Goal: Task Accomplishment & Management: Manage account settings

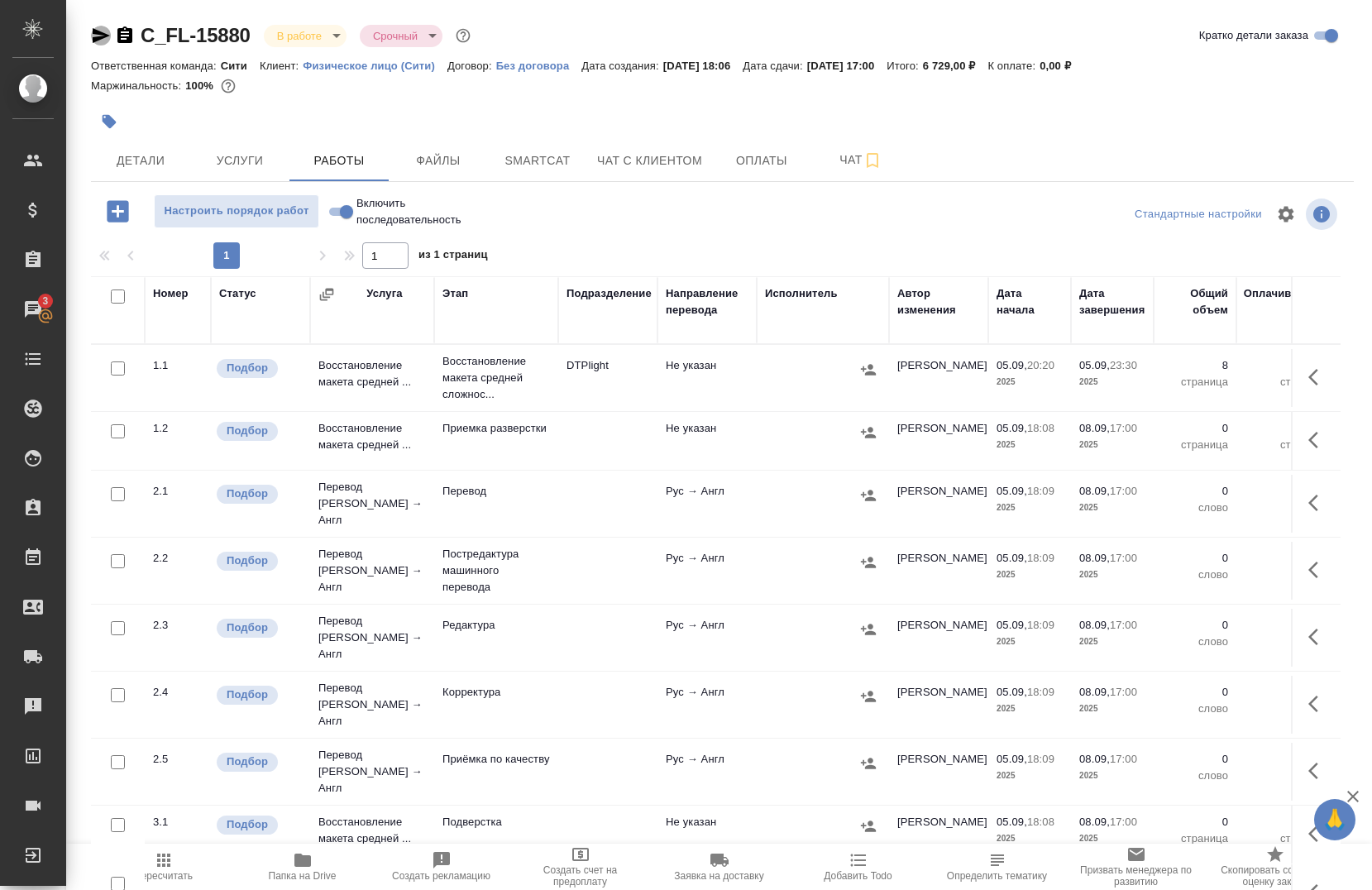
click at [93, 35] on icon "button" at bounding box center [100, 35] width 20 height 20
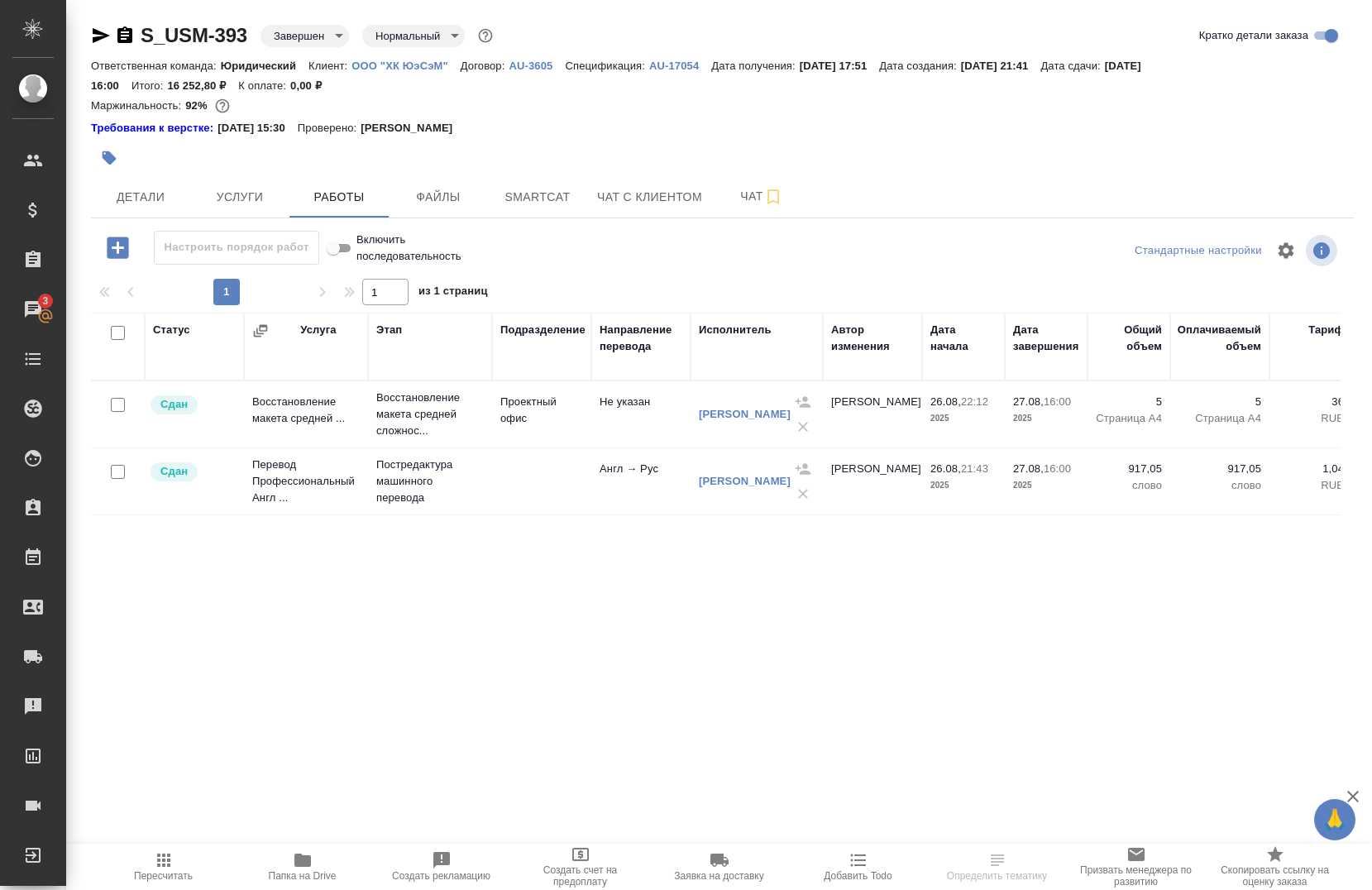
click at [408, 63] on p "ООО "ХК ЮэСэМ"" at bounding box center [406, 65] width 108 height 12
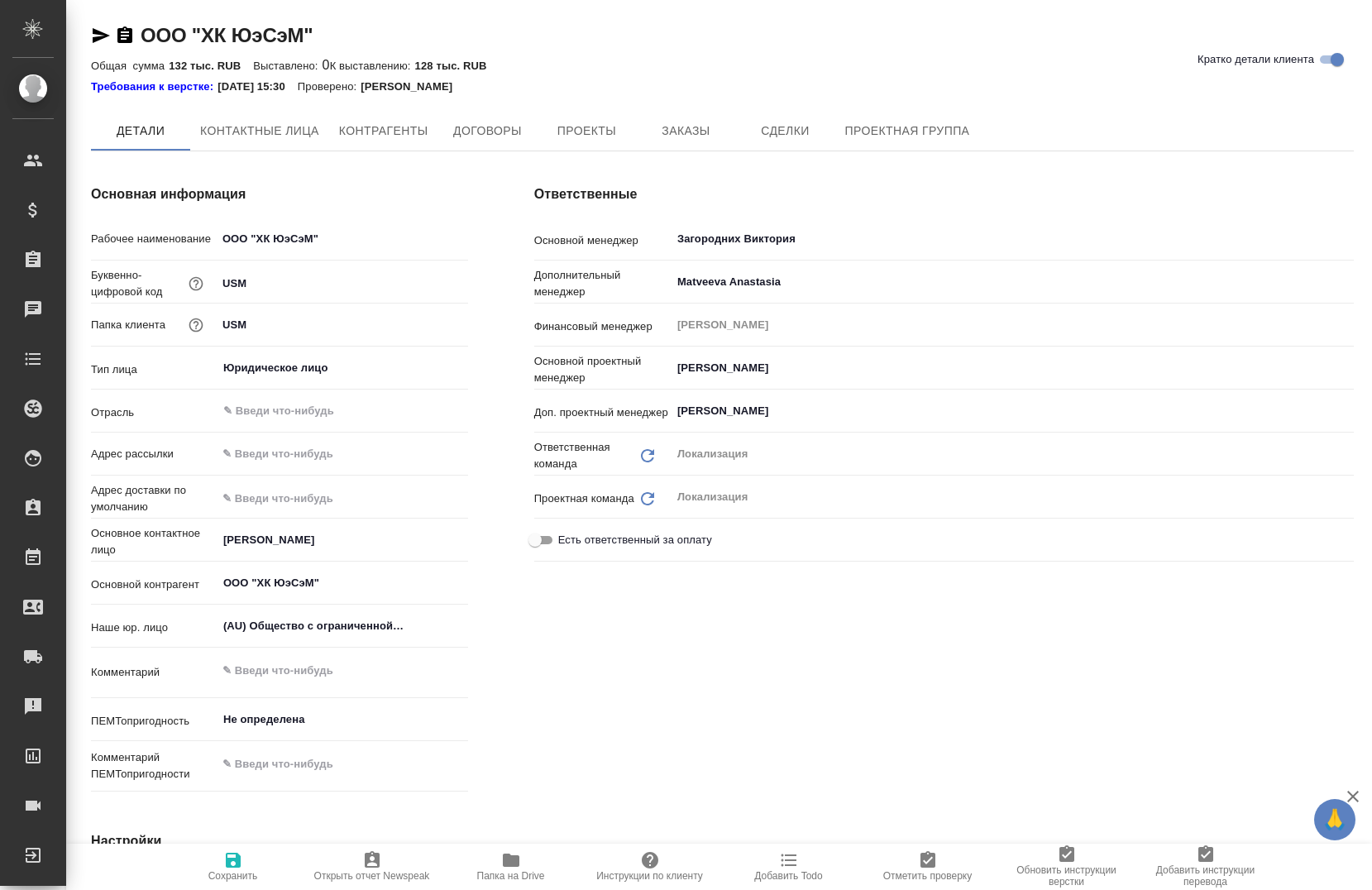
type textarea "x"
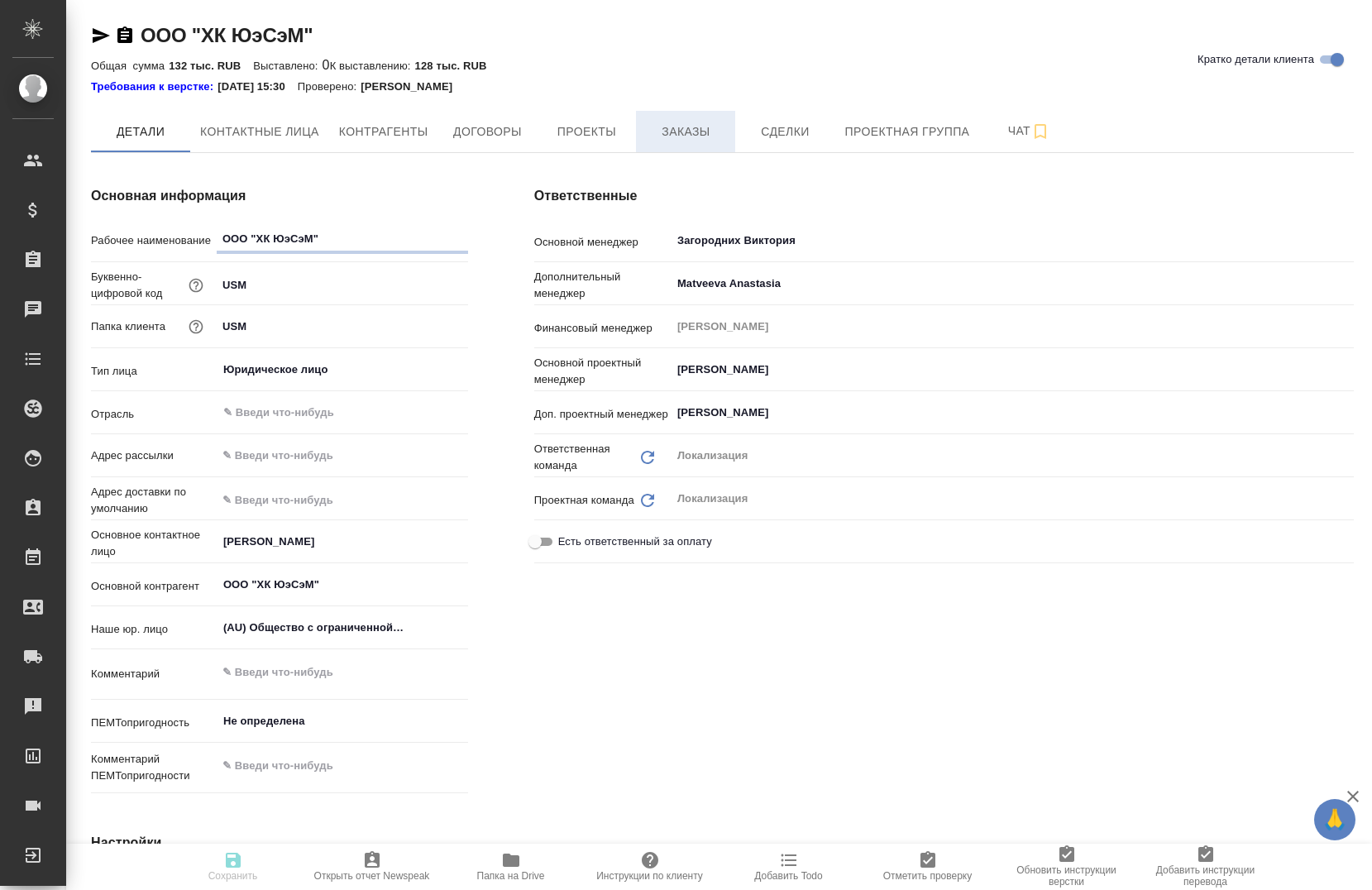
type textarea "x"
click at [717, 129] on span "Заказы" at bounding box center [686, 132] width 80 height 21
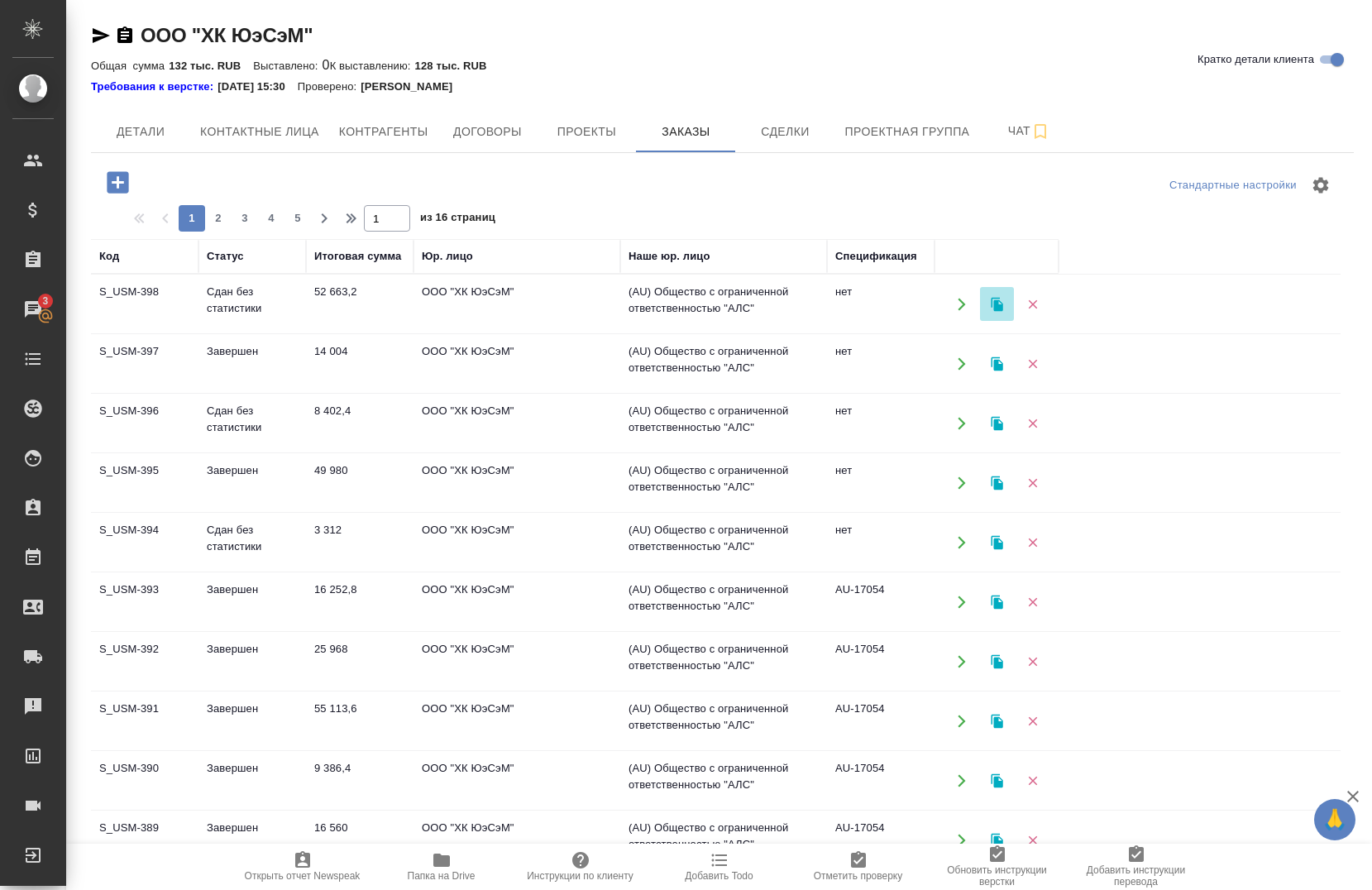
click at [1003, 301] on icon "button" at bounding box center [997, 304] width 15 height 15
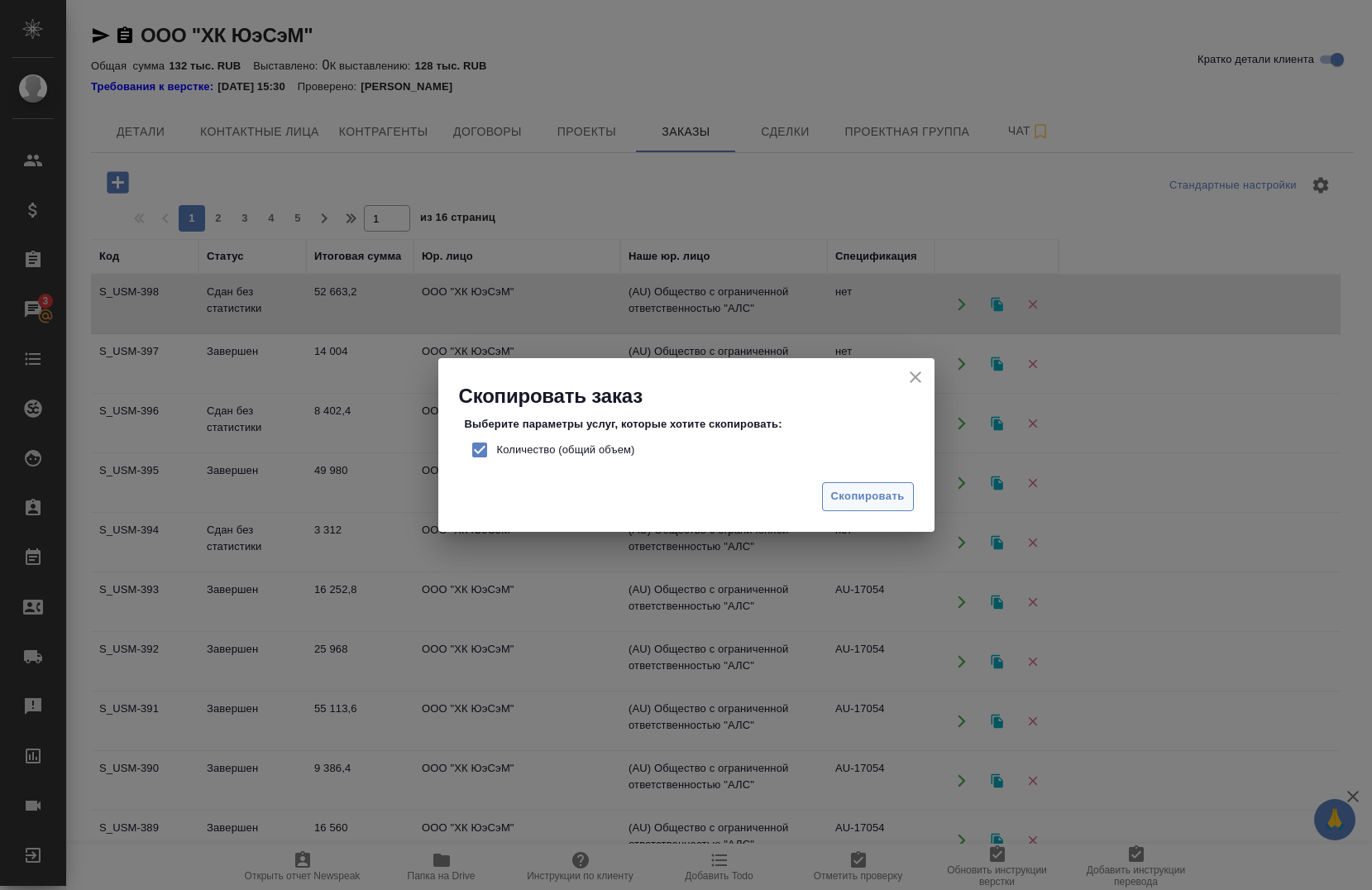
click at [881, 493] on span "Скопировать" at bounding box center [868, 497] width 74 height 19
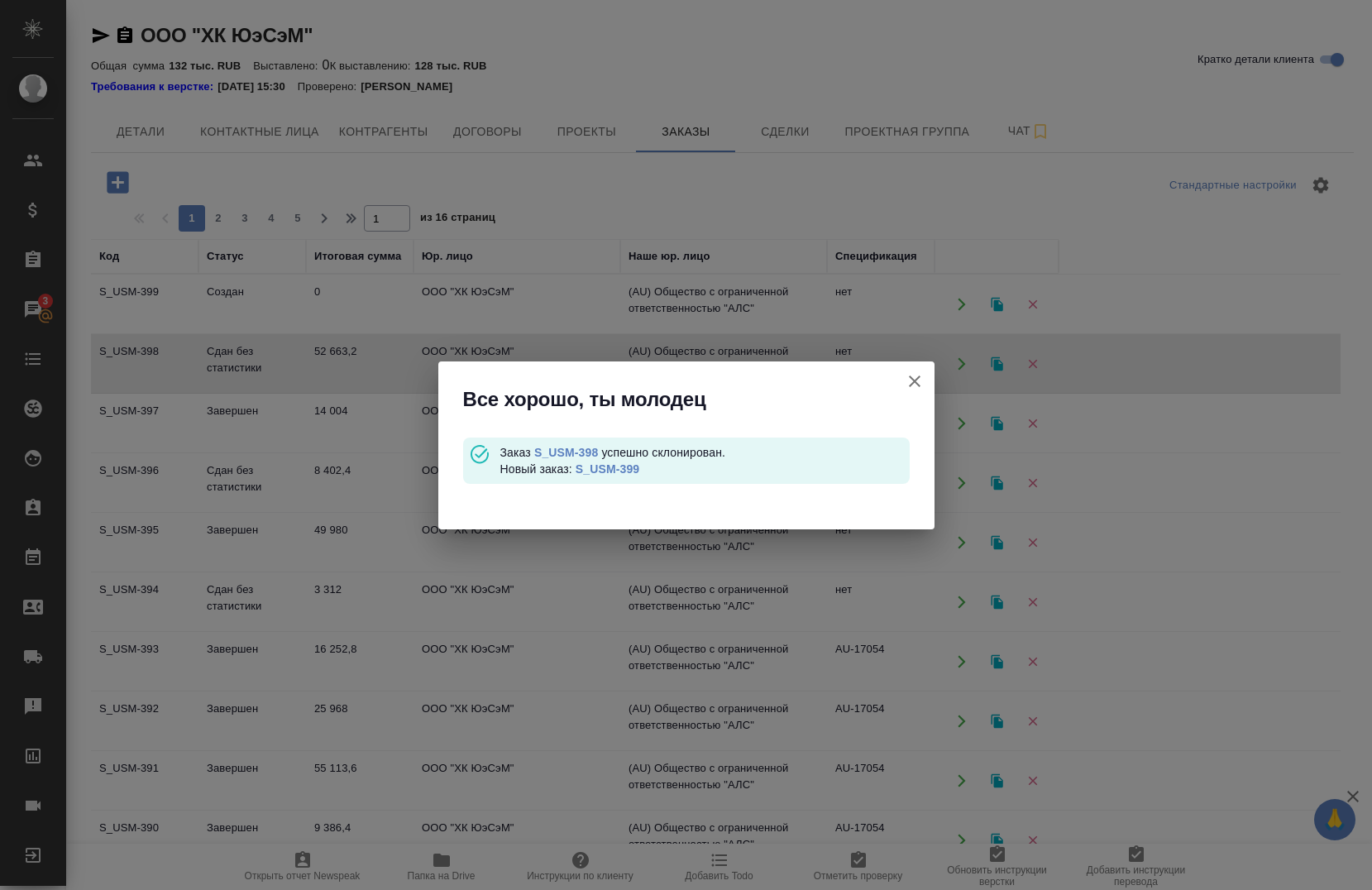
click at [913, 391] on icon "button" at bounding box center [915, 381] width 20 height 20
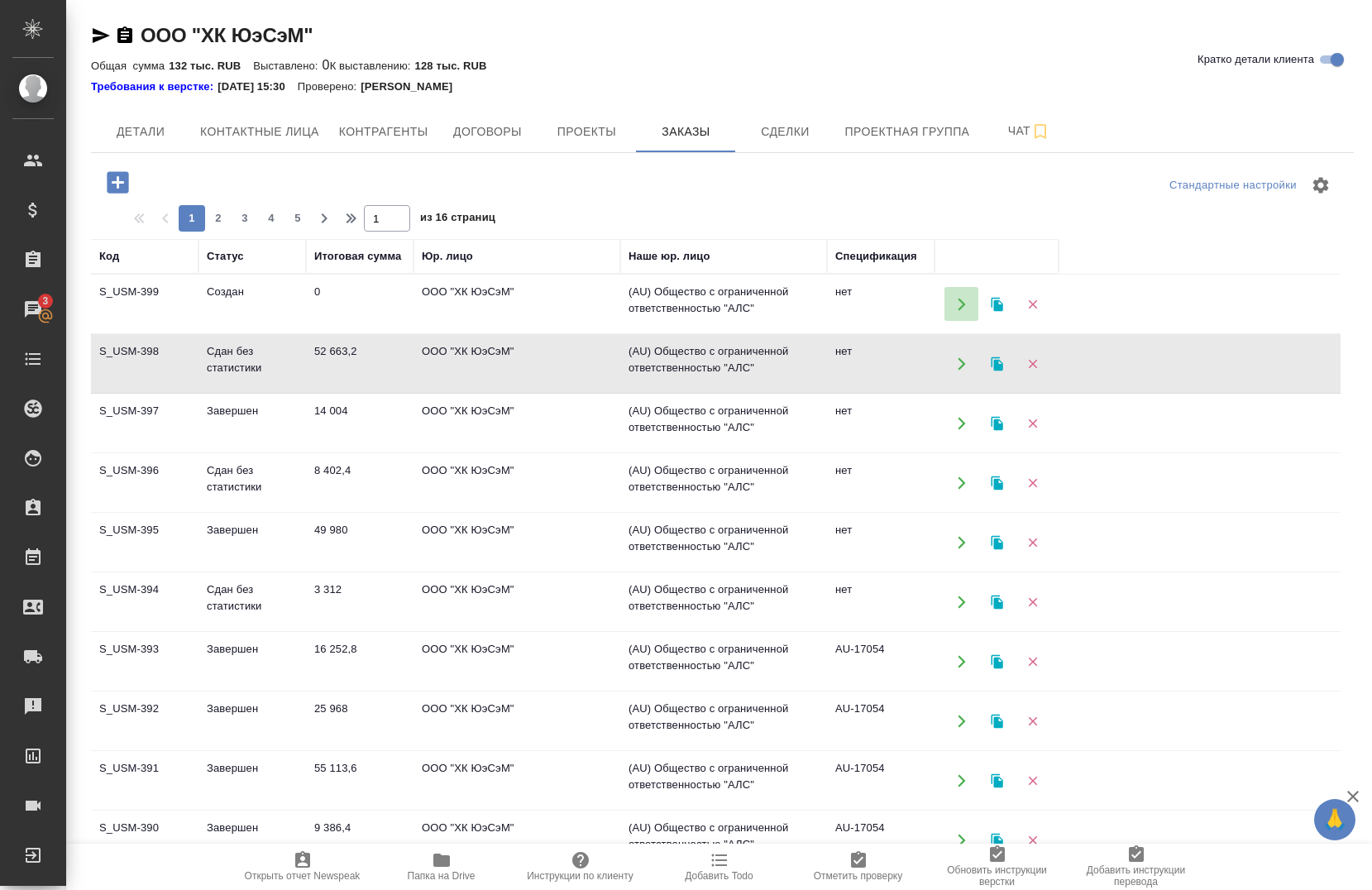
click at [964, 318] on button "button" at bounding box center [962, 305] width 34 height 34
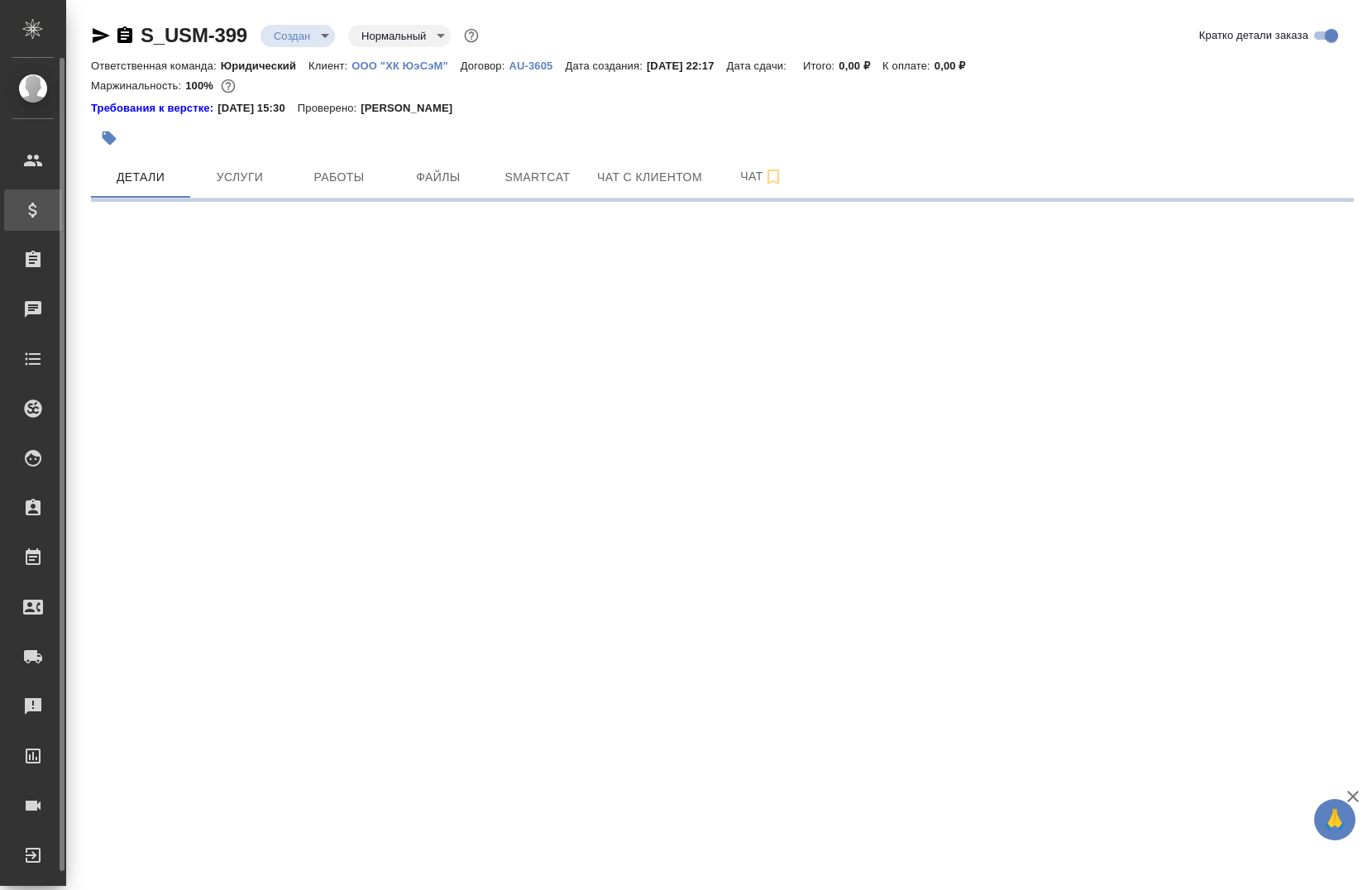
select select "RU"
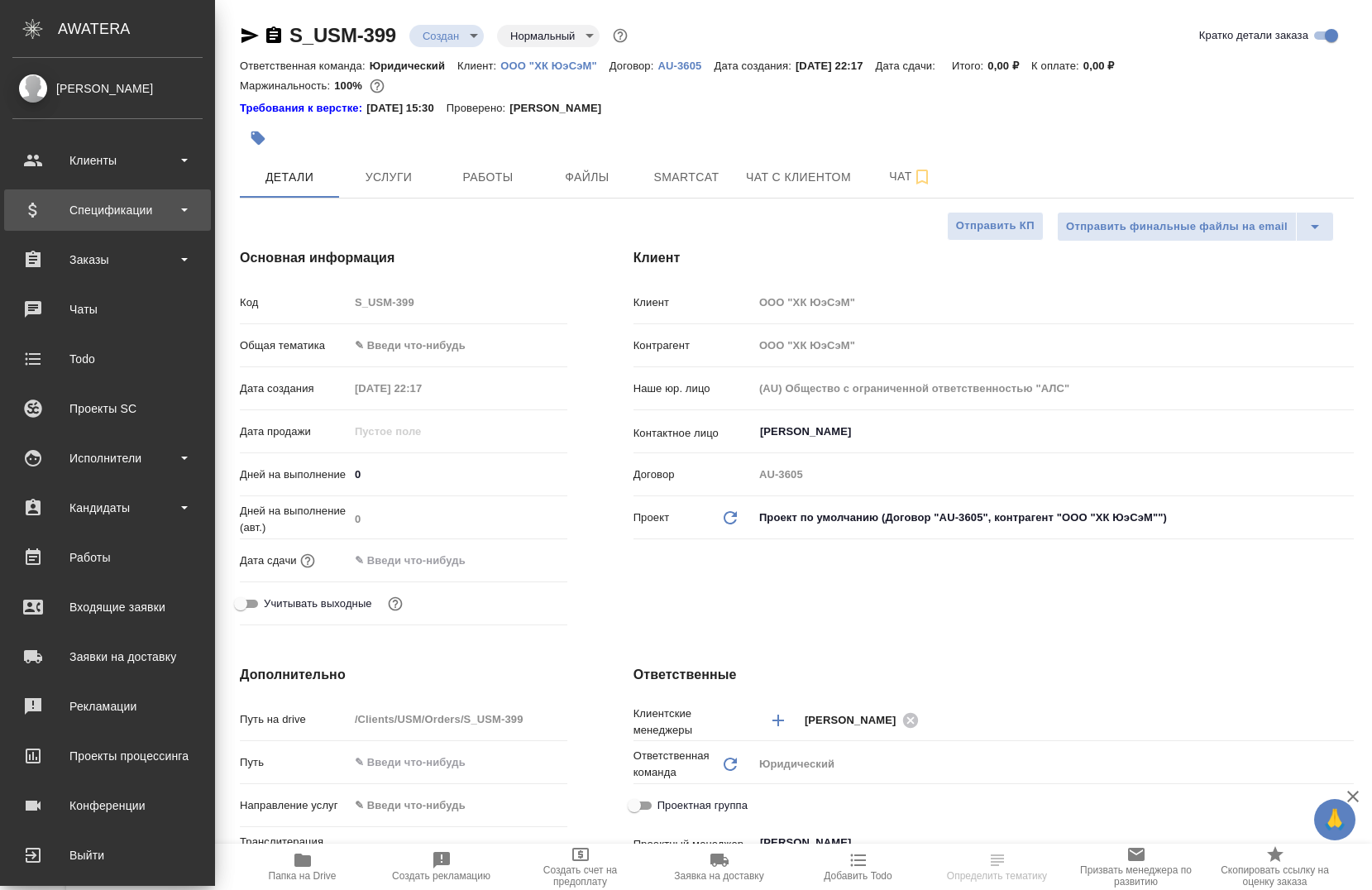
type textarea "x"
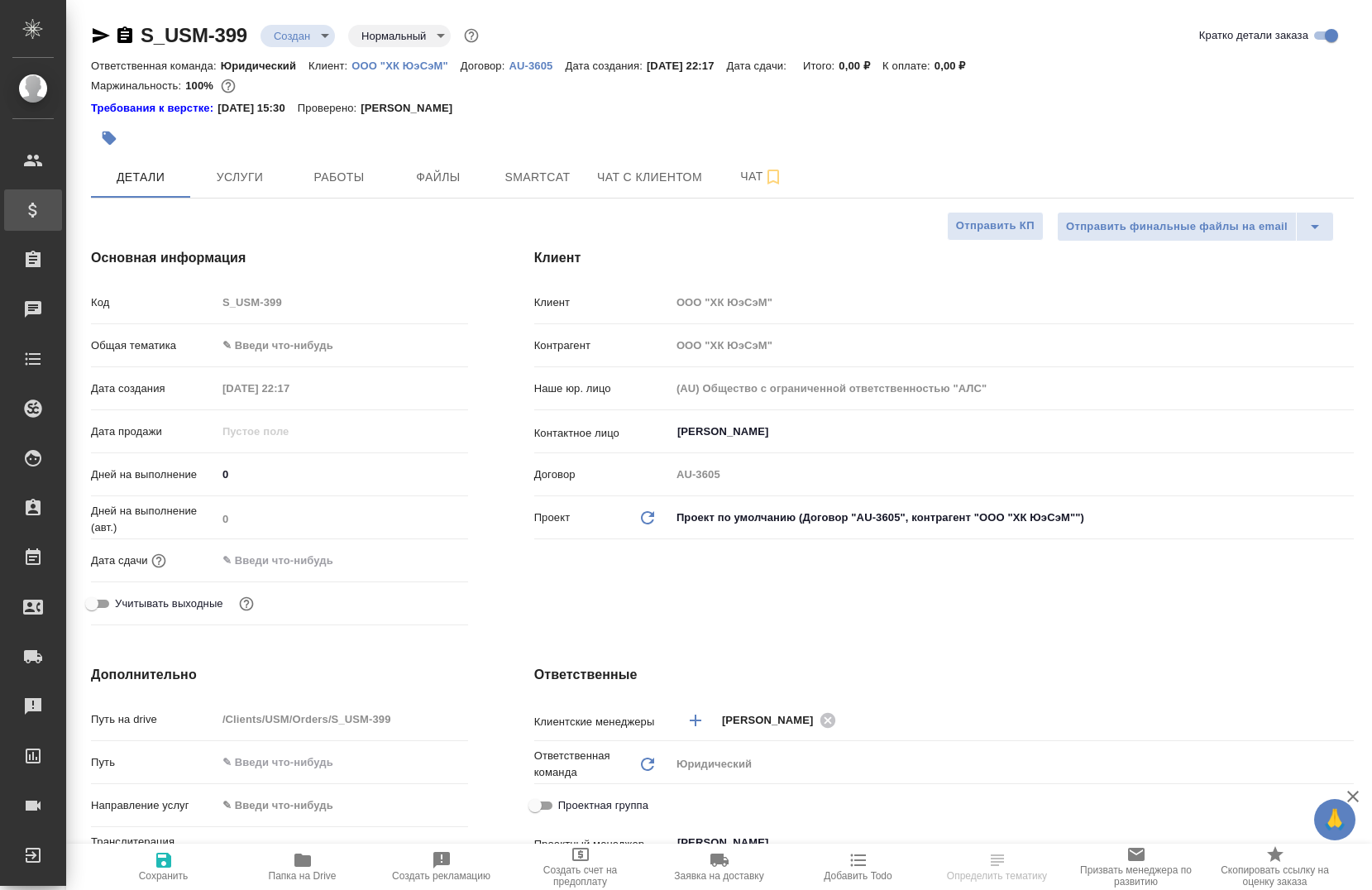
type textarea "x"
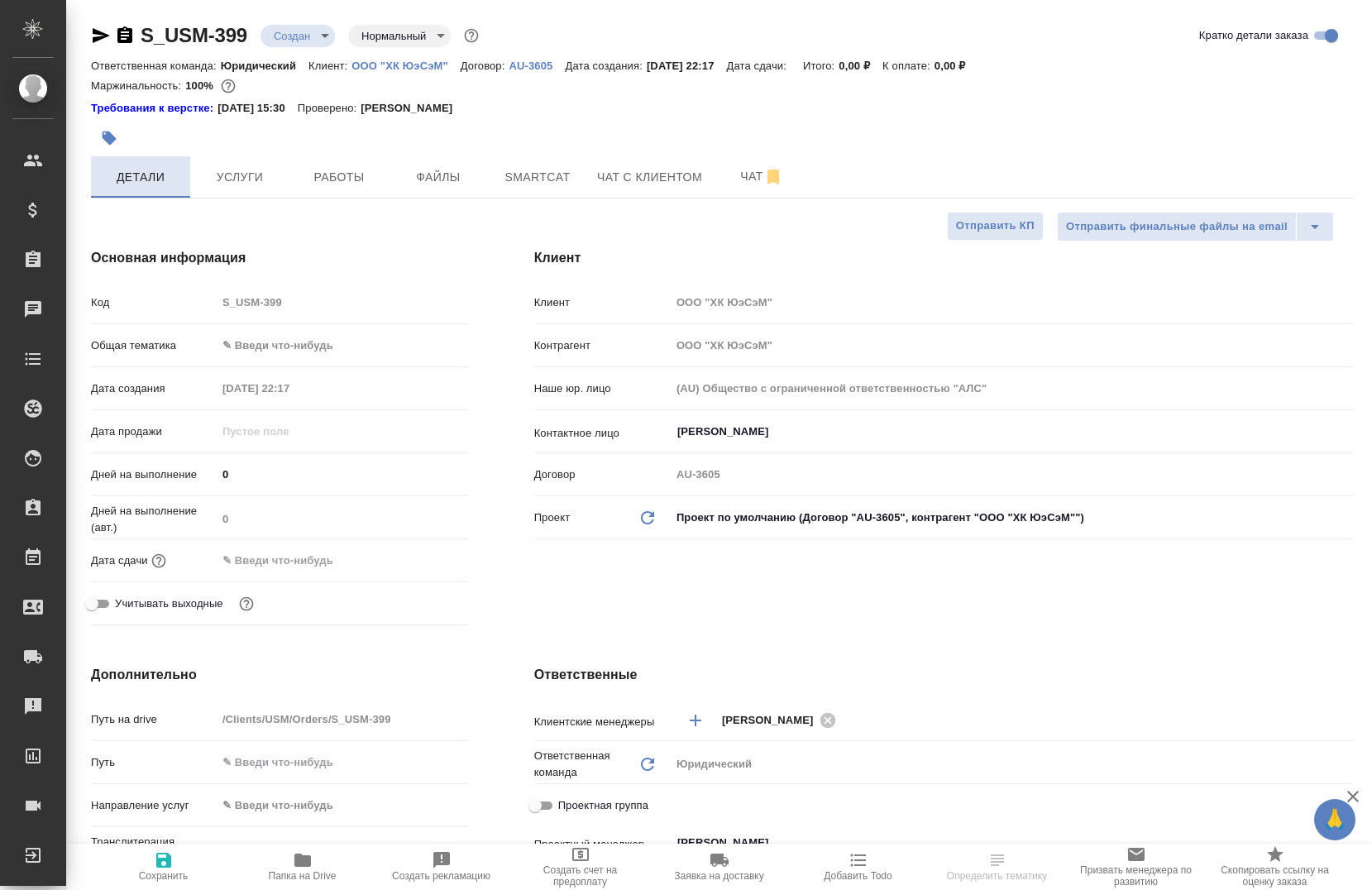
type textarea "x"
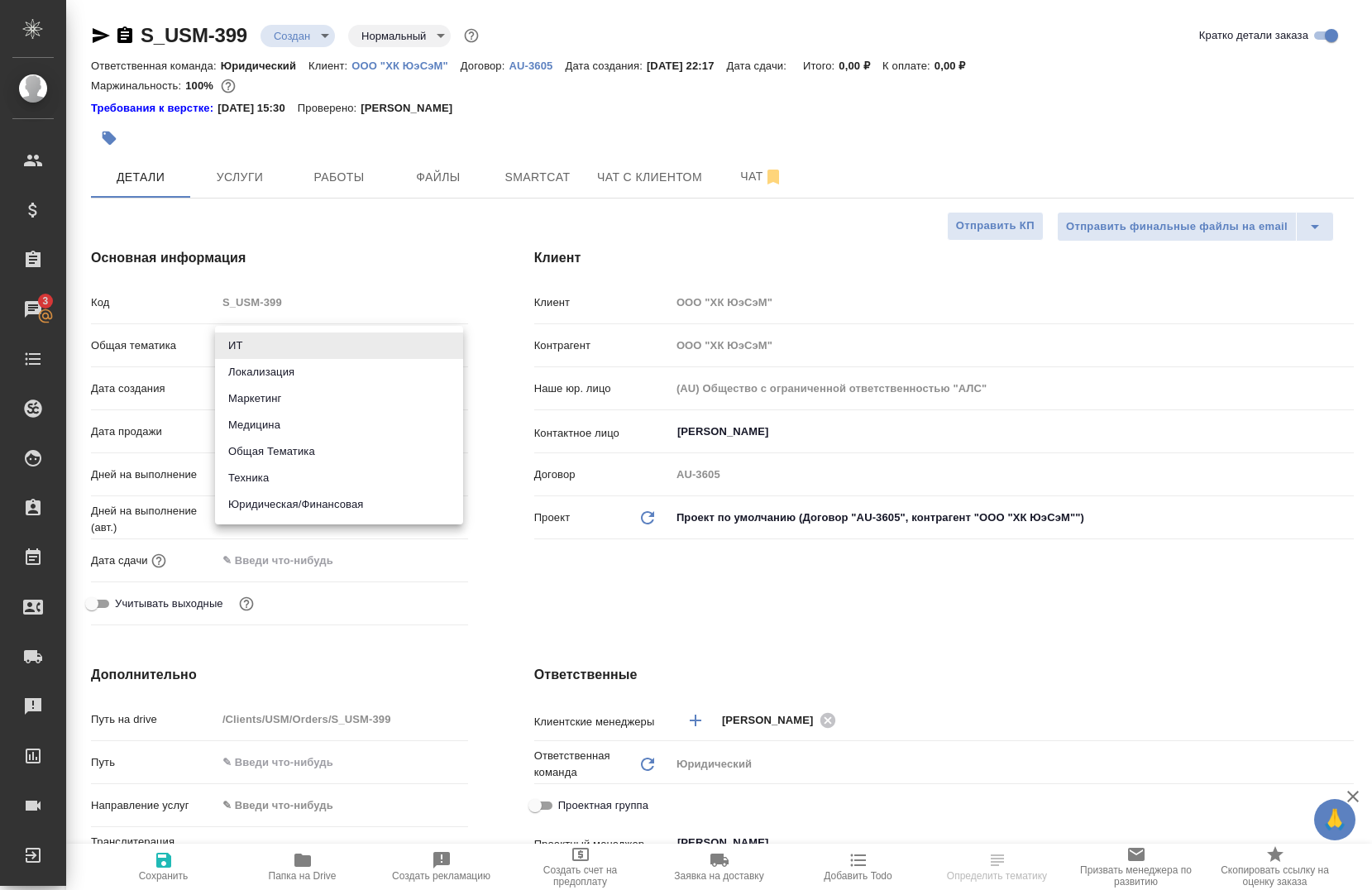
click at [296, 339] on body "🙏 .cls-1 fill:#fff; AWATERA Chernova Anna Клиенты Спецификации Заказы 3 Чаты To…" at bounding box center [686, 445] width 1372 height 890
click at [292, 388] on li "Маркетинг" at bounding box center [339, 398] width 248 height 27
type input "marketing"
type textarea "x"
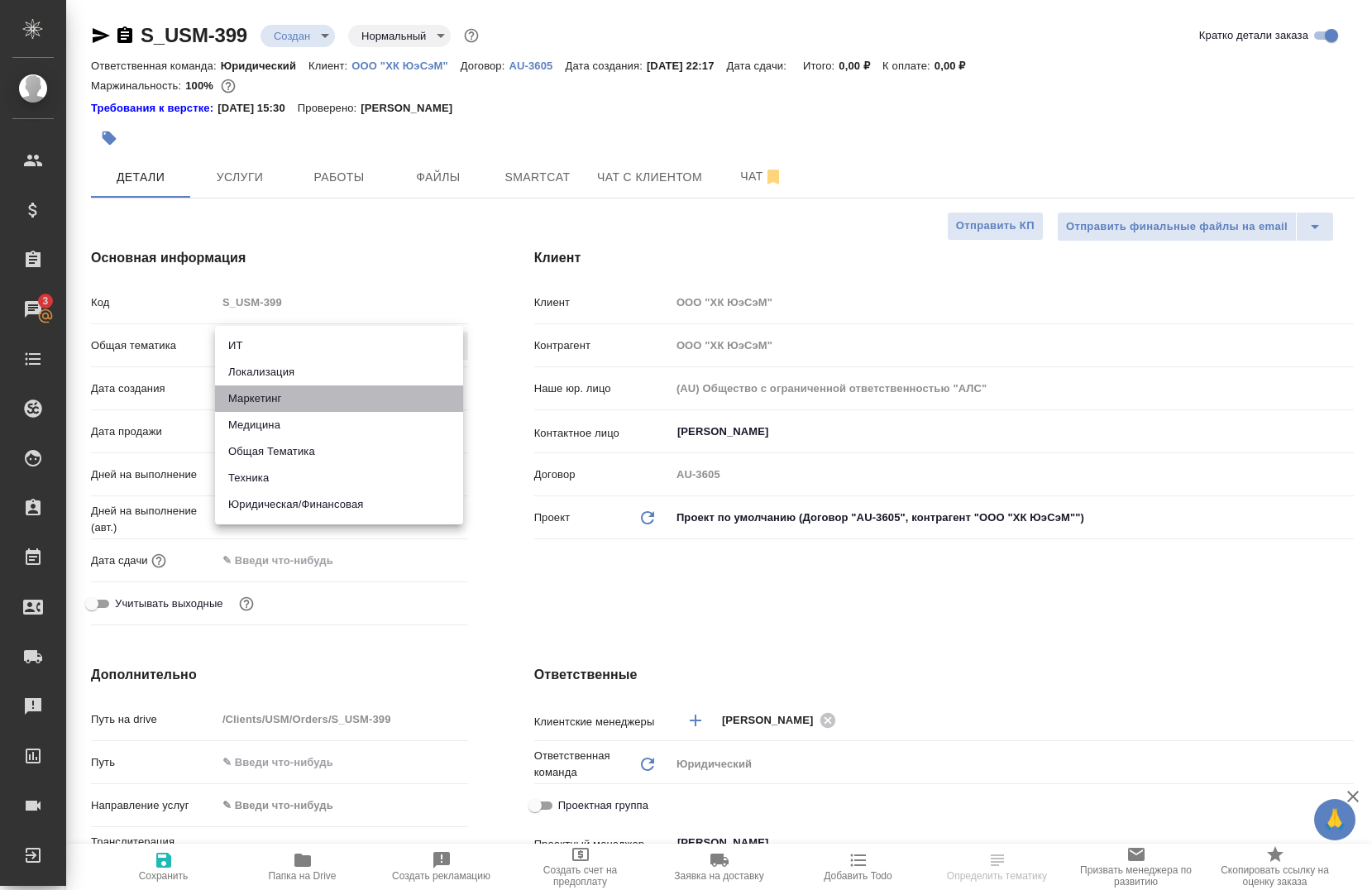
type textarea "x"
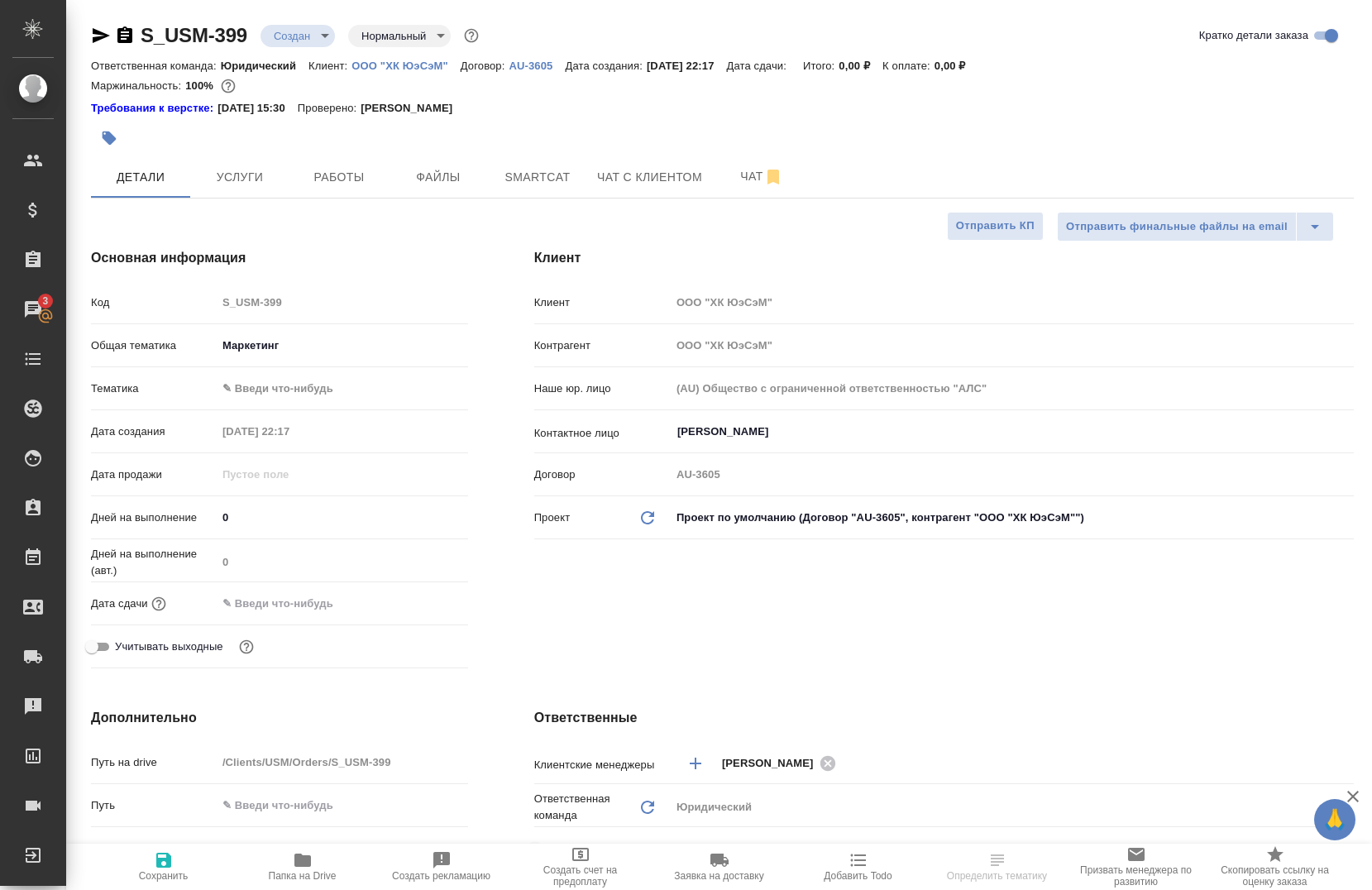
click at [277, 399] on body "🙏 .cls-1 fill:#fff; AWATERA Chernova Anna Клиенты Спецификации Заказы 3 Чаты To…" at bounding box center [686, 445] width 1372 height 890
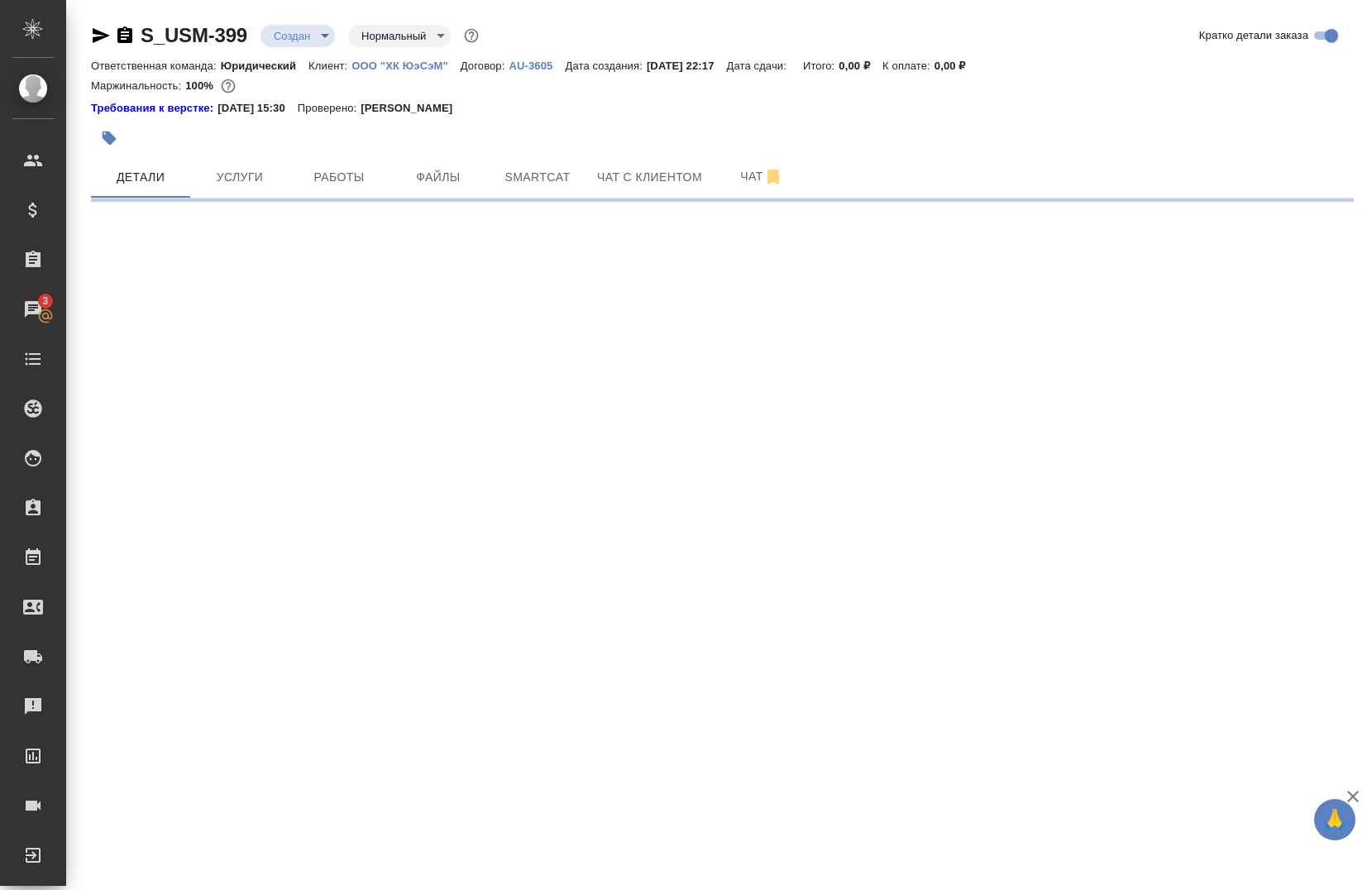
select select "RU"
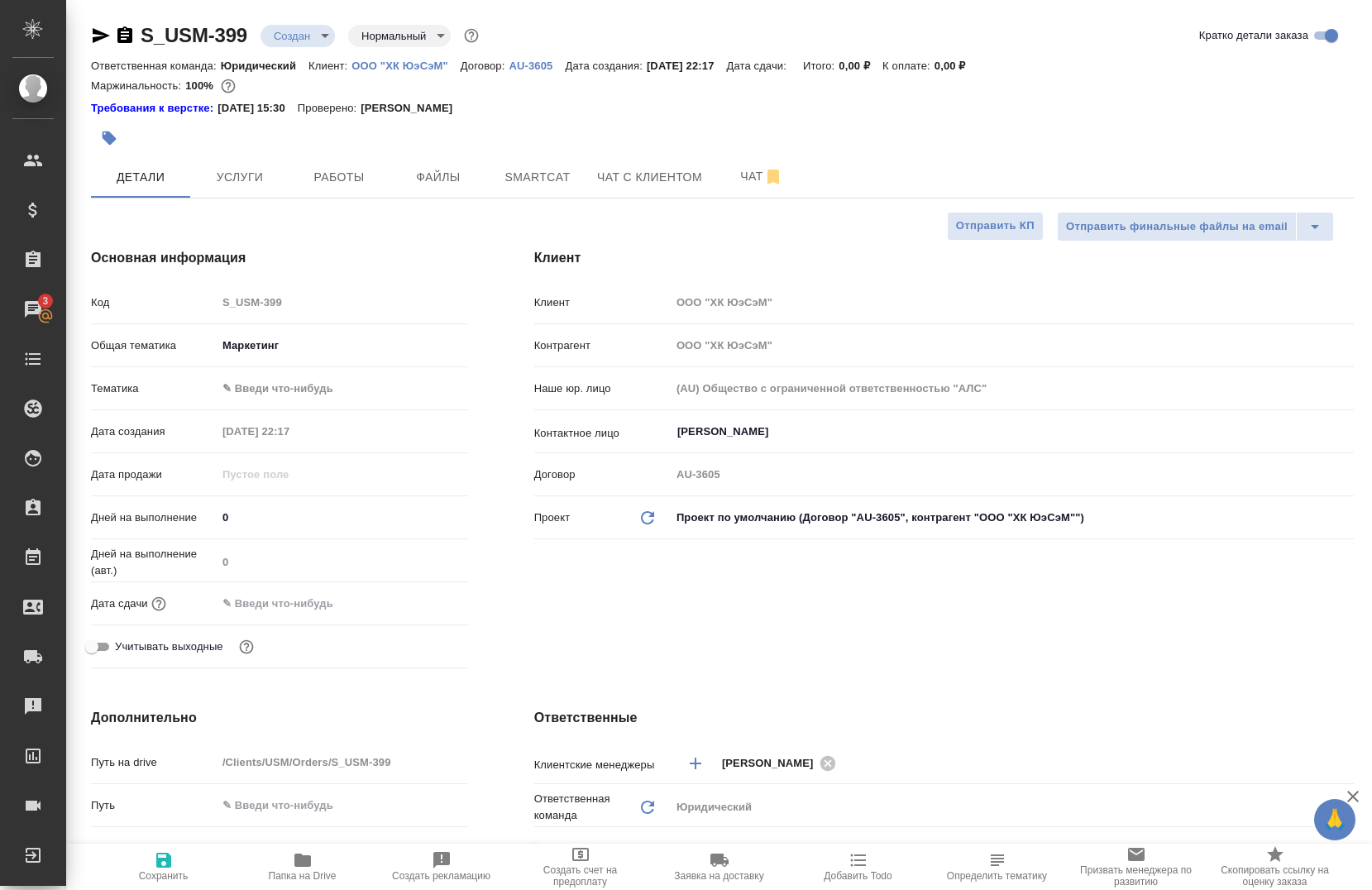
type textarea "x"
click at [242, 381] on body "🙏 .cls-1 fill:#fff; AWATERA Chernova Anna Клиенты Спецификации Заказы 3 Чаты To…" at bounding box center [686, 445] width 1372 height 890
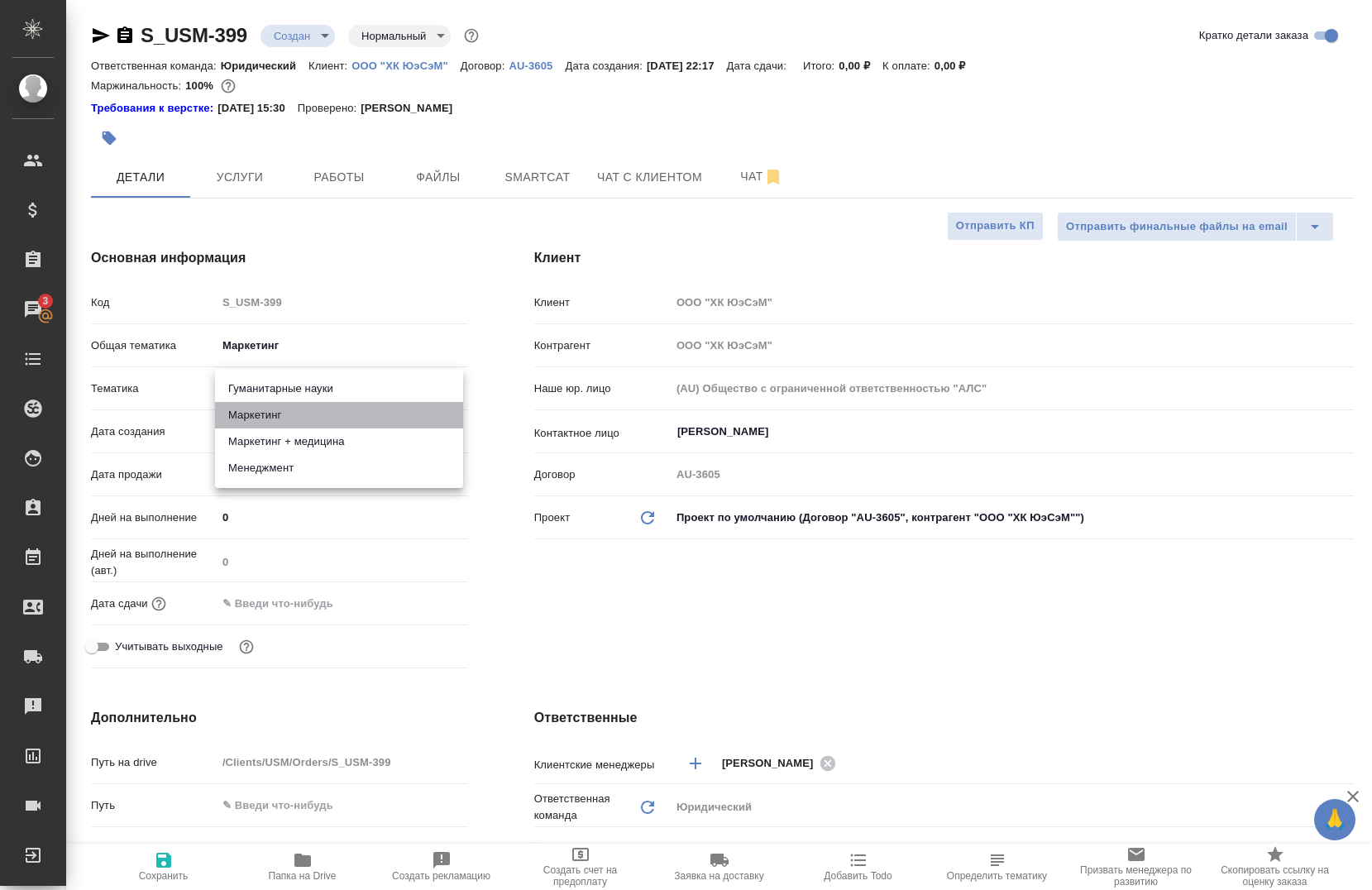
click at [280, 420] on li "Маркетинг" at bounding box center [339, 415] width 248 height 27
type input "5a8b8b956a9677013d343d63"
type textarea "x"
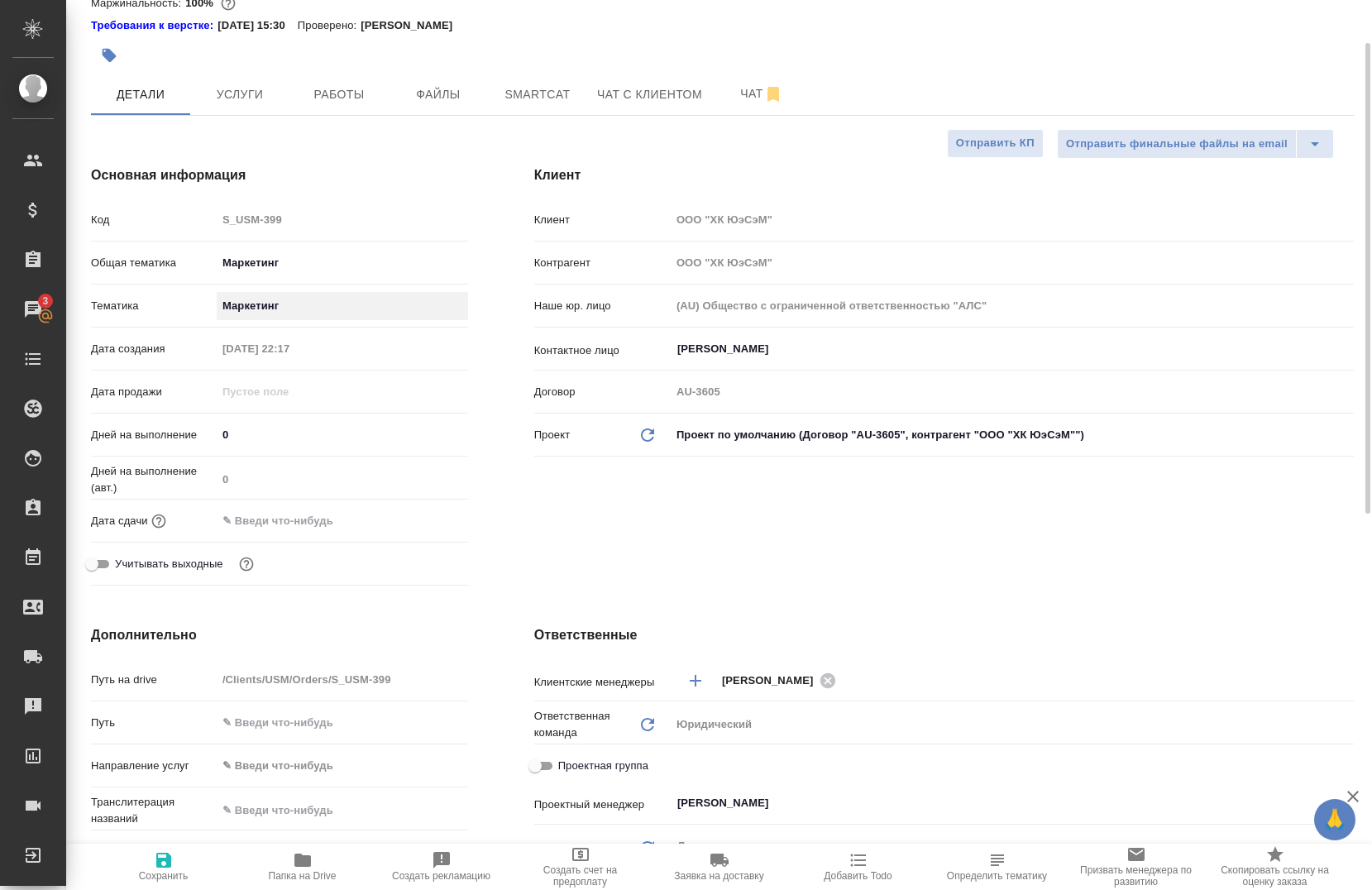
scroll to position [166, 0]
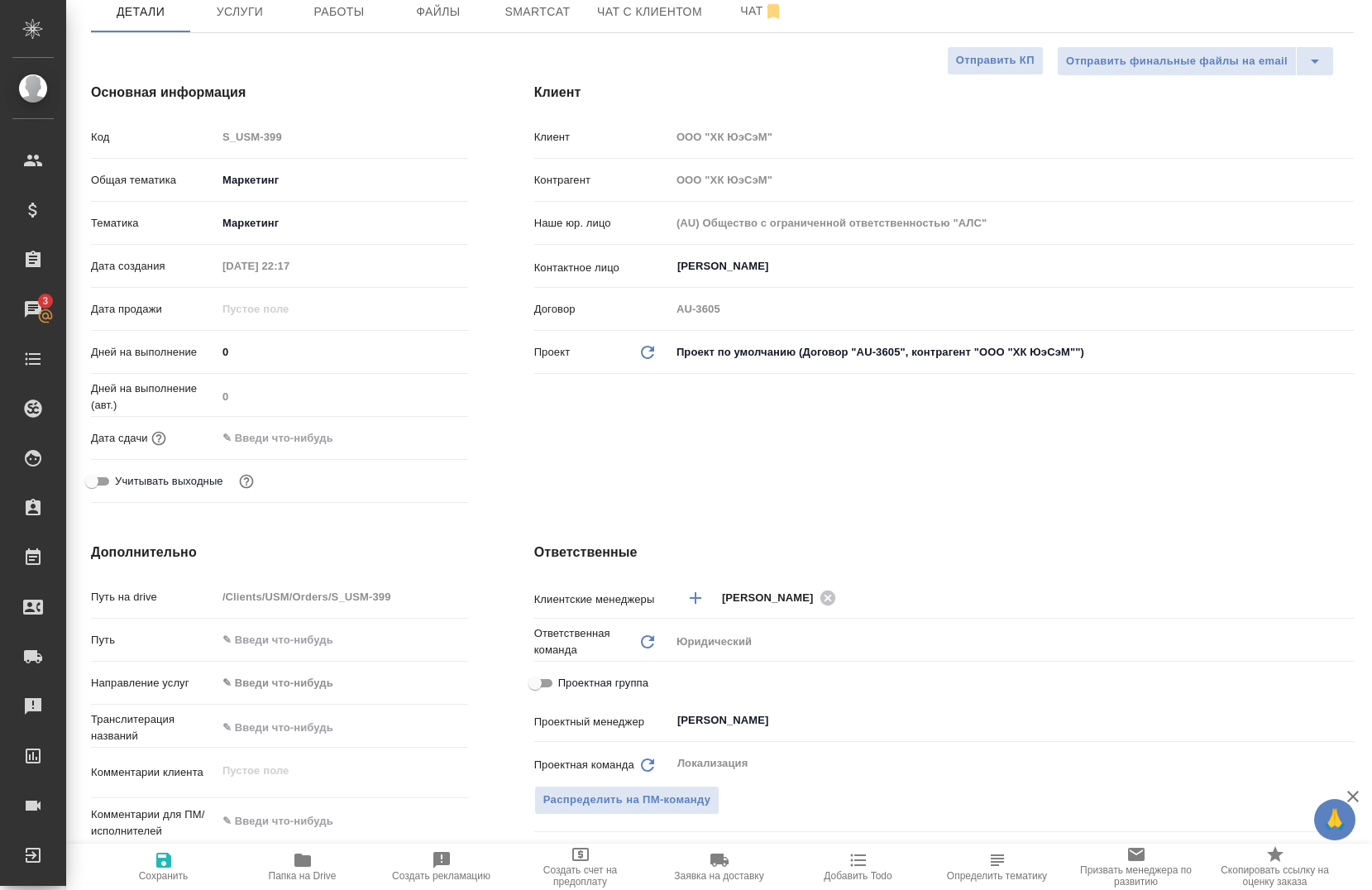
click at [334, 444] on input "text" at bounding box center [289, 439] width 145 height 24
type input "0_.__.____ __:__"
type textarea "x"
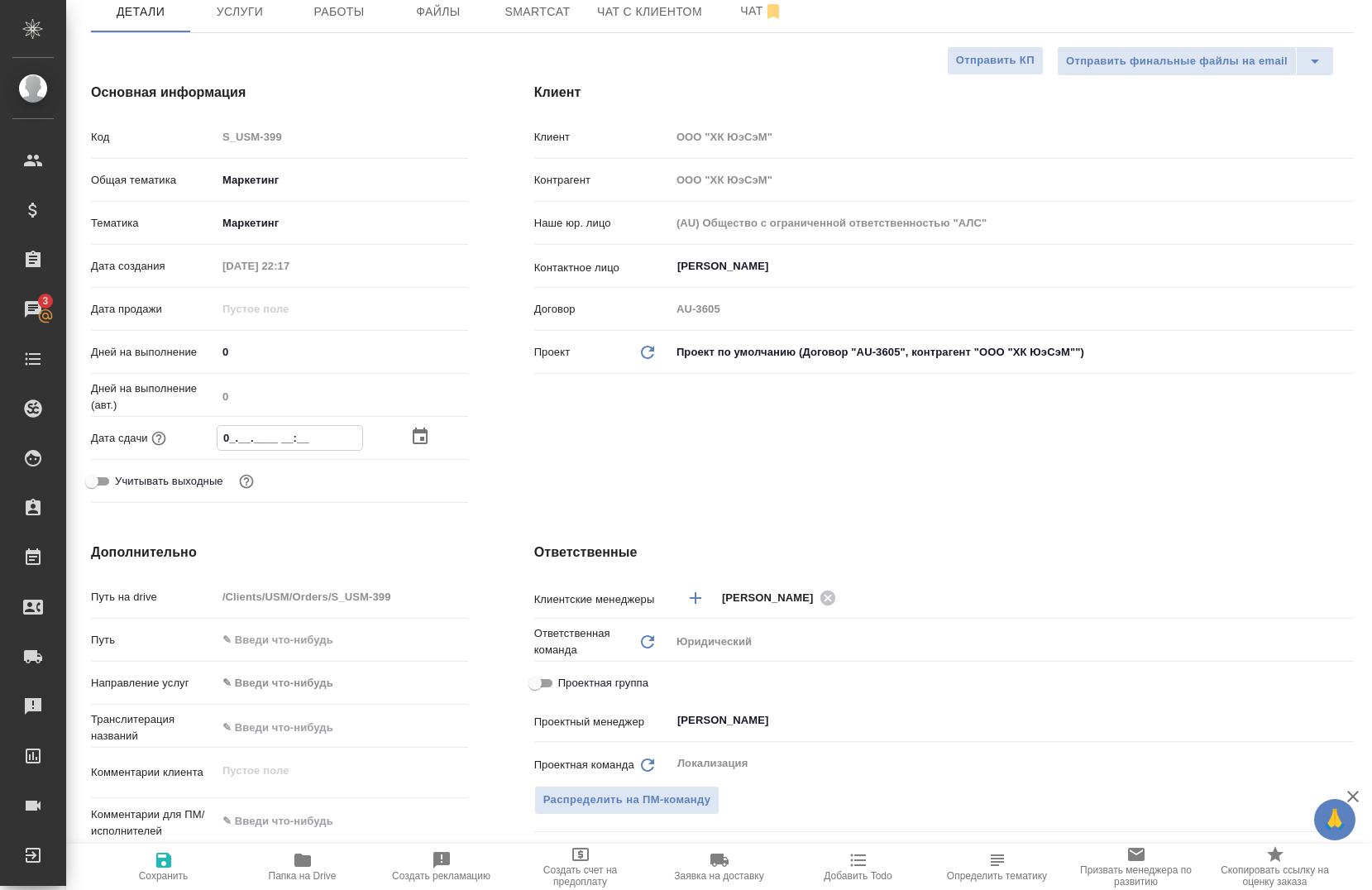
type input "06.__.____ __:__"
type textarea "x"
type input "06.0_.____ __:__"
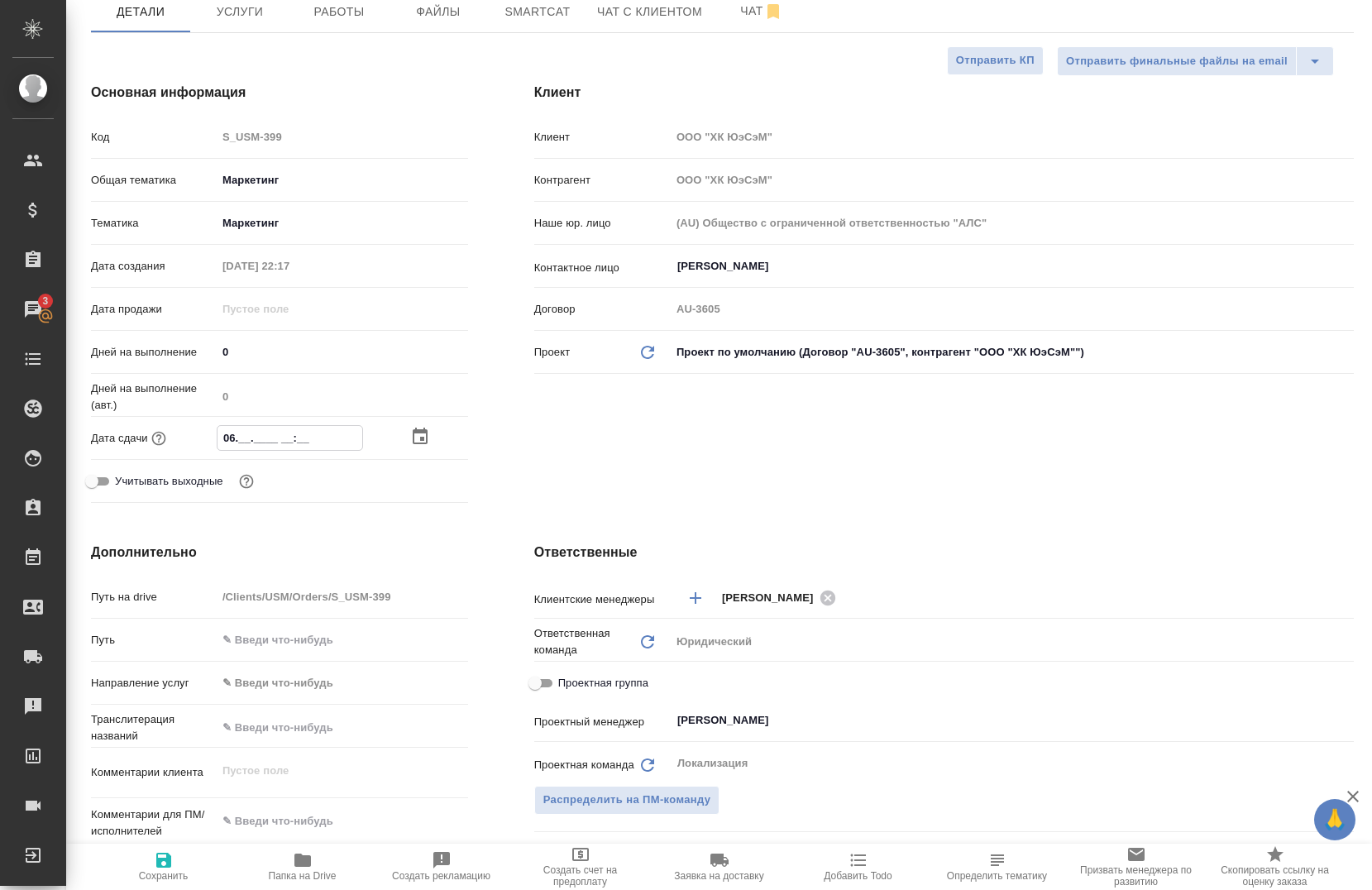
type textarea "x"
type input "06.09.____ __:__"
type textarea "x"
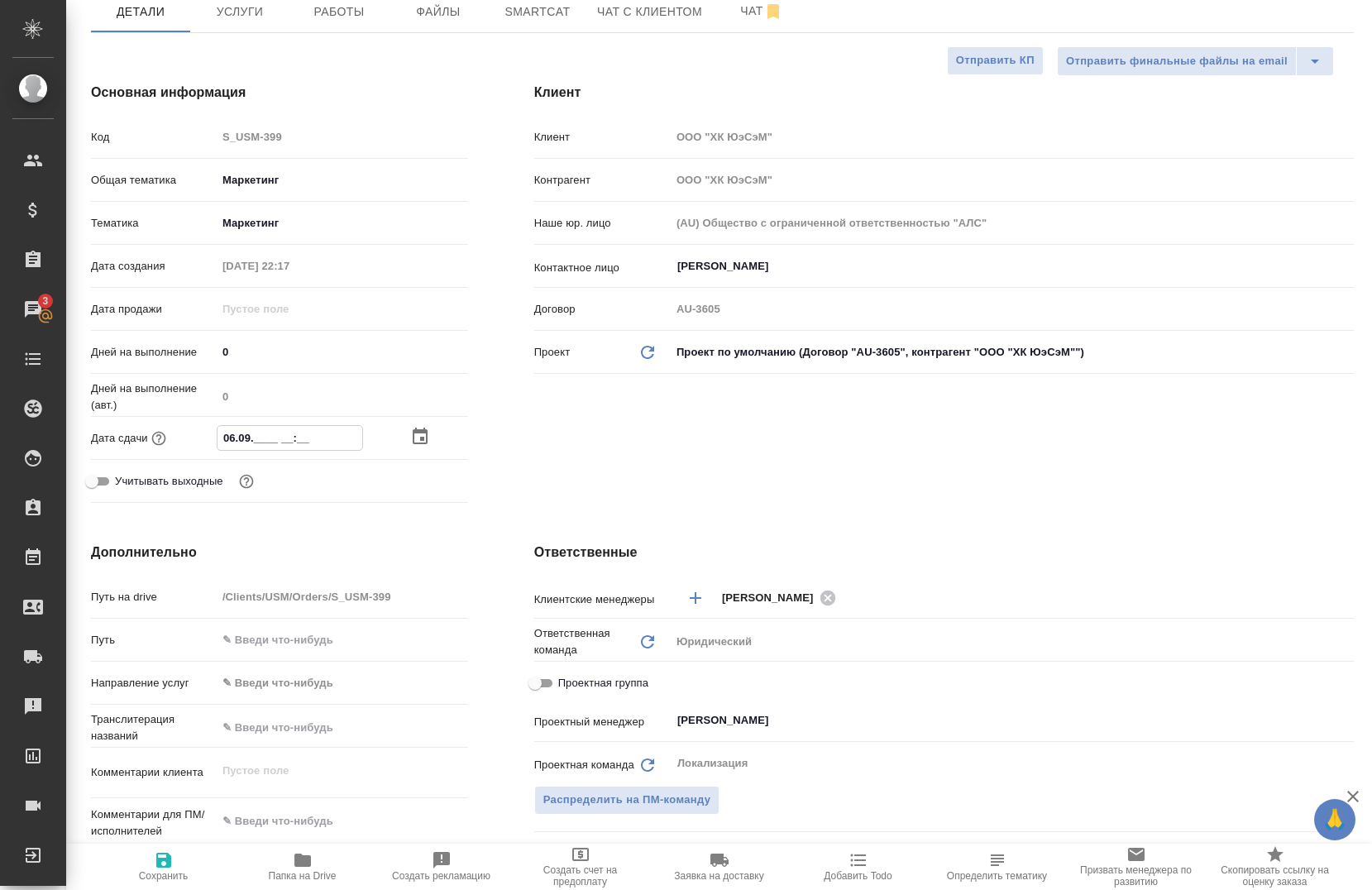
type textarea "x"
type input "06.09.2___ __:__"
type textarea "x"
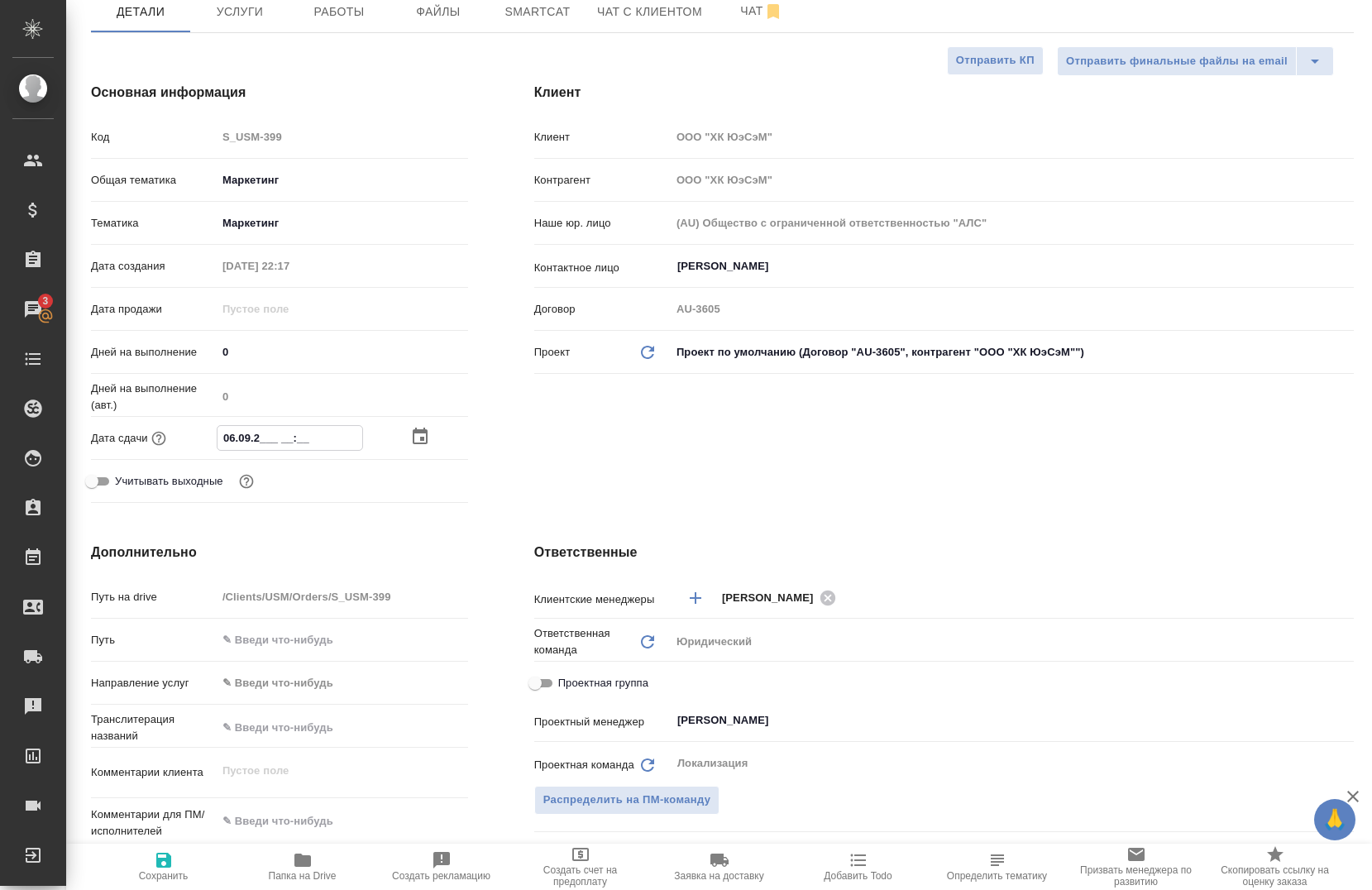
type textarea "x"
type input "06.09.20__ __:__"
type textarea "x"
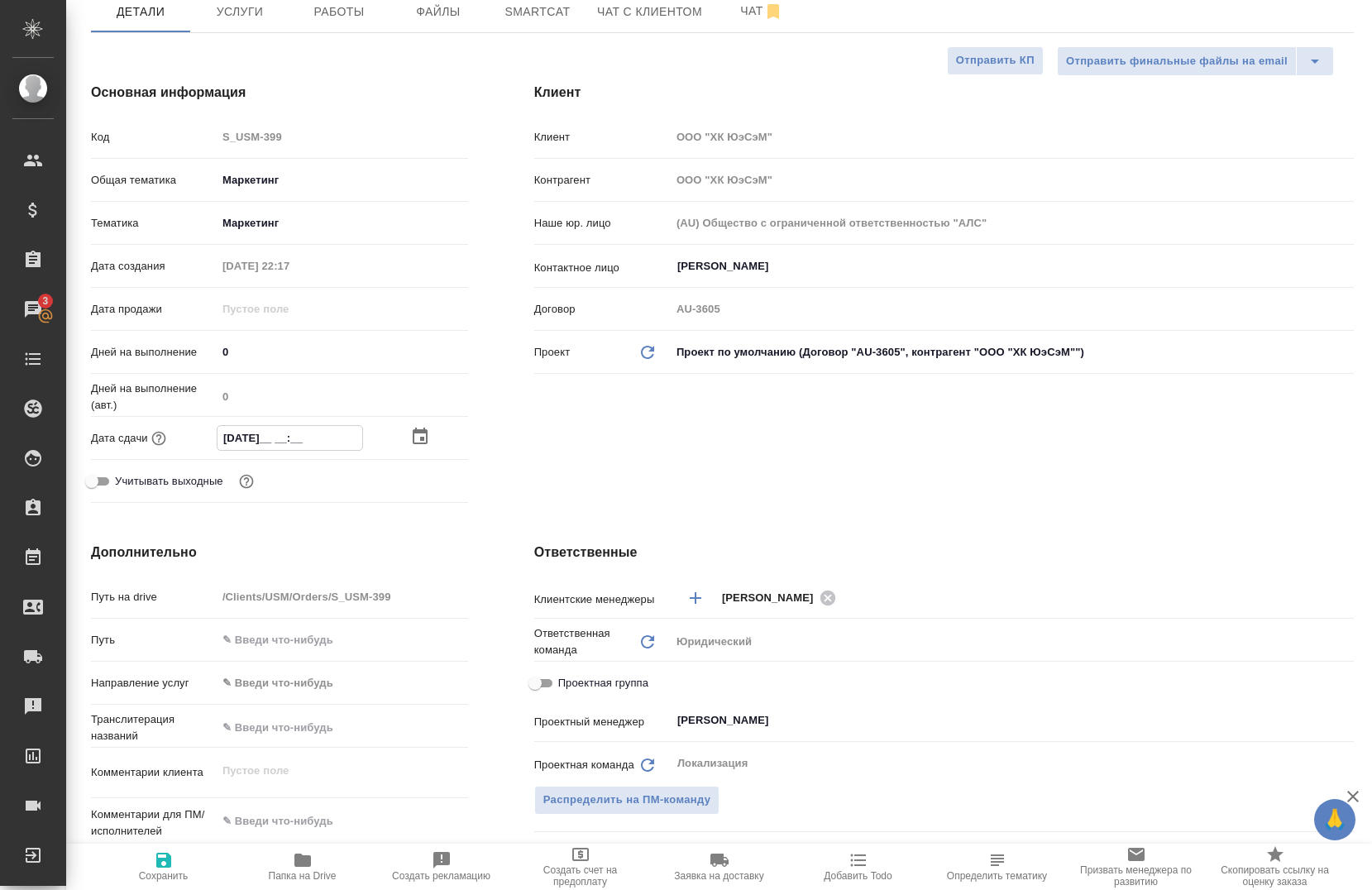
type input "06.09.202_ __:__"
type textarea "x"
type input "06.09.2025 __:__"
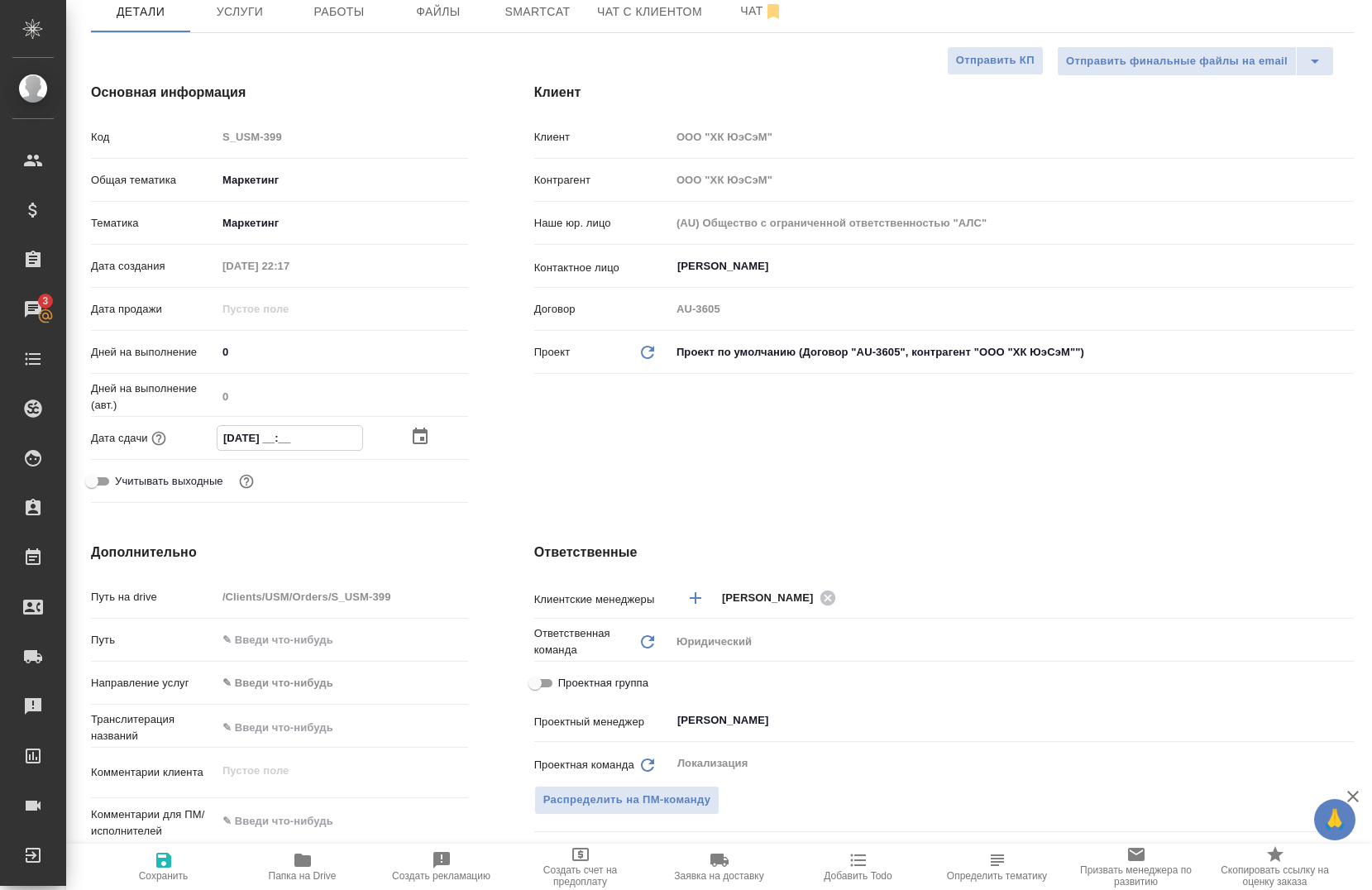
type textarea "x"
type input "06.09.2025 1_:__"
type textarea "x"
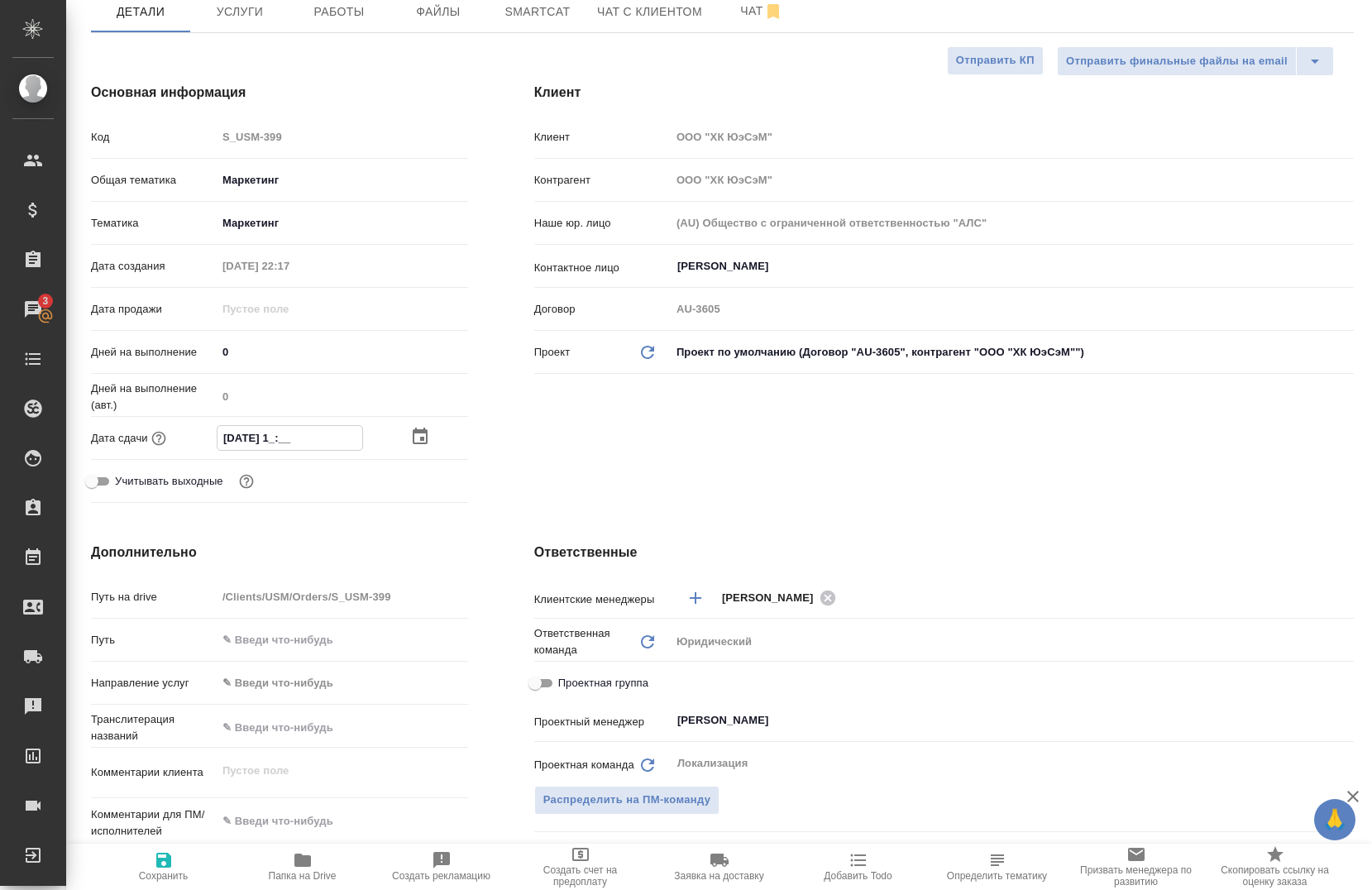
type textarea "x"
type input "06.09.2025 12:__"
type textarea "x"
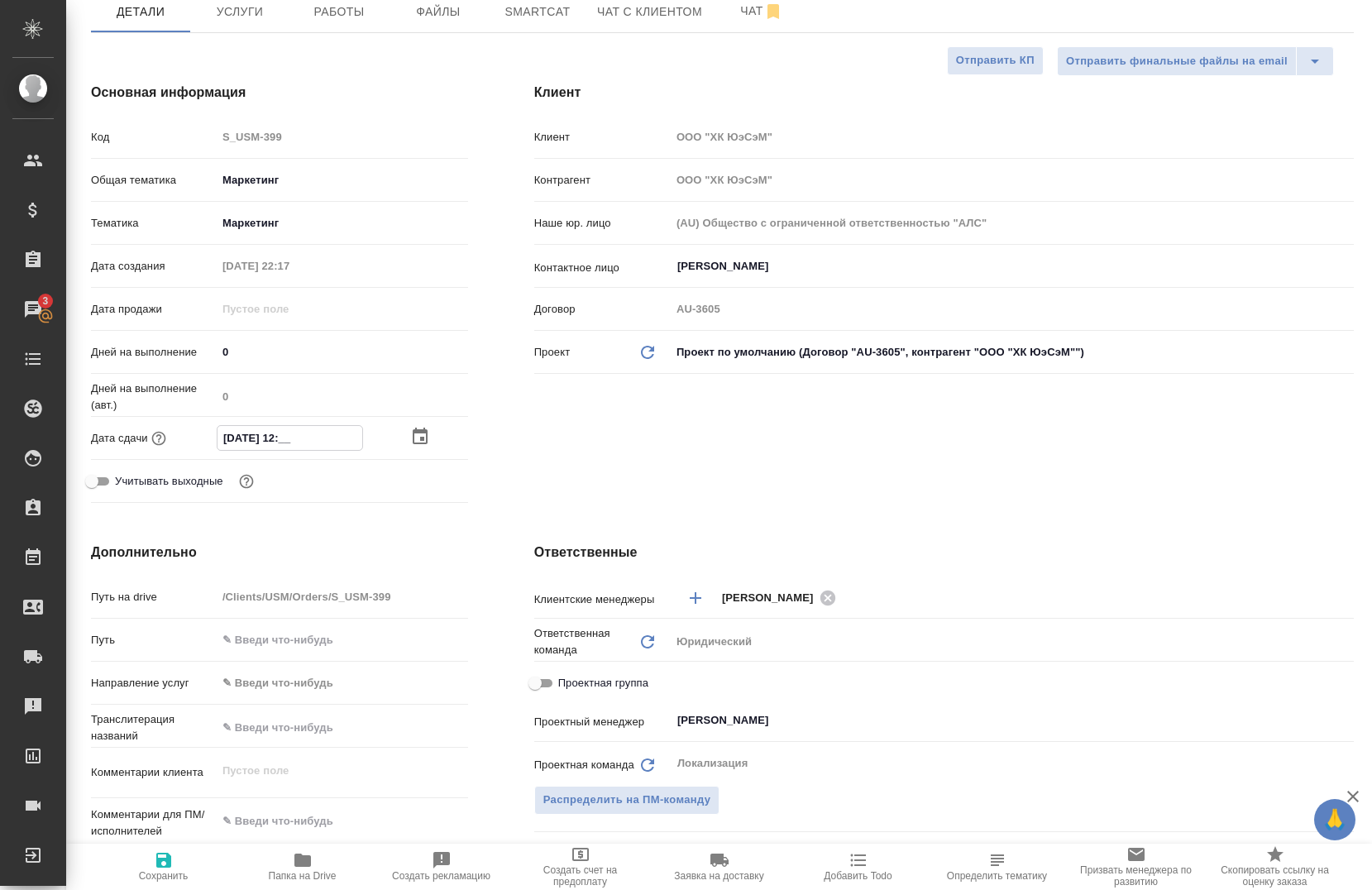
type textarea "x"
type input "06.09.2025 12:0_"
type textarea "x"
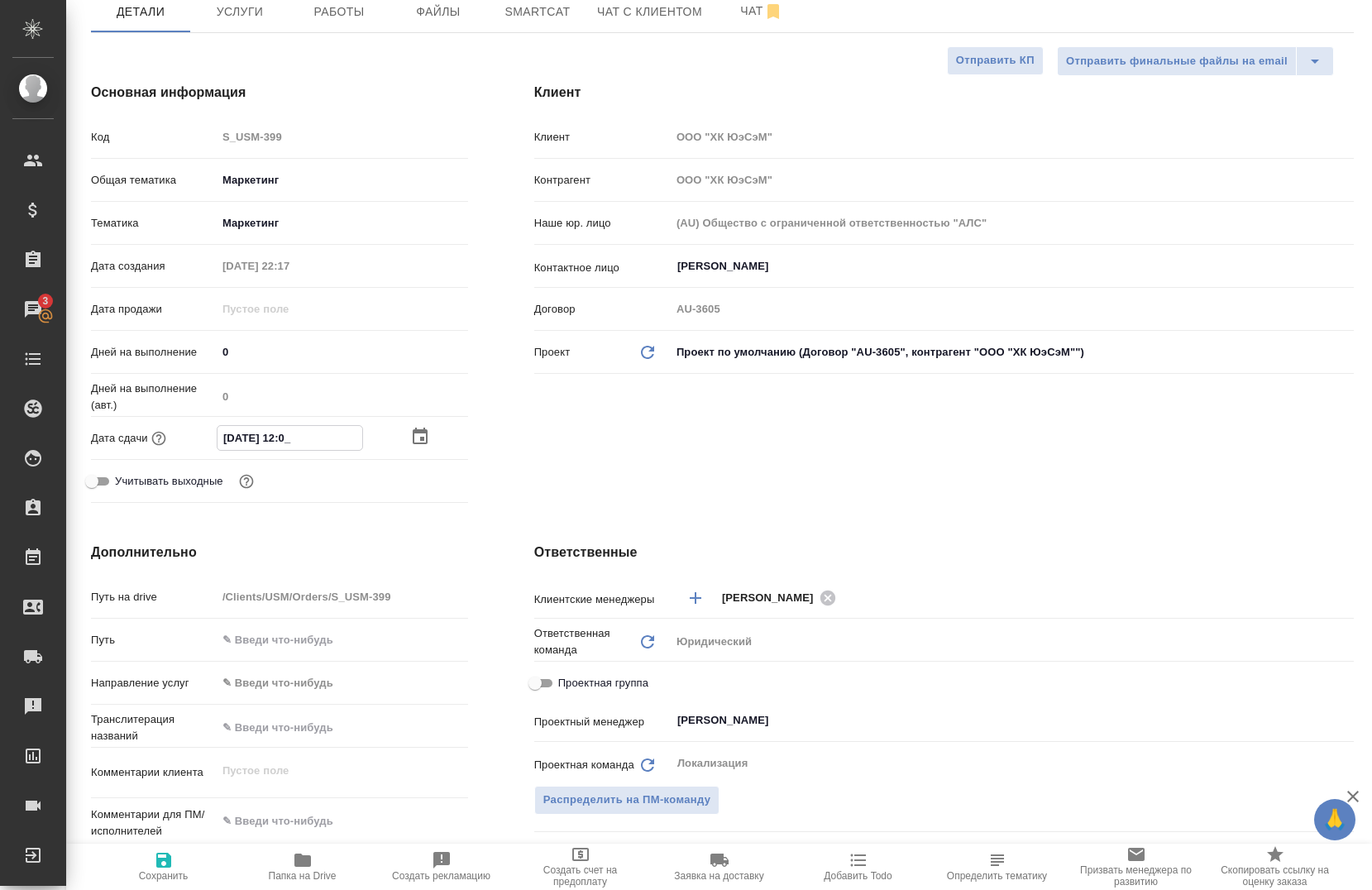
type input "06.09.2025 12:00"
type textarea "x"
type input "06.09.2025 12:00"
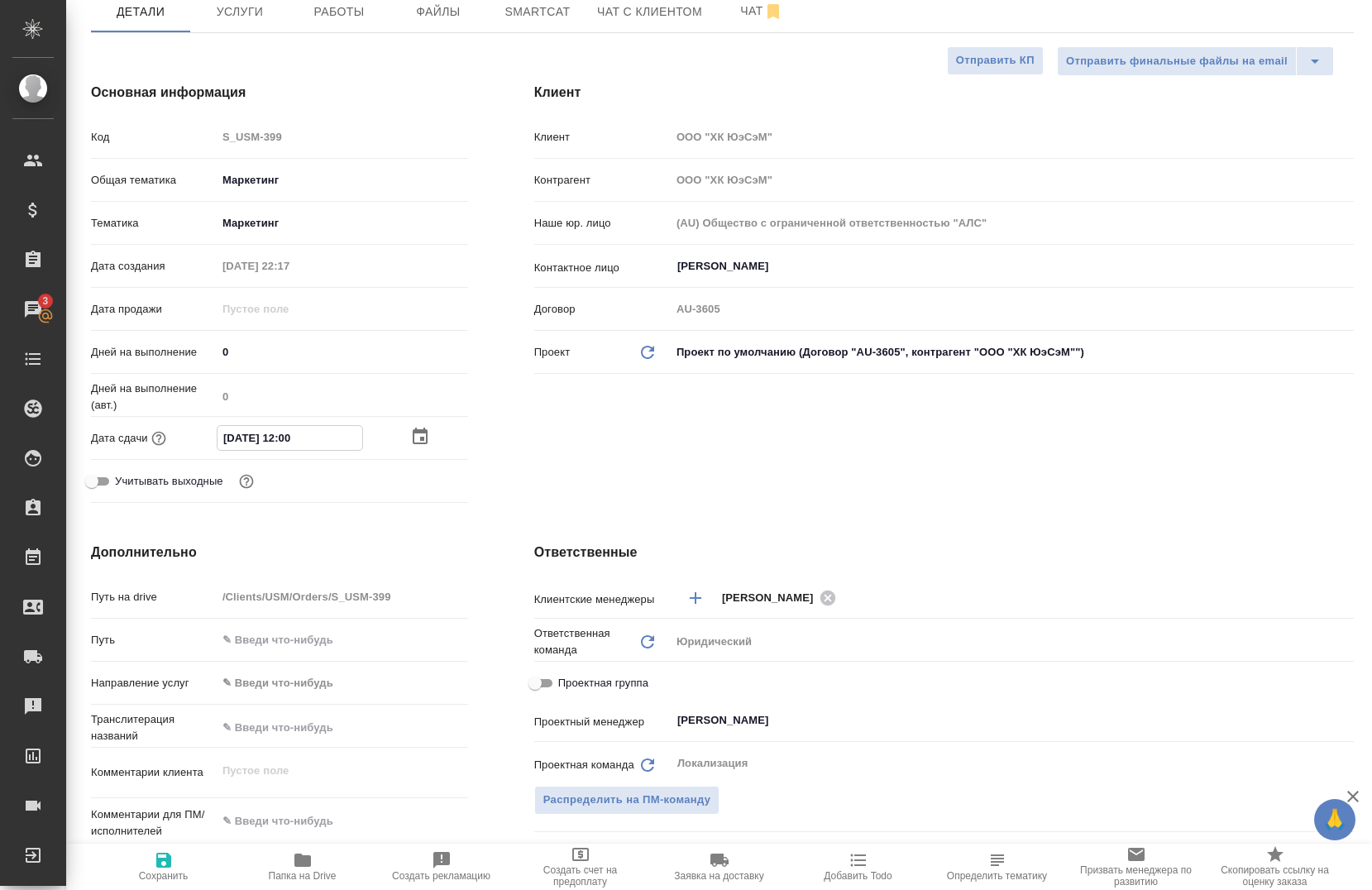
click at [931, 458] on div "Клиент Клиент ООО "ХК ЮэСэМ" Контрагент ООО "ХК ЮэСэМ" Наше юр. лицо (AU) Общес…" at bounding box center [944, 296] width 886 height 493
type textarea "x"
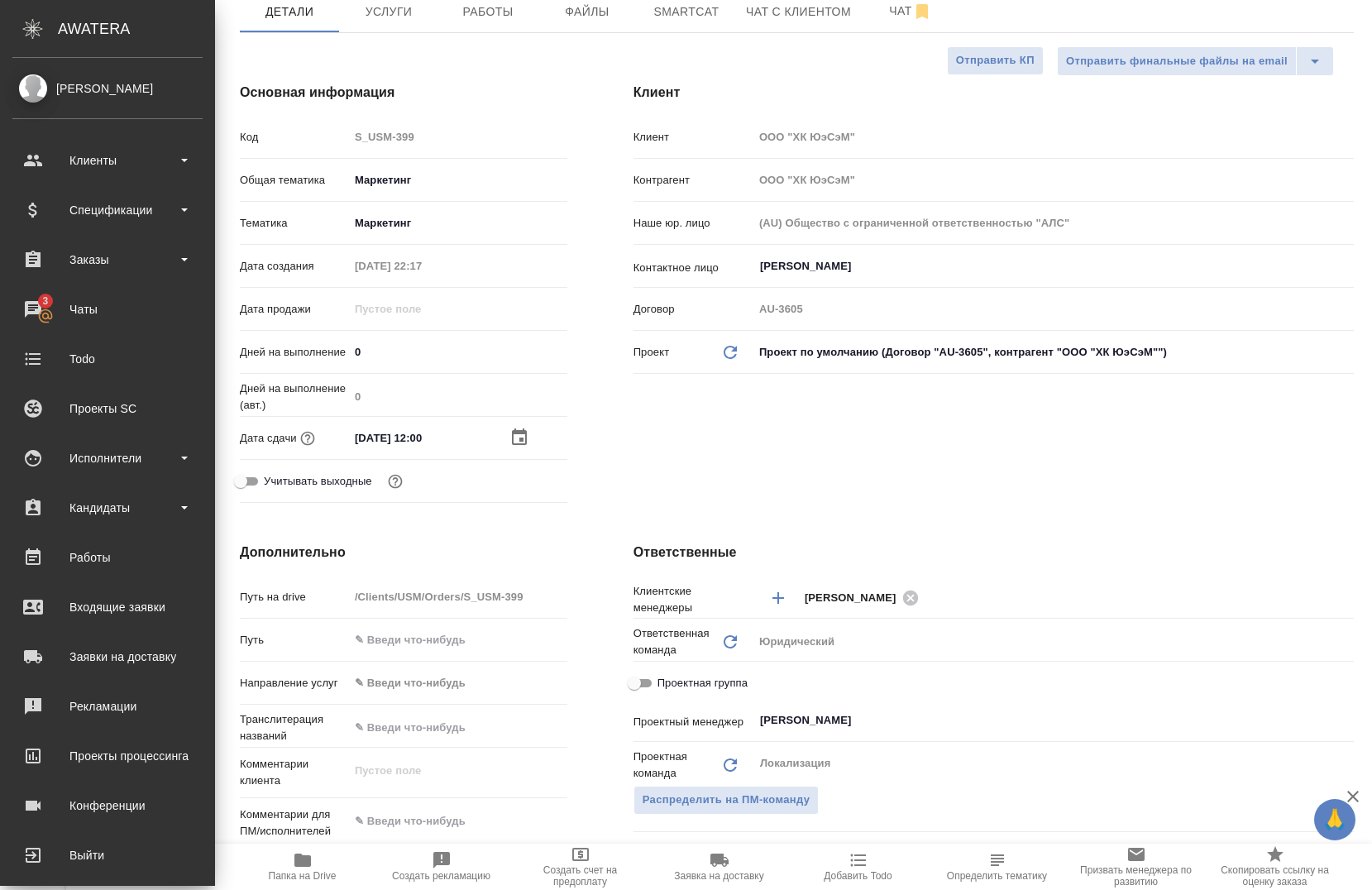
type textarea "x"
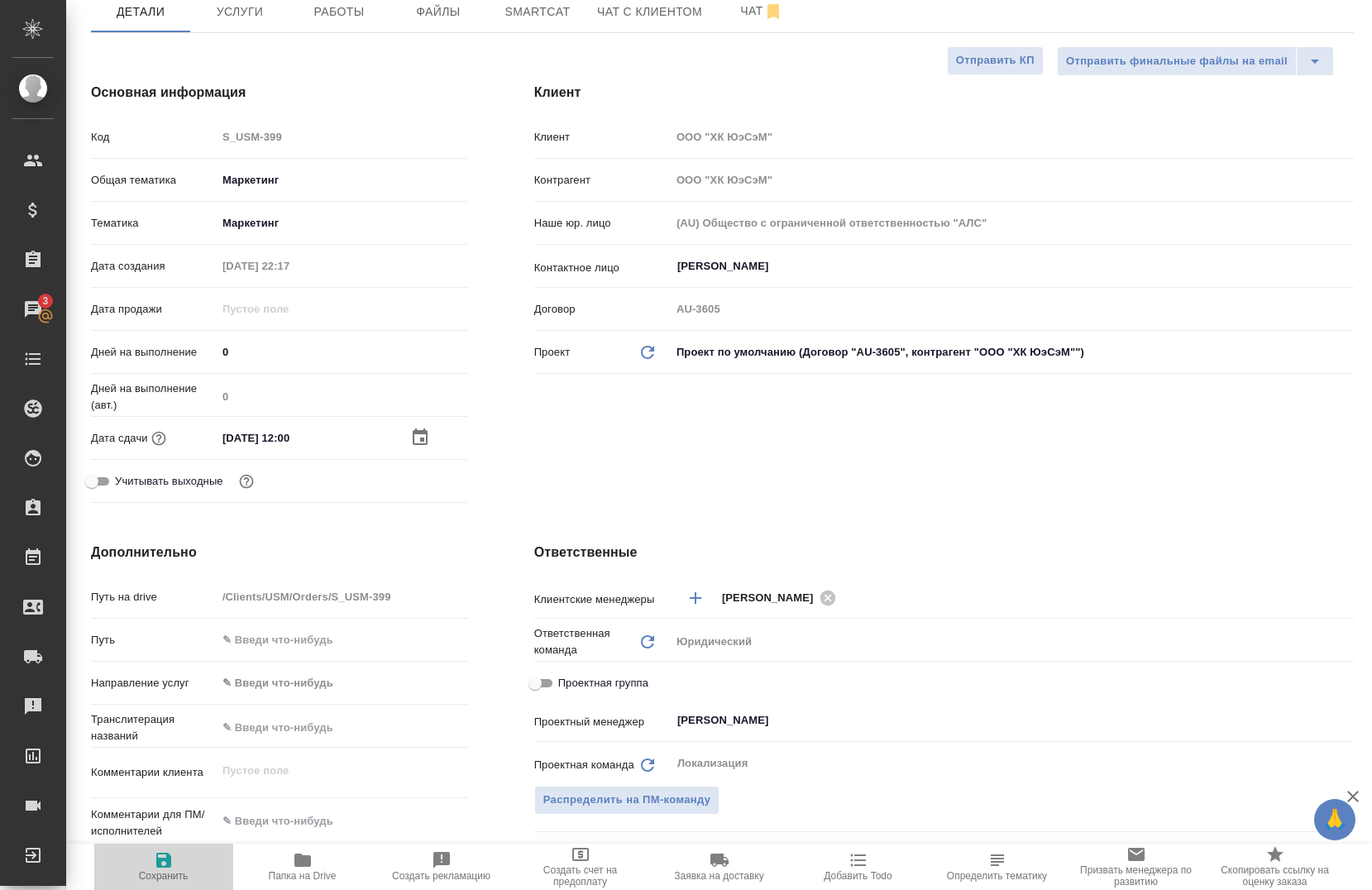
drag, startPoint x: 165, startPoint y: 869, endPoint x: 223, endPoint y: 808, distance: 84.2
click at [166, 871] on span "Сохранить" at bounding box center [163, 866] width 119 height 32
type textarea "x"
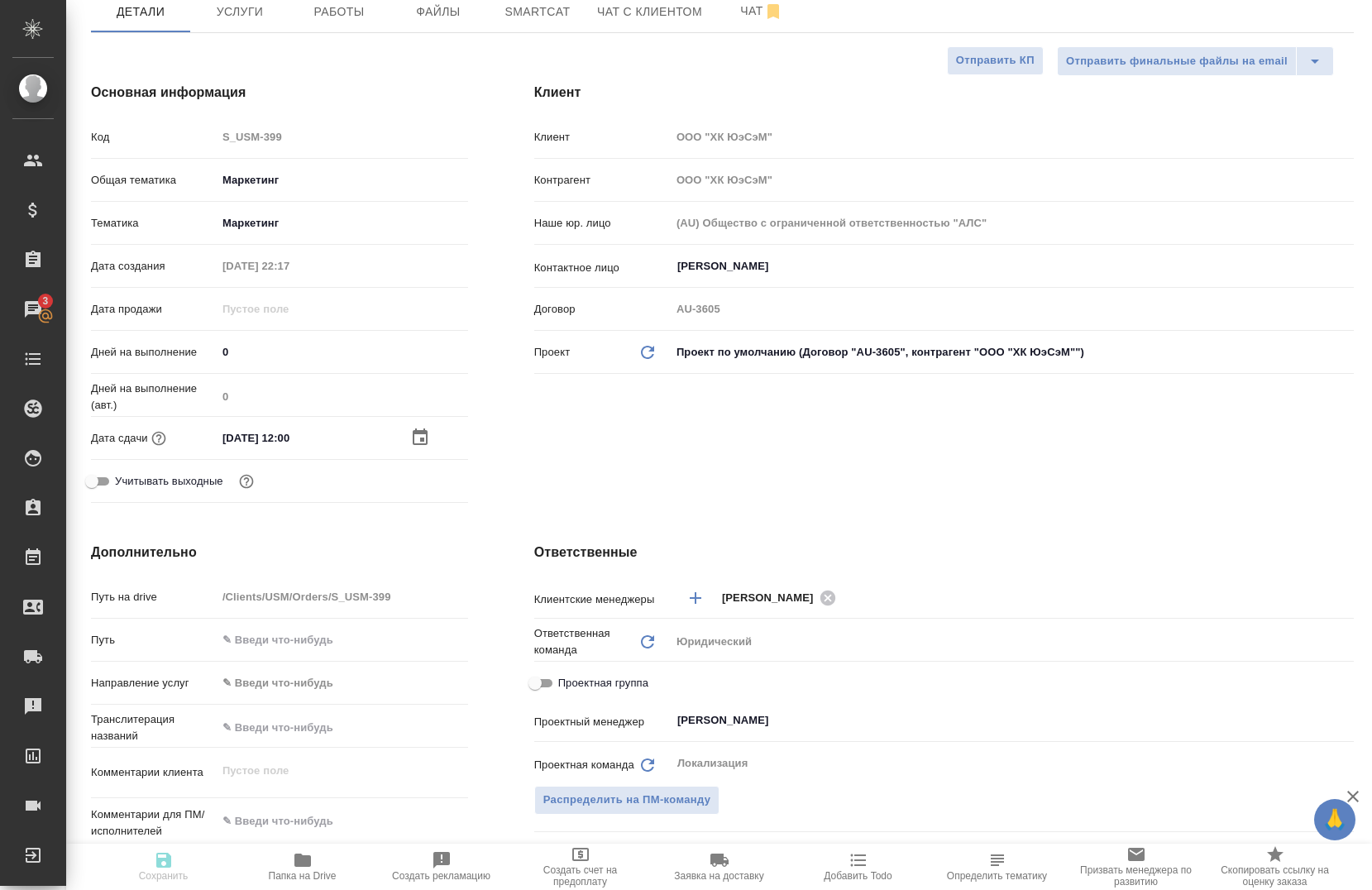
type textarea "x"
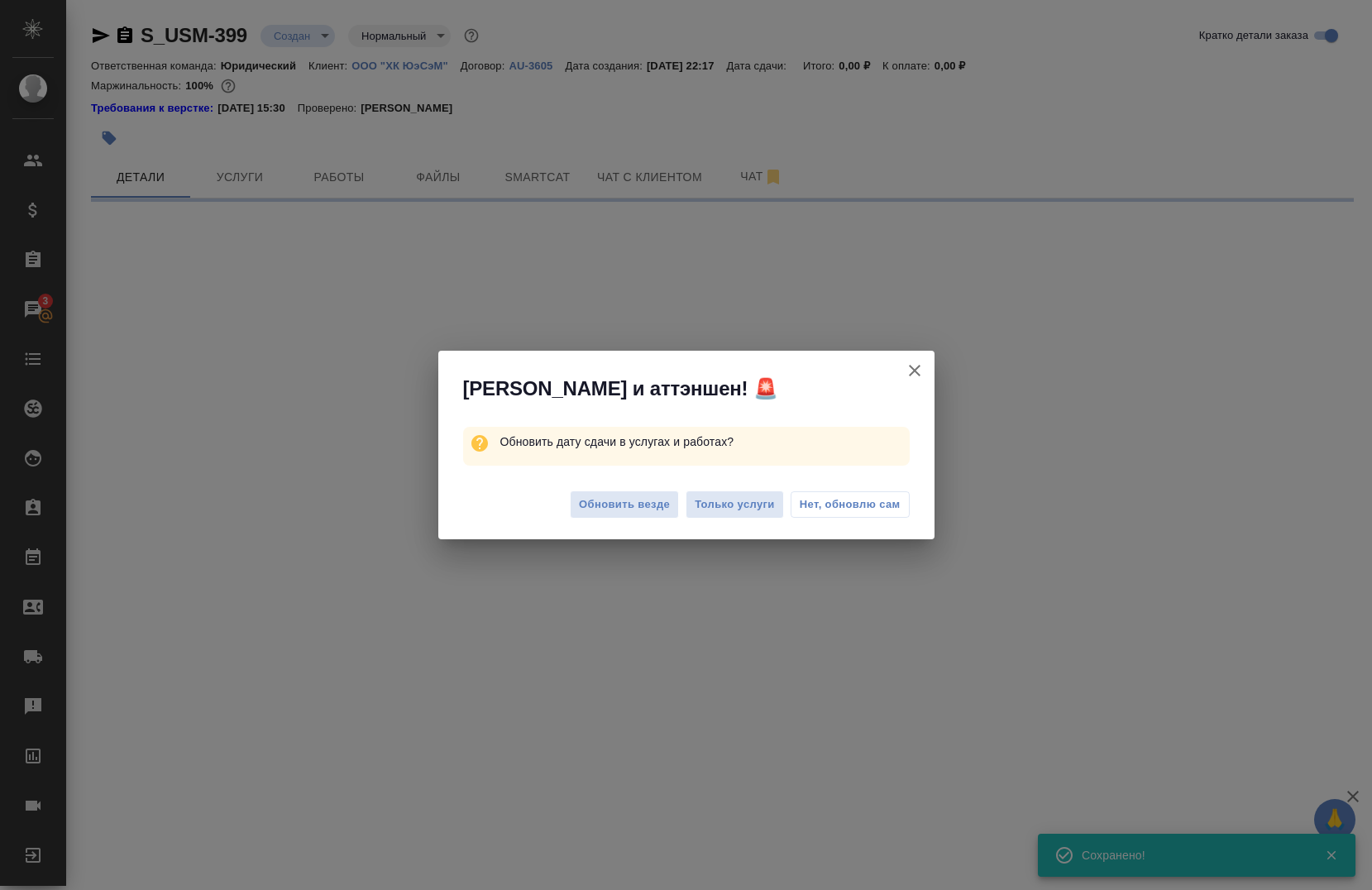
scroll to position [0, 0]
select select "RU"
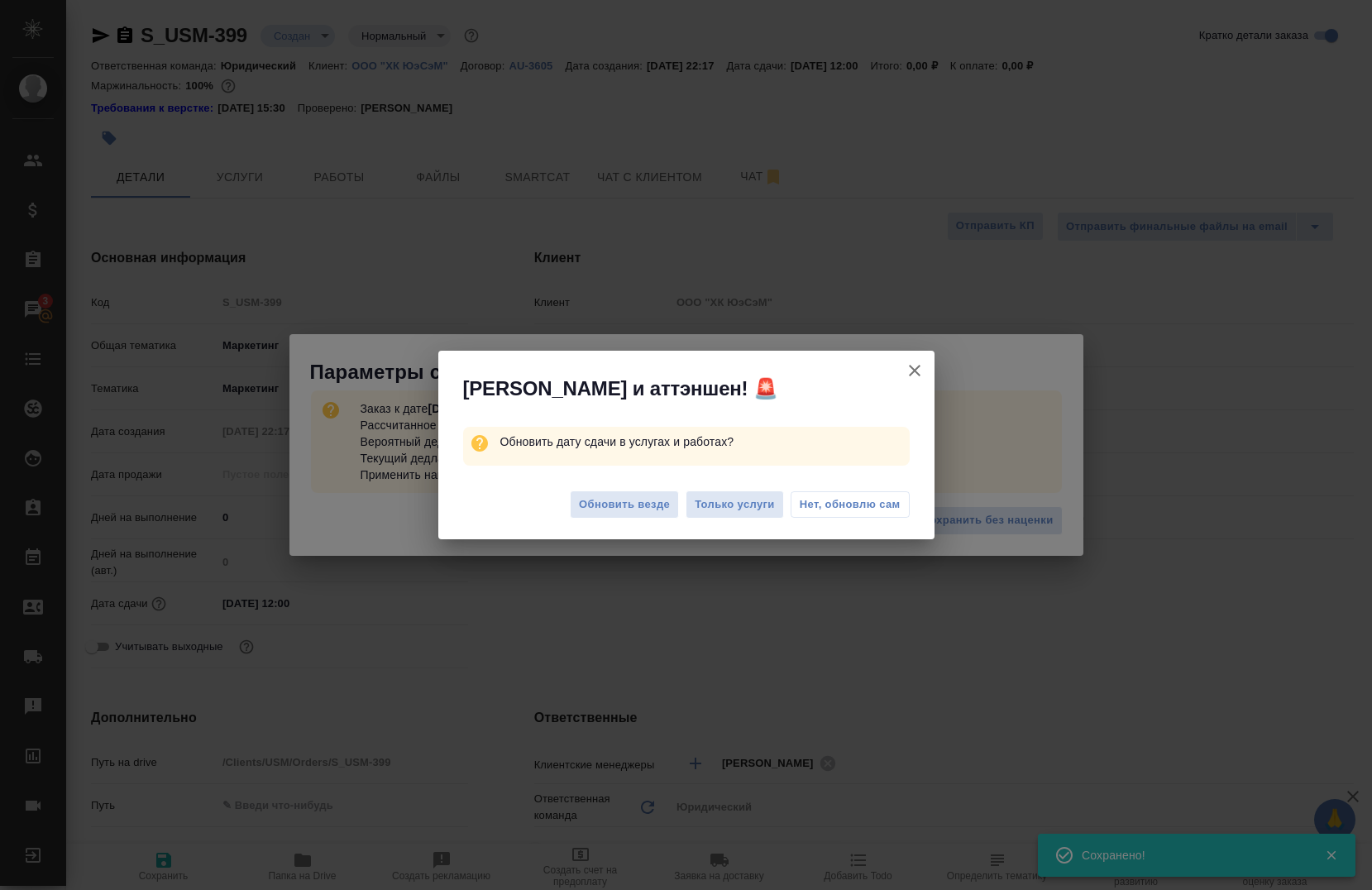
type textarea "x"
click at [831, 511] on span "Нет, обновлю сам" at bounding box center [850, 504] width 101 height 16
type textarea "x"
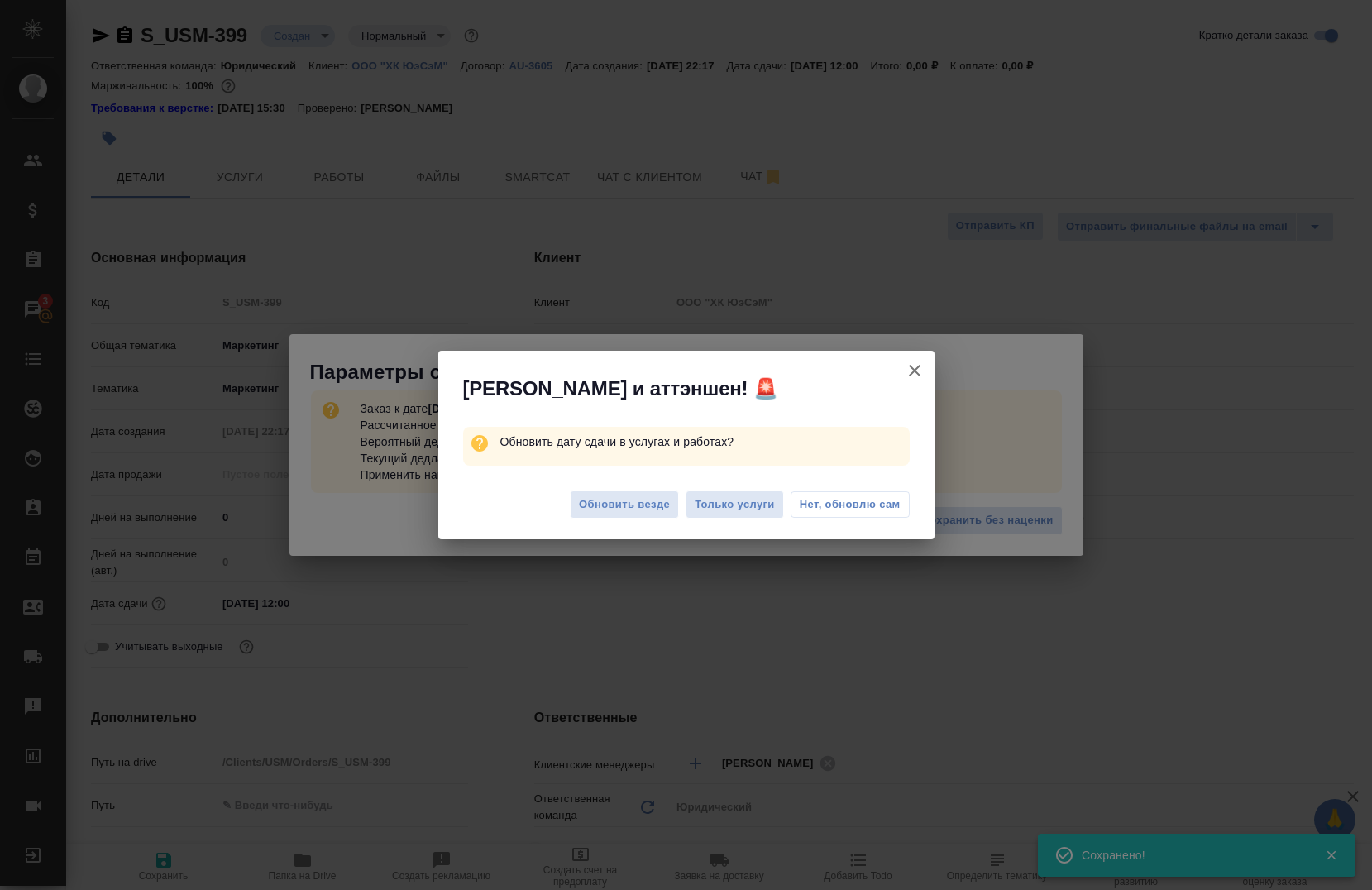
type textarea "x"
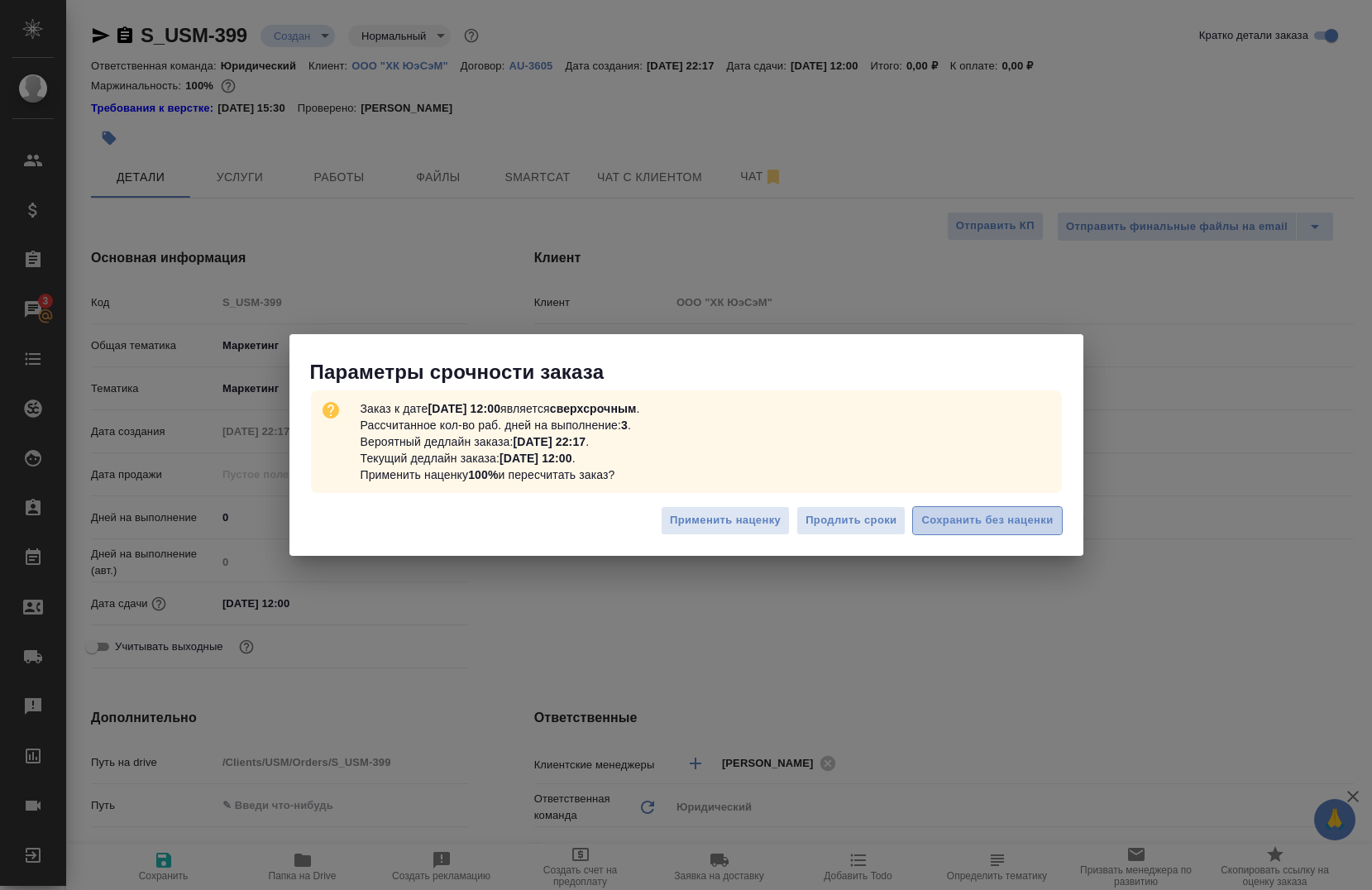
click at [1025, 512] on span "Сохранить без наценки" at bounding box center [987, 521] width 131 height 19
type textarea "x"
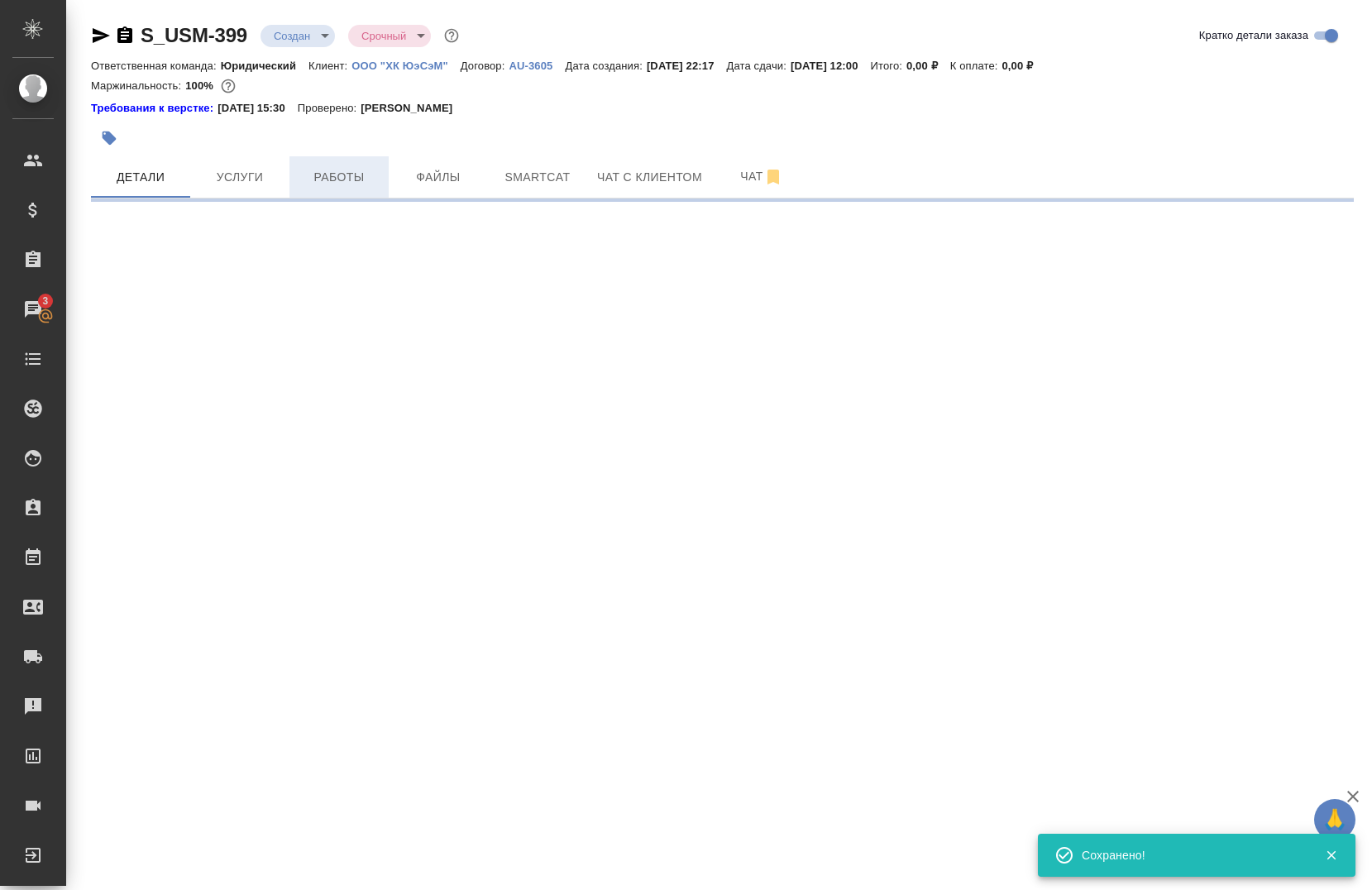
type input "urgent"
select select "RU"
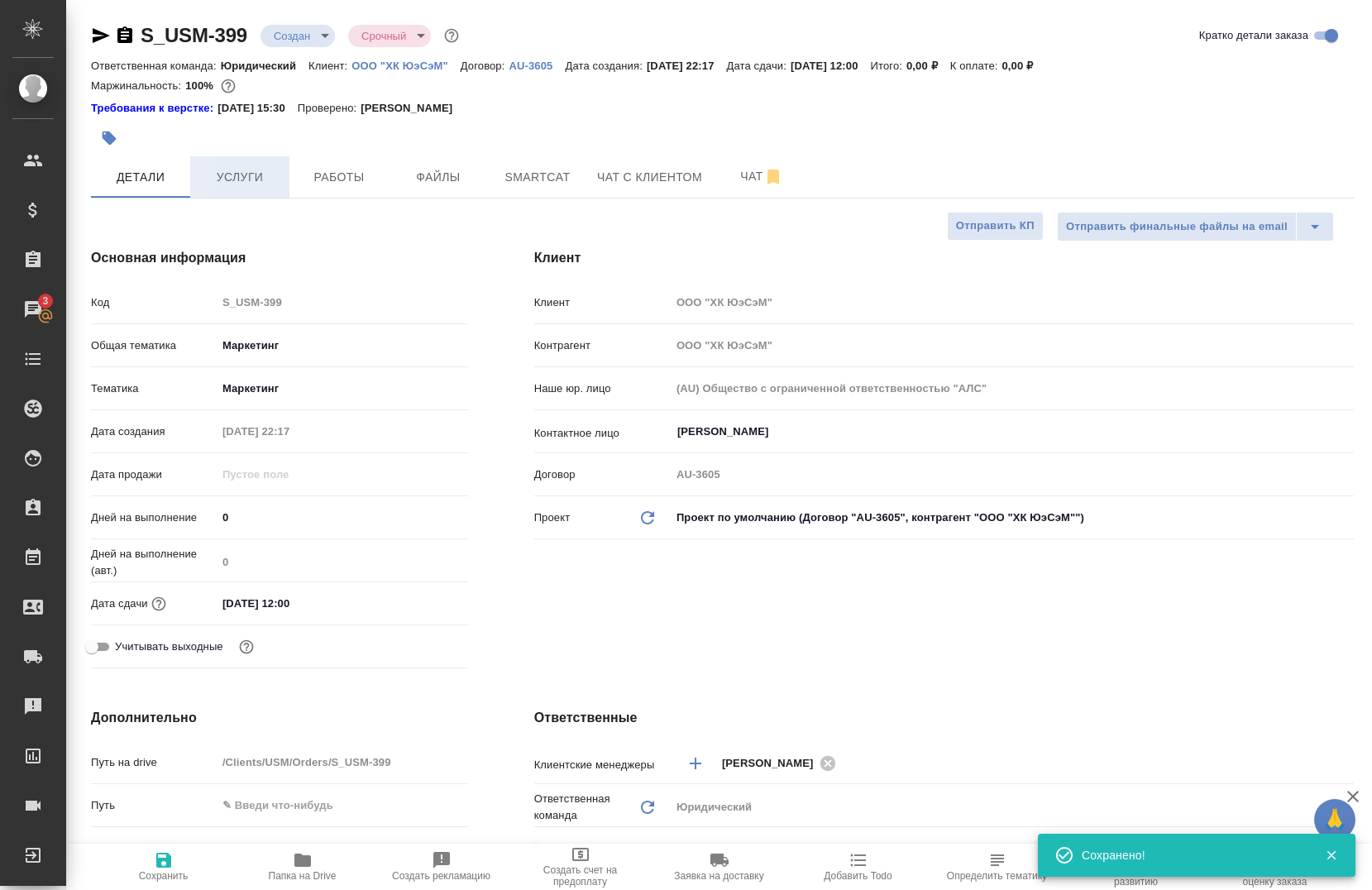
type textarea "x"
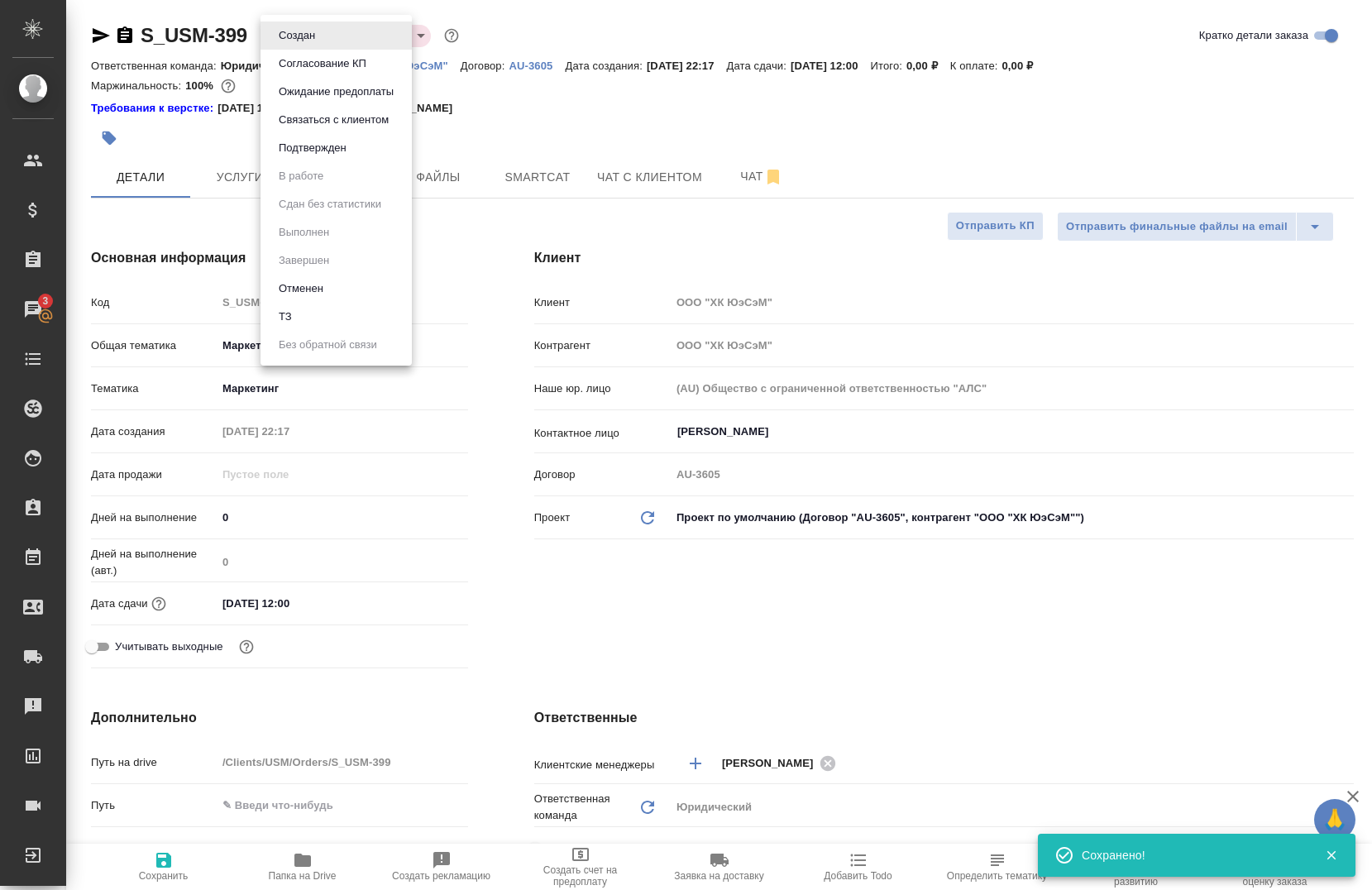
click at [303, 29] on body "🙏 .cls-1 fill:#fff; AWATERA Chernova Anna Клиенты Спецификации Заказы 3 Чаты To…" at bounding box center [686, 445] width 1372 height 890
click at [334, 141] on button "Подтвержден" at bounding box center [312, 148] width 78 height 18
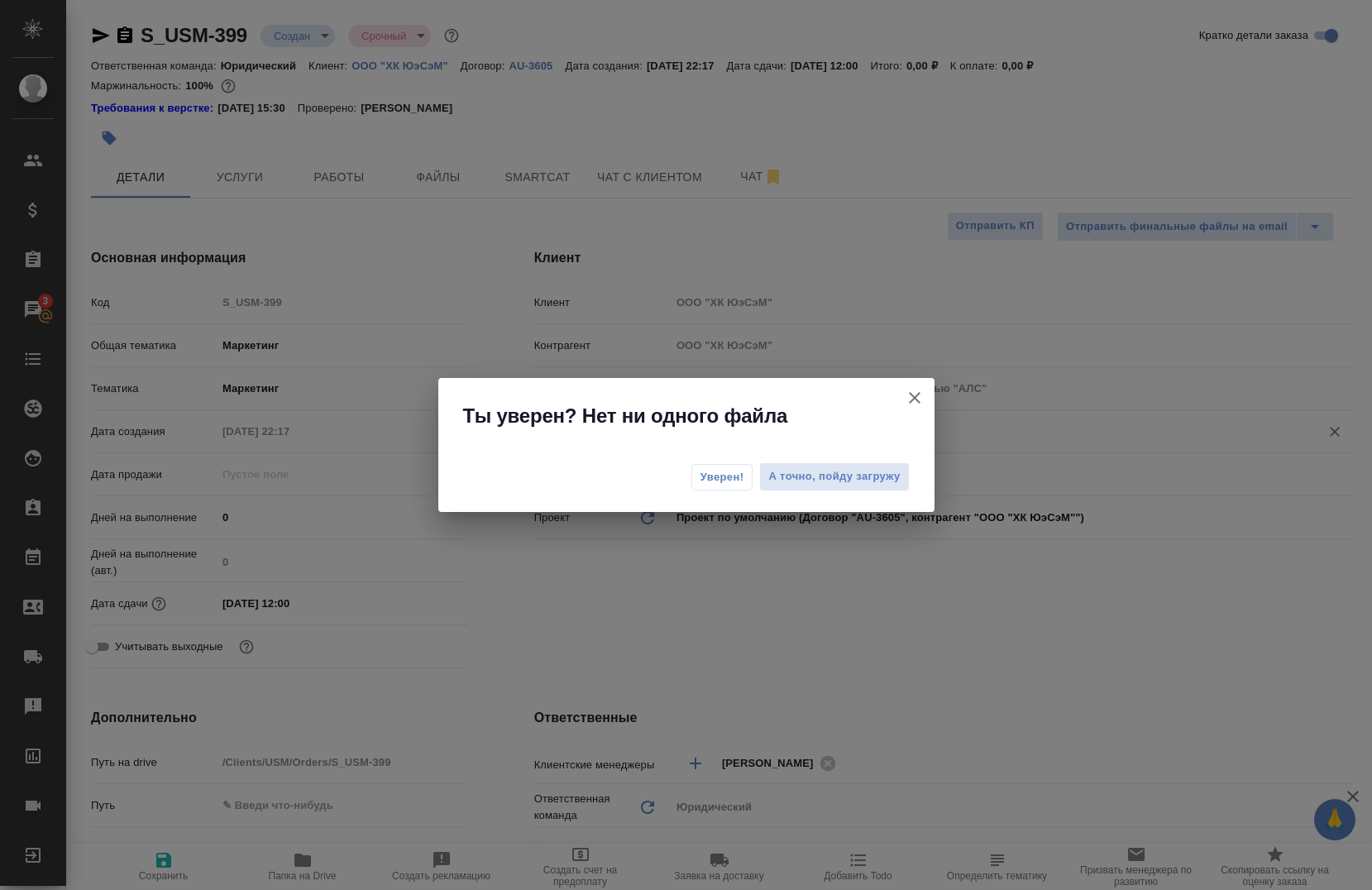
drag, startPoint x: 726, startPoint y: 469, endPoint x: 691, endPoint y: 426, distance: 55.4
click at [726, 469] on span "Уверен!" at bounding box center [722, 477] width 44 height 16
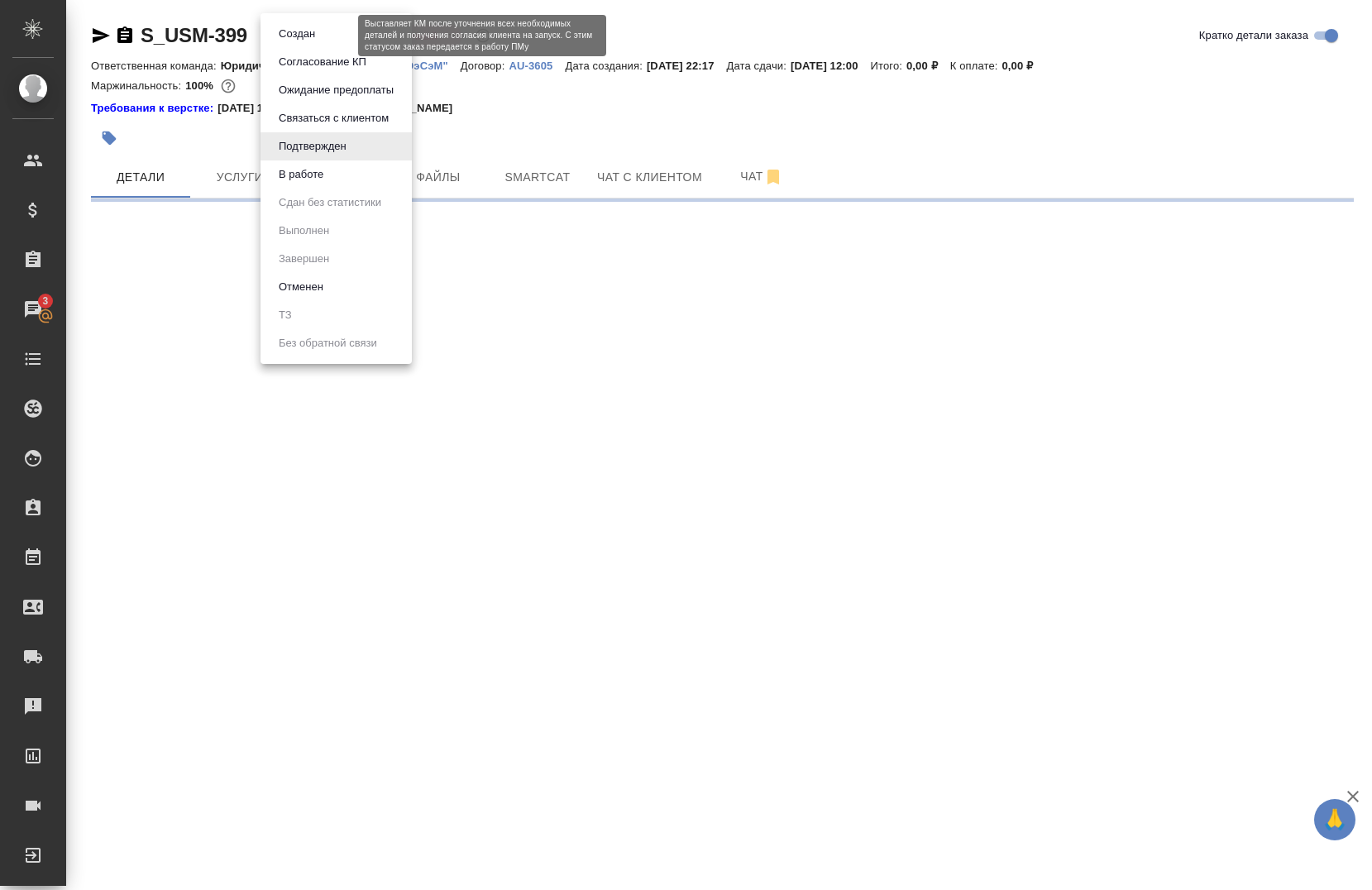
drag, startPoint x: 305, startPoint y: 42, endPoint x: 312, endPoint y: 79, distance: 37.7
click at [305, 49] on body "🙏 .cls-1 fill:#fff; AWATERA Chernova Anna Клиенты Спецификации Заказы 3 Чаты To…" at bounding box center [686, 445] width 1372 height 890
select select "RU"
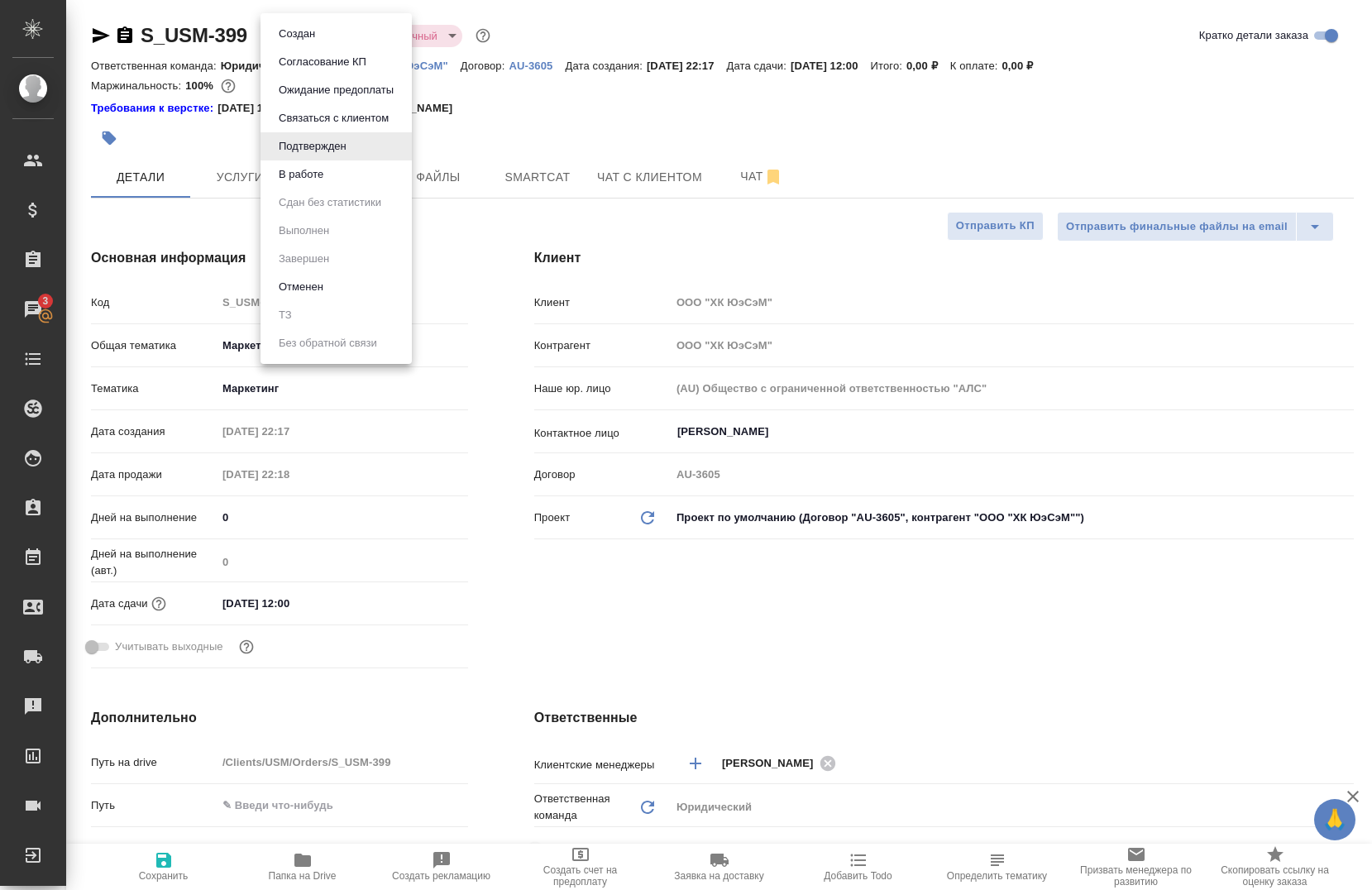
type textarea "x"
click at [302, 167] on button "В работе" at bounding box center [301, 174] width 55 height 18
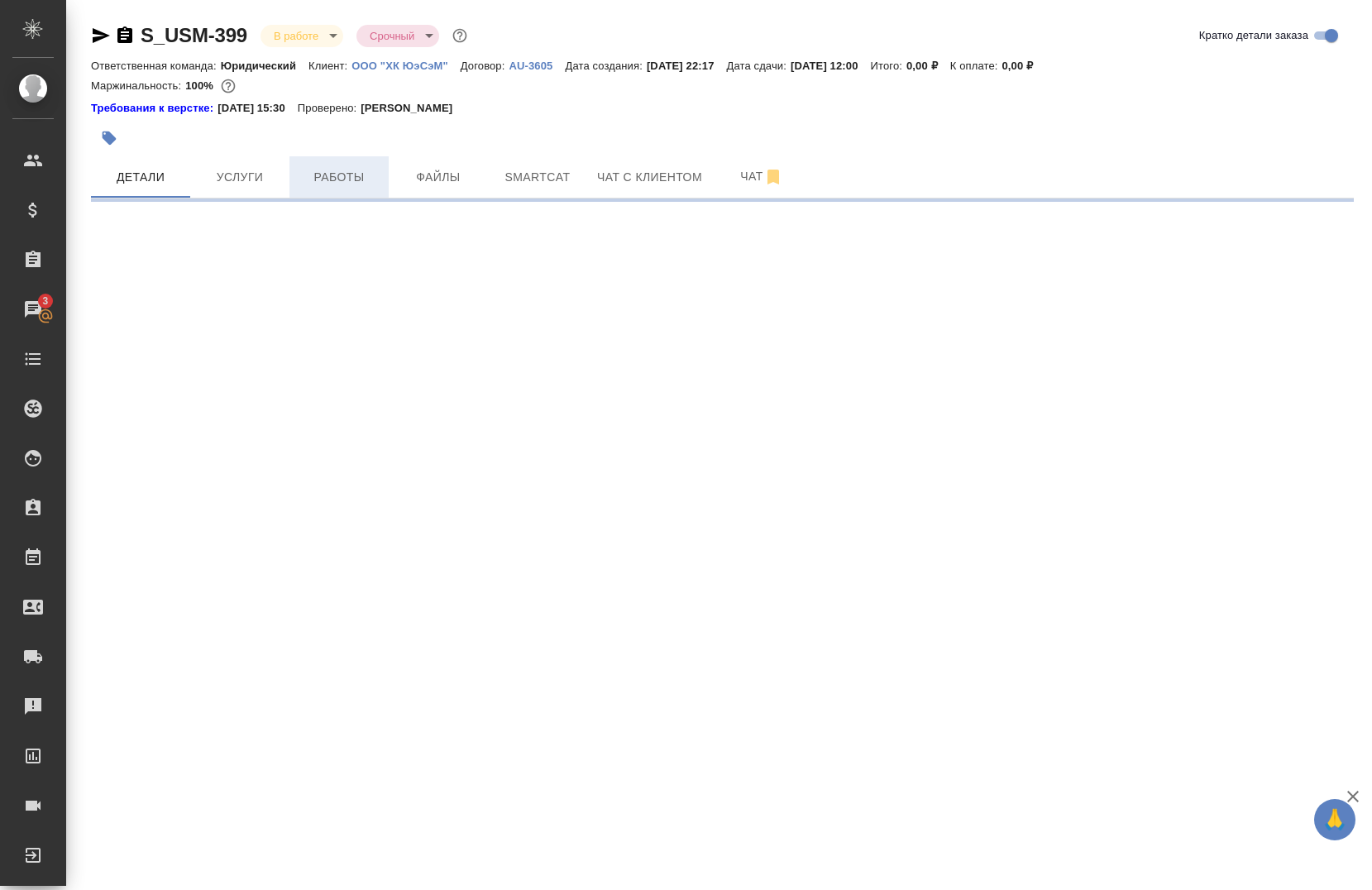
select select "RU"
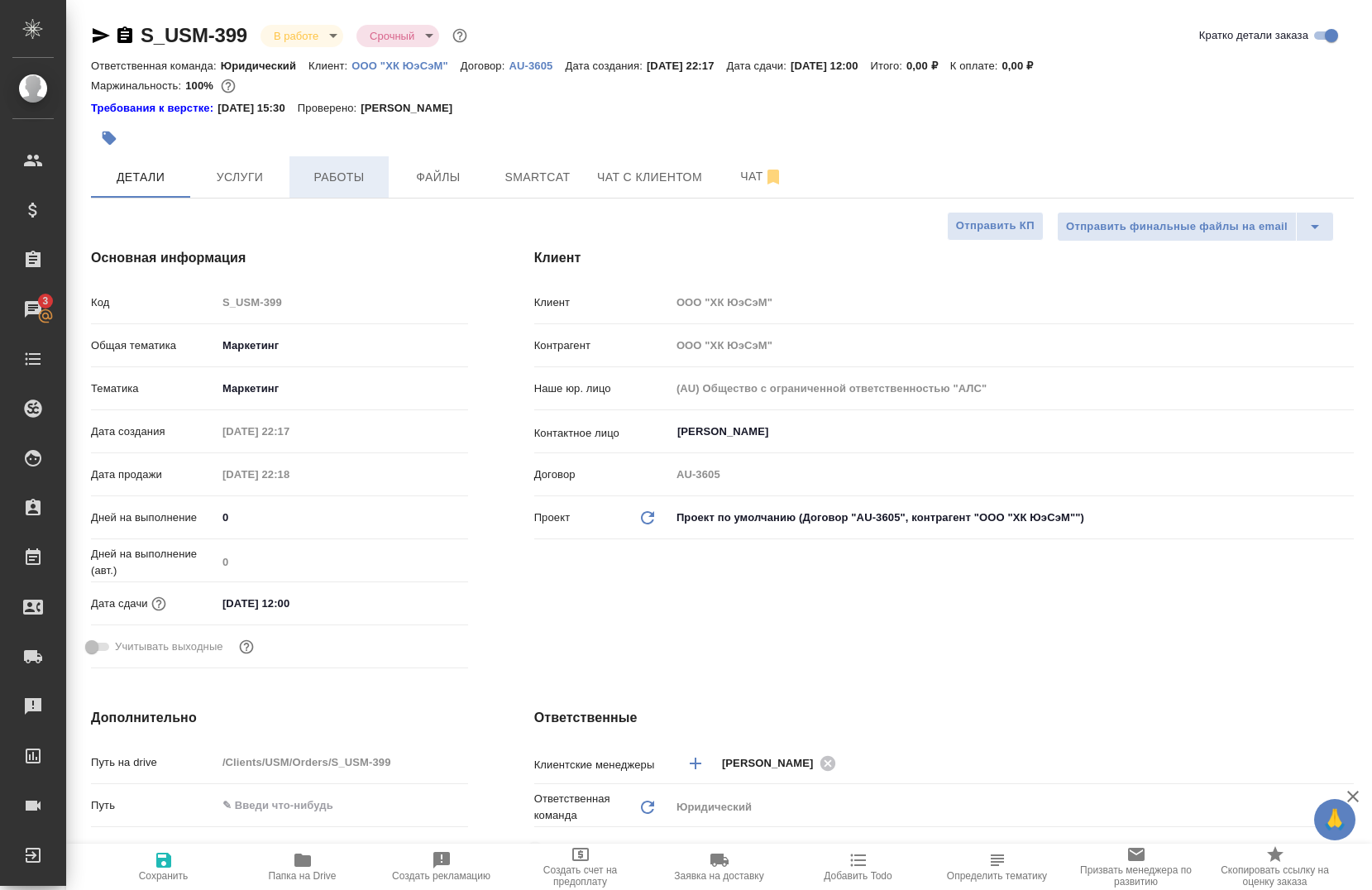
type textarea "x"
click at [242, 179] on span "Услуги" at bounding box center [239, 178] width 80 height 21
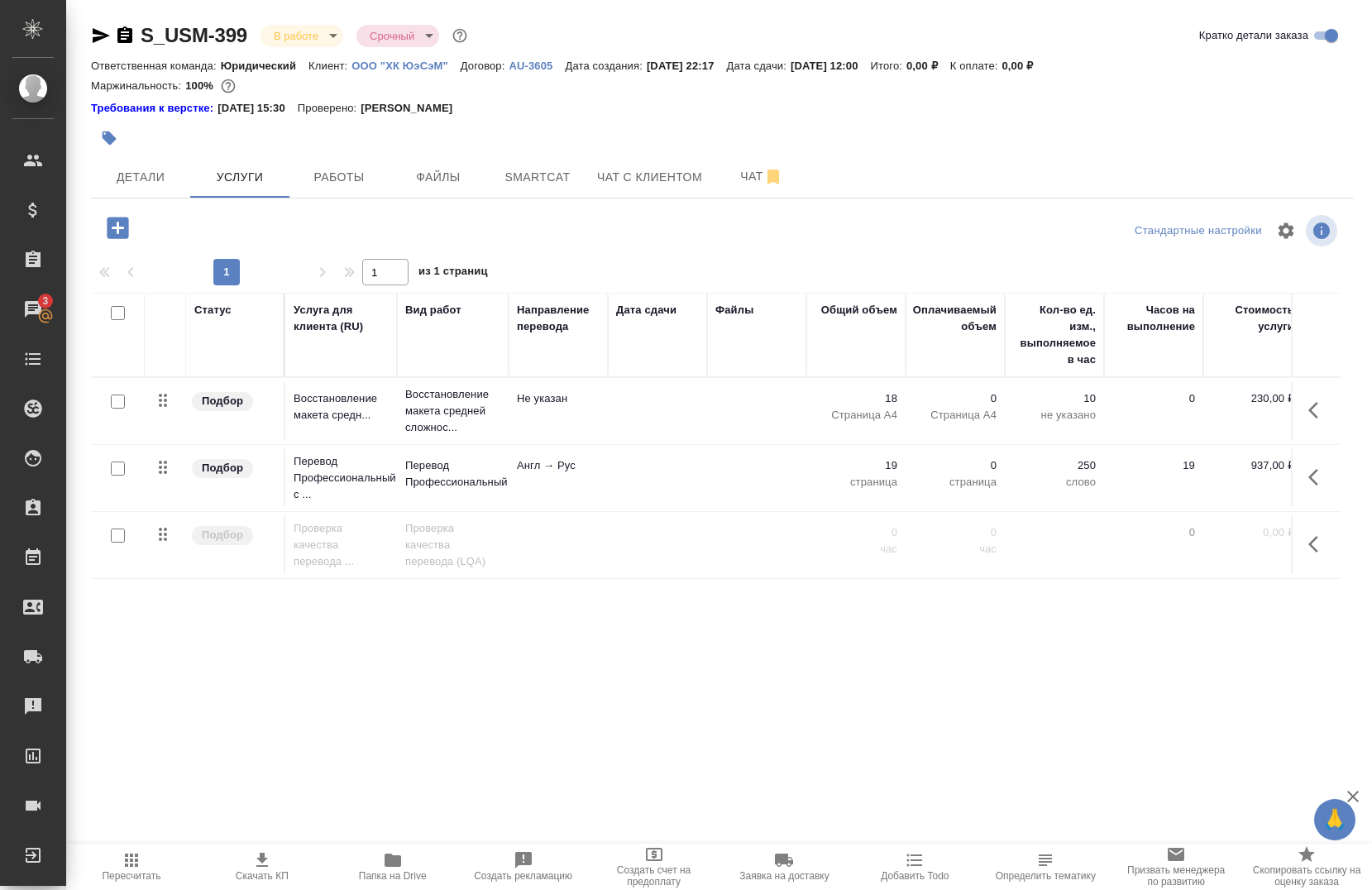
click at [114, 542] on input "checkbox" at bounding box center [118, 536] width 14 height 14
checkbox input "true"
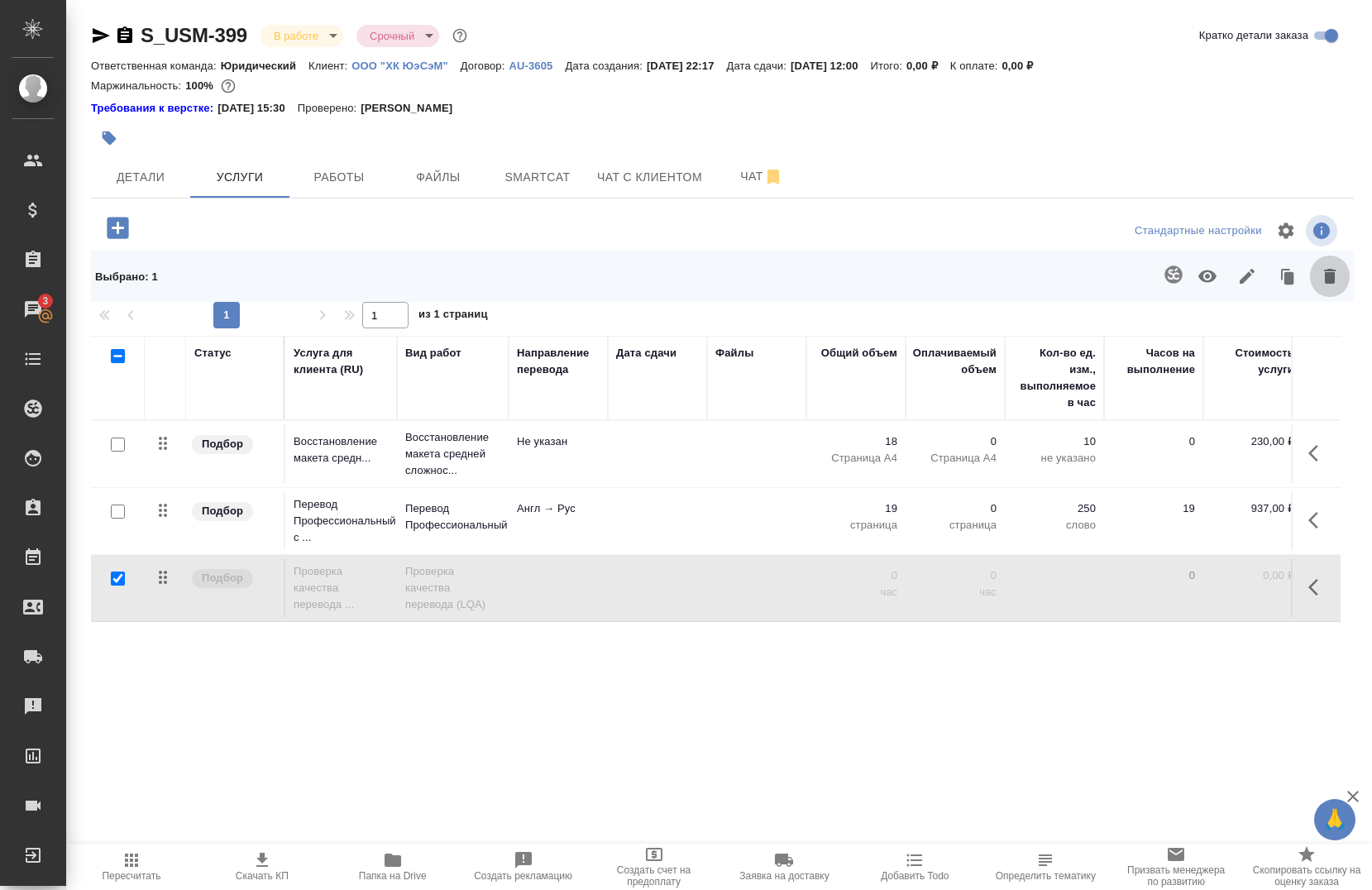
click at [1333, 277] on icon "button" at bounding box center [1330, 275] width 11 height 15
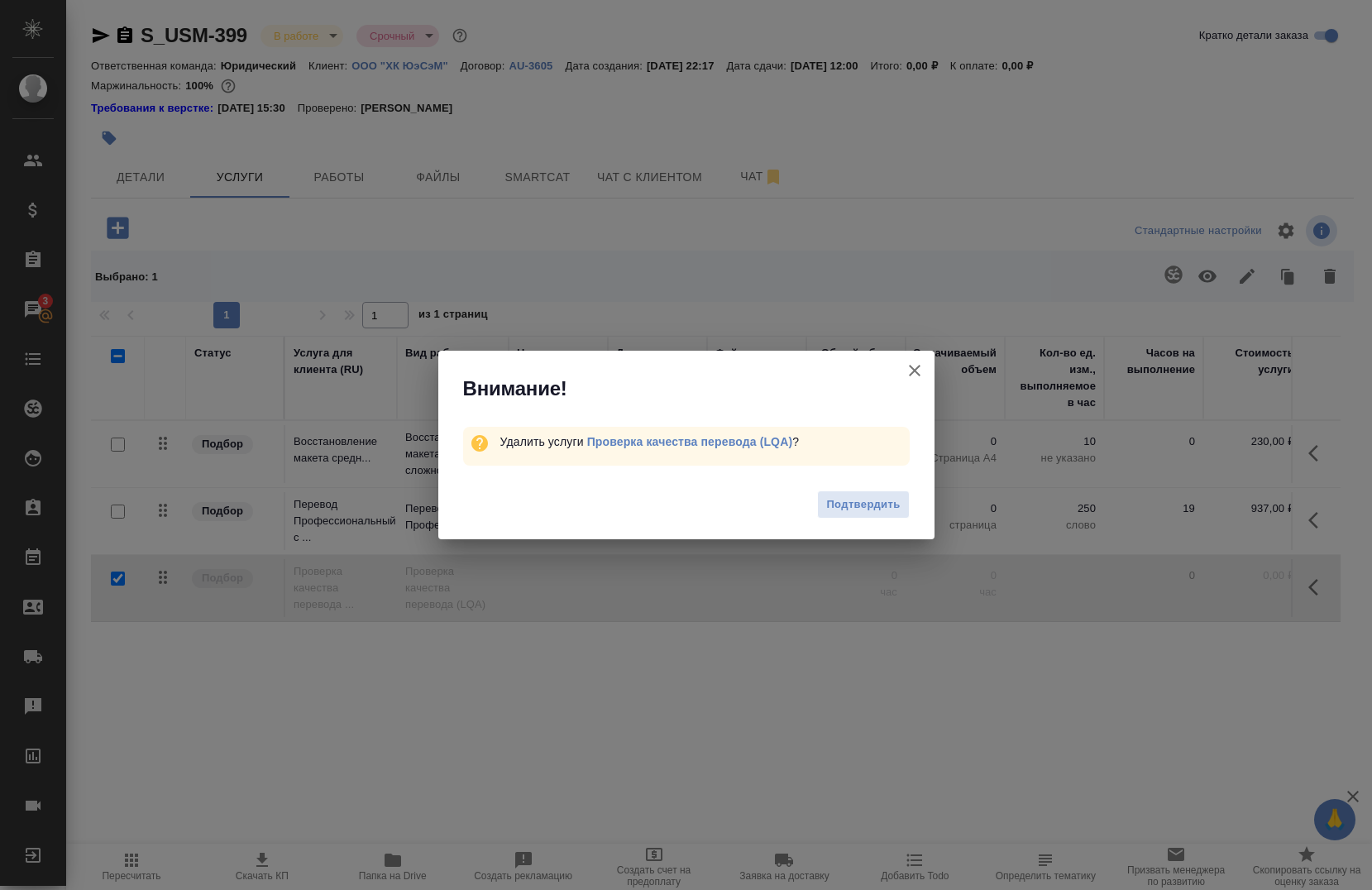
click at [922, 373] on icon "button" at bounding box center [915, 370] width 20 height 20
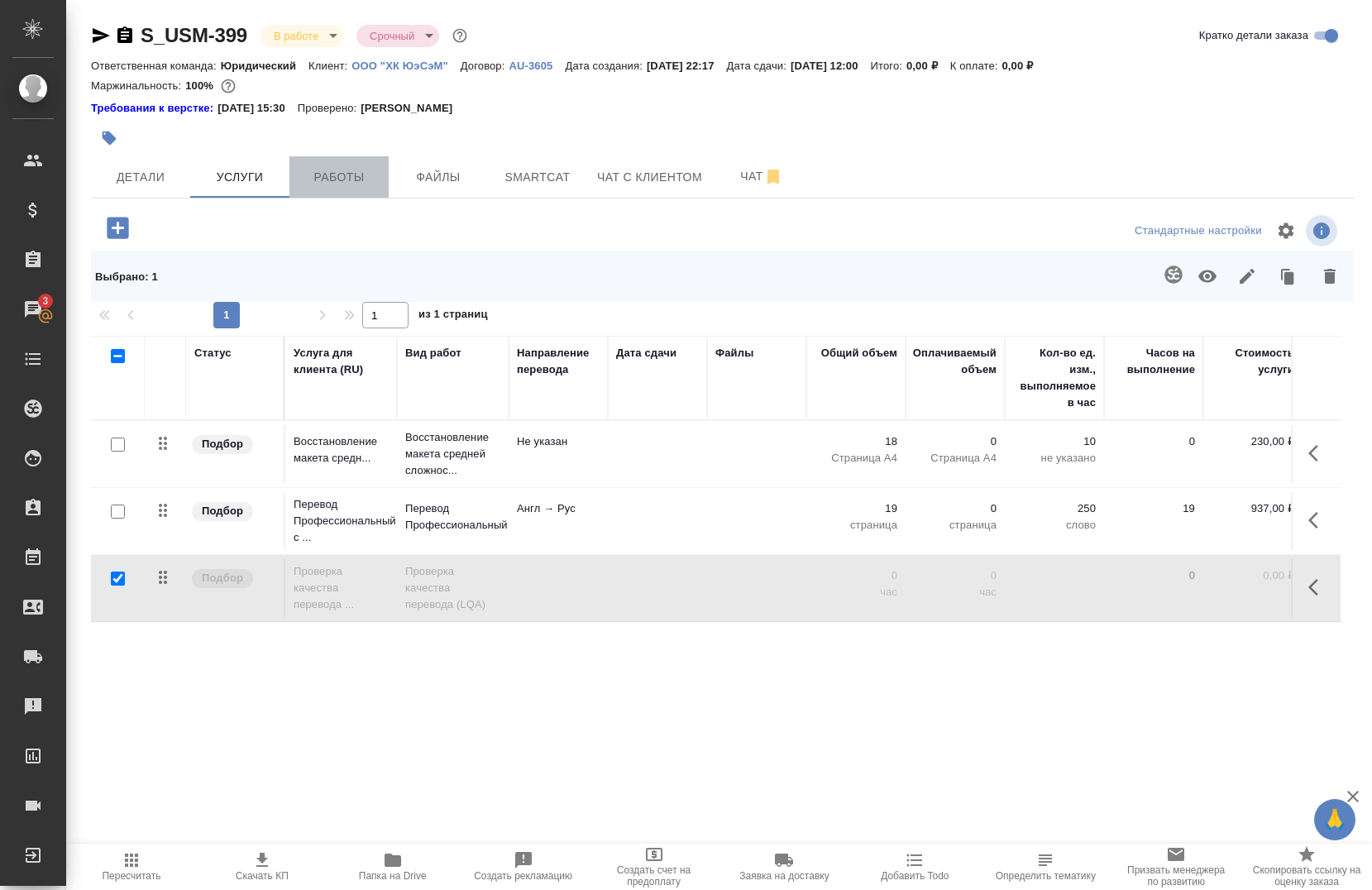
click at [334, 184] on span "Работы" at bounding box center [339, 178] width 80 height 21
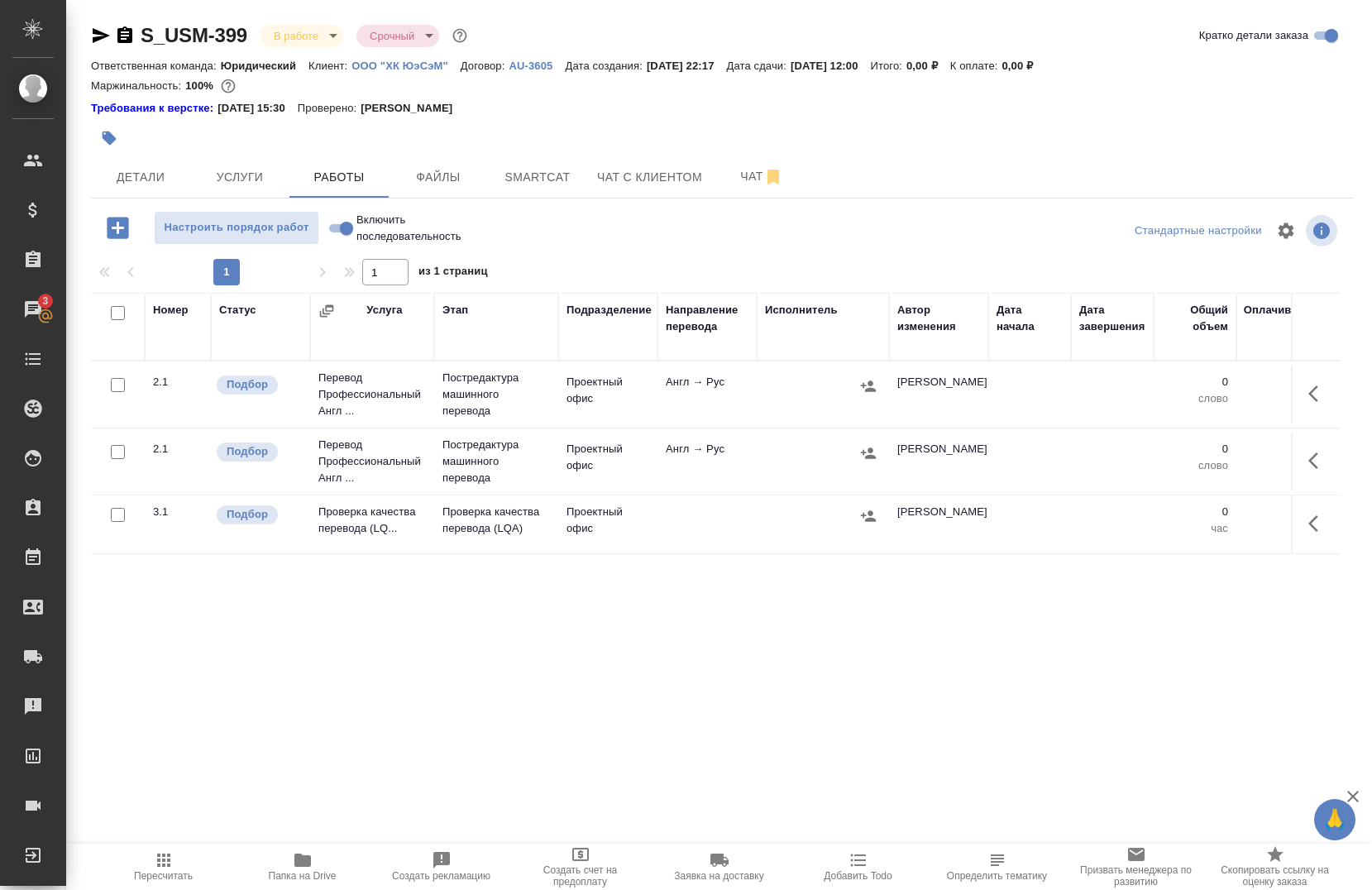
click at [121, 318] on input "checkbox" at bounding box center [118, 313] width 14 height 14
checkbox input "true"
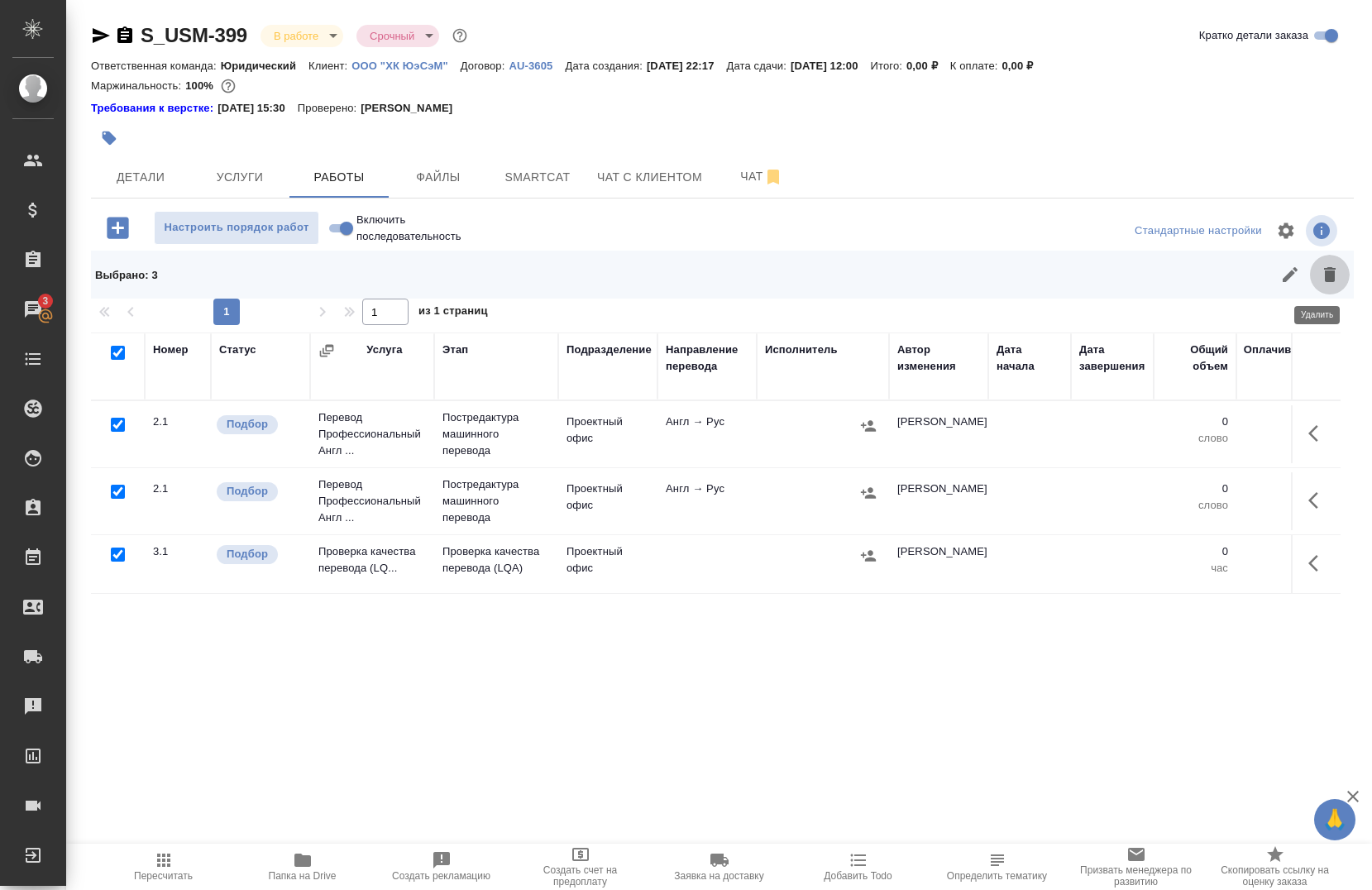
click at [1331, 285] on button "button" at bounding box center [1330, 275] width 39 height 39
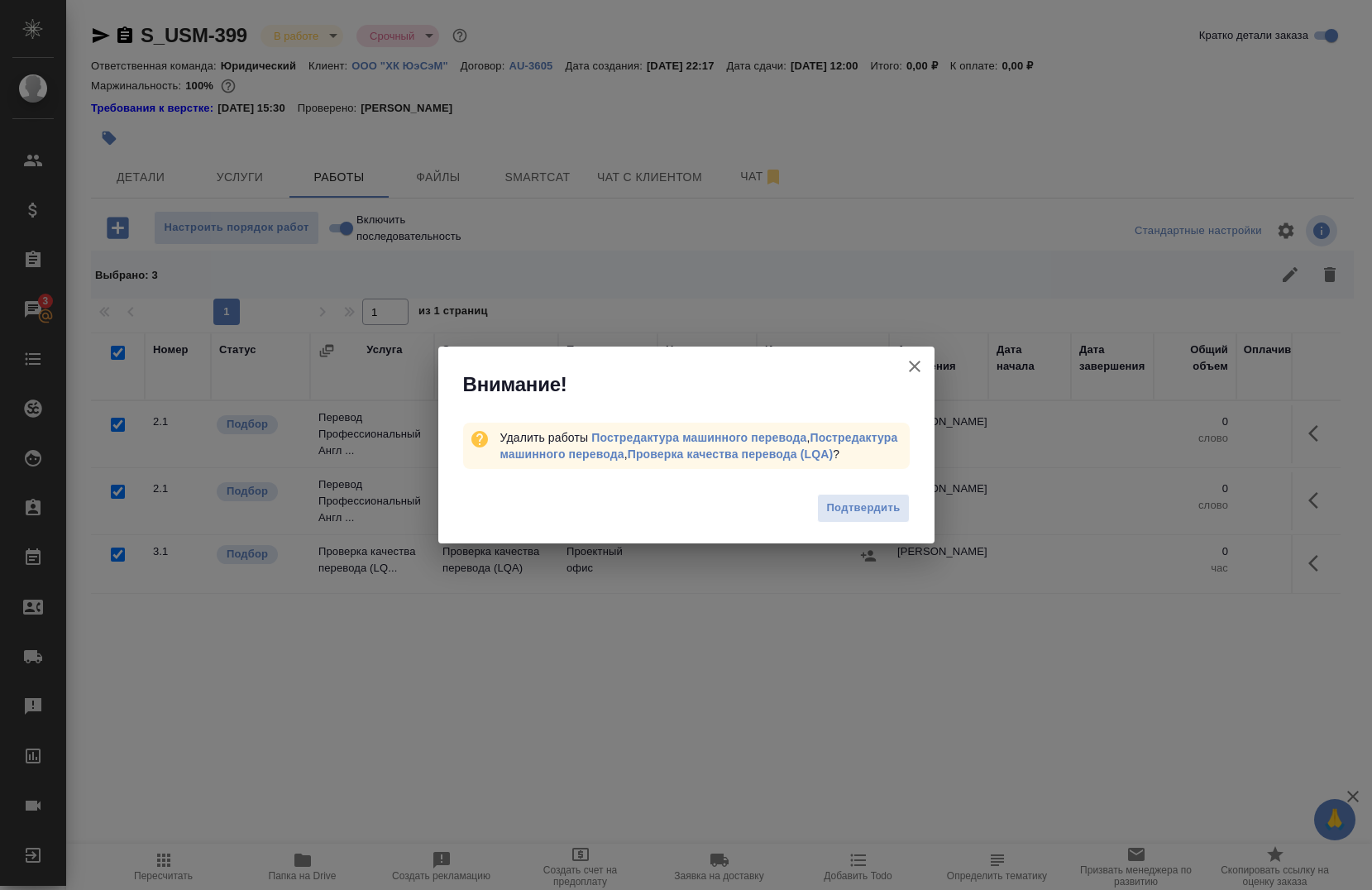
click at [856, 511] on span "Подтвердить" at bounding box center [863, 508] width 74 height 19
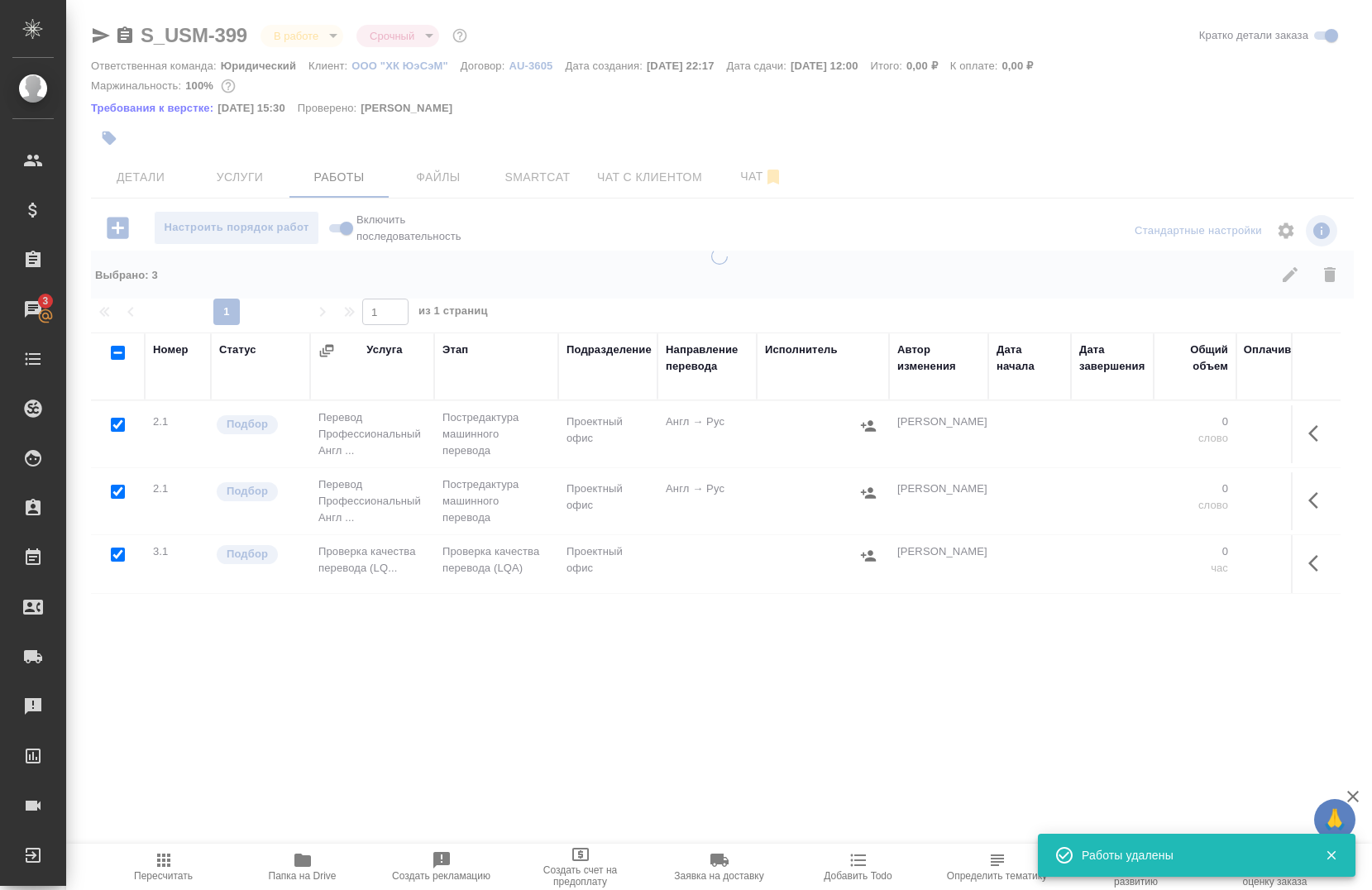
checkbox input "false"
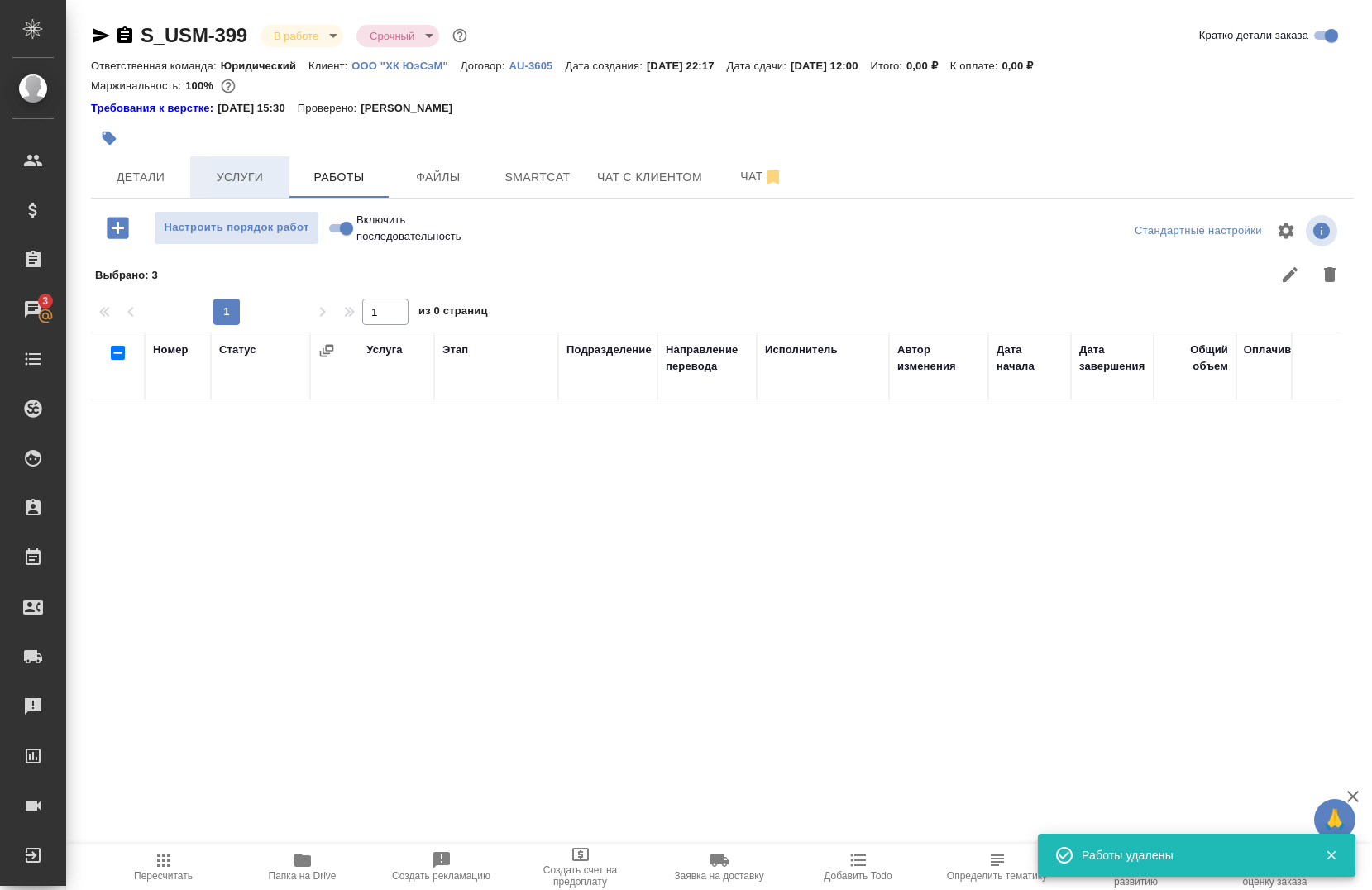
click at [256, 191] on button "Услуги" at bounding box center [240, 177] width 100 height 41
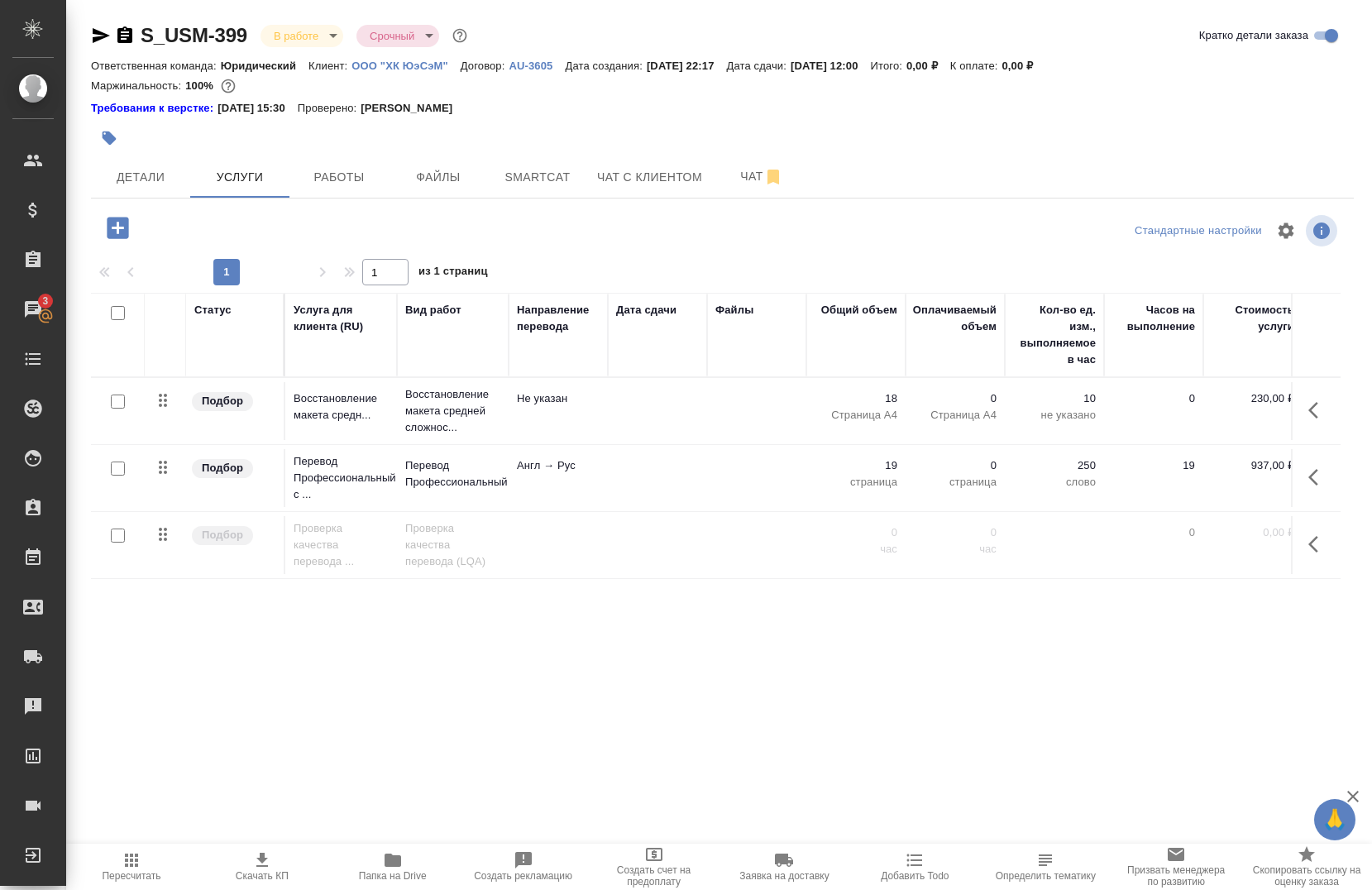
click at [122, 537] on input "checkbox" at bounding box center [118, 536] width 14 height 14
checkbox input "true"
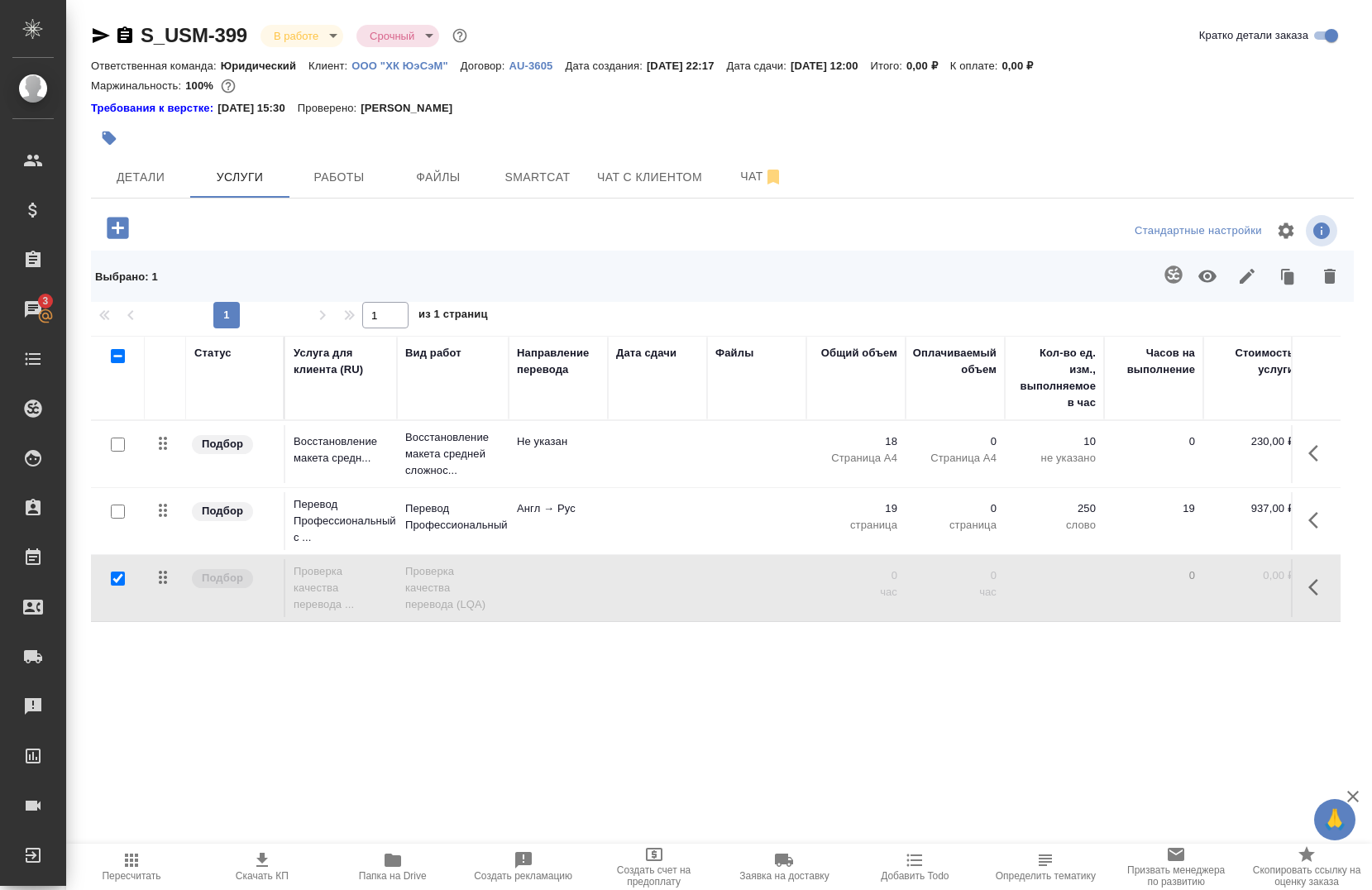
click at [1335, 284] on icon "button" at bounding box center [1330, 275] width 20 height 20
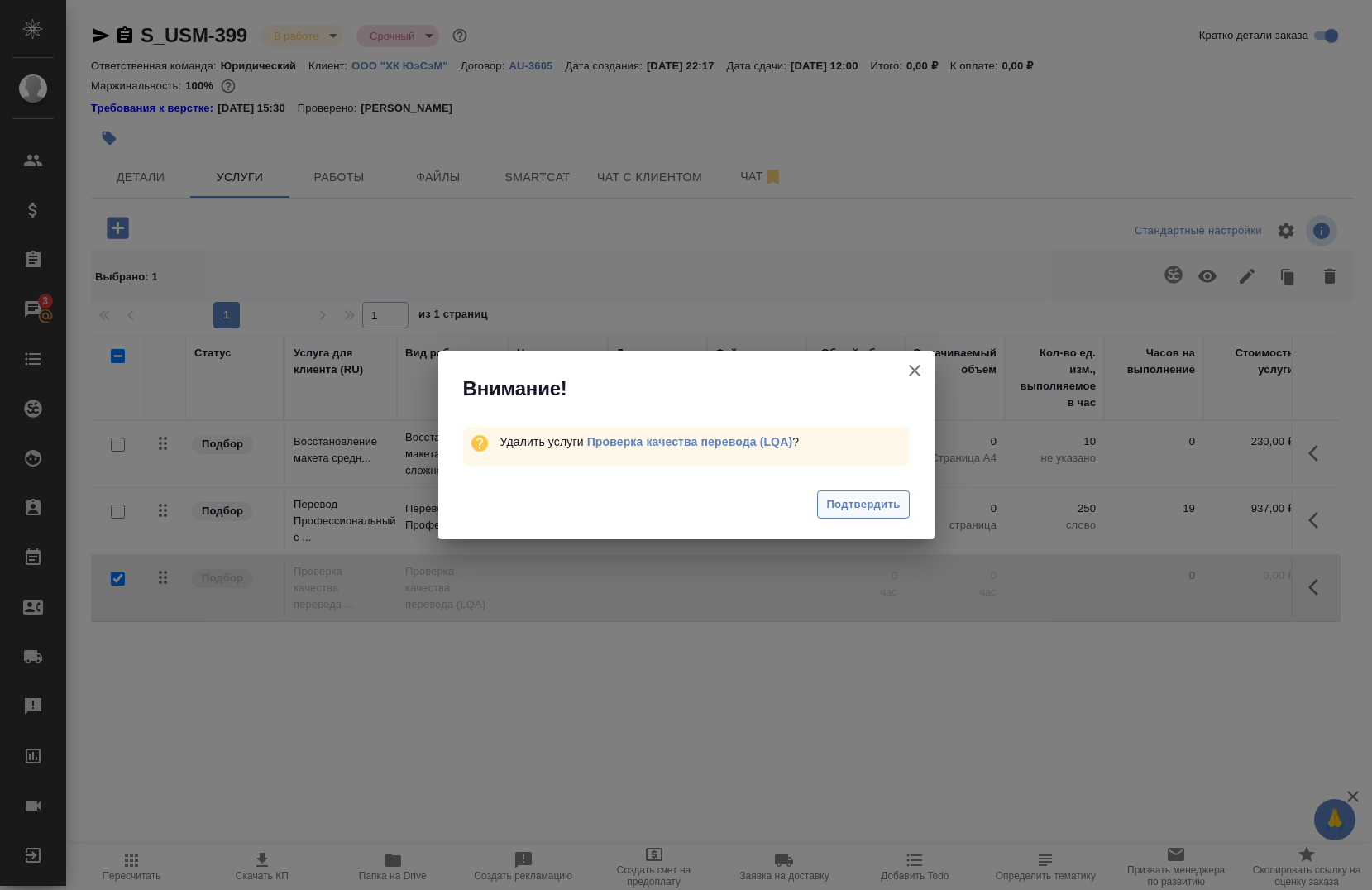
click at [843, 513] on span "Подтвердить" at bounding box center [863, 505] width 74 height 19
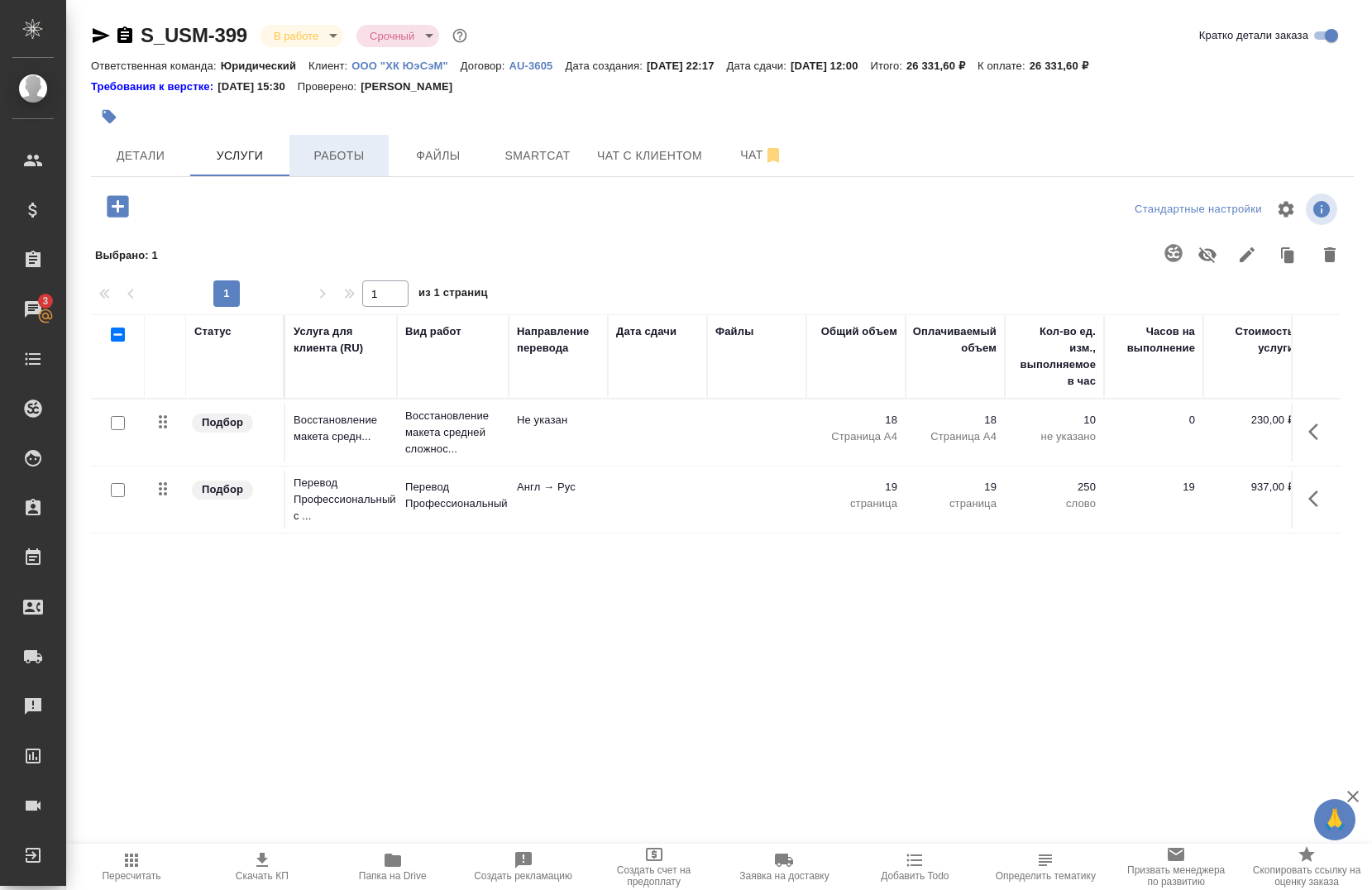
click at [316, 142] on button "Работы" at bounding box center [339, 155] width 100 height 41
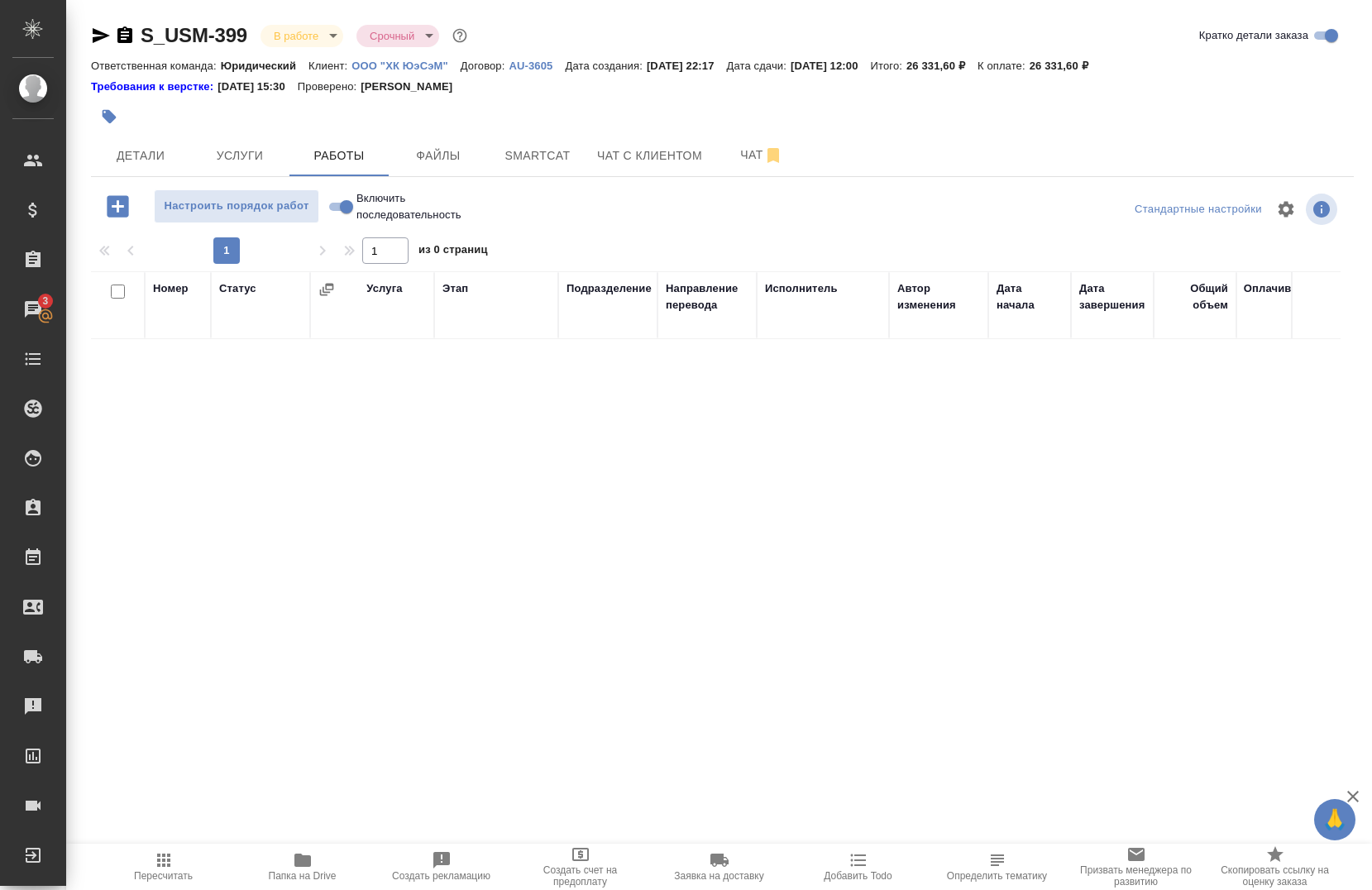
click at [340, 202] on input "Включить последовательность" at bounding box center [346, 206] width 59 height 20
checkbox input "true"
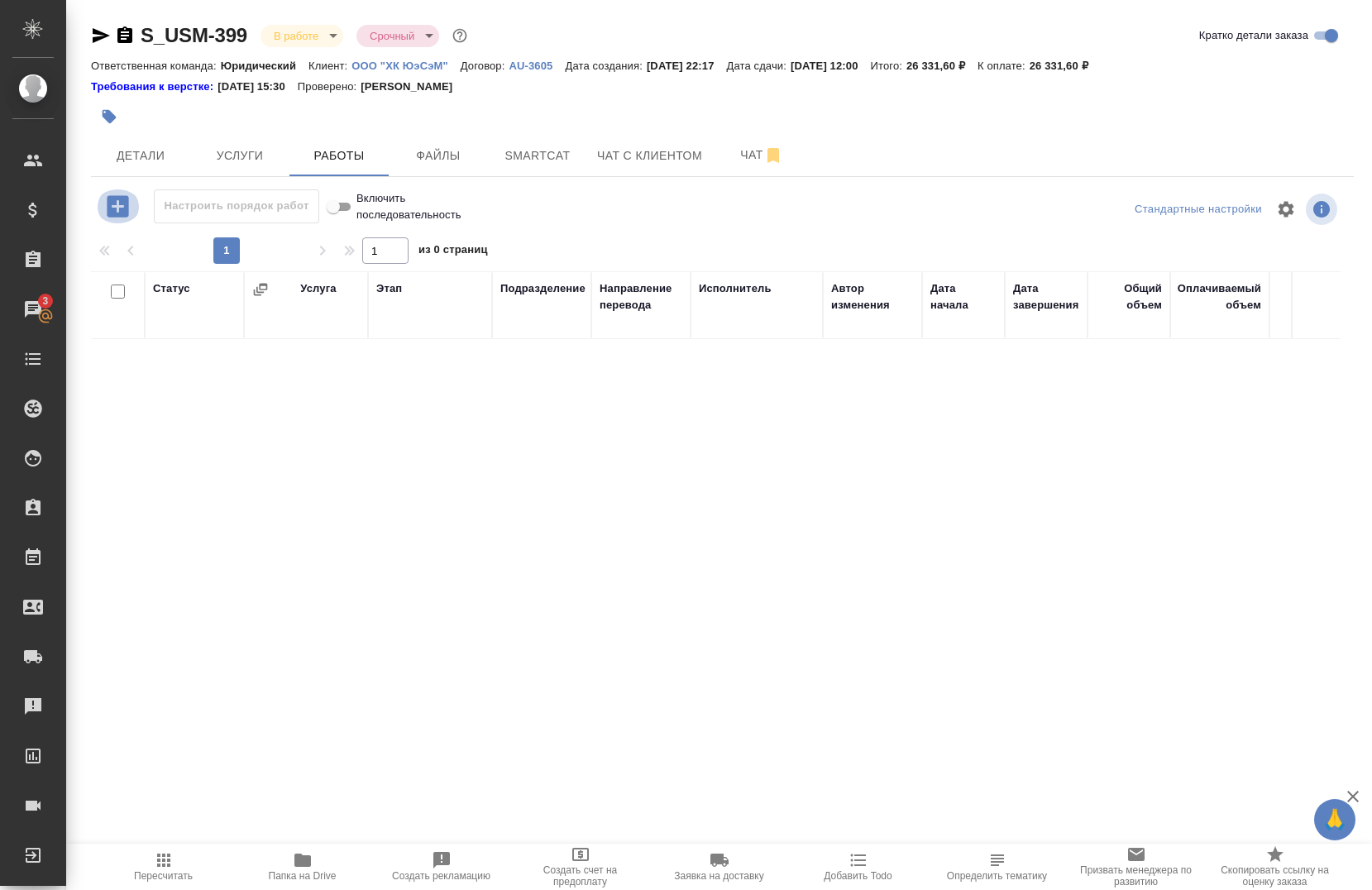
click at [115, 207] on icon "button" at bounding box center [118, 207] width 29 height 29
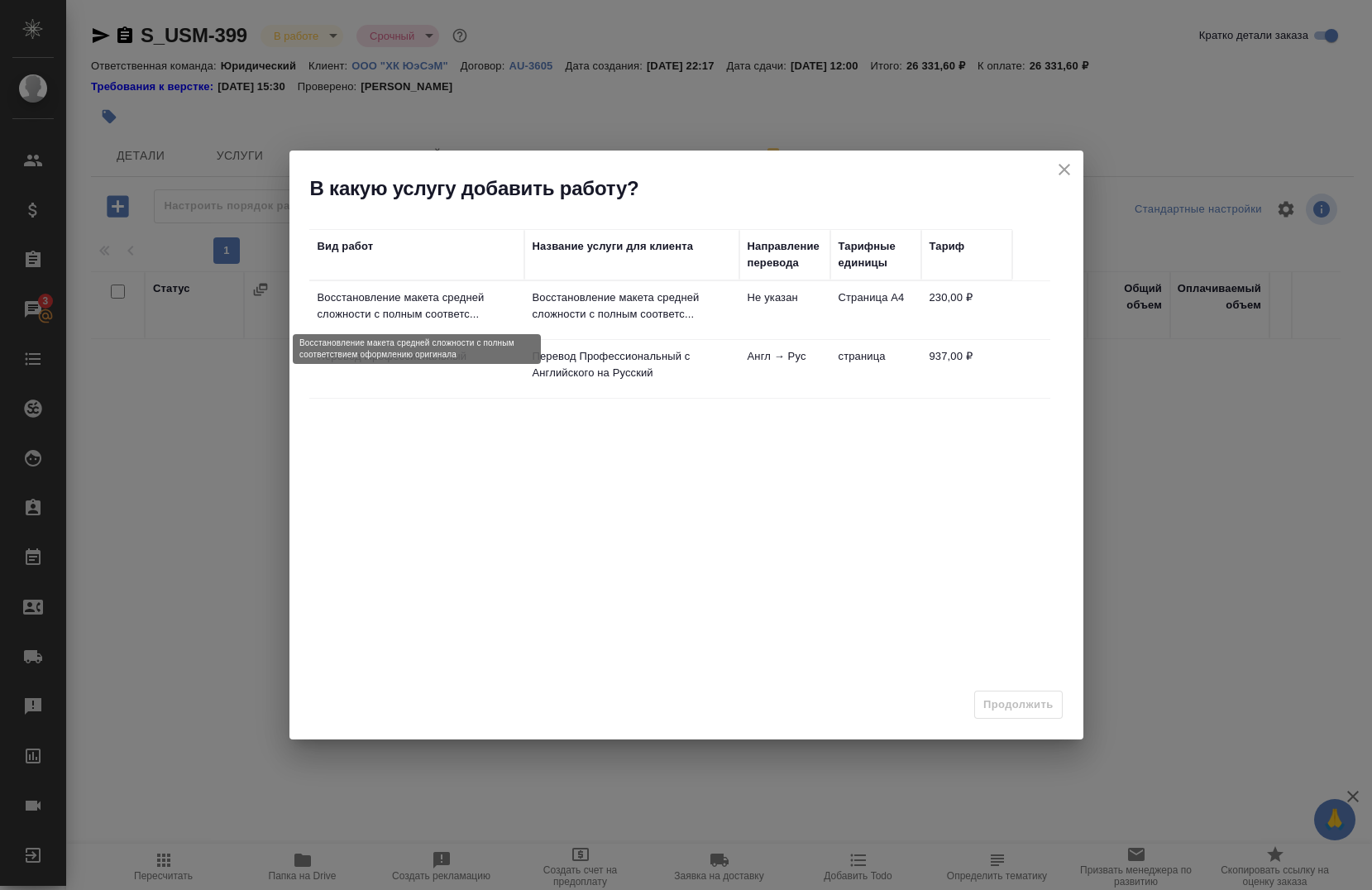
click at [472, 313] on p "Восстановление макета средней сложности с полным соответс..." at bounding box center [416, 306] width 198 height 33
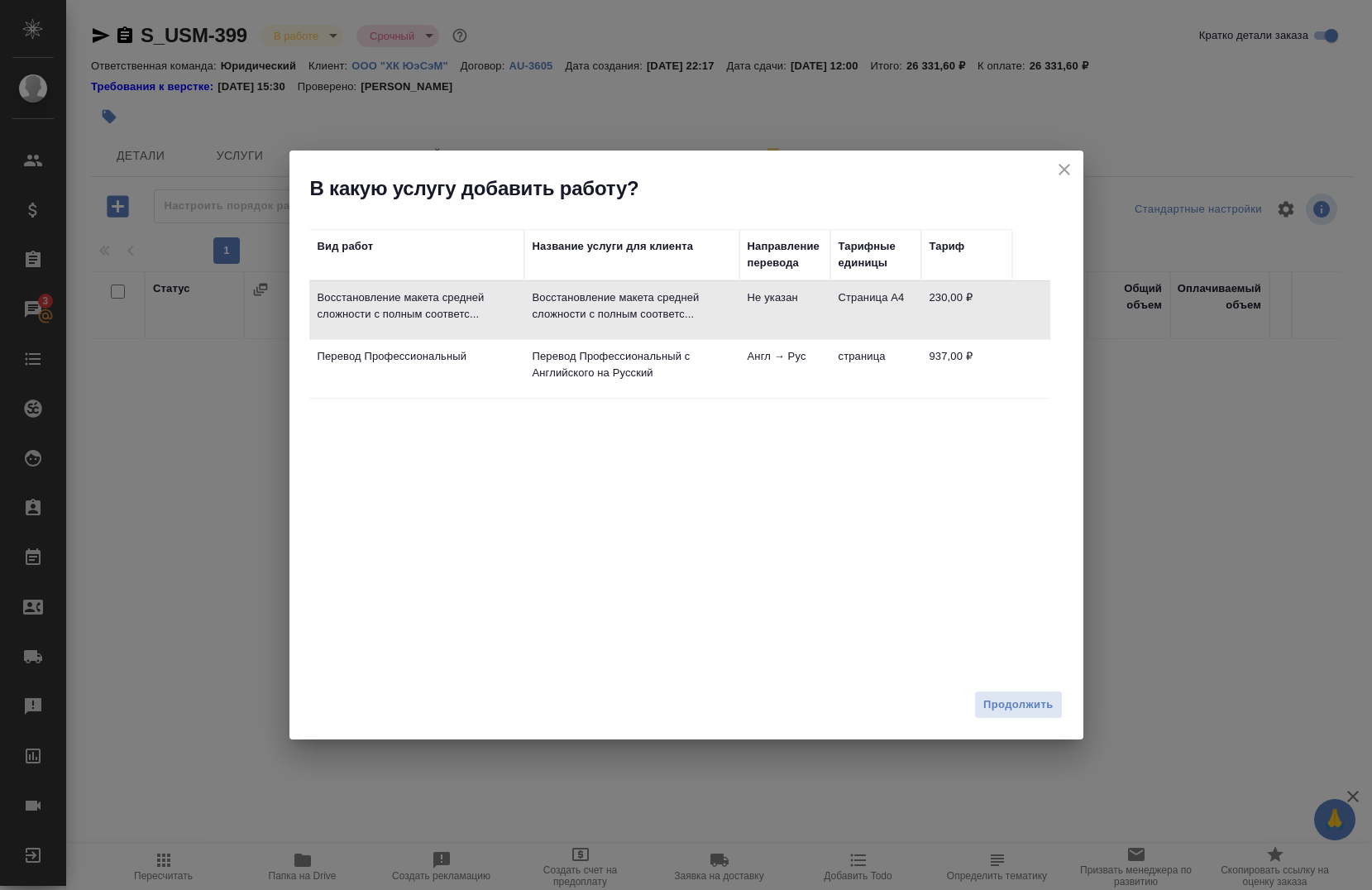
click at [768, 315] on td "Не указан" at bounding box center [785, 310] width 91 height 58
click at [948, 378] on td "937,00 ₽" at bounding box center [967, 368] width 91 height 58
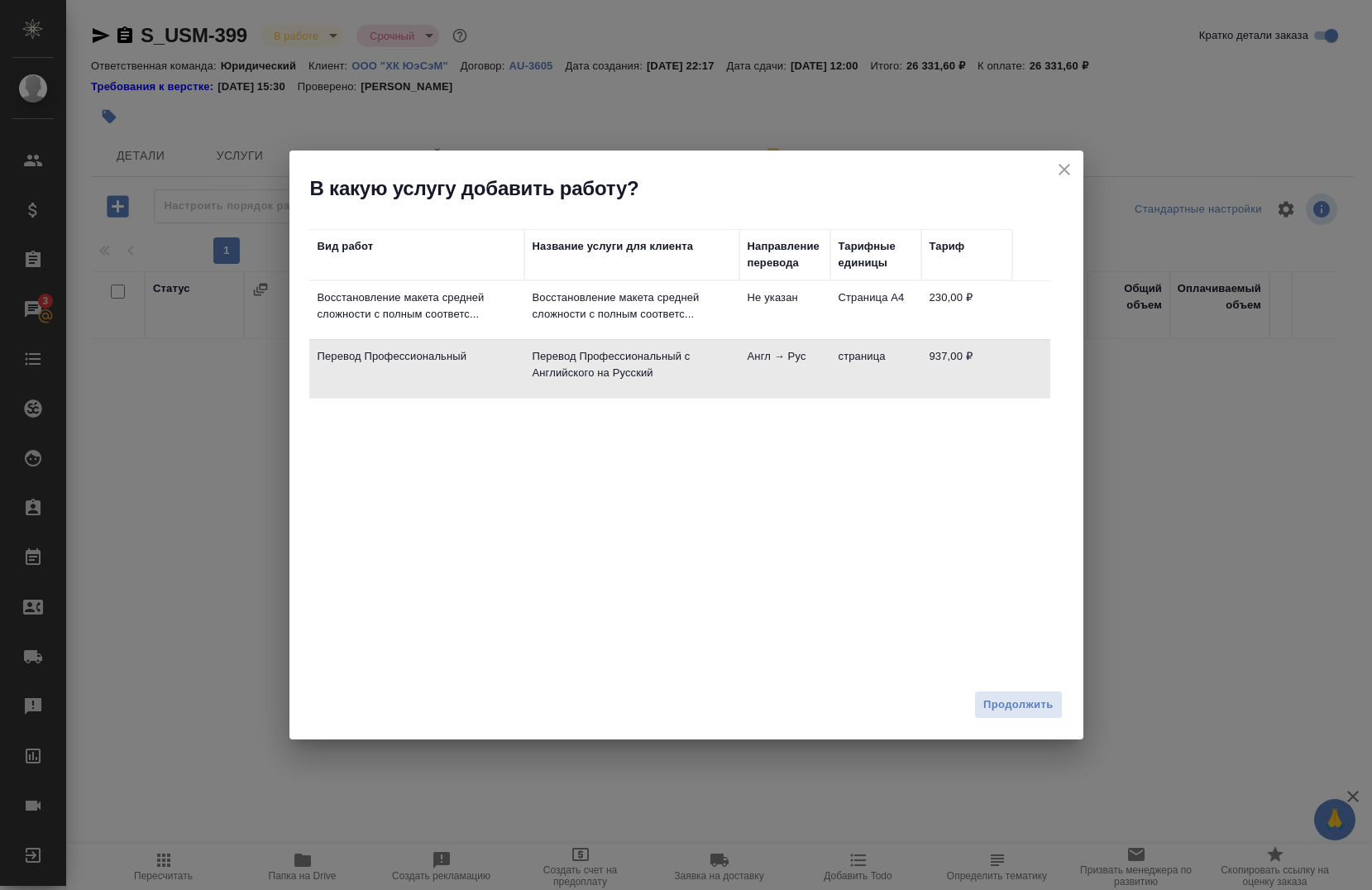
click at [796, 306] on td "Не указан" at bounding box center [785, 310] width 91 height 58
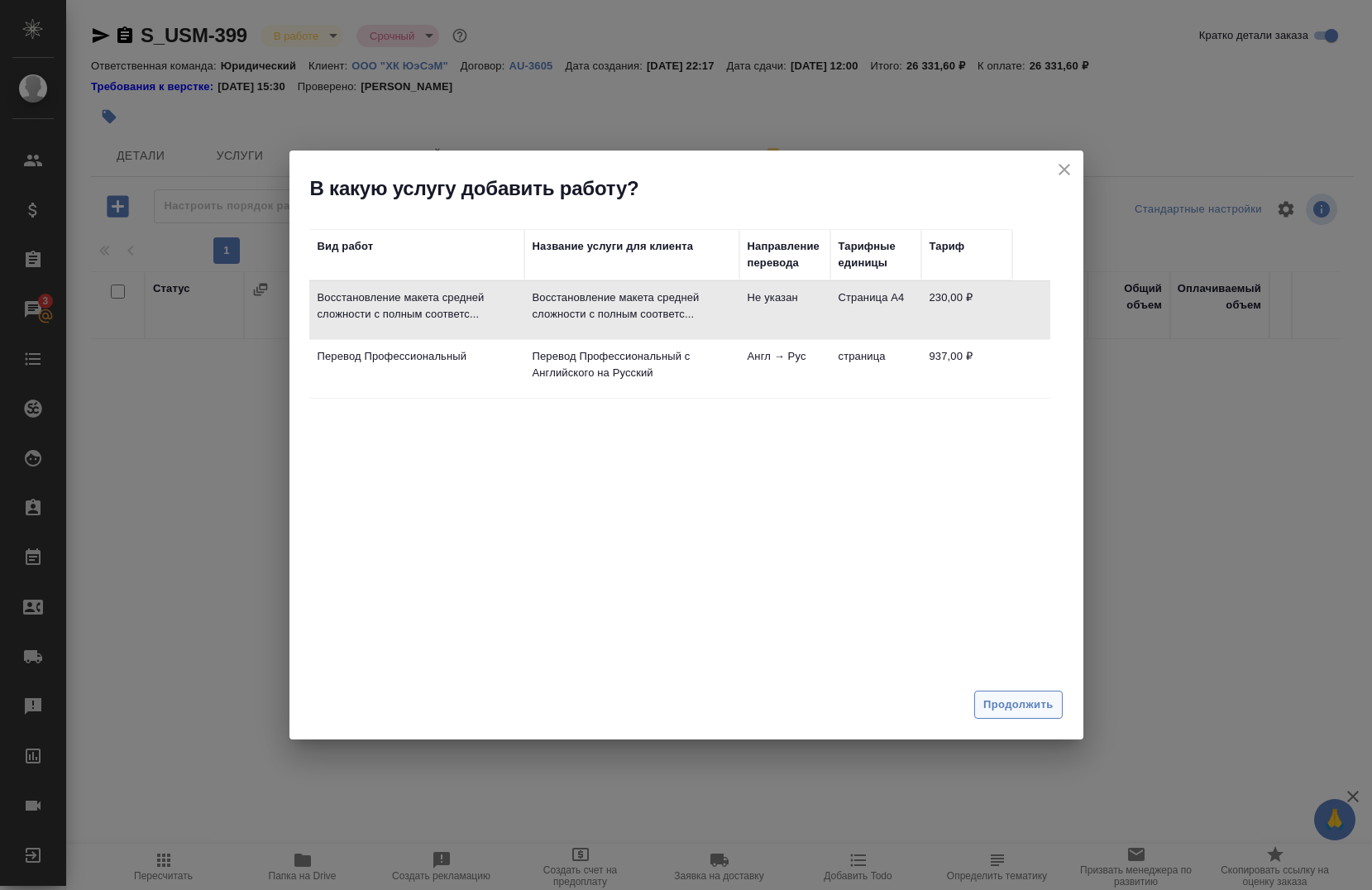
click at [994, 702] on span "Продолжить" at bounding box center [1018, 705] width 70 height 19
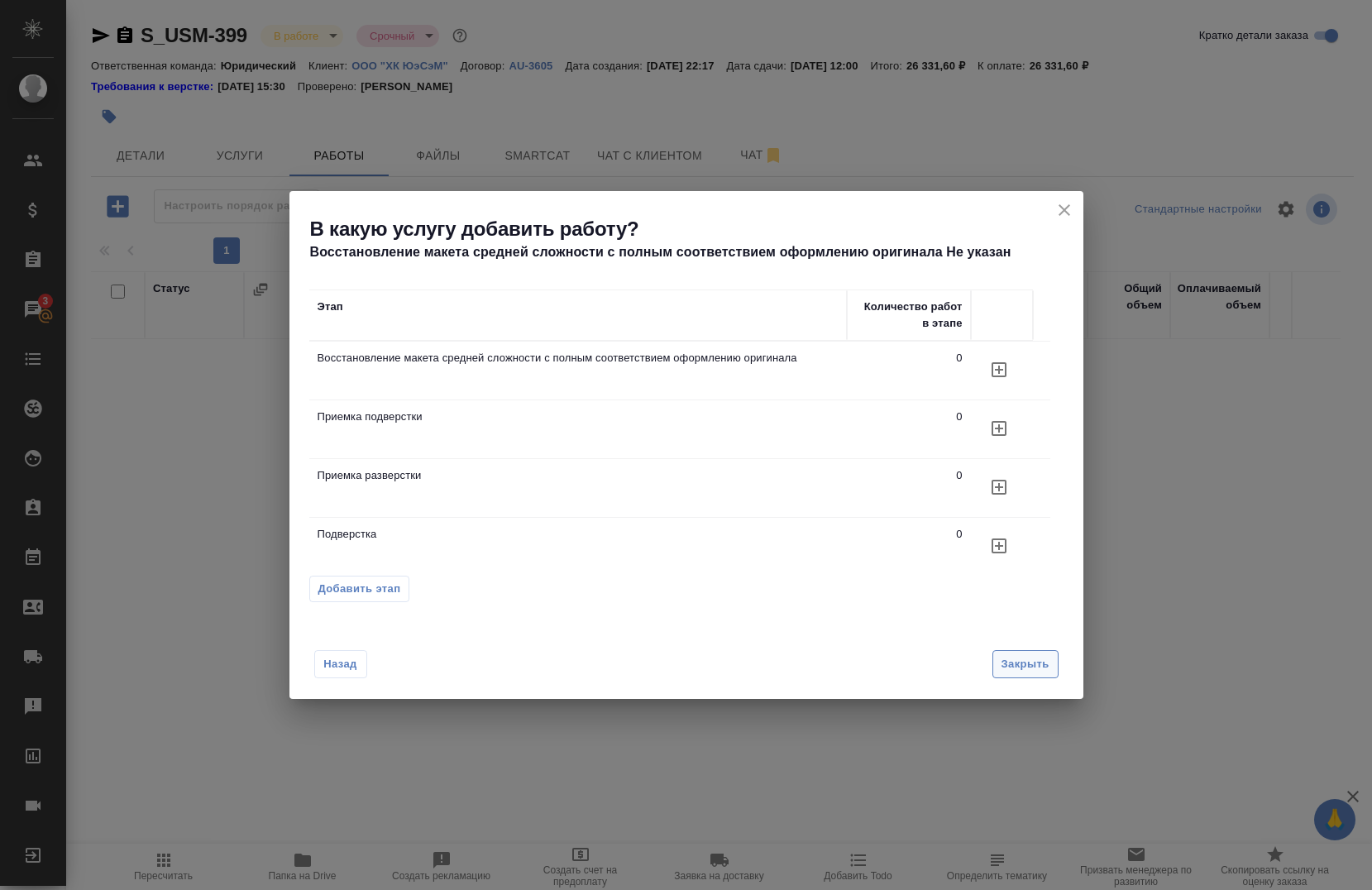
click at [1040, 659] on span "Закрыть" at bounding box center [1026, 665] width 48 height 19
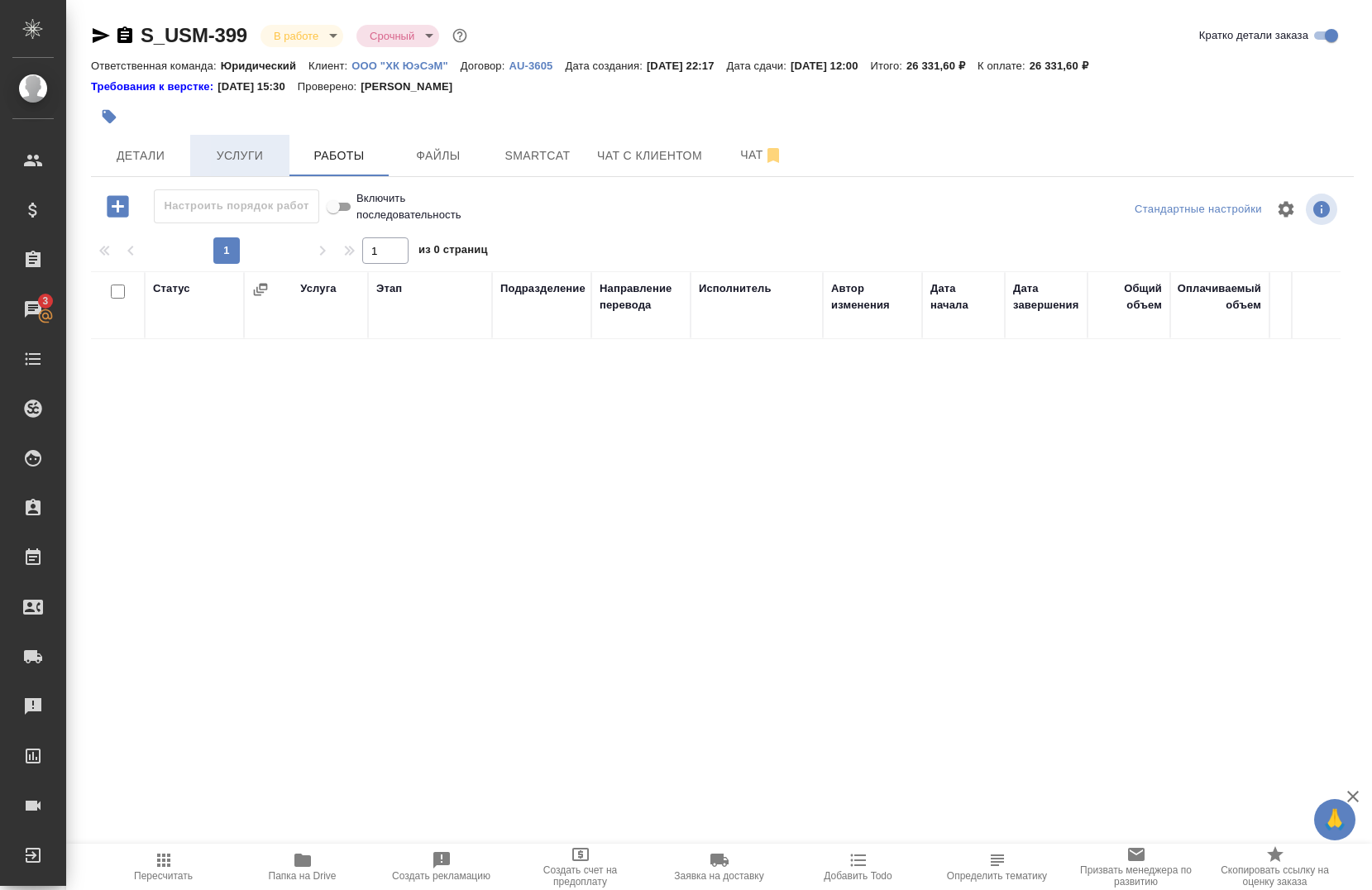
drag, startPoint x: 245, startPoint y: 154, endPoint x: 254, endPoint y: 155, distance: 9.1
click at [249, 155] on span "Услуги" at bounding box center [239, 156] width 80 height 21
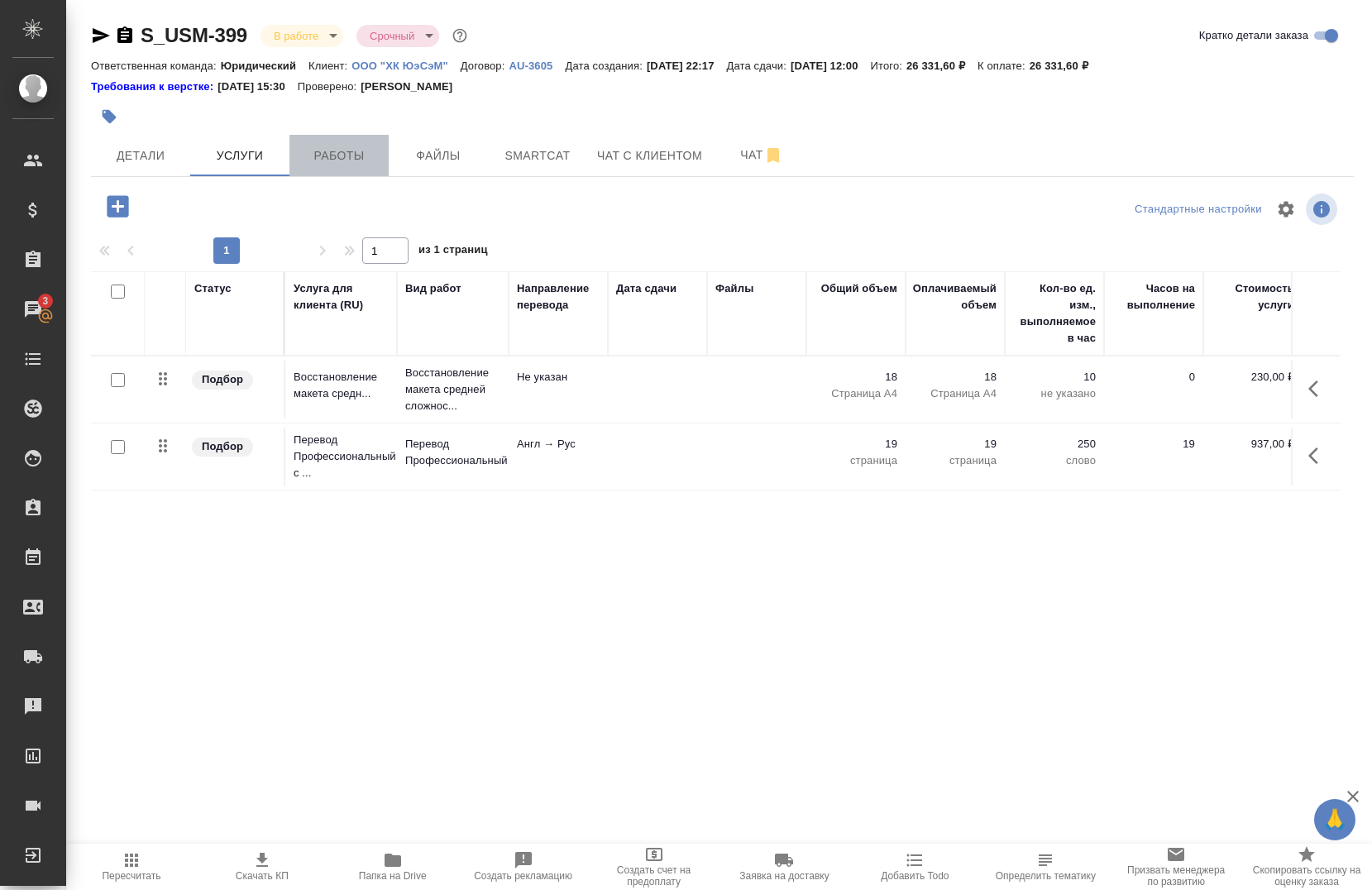
click at [356, 161] on span "Работы" at bounding box center [339, 156] width 80 height 21
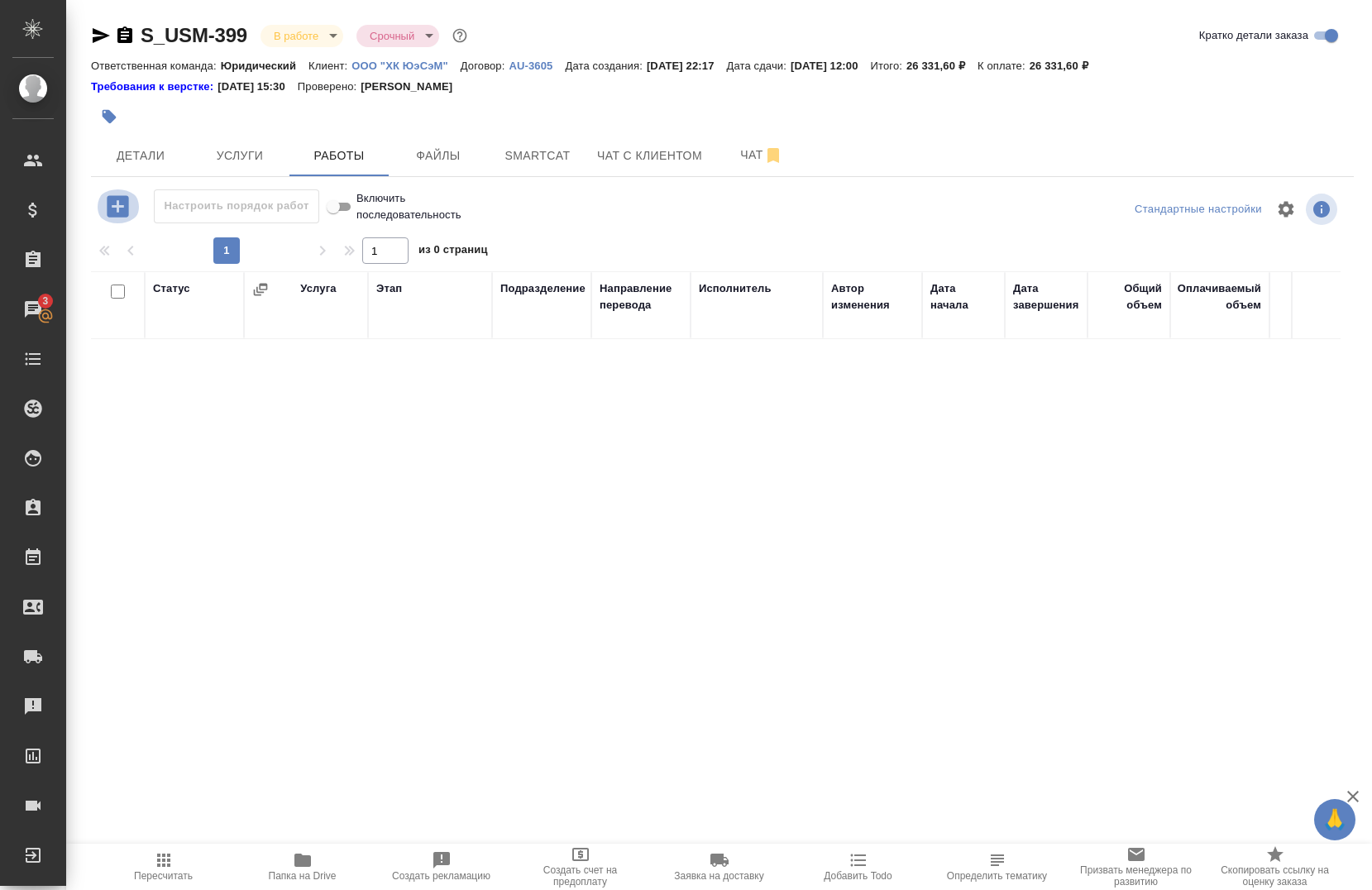
click at [122, 211] on icon "button" at bounding box center [117, 206] width 21 height 21
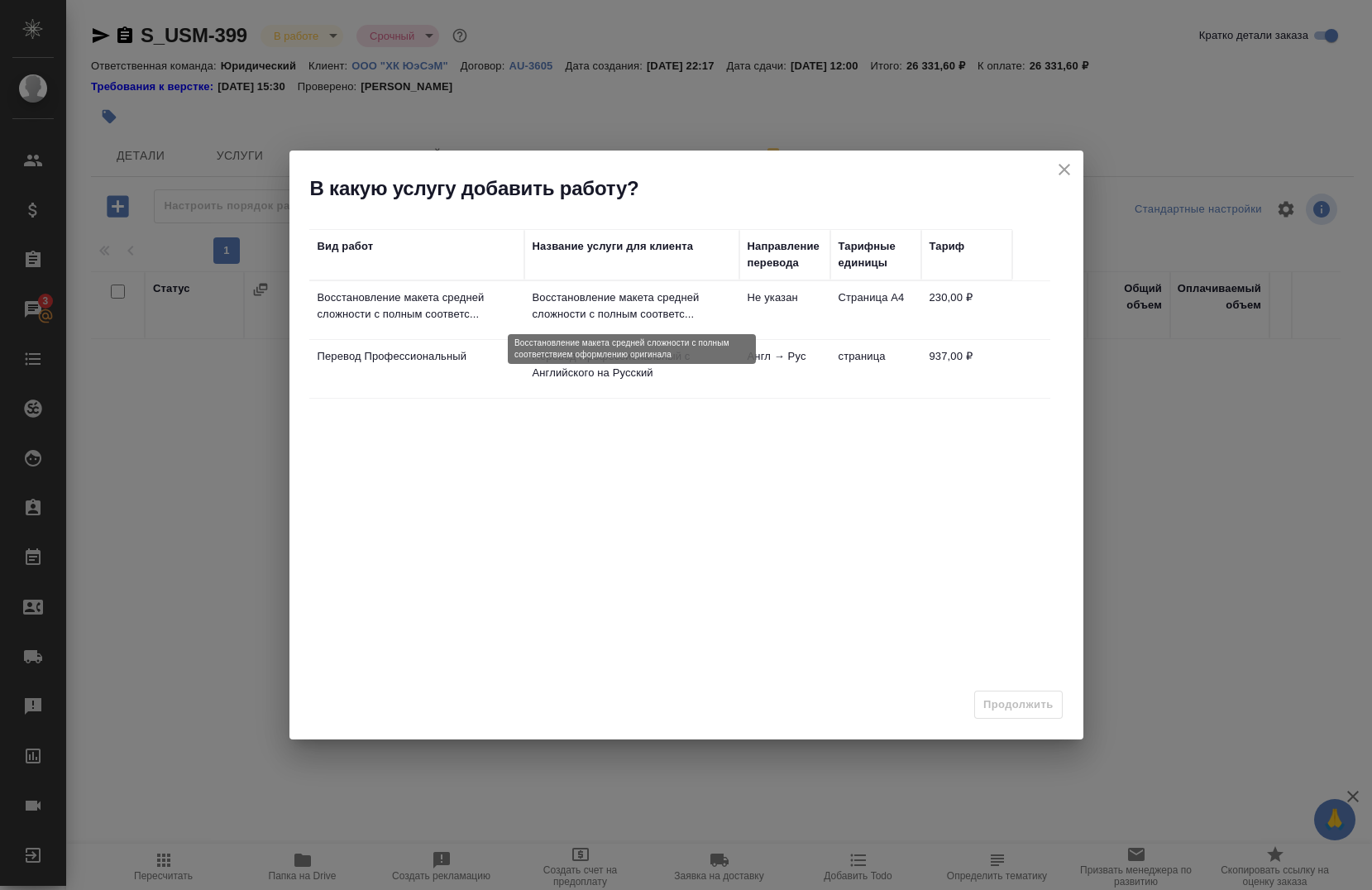
click at [610, 298] on p "Восстановление макета средней сложности с полным соответс..." at bounding box center [632, 306] width 198 height 33
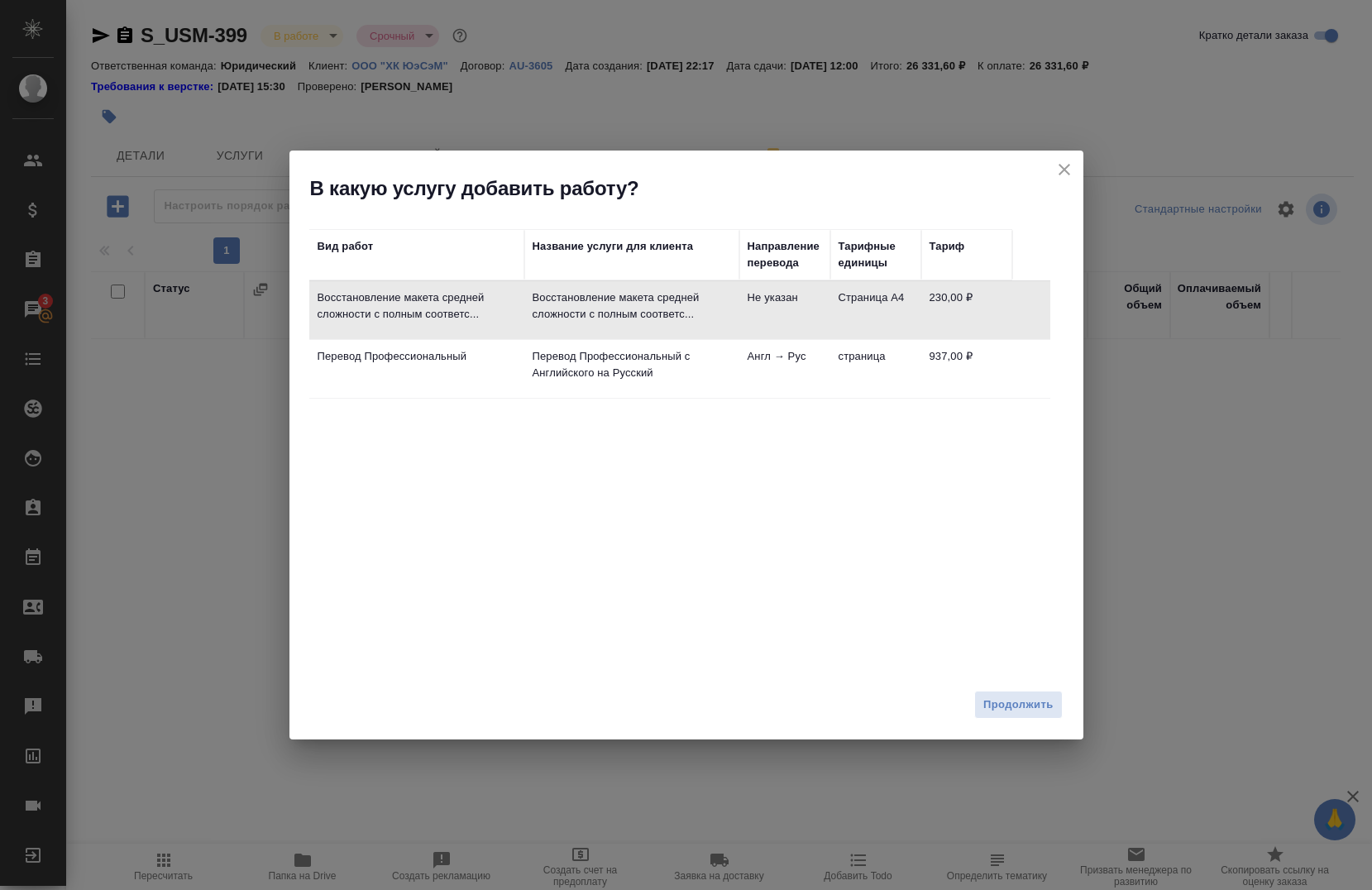
click at [992, 708] on span "Продолжить" at bounding box center [1018, 705] width 70 height 19
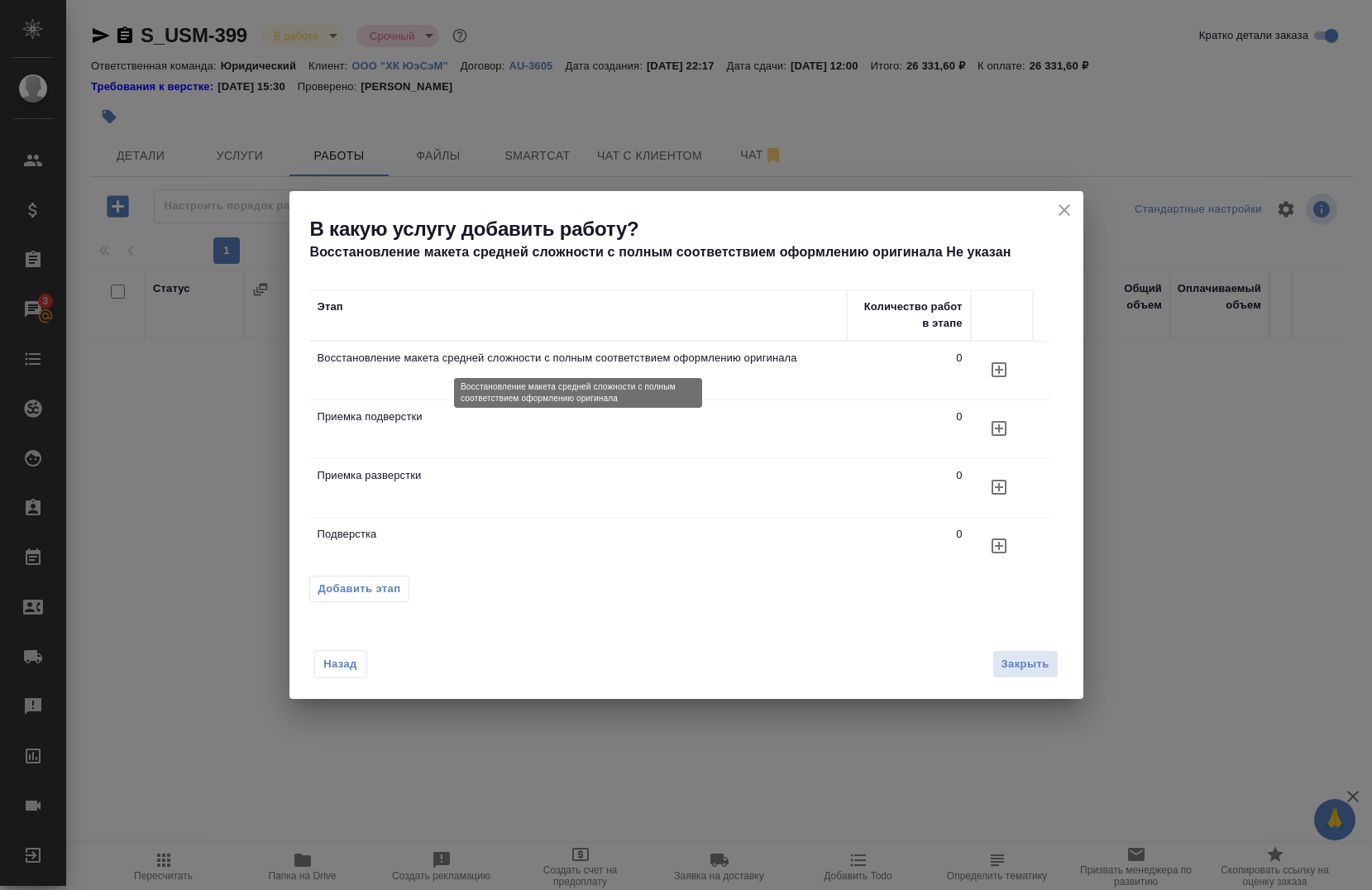
click at [760, 361] on p "Восстановление макета средней сложности с полным соответствием оформлению ориги…" at bounding box center [577, 358] width 521 height 16
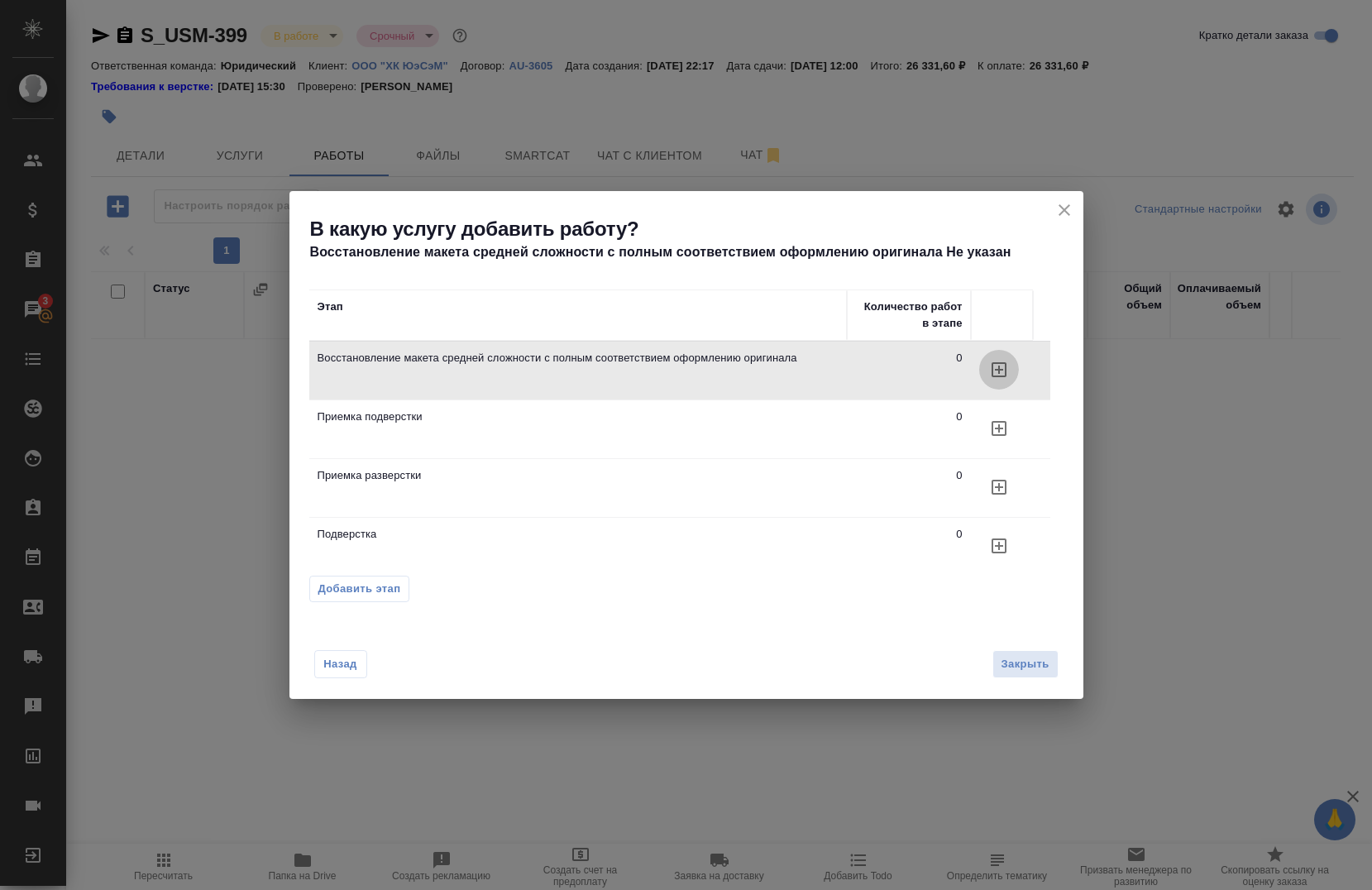
click at [1000, 380] on button "button" at bounding box center [999, 370] width 39 height 39
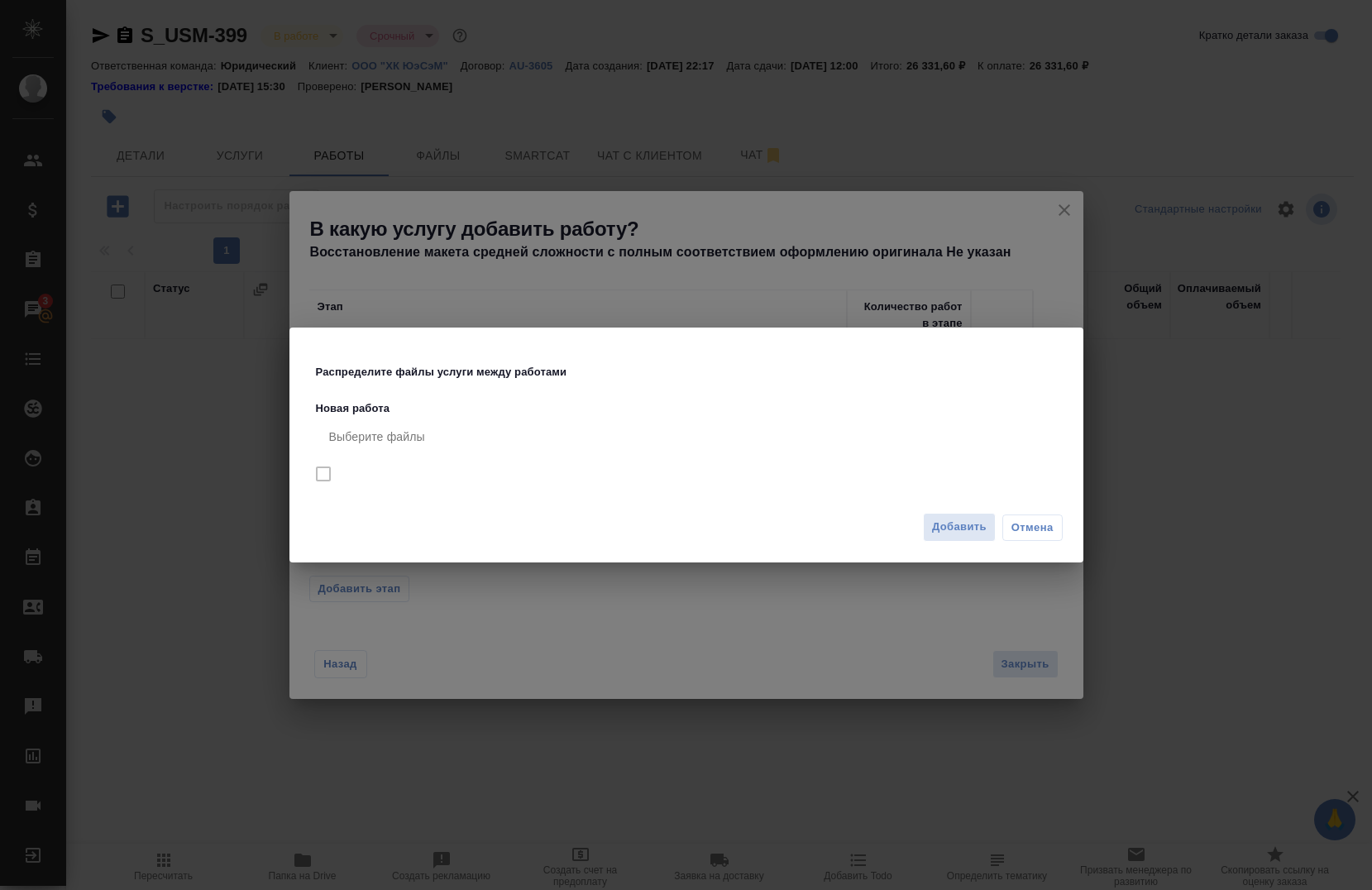
click at [971, 537] on button "Добавить" at bounding box center [959, 528] width 73 height 29
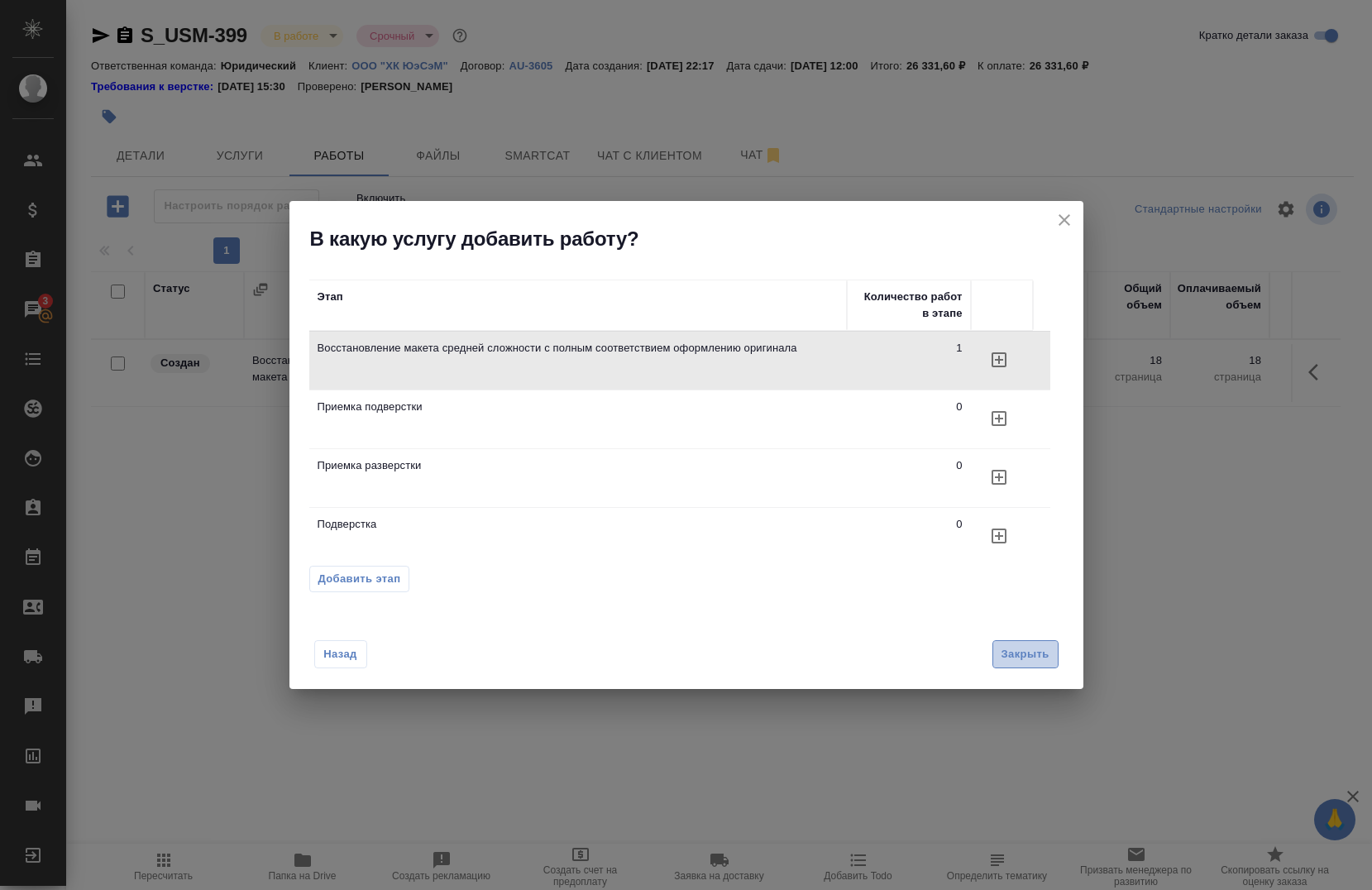
click at [1007, 661] on span "Закрыть" at bounding box center [1026, 655] width 48 height 19
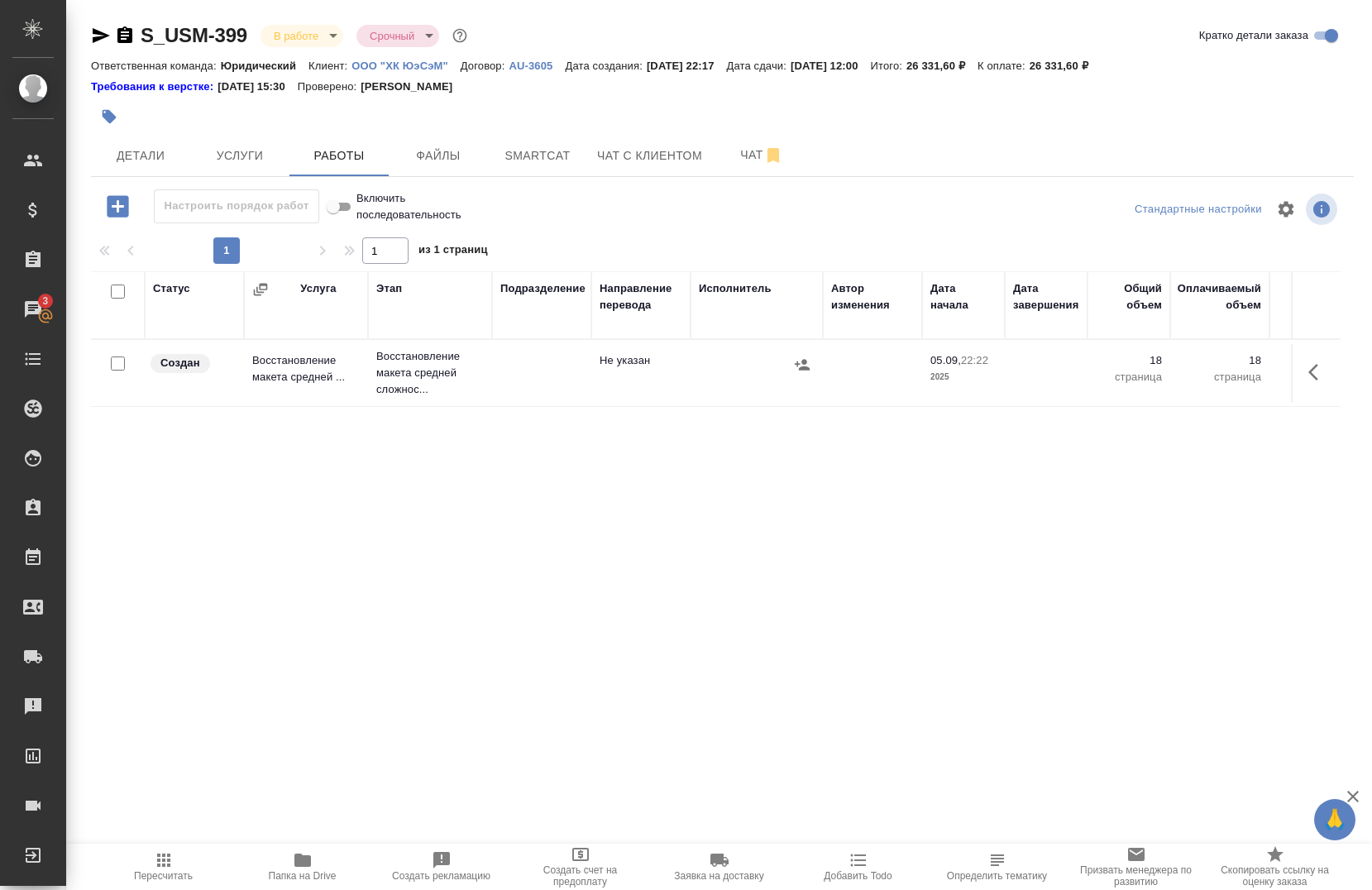
click at [123, 213] on icon "button" at bounding box center [117, 206] width 21 height 21
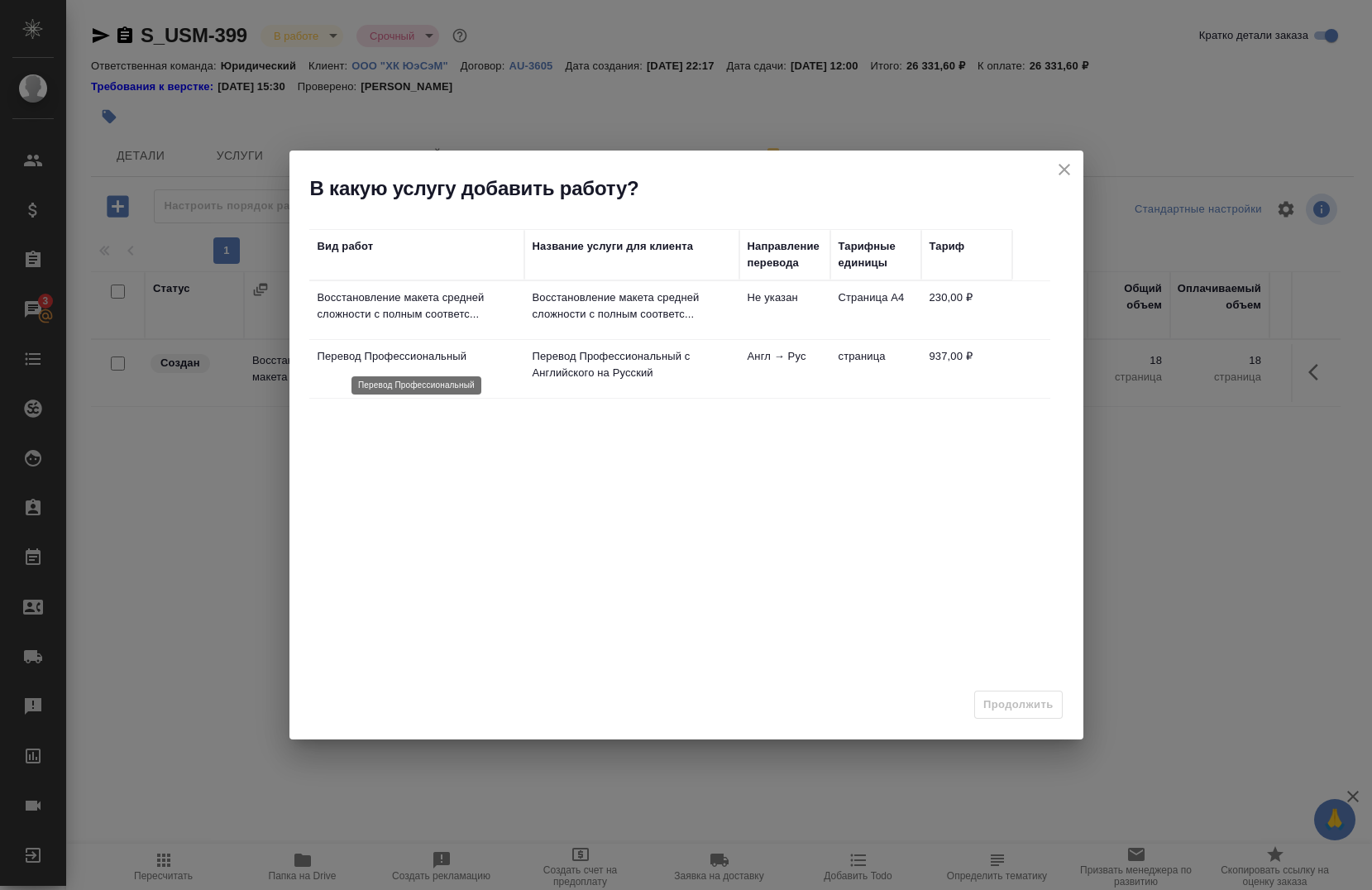
click at [445, 355] on p "Перевод Профессиональный" at bounding box center [416, 356] width 198 height 16
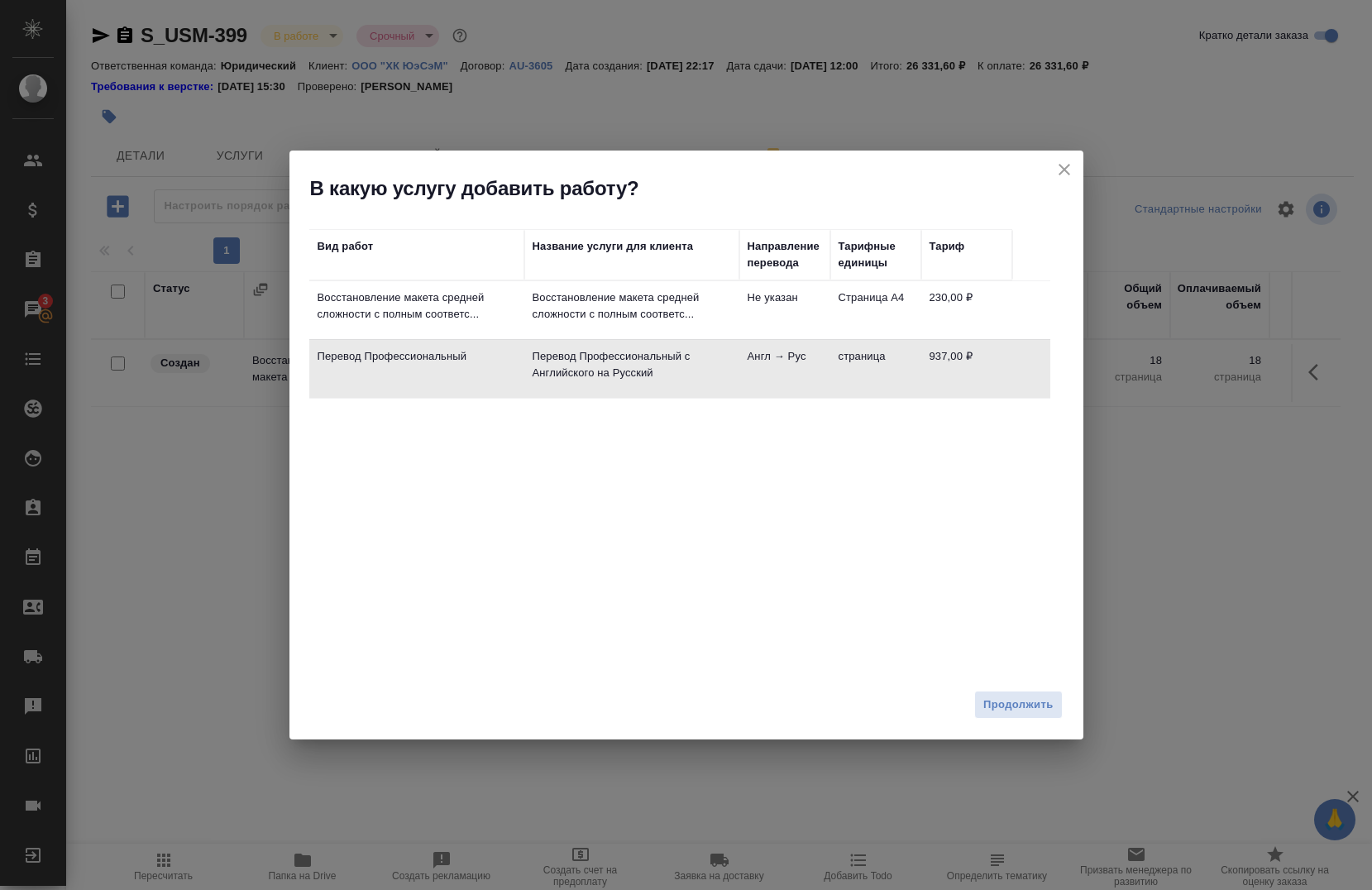
click at [973, 706] on div "Продолжить" at bounding box center [686, 711] width 795 height 58
click at [991, 702] on span "Продолжить" at bounding box center [1018, 705] width 70 height 19
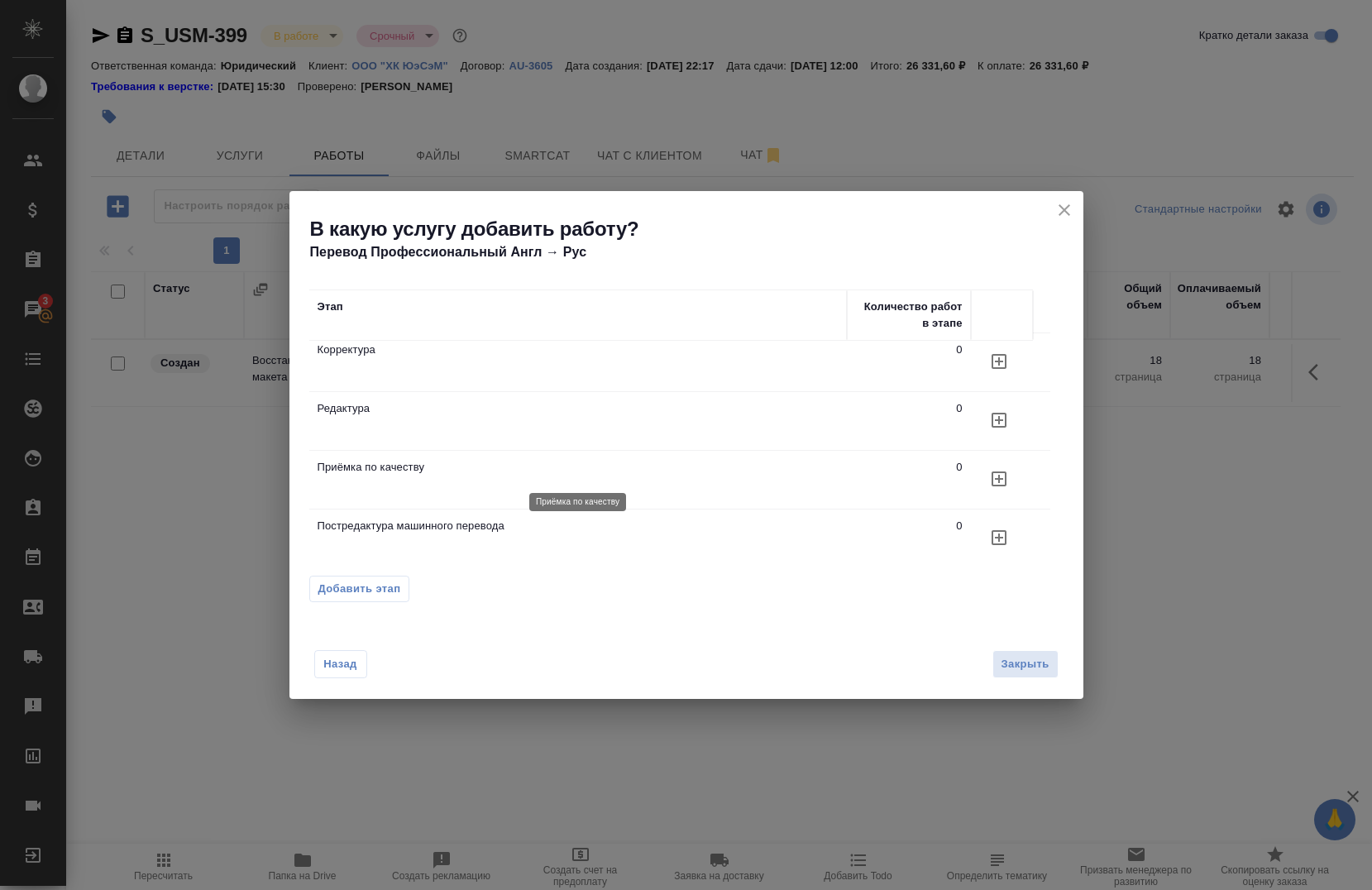
scroll to position [14, 0]
click at [996, 537] on icon "button" at bounding box center [999, 531] width 20 height 20
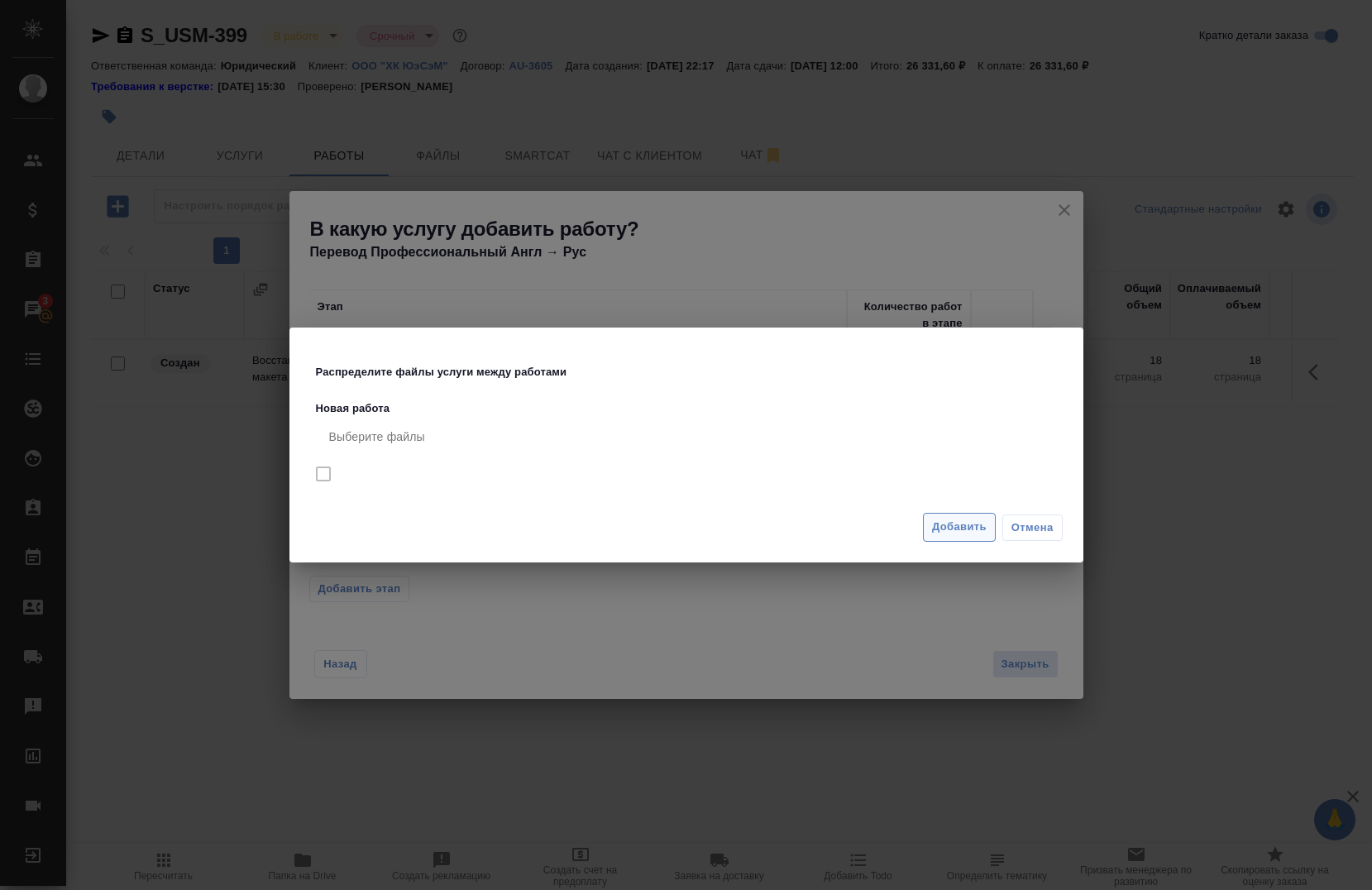
click at [946, 529] on span "Добавить" at bounding box center [960, 528] width 55 height 19
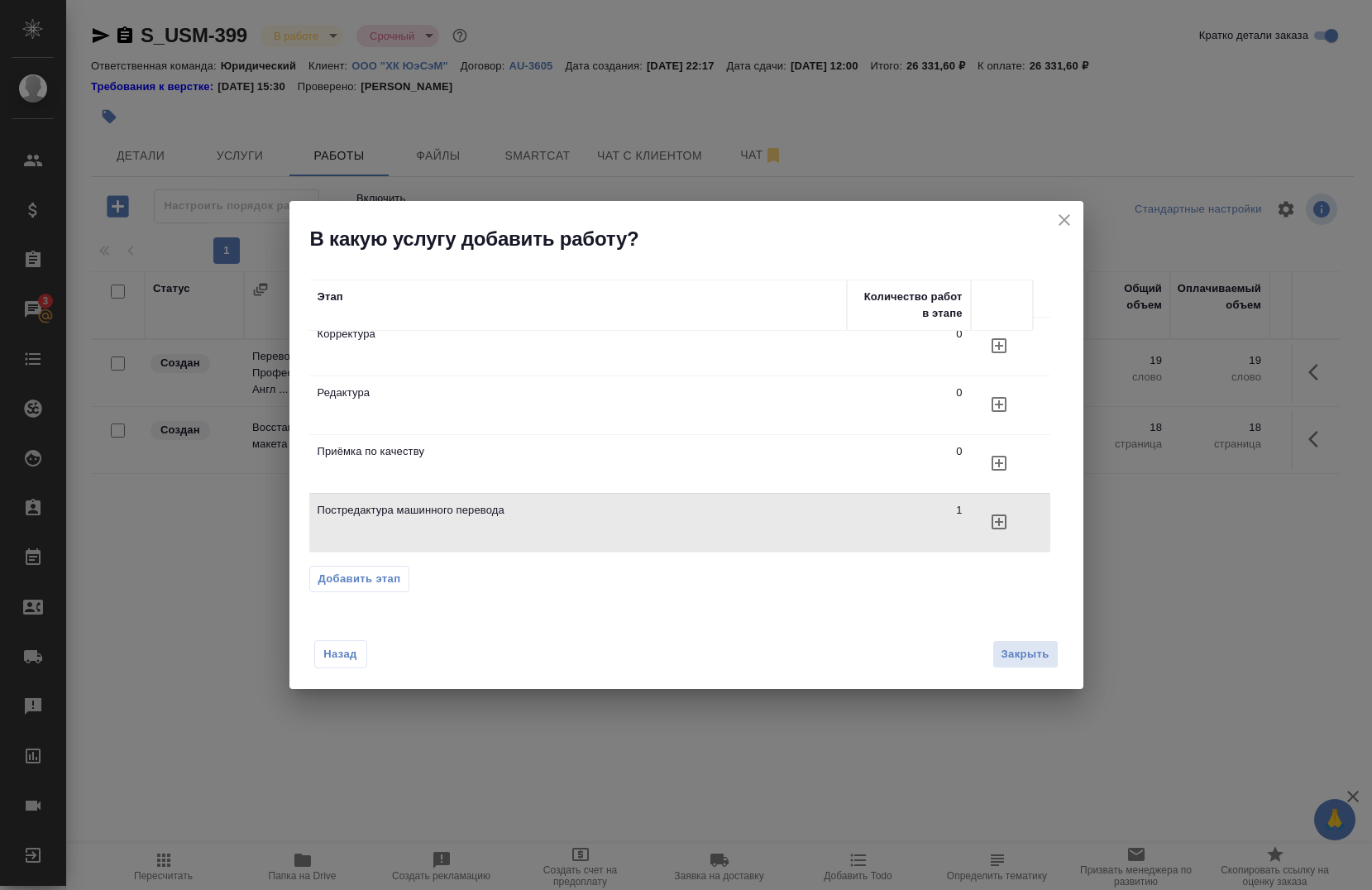
click at [1027, 649] on span "Закрыть" at bounding box center [1026, 655] width 48 height 19
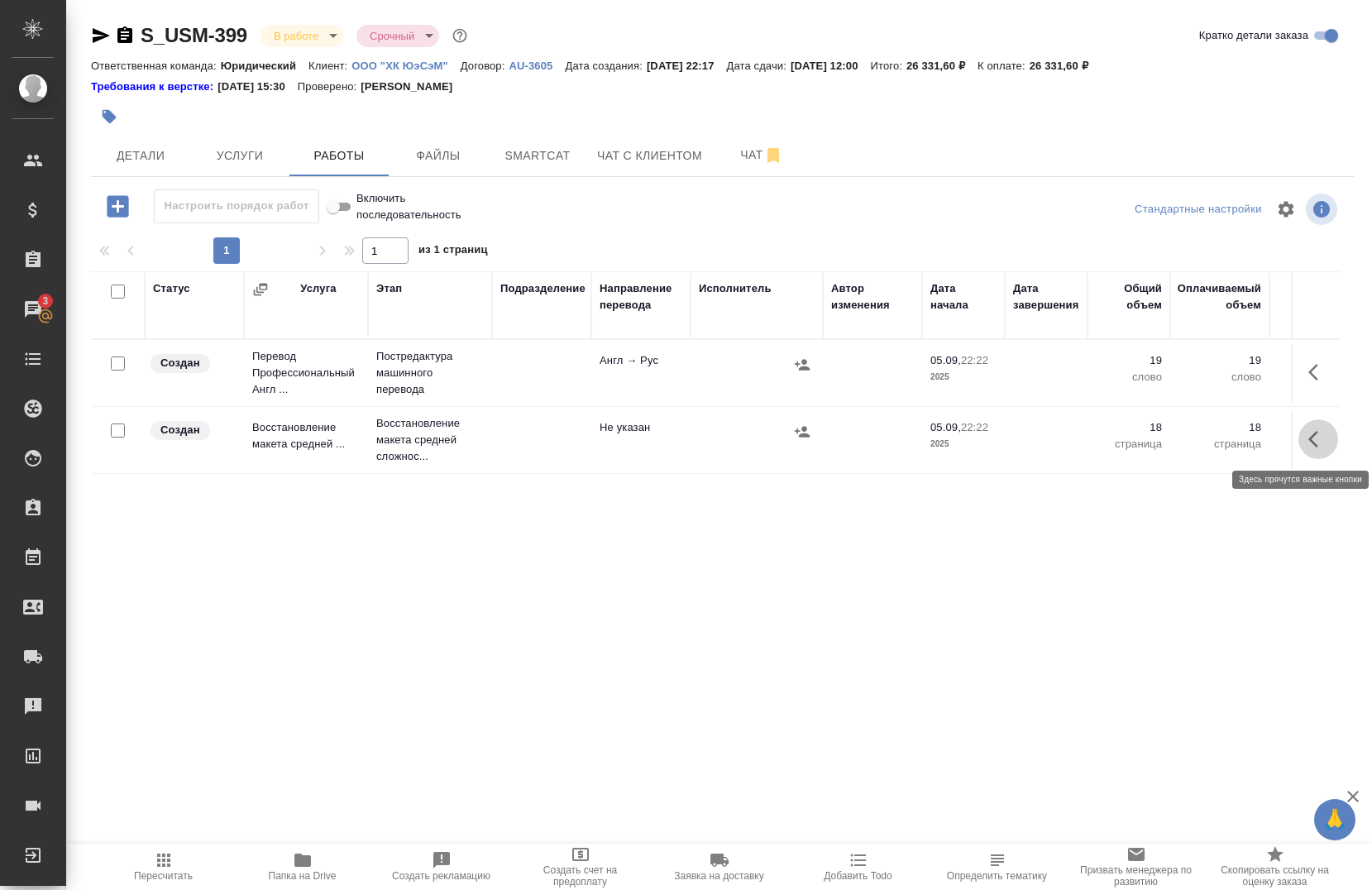
click at [1317, 442] on button "button" at bounding box center [1319, 439] width 39 height 39
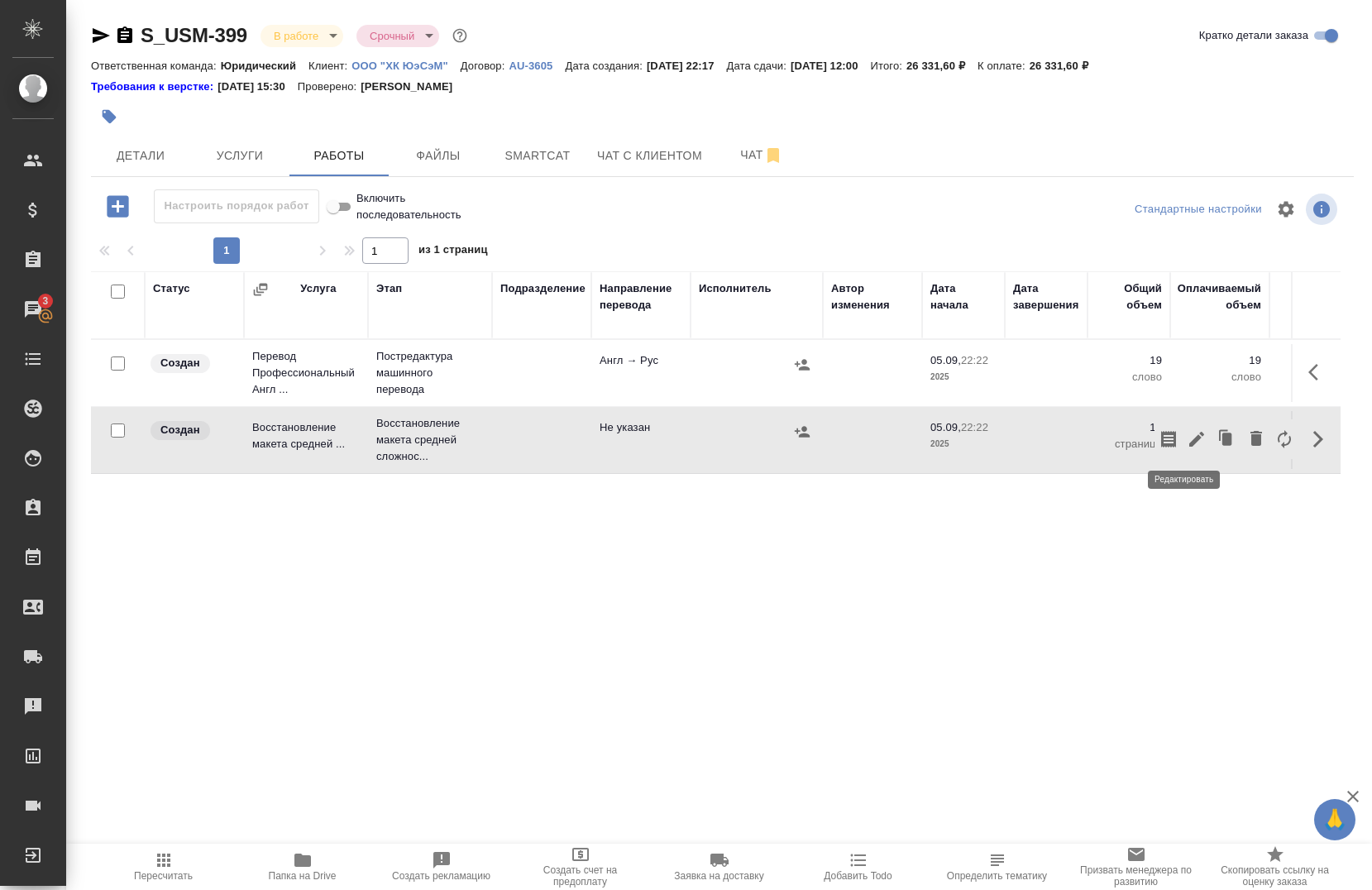
click at [1190, 436] on icon "button" at bounding box center [1196, 439] width 15 height 15
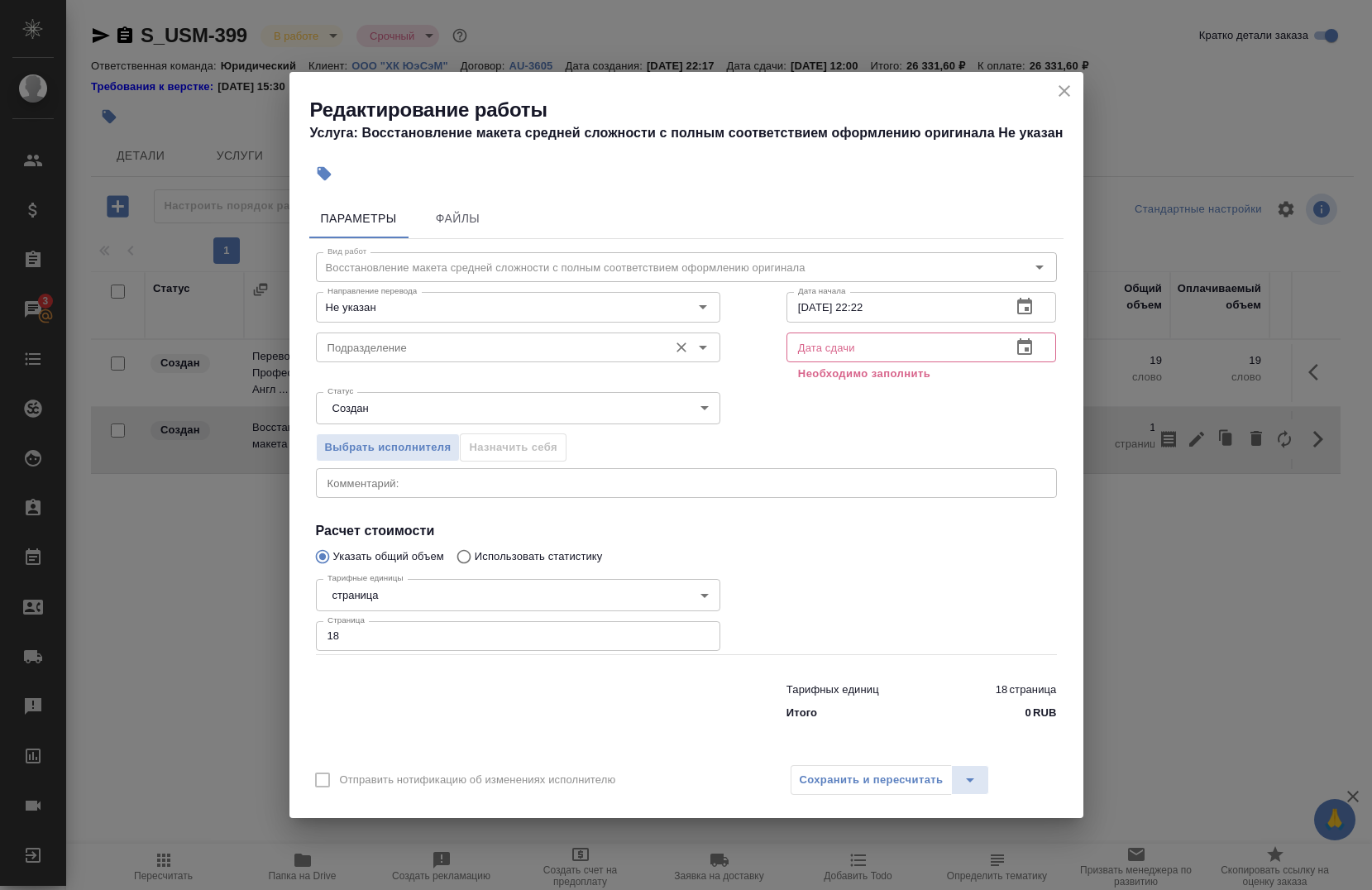
click at [488, 361] on div "Подразделение" at bounding box center [517, 348] width 404 height 30
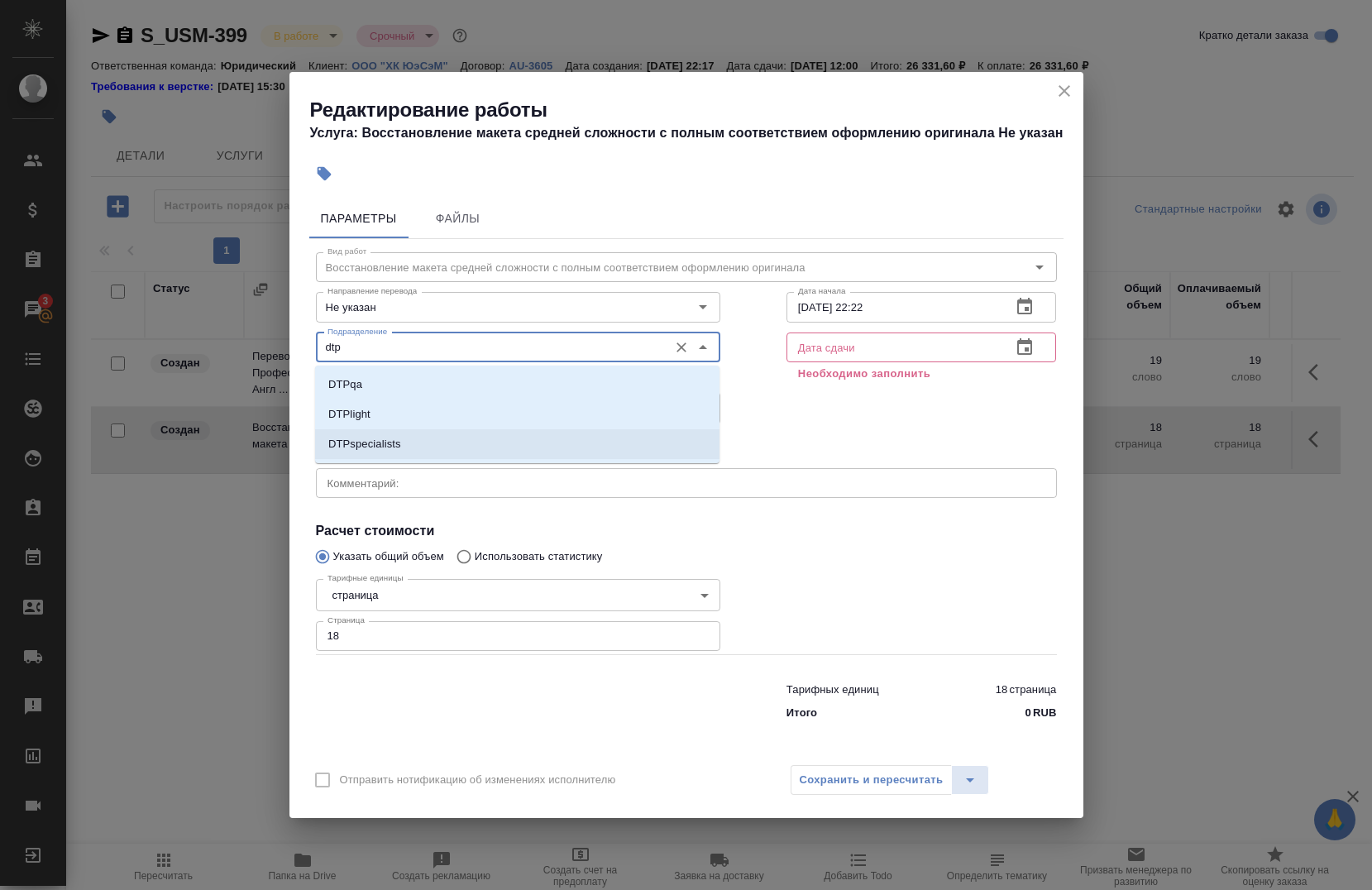
click at [444, 448] on li "DTPspecialists" at bounding box center [517, 444] width 404 height 30
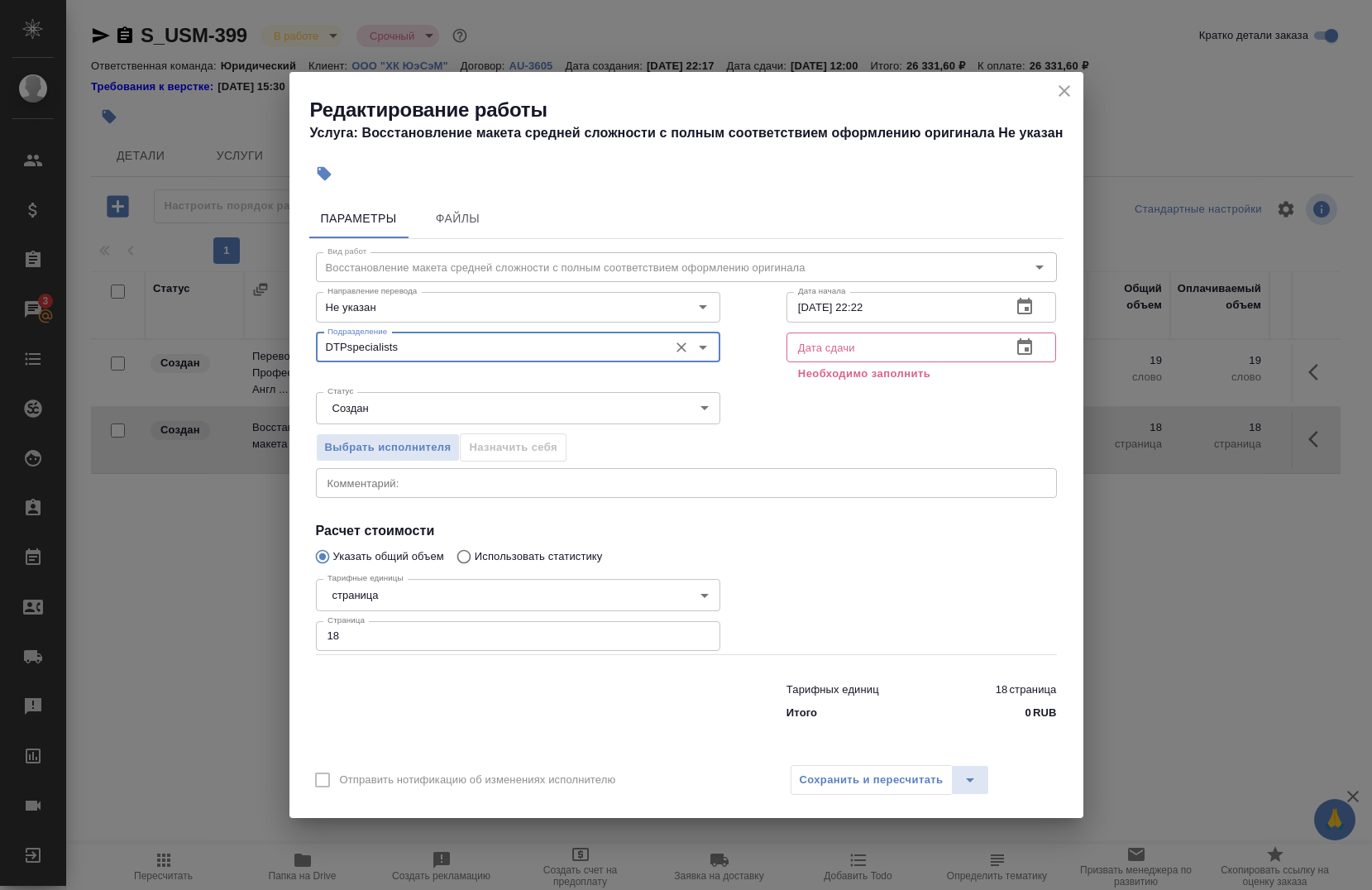
type input "DTPspecialists"
click at [891, 309] on input "05.09.2025 22:22" at bounding box center [893, 306] width 213 height 30
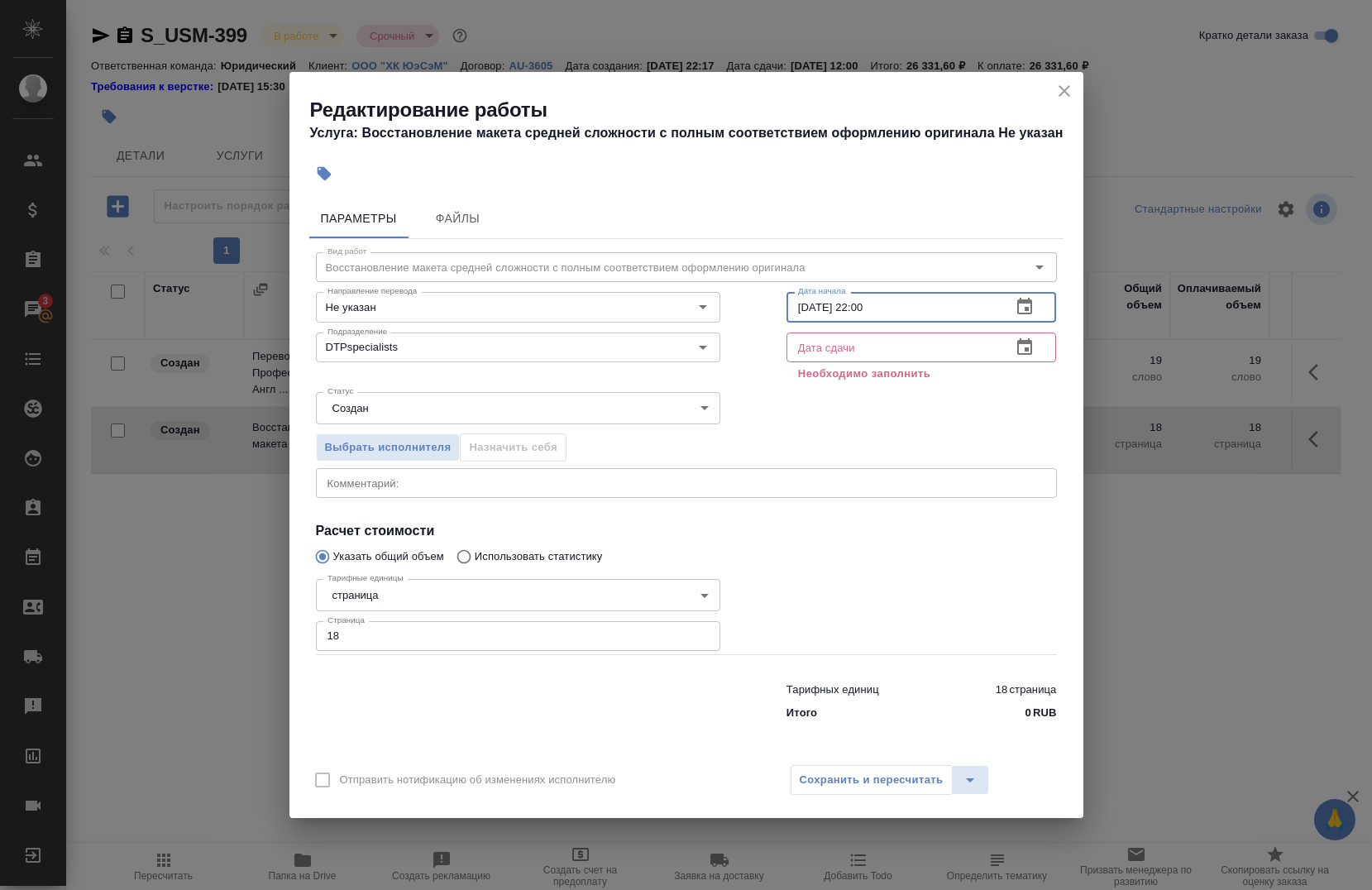
type input "05.09.2025 22:00"
click at [850, 357] on input "text" at bounding box center [893, 348] width 213 height 30
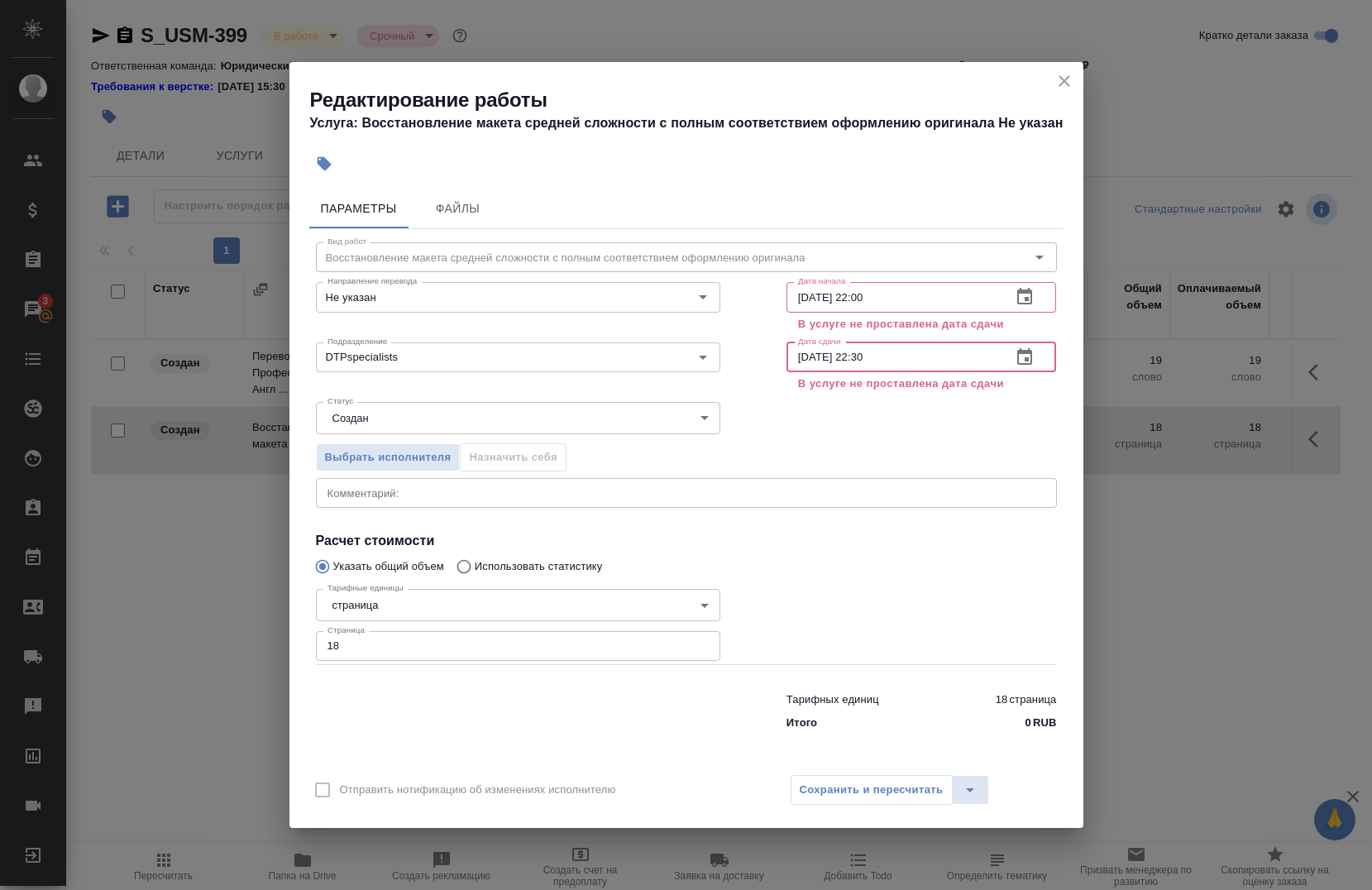
type input "05.09.2025 22:30"
click at [851, 447] on div "Выбрать исполнителя Назначить себя" at bounding box center [686, 455] width 807 height 101
click at [1071, 77] on icon "close" at bounding box center [1064, 81] width 20 height 20
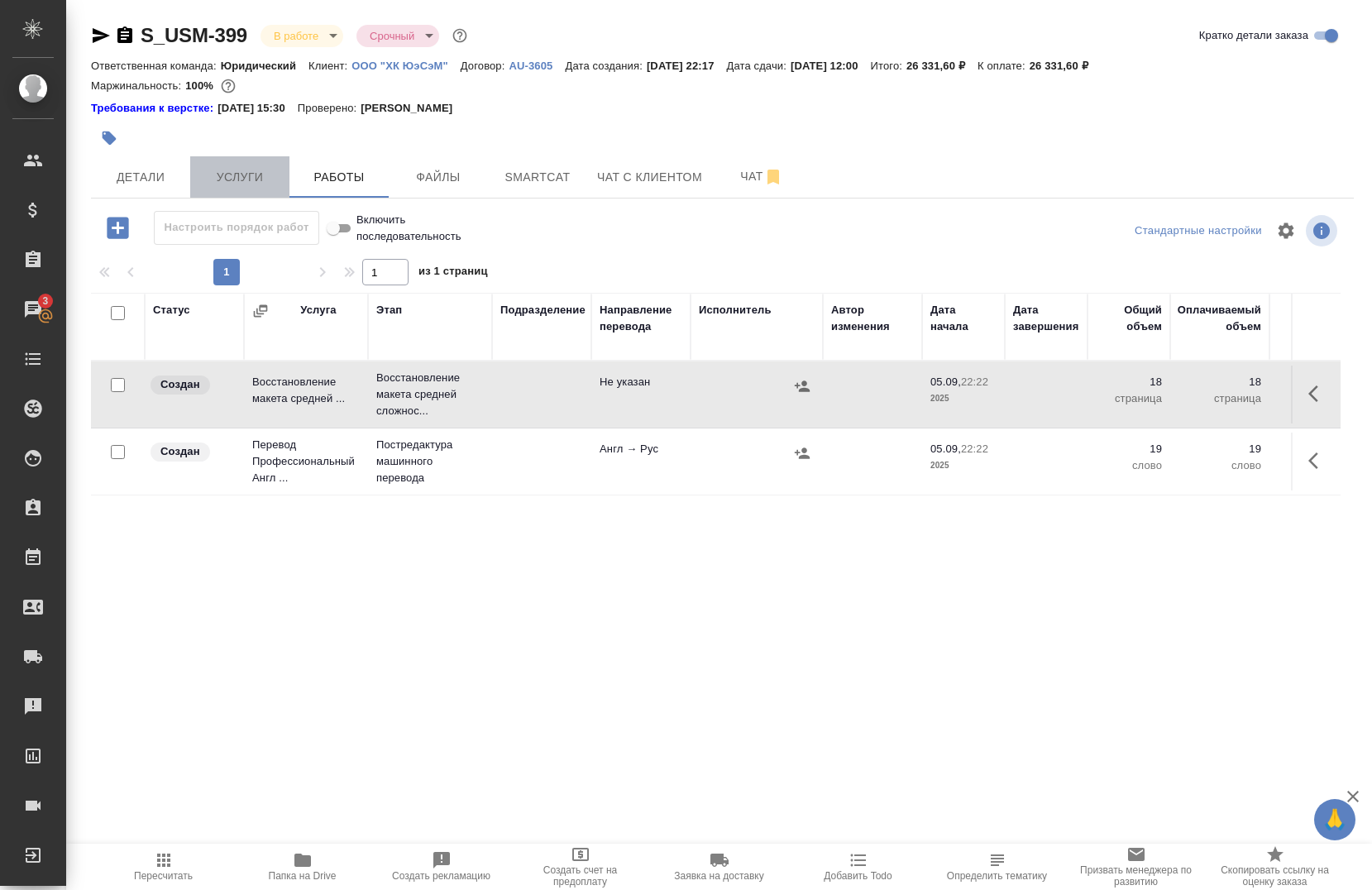
click at [227, 179] on span "Услуги" at bounding box center [239, 178] width 80 height 21
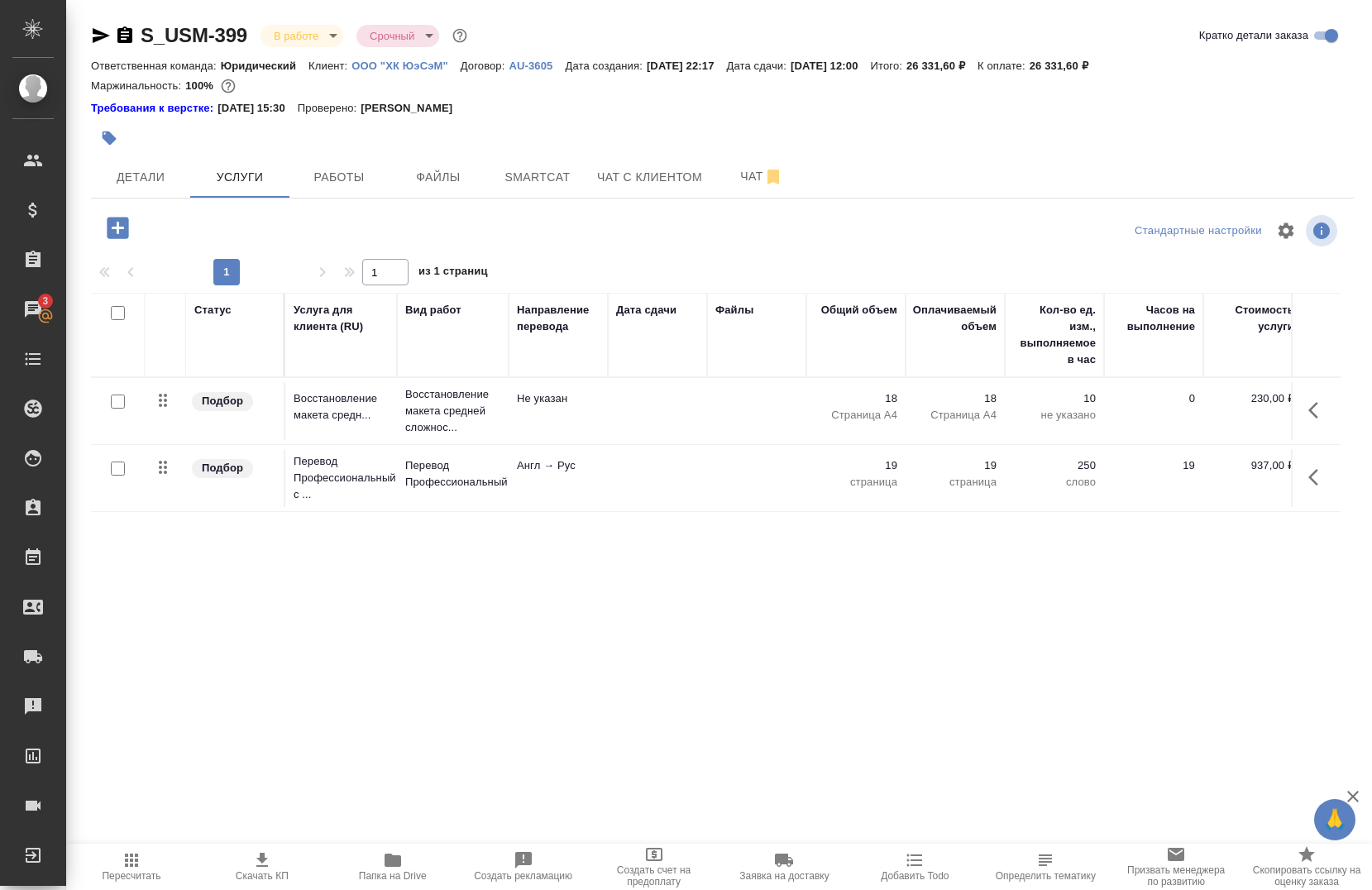
click at [1299, 408] on button "button" at bounding box center [1319, 410] width 39 height 39
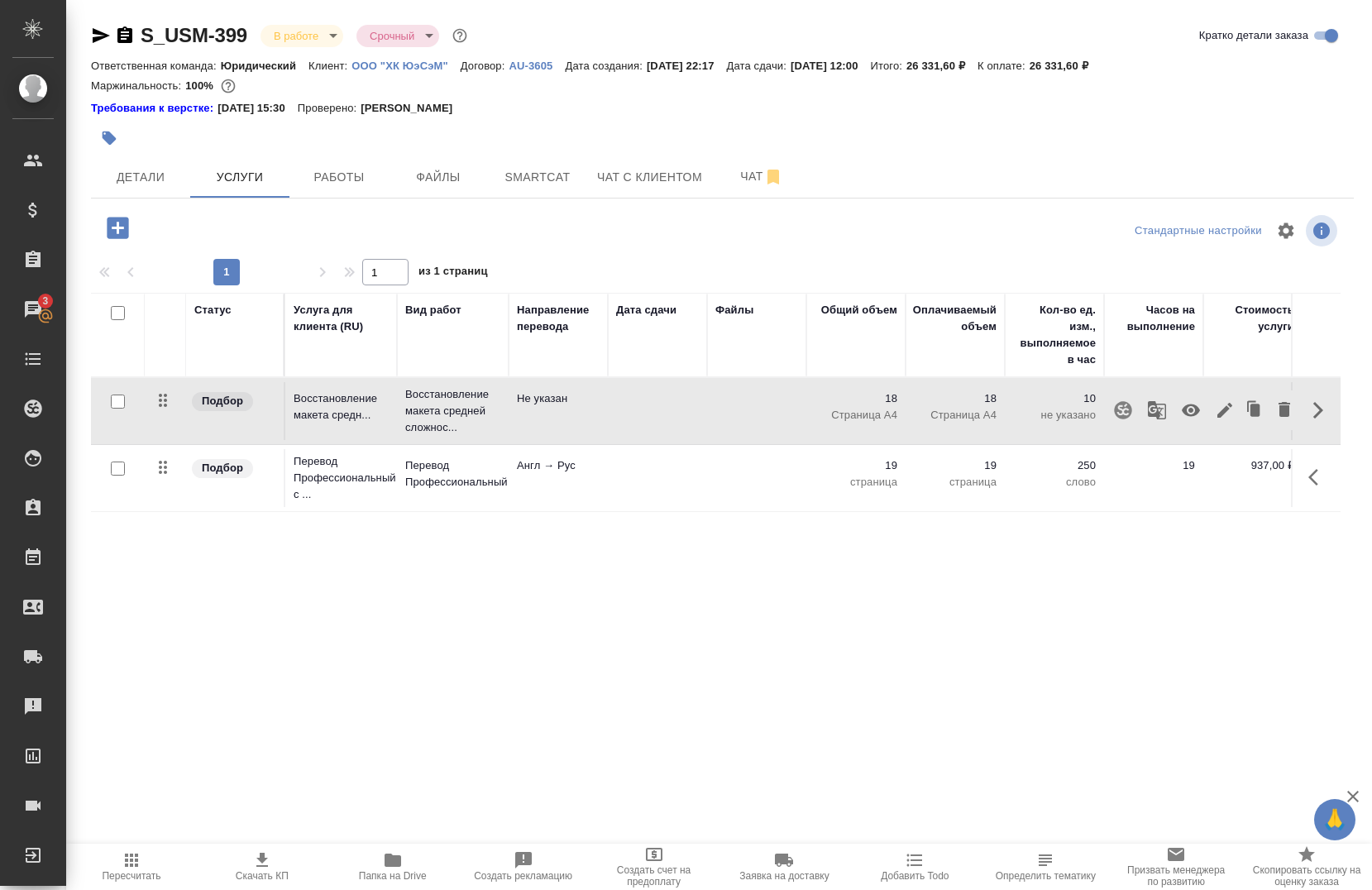
click at [1223, 408] on button "button" at bounding box center [1224, 410] width 28 height 39
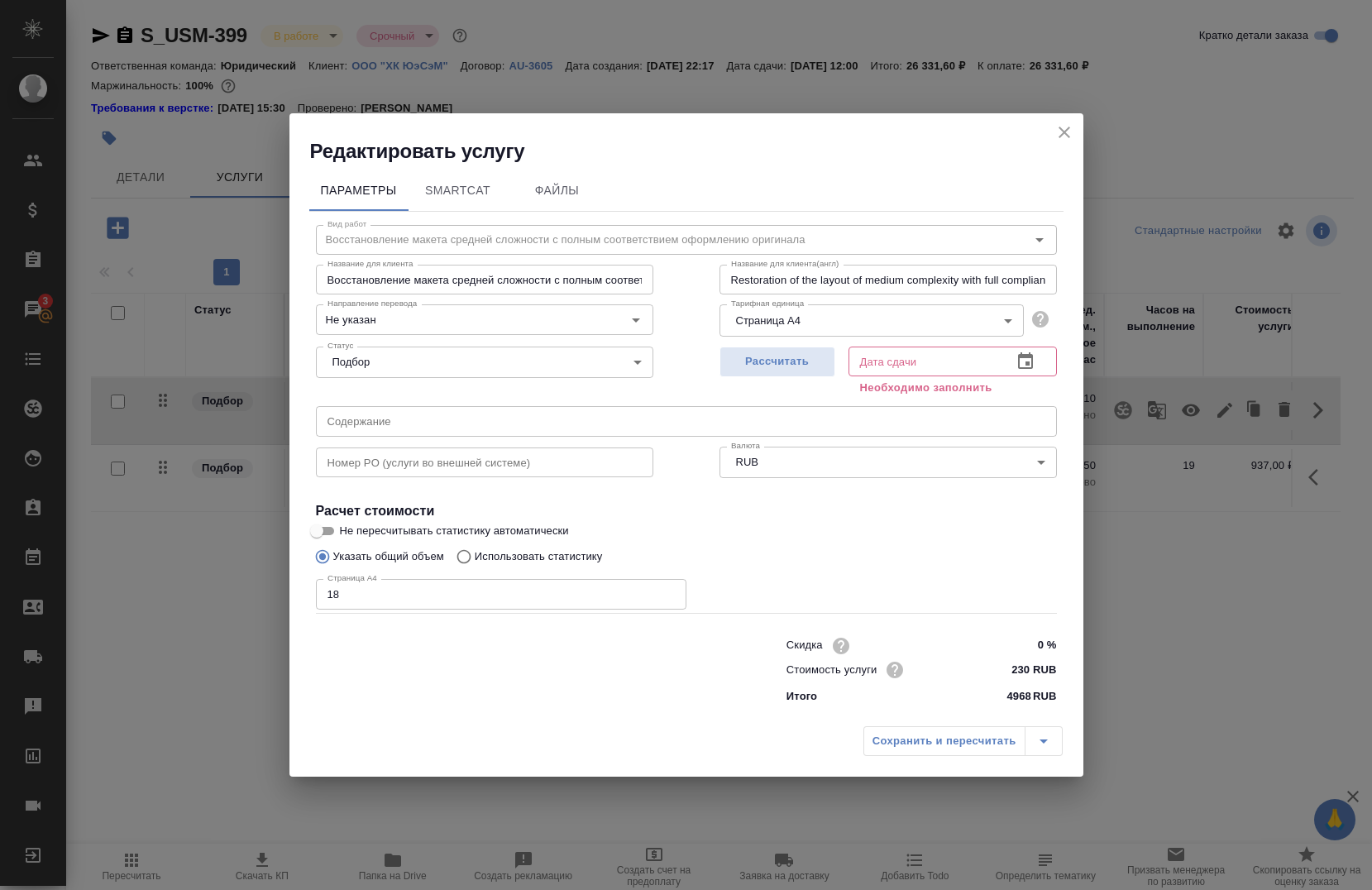
click at [926, 366] on input "text" at bounding box center [923, 361] width 150 height 30
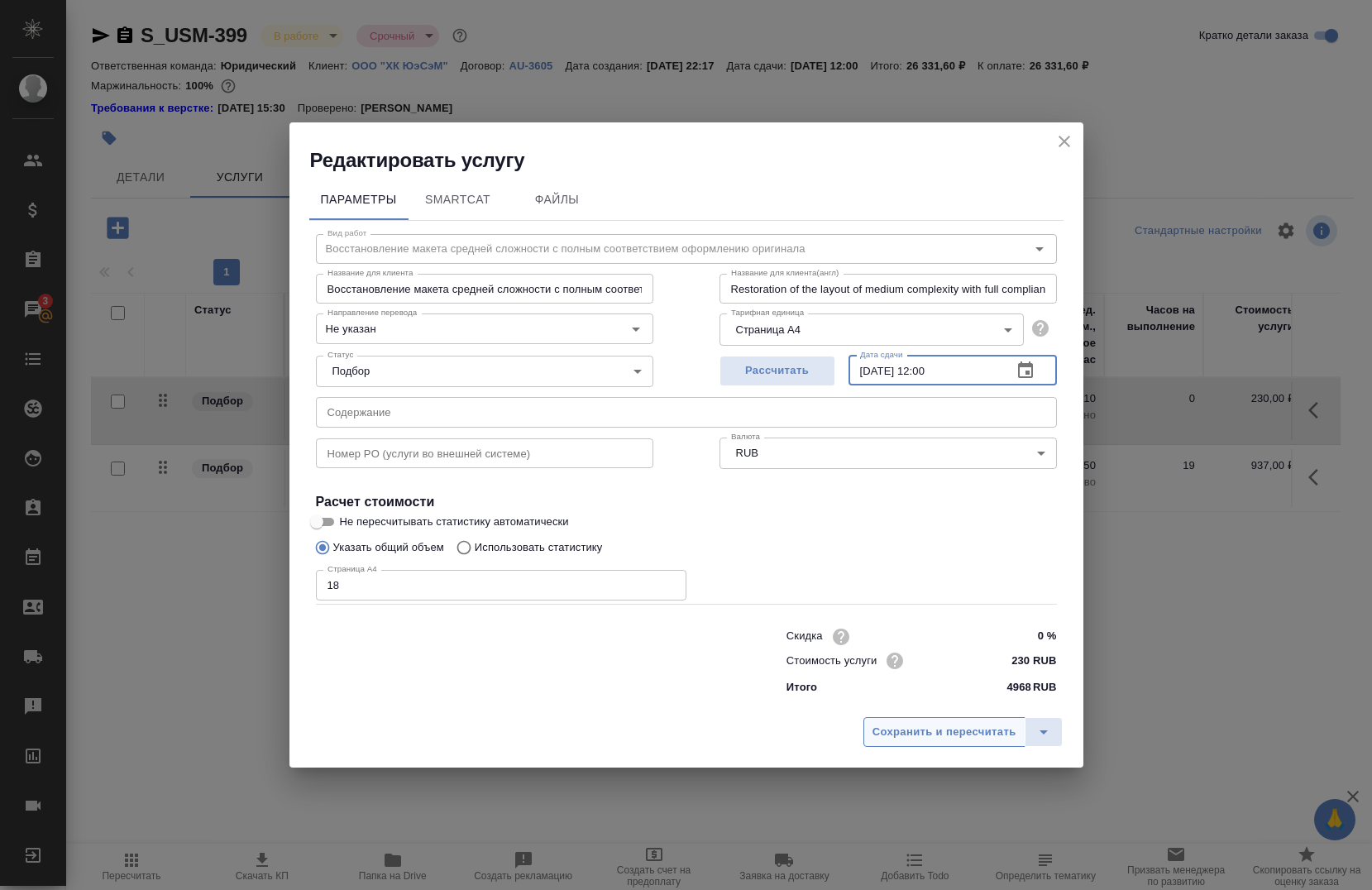
type input "06.09.2025 12:00"
click at [919, 739] on span "Сохранить и пересчитать" at bounding box center [945, 733] width 144 height 19
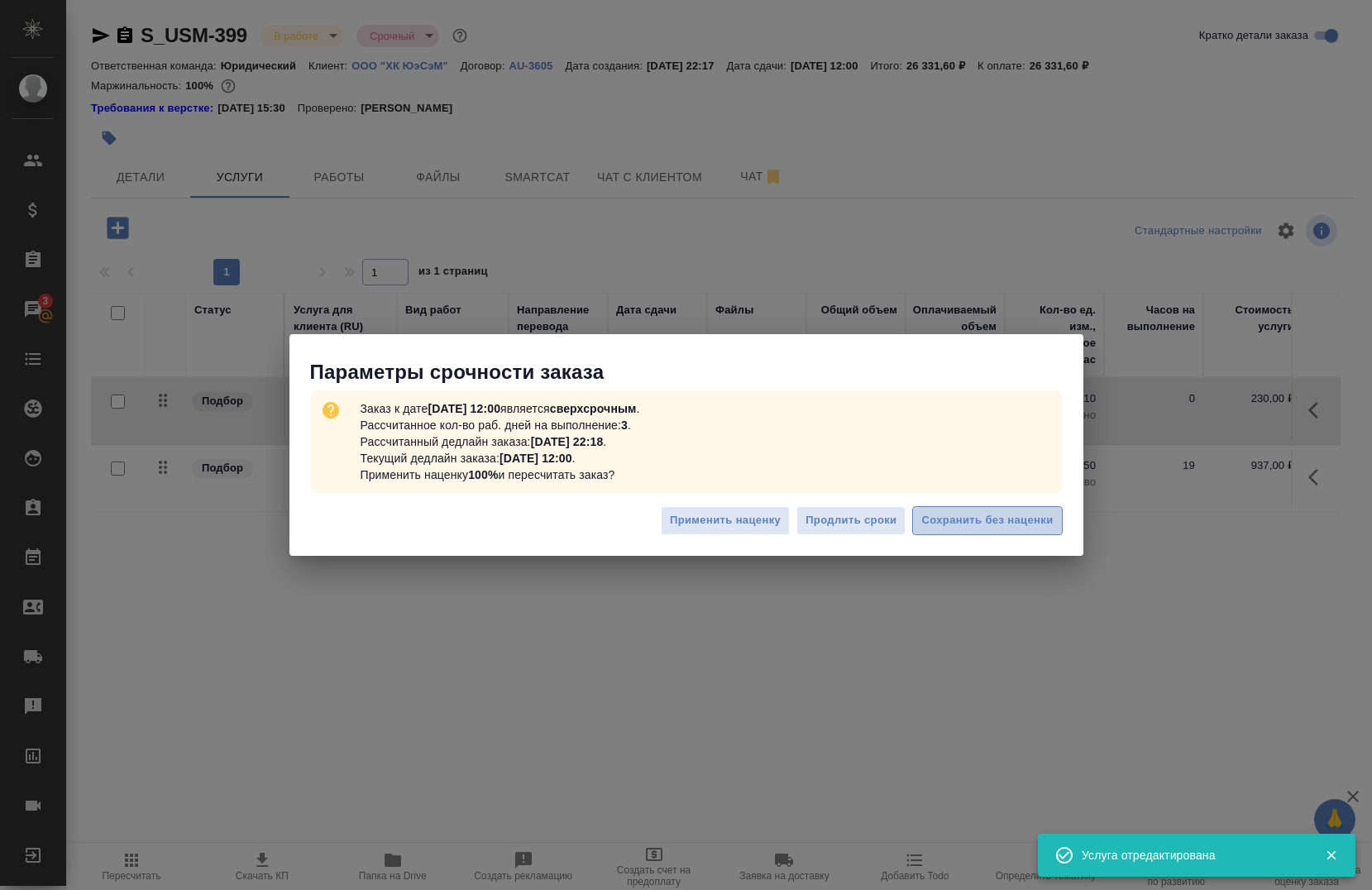
click at [1001, 524] on span "Сохранить без наценки" at bounding box center [987, 521] width 131 height 19
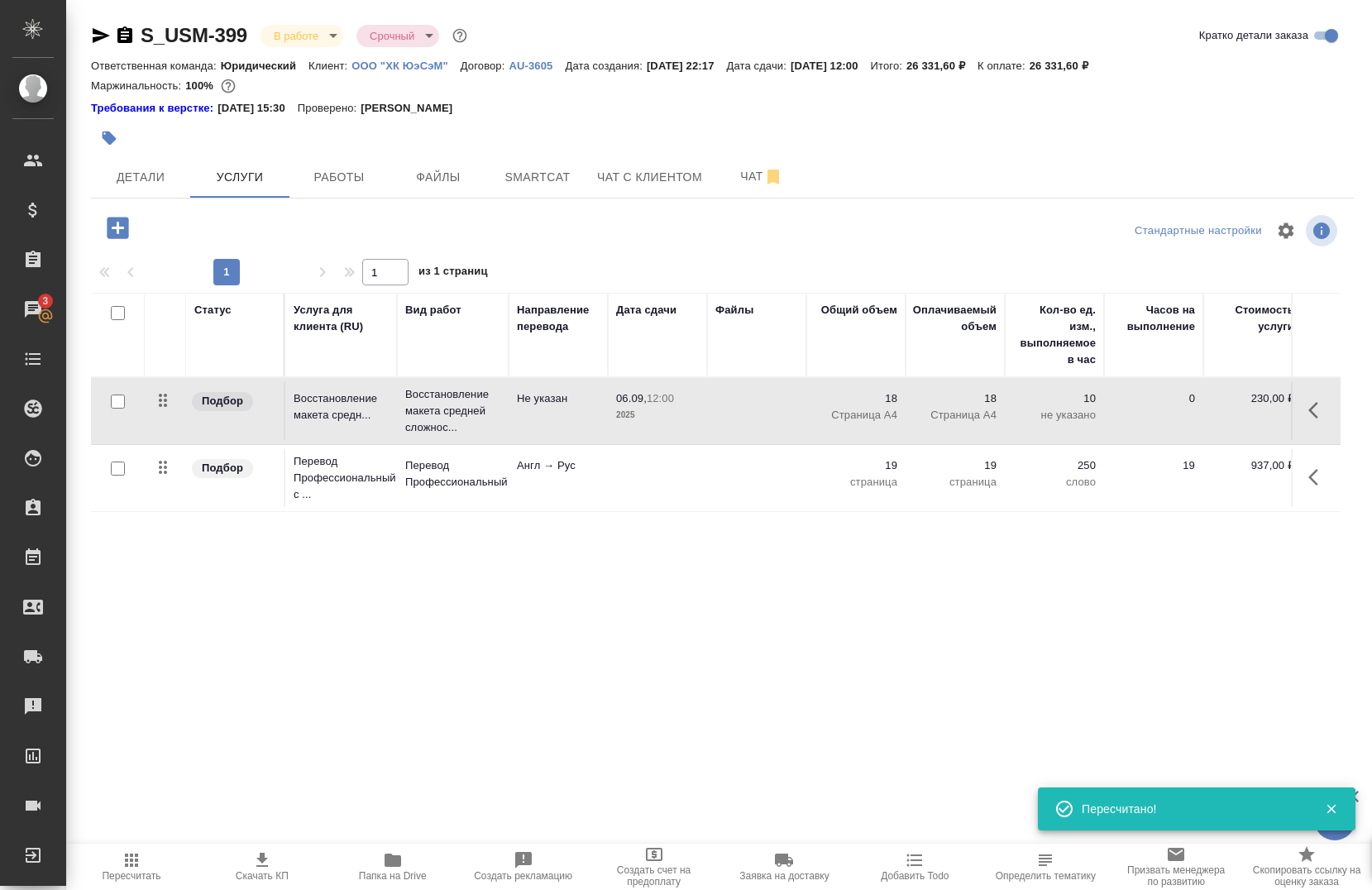
click at [1309, 474] on icon "button" at bounding box center [1318, 477] width 20 height 20
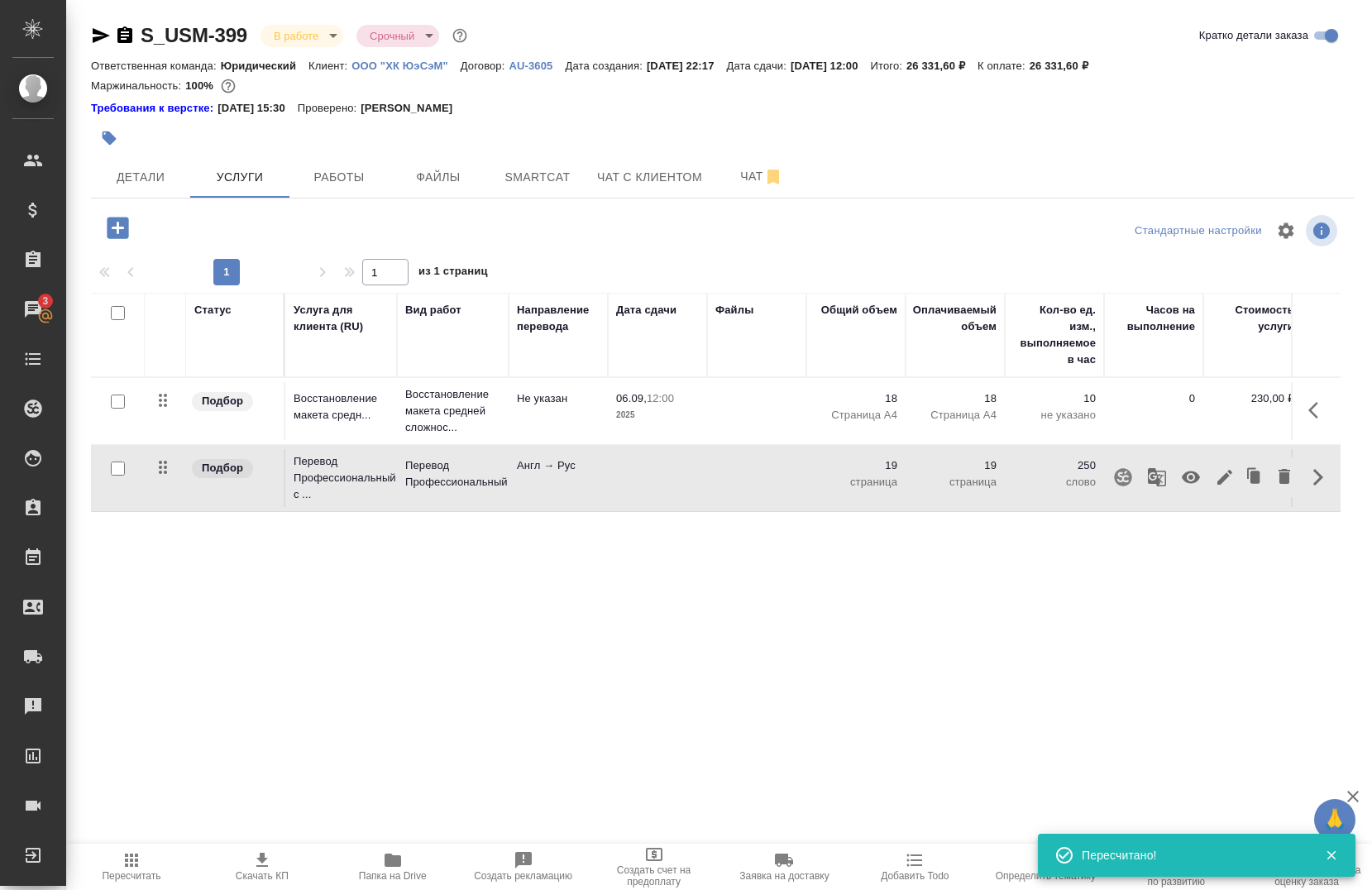
click at [1218, 479] on icon "button" at bounding box center [1224, 477] width 15 height 15
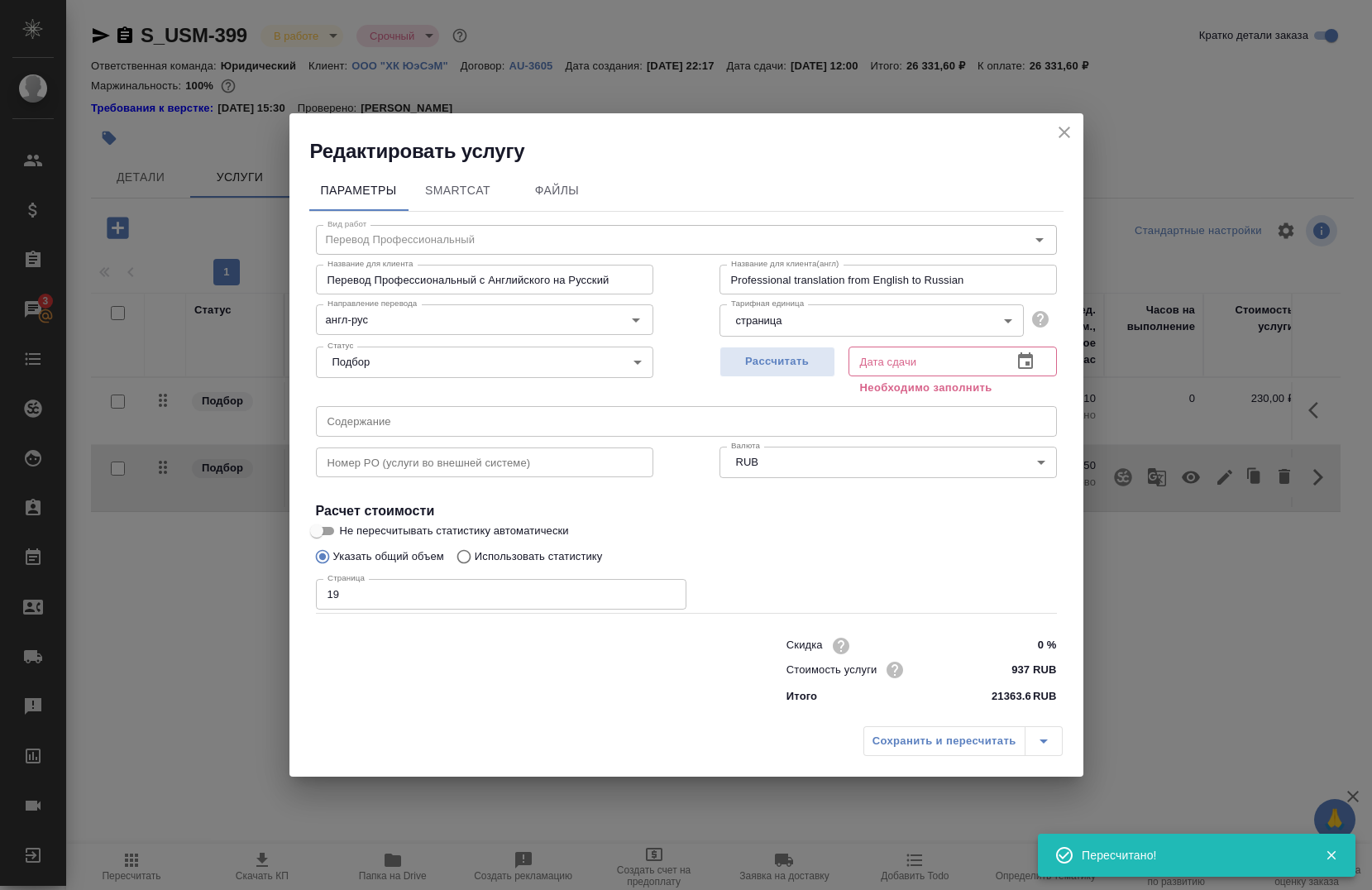
click at [885, 367] on input "text" at bounding box center [923, 361] width 150 height 30
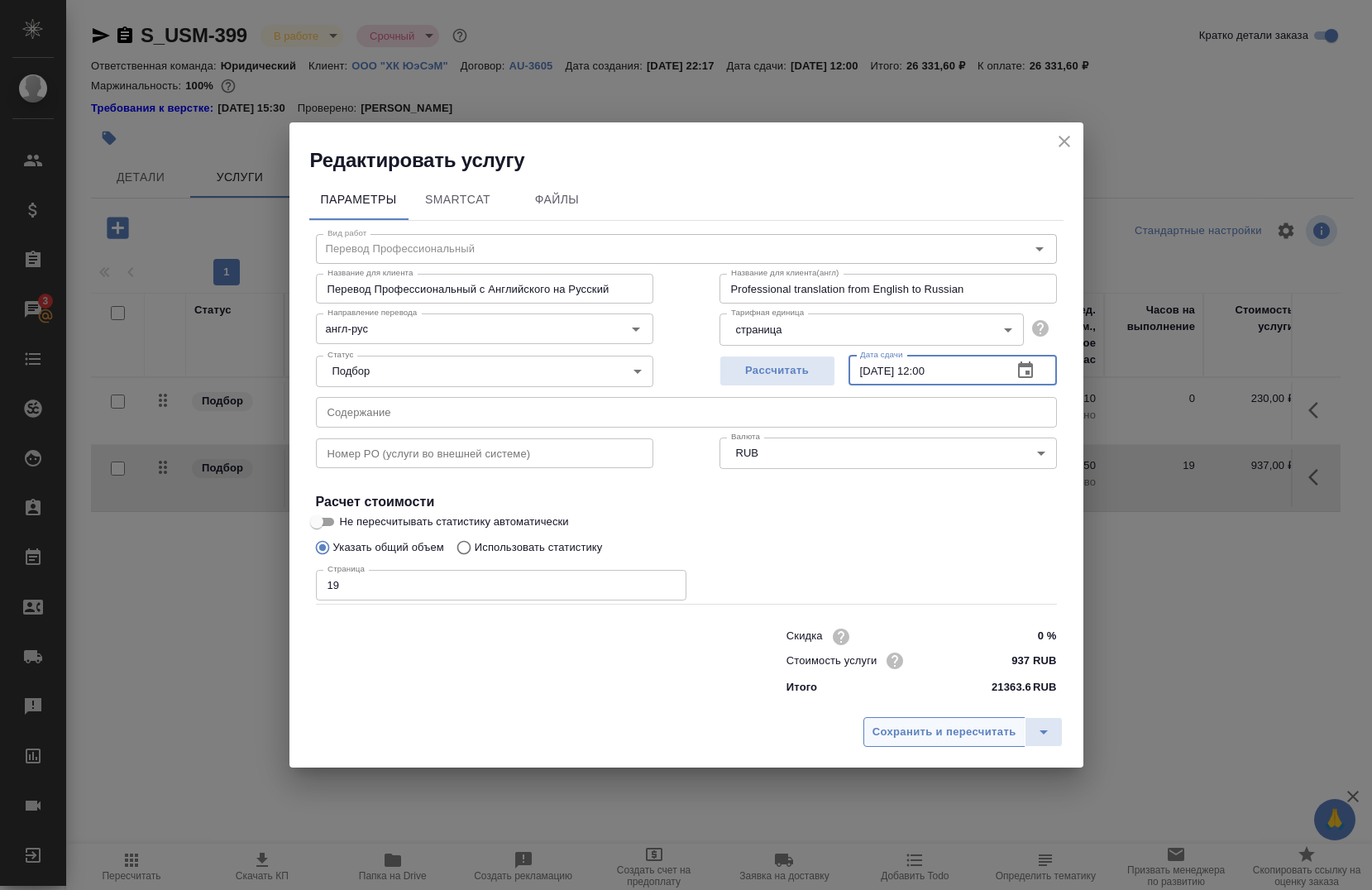
type input "06.09.2025 12:00"
click at [942, 745] on button "Сохранить и пересчитать" at bounding box center [945, 732] width 162 height 30
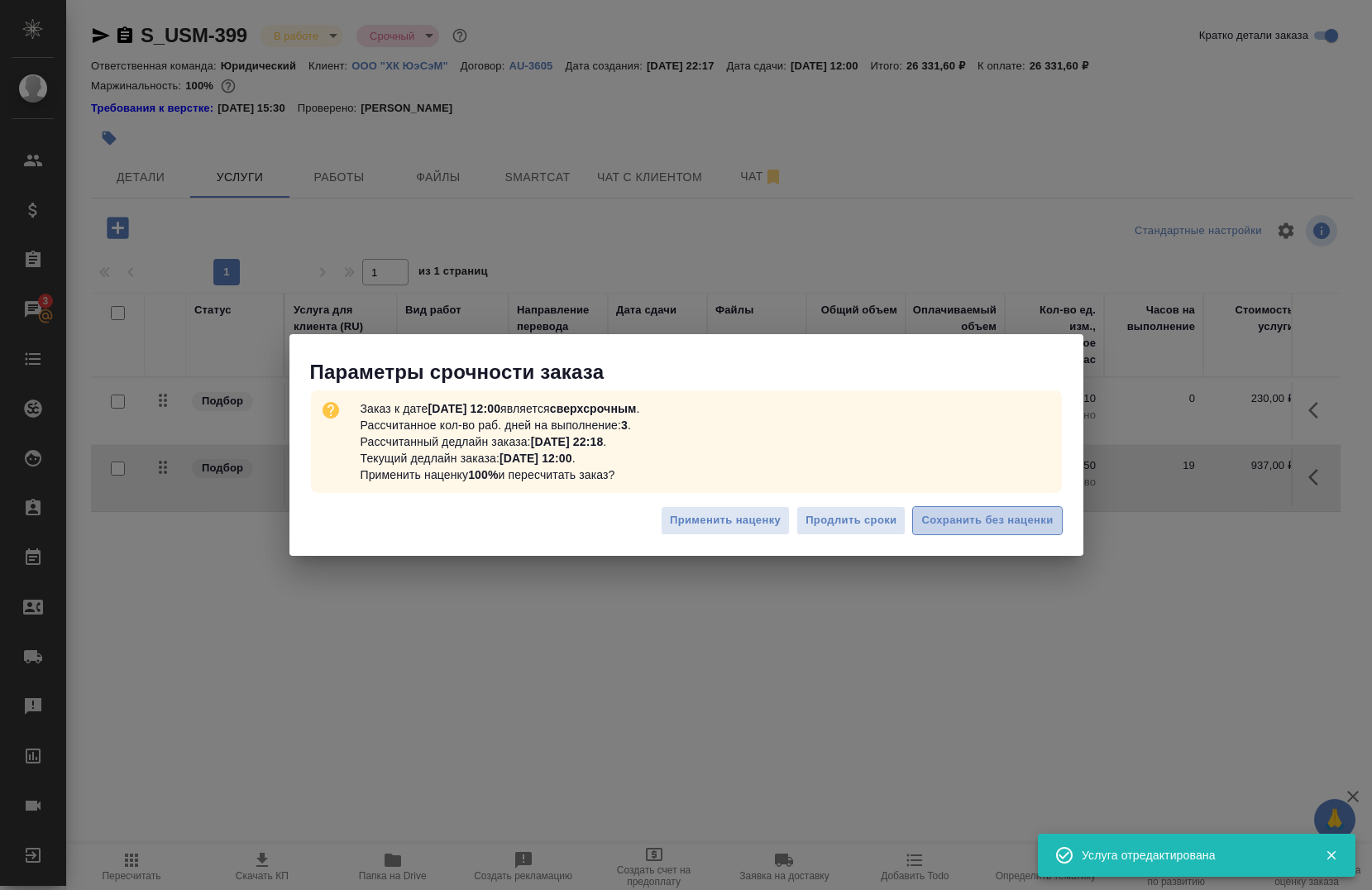
click at [978, 520] on span "Сохранить без наценки" at bounding box center [987, 521] width 131 height 19
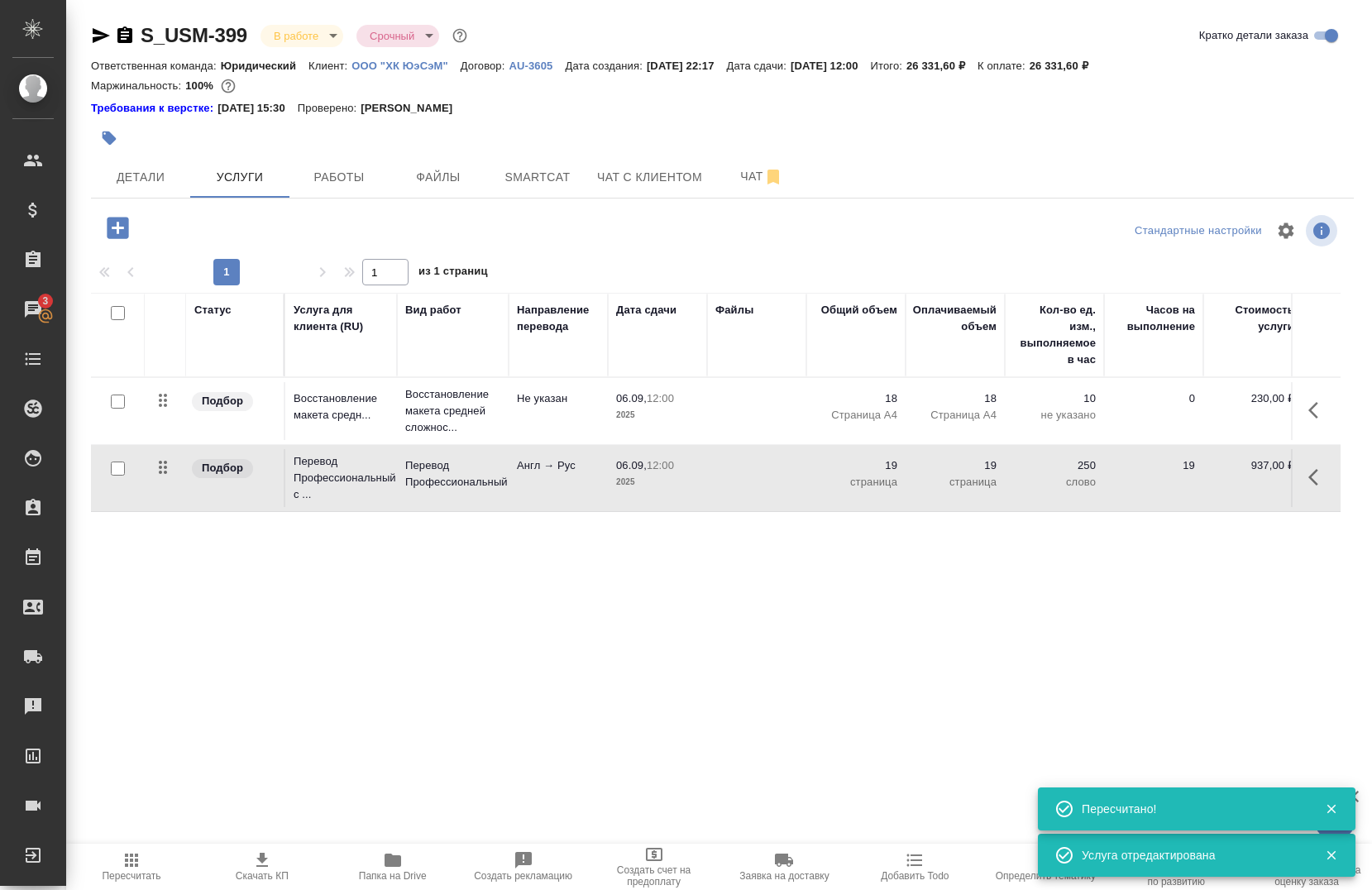
click at [1309, 480] on icon "button" at bounding box center [1318, 477] width 20 height 20
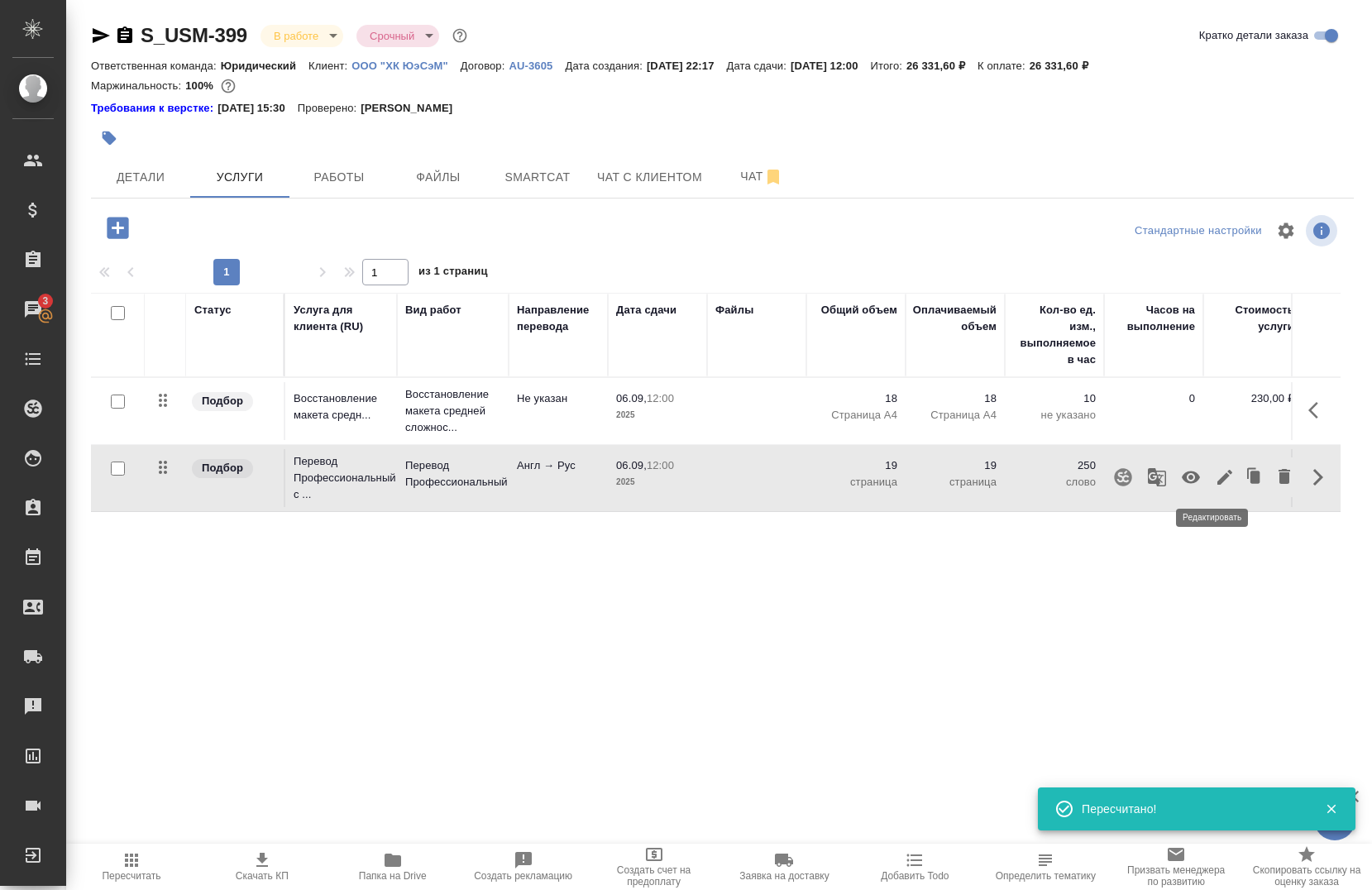
click at [1215, 486] on icon "button" at bounding box center [1224, 477] width 20 height 20
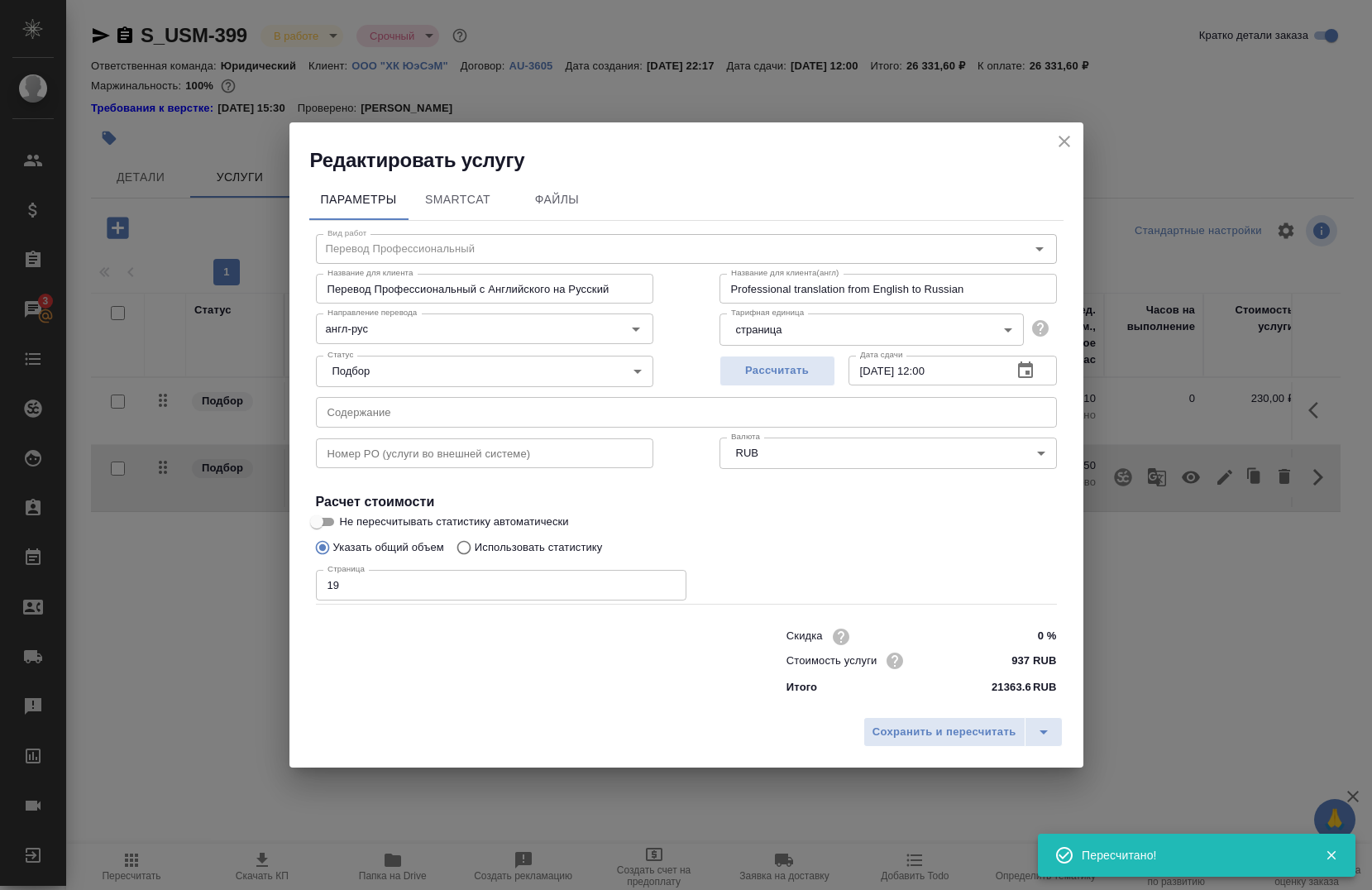
click at [383, 596] on input "19" at bounding box center [501, 584] width 371 height 30
type input "1"
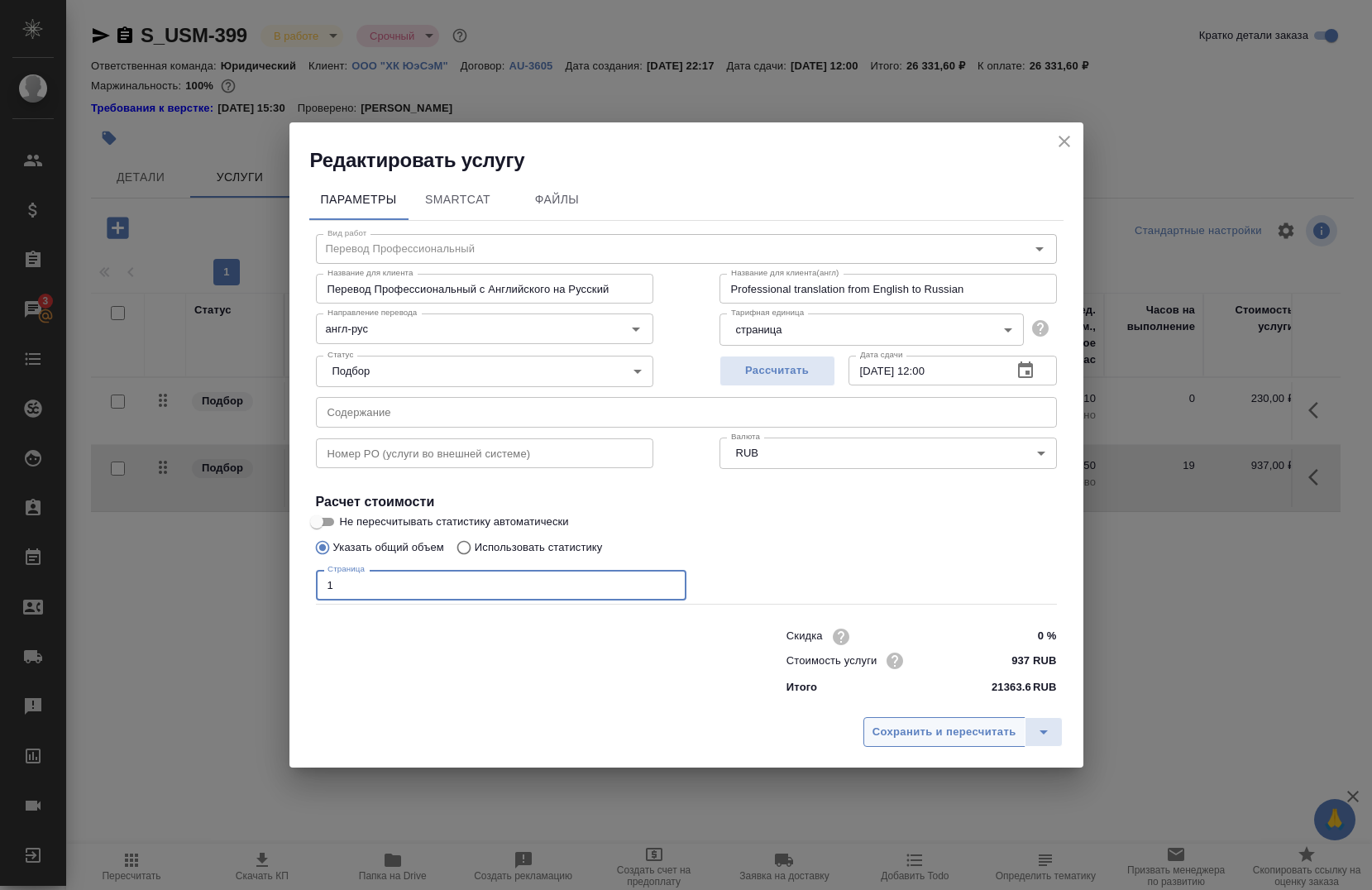
type input "1"
click at [946, 721] on button "Сохранить и пересчитать" at bounding box center [945, 732] width 162 height 30
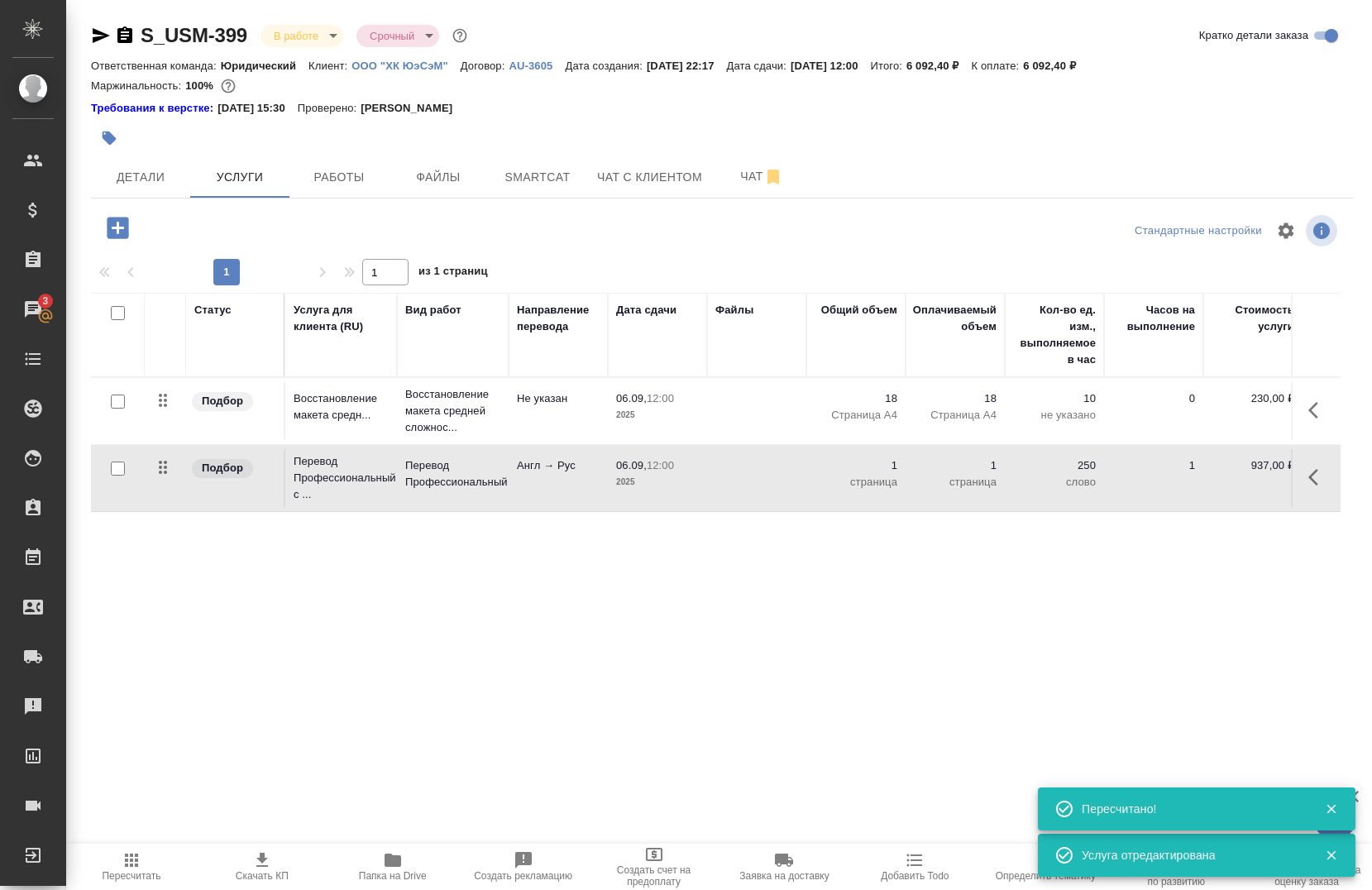
click at [1309, 415] on icon "button" at bounding box center [1314, 410] width 10 height 16
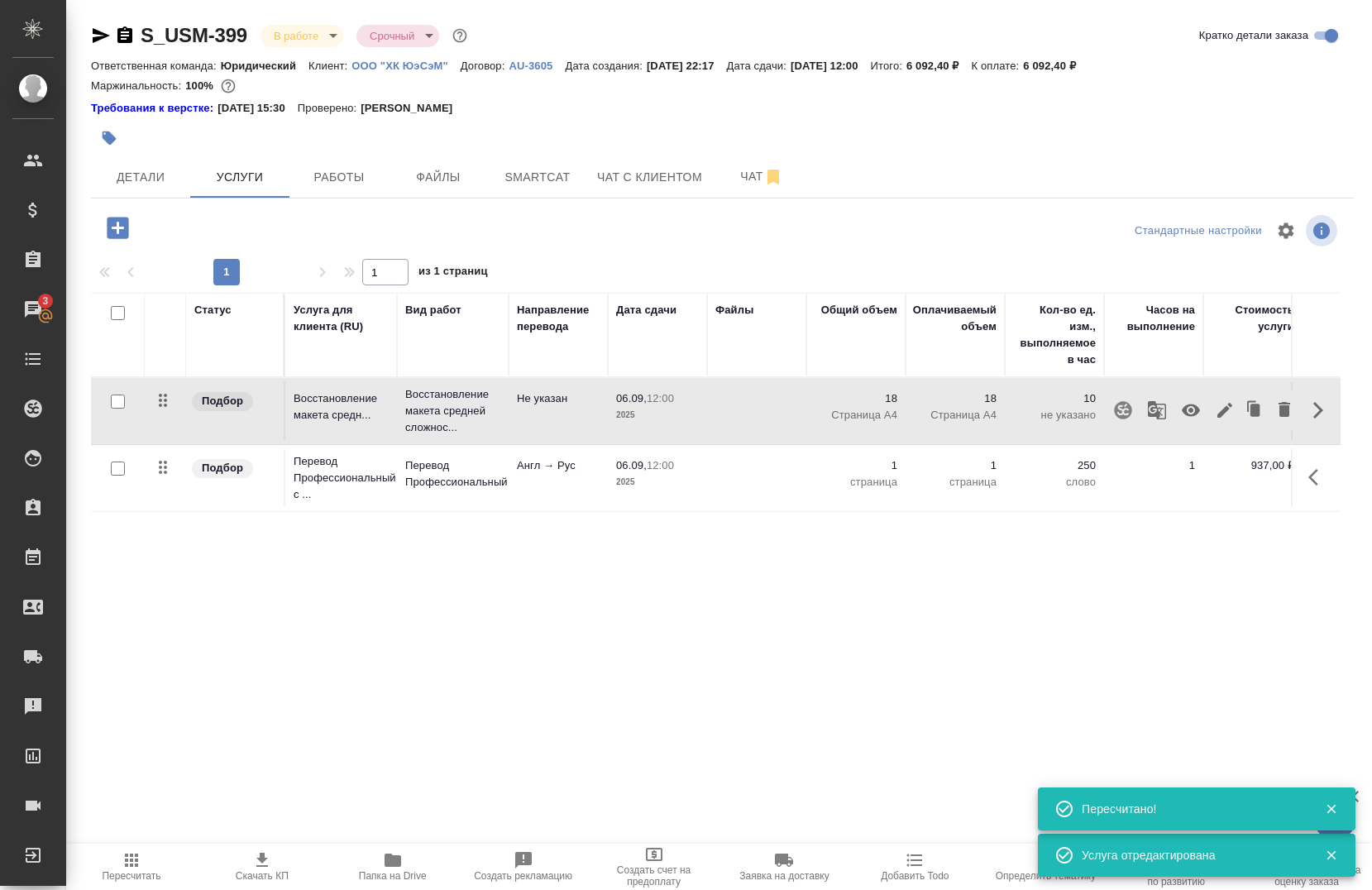
click at [1218, 412] on icon "button" at bounding box center [1224, 410] width 15 height 15
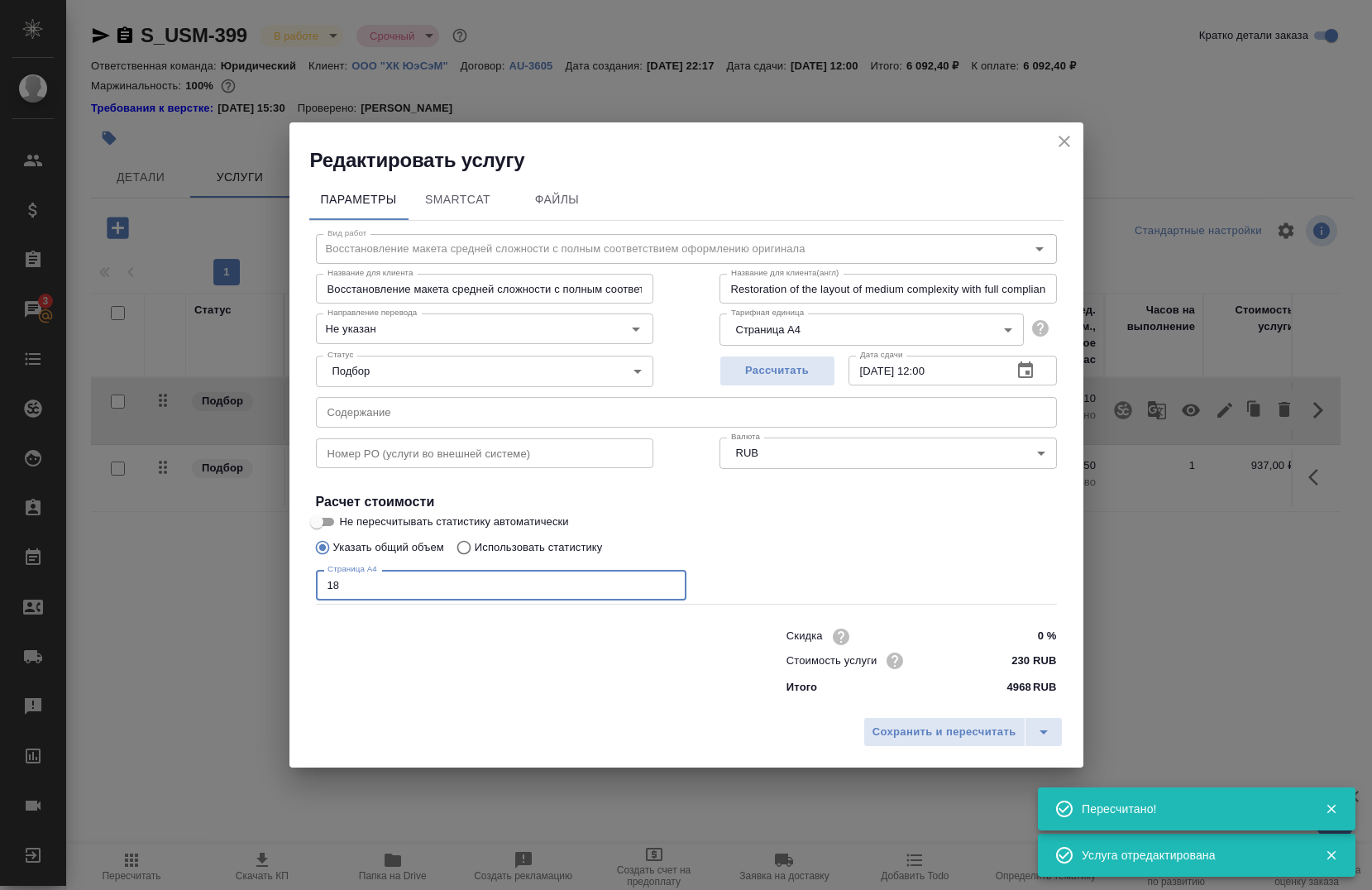
click at [457, 586] on input "18" at bounding box center [501, 584] width 371 height 30
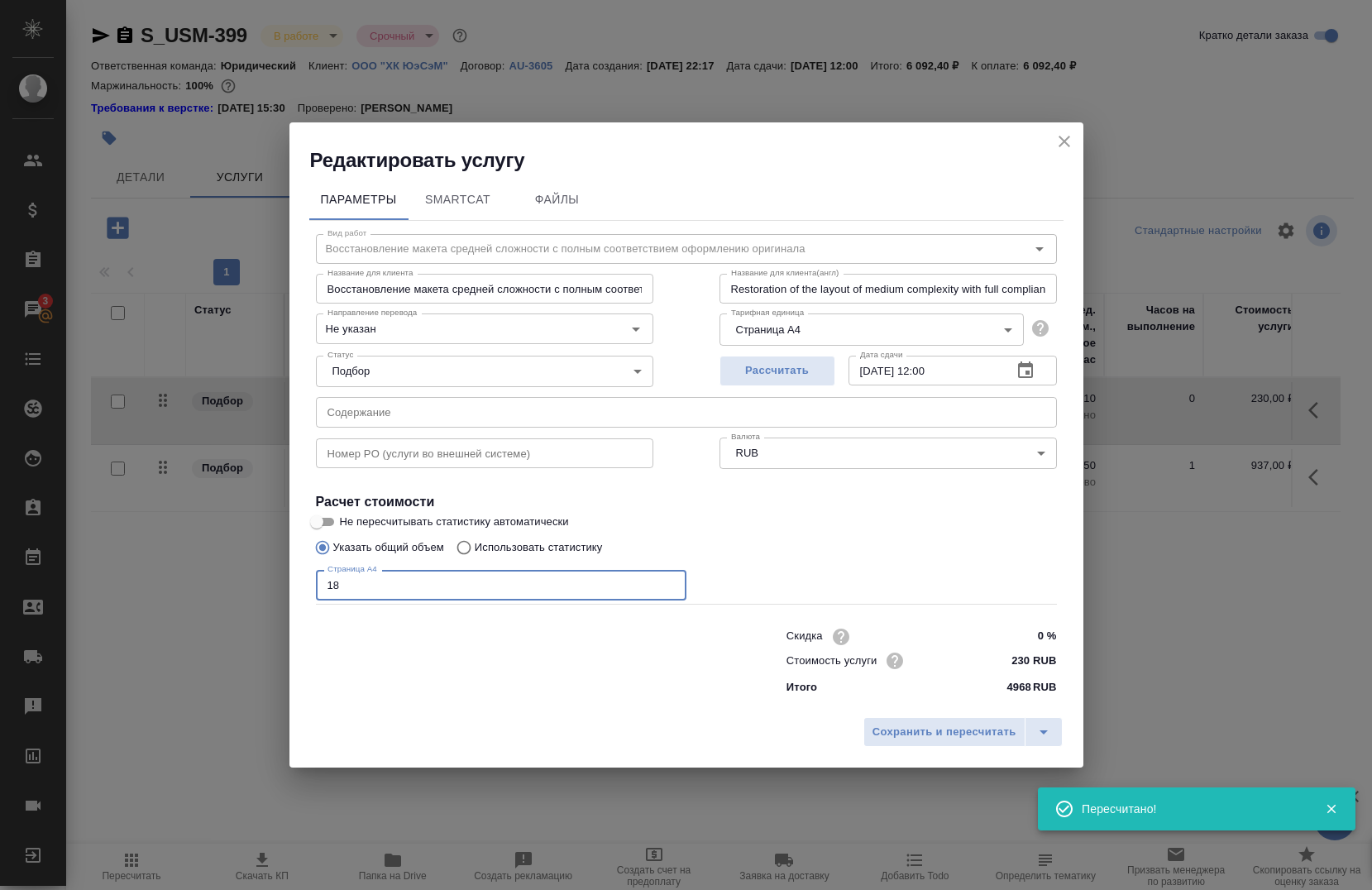
type input "1"
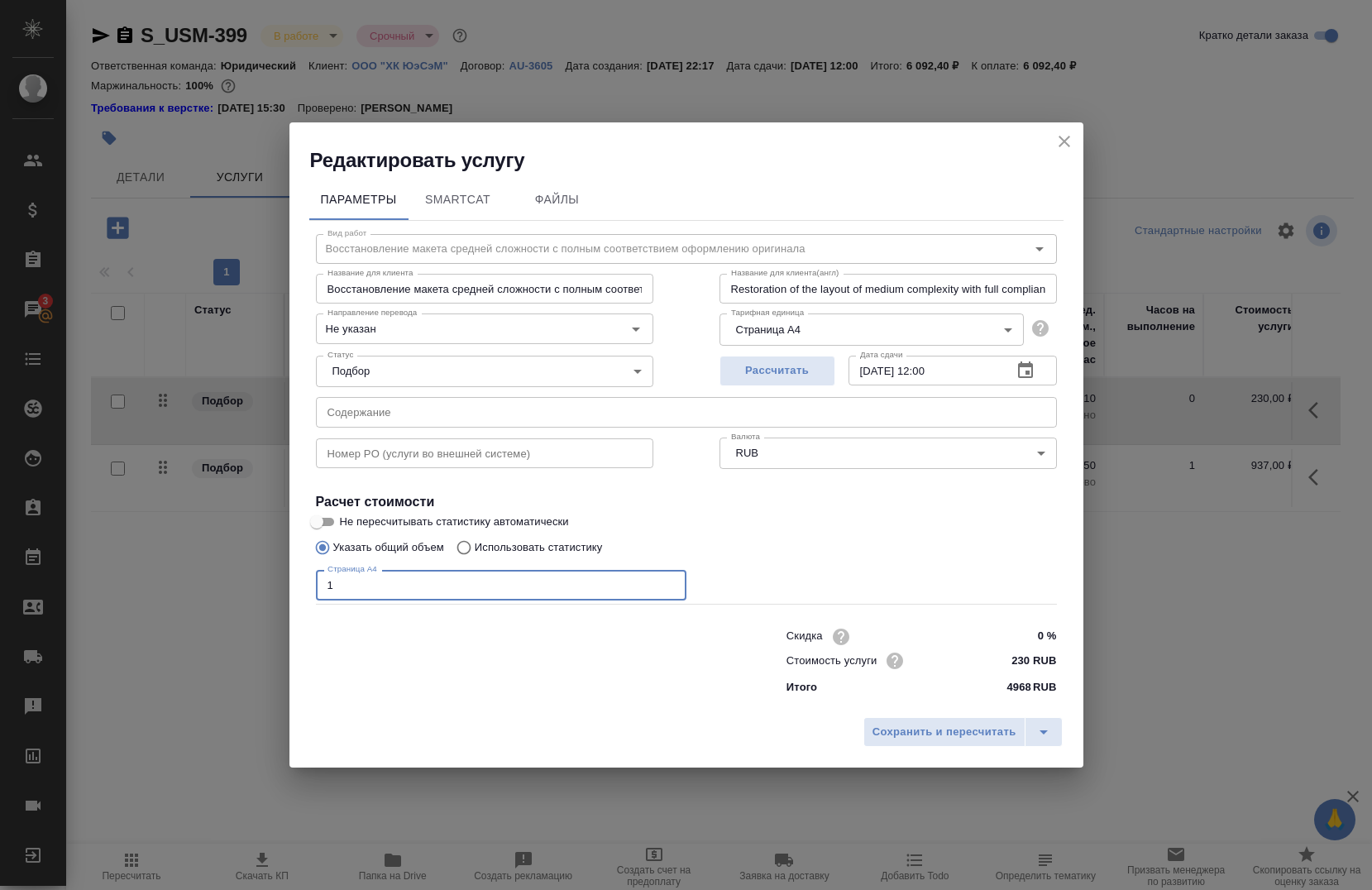
type input "1"
click at [922, 715] on div "Сохранить и пересчитать" at bounding box center [686, 738] width 795 height 58
click at [922, 737] on span "Сохранить и пересчитать" at bounding box center [945, 733] width 144 height 19
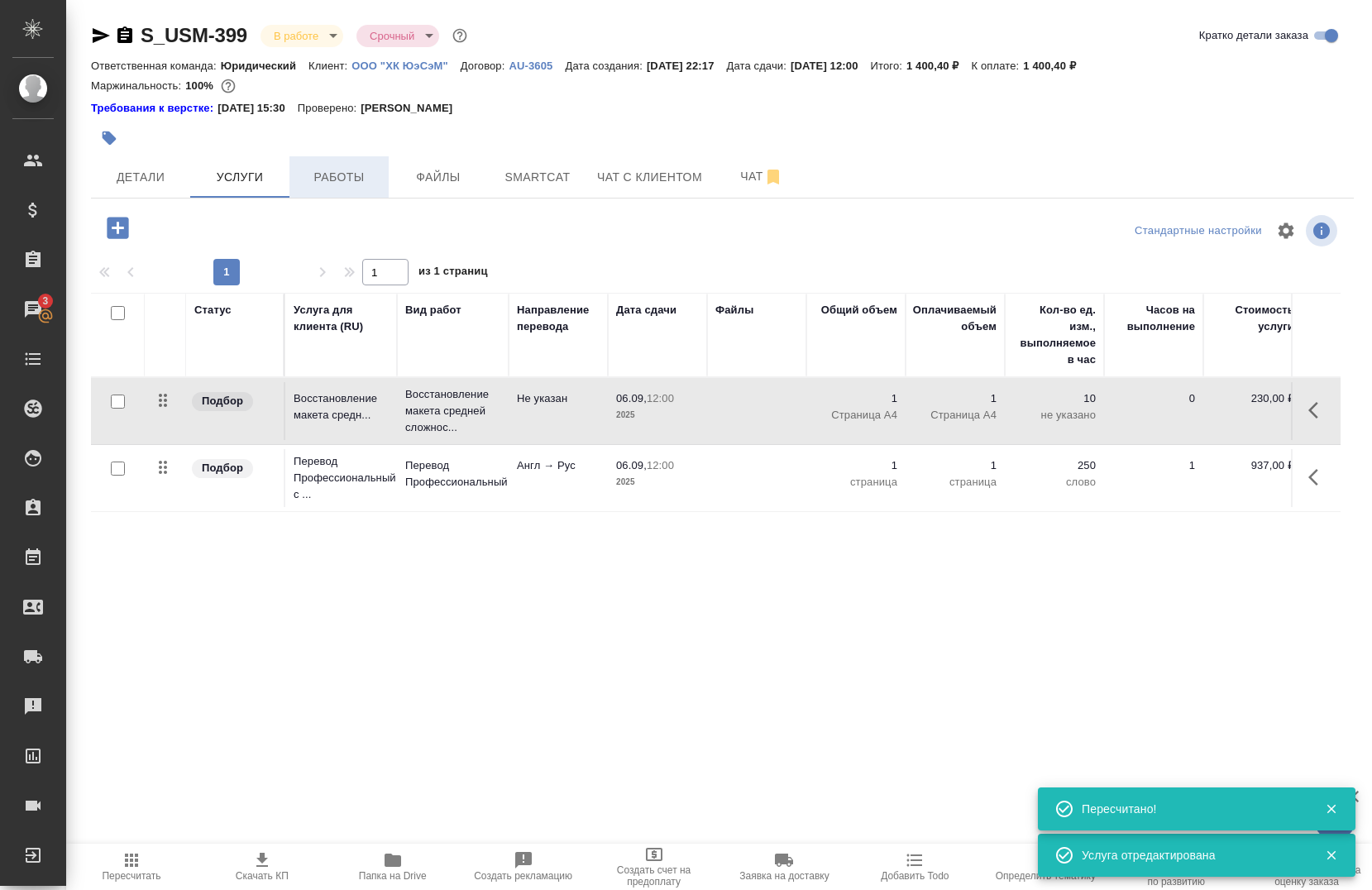
click at [317, 173] on span "Работы" at bounding box center [339, 178] width 80 height 21
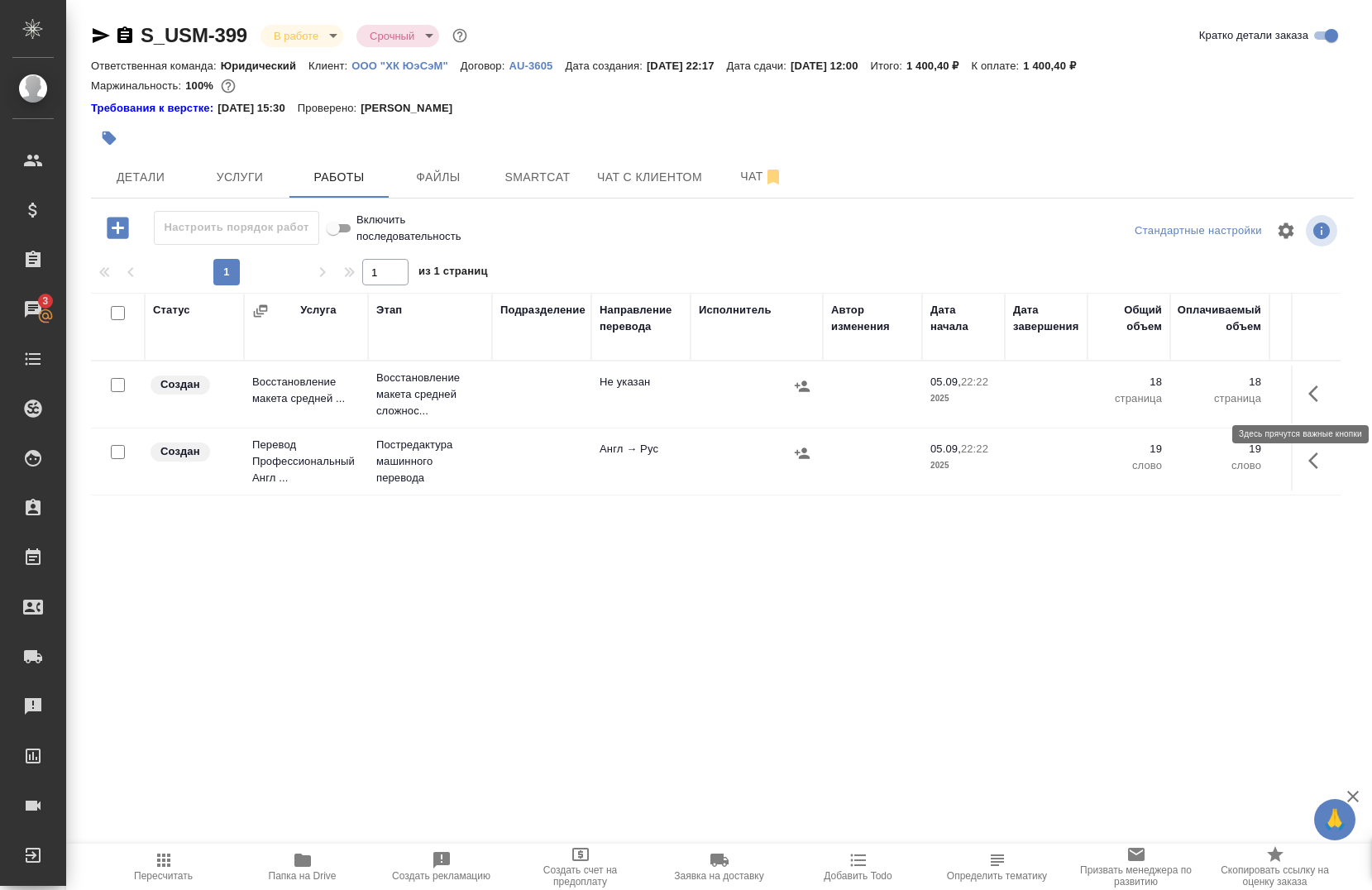
click at [1309, 403] on icon "button" at bounding box center [1318, 393] width 20 height 20
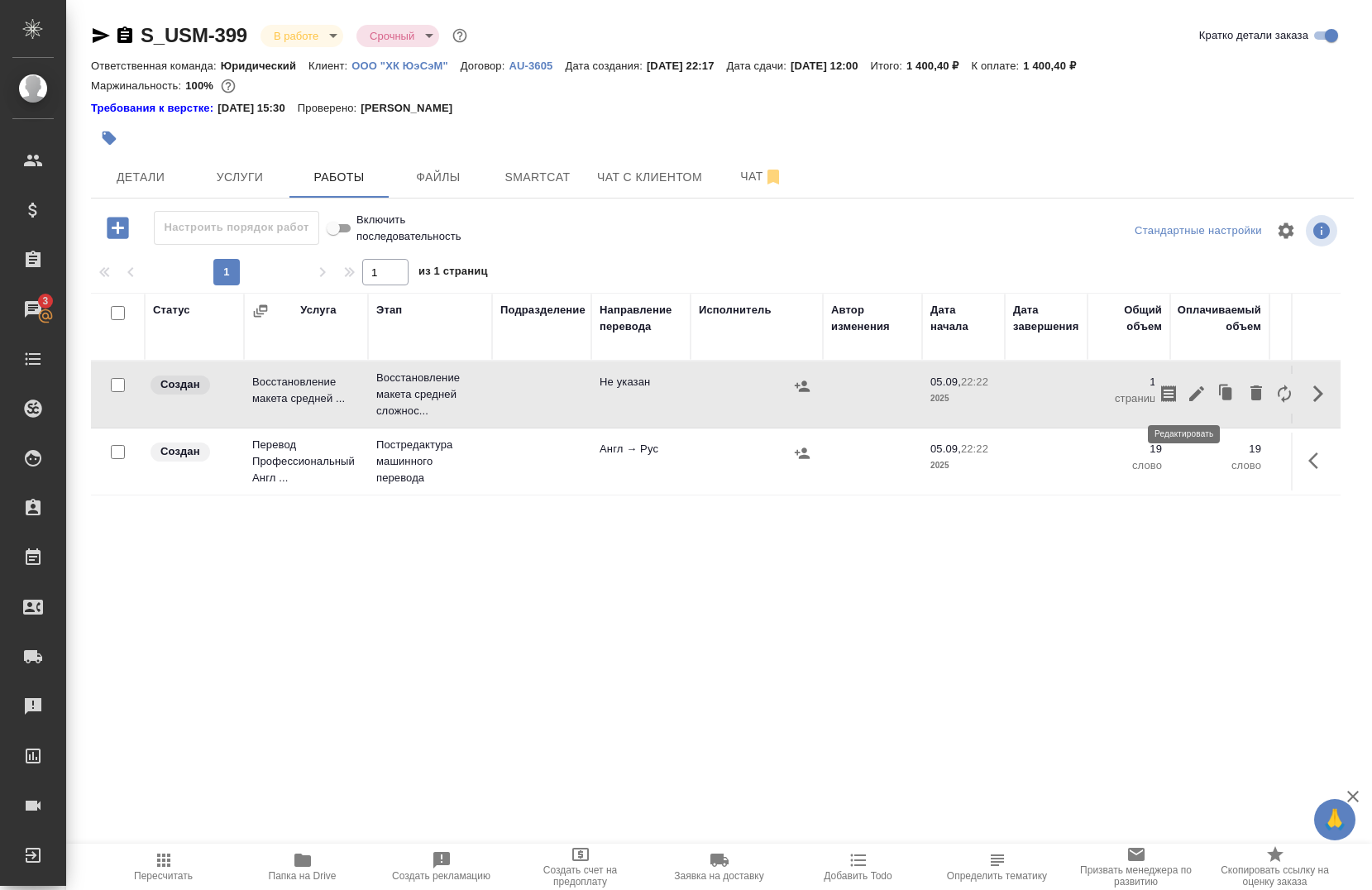
click at [1187, 400] on icon "button" at bounding box center [1196, 393] width 20 height 20
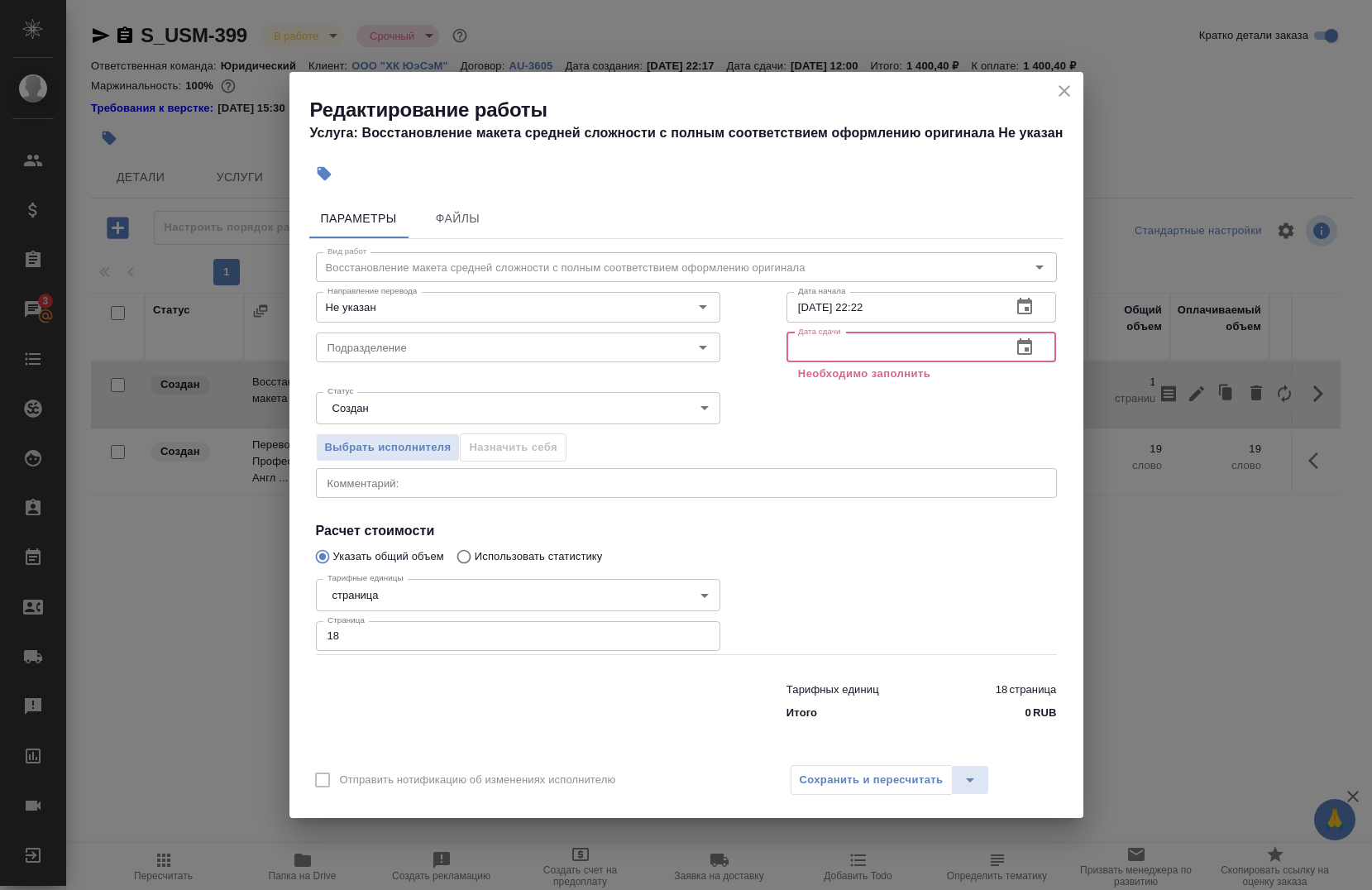
click at [863, 353] on input "text" at bounding box center [893, 348] width 213 height 30
click at [887, 306] on input "05.09.2025 22:22" at bounding box center [893, 306] width 213 height 30
type input "05.09.2025 22:00"
click at [888, 338] on input "text" at bounding box center [893, 348] width 213 height 30
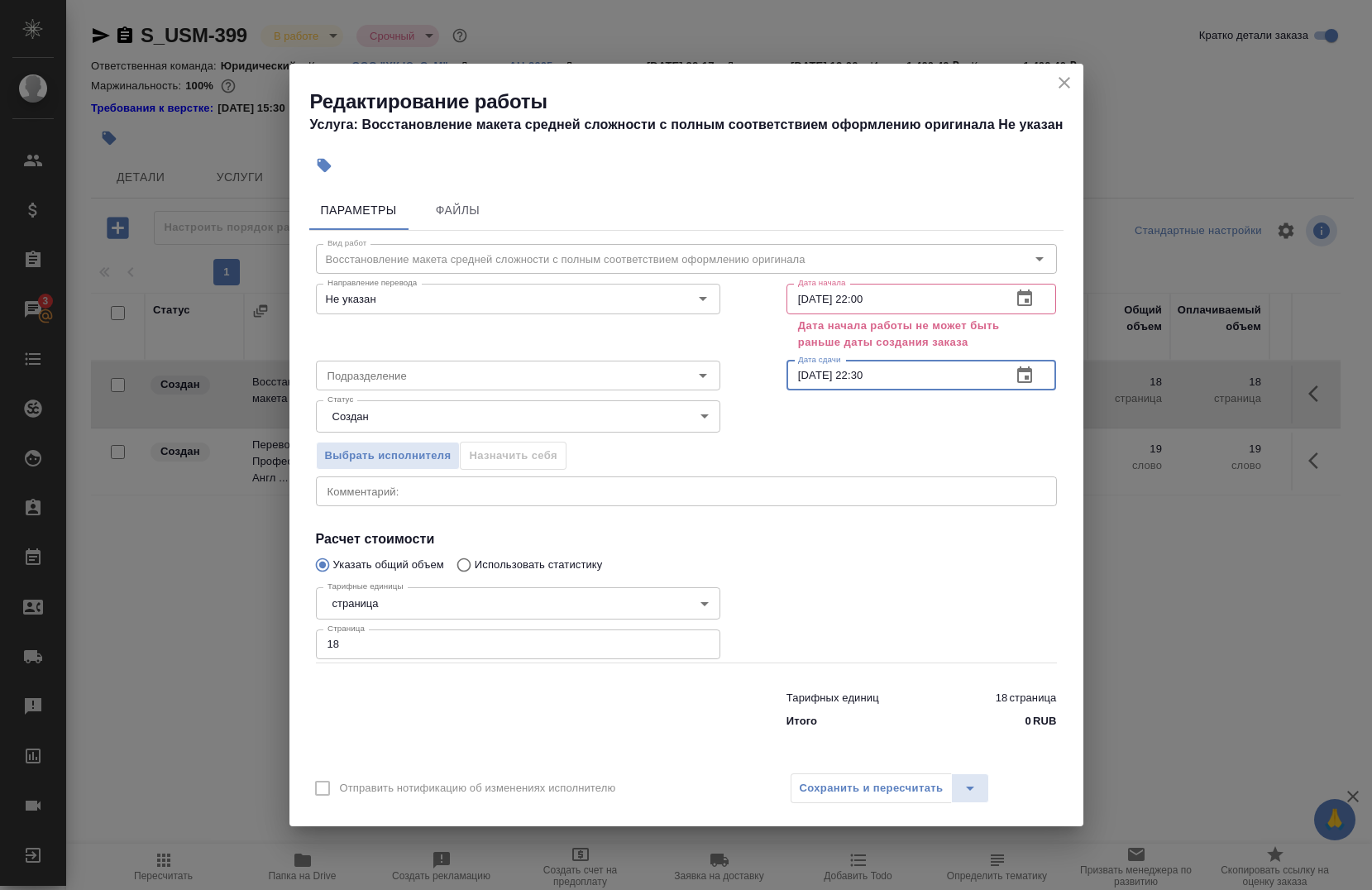
type input "05.09.2025 22:30"
click at [916, 438] on div "Выбрать исполнителя Назначить себя" at bounding box center [686, 454] width 807 height 101
click at [898, 306] on input "05.09.2025 22:00" at bounding box center [893, 299] width 213 height 30
click at [1064, 77] on icon "close" at bounding box center [1064, 82] width 20 height 20
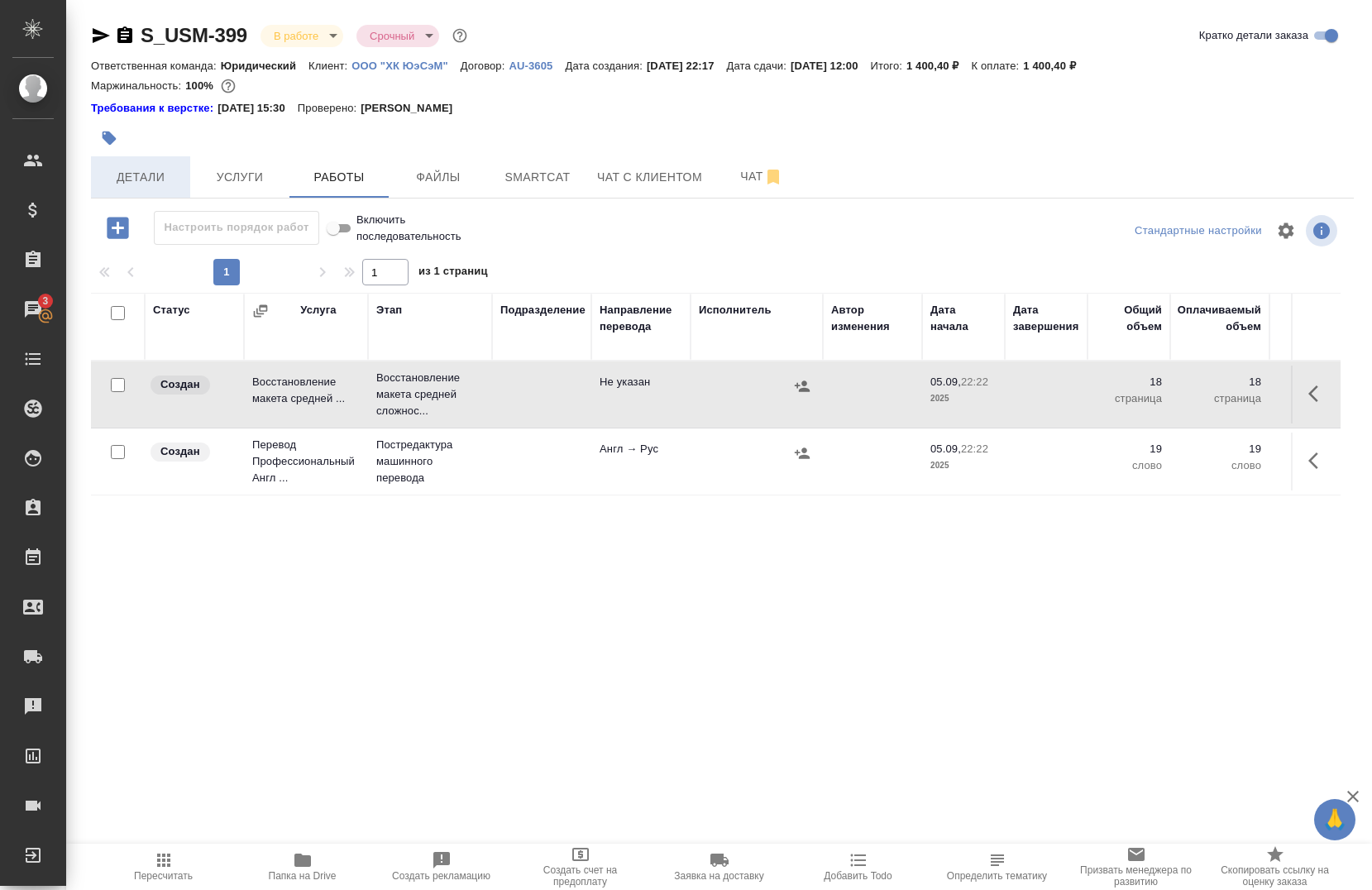
click at [122, 170] on span "Детали" at bounding box center [141, 178] width 80 height 21
click at [160, 173] on span "Детали" at bounding box center [141, 178] width 80 height 21
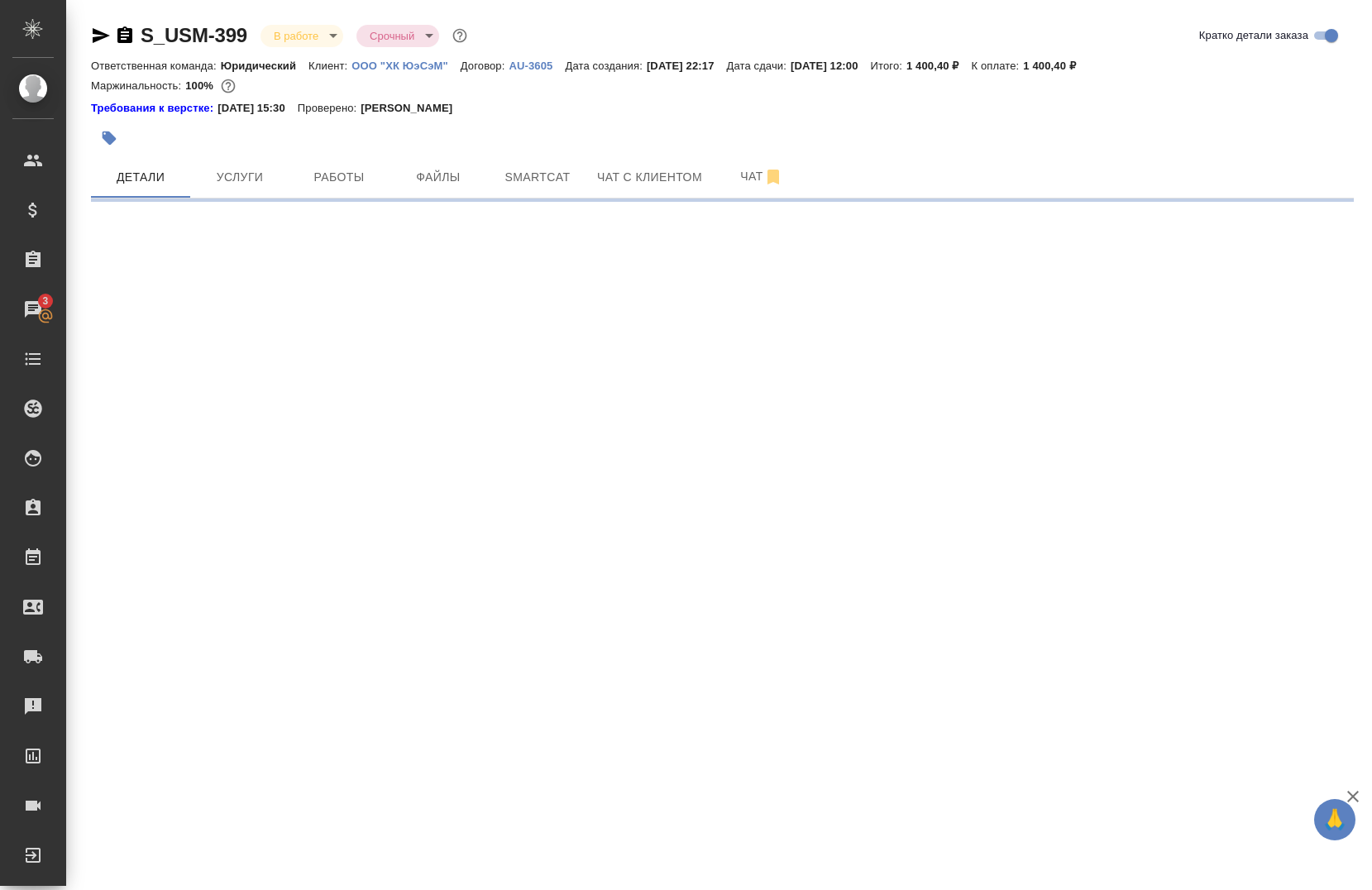
select select "RU"
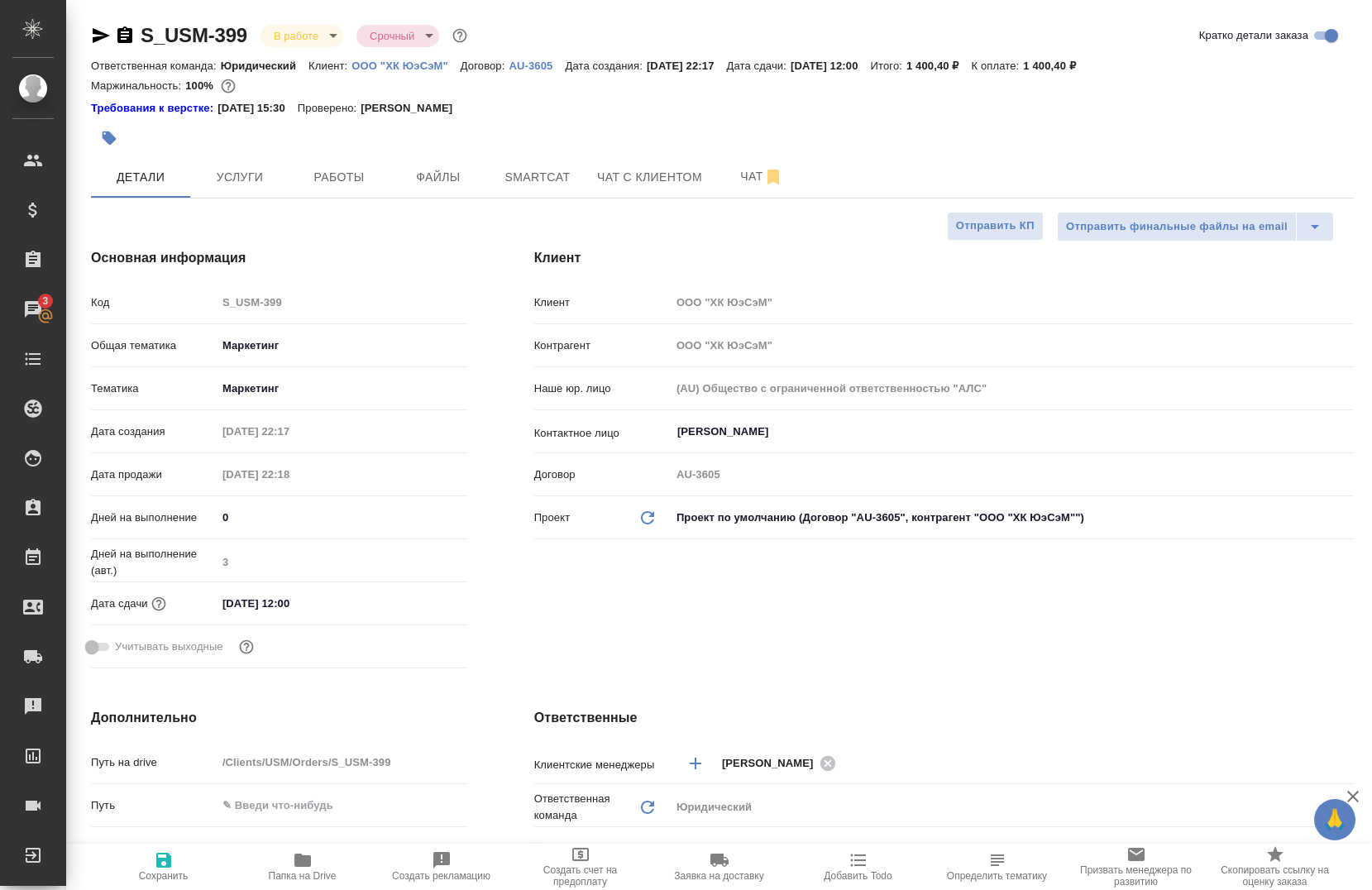
type textarea "x"
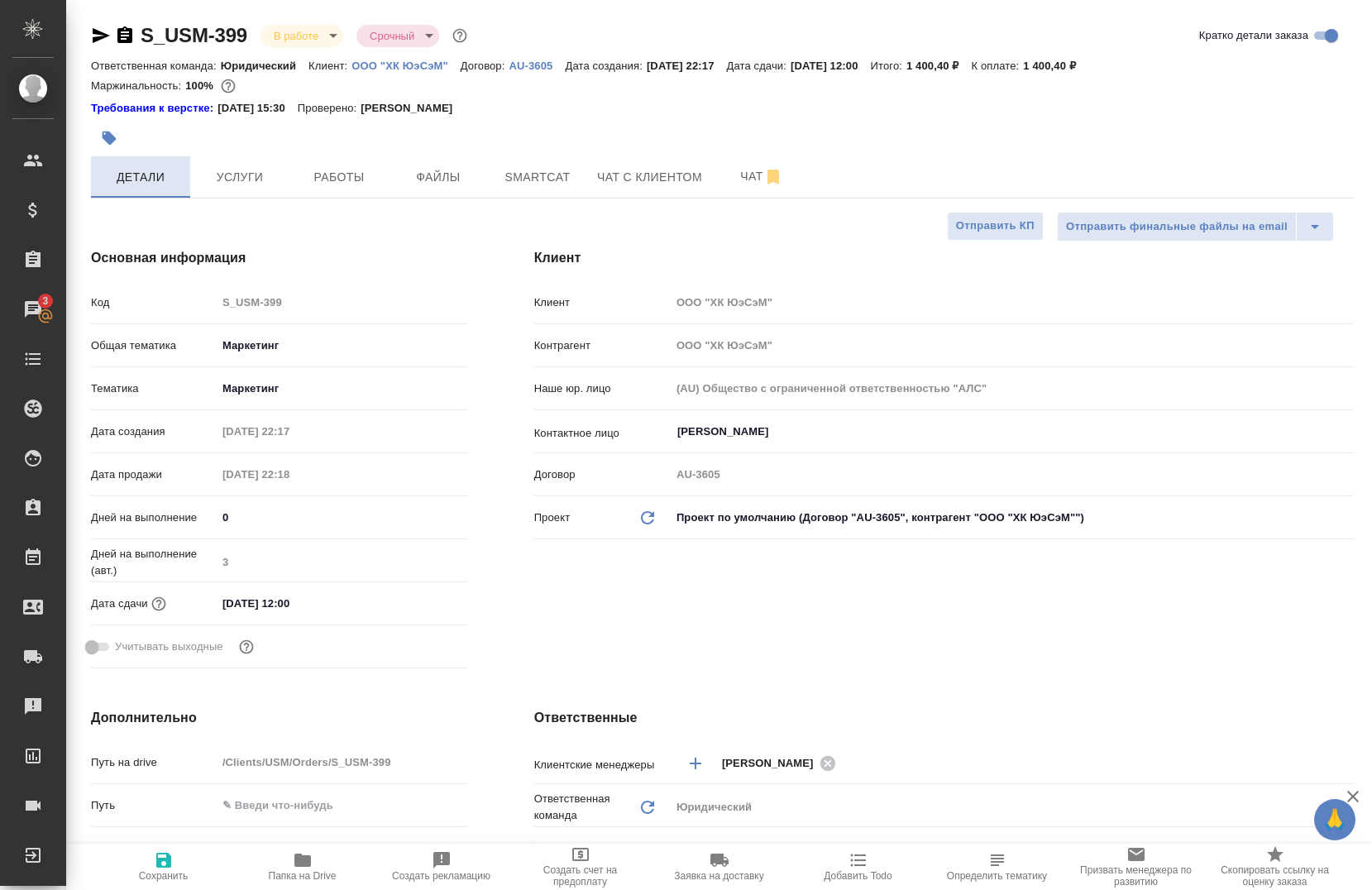
type textarea "x"
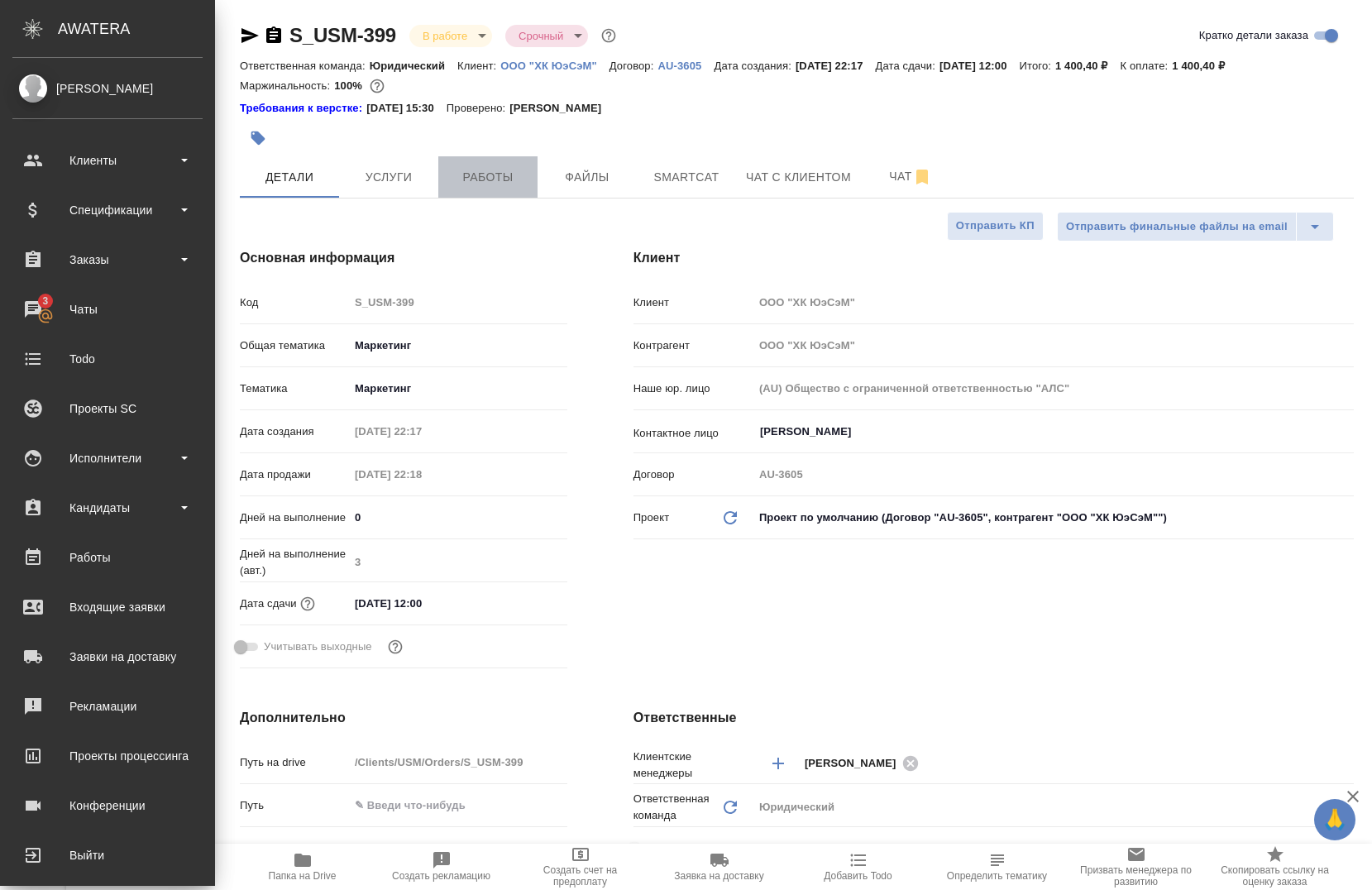
click at [493, 172] on span "Работы" at bounding box center [488, 178] width 80 height 21
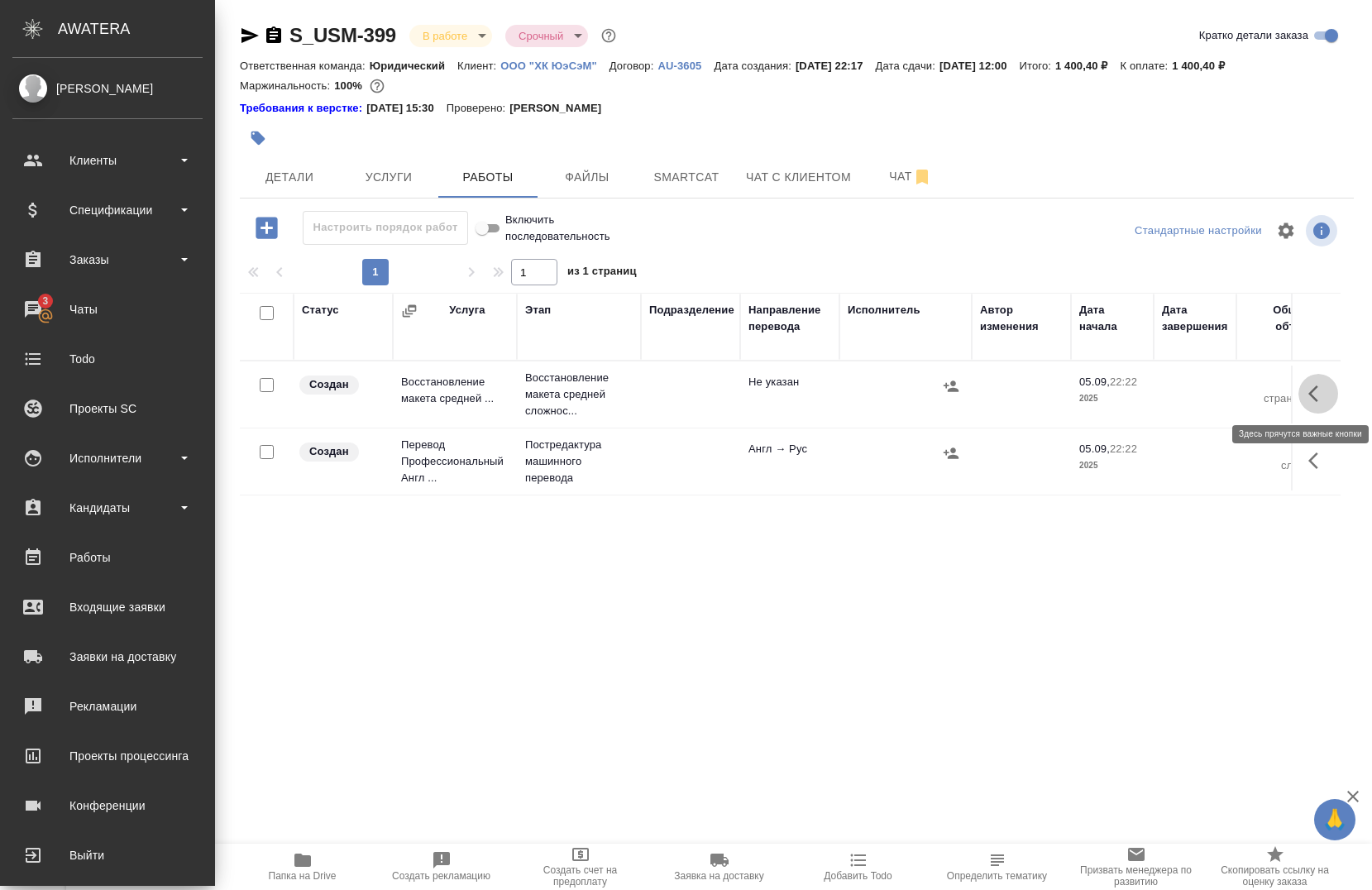
click at [1309, 391] on icon "button" at bounding box center [1314, 393] width 10 height 16
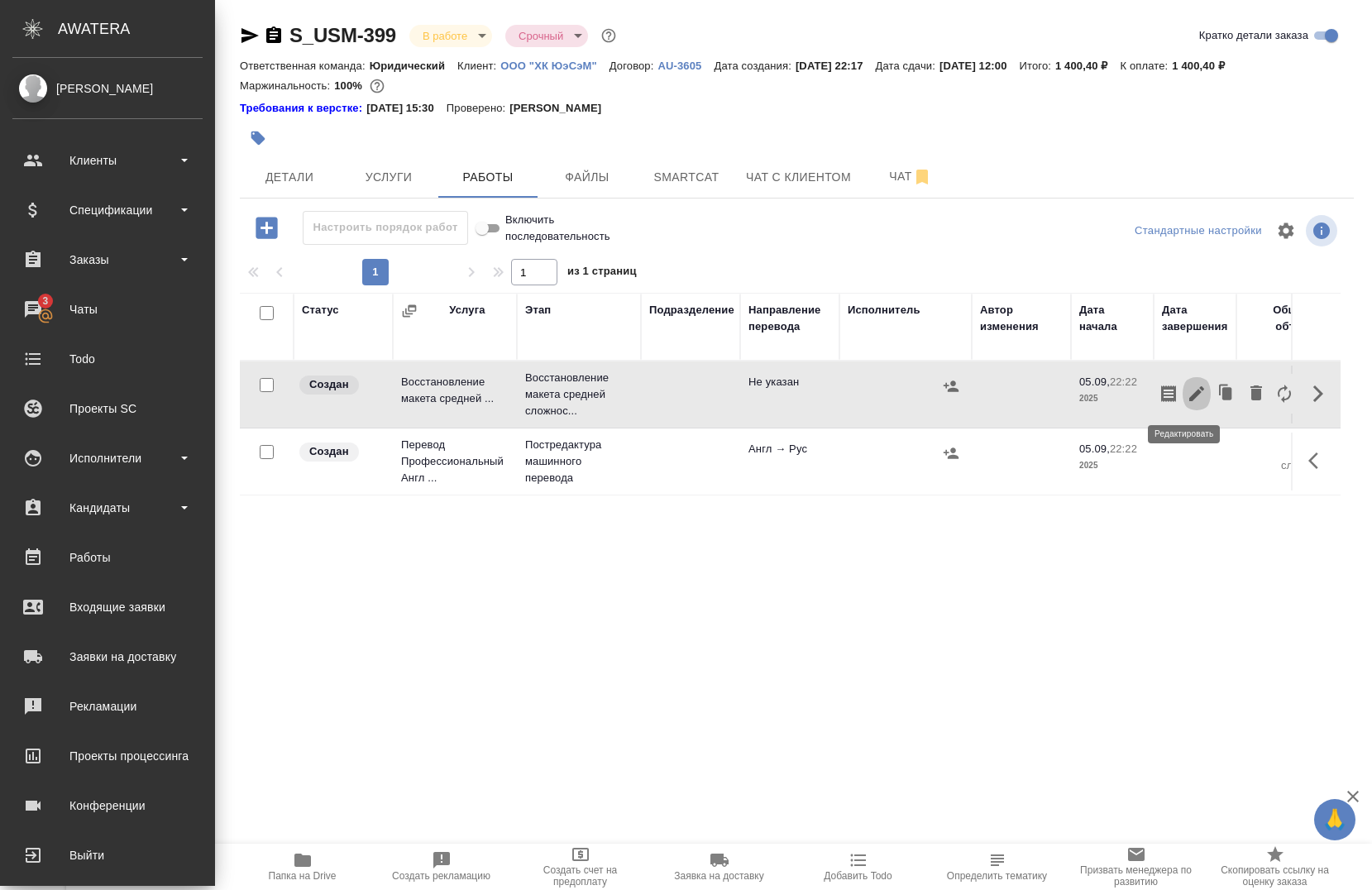
click at [1187, 386] on icon "button" at bounding box center [1196, 393] width 20 height 20
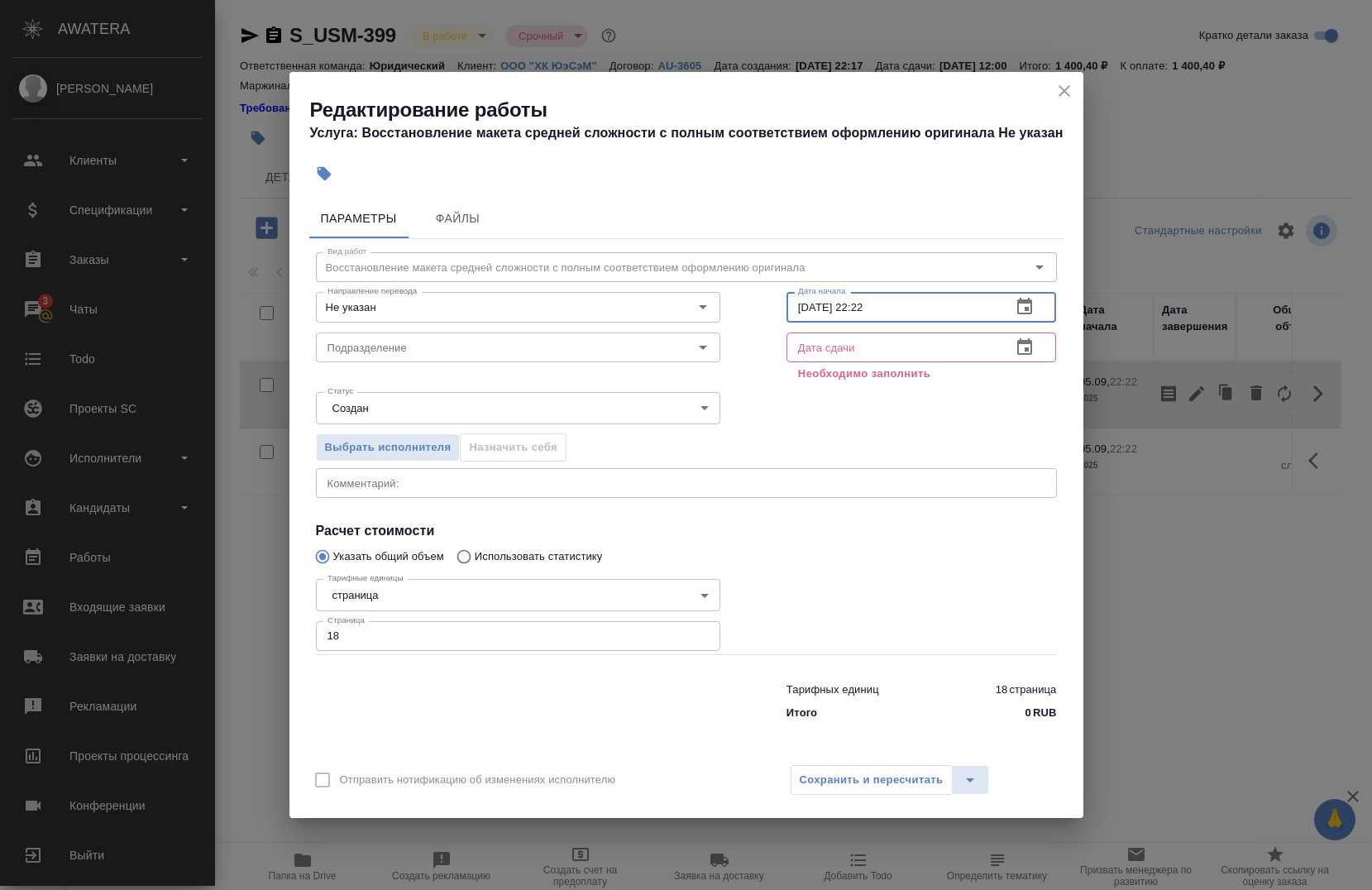
click at [906, 315] on input "05.09.2025 22:22" at bounding box center [893, 306] width 213 height 30
type input "05.09.2025 22:20"
drag, startPoint x: 855, startPoint y: 346, endPoint x: 838, endPoint y: 306, distance: 43.5
click at [848, 329] on div "Дата сдачи Дата сдачи Необходимо заполнить" at bounding box center [922, 355] width 336 height 126
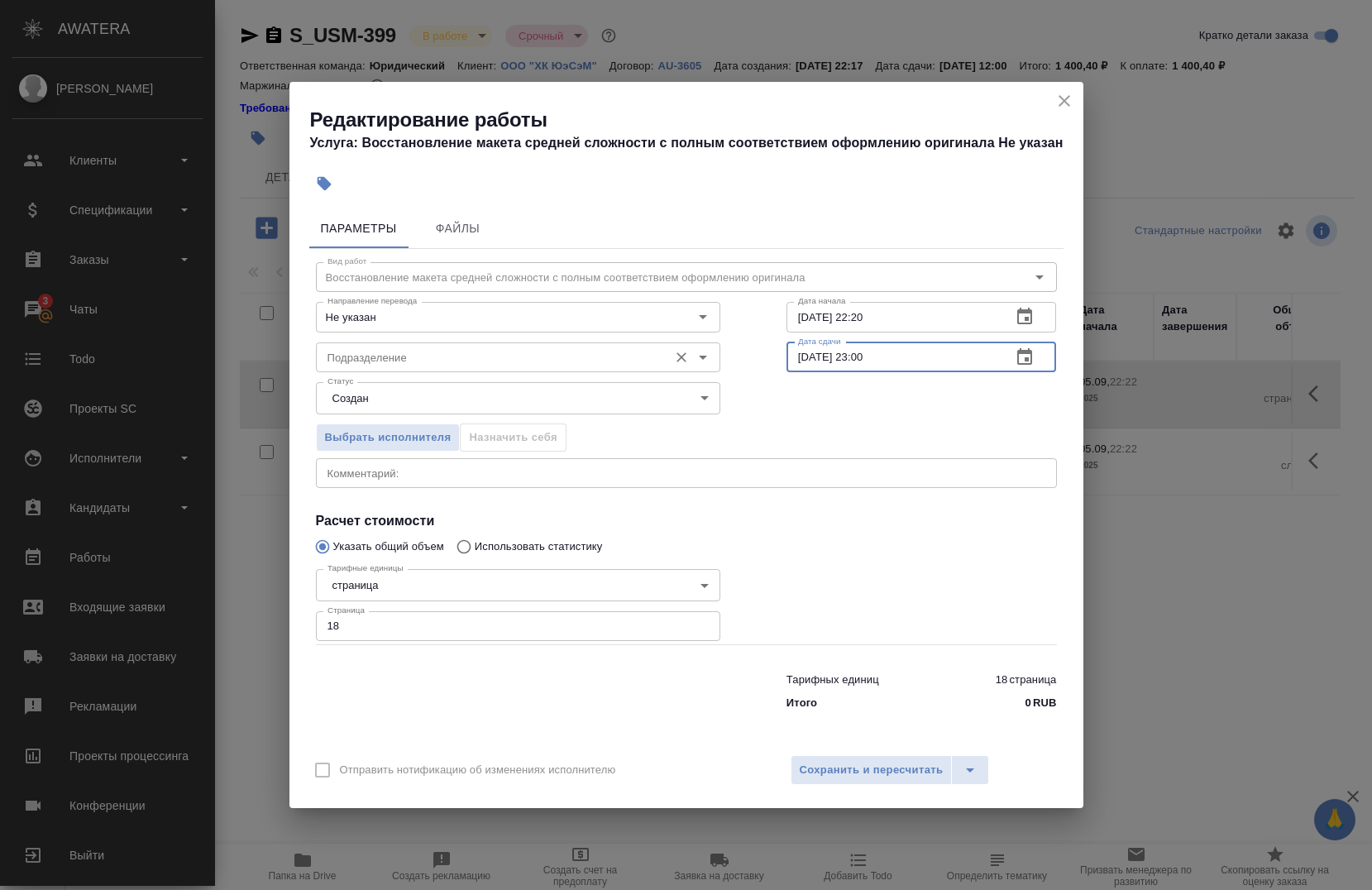
type input "05.09.2025 23:00"
click at [364, 356] on input "Подразделение" at bounding box center [490, 357] width 339 height 20
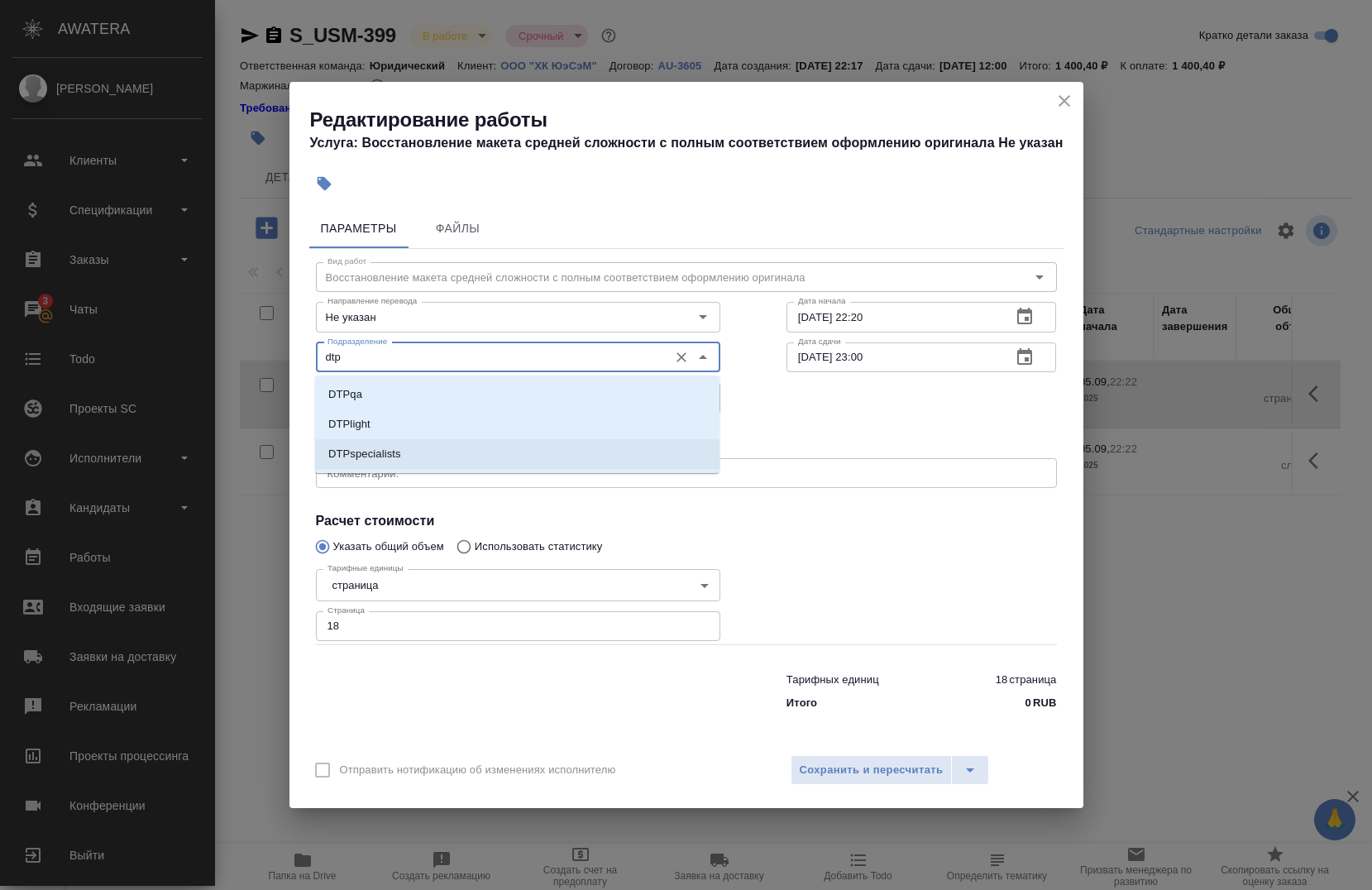
click at [423, 455] on li "DTPspecialists" at bounding box center [517, 454] width 404 height 30
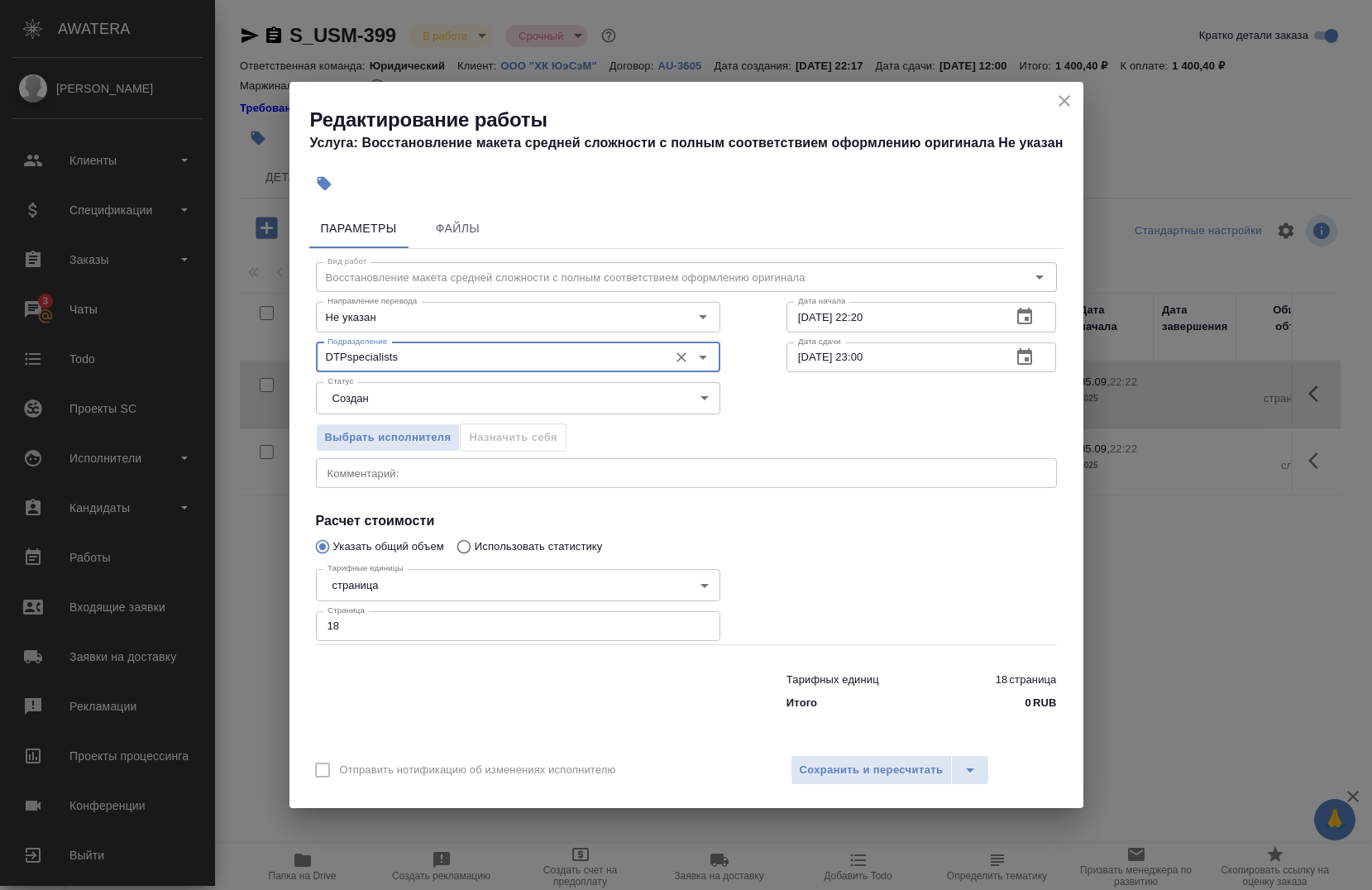
type input "DTPspecialists"
click at [391, 626] on input "18" at bounding box center [517, 626] width 404 height 30
type input "1"
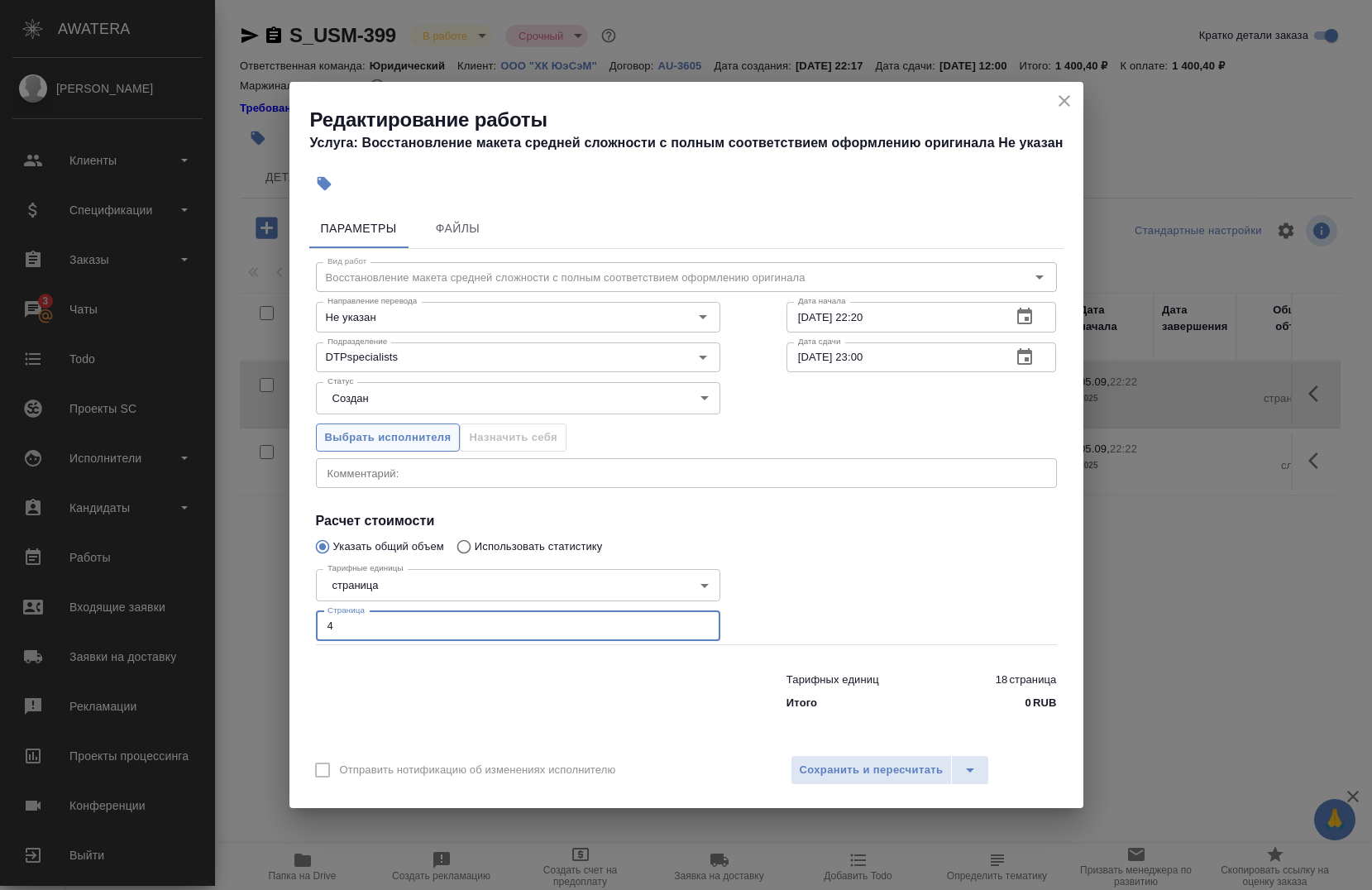
type input "4"
click at [393, 439] on span "Выбрать исполнителя" at bounding box center [389, 438] width 127 height 19
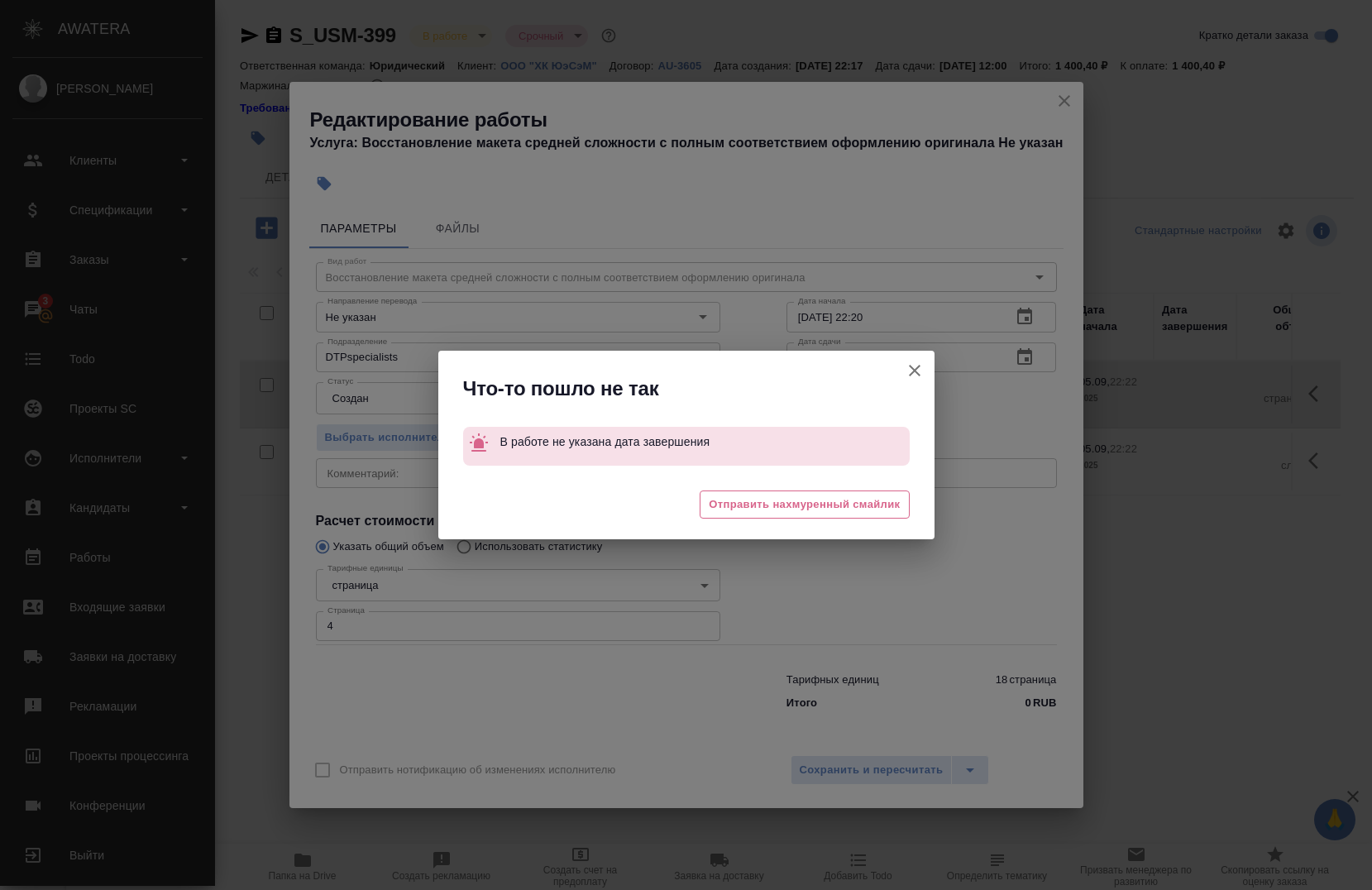
click at [927, 372] on button "Отправить нотификацию об изменениях исполнителю" at bounding box center [915, 371] width 39 height 39
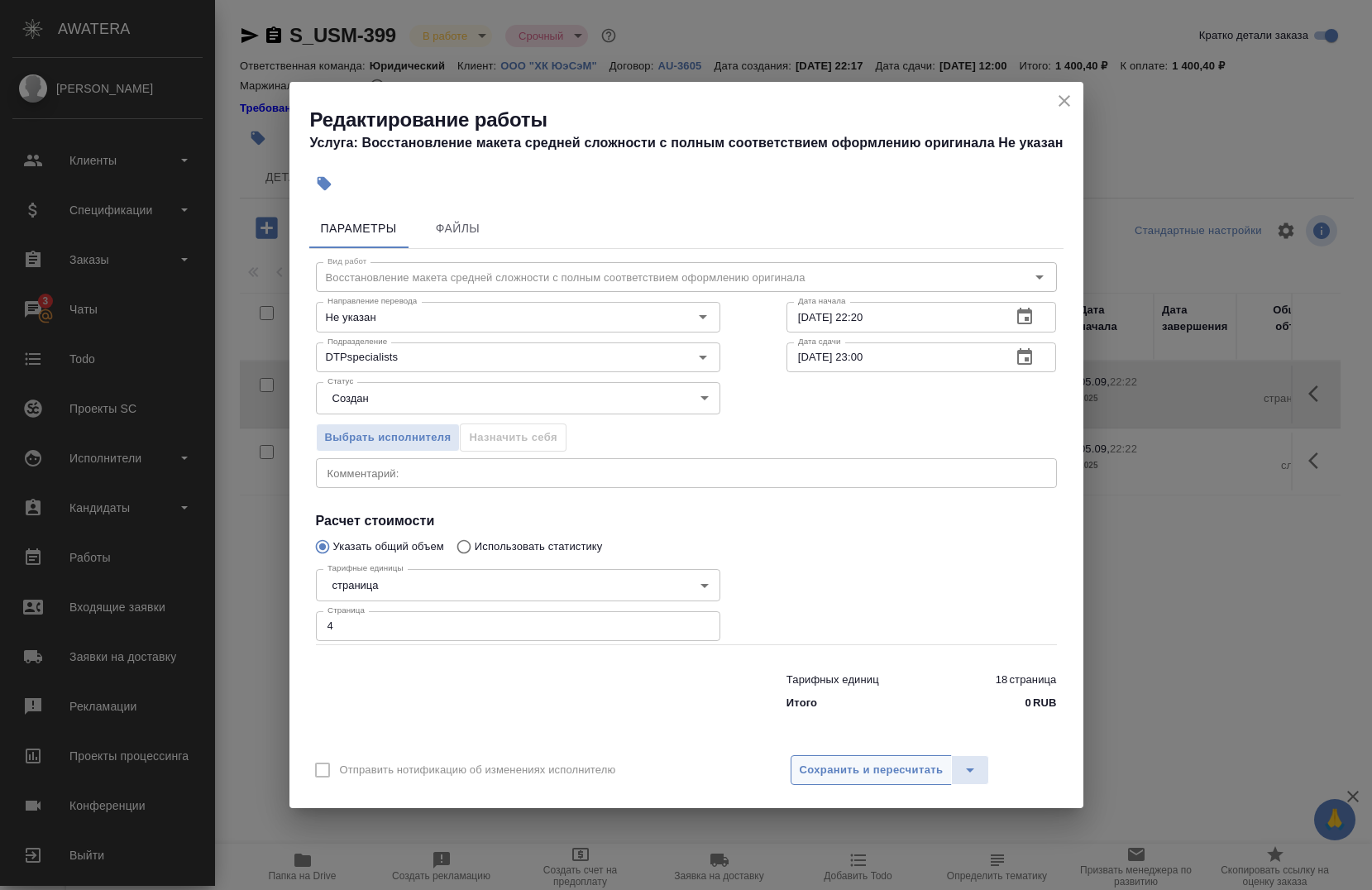
click at [849, 771] on span "Сохранить и пересчитать" at bounding box center [872, 771] width 144 height 19
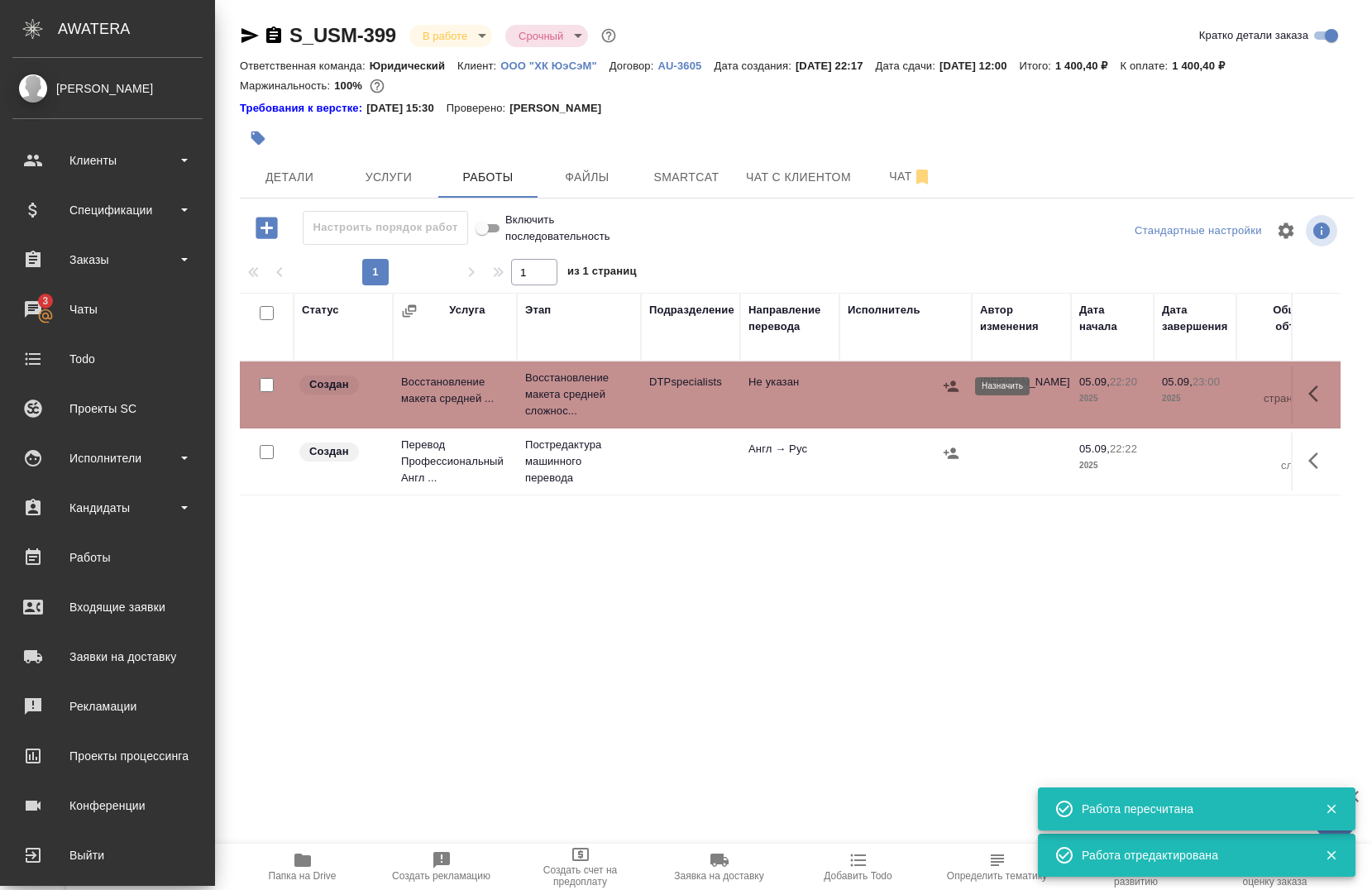
click at [944, 391] on icon "button" at bounding box center [951, 386] width 16 height 16
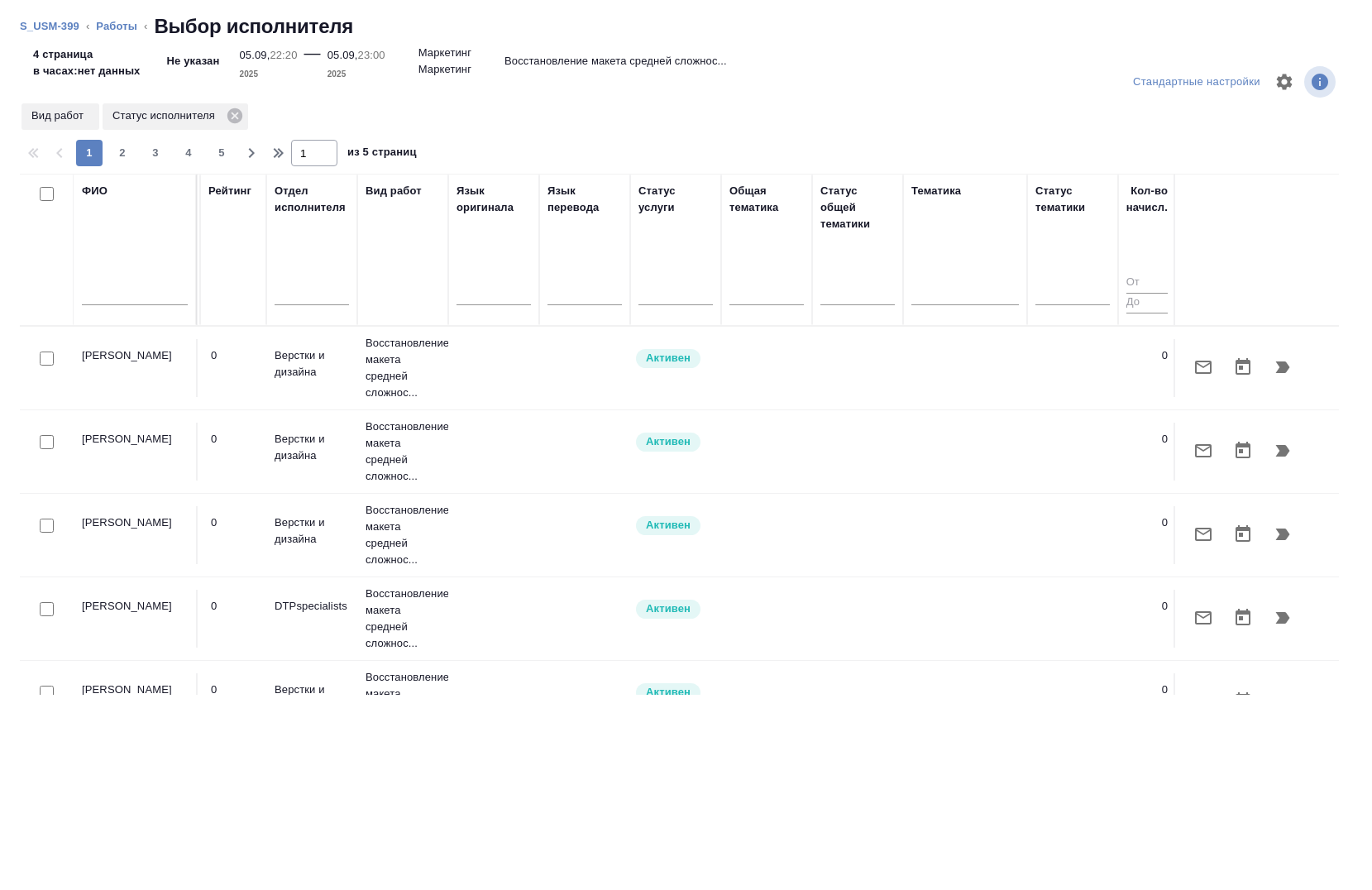
scroll to position [0, 777]
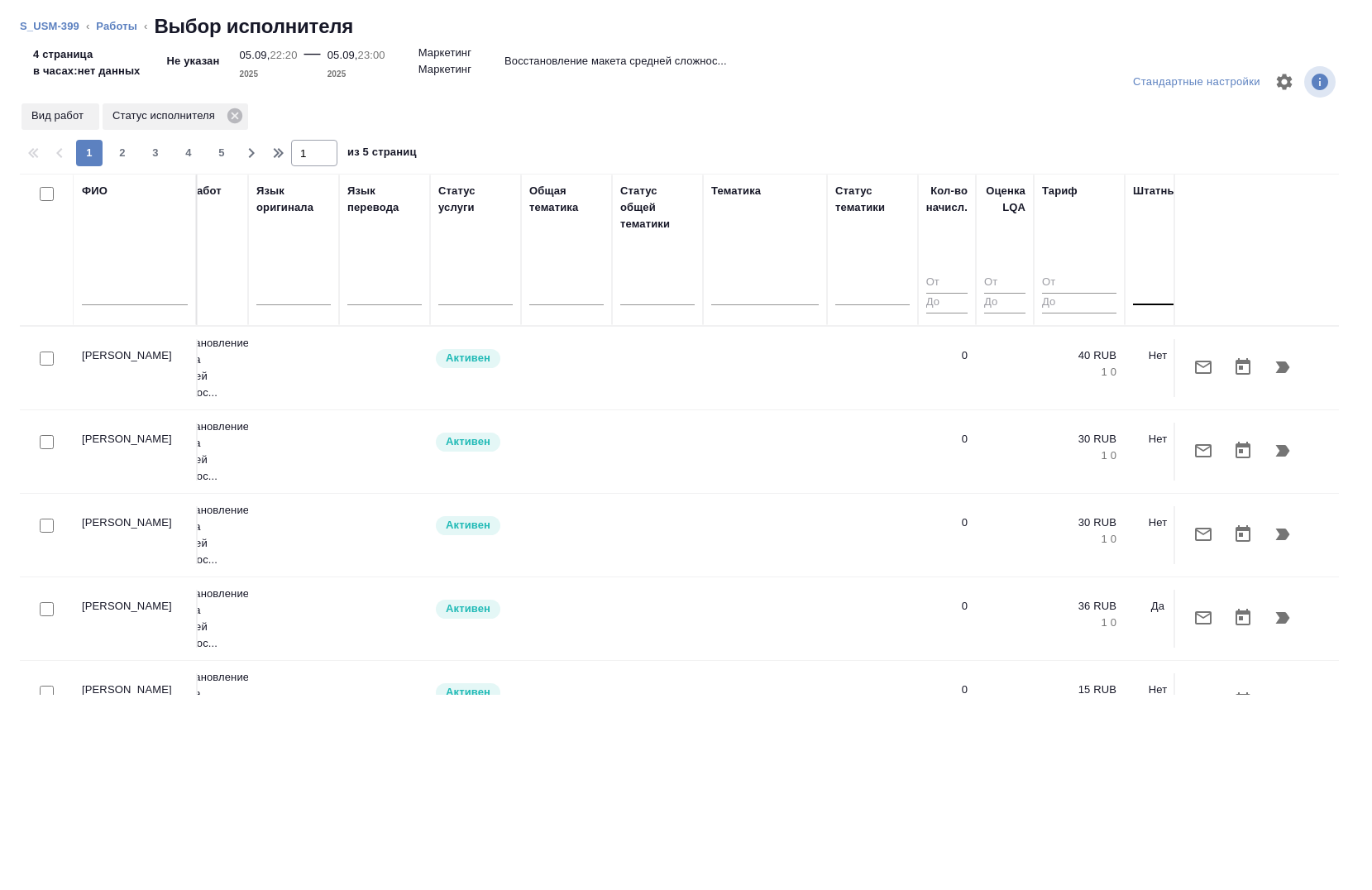
click at [1143, 300] on div at bounding box center [1158, 289] width 50 height 24
drag, startPoint x: 1145, startPoint y: 342, endPoint x: 138, endPoint y: 302, distance: 1007.8
click at [1145, 342] on div "Нет" at bounding box center [1257, 342] width 248 height 30
click at [144, 302] on input "text" at bounding box center [134, 295] width 106 height 21
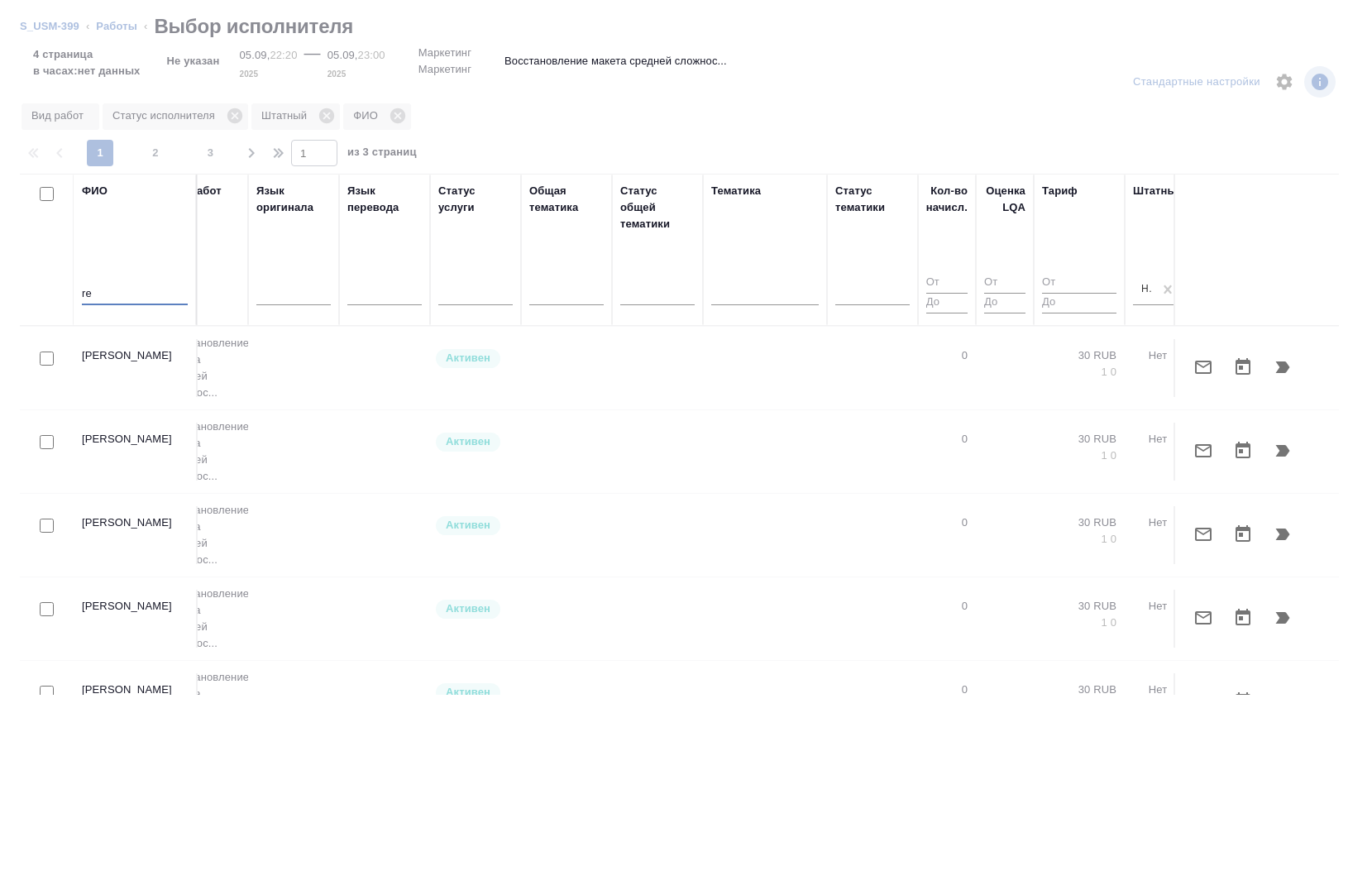
type input "r"
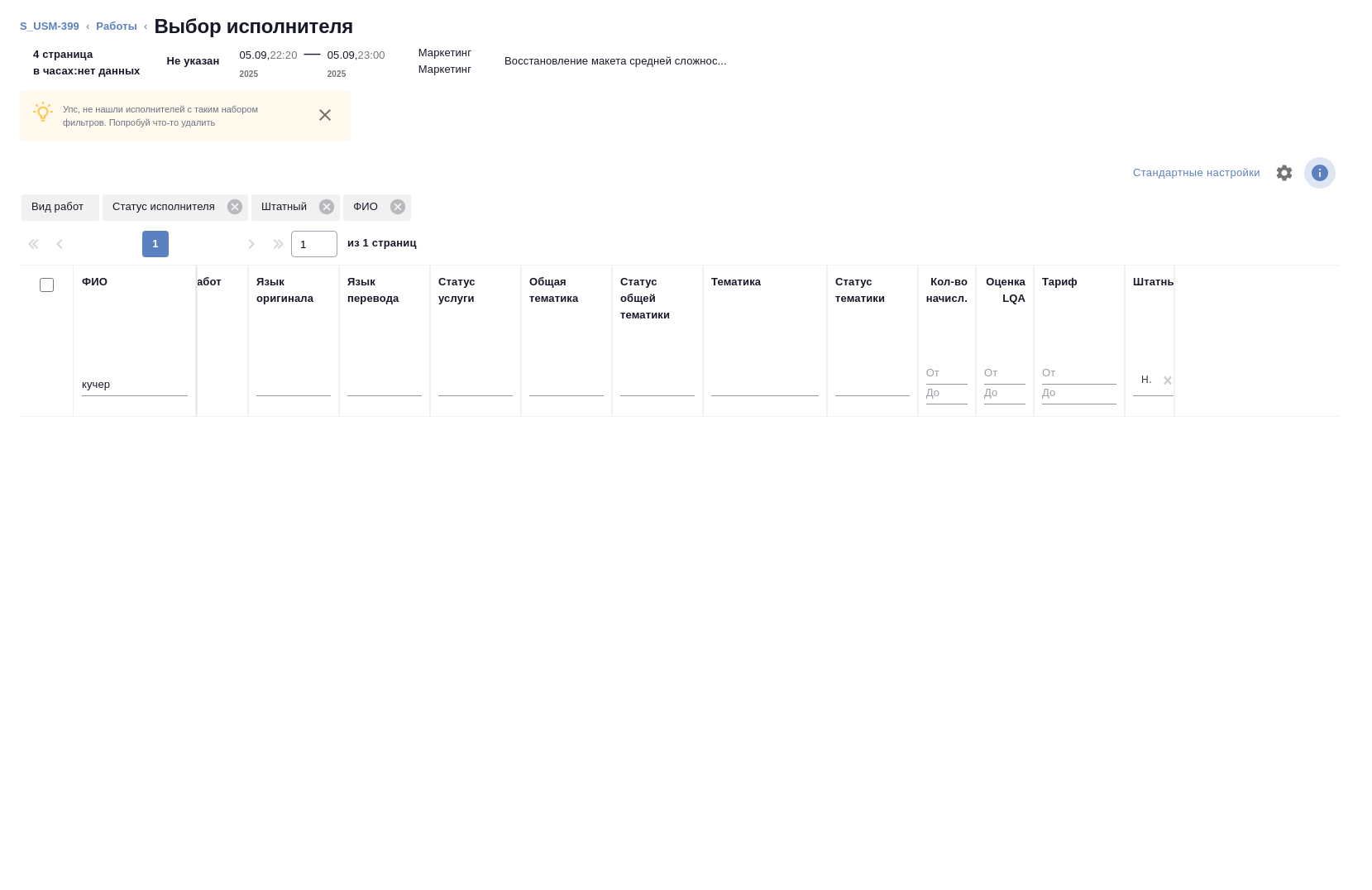
drag, startPoint x: 749, startPoint y: 727, endPoint x: 747, endPoint y: 796, distance: 69.0
click at [747, 796] on div "Упс, не нашли исполнителей с таким набором фильтров. Попробуй что-то удалить Ст…" at bounding box center [686, 470] width 1372 height 841
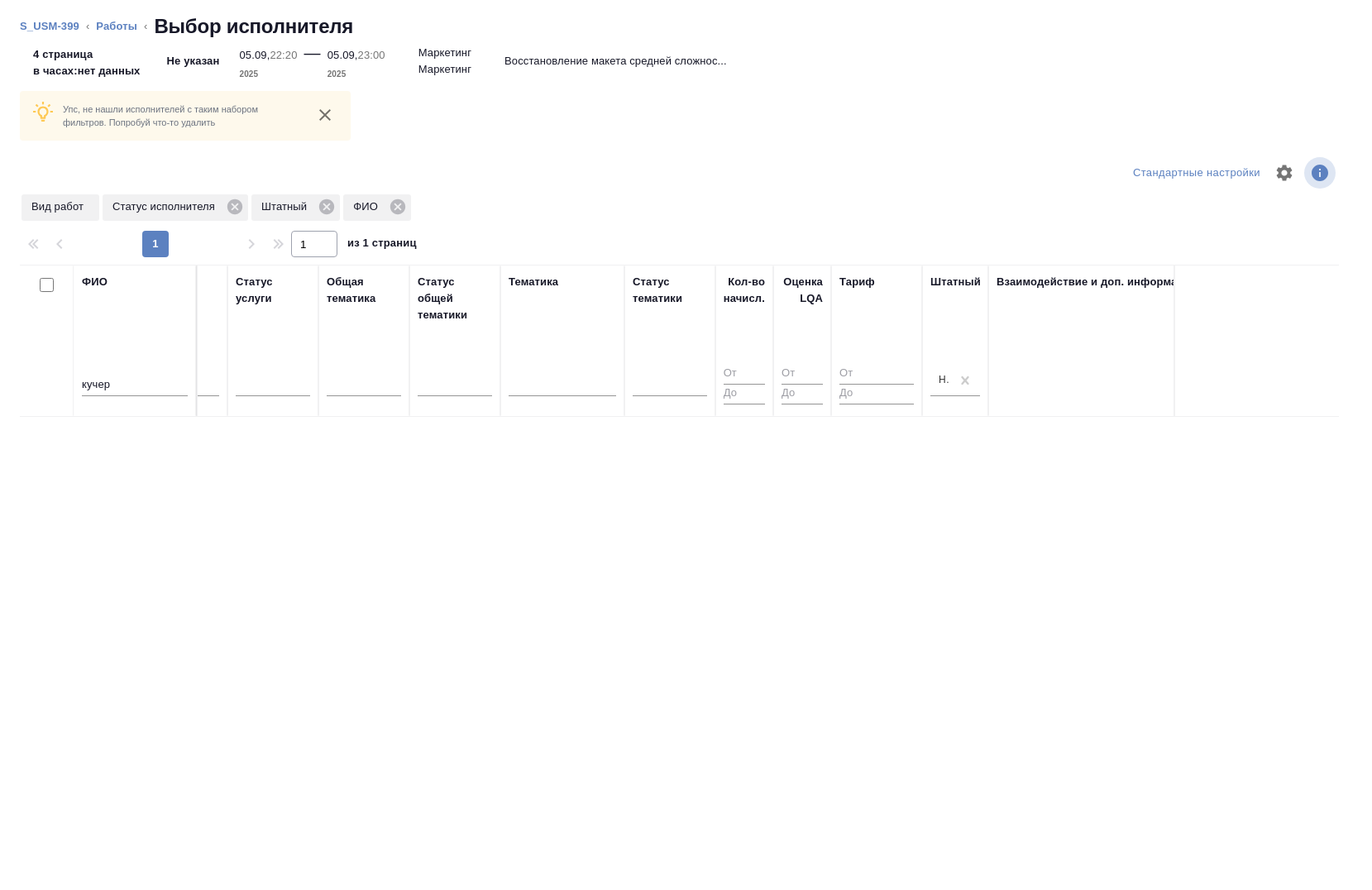
scroll to position [0, 1084]
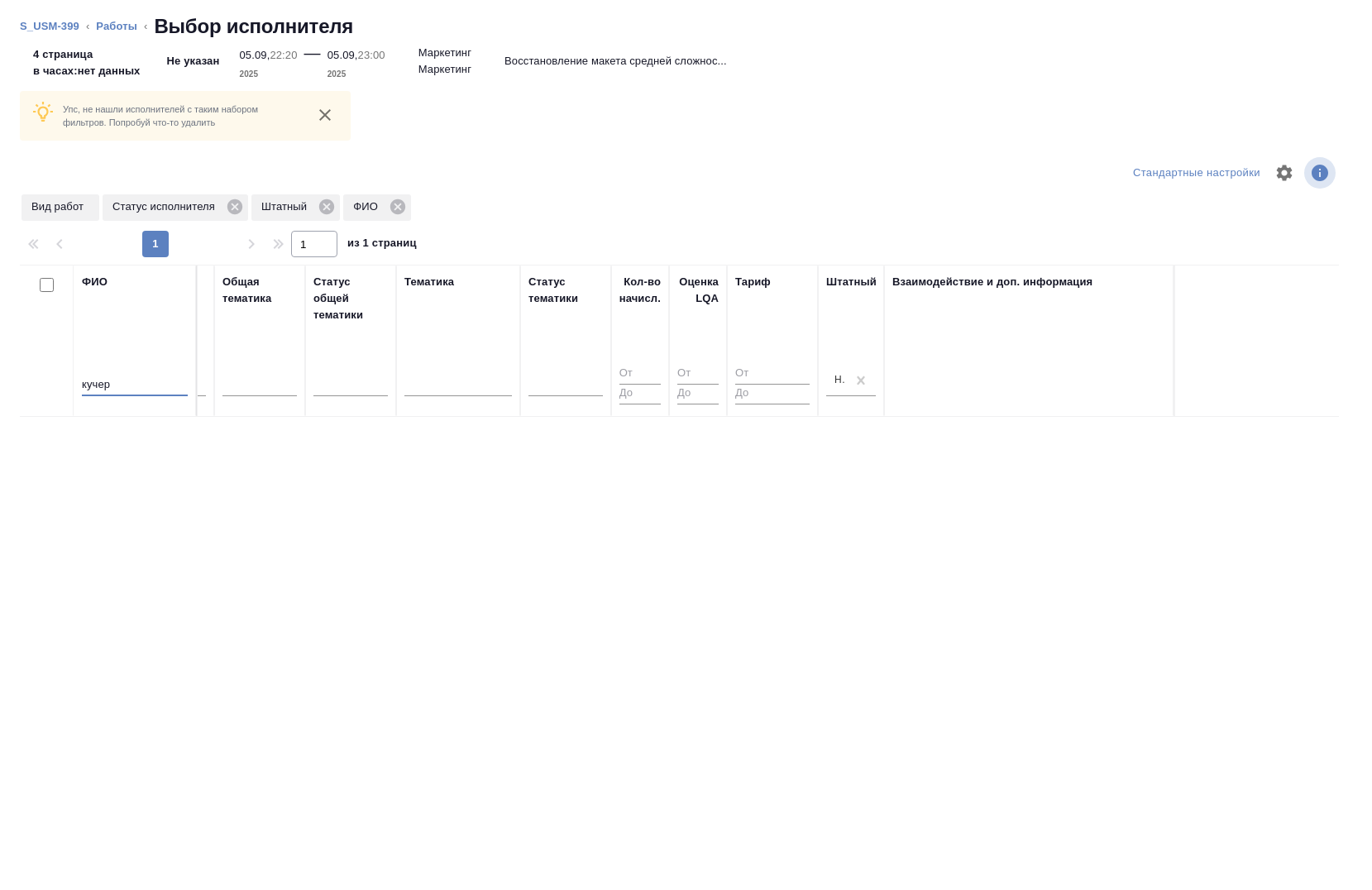
click at [127, 390] on input "кучер" at bounding box center [134, 386] width 106 height 21
type input "к"
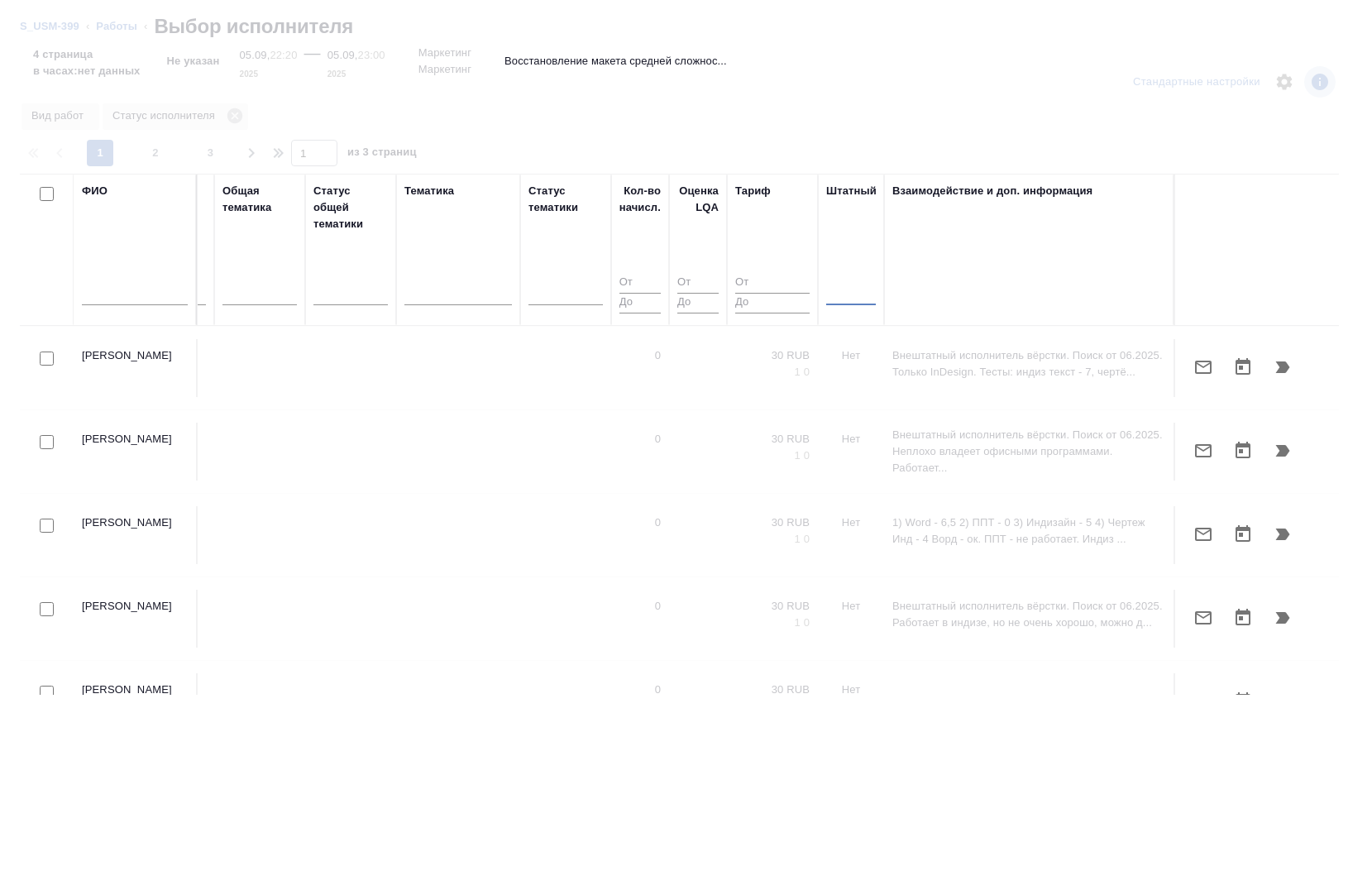
click at [145, 299] on input "text" at bounding box center [134, 295] width 106 height 21
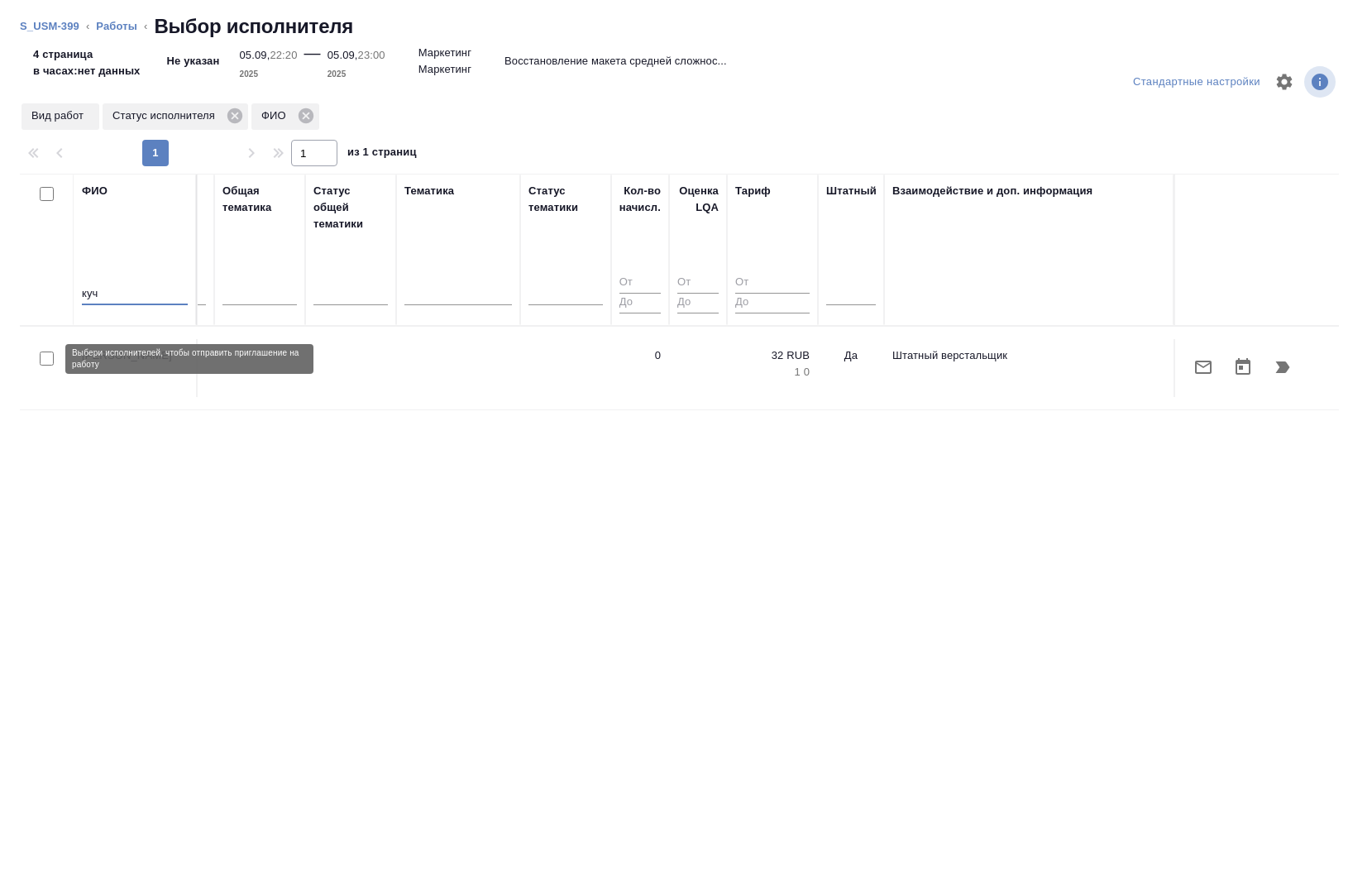
type input "куч"
click at [47, 360] on input "checkbox" at bounding box center [46, 359] width 14 height 14
checkbox input "true"
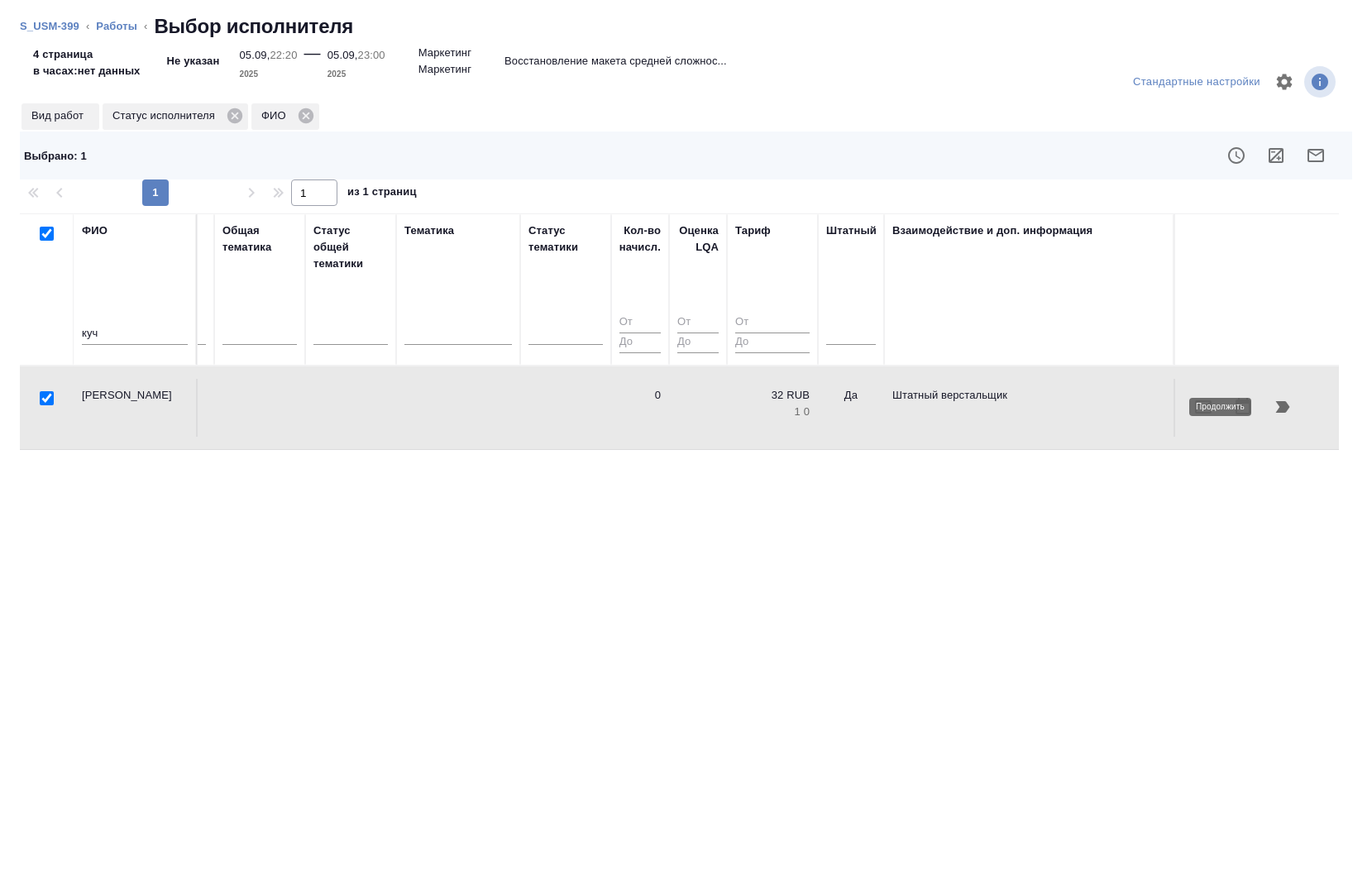
click at [1278, 404] on icon "button" at bounding box center [1284, 407] width 14 height 11
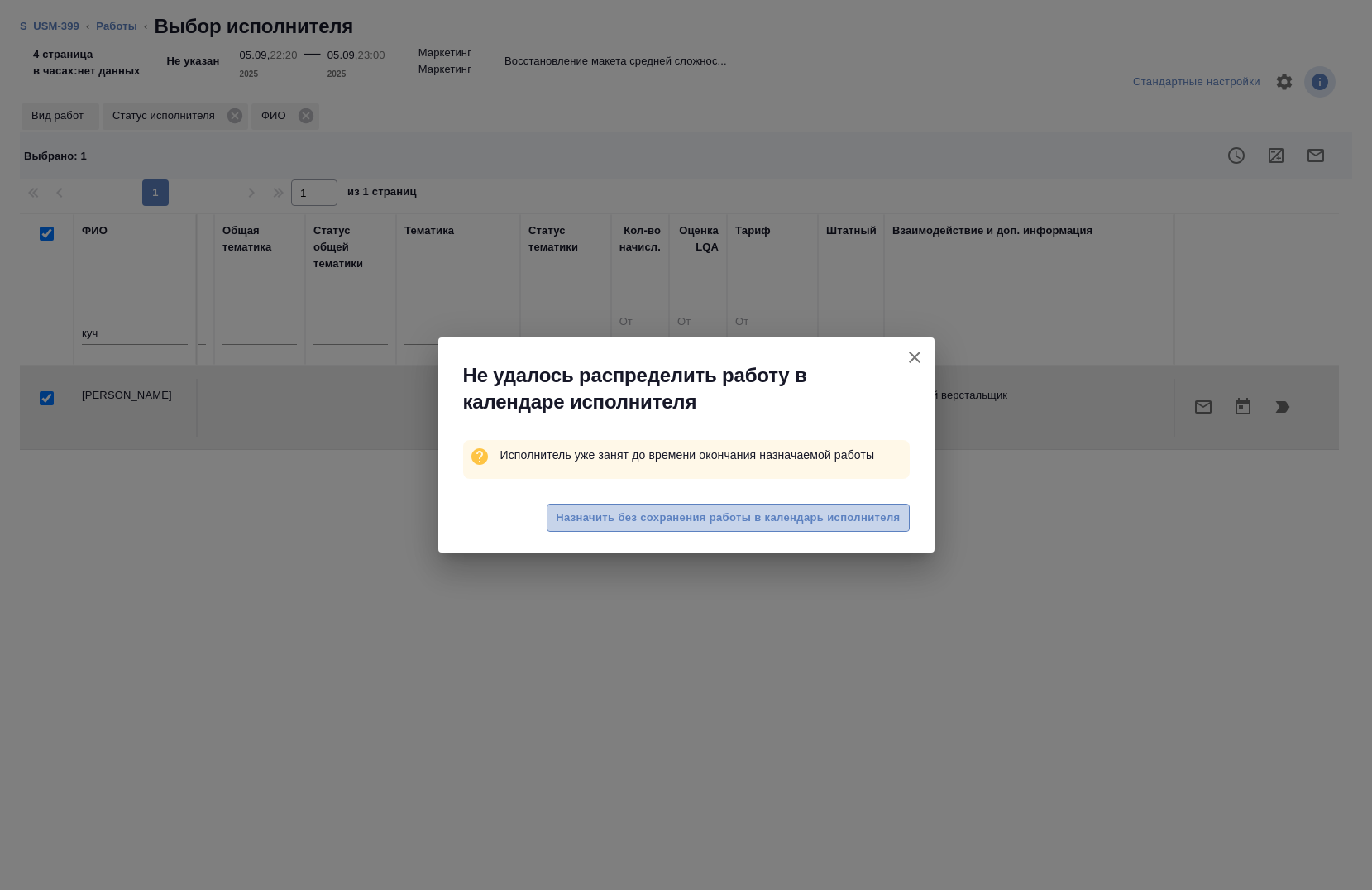
click at [711, 524] on span "Назначить без сохранения работы в календарь исполнителя" at bounding box center [728, 518] width 344 height 19
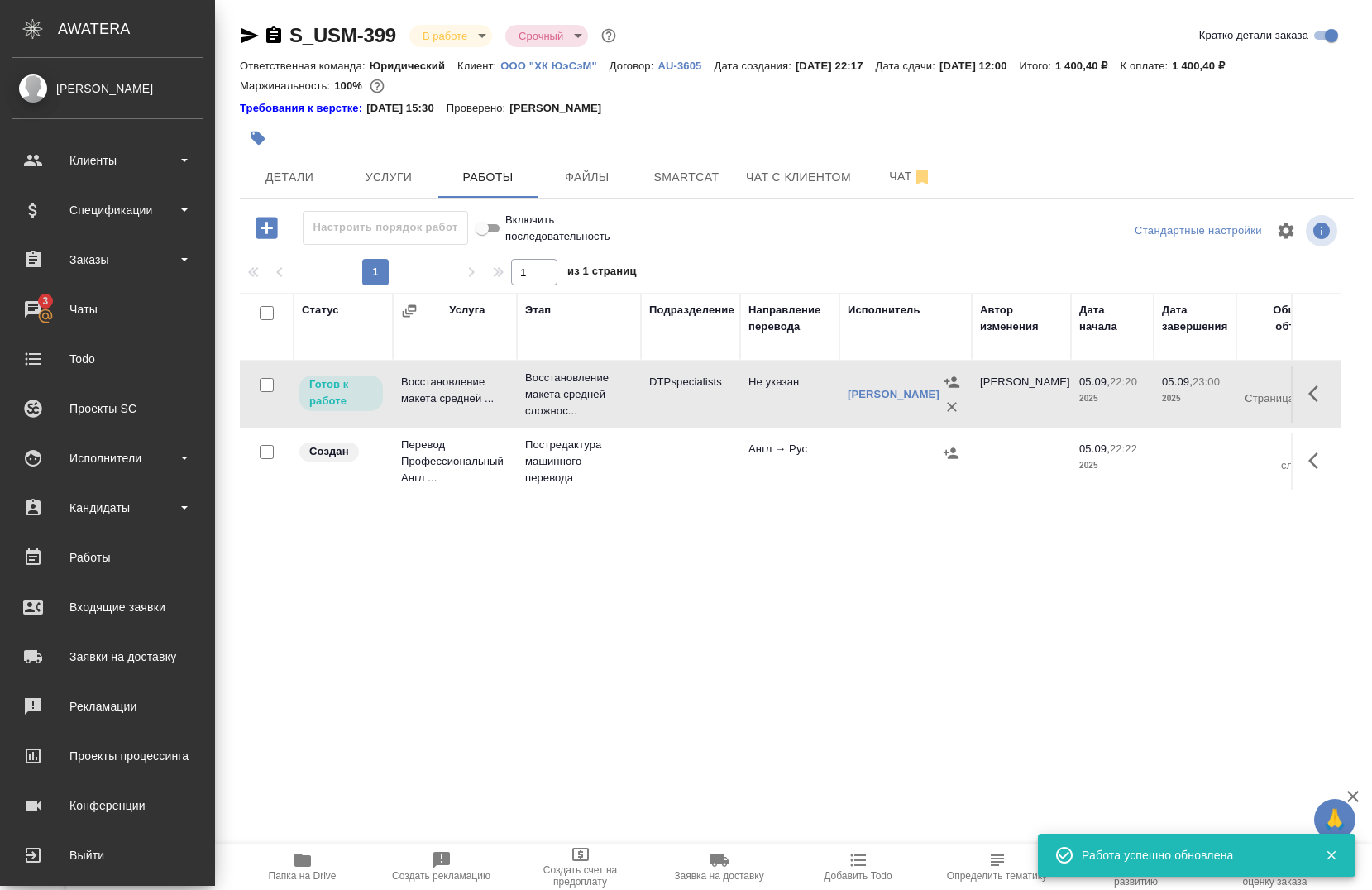
click at [1309, 390] on icon "button" at bounding box center [1318, 393] width 20 height 20
click at [1187, 395] on icon "button" at bounding box center [1196, 393] width 20 height 20
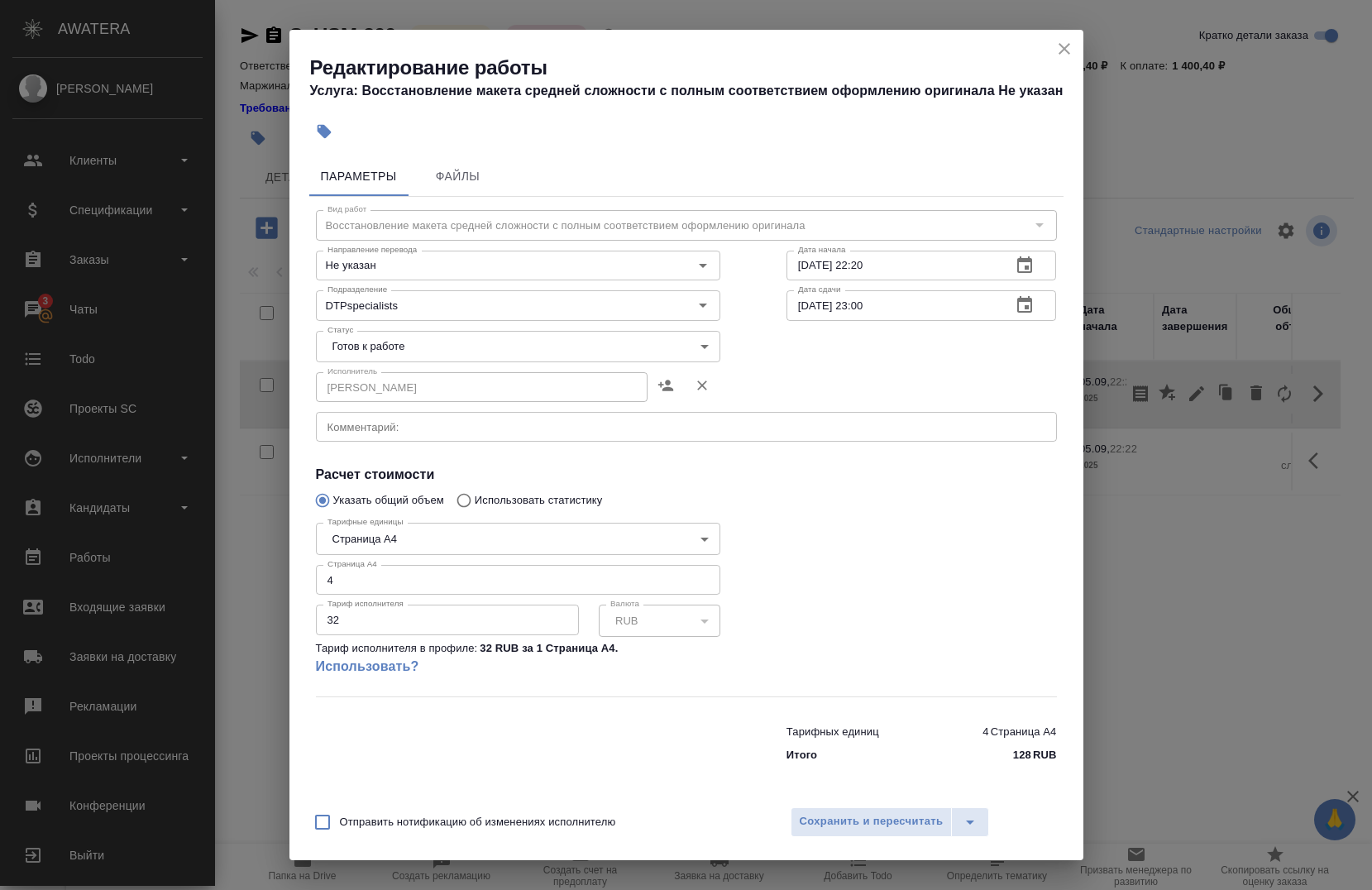
click at [369, 342] on body "🙏 .cls-1 fill:#fff; AWATERA Chernova Anna Клиенты Спецификации Заказы 3 Чаты To…" at bounding box center [686, 445] width 1372 height 890
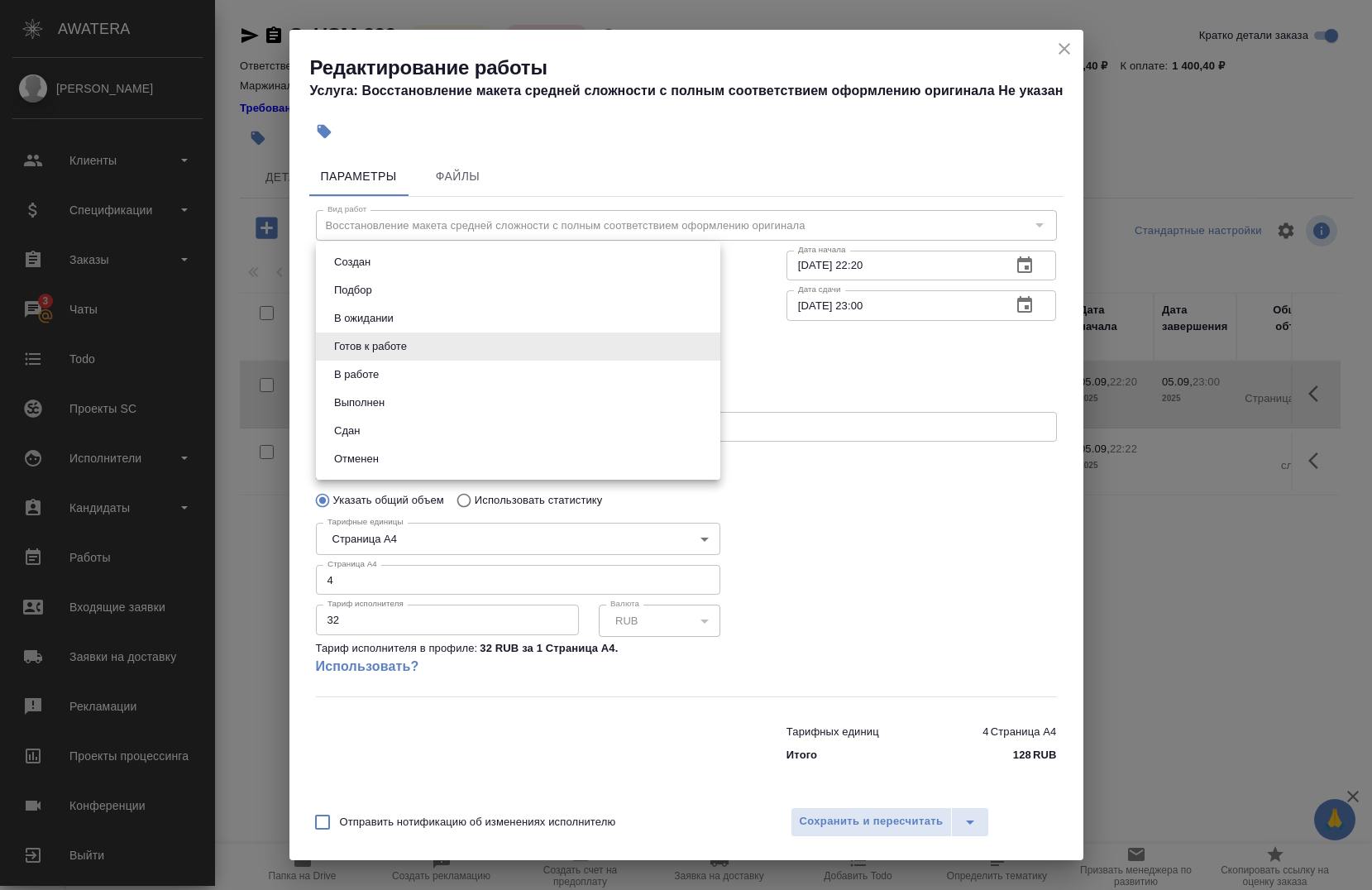
click at [368, 421] on li "Сдан" at bounding box center [517, 431] width 404 height 28
type input "closed"
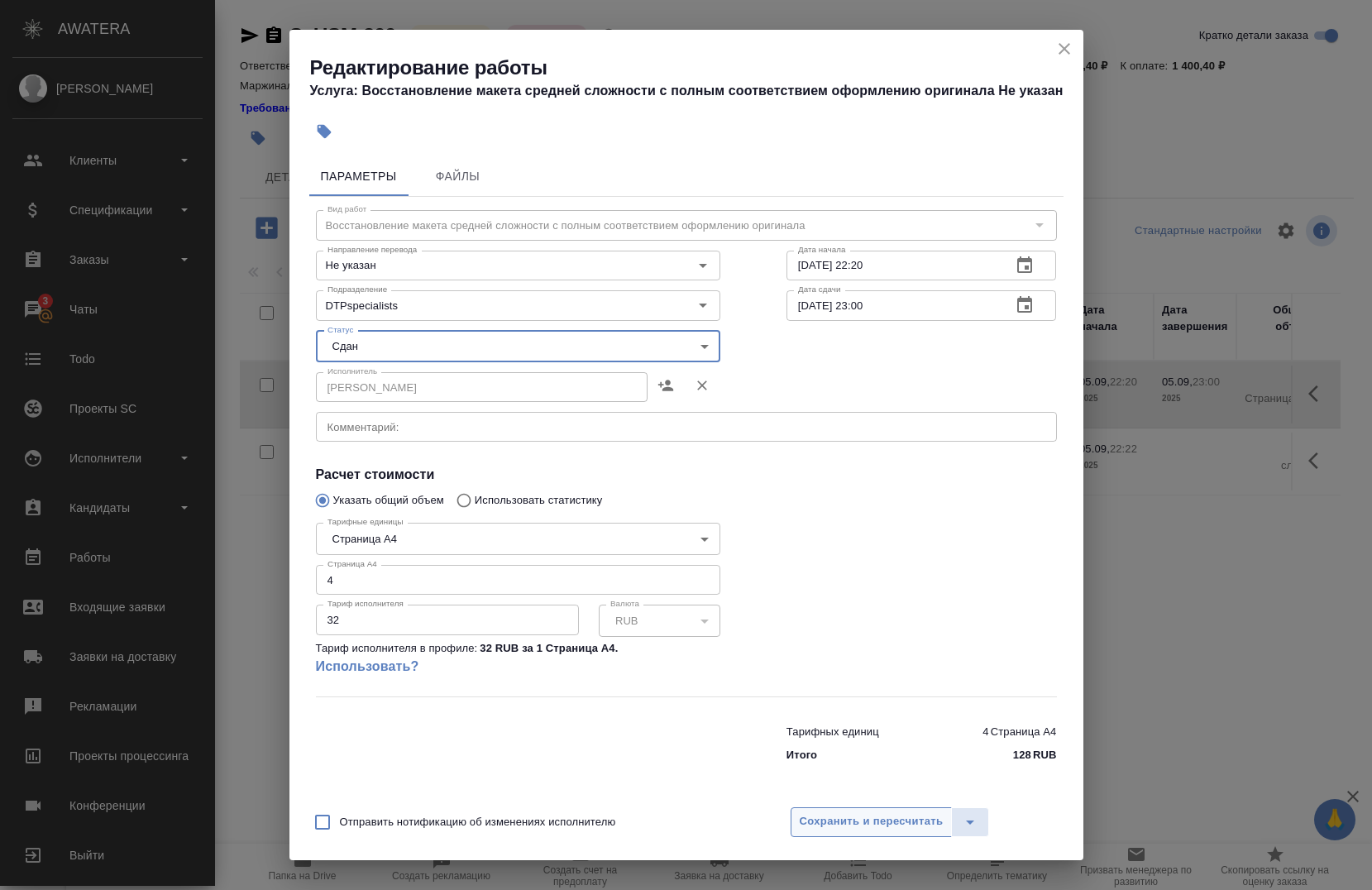
click at [847, 822] on span "Сохранить и пересчитать" at bounding box center [872, 822] width 144 height 19
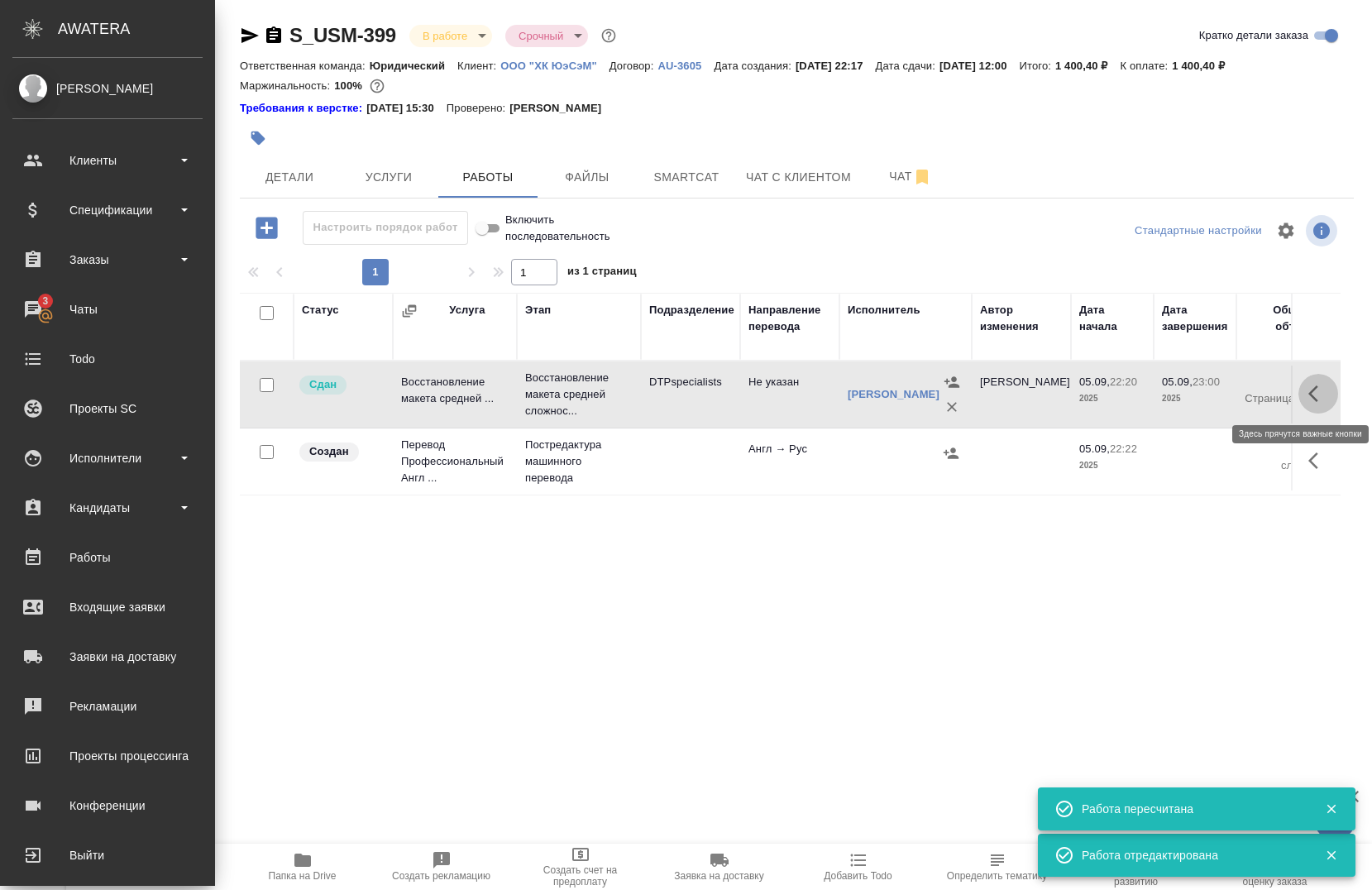
click at [1309, 403] on icon "button" at bounding box center [1318, 393] width 20 height 20
click at [1129, 407] on button "button" at bounding box center [1140, 394] width 28 height 39
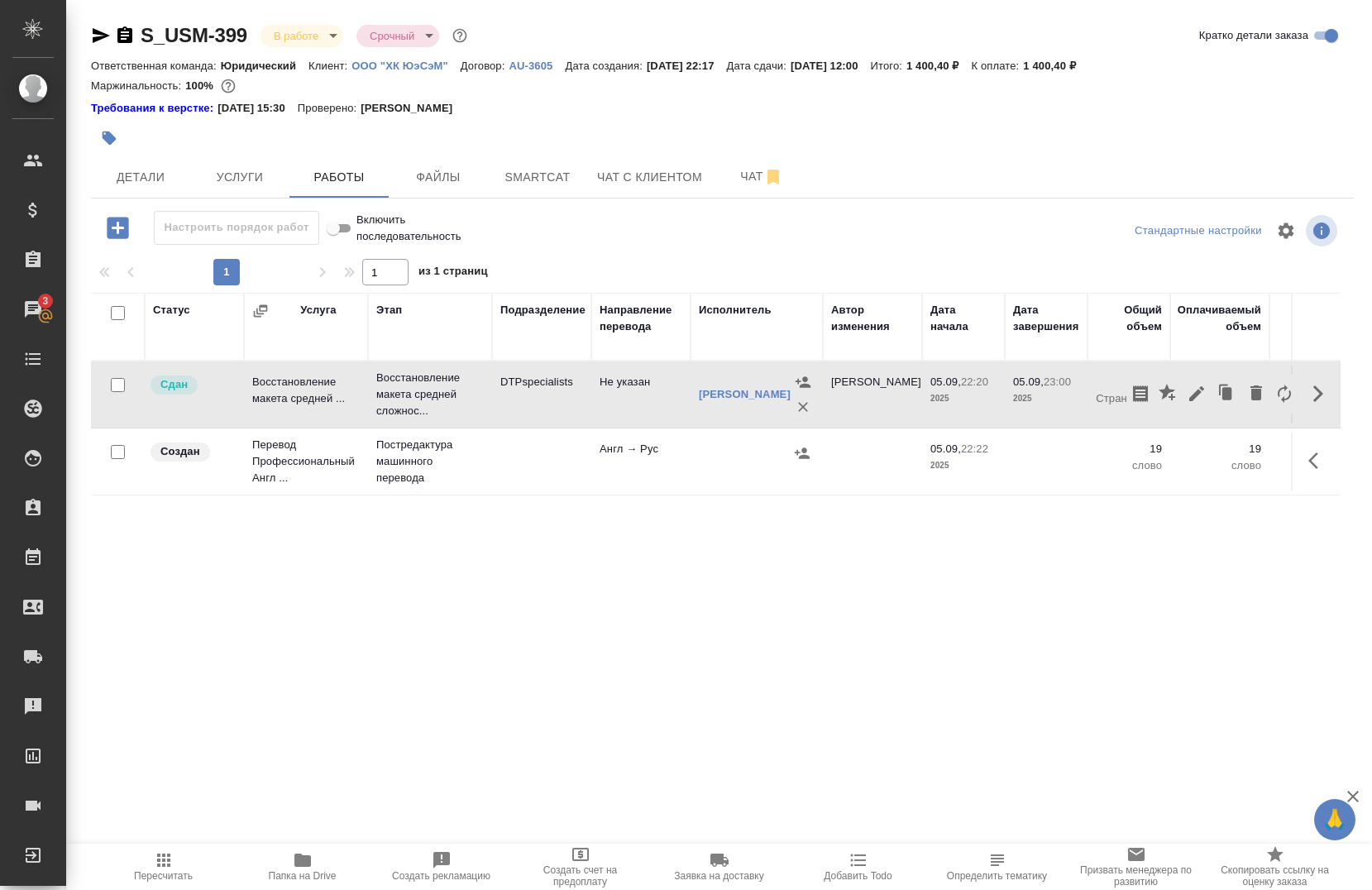
click at [310, 873] on span "Папка на Drive" at bounding box center [302, 875] width 68 height 11
click at [1302, 472] on button "button" at bounding box center [1319, 461] width 39 height 39
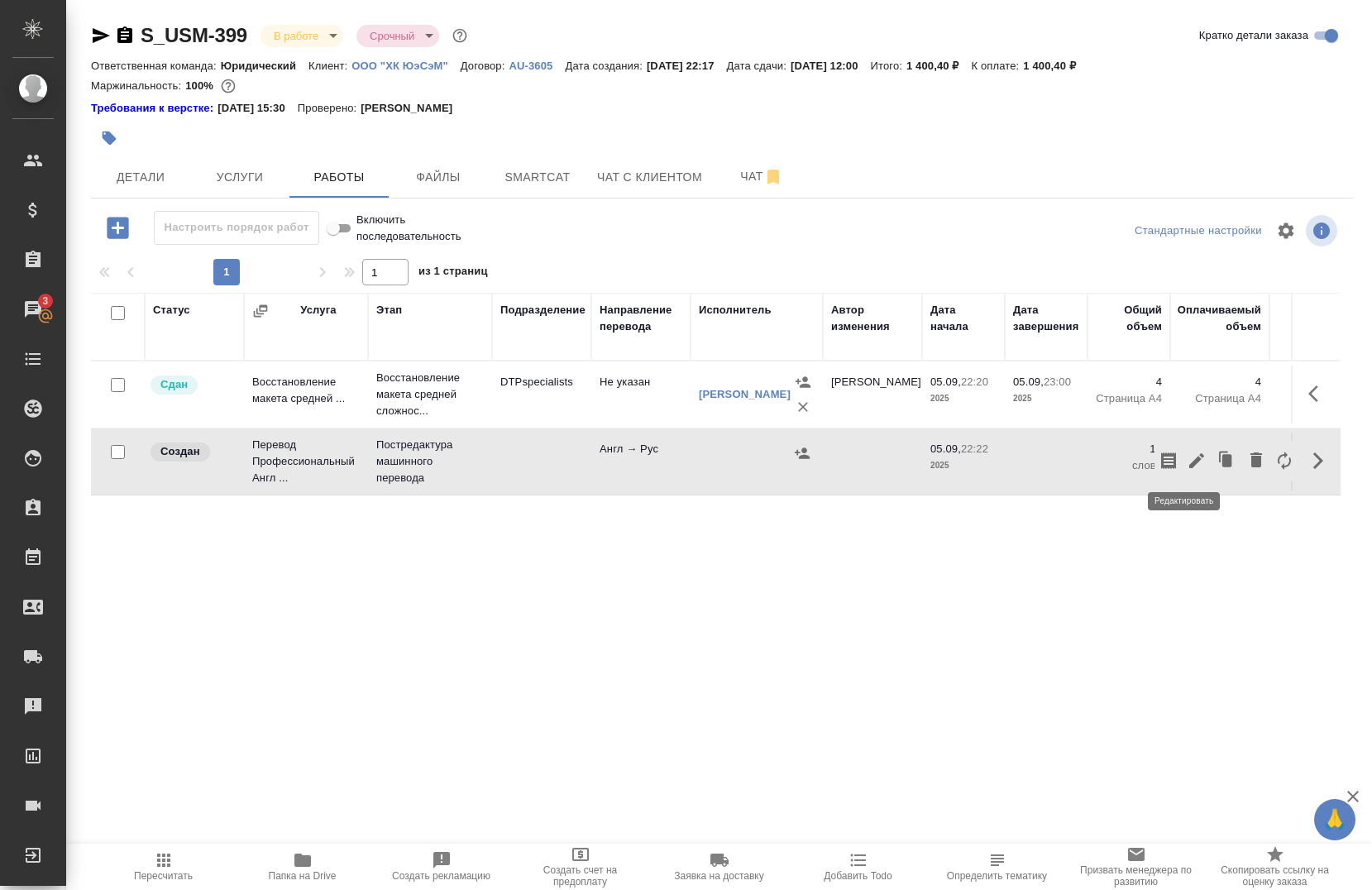
click at [1187, 466] on icon "button" at bounding box center [1196, 460] width 20 height 20
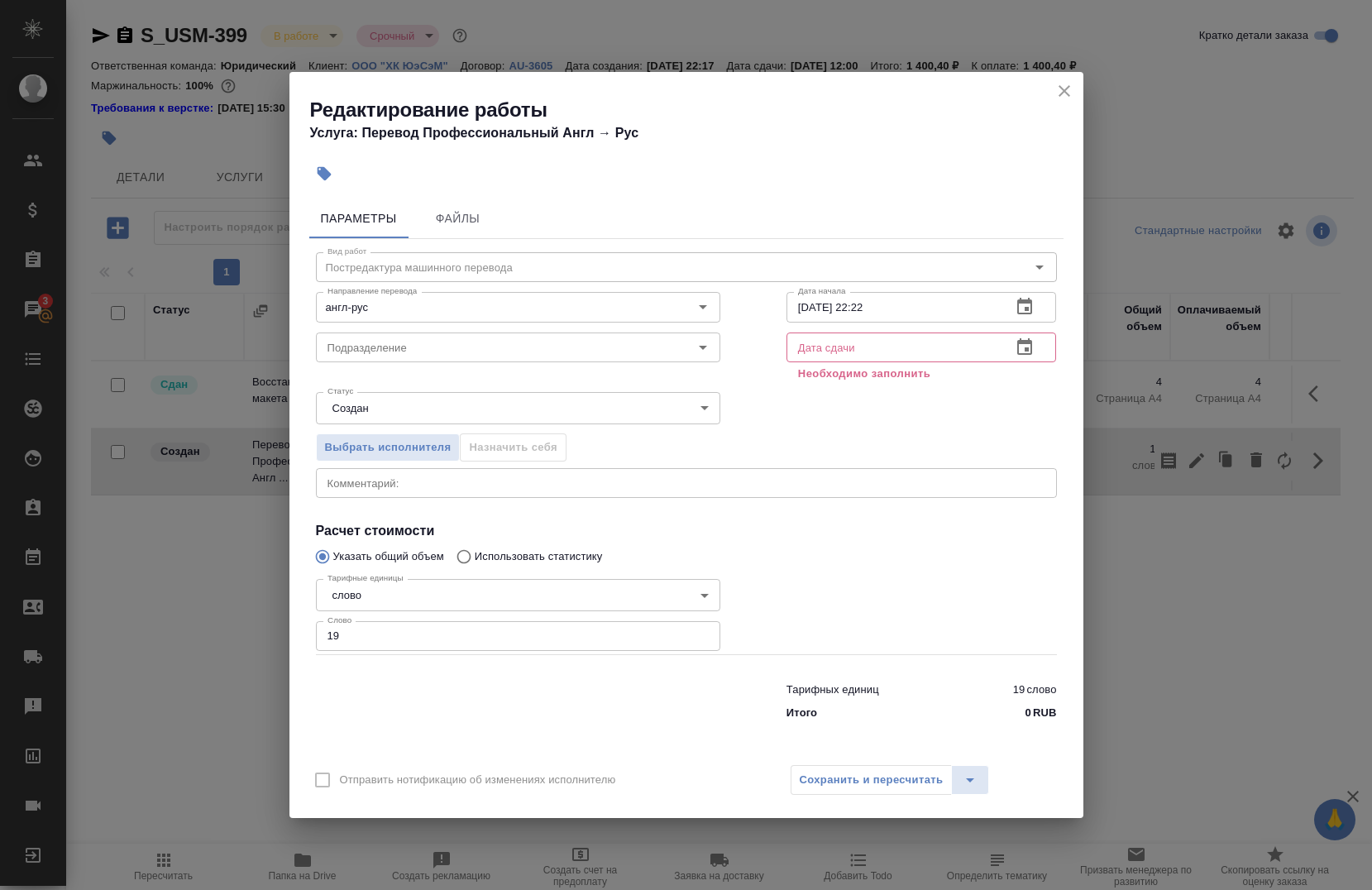
click at [421, 494] on div "x Комментарий:" at bounding box center [686, 483] width 741 height 30
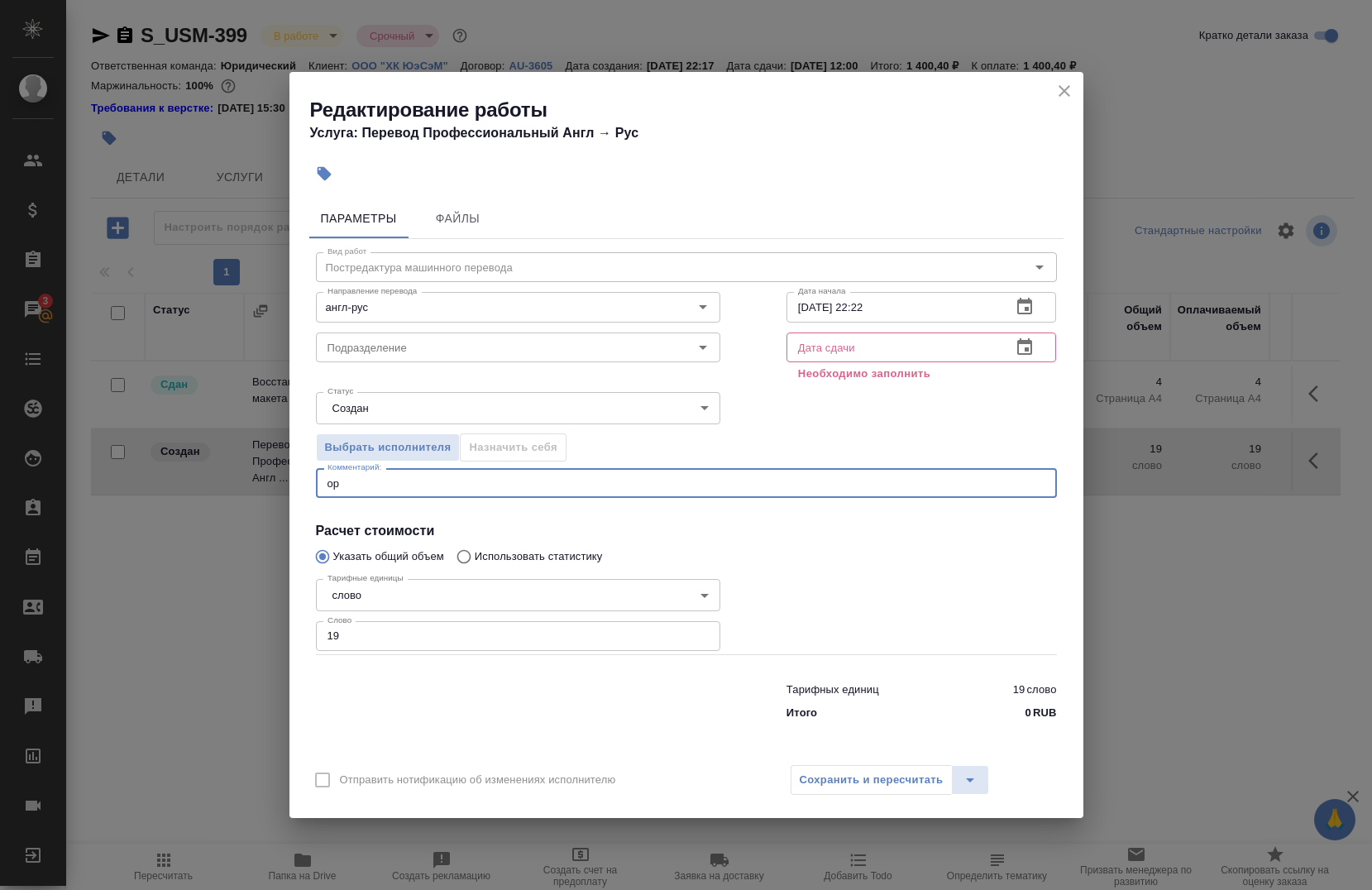
type textarea "о"
paste textarea "https://drive.awatera.com/s/Jk2kWxpFrNgLzCX"
type textarea "ссылка на оригинал: https://drive.awatera.com/s/Jk2kWxpFrNgLzCX"
click at [894, 342] on input "text" at bounding box center [893, 348] width 213 height 30
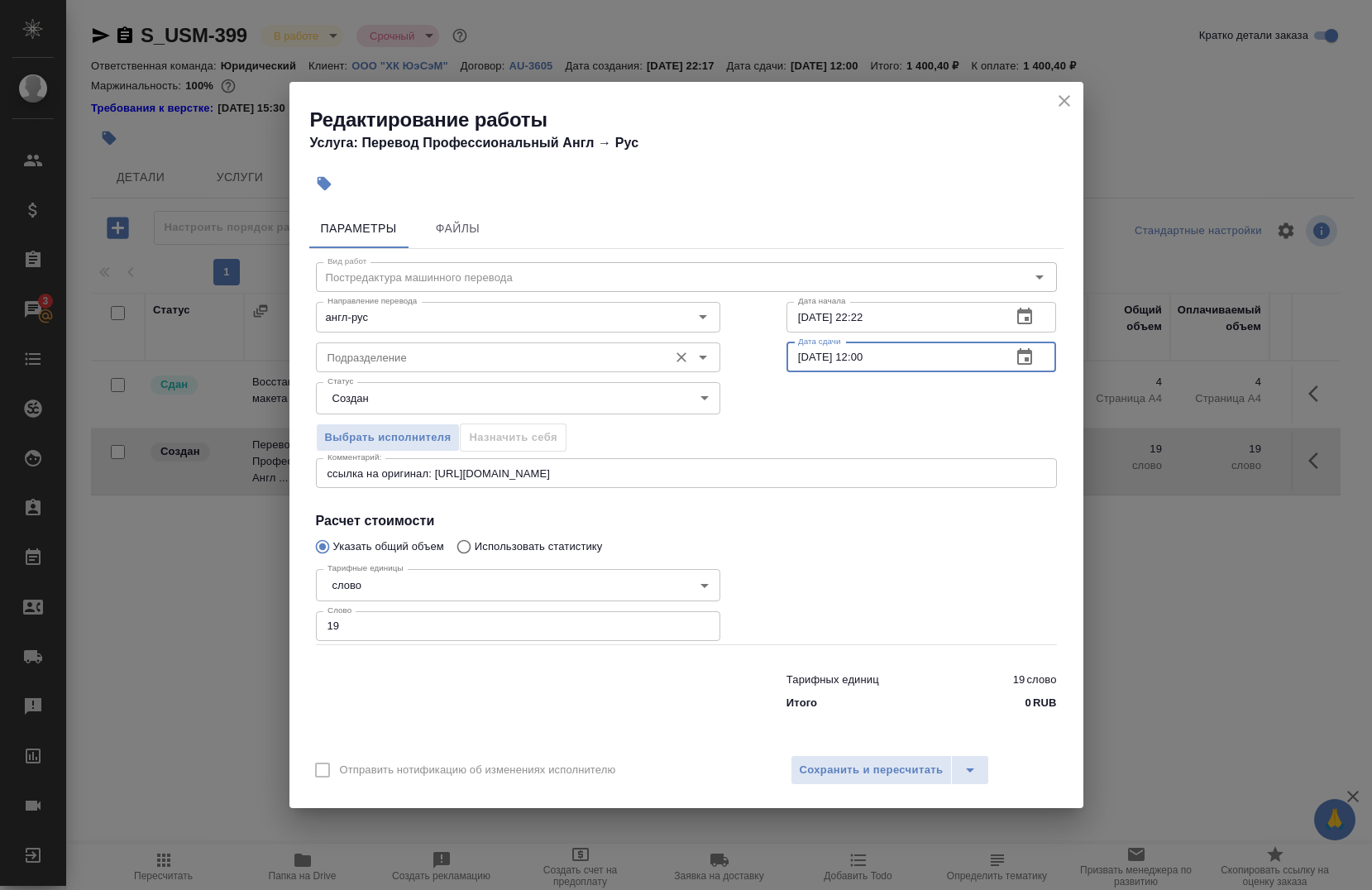
type input "06.09.2025 12:00"
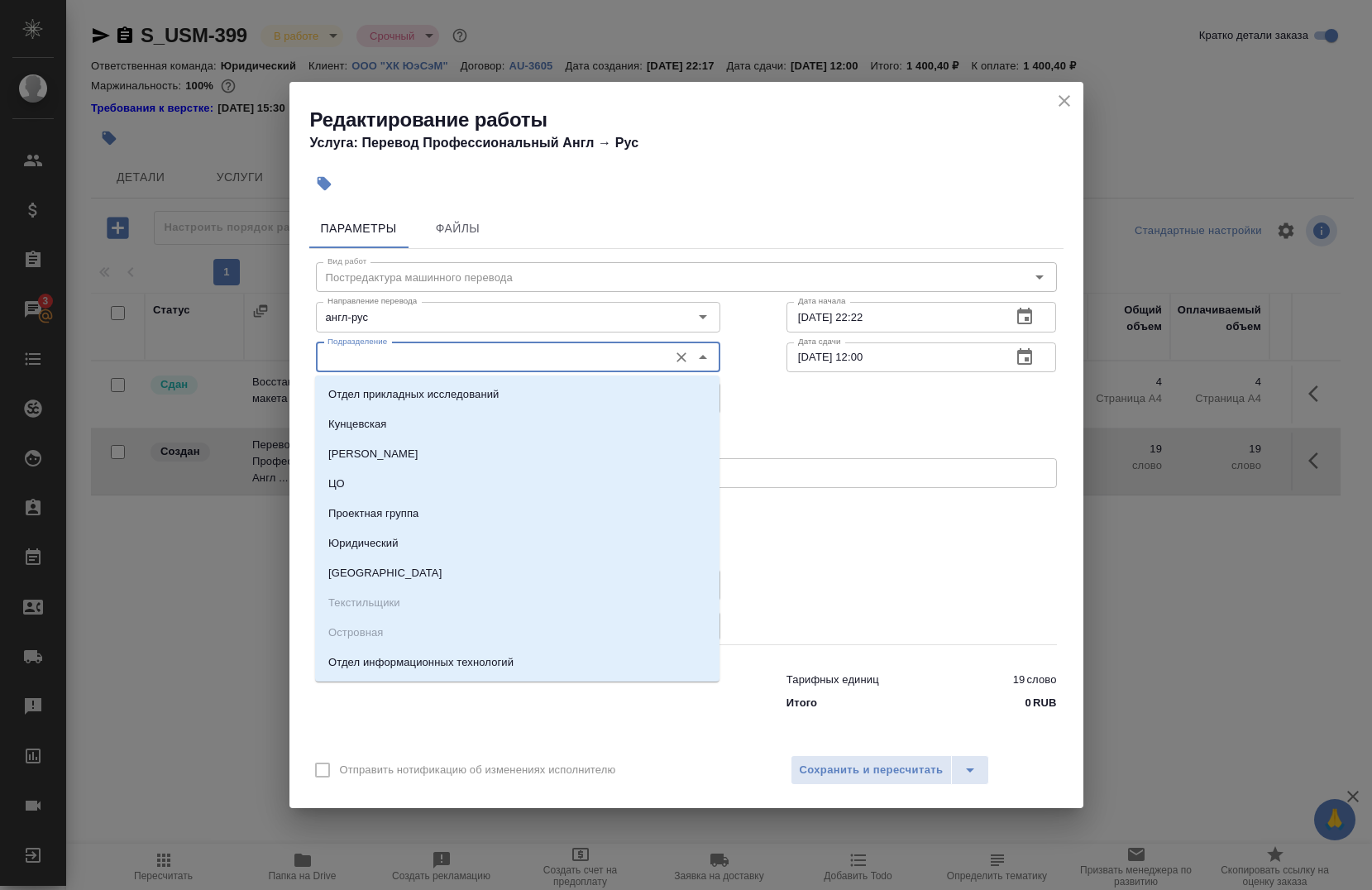
click at [437, 360] on input "Подразделение" at bounding box center [490, 357] width 339 height 20
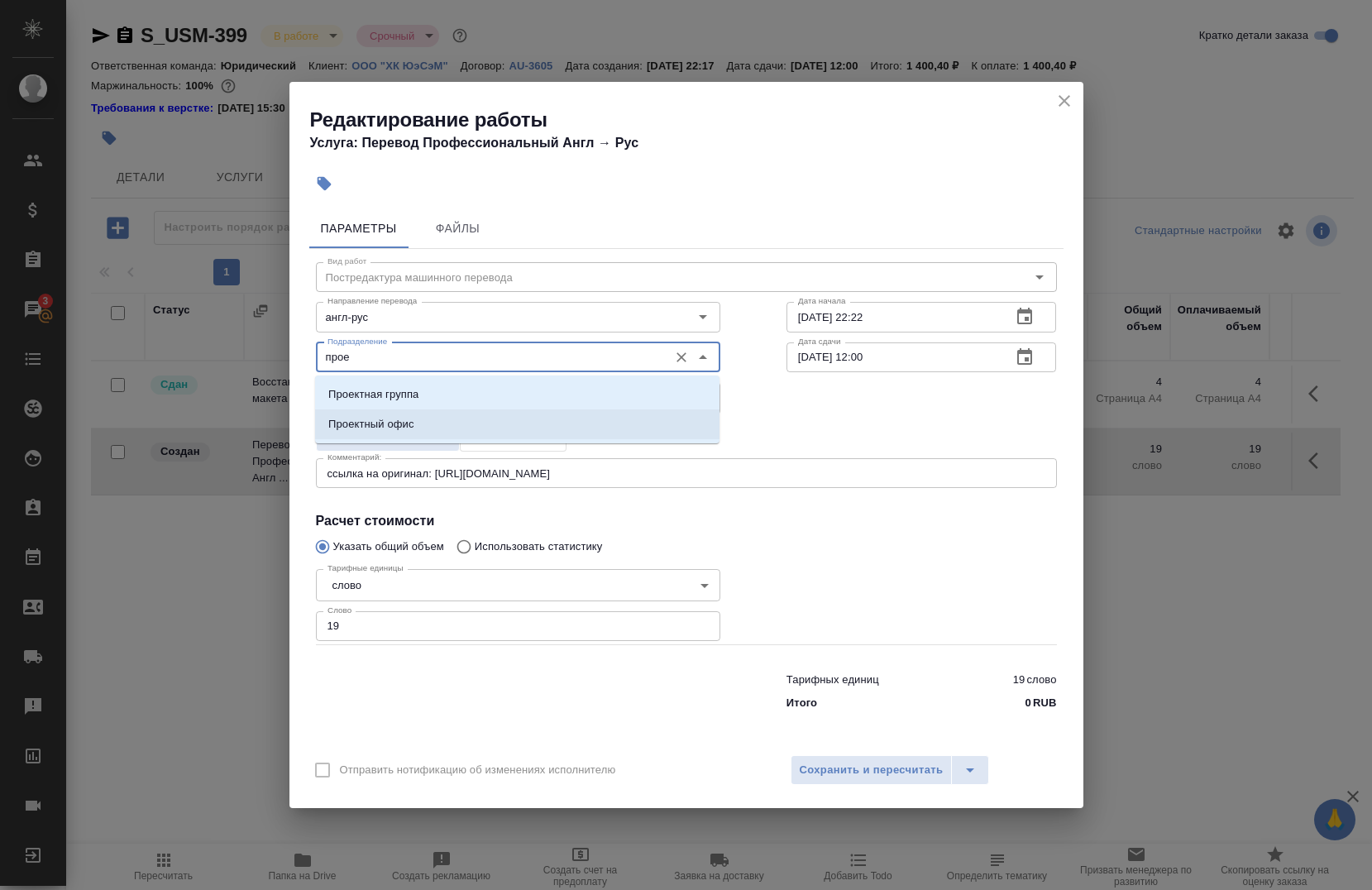
click at [428, 427] on li "Проектный офис" at bounding box center [517, 424] width 404 height 30
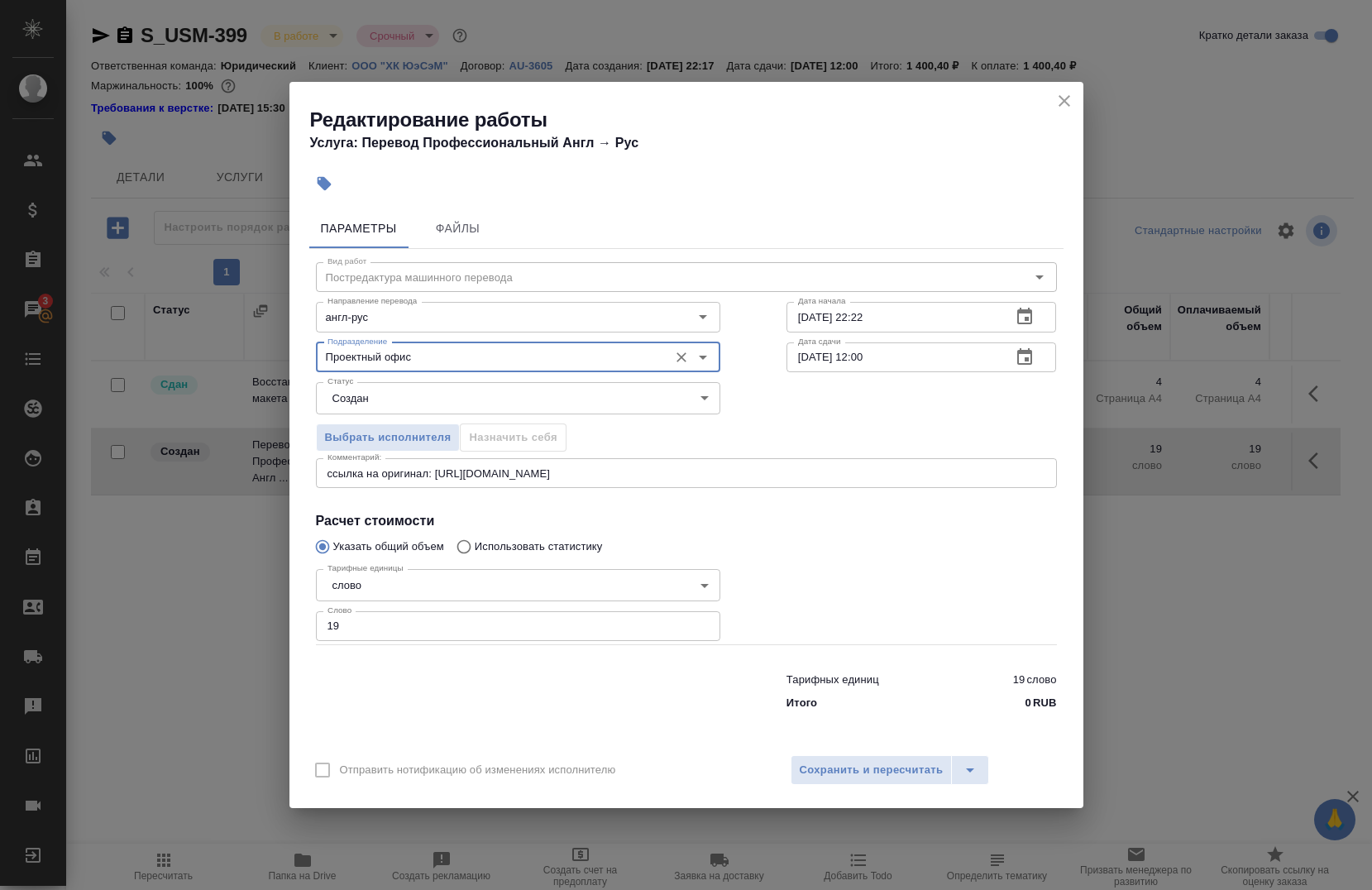
type input "Проектный офис"
click at [406, 637] on input "19" at bounding box center [517, 626] width 404 height 30
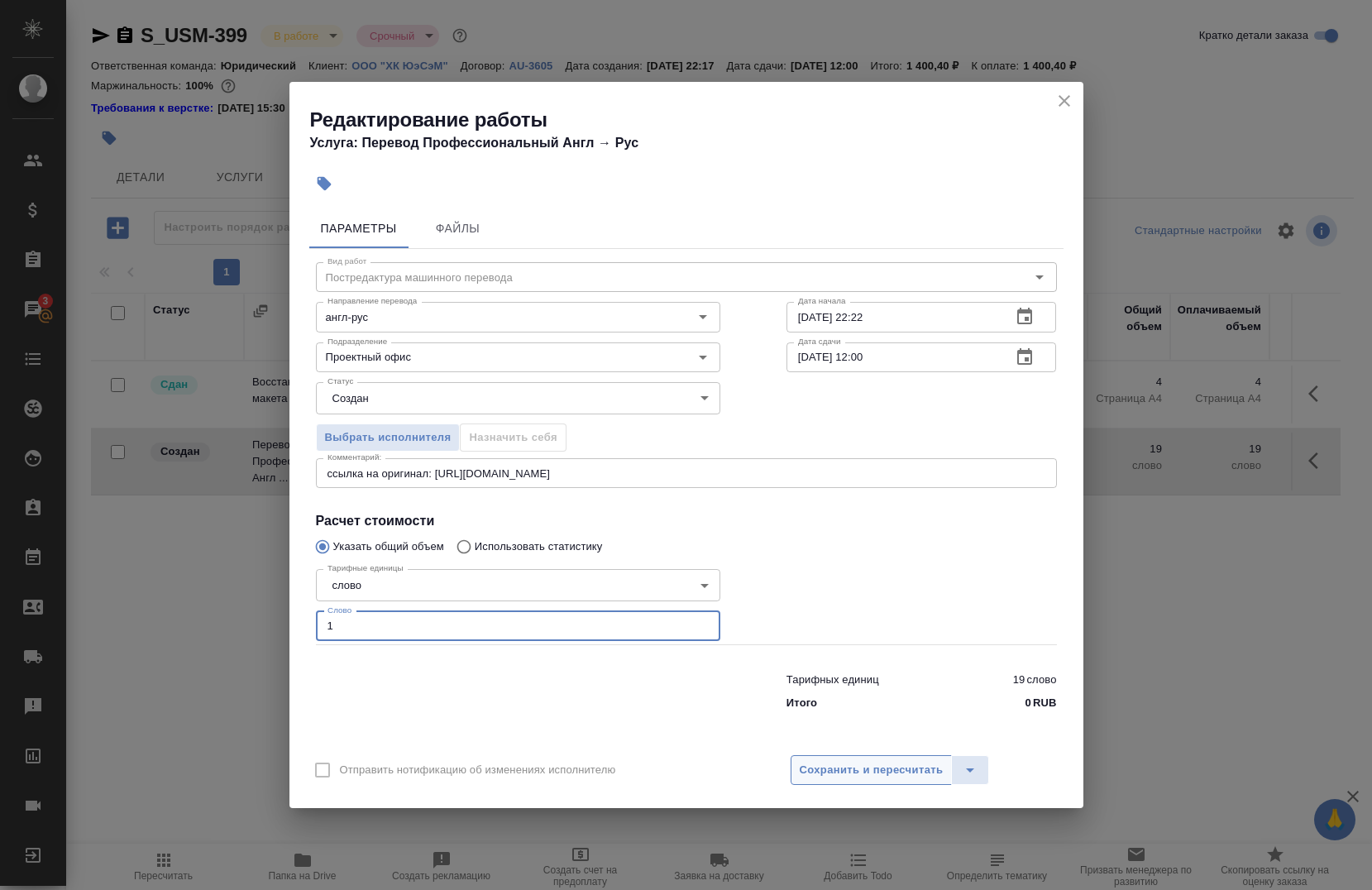
type input "1"
click at [912, 778] on span "Сохранить и пересчитать" at bounding box center [872, 771] width 144 height 19
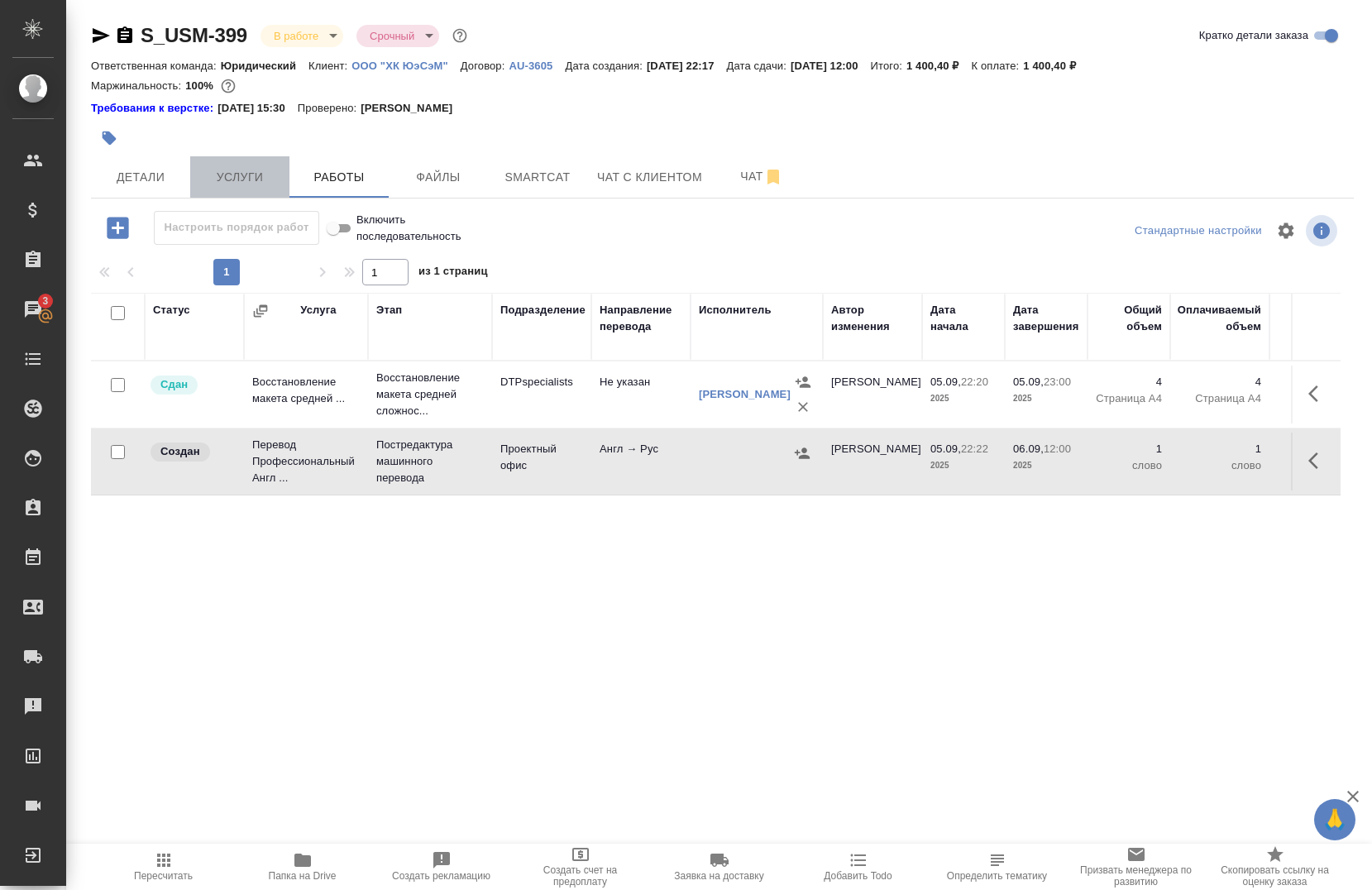
click at [238, 188] on button "Услуги" at bounding box center [240, 177] width 100 height 41
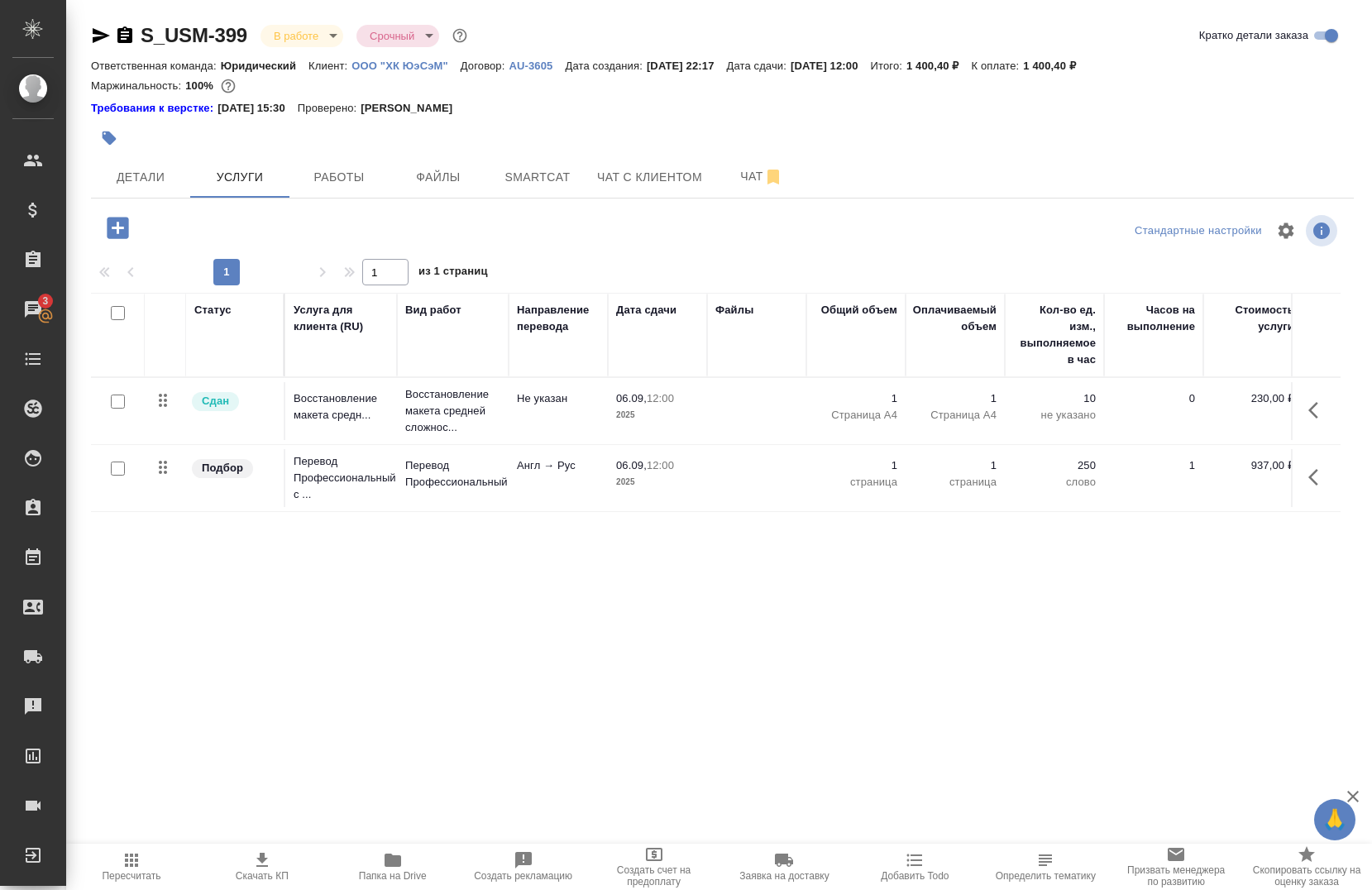
click at [1309, 401] on icon "button" at bounding box center [1318, 410] width 20 height 20
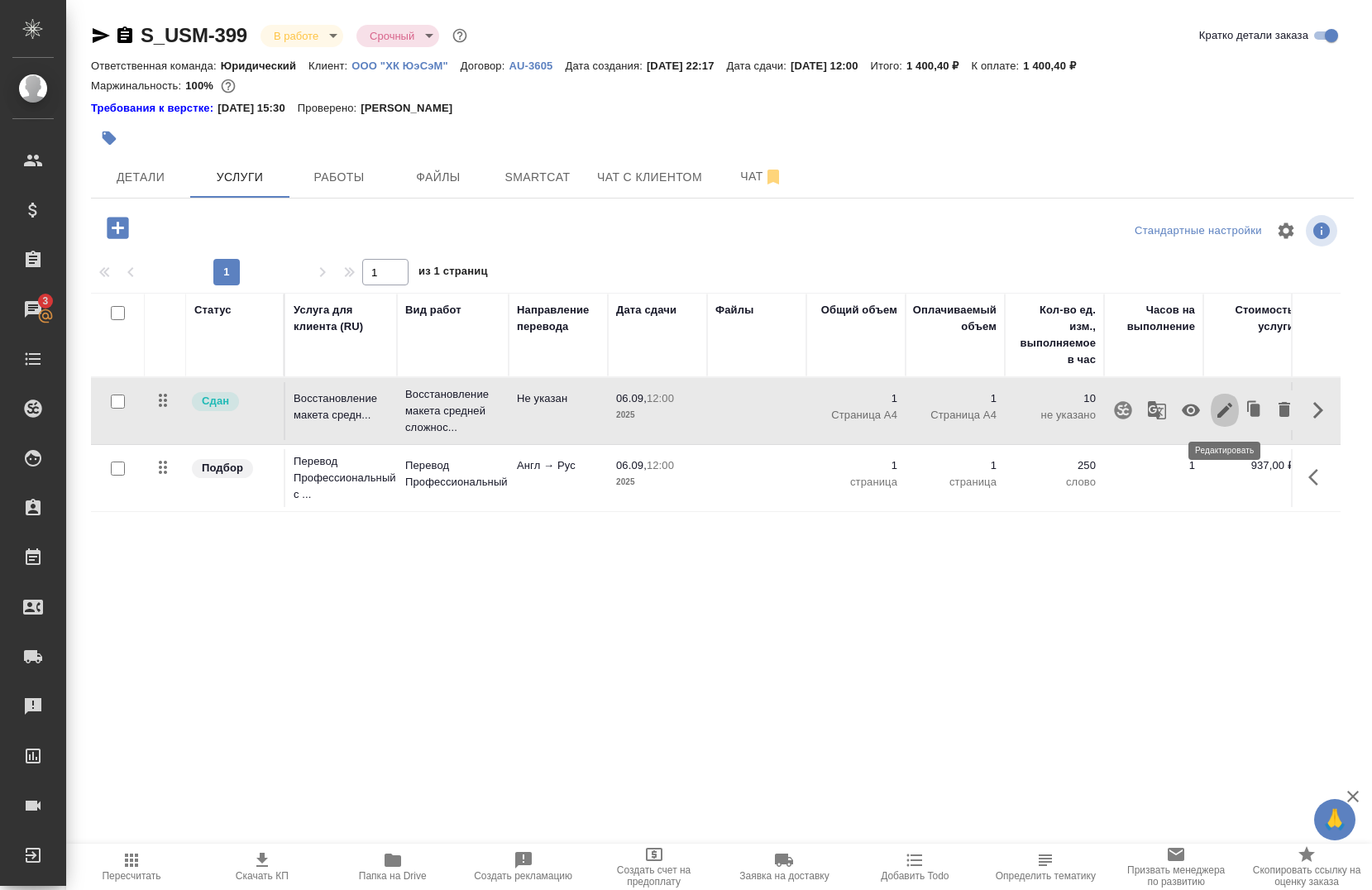
click at [1218, 413] on icon "button" at bounding box center [1224, 410] width 20 height 20
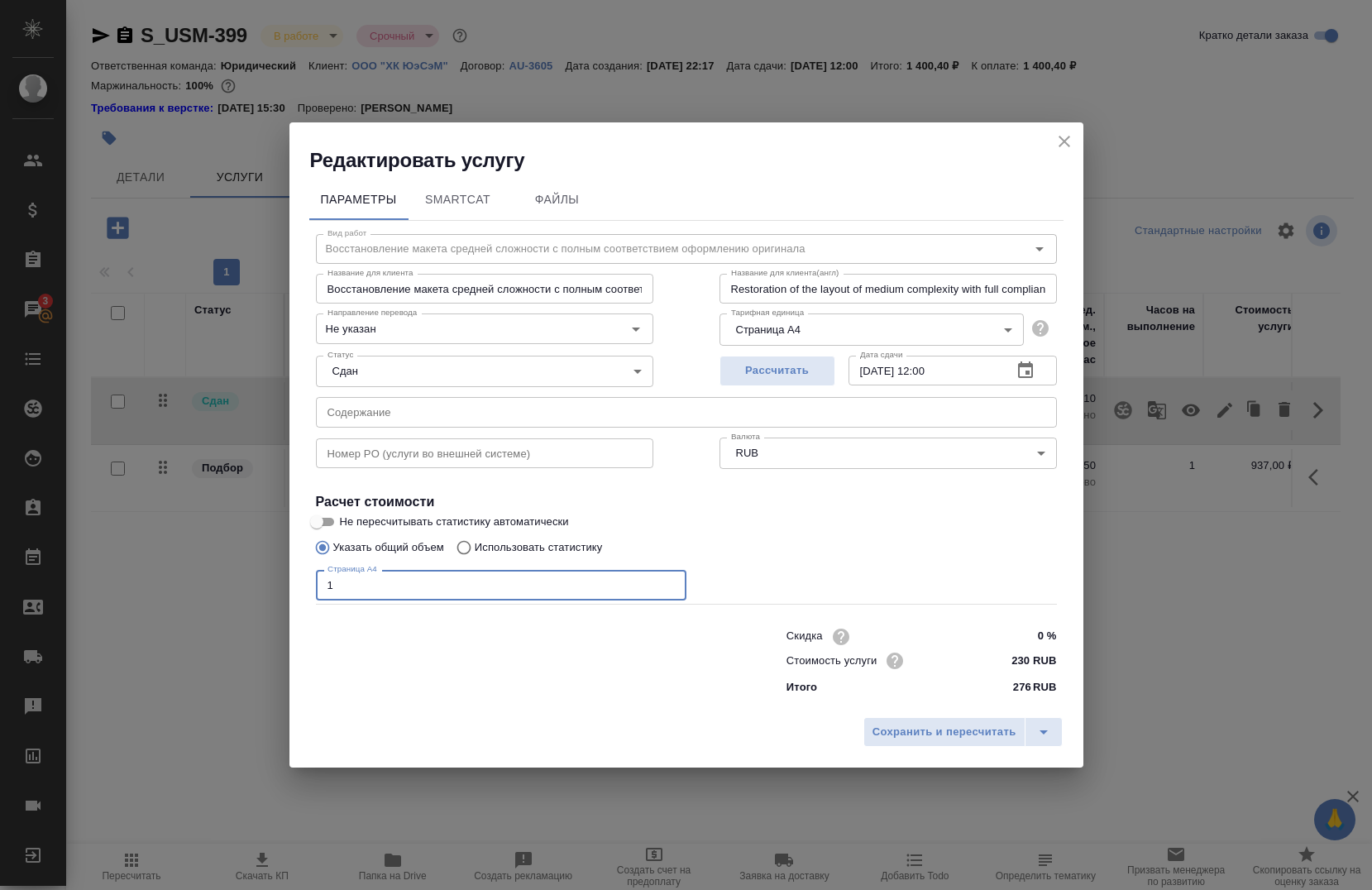
click at [421, 588] on input "1" at bounding box center [501, 584] width 371 height 30
type input "4"
click at [934, 742] on span "Сохранить и пересчитать" at bounding box center [945, 733] width 144 height 19
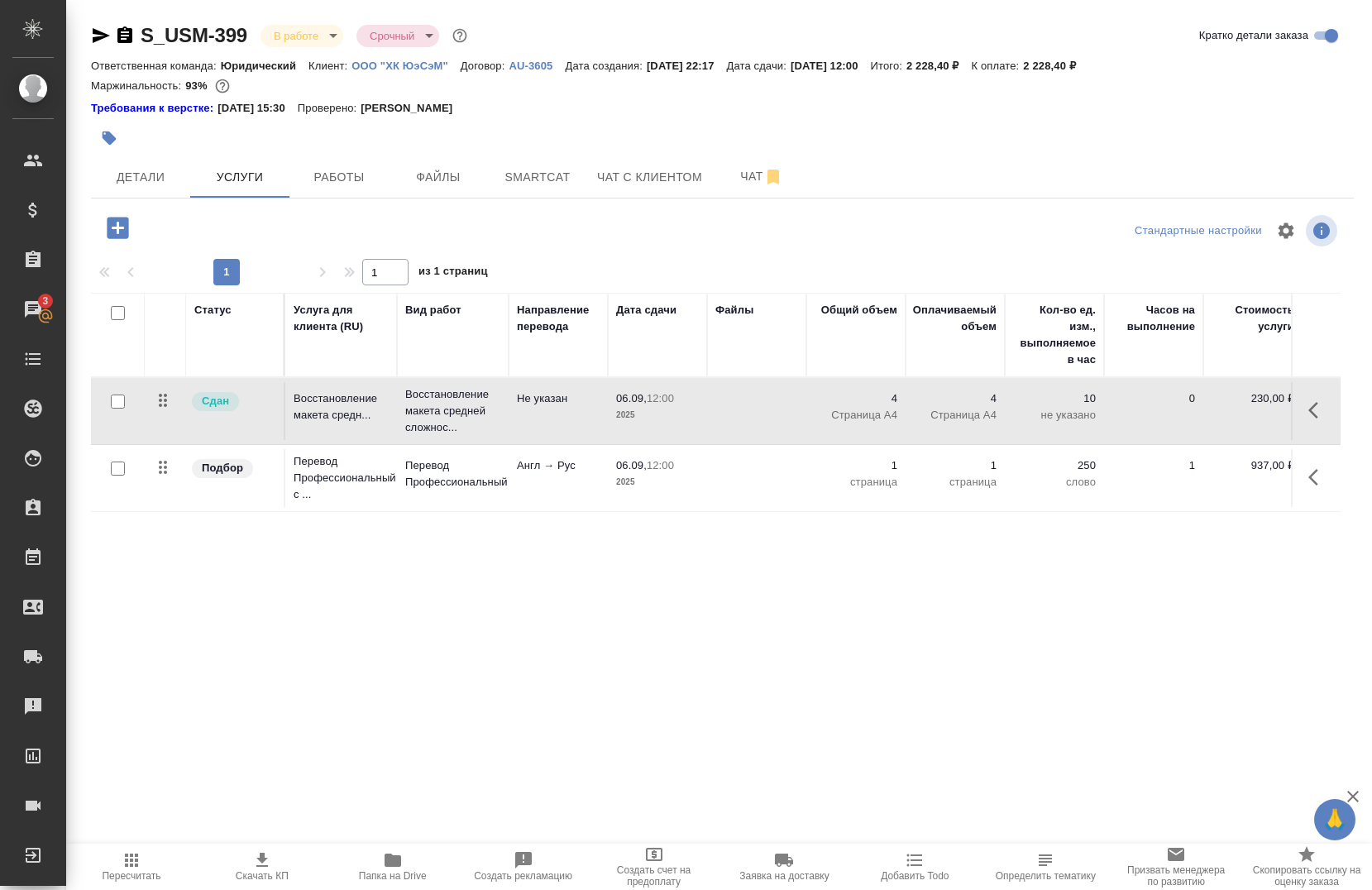
click at [1311, 421] on button "button" at bounding box center [1319, 410] width 39 height 39
click at [1218, 415] on icon "button" at bounding box center [1224, 410] width 15 height 15
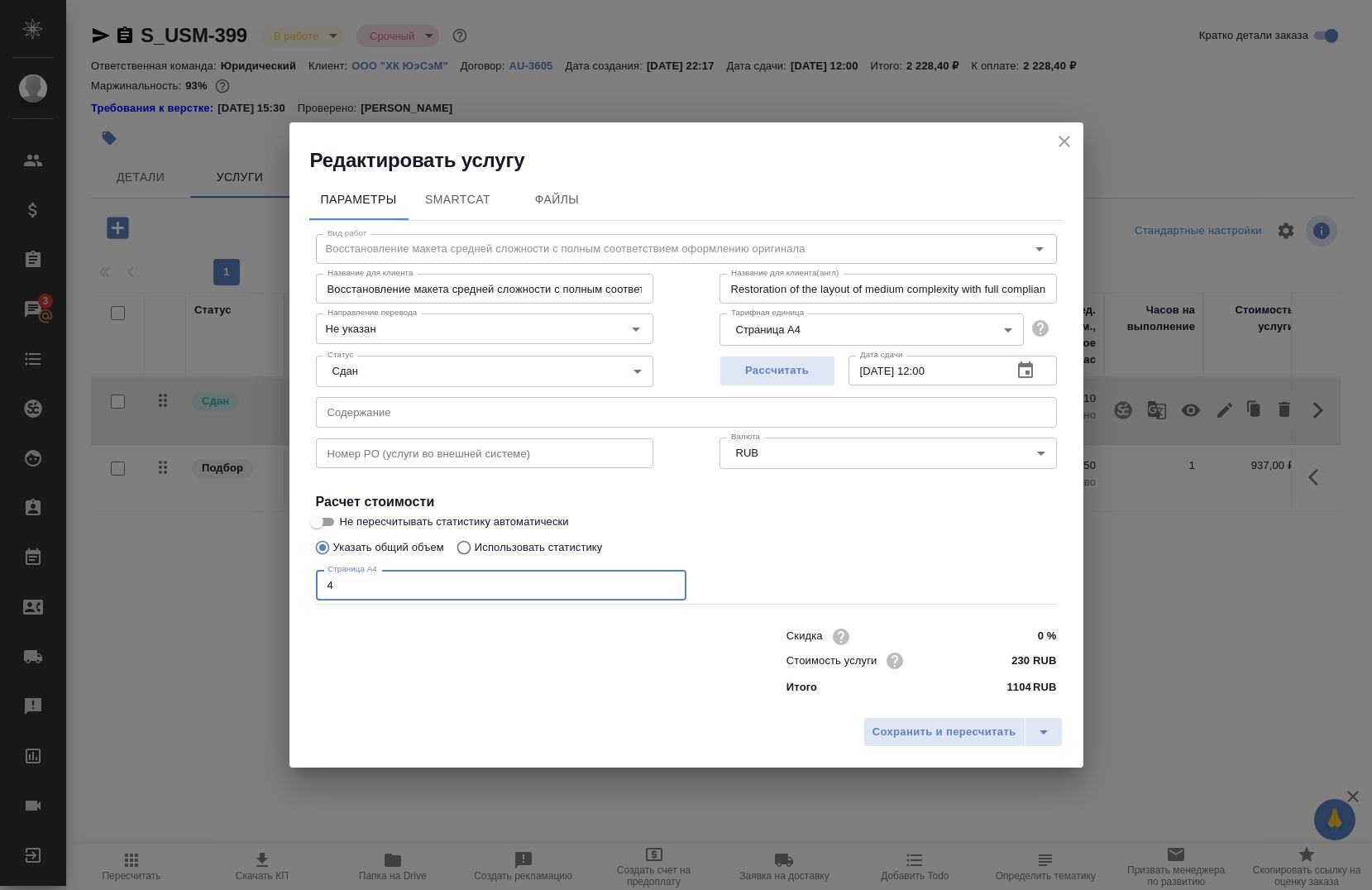
click at [389, 590] on input "4" at bounding box center [501, 584] width 371 height 30
type input "1"
click at [1005, 720] on button "Сохранить и пересчитать" at bounding box center [945, 732] width 162 height 30
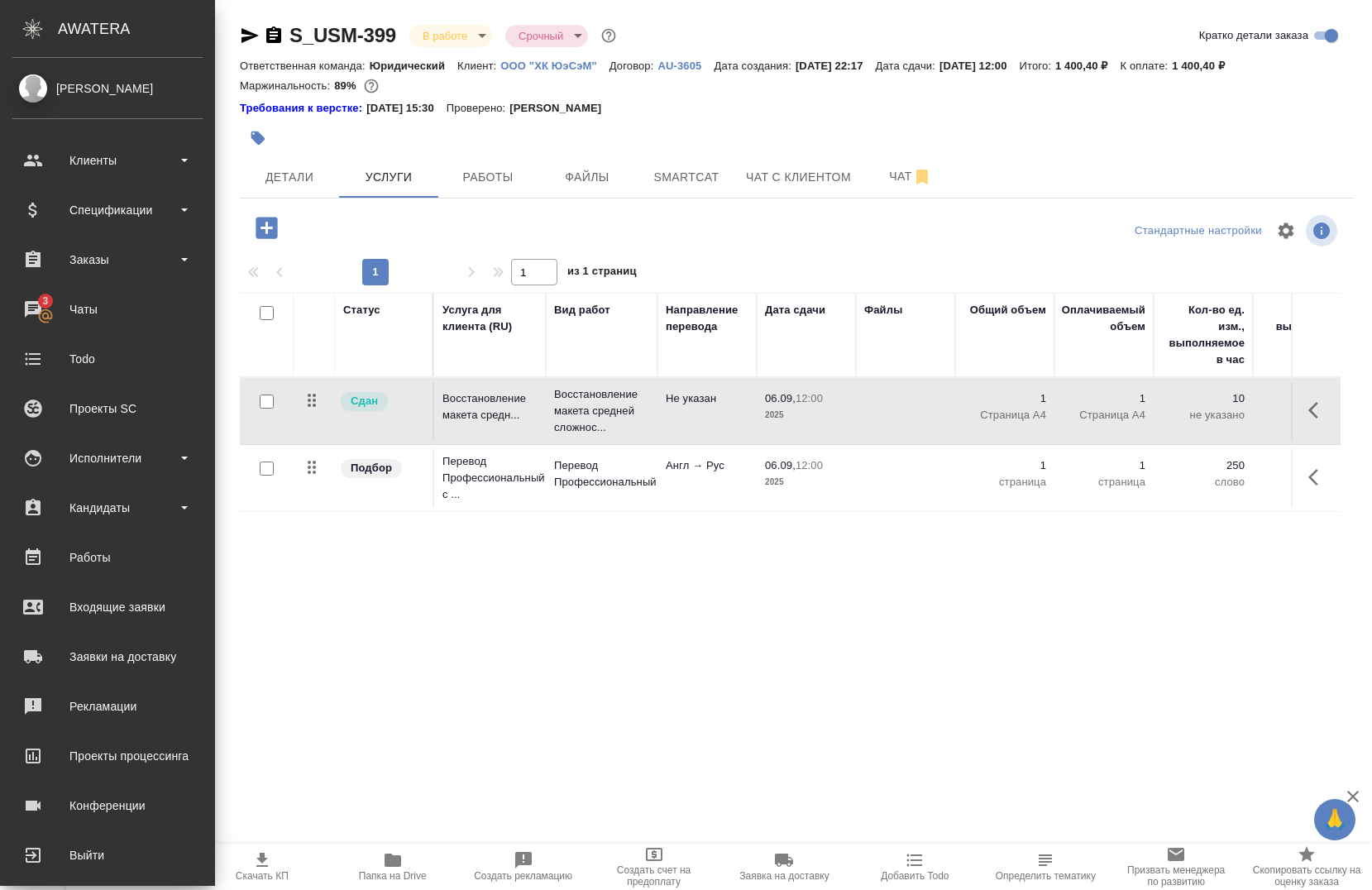
drag, startPoint x: 730, startPoint y: 651, endPoint x: 896, endPoint y: 656, distance: 166.1
click at [896, 656] on div "S_USM-399 В работе inProgress Срочный urgent Кратко детали заказа Ответственная…" at bounding box center [797, 345] width 1133 height 691
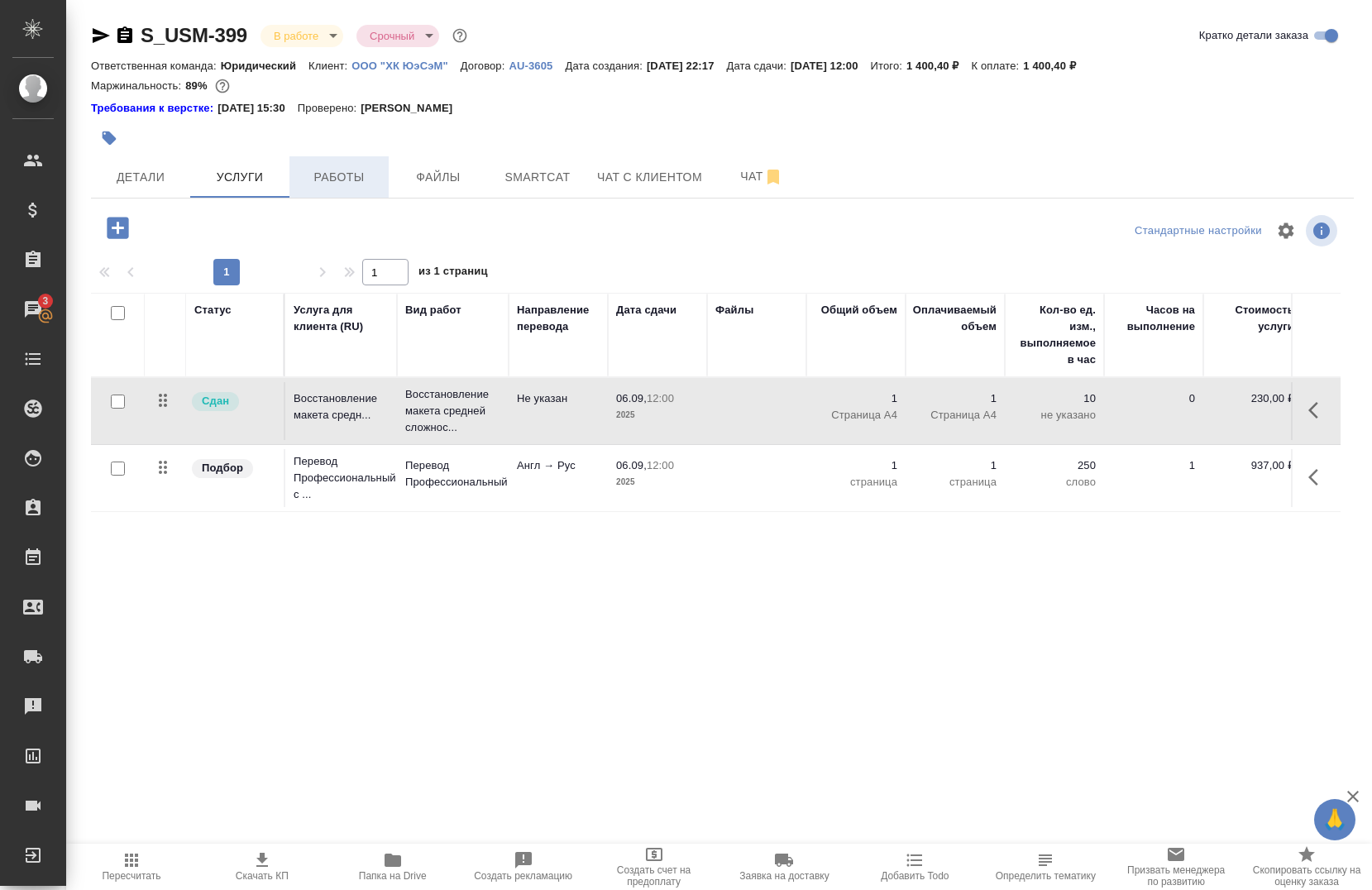
click at [350, 184] on span "Работы" at bounding box center [339, 178] width 80 height 21
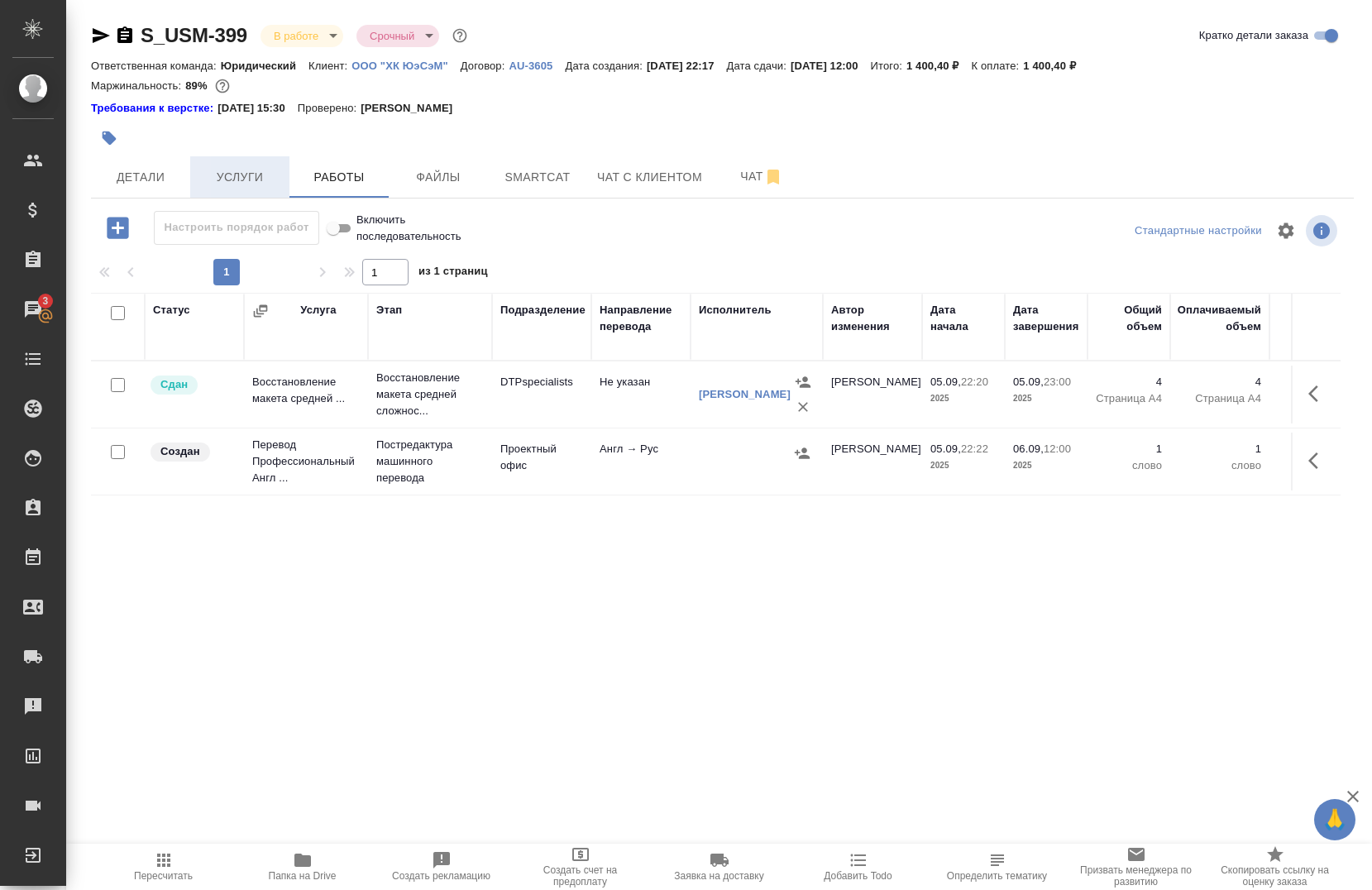
click at [263, 191] on button "Услуги" at bounding box center [240, 177] width 100 height 41
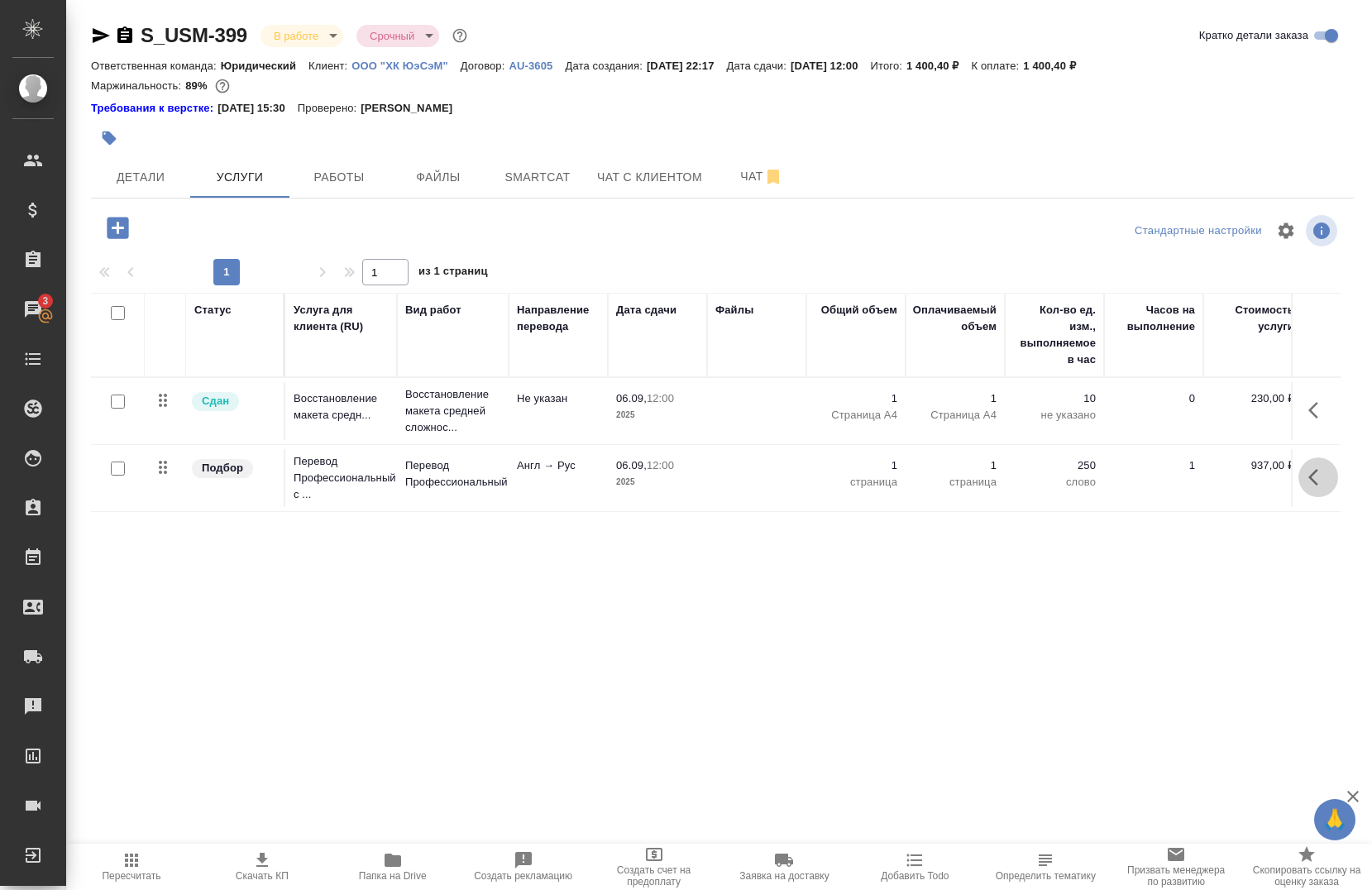
click at [1315, 489] on button "button" at bounding box center [1319, 477] width 39 height 39
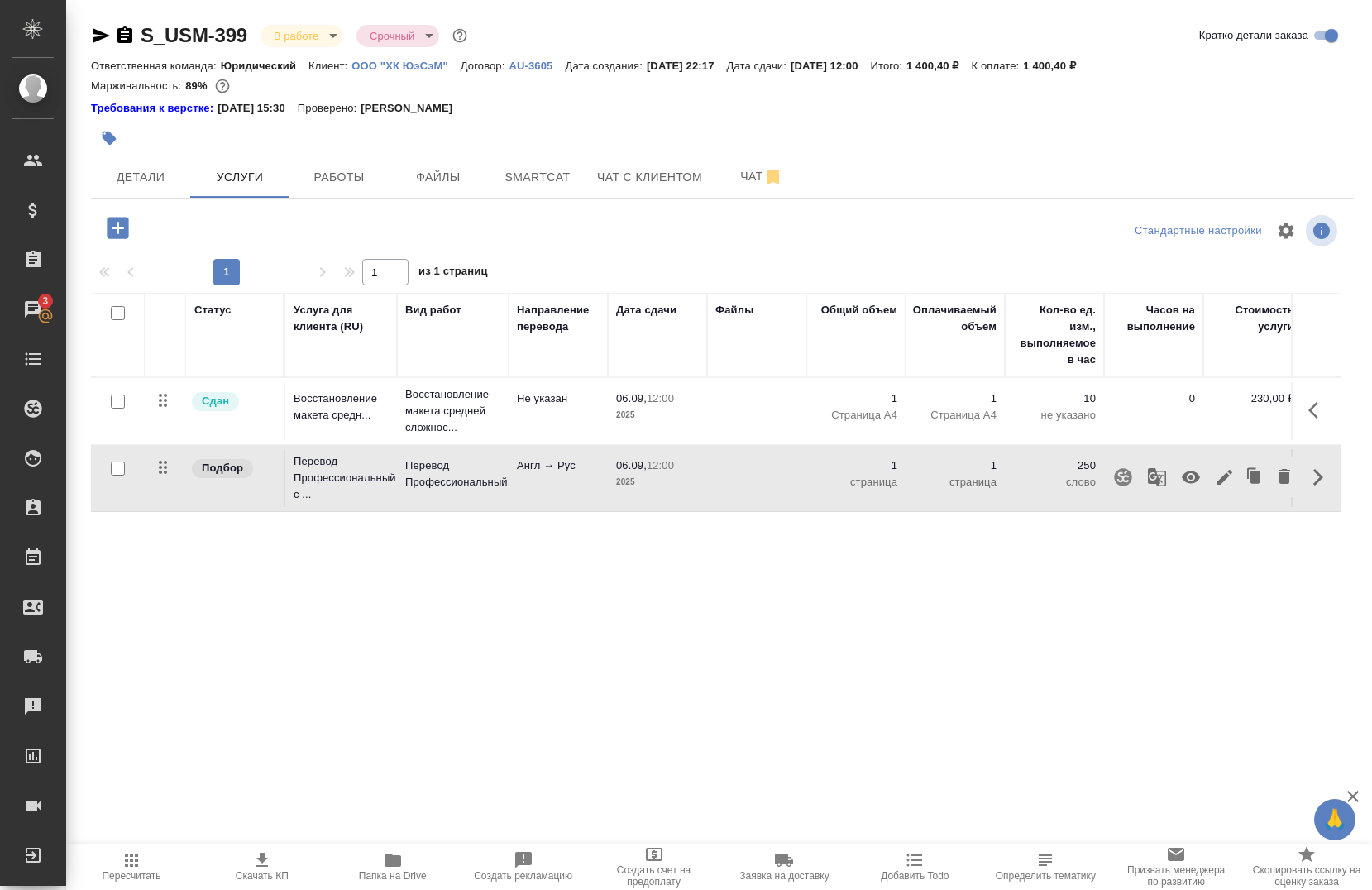
click at [113, 470] on input "checkbox" at bounding box center [118, 469] width 14 height 14
checkbox input "true"
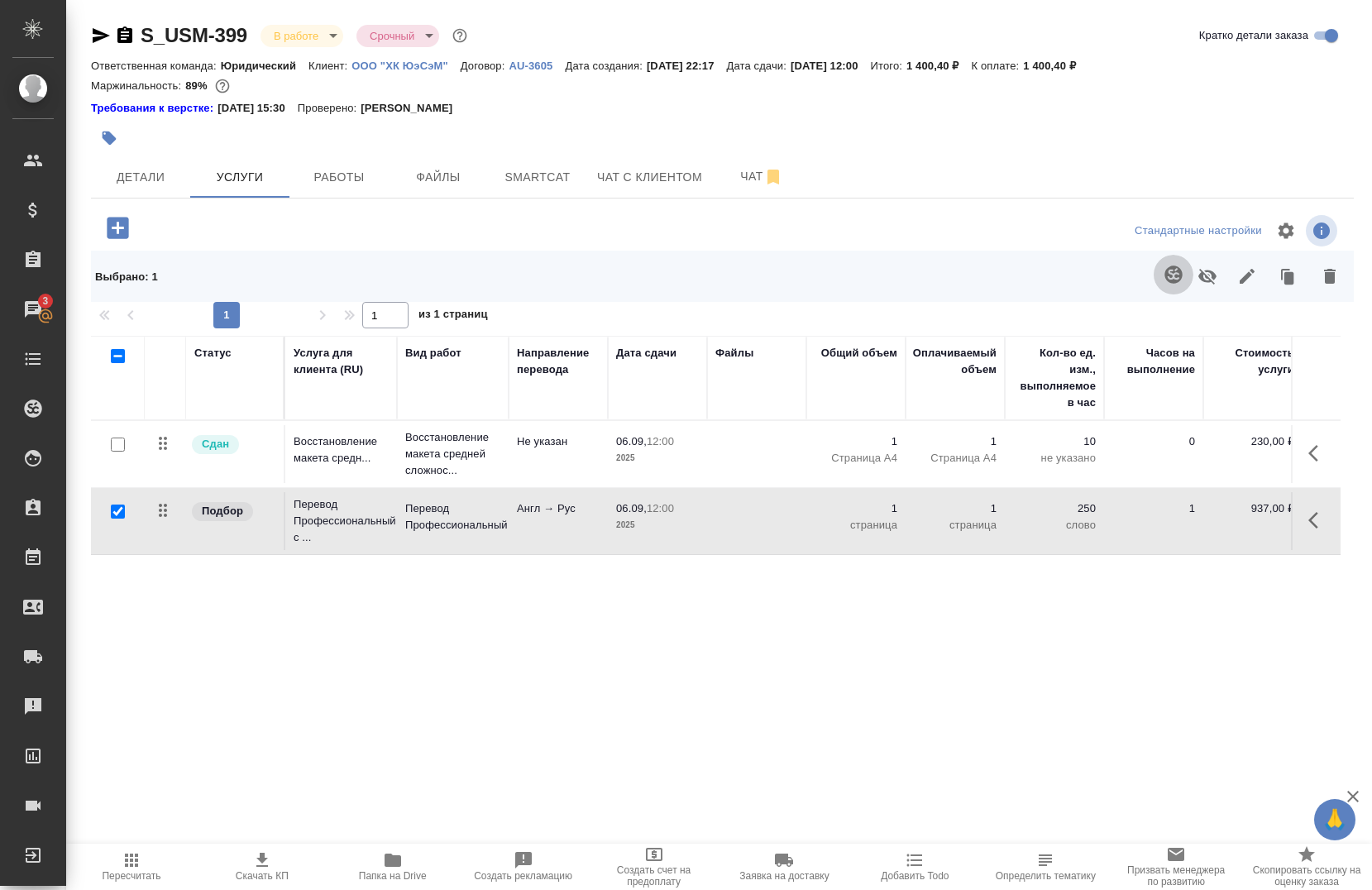
click at [1168, 277] on icon "button" at bounding box center [1173, 275] width 20 height 20
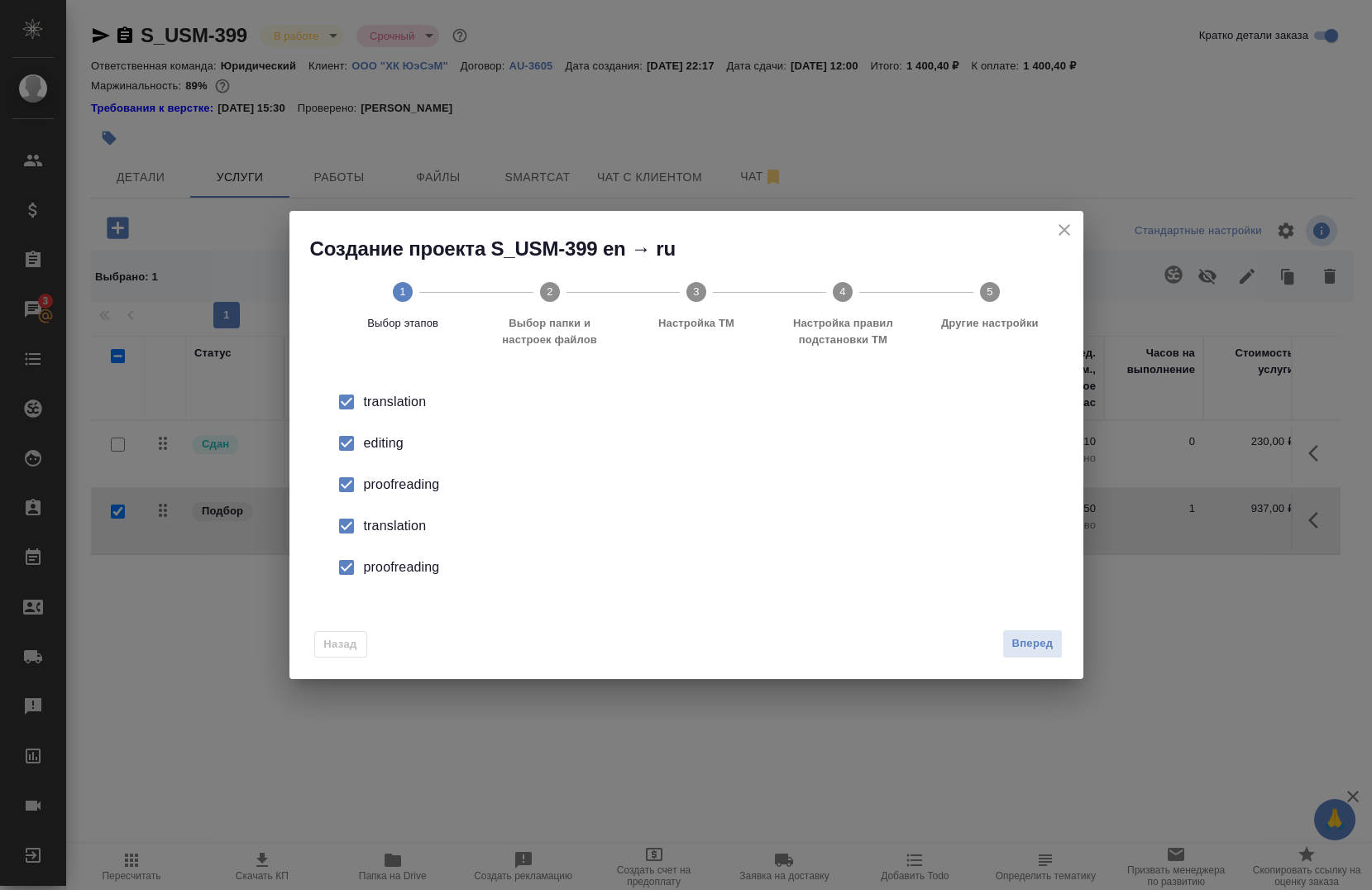
click at [390, 450] on div "editing" at bounding box center [704, 443] width 680 height 20
click at [391, 498] on li "proofreading" at bounding box center [686, 485] width 741 height 41
click at [386, 534] on div "translation" at bounding box center [704, 526] width 680 height 20
click at [393, 588] on li "proofreading" at bounding box center [686, 567] width 741 height 41
click at [1053, 632] on div "Назад Вперед" at bounding box center [686, 640] width 795 height 78
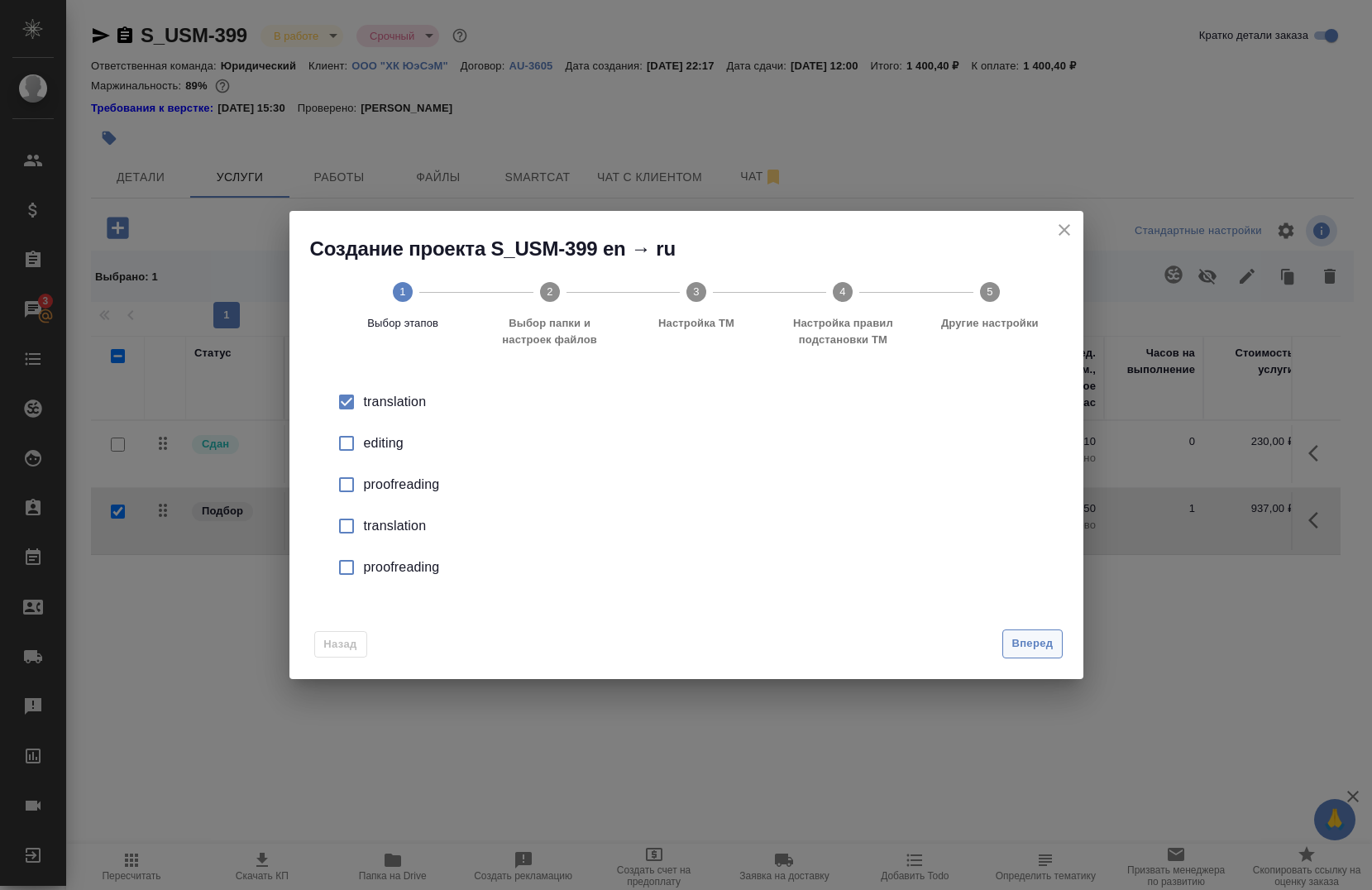
click at [1044, 637] on span "Вперед" at bounding box center [1032, 644] width 41 height 19
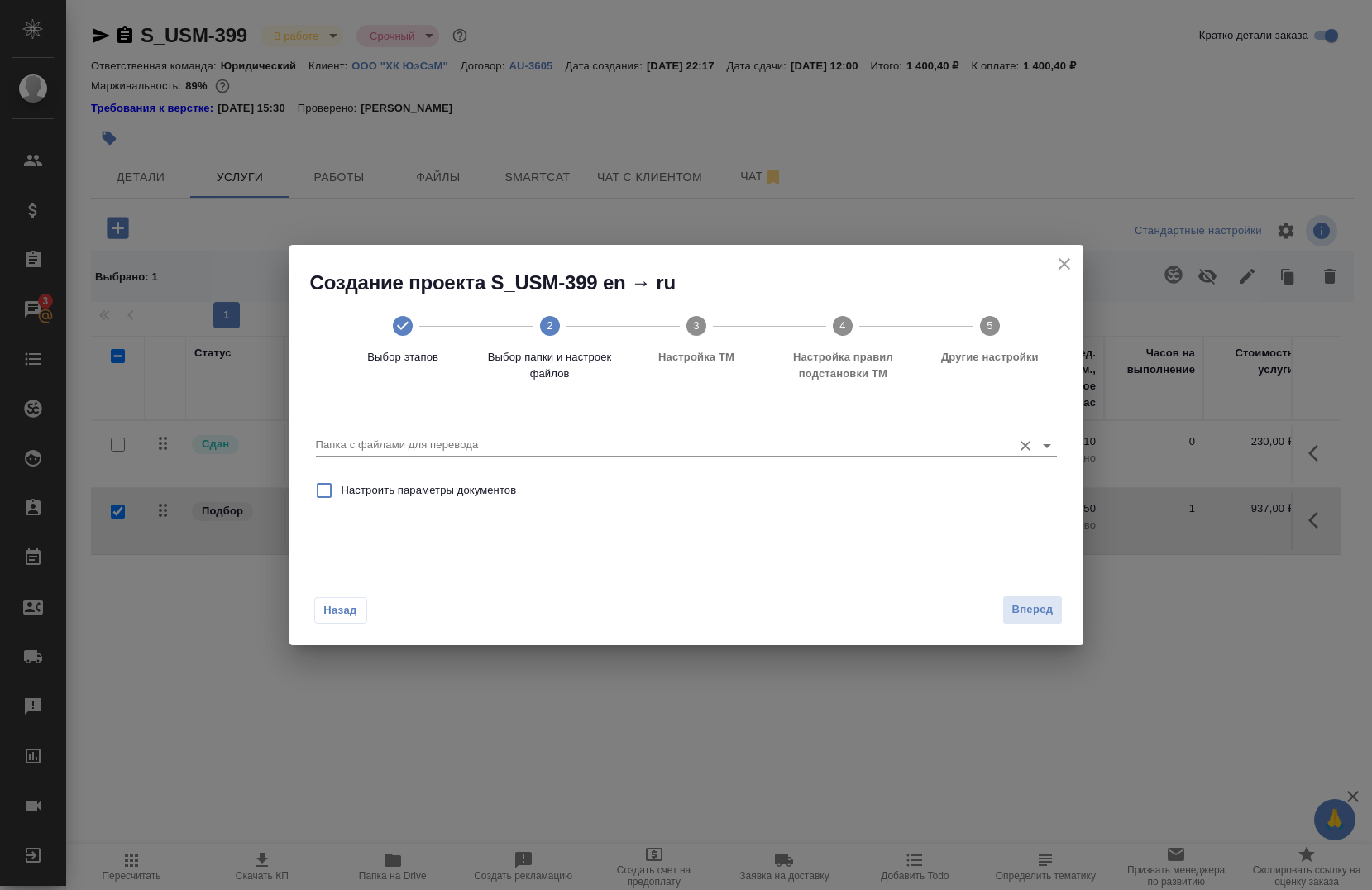
click at [613, 441] on input "Папка с файлами для перевода" at bounding box center [660, 445] width 688 height 20
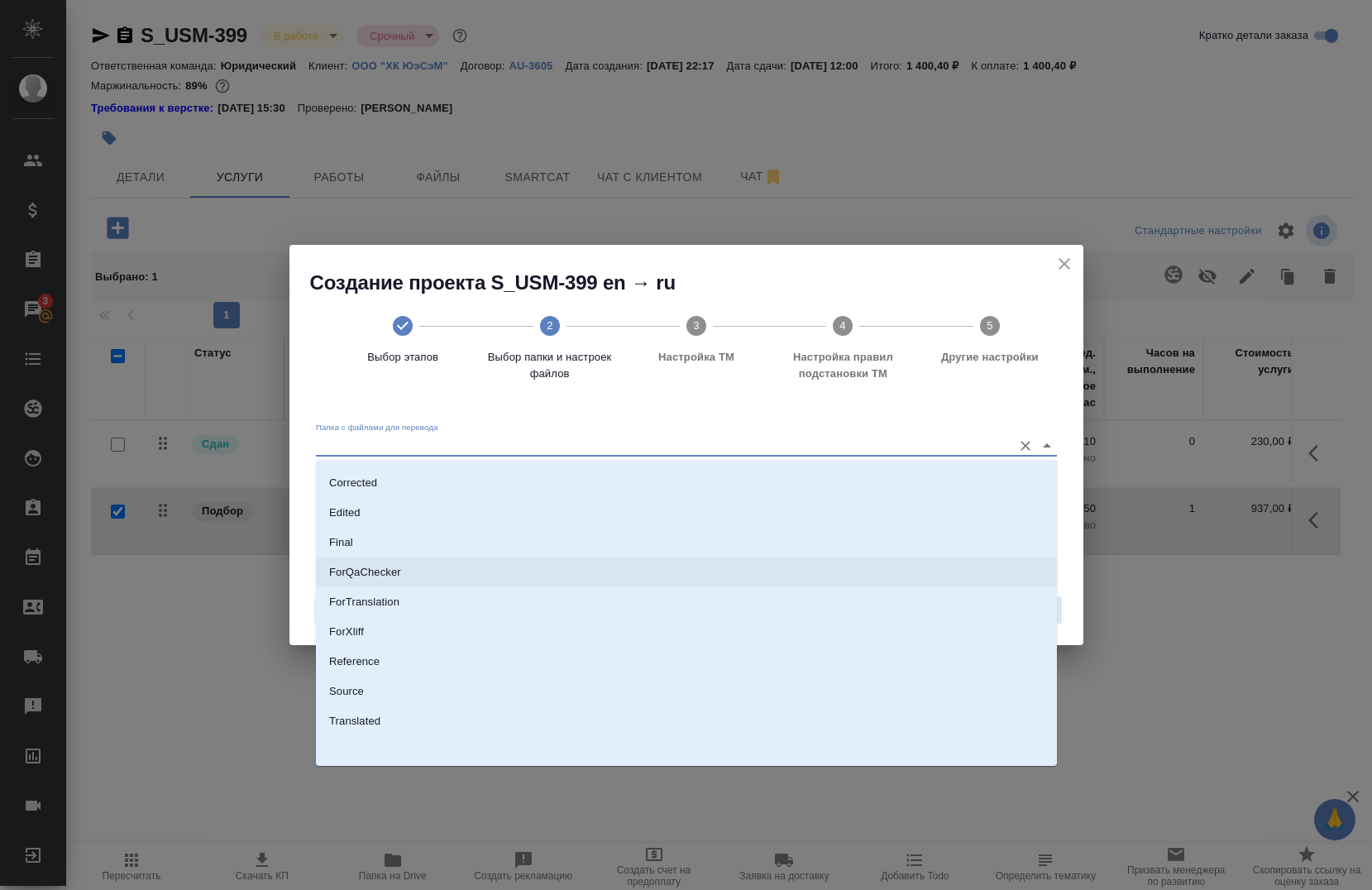
scroll to position [86, 0]
click at [409, 601] on li "ForTranslation" at bounding box center [686, 602] width 741 height 30
type input "ForTranslation"
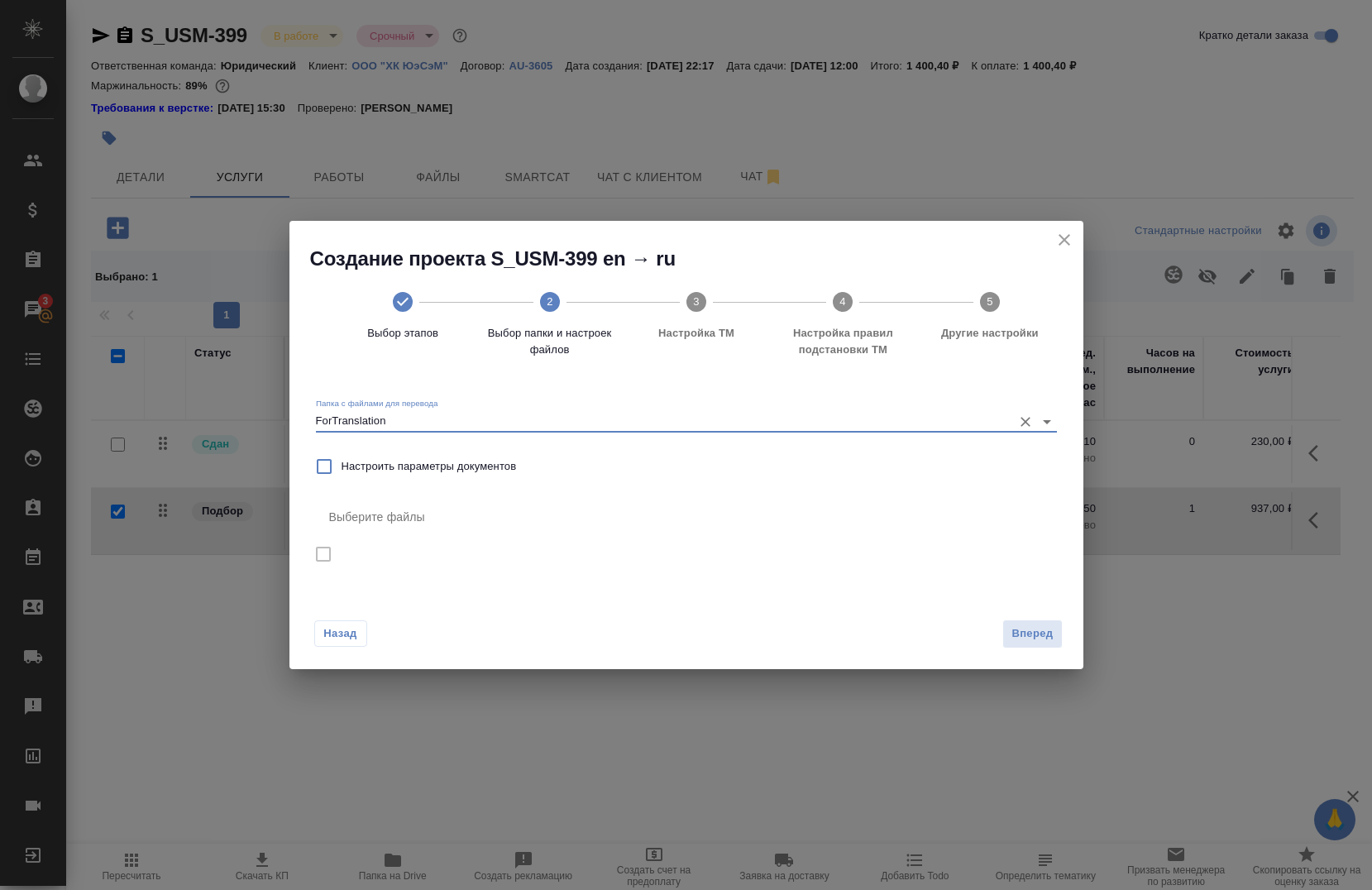
click at [420, 433] on div "Папка с файлами для перевода ForTranslation" at bounding box center [686, 413] width 741 height 44
click at [1067, 241] on icon "close" at bounding box center [1064, 239] width 20 height 20
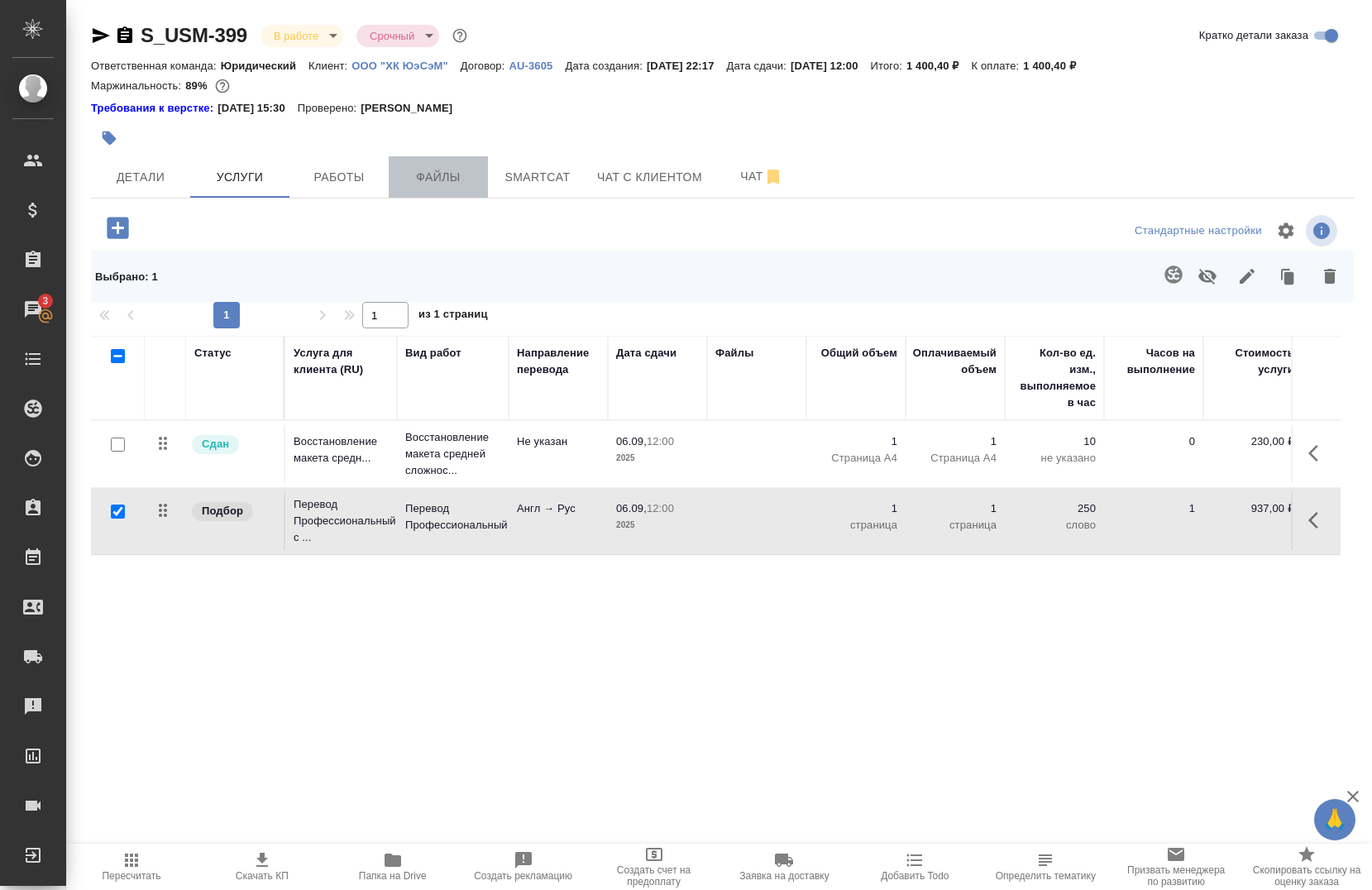
click at [477, 188] on button "Файлы" at bounding box center [438, 177] width 100 height 41
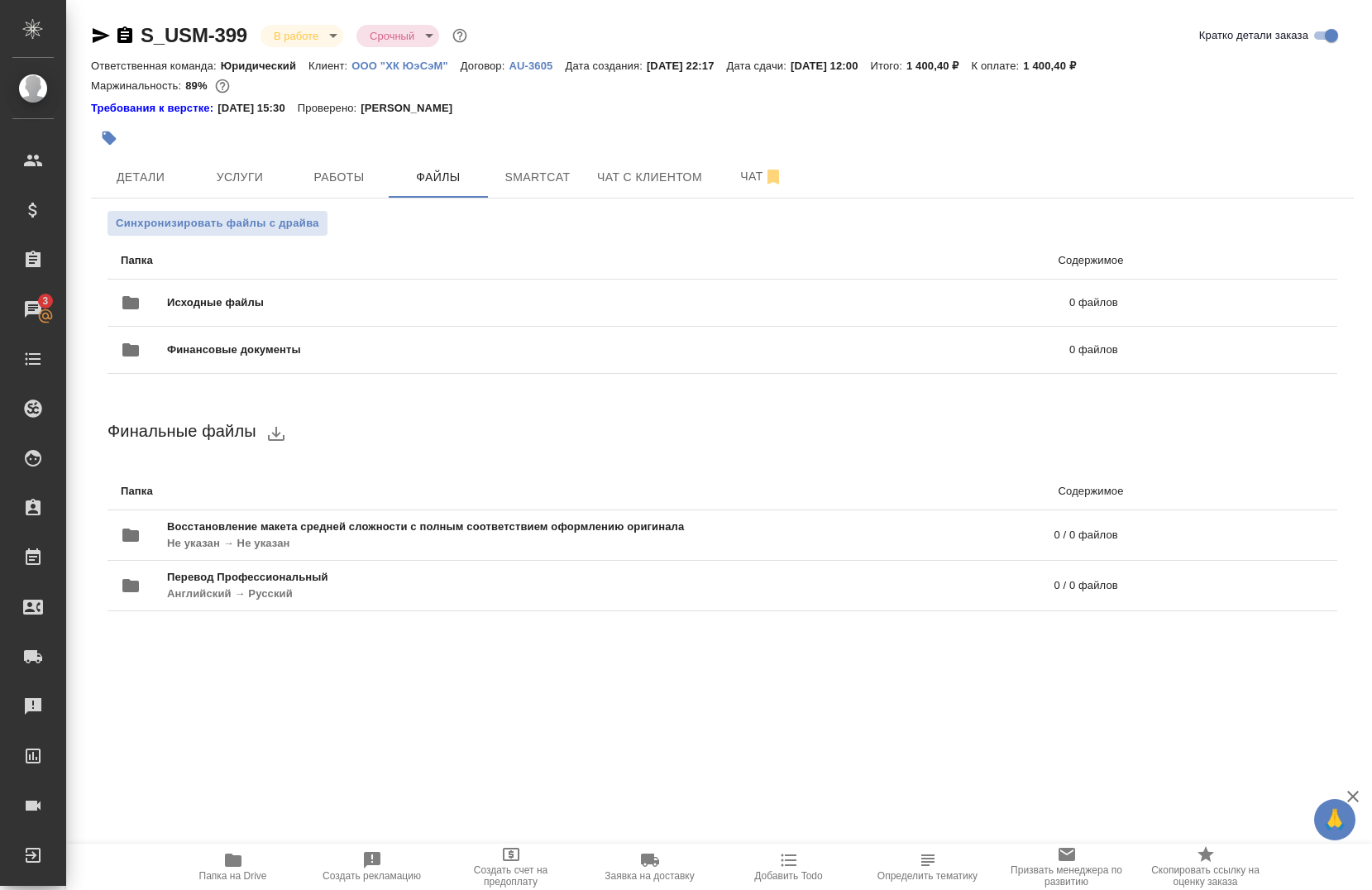
click at [219, 875] on span "Папка на Drive" at bounding box center [233, 875] width 68 height 11
click at [244, 238] on ul "Папка Содержимое Исходные файлы 0 файлов Финансовые документы 0 файлов" at bounding box center [722, 308] width 1230 height 145
click at [237, 223] on span "Синхронизировать файлы с драйва" at bounding box center [217, 223] width 203 height 16
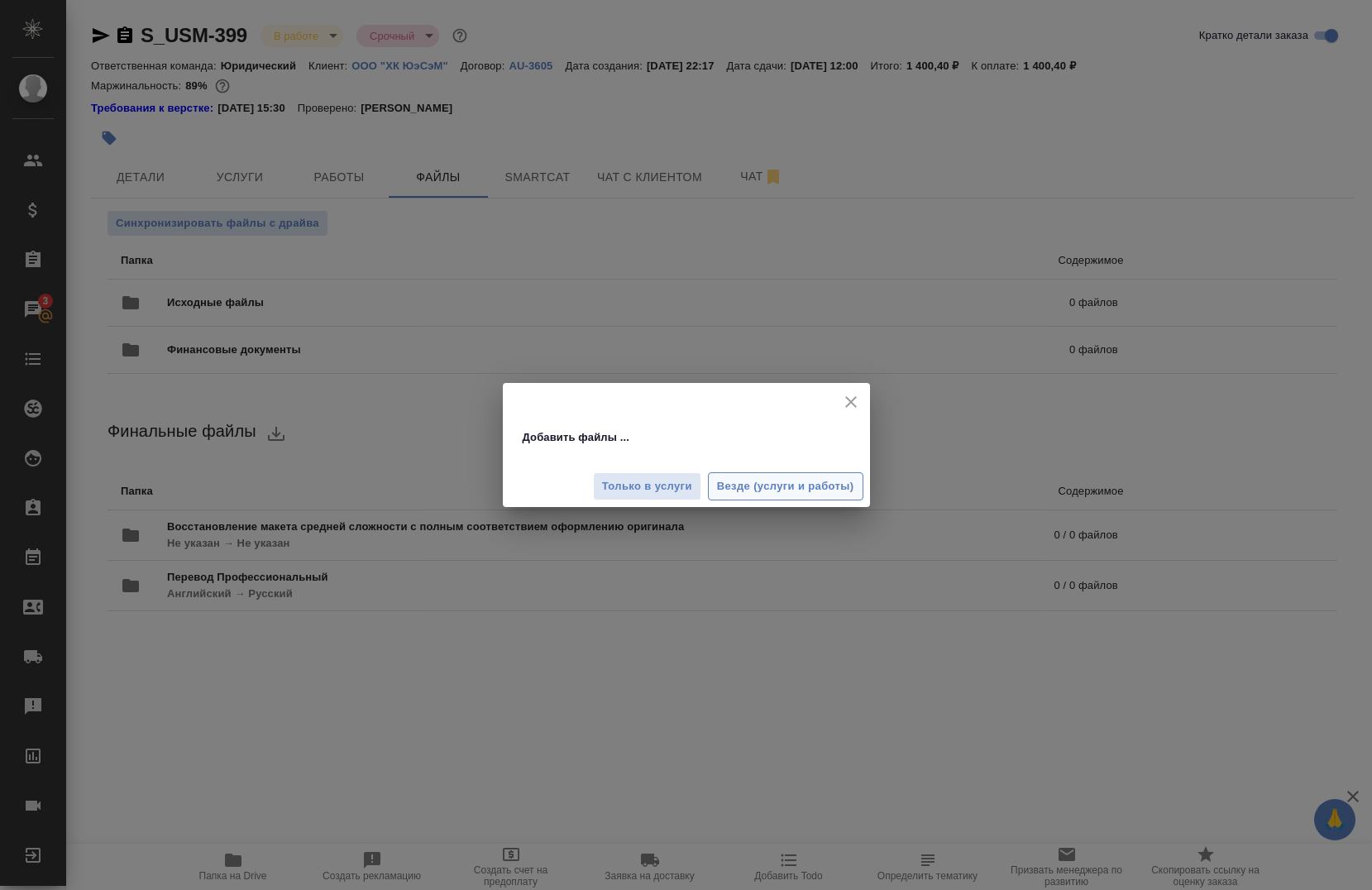
click at [738, 482] on span "Везде (услуги и работы)" at bounding box center [786, 487] width 137 height 19
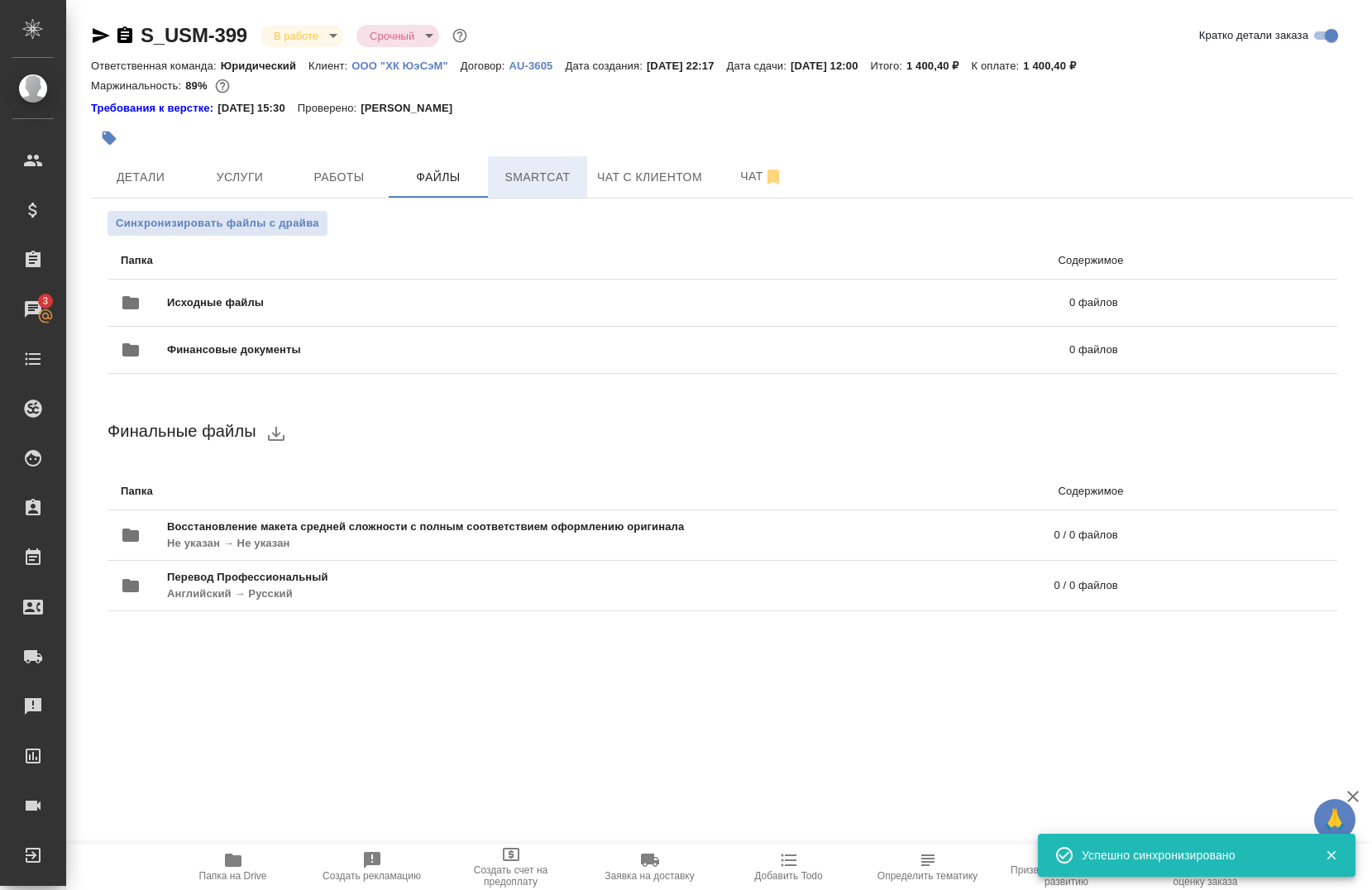
click at [520, 184] on span "Smartcat" at bounding box center [537, 178] width 80 height 21
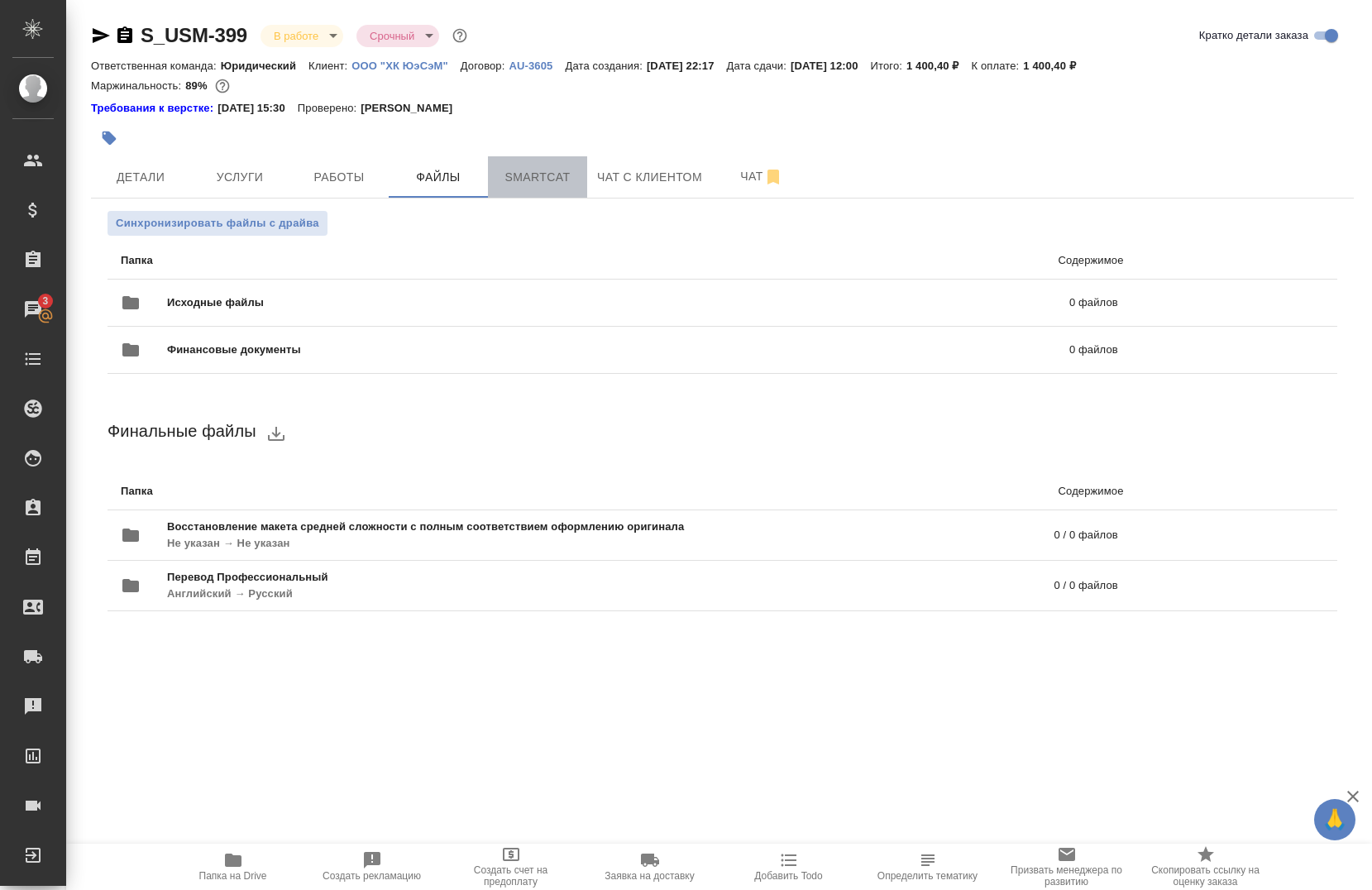
click at [561, 190] on button "Smartcat" at bounding box center [538, 177] width 100 height 41
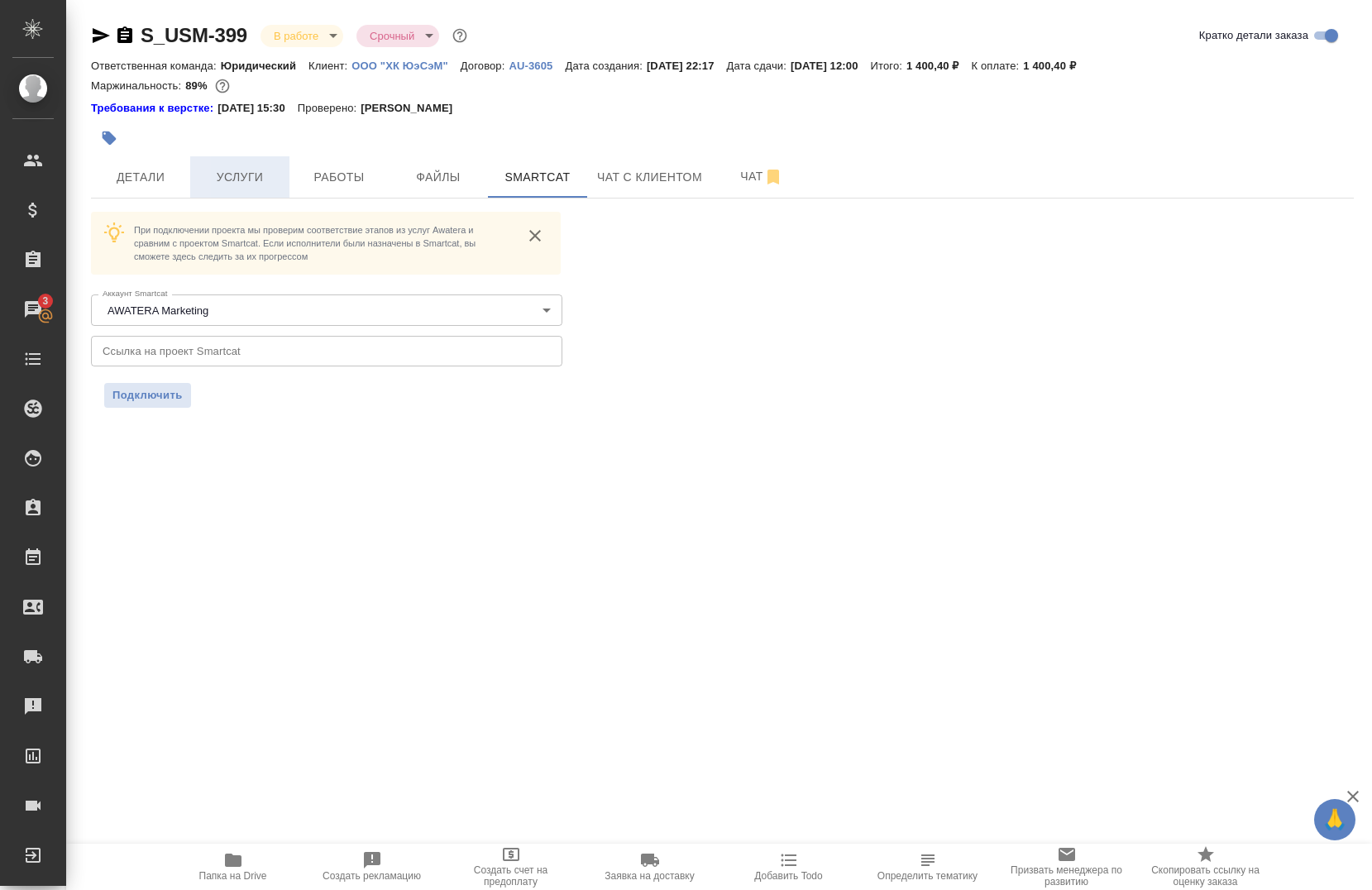
click at [237, 186] on span "Услуги" at bounding box center [239, 178] width 80 height 21
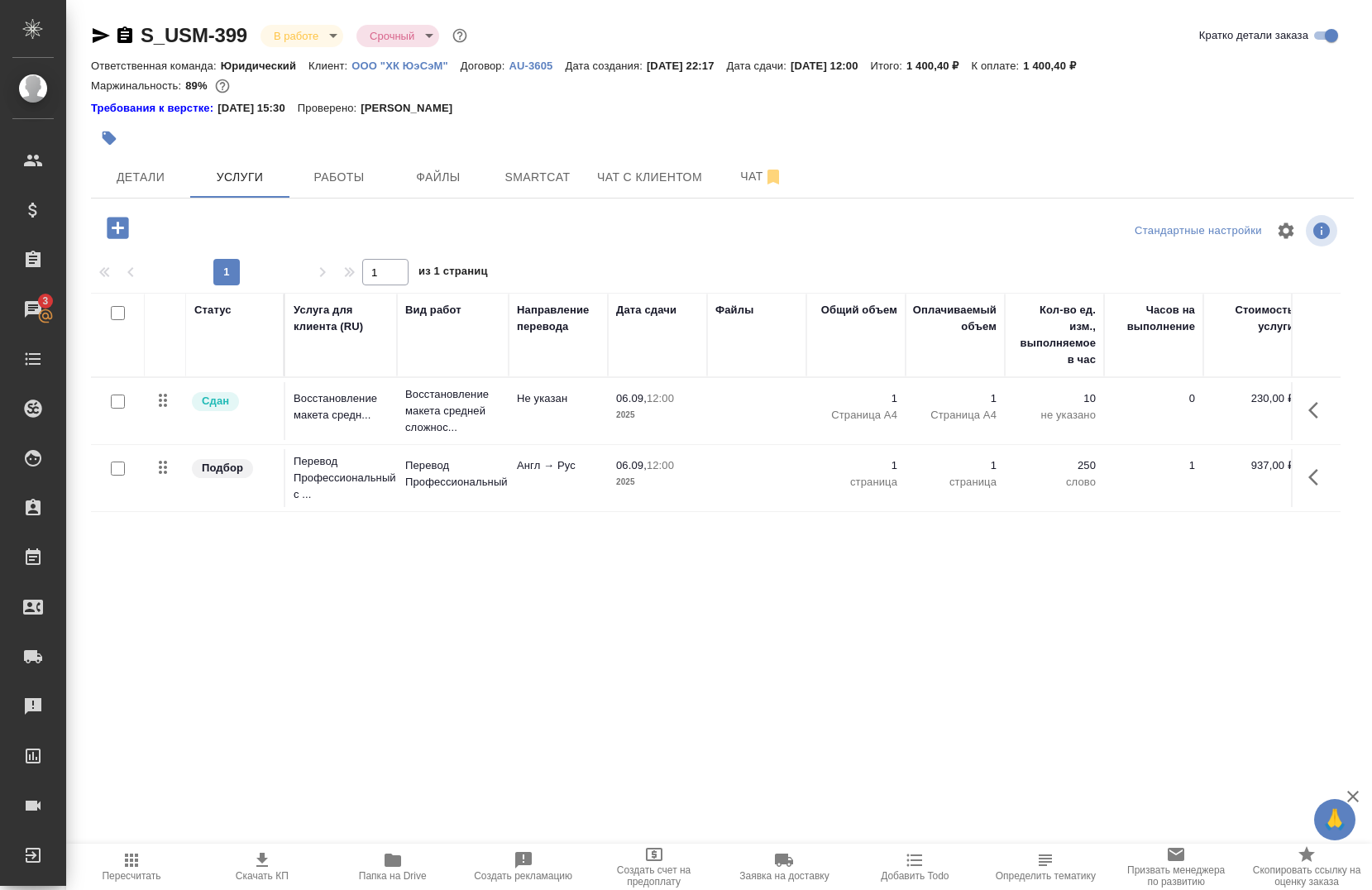
click at [397, 864] on icon "button" at bounding box center [392, 860] width 16 height 13
click at [118, 472] on input "checkbox" at bounding box center [118, 469] width 14 height 14
checkbox input "true"
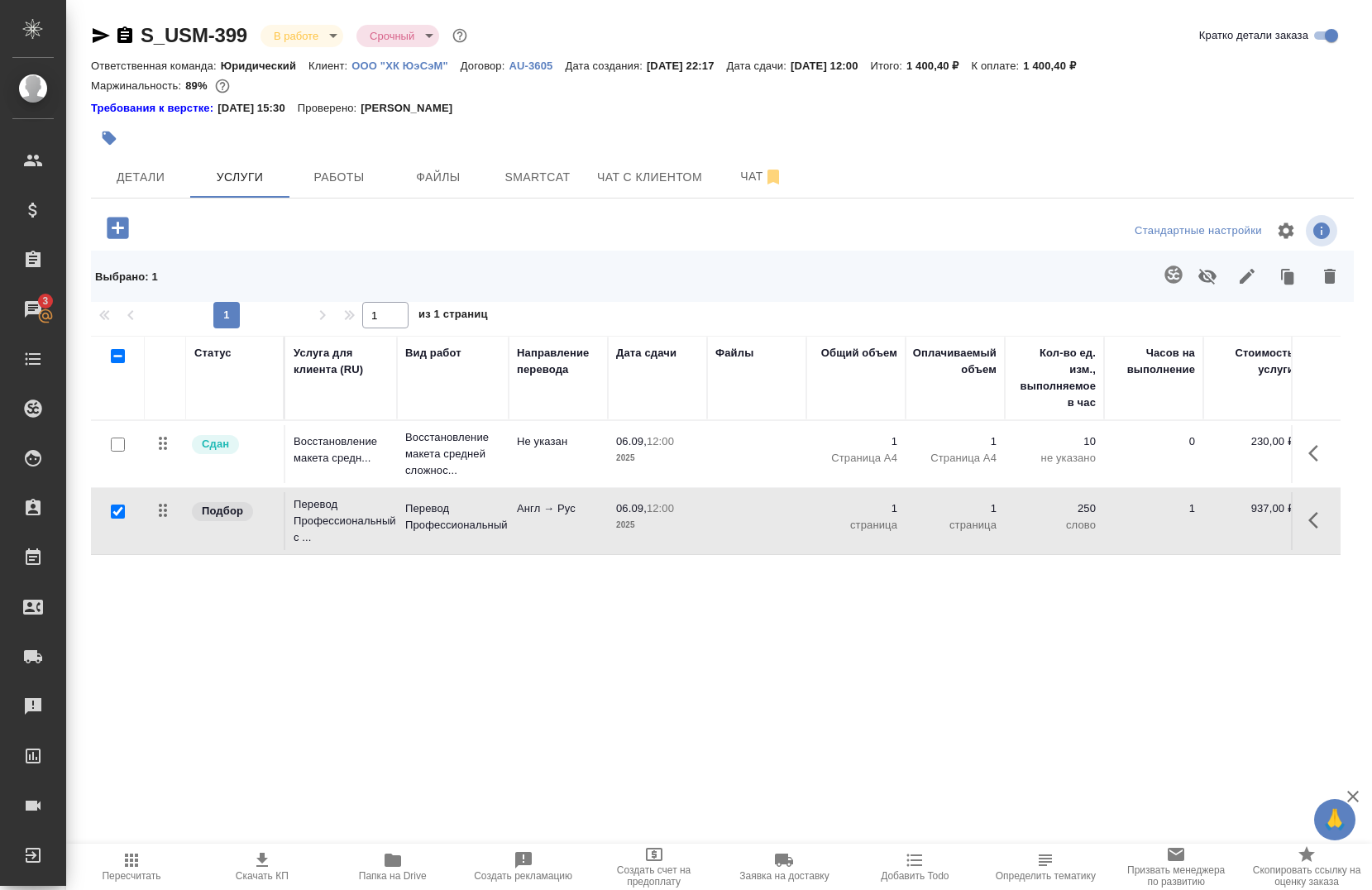
click at [1171, 282] on icon "button" at bounding box center [1173, 274] width 17 height 17
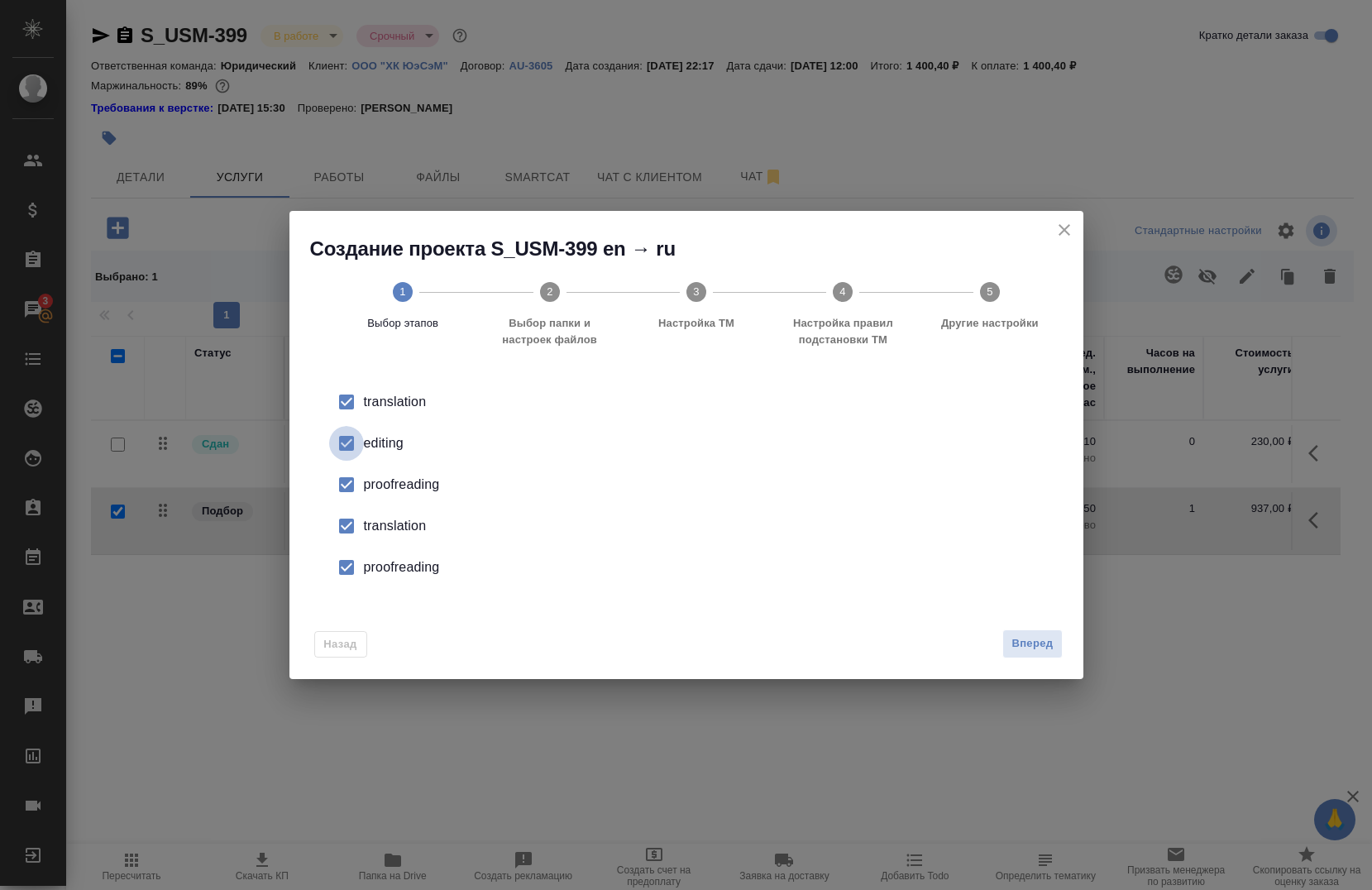
click at [356, 445] on input "checkbox" at bounding box center [347, 444] width 34 height 34
drag, startPoint x: 356, startPoint y: 445, endPoint x: 369, endPoint y: 476, distance: 33.6
click at [369, 476] on li "proofreading" at bounding box center [686, 485] width 741 height 41
click at [372, 536] on div "translation" at bounding box center [704, 526] width 680 height 20
click at [376, 575] on div "proofreading" at bounding box center [704, 567] width 680 height 20
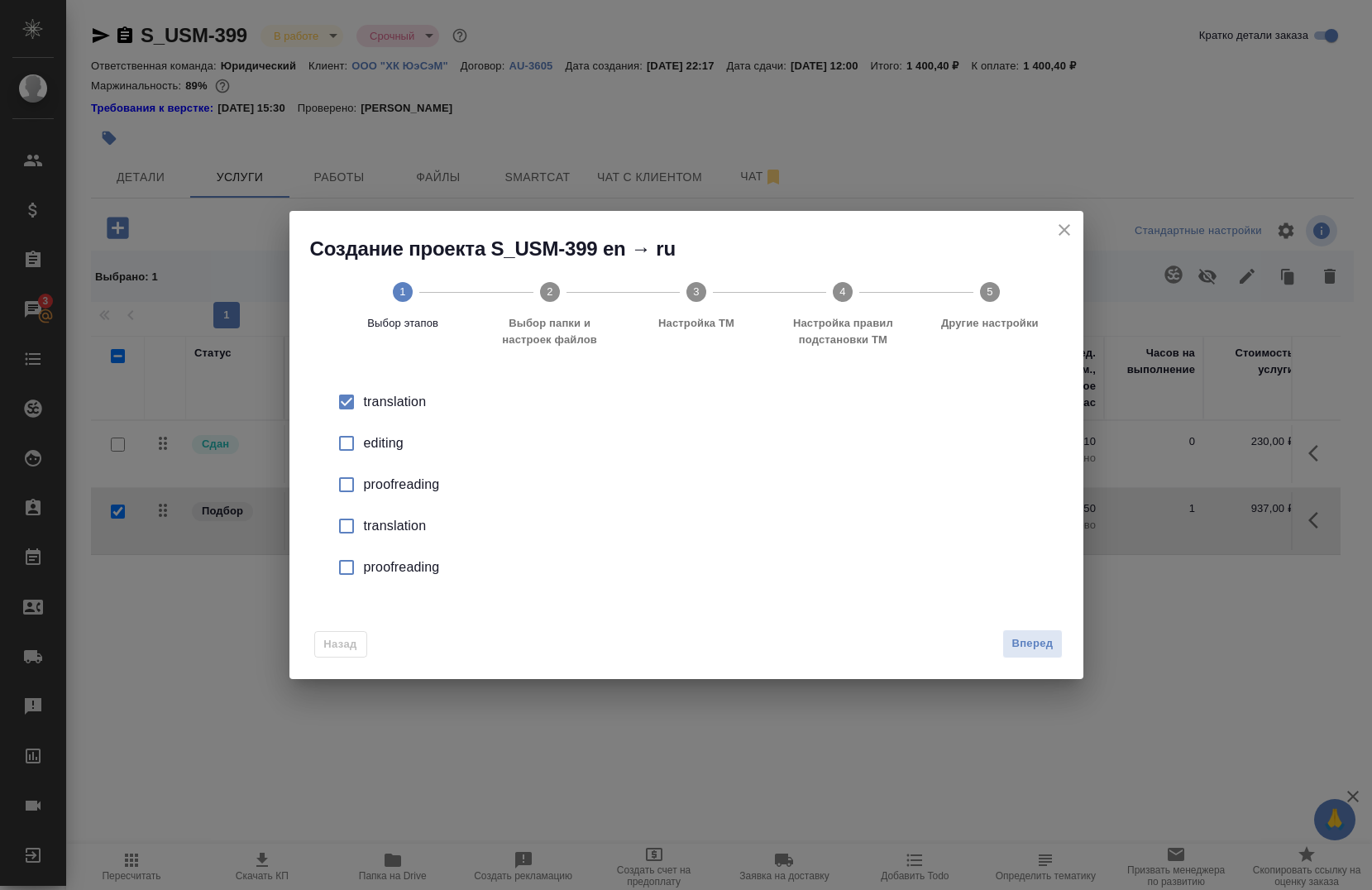
click at [997, 640] on div "Вперед" at bounding box center [1029, 645] width 66 height 29
click at [1015, 639] on span "Вперед" at bounding box center [1032, 644] width 41 height 19
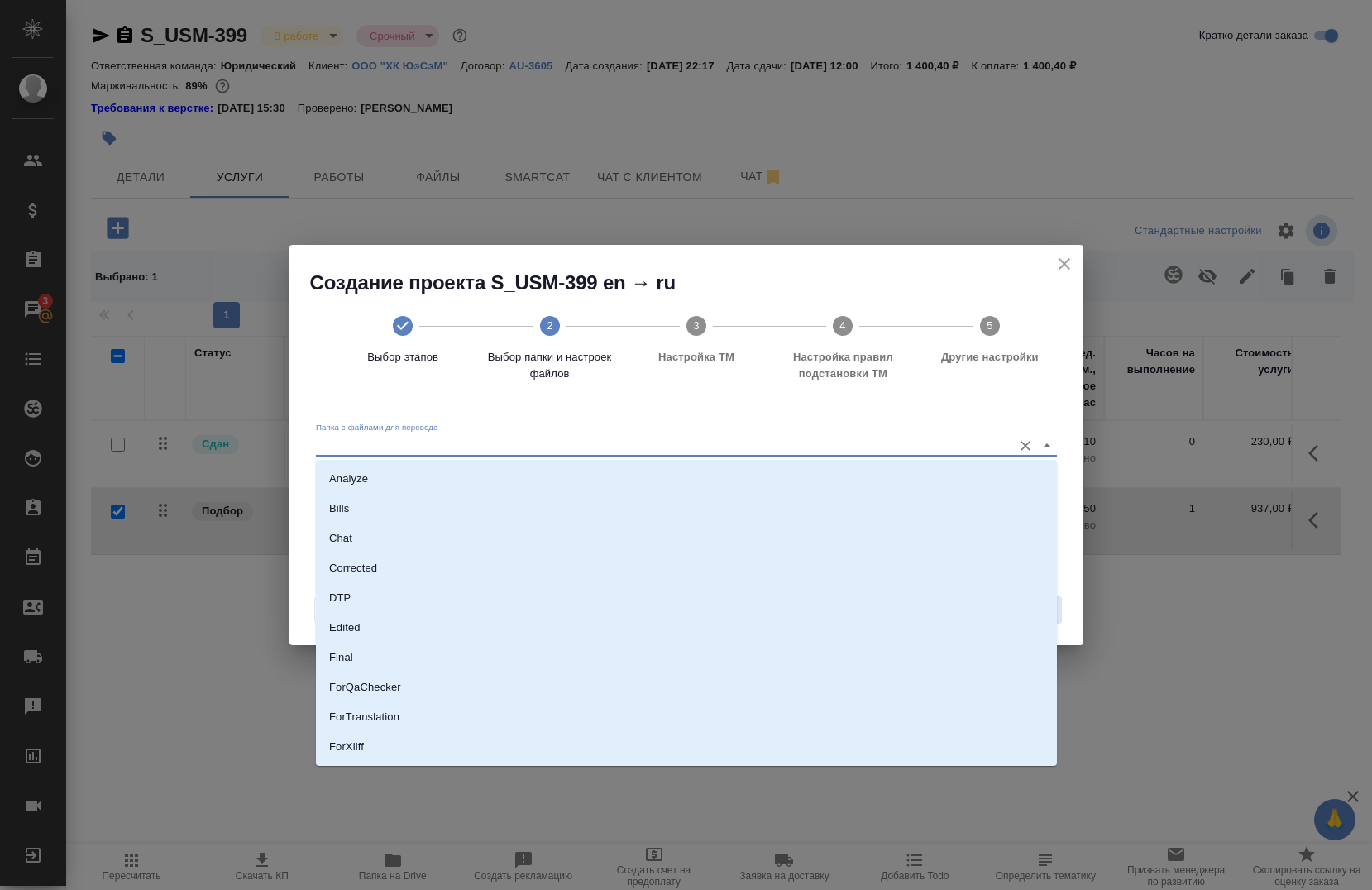
click at [444, 442] on input "Папка с файлами для перевода" at bounding box center [660, 445] width 688 height 20
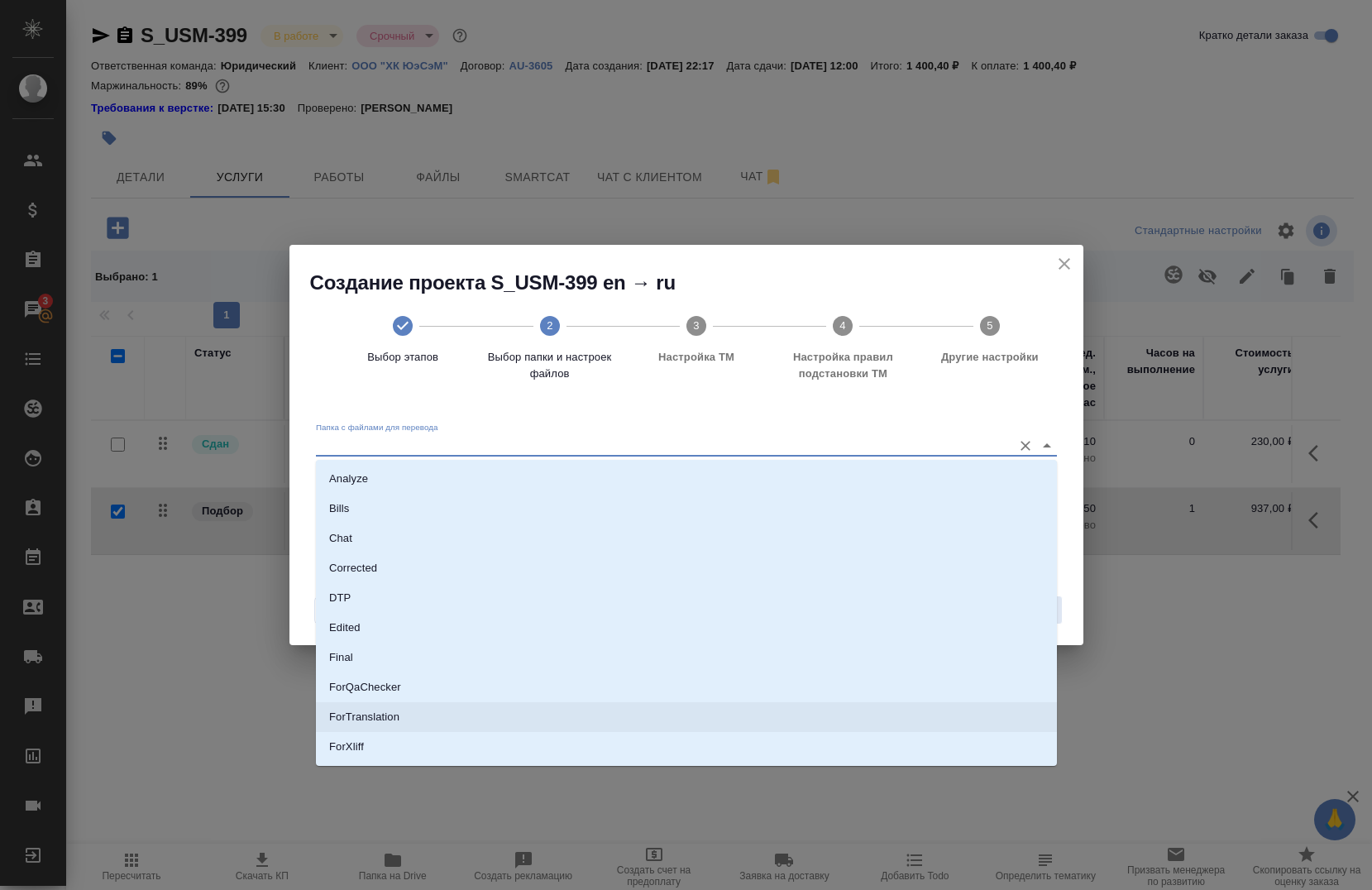
click at [410, 715] on li "ForTranslation" at bounding box center [686, 717] width 741 height 30
type input "ForTranslation"
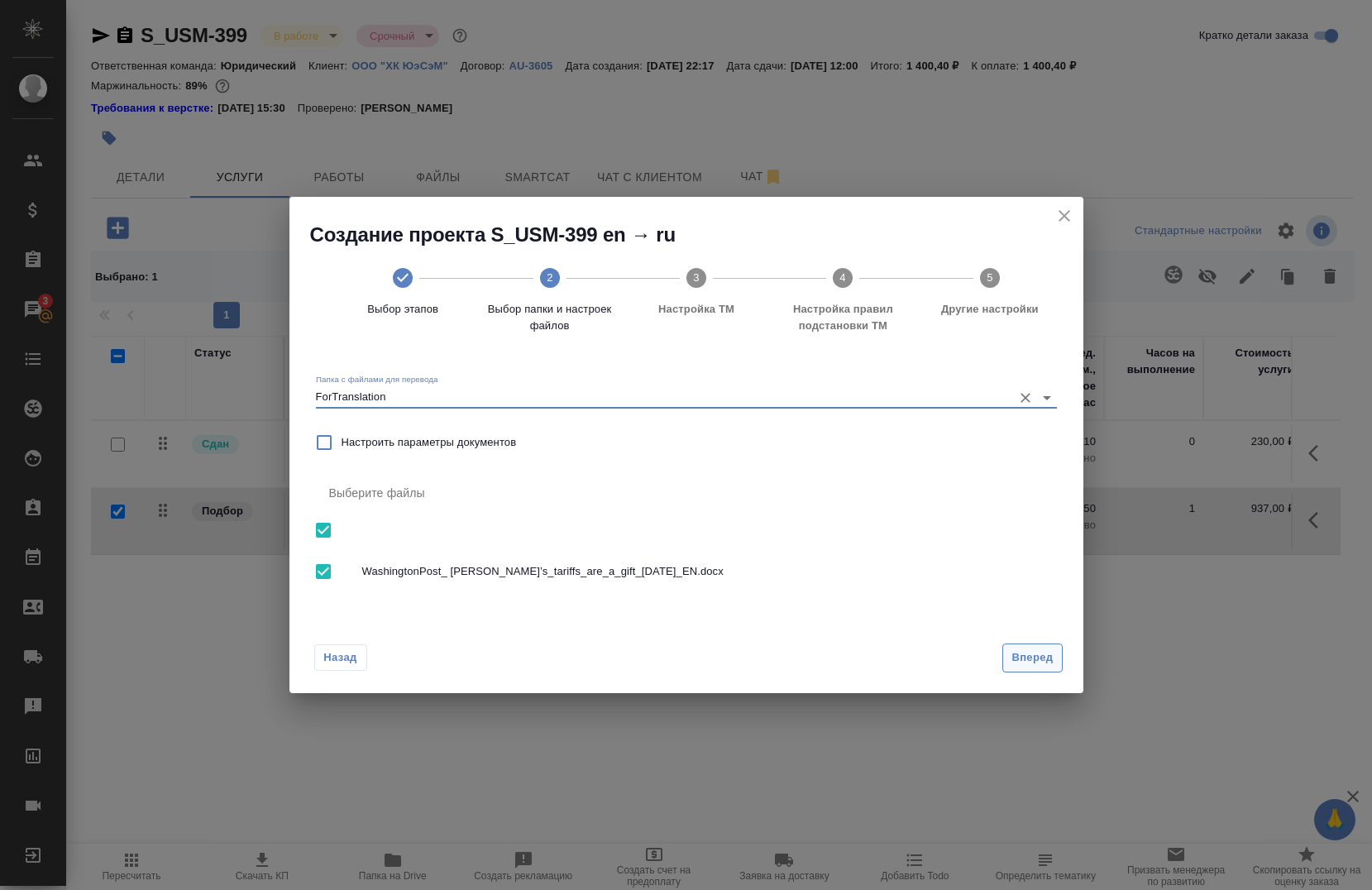
click at [1024, 662] on span "Вперед" at bounding box center [1032, 658] width 41 height 19
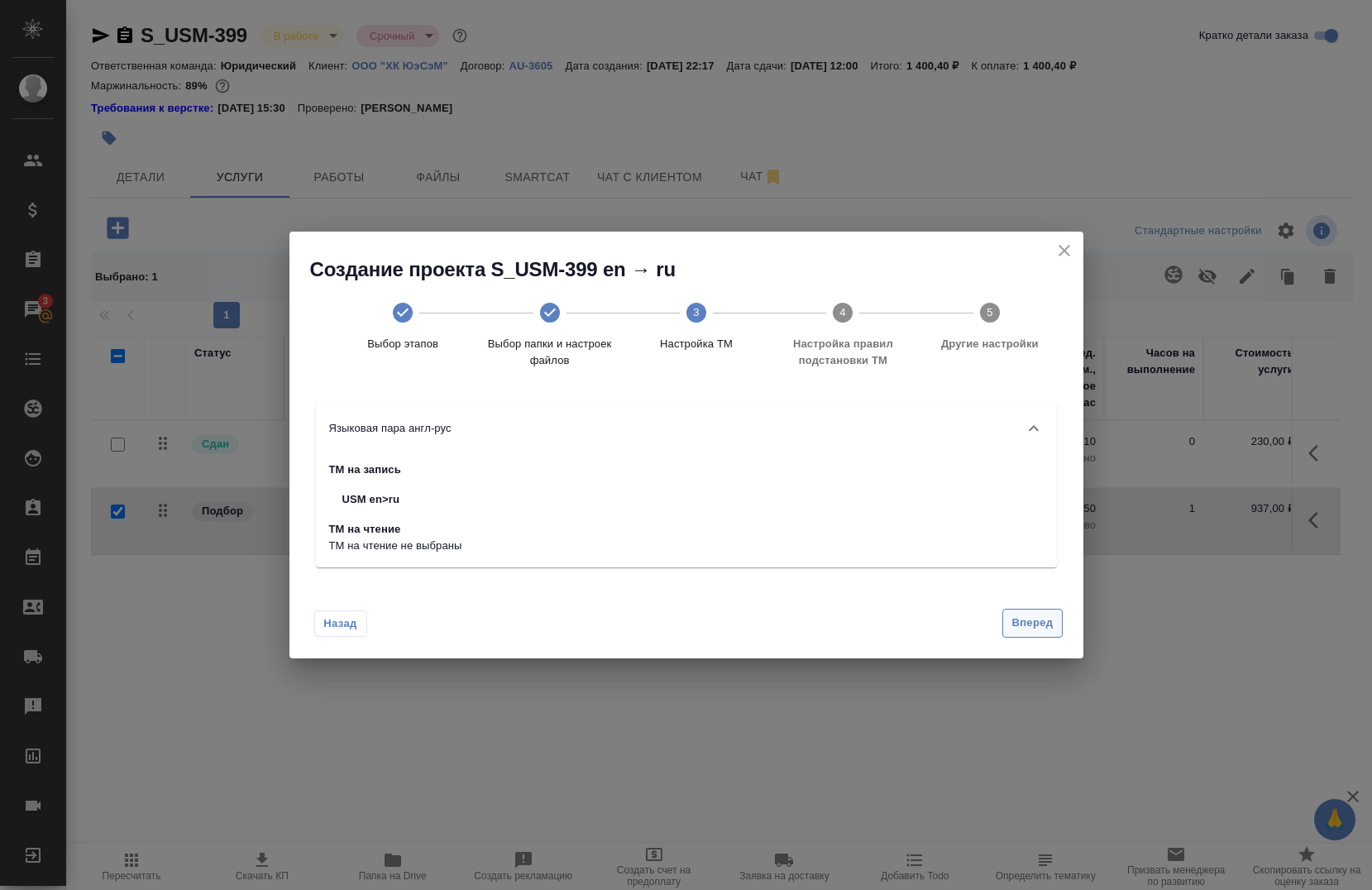
click at [1027, 622] on span "Вперед" at bounding box center [1032, 623] width 41 height 19
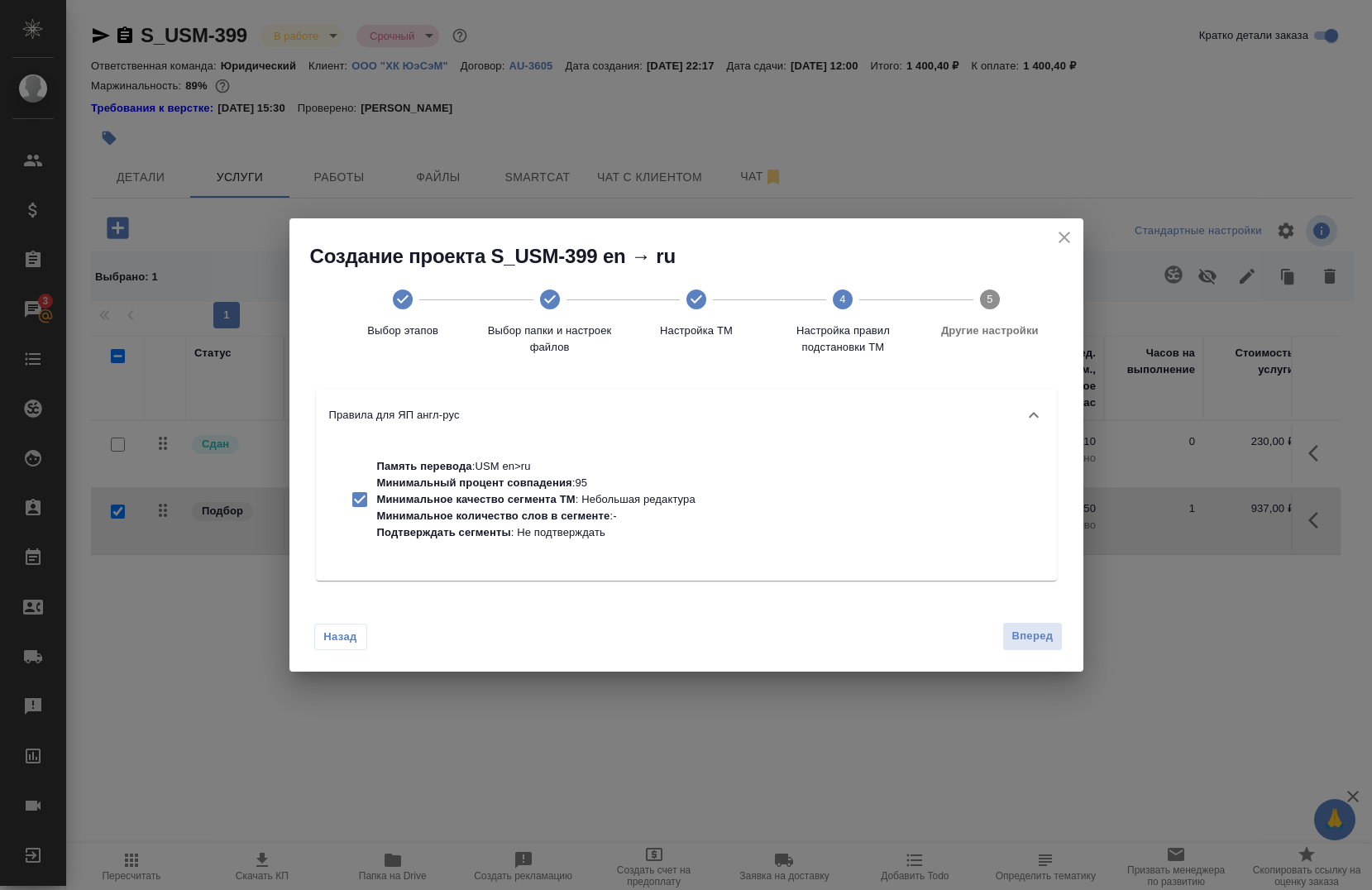
click at [1034, 636] on span "Вперед" at bounding box center [1032, 637] width 41 height 19
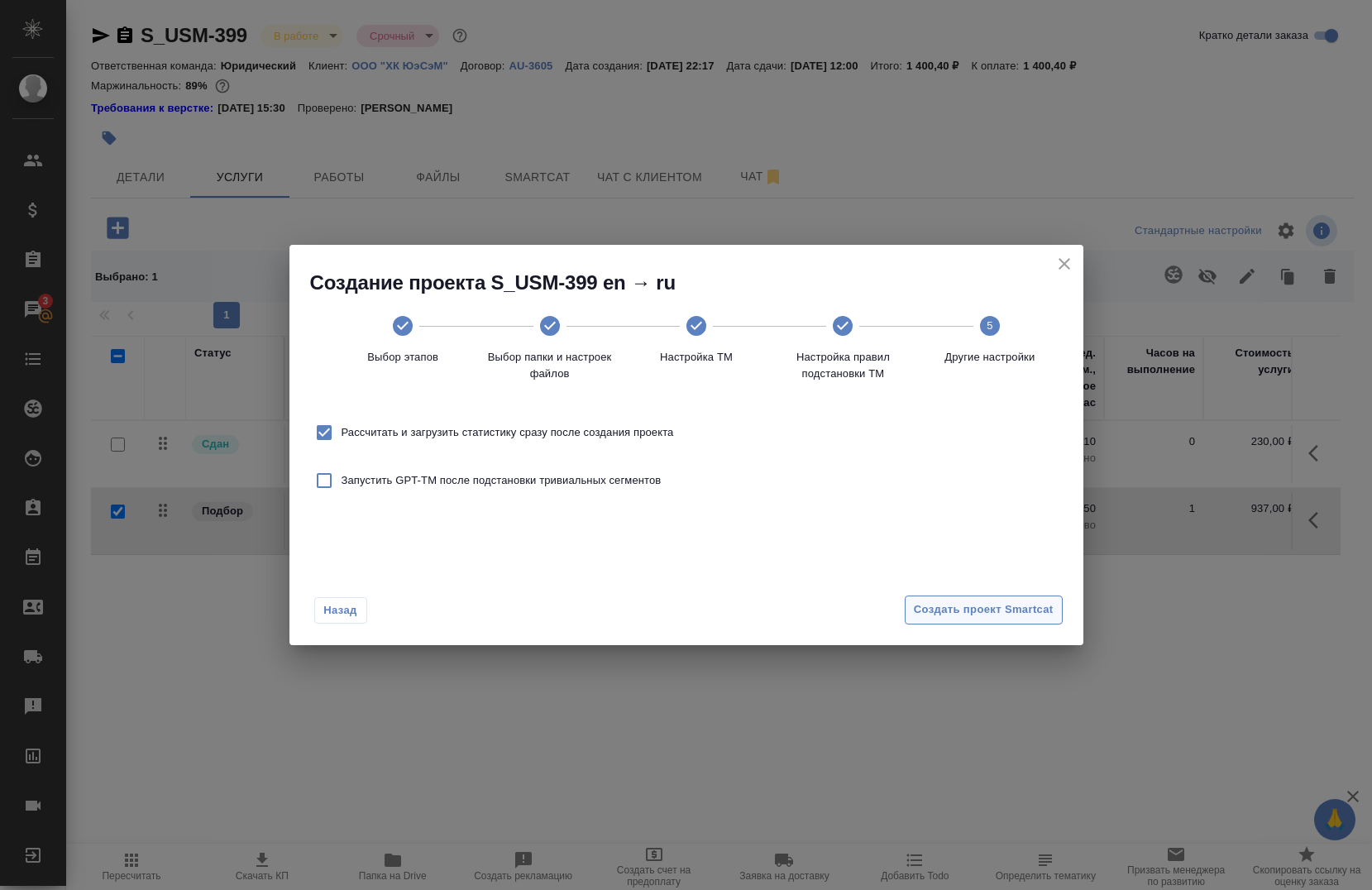
click at [994, 605] on span "Создать проект Smartcat" at bounding box center [983, 610] width 140 height 19
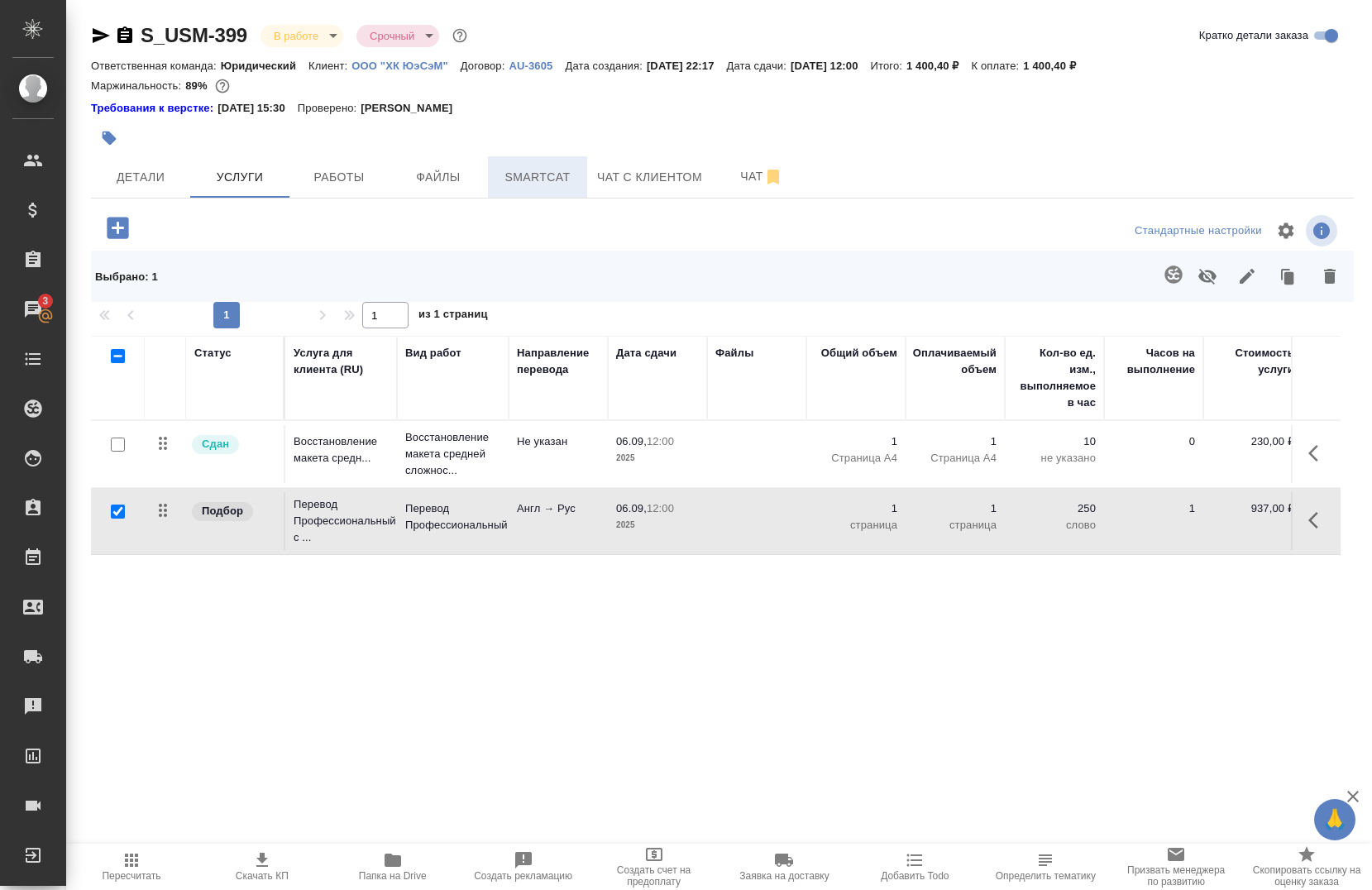
click at [503, 171] on span "Smartcat" at bounding box center [537, 178] width 80 height 21
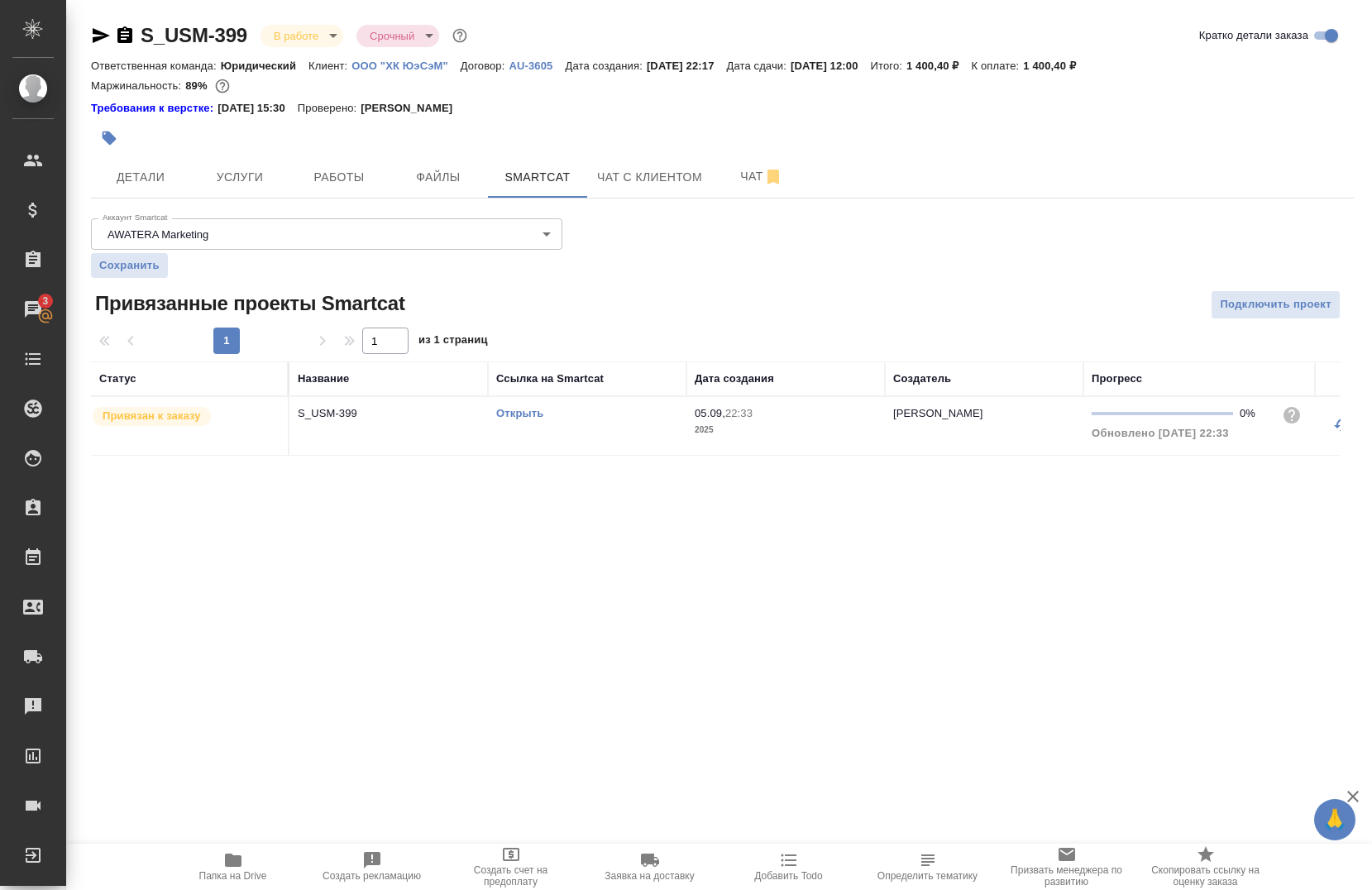
click at [521, 413] on link "Открыть" at bounding box center [519, 413] width 47 height 12
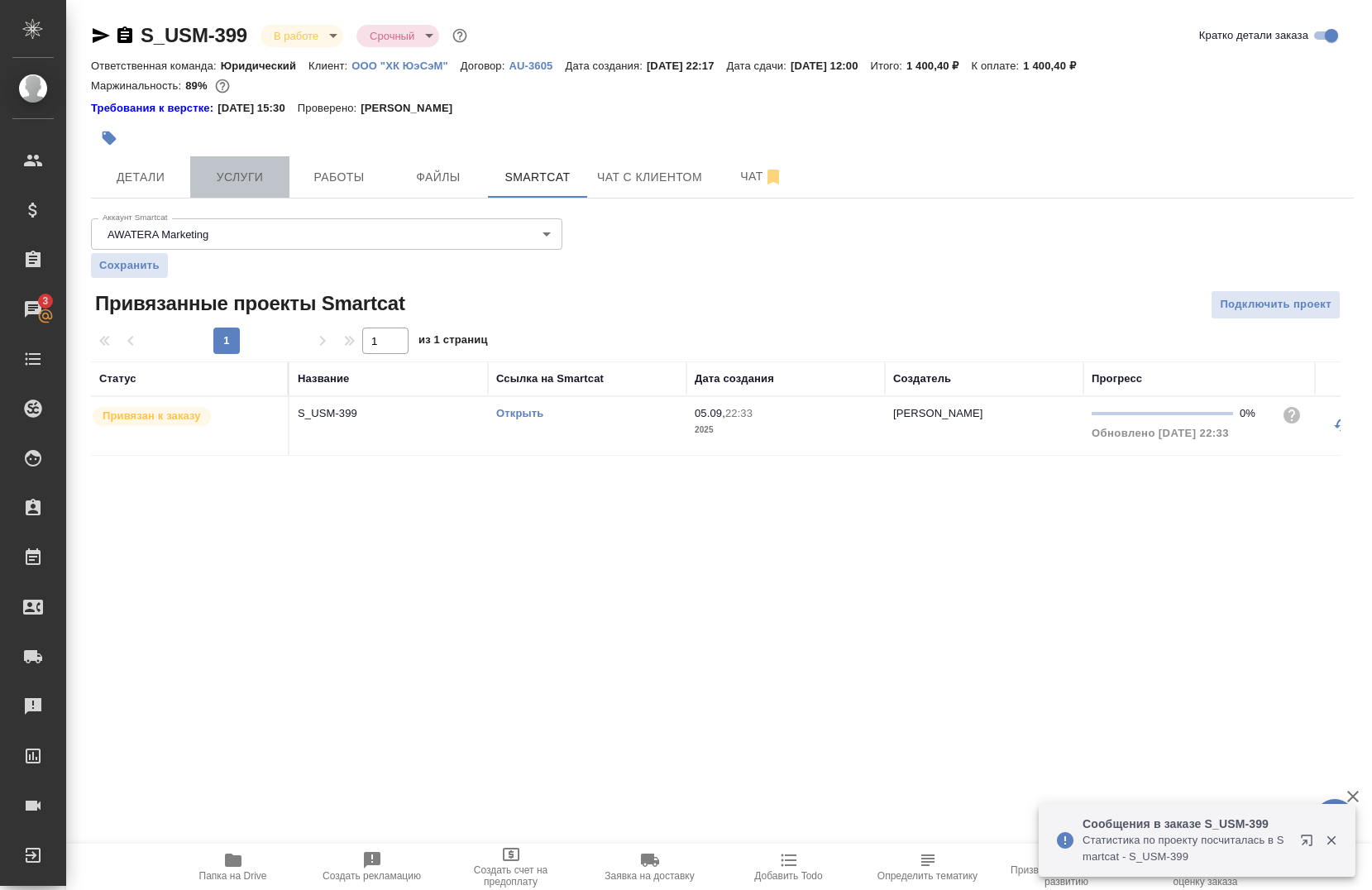
click at [248, 163] on button "Услуги" at bounding box center [240, 177] width 100 height 41
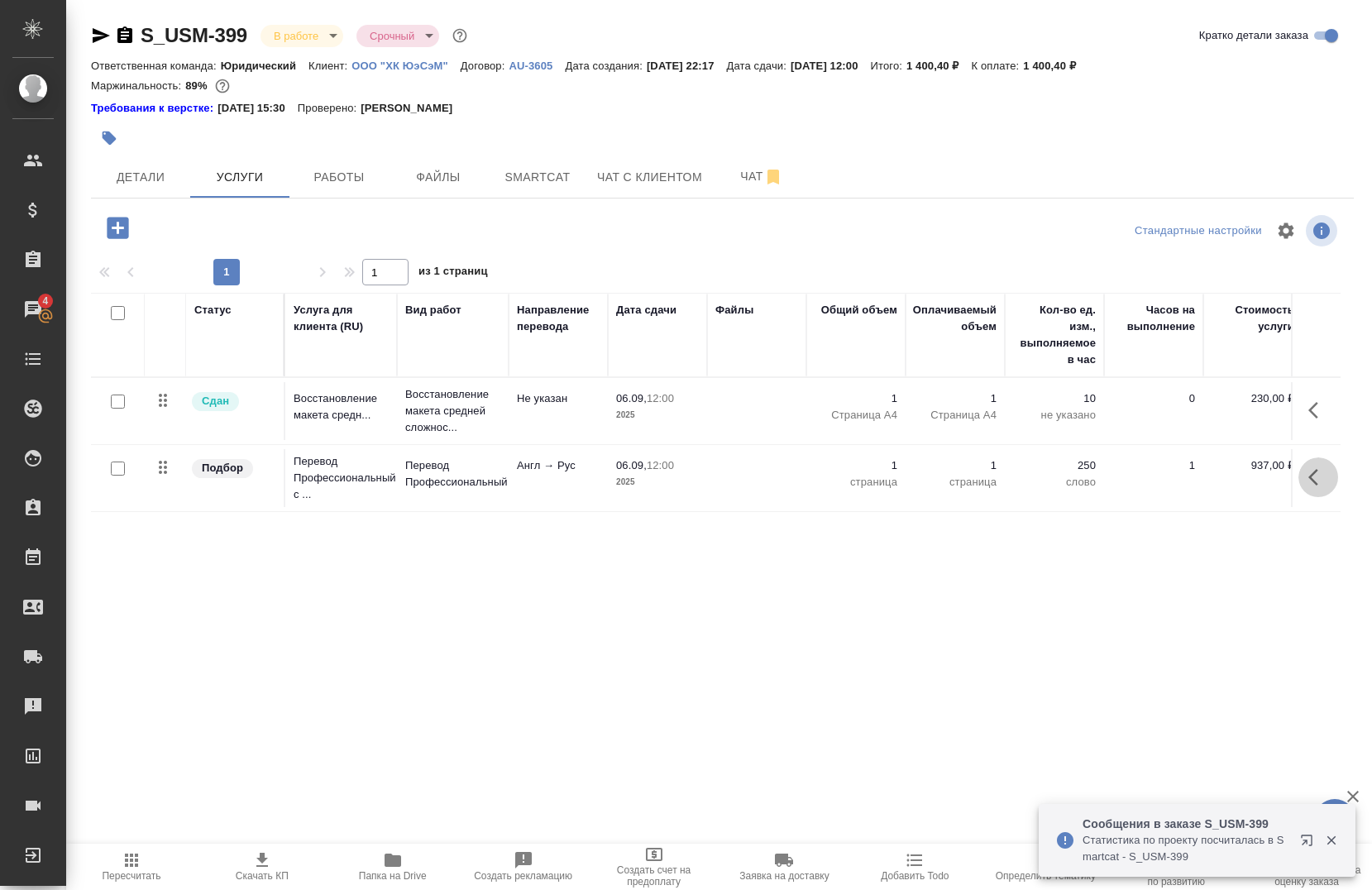
click at [1321, 481] on icon "button" at bounding box center [1318, 477] width 20 height 20
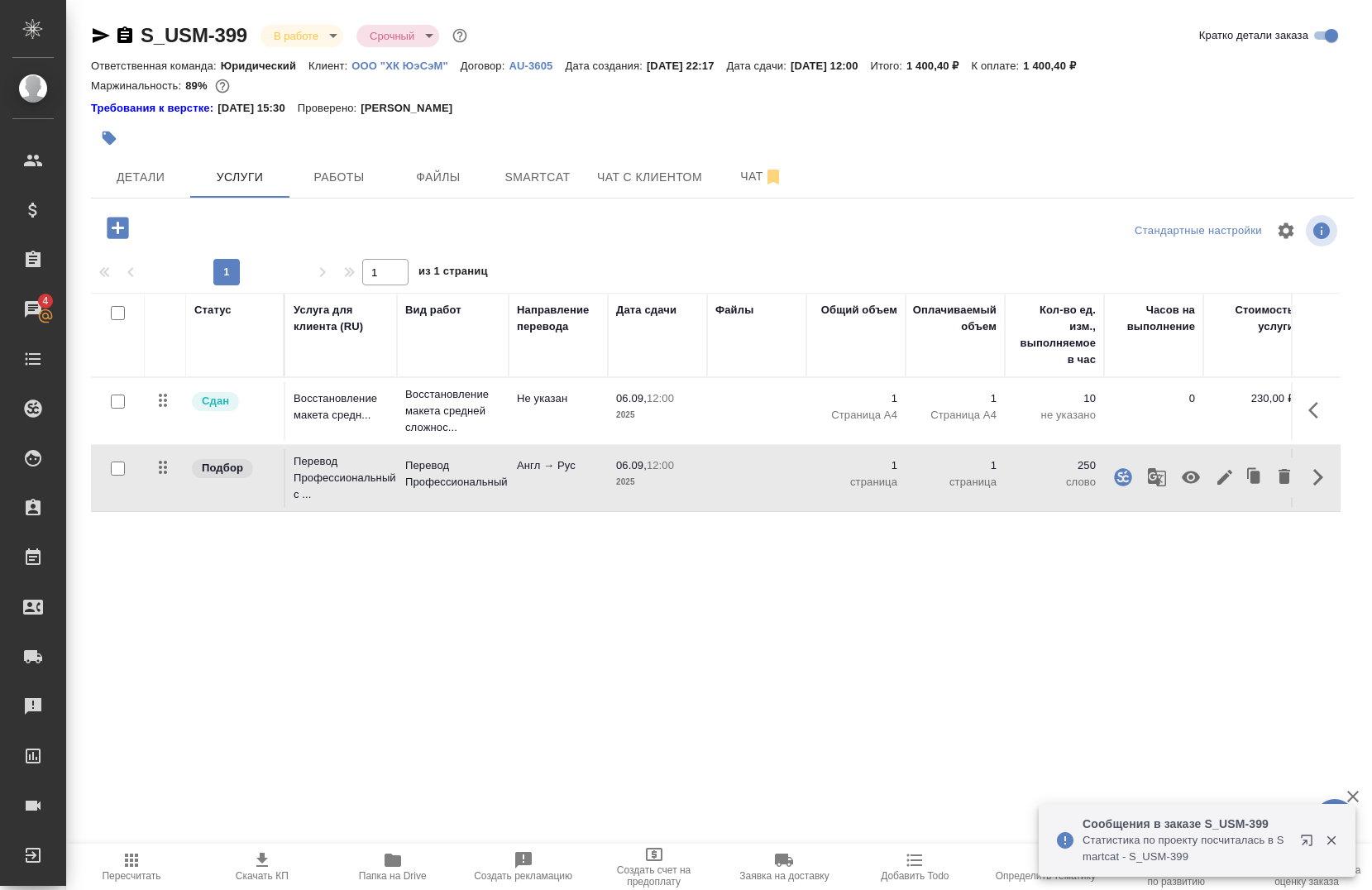
click at [1148, 474] on icon "button" at bounding box center [1157, 477] width 18 height 18
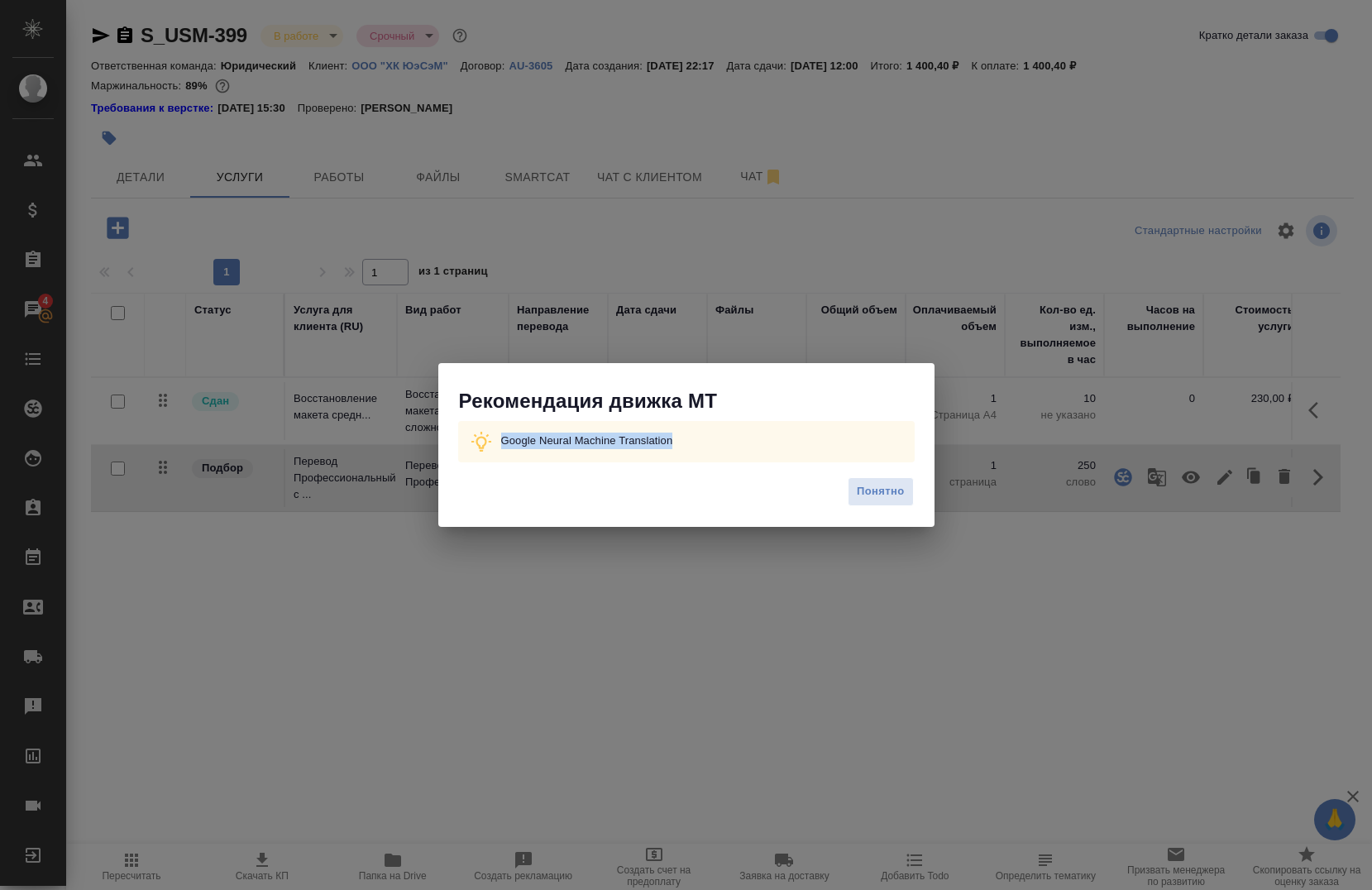
drag, startPoint x: 688, startPoint y: 446, endPoint x: 504, endPoint y: 445, distance: 184.0
click at [504, 445] on div "Google Neural Machine Translation" at bounding box center [686, 442] width 456 height 41
copy p "Google Neural Machine Translation"
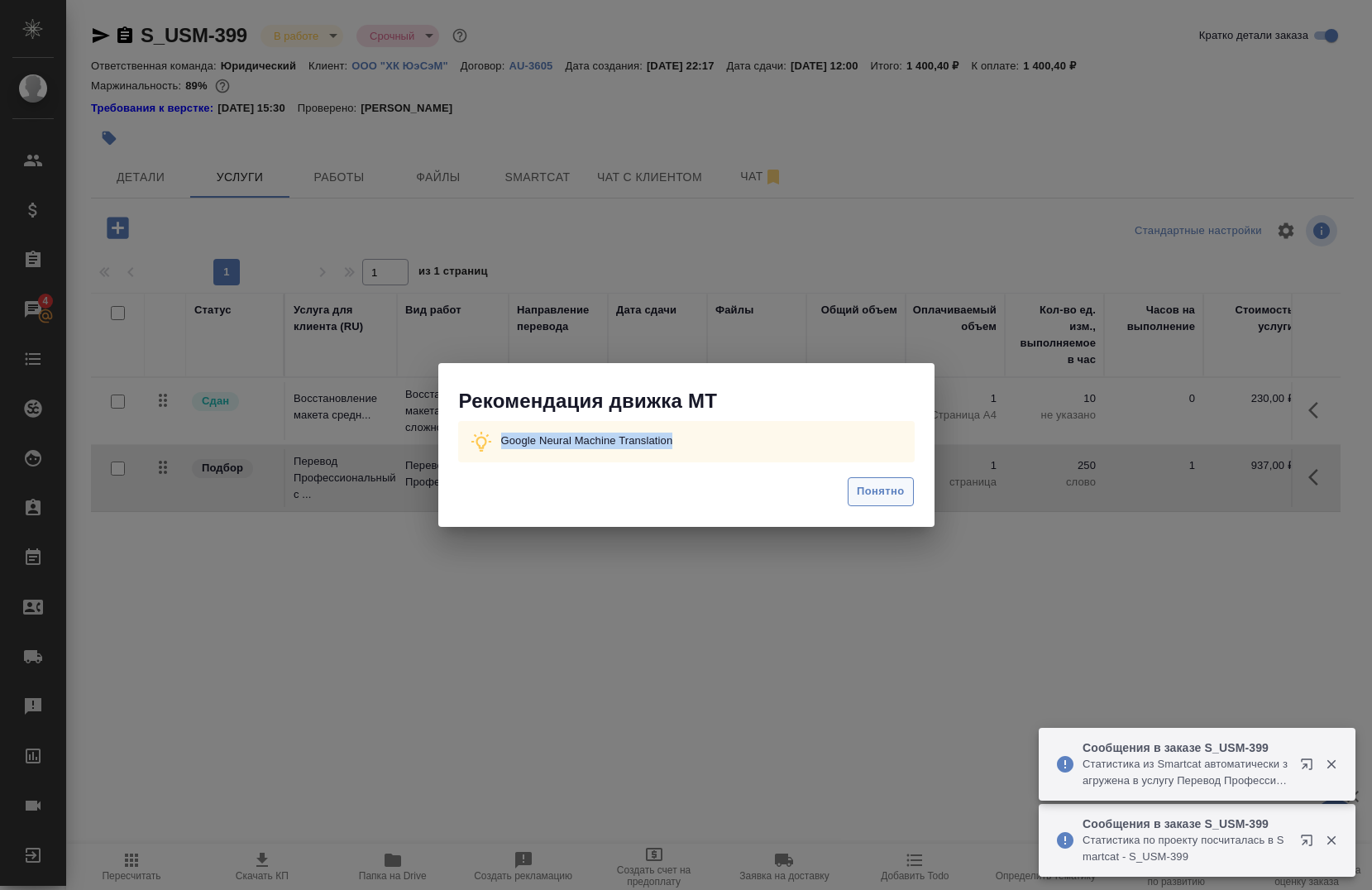
click at [876, 495] on span "Понятно" at bounding box center [880, 492] width 47 height 19
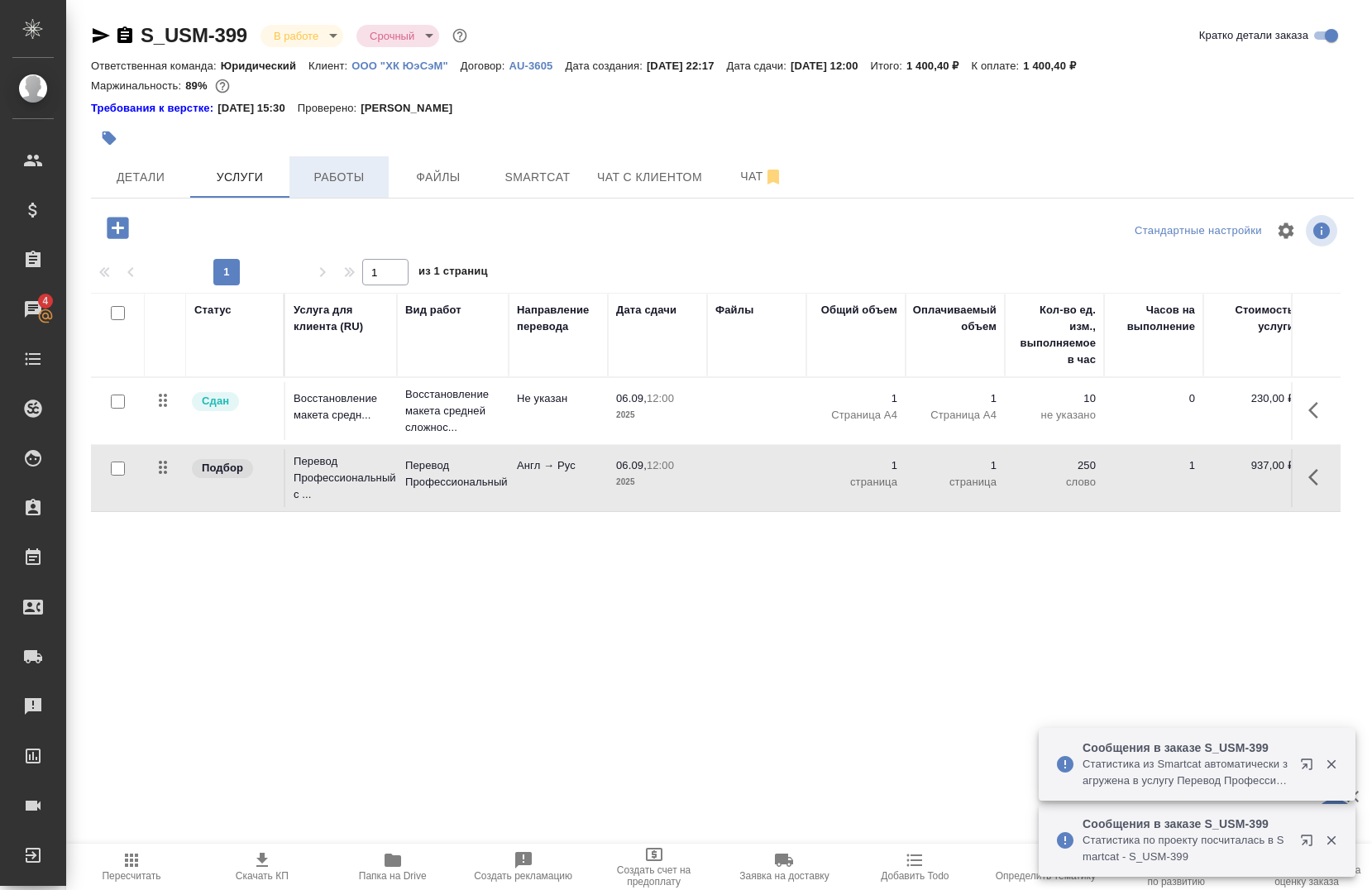
click at [303, 160] on button "Работы" at bounding box center [339, 177] width 100 height 41
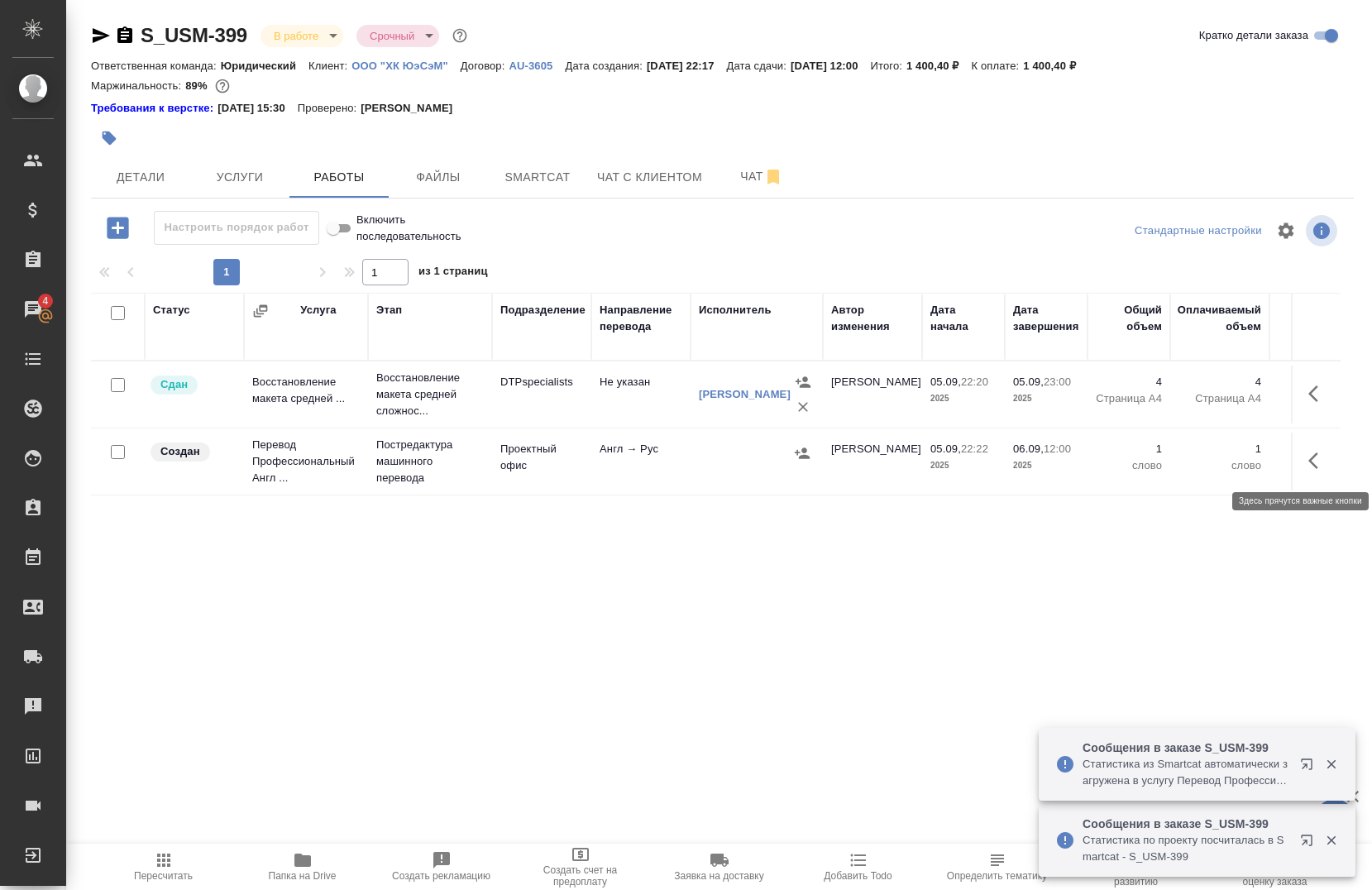
click at [1318, 449] on button "button" at bounding box center [1319, 461] width 39 height 39
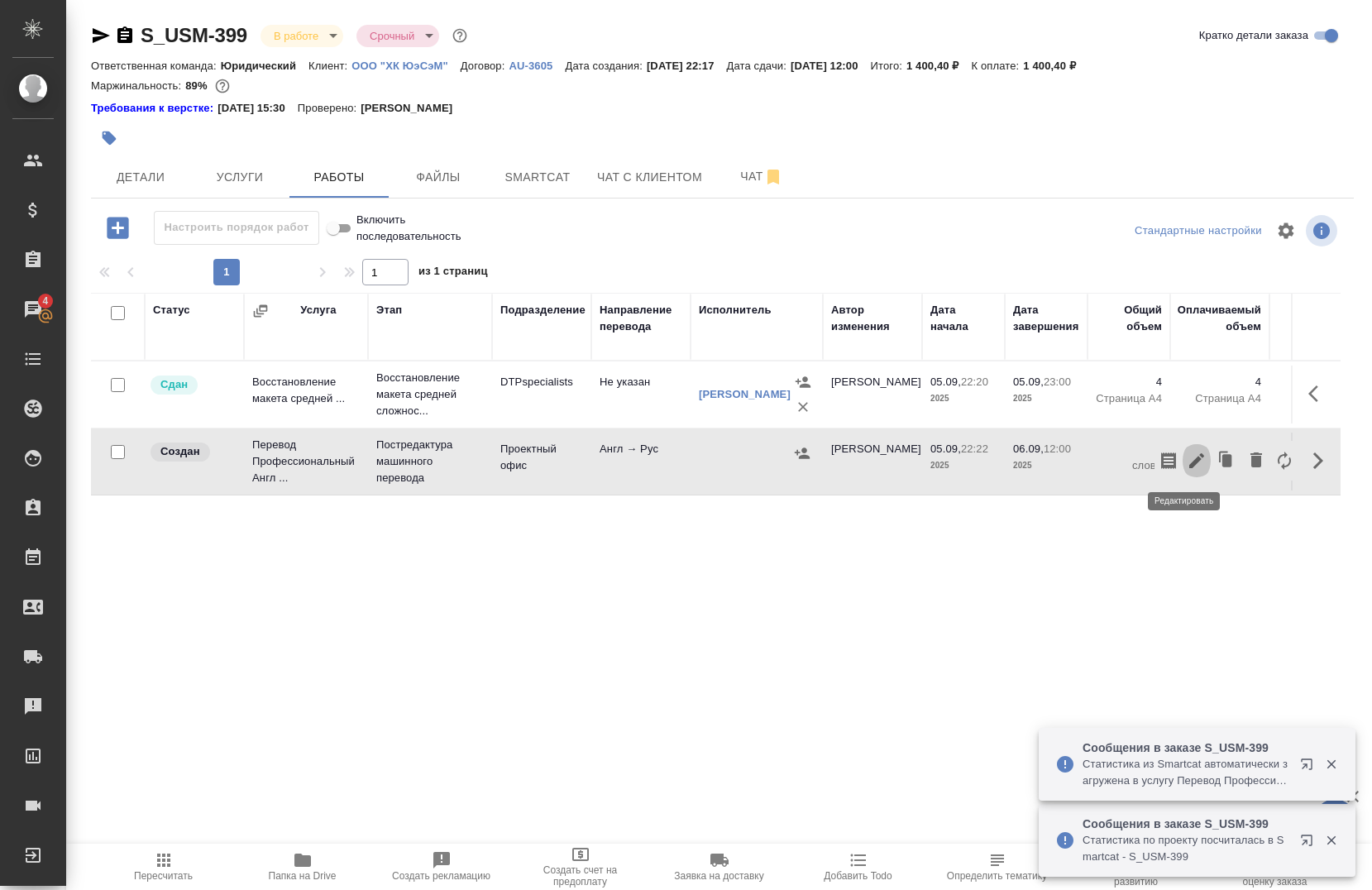
click at [1189, 460] on icon "button" at bounding box center [1196, 460] width 15 height 15
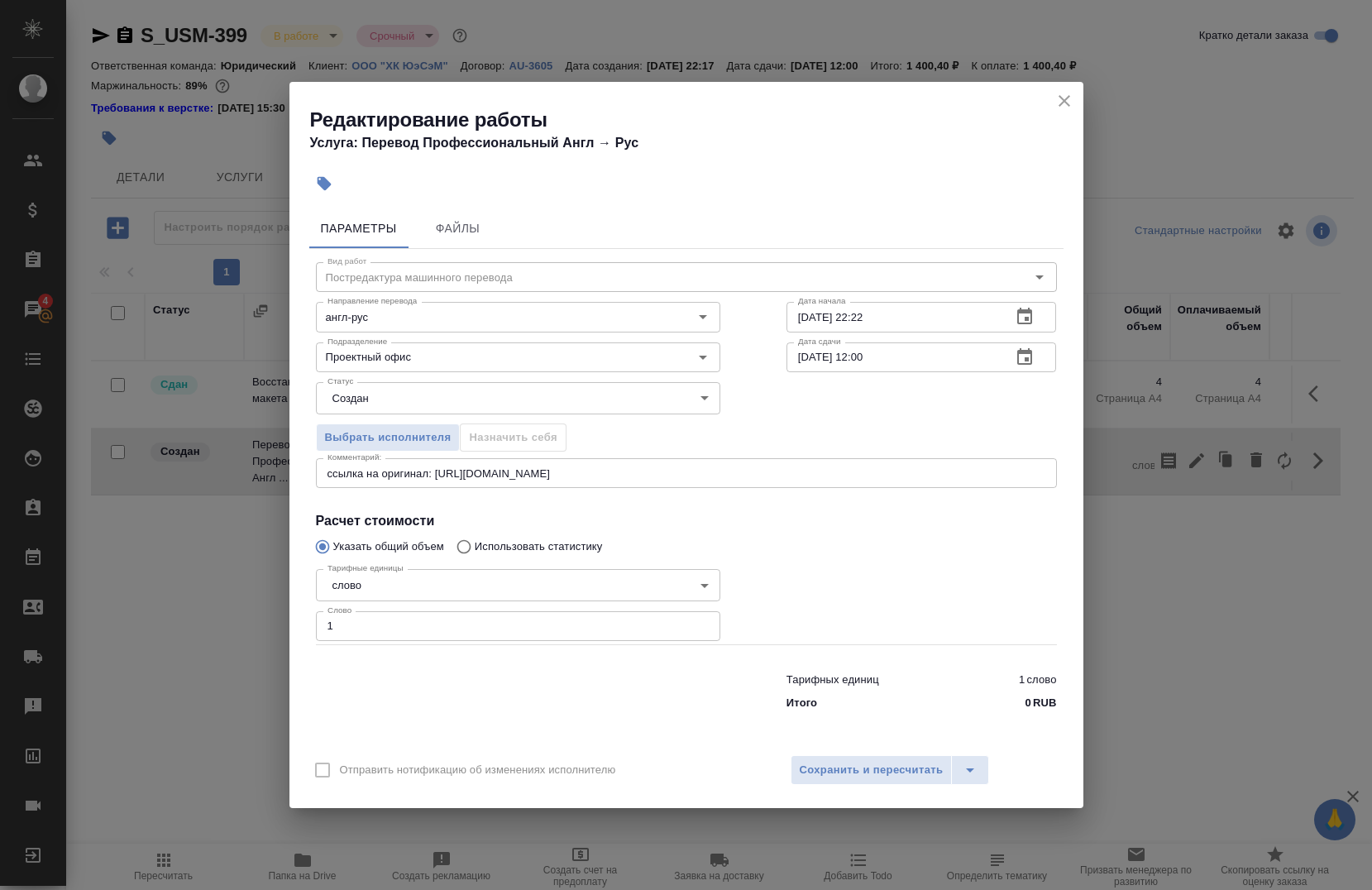
click at [408, 635] on input "1" at bounding box center [517, 626] width 404 height 30
type input "843"
click at [864, 780] on button "Сохранить и пересчитать" at bounding box center [872, 770] width 162 height 30
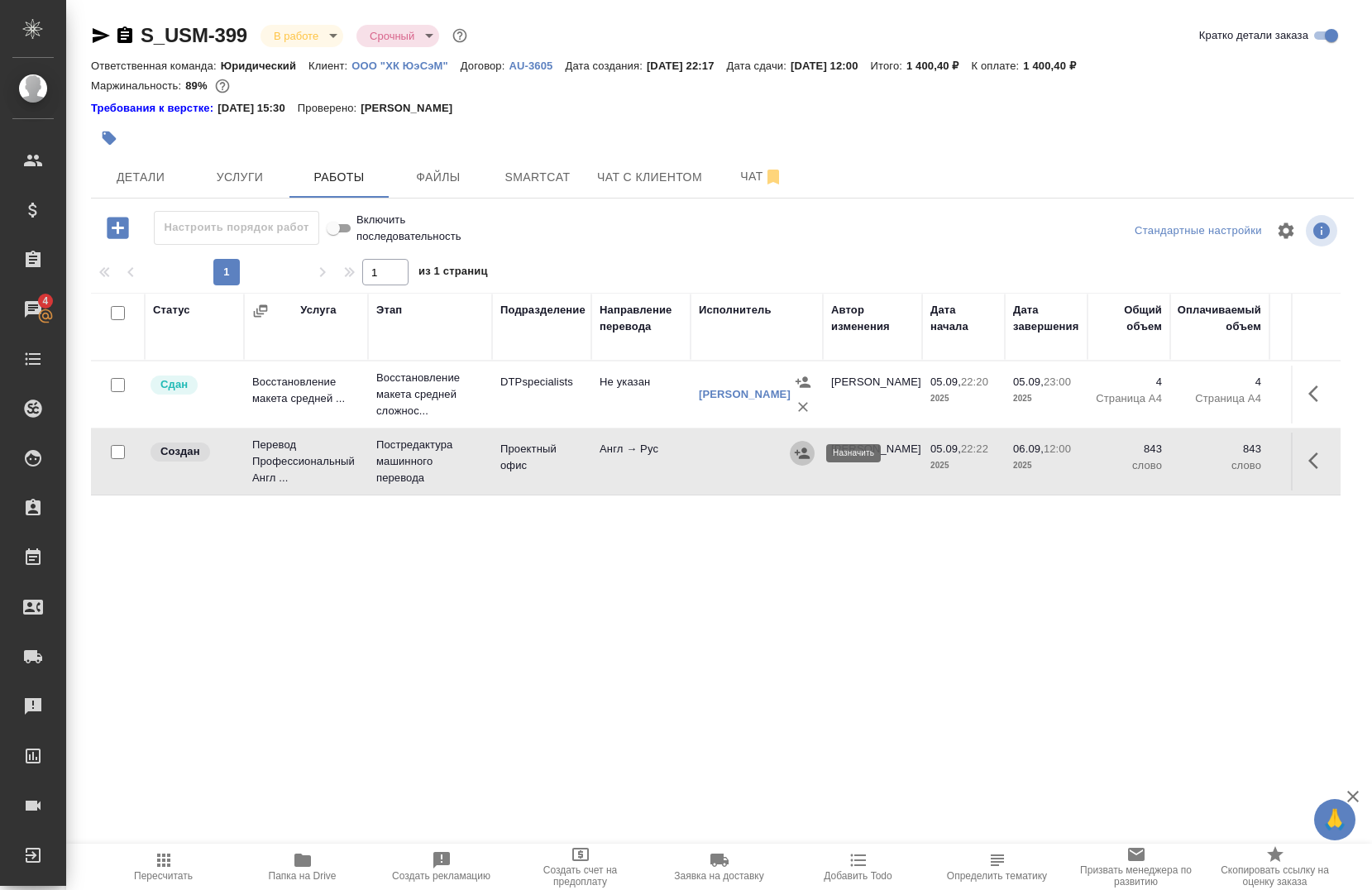
click at [799, 462] on button "button" at bounding box center [802, 453] width 25 height 25
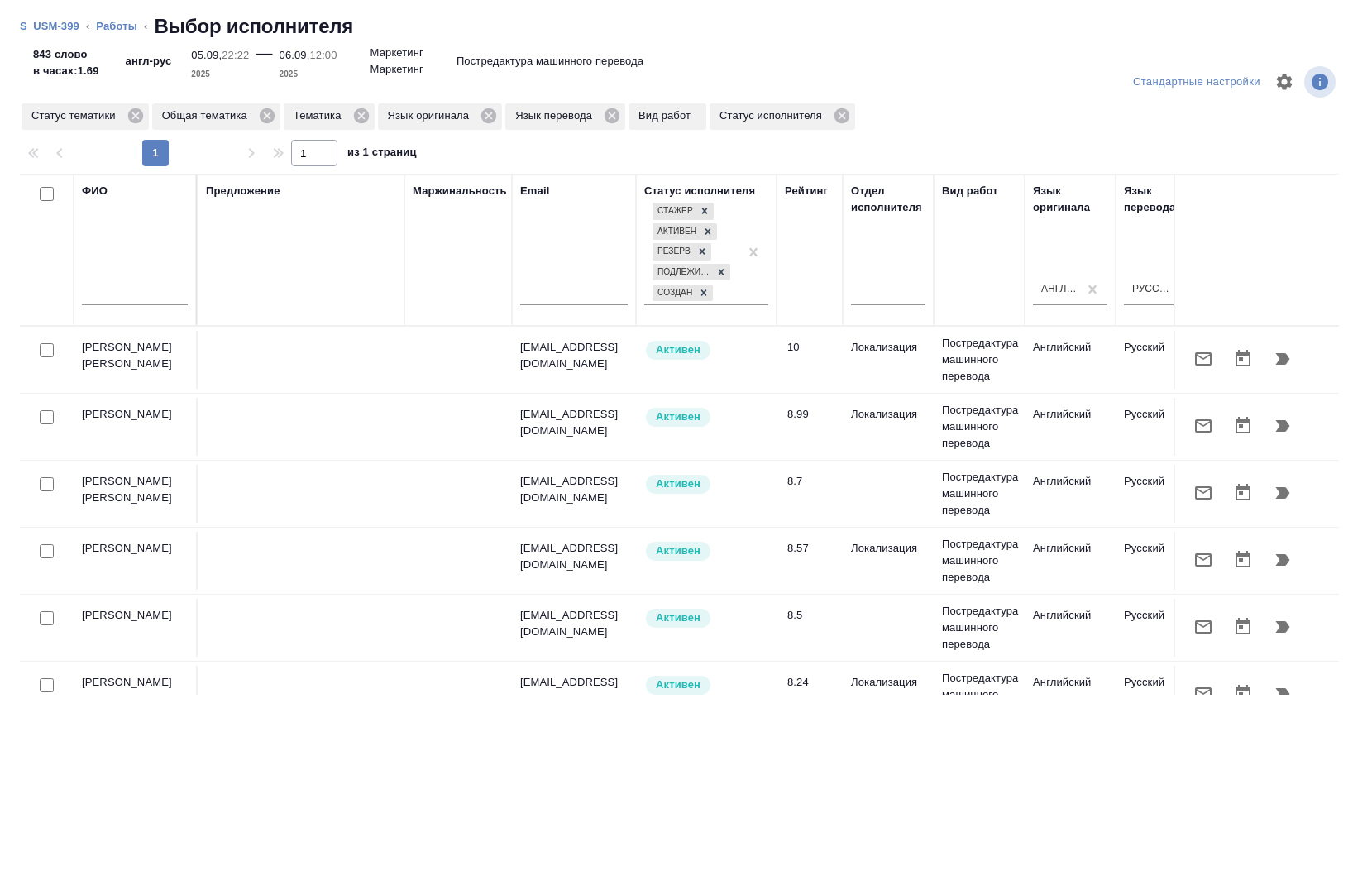
click at [48, 30] on link "S_USM-399" at bounding box center [49, 26] width 59 height 12
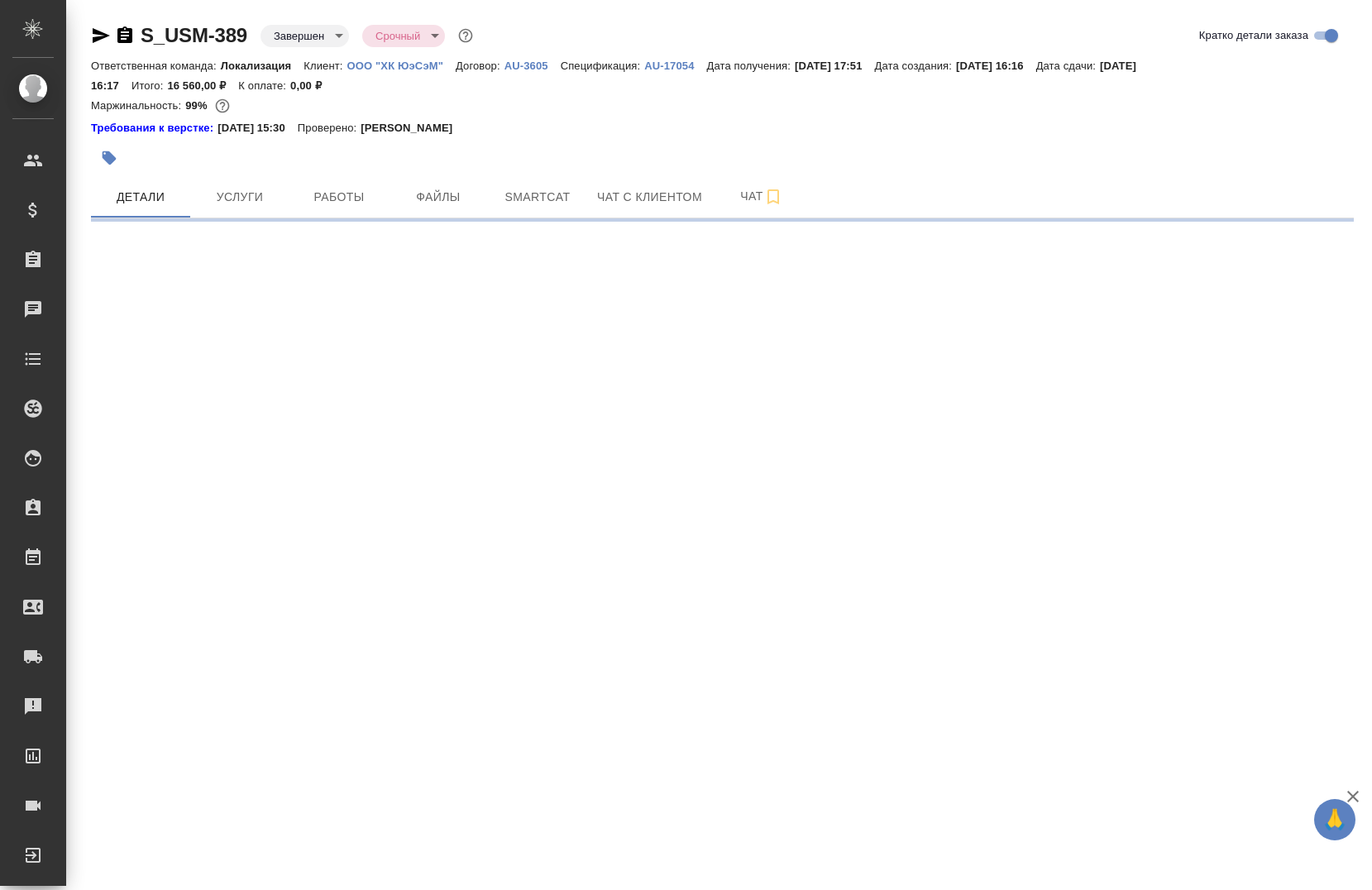
select select "RU"
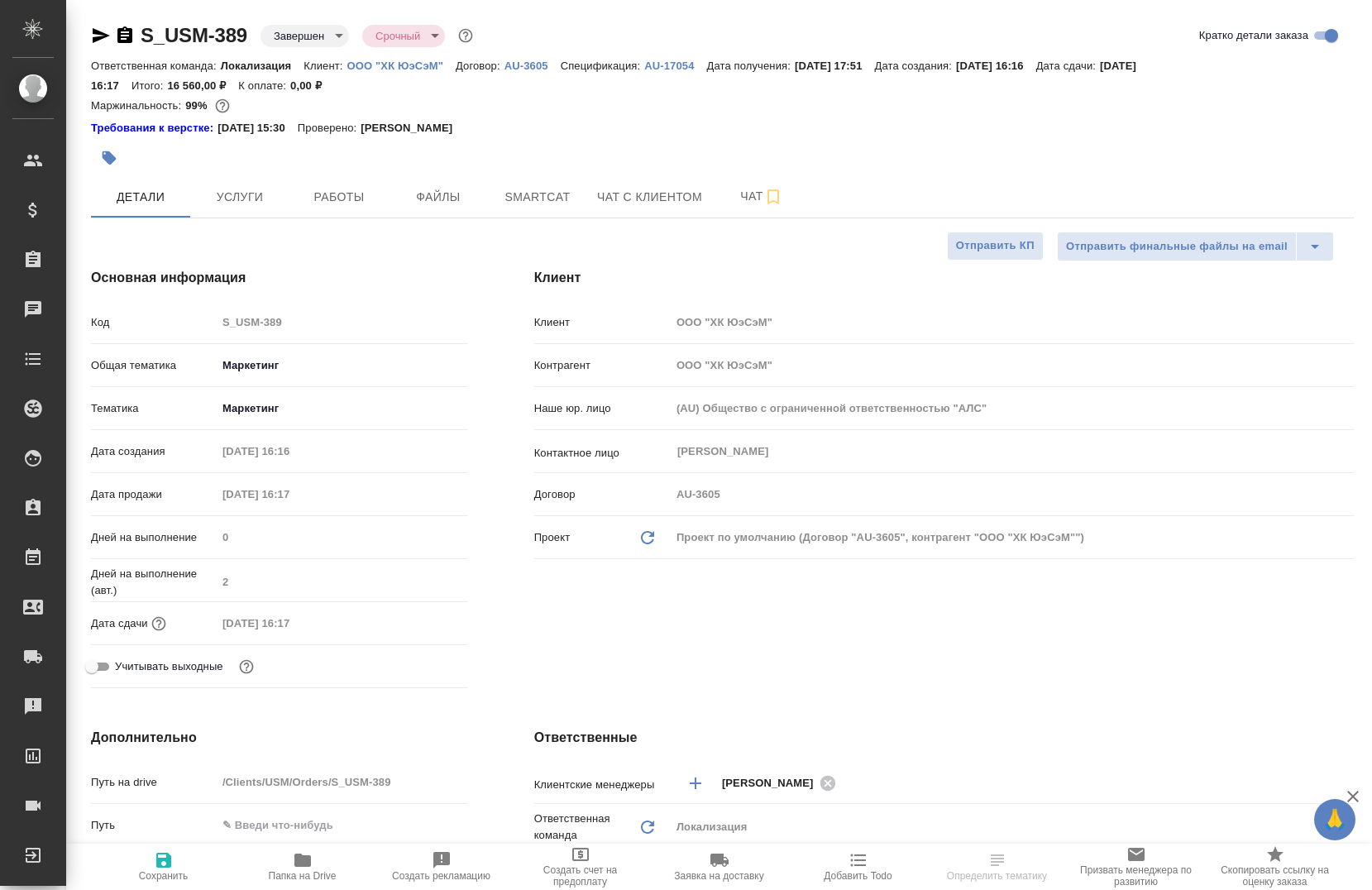
type textarea "x"
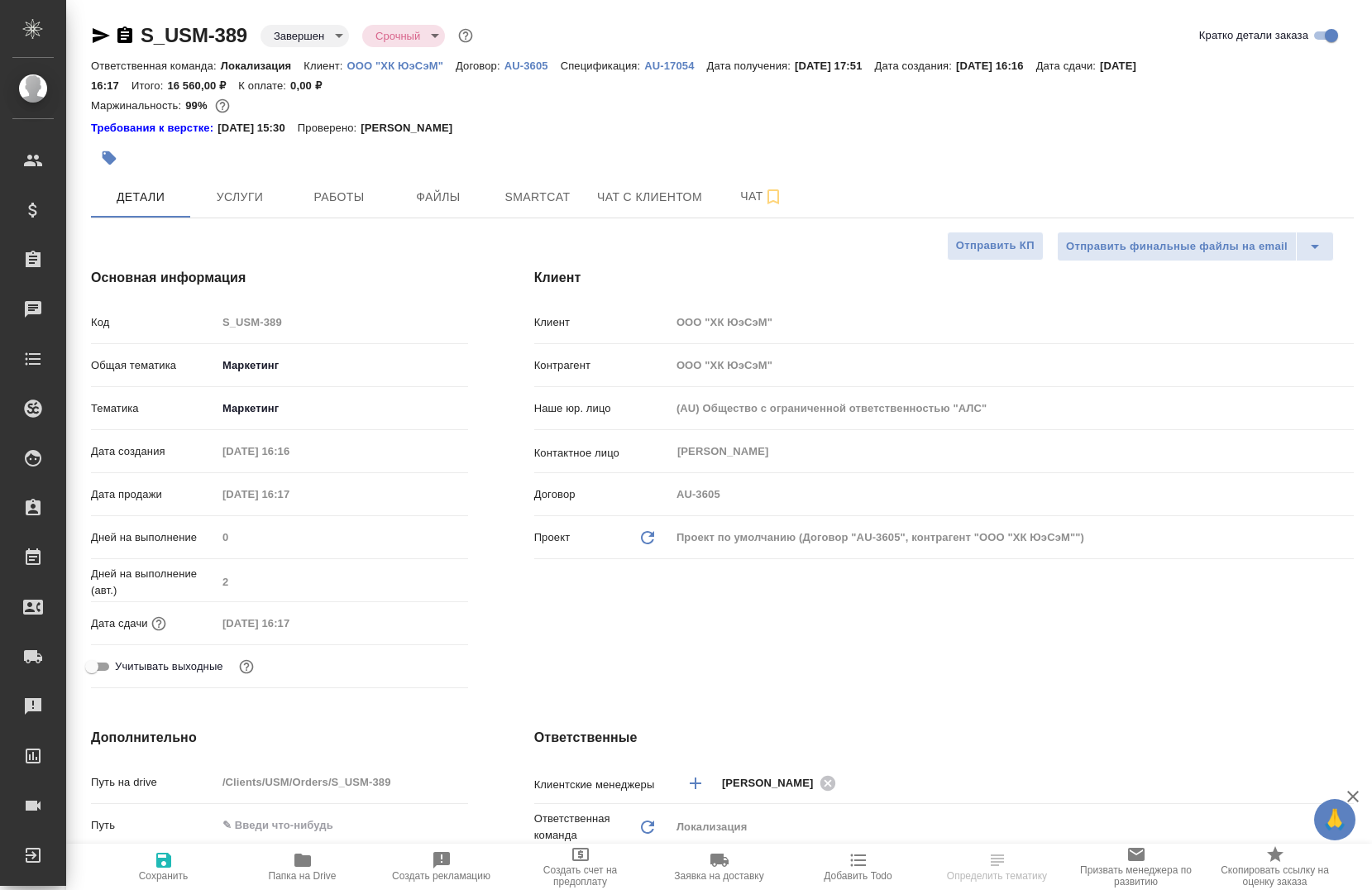
type textarea "x"
click at [311, 202] on span "Работы" at bounding box center [339, 197] width 80 height 21
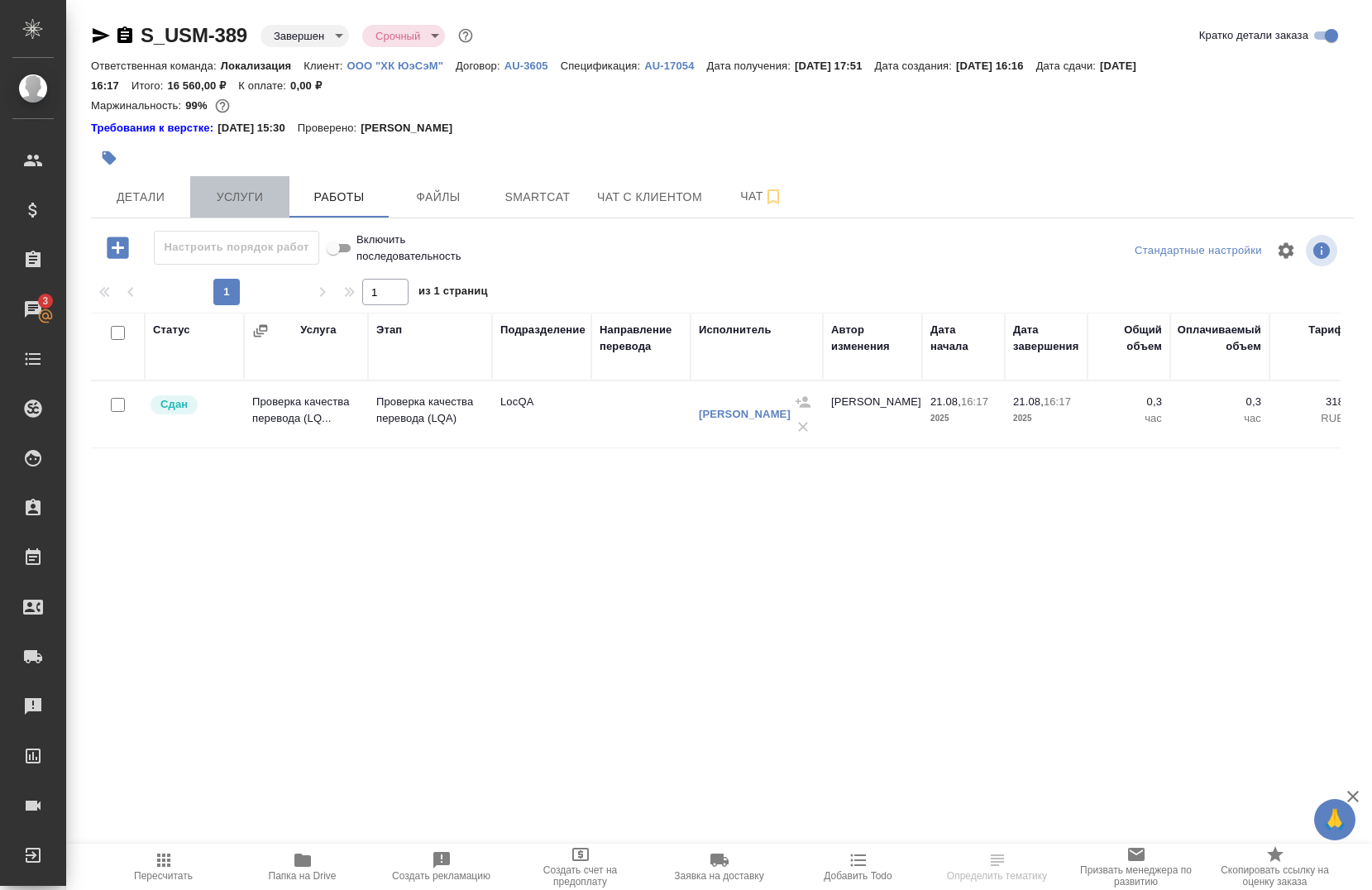
click at [221, 211] on button "Услуги" at bounding box center [240, 197] width 100 height 41
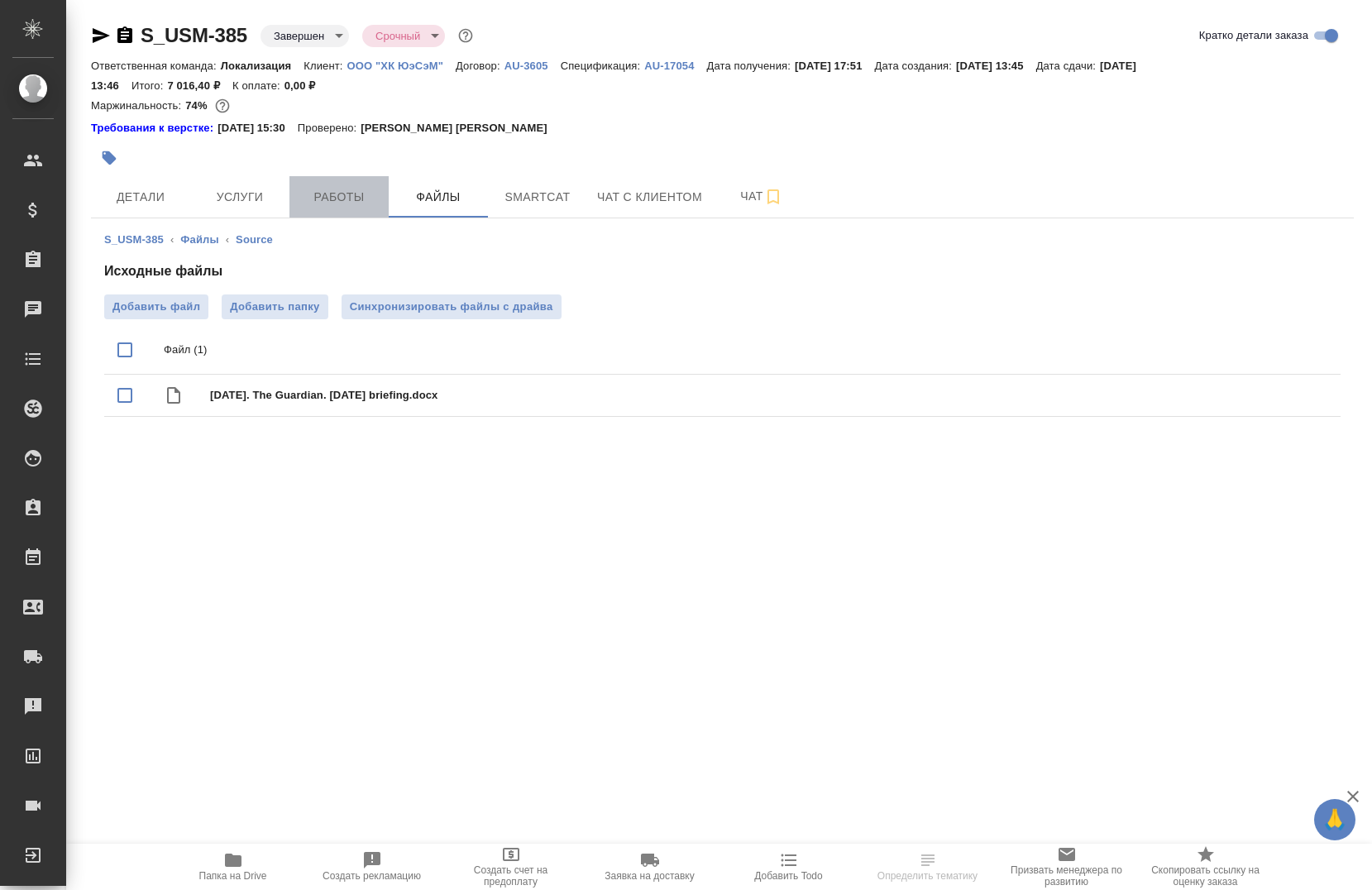
click at [330, 203] on span "Работы" at bounding box center [339, 197] width 80 height 21
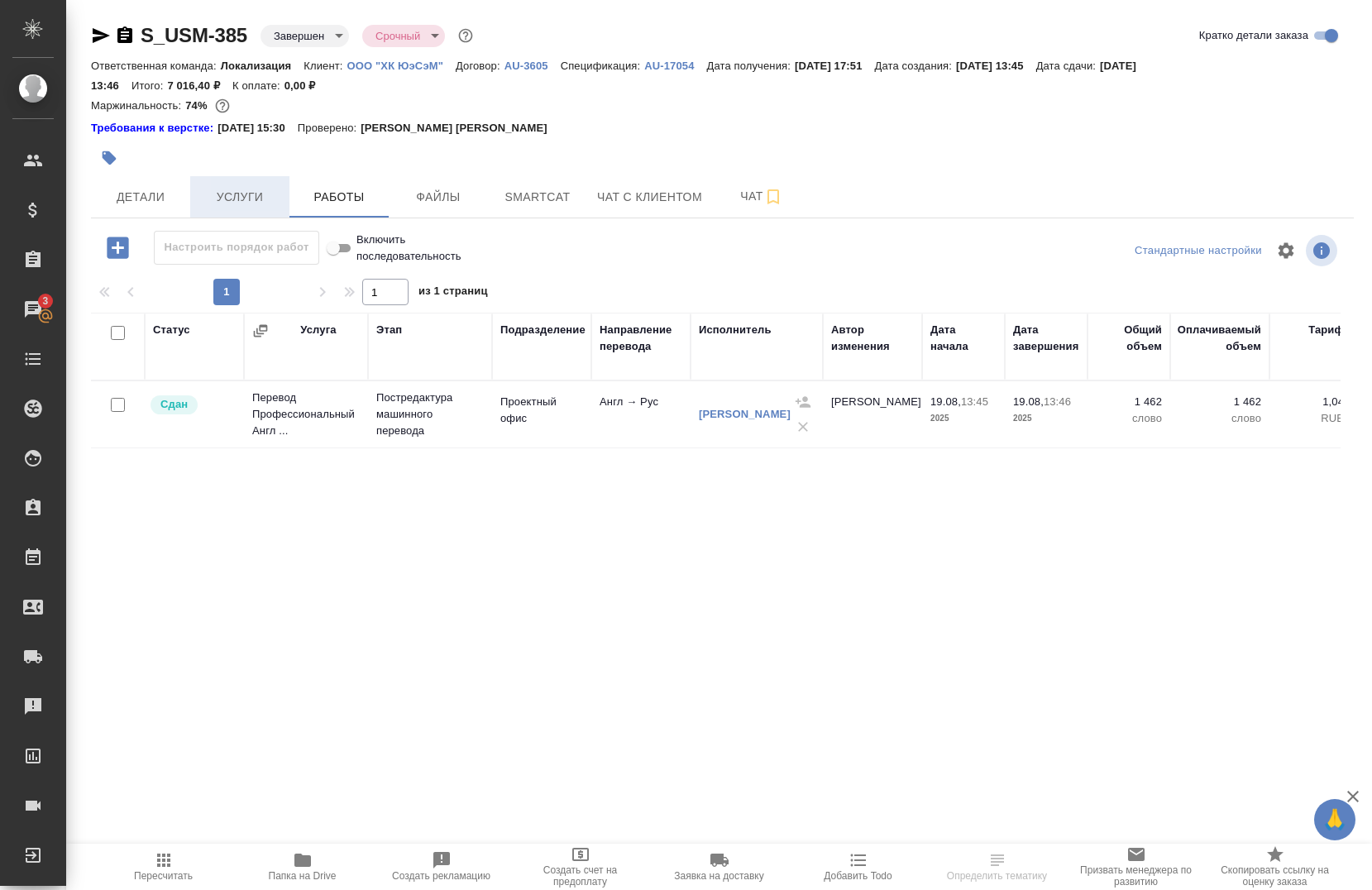
click at [239, 202] on span "Услуги" at bounding box center [239, 197] width 80 height 21
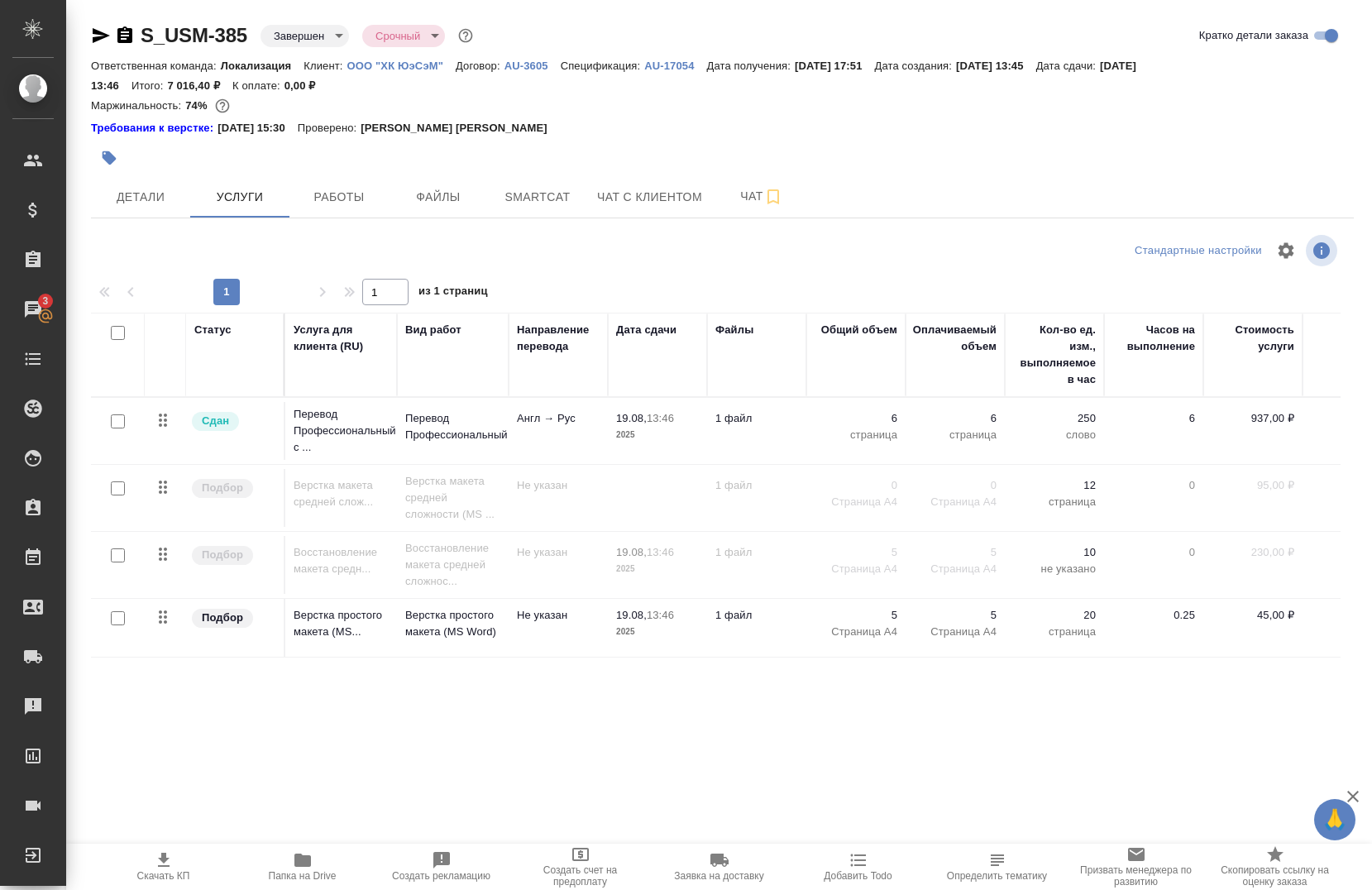
scroll to position [2, 0]
click at [343, 191] on span "Работы" at bounding box center [339, 197] width 80 height 21
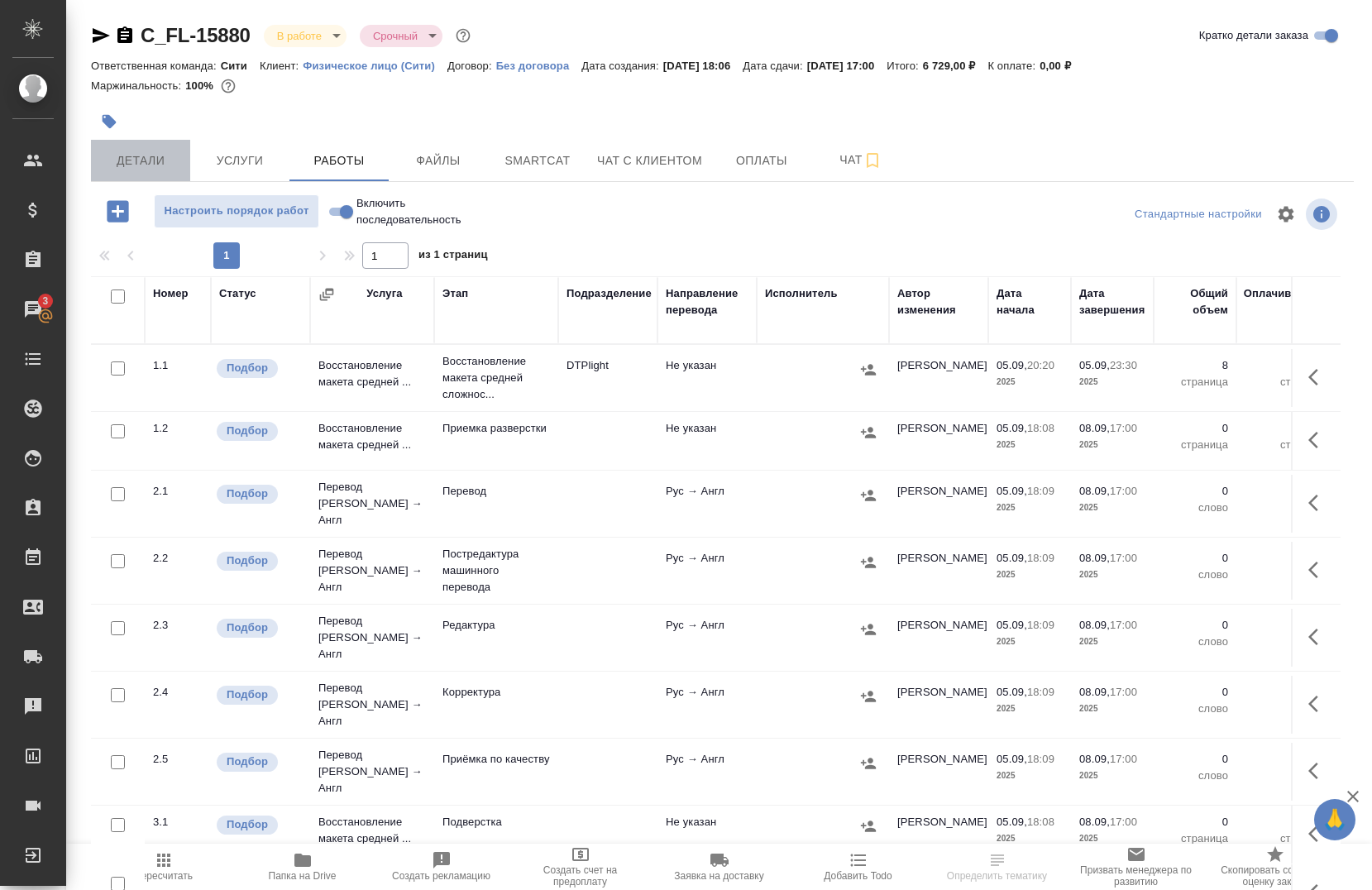
click at [139, 168] on span "Детали" at bounding box center [141, 160] width 80 height 21
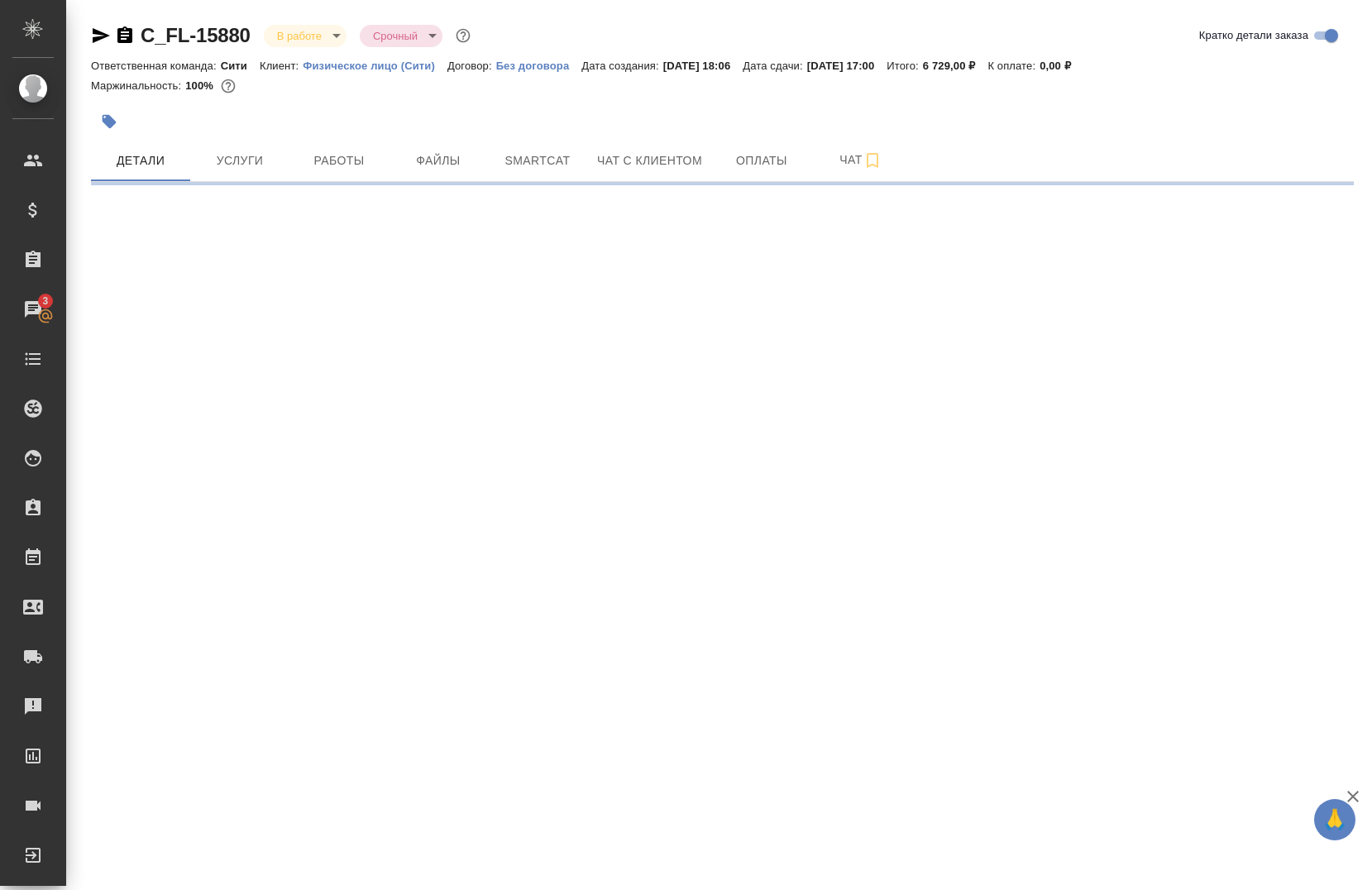
select select "RU"
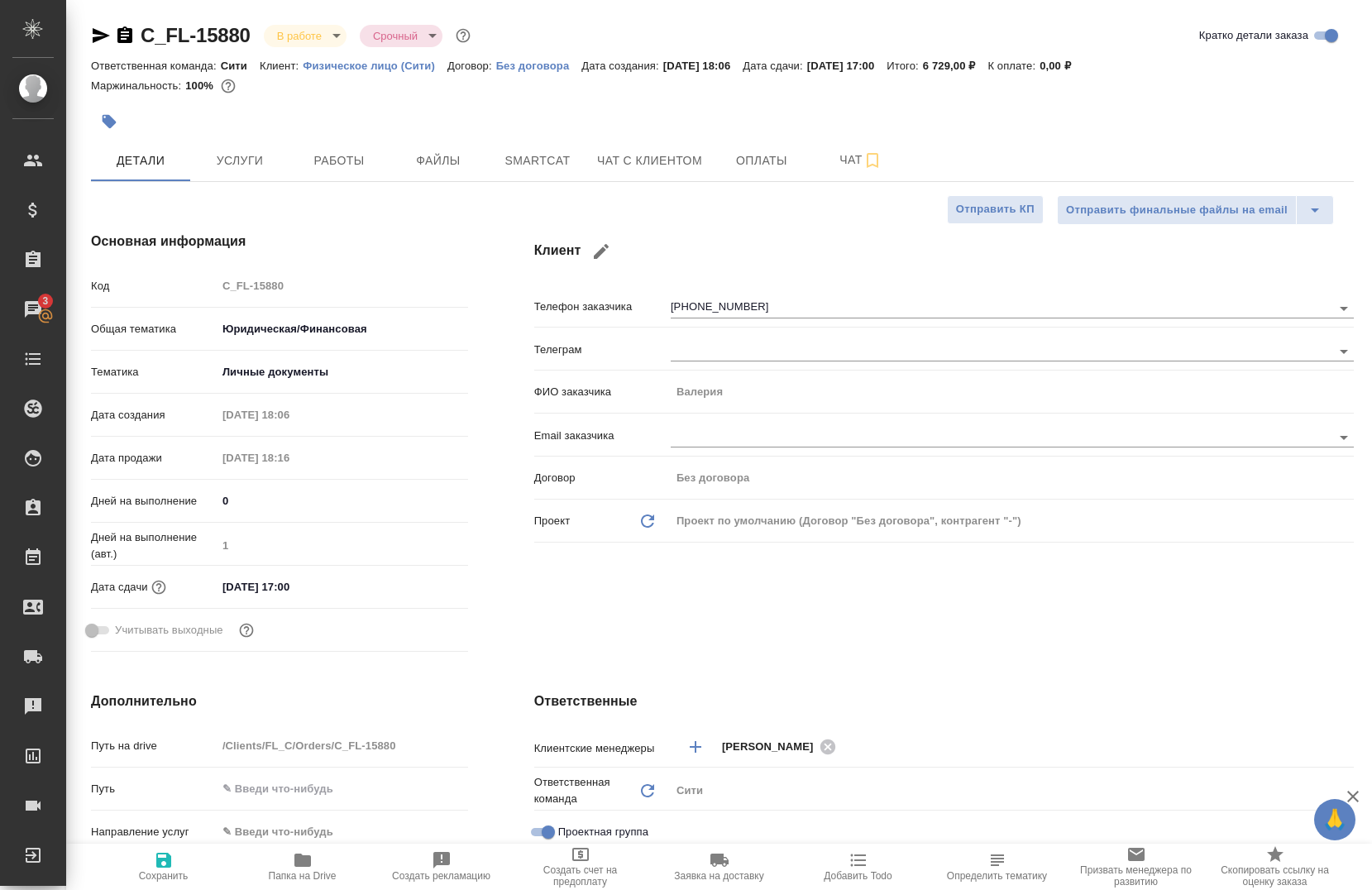
type textarea "x"
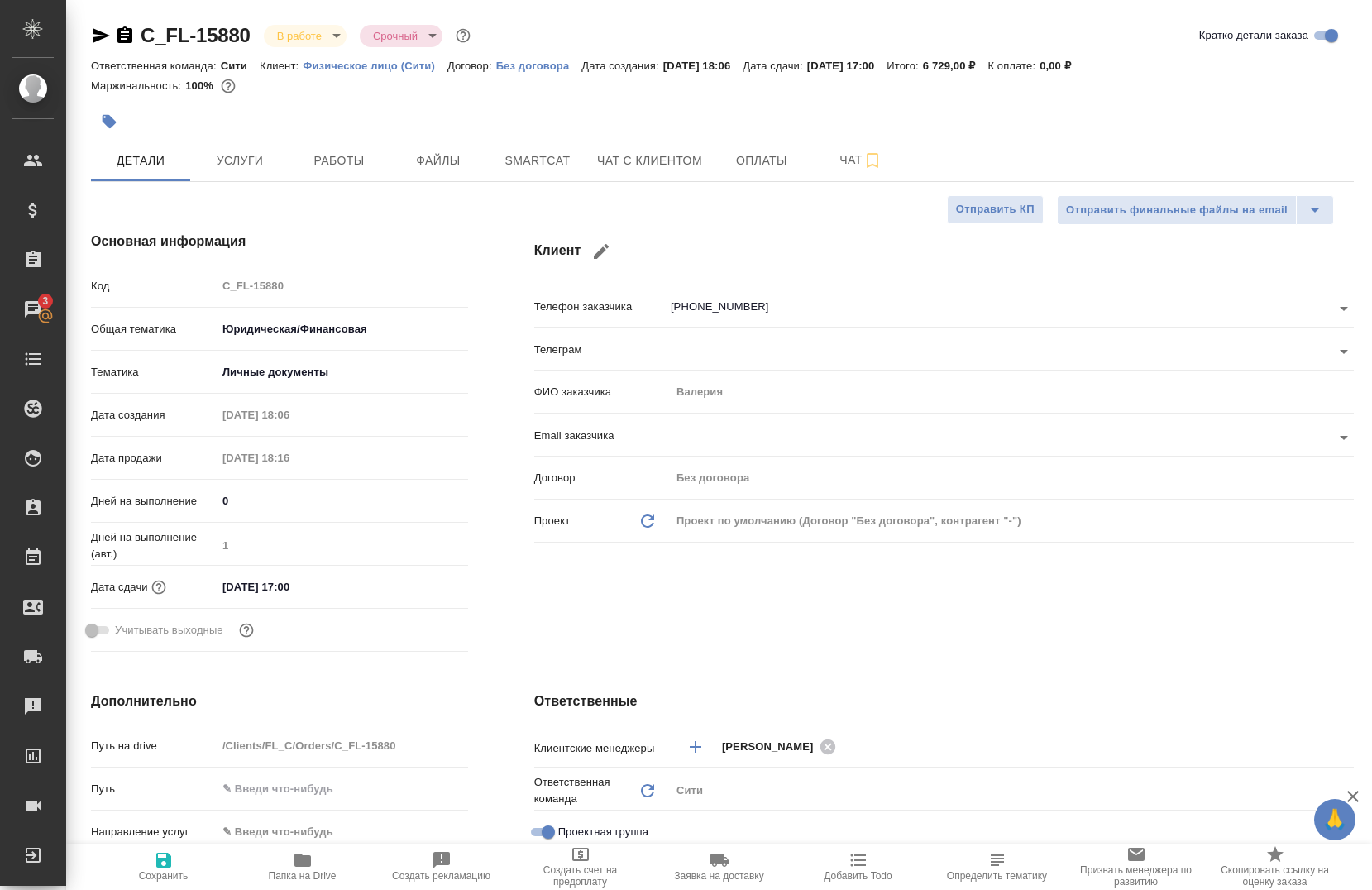
type textarea "x"
click at [97, 38] on icon "button" at bounding box center [101, 35] width 17 height 15
click at [339, 166] on span "Работы" at bounding box center [339, 160] width 80 height 21
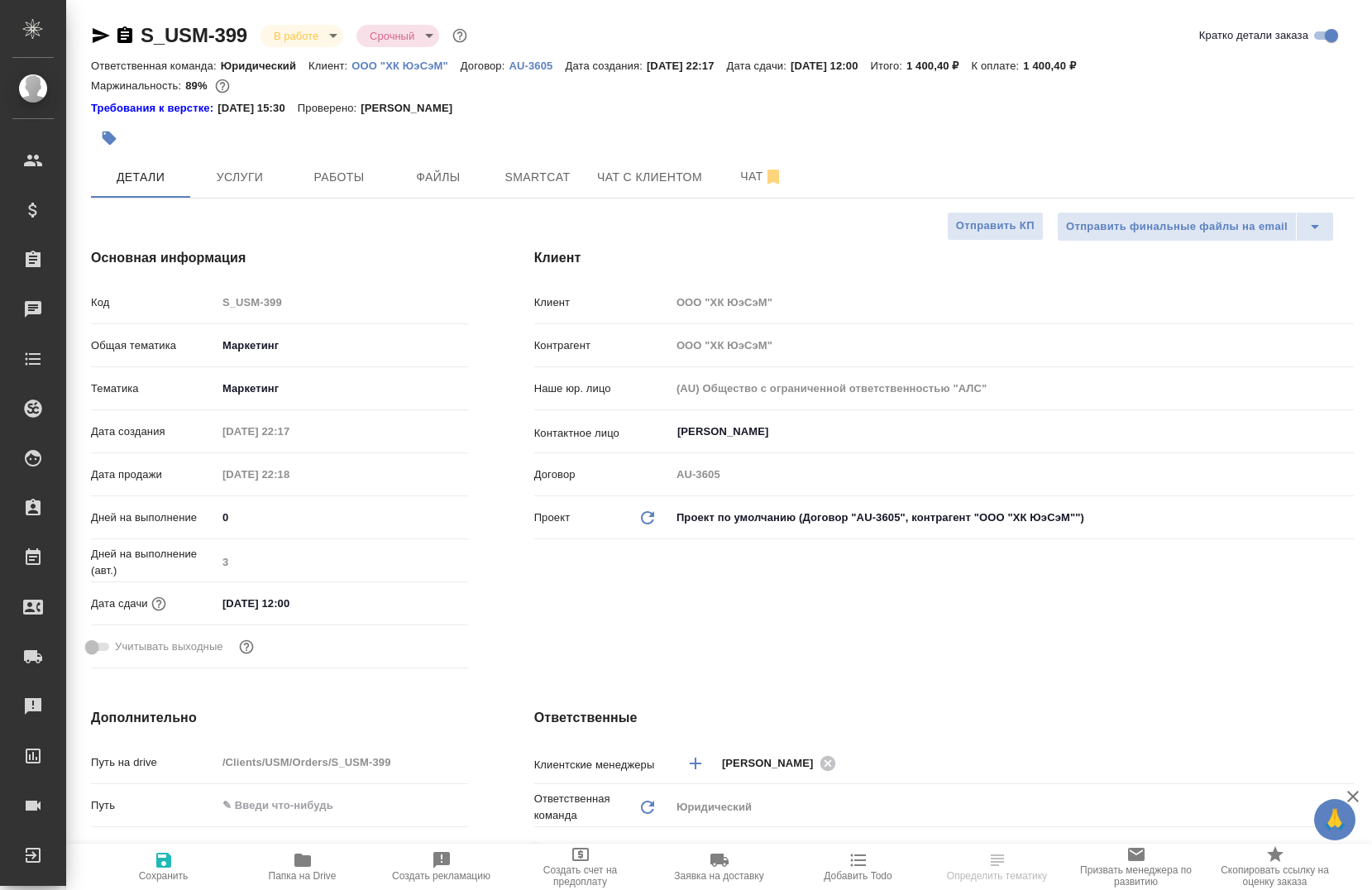
select select "RU"
drag, startPoint x: 132, startPoint y: 35, endPoint x: 117, endPoint y: 41, distance: 16.2
click at [131, 35] on icon "button" at bounding box center [124, 34] width 15 height 16
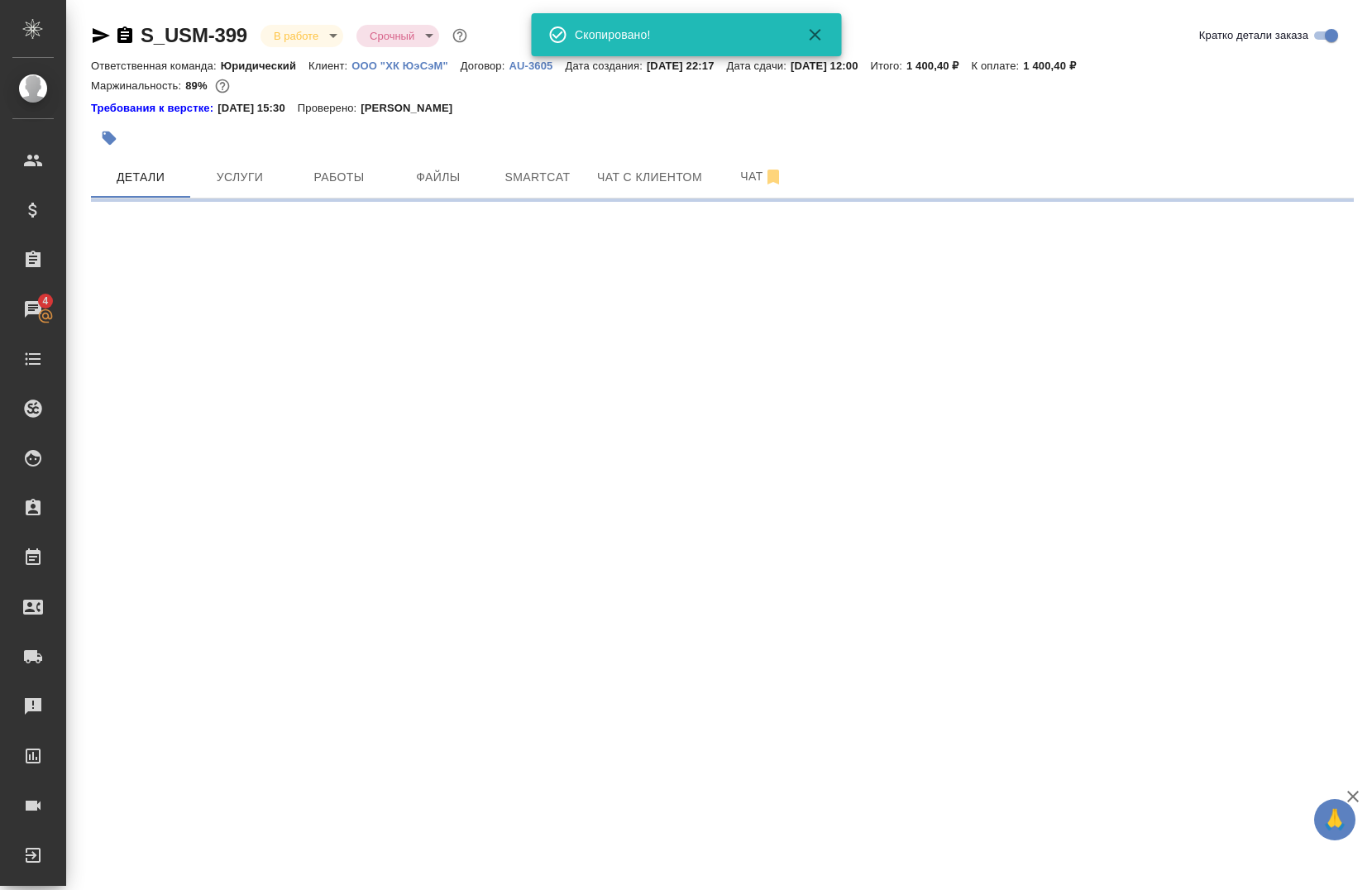
select select "RU"
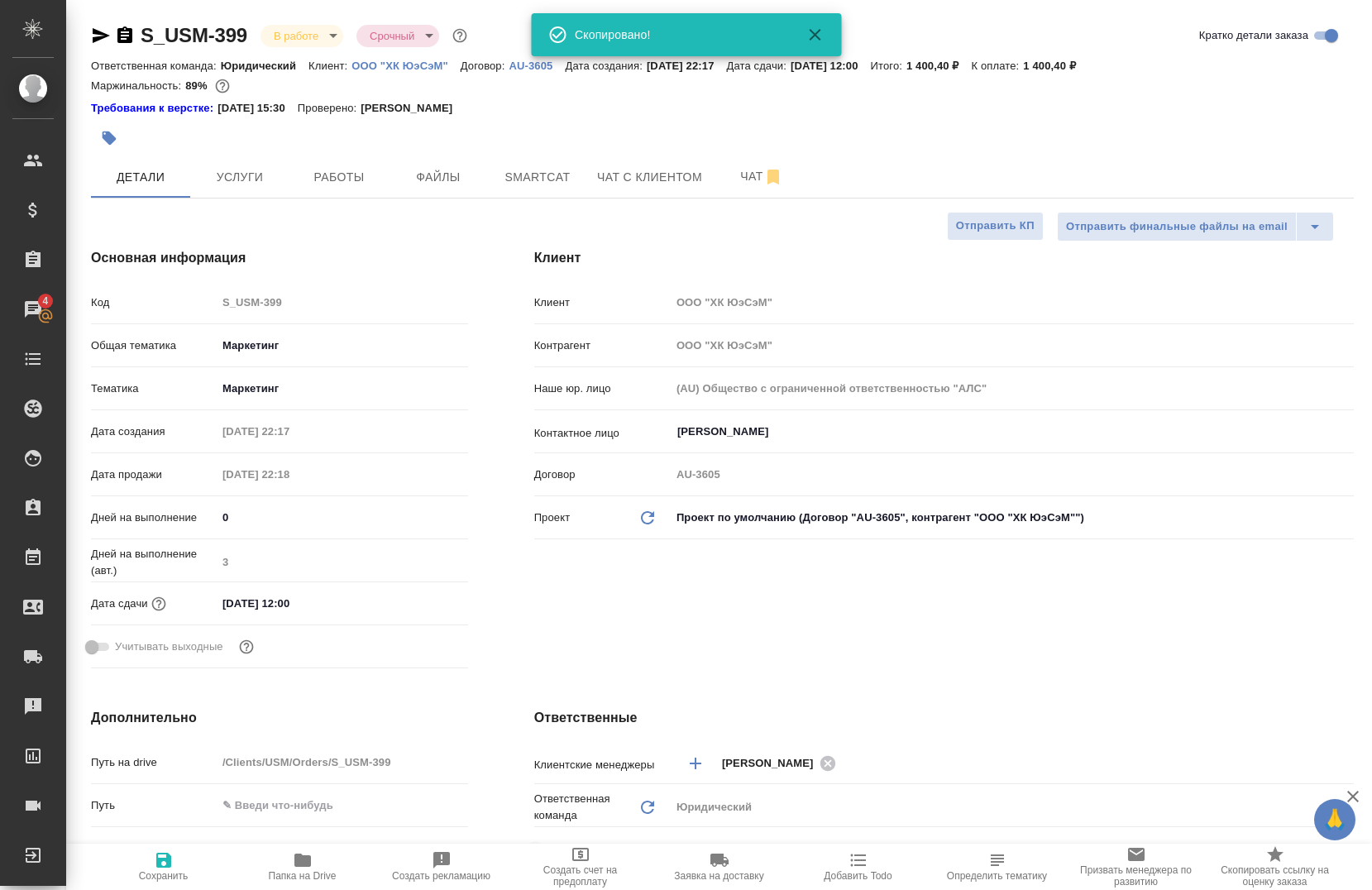
type textarea "x"
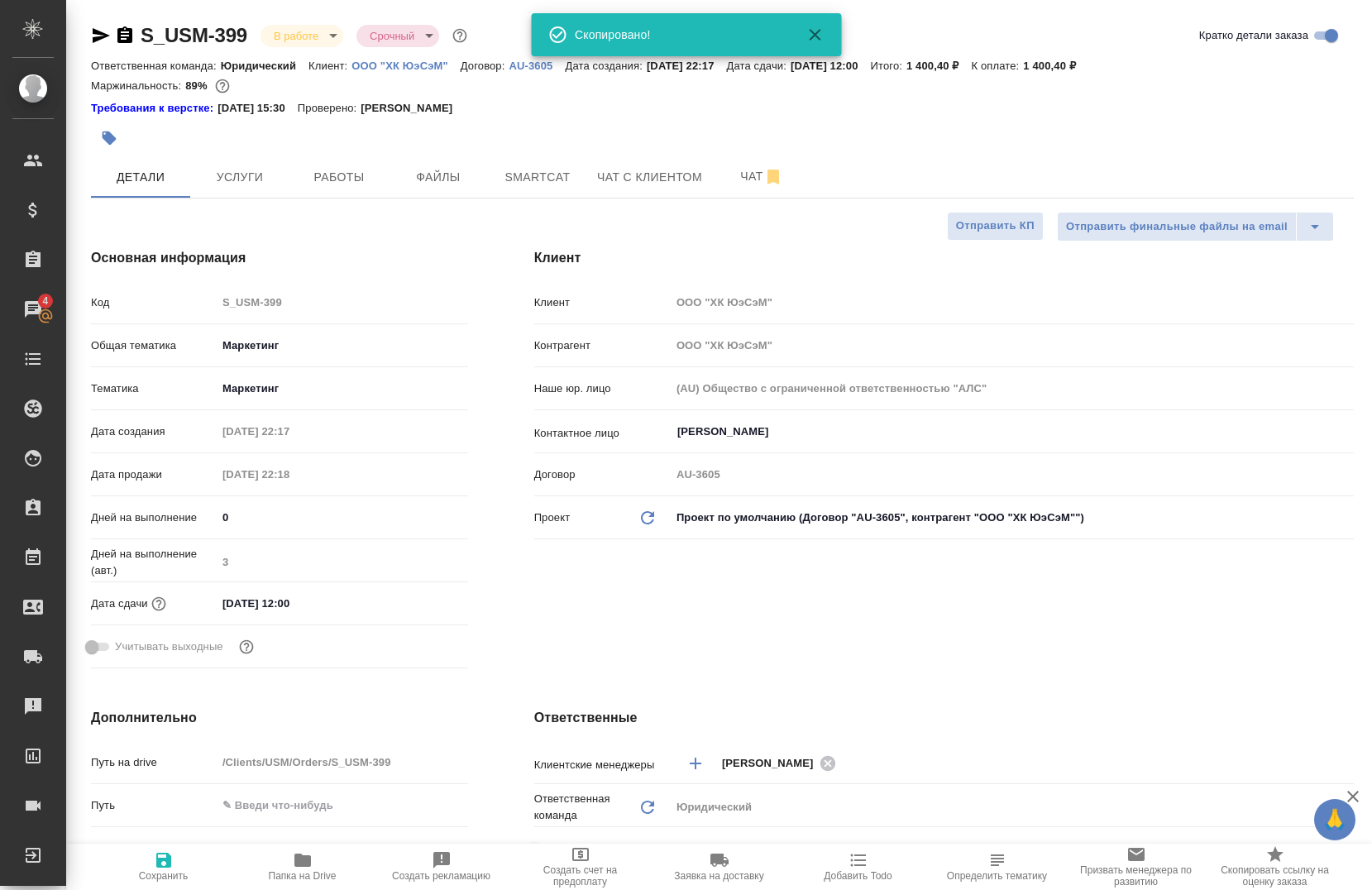
type textarea "x"
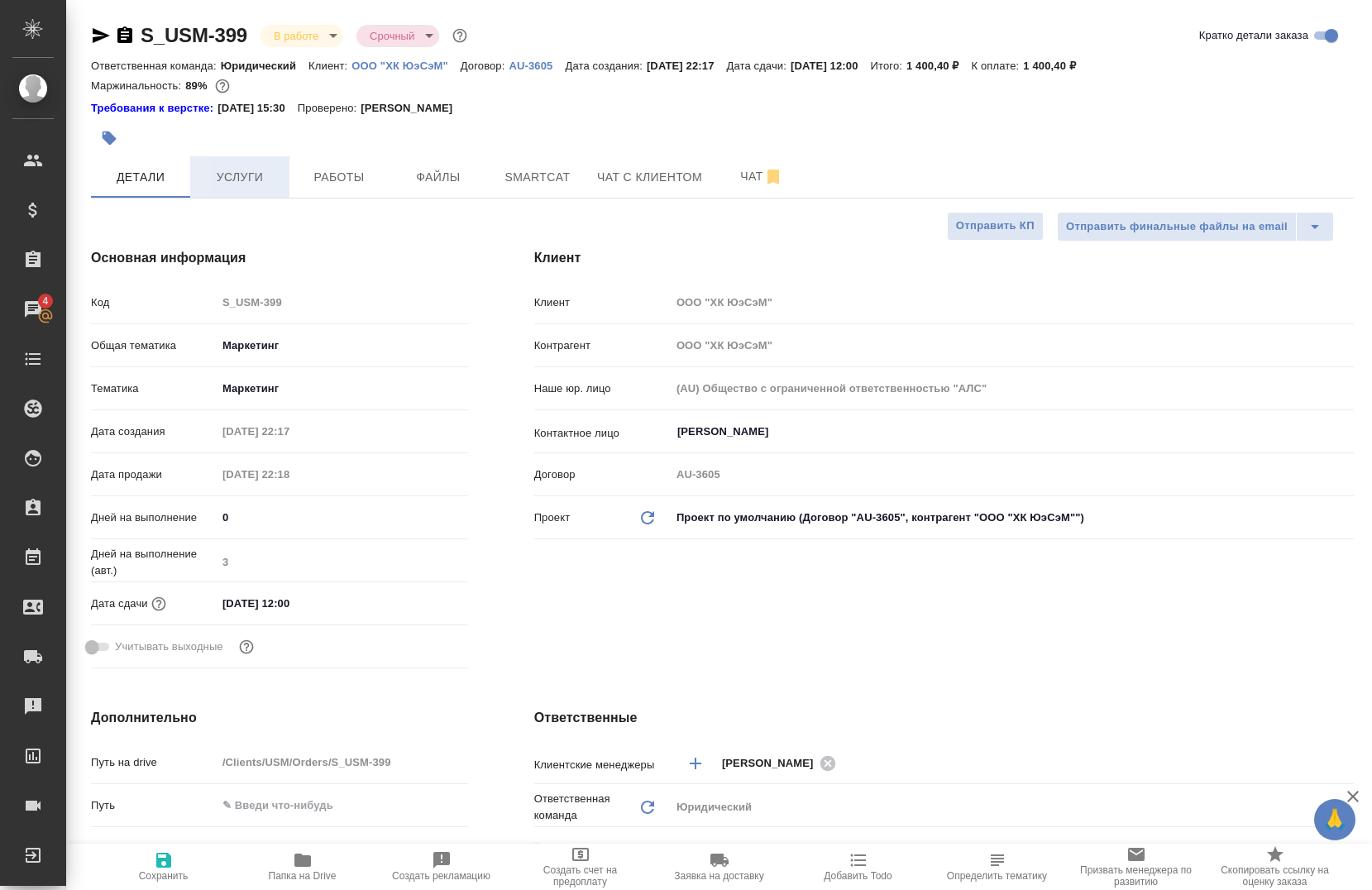
click at [237, 177] on span "Услуги" at bounding box center [239, 178] width 80 height 21
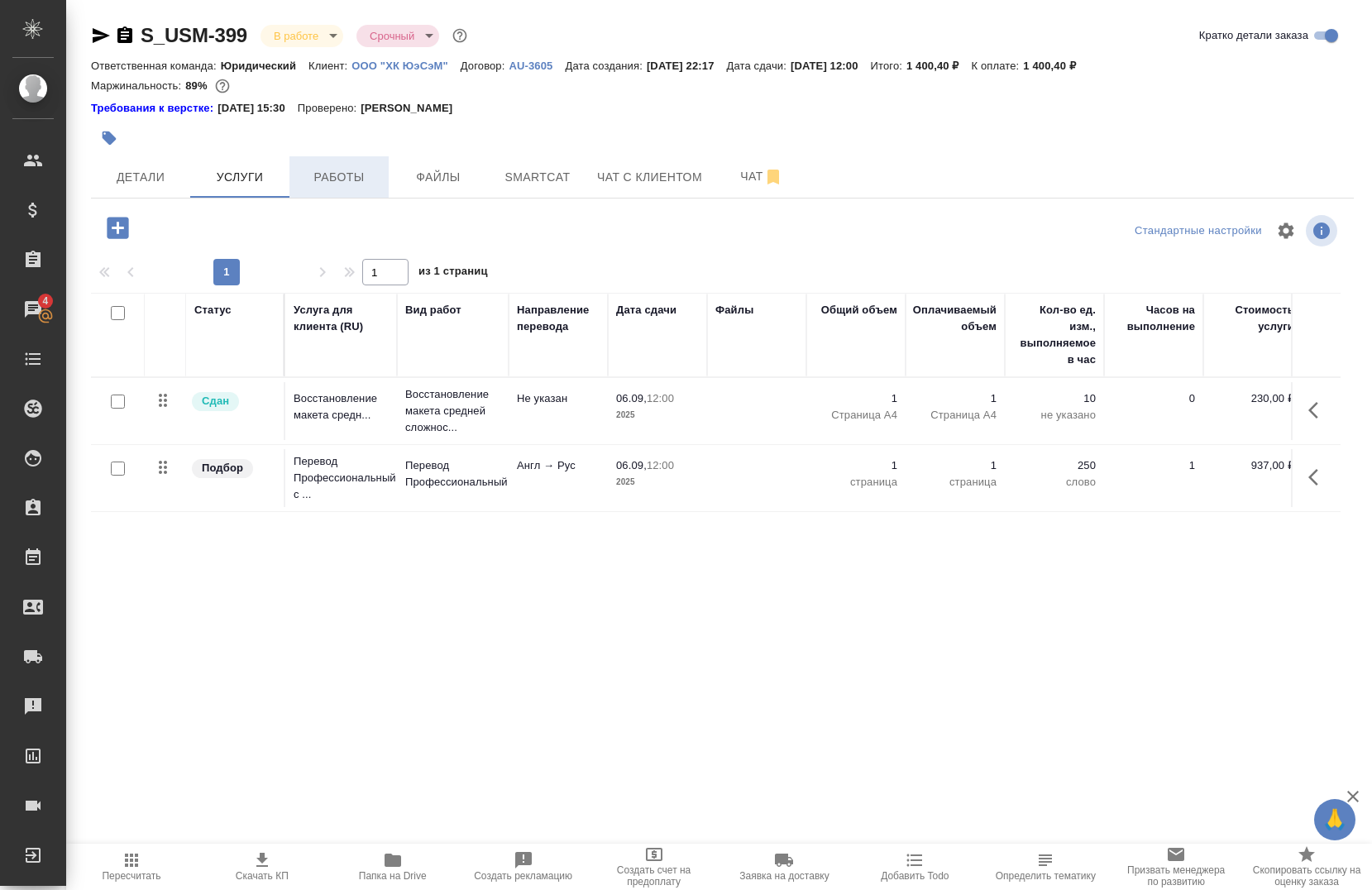
click at [329, 165] on button "Работы" at bounding box center [339, 177] width 100 height 41
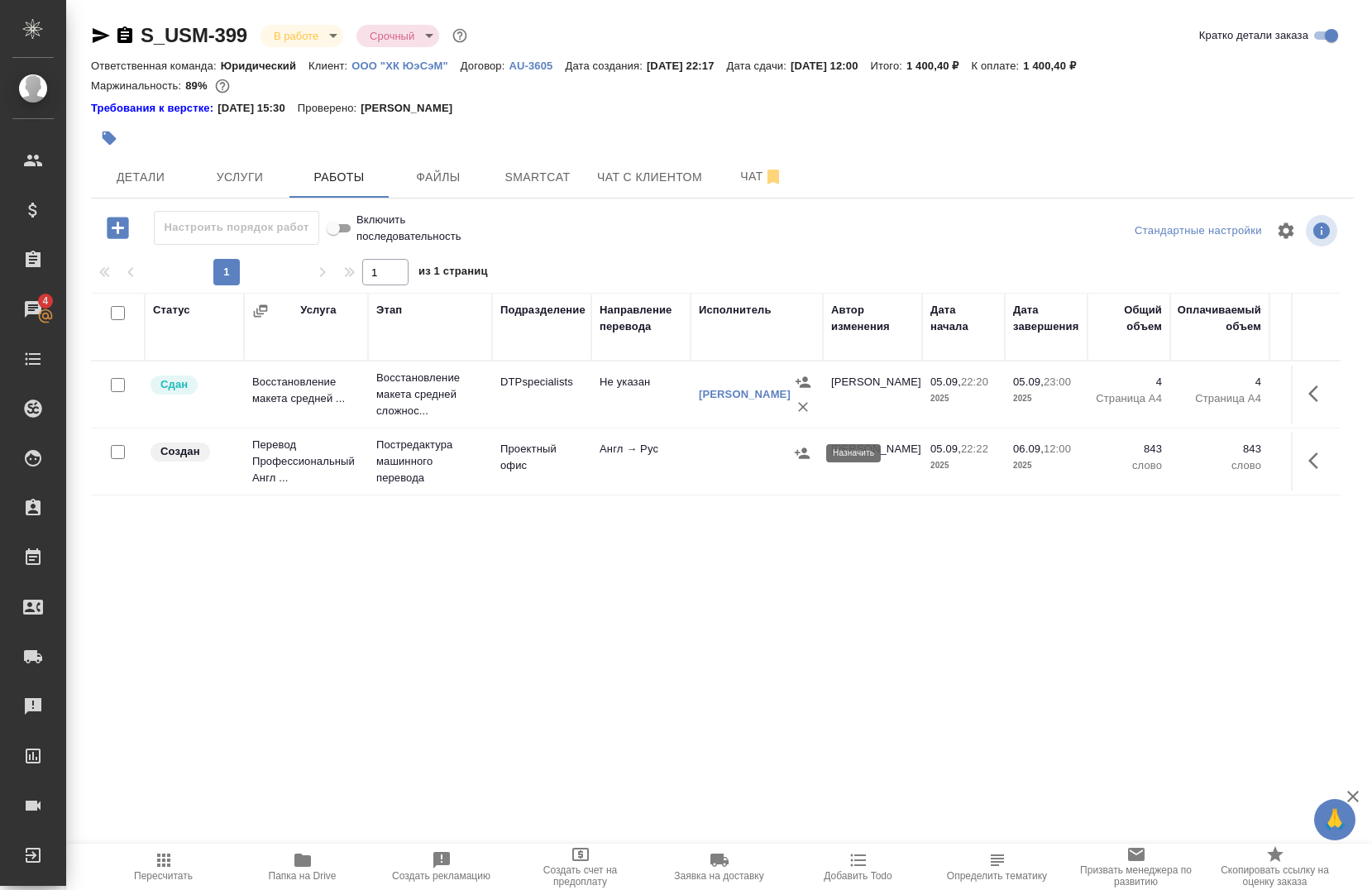
click at [805, 458] on icon "button" at bounding box center [801, 453] width 15 height 11
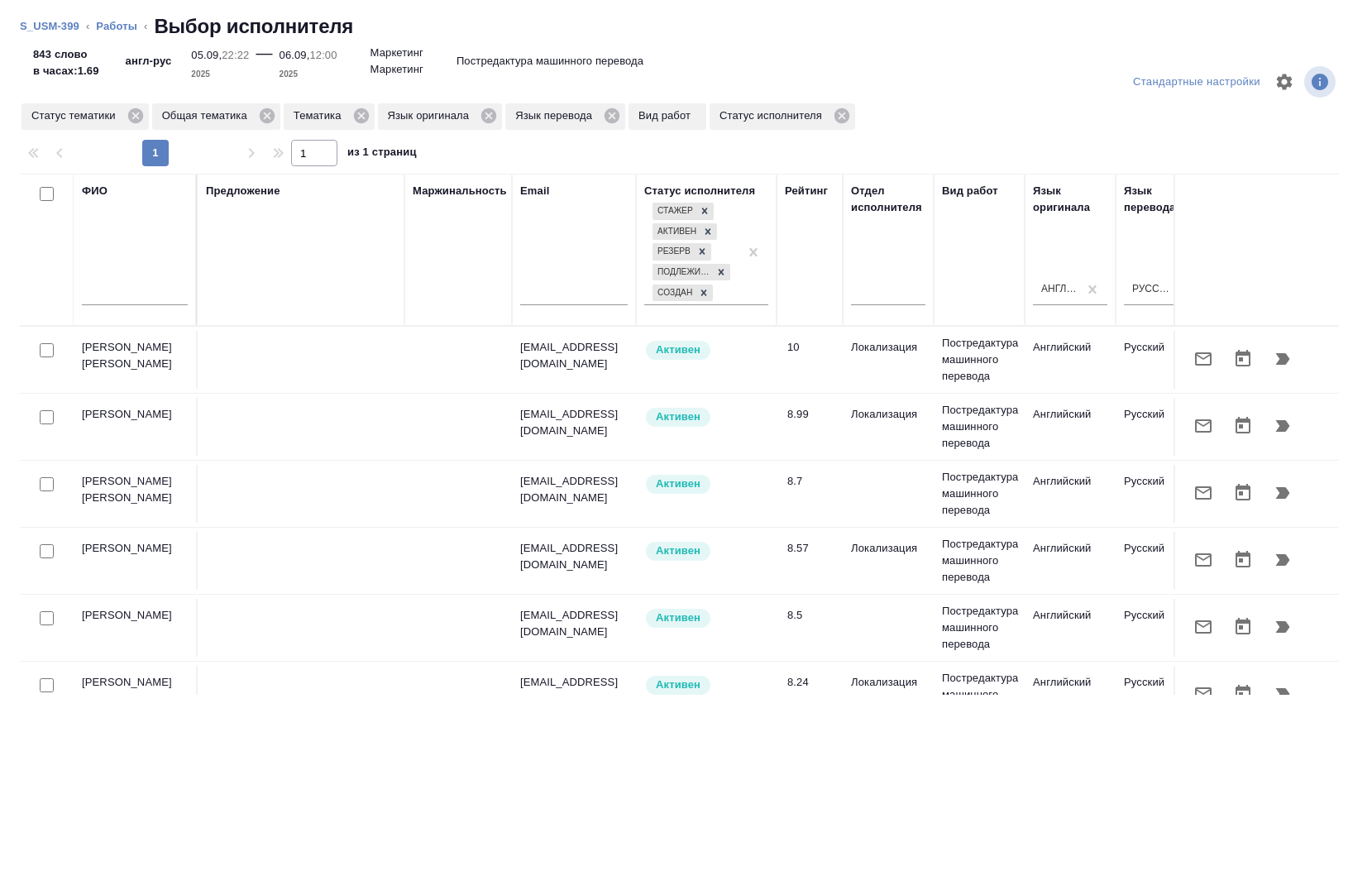
click at [102, 288] on input "text" at bounding box center [134, 295] width 106 height 21
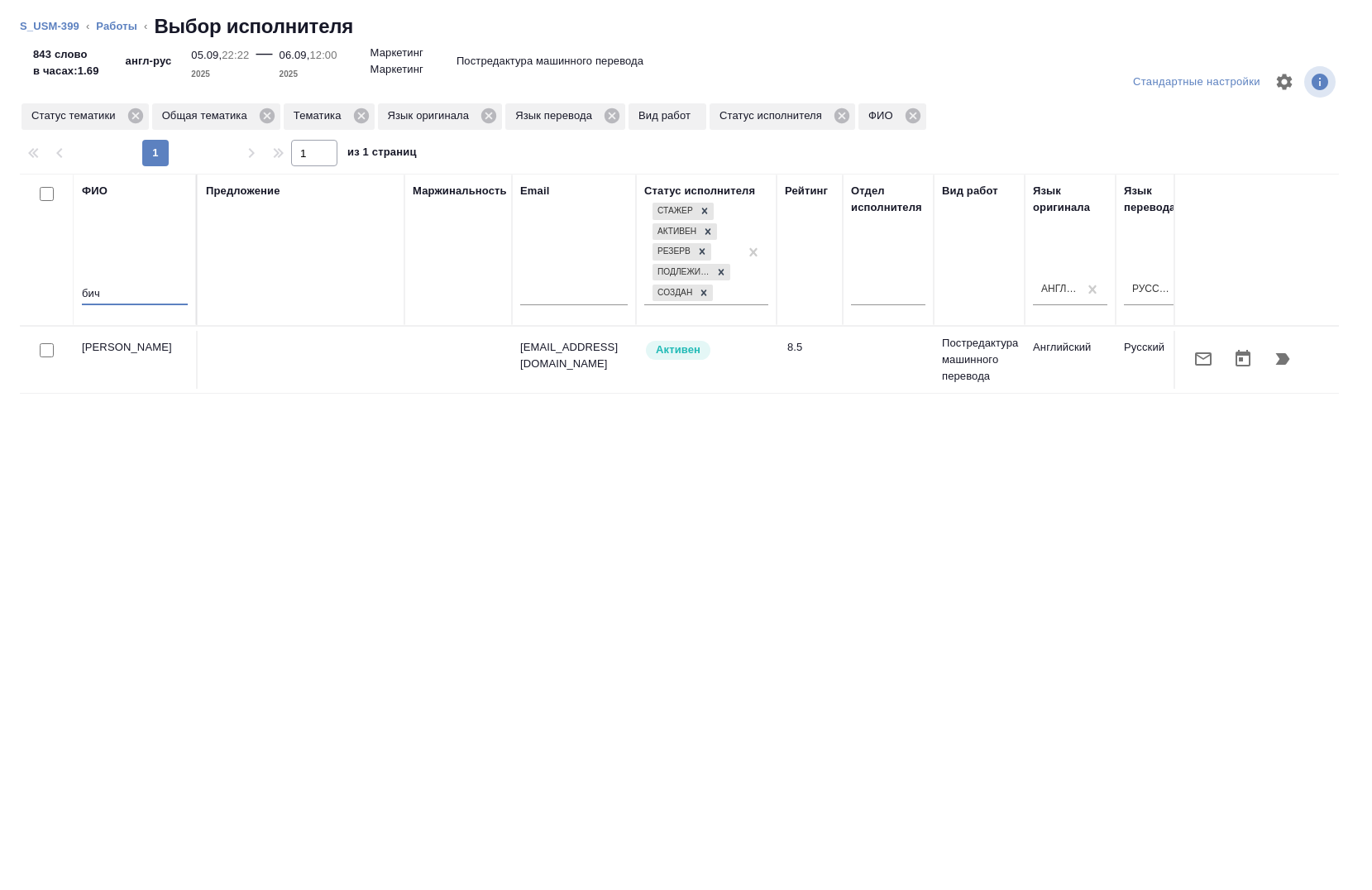
type input "бич"
click at [44, 355] on input "checkbox" at bounding box center [46, 350] width 14 height 14
checkbox input "true"
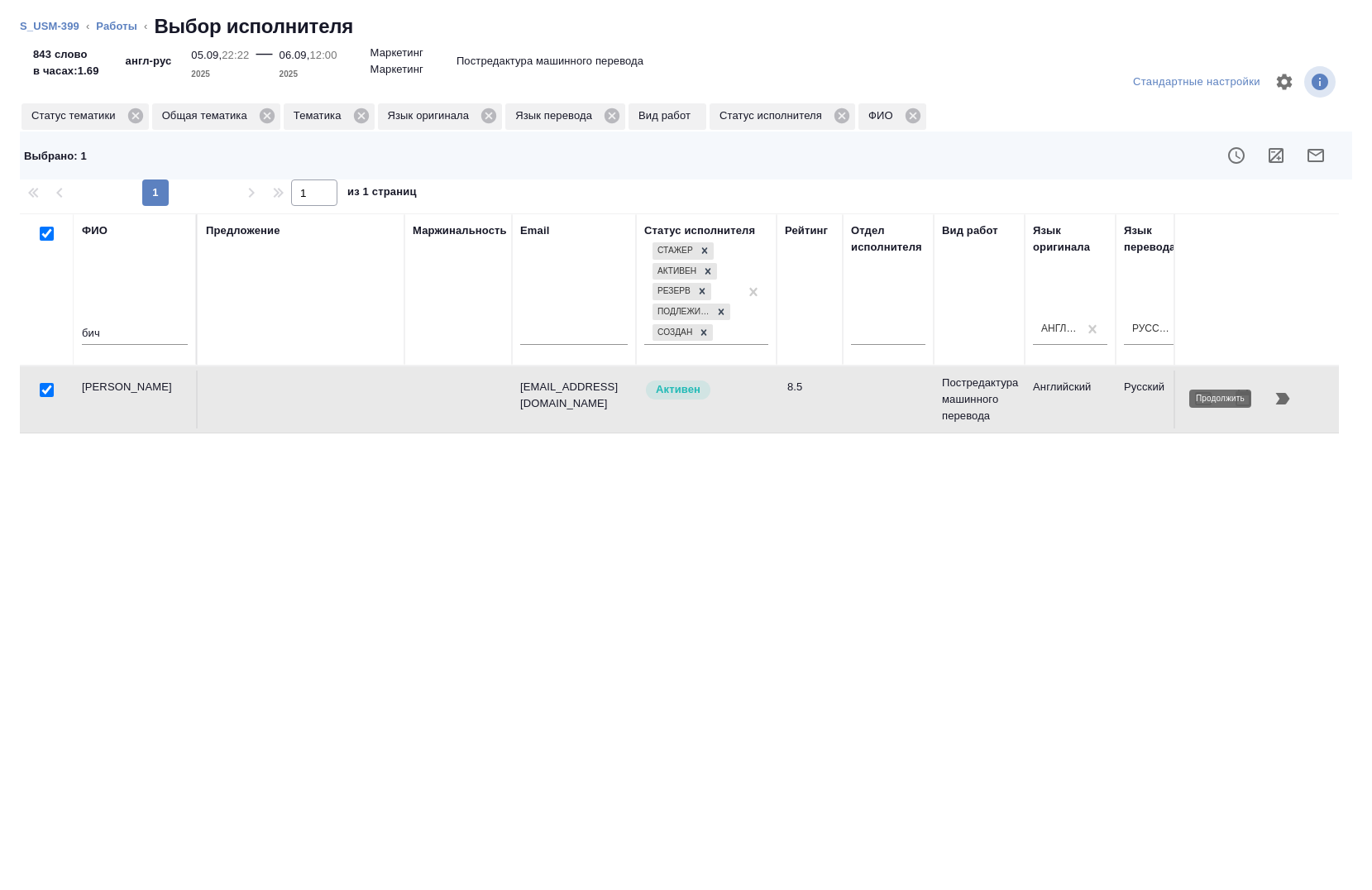
click at [1285, 402] on icon "button" at bounding box center [1284, 398] width 14 height 11
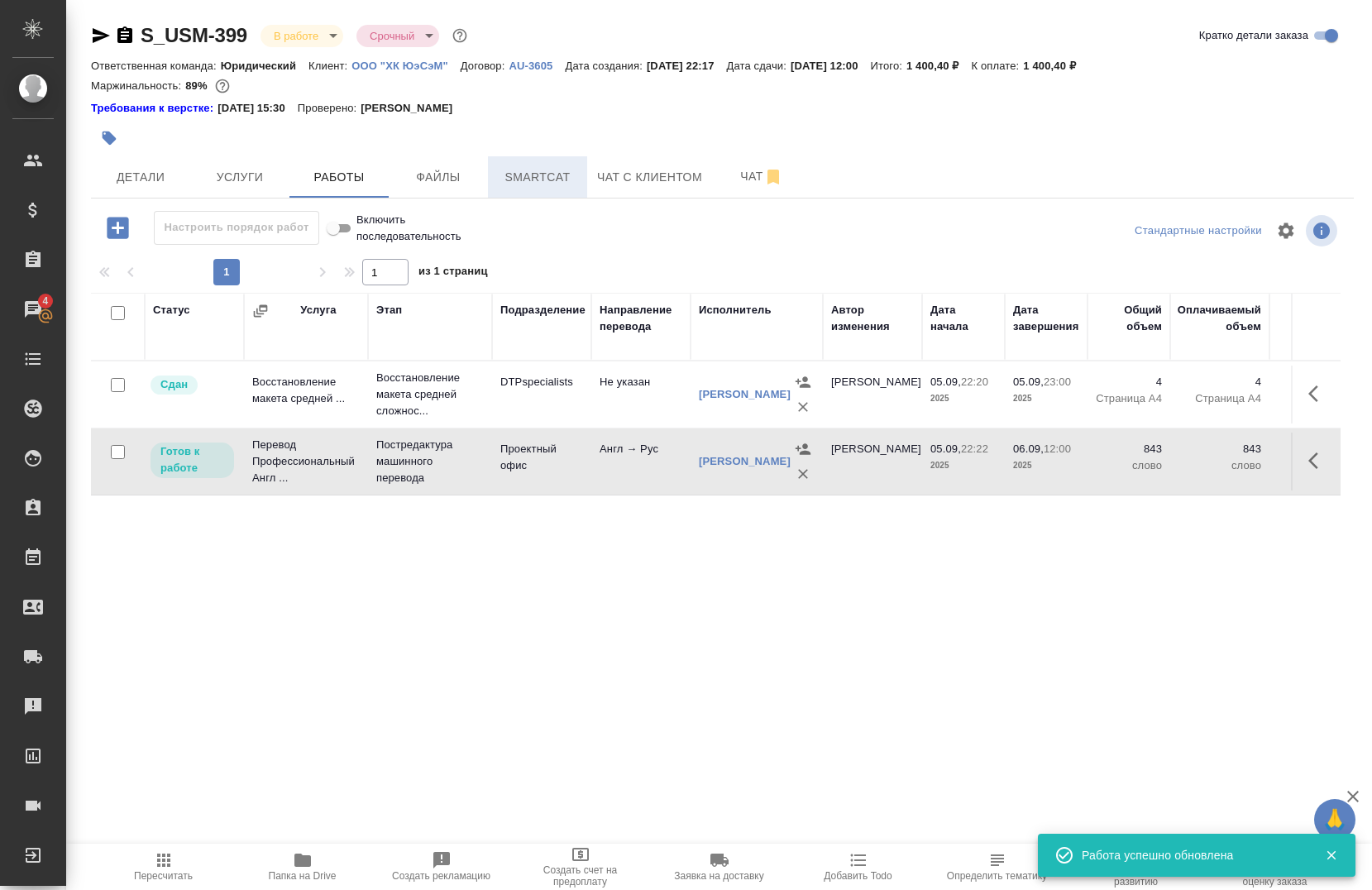
click at [523, 167] on span "Smartcat" at bounding box center [537, 178] width 80 height 21
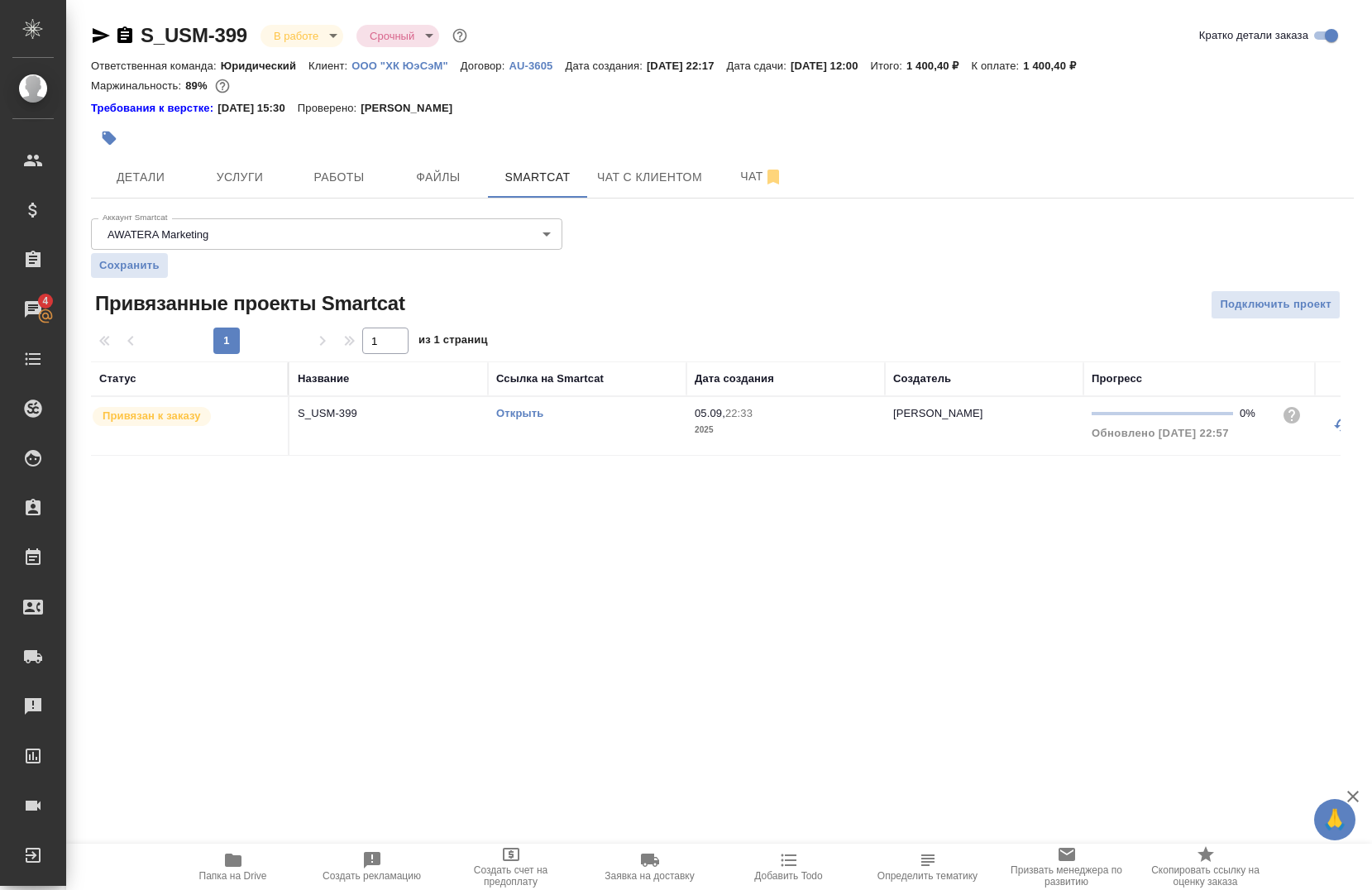
click at [517, 407] on link "Открыть" at bounding box center [519, 413] width 47 height 12
click at [323, 183] on span "Работы" at bounding box center [339, 178] width 80 height 21
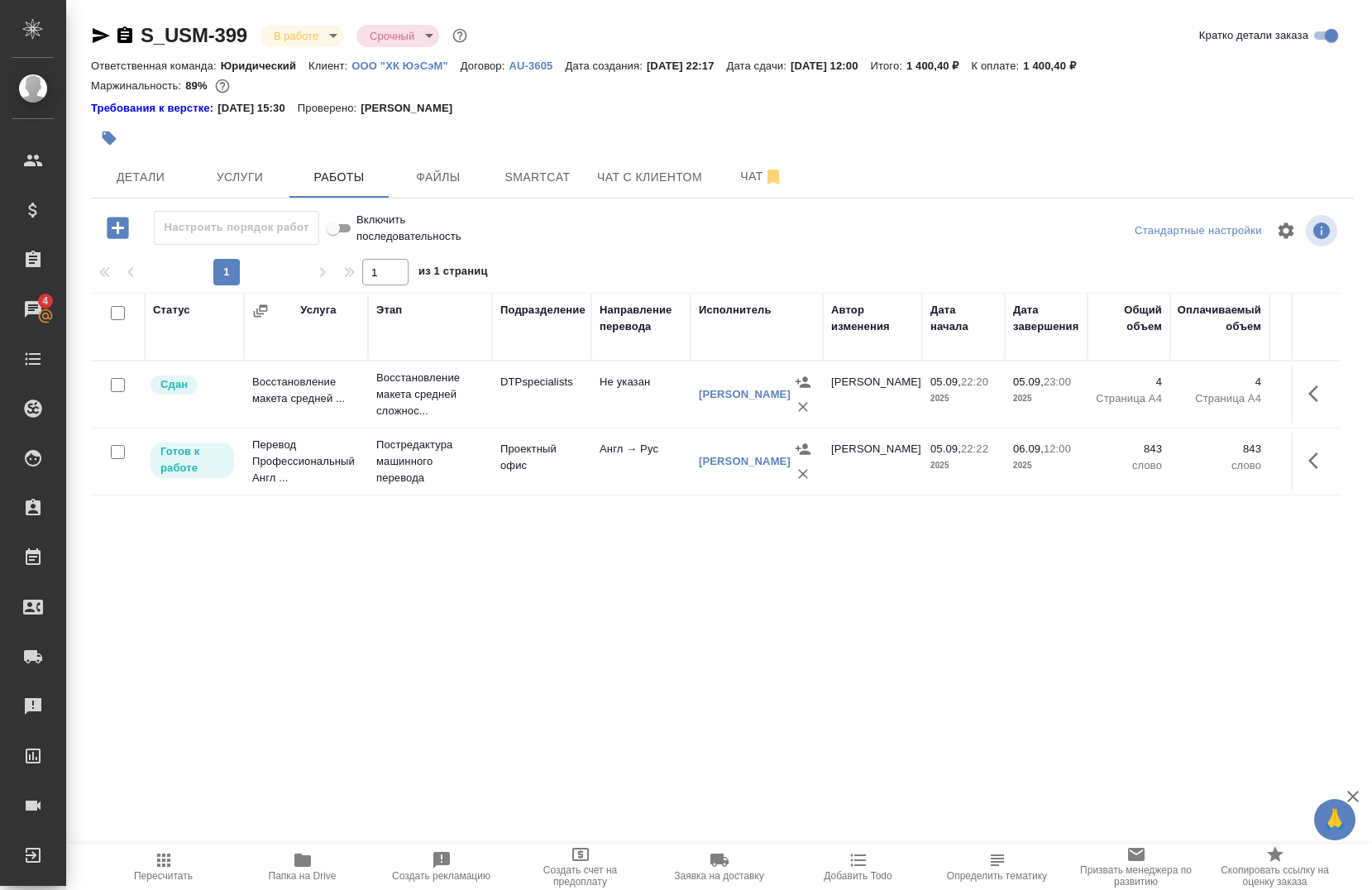
click at [100, 34] on icon "button" at bounding box center [101, 35] width 17 height 15
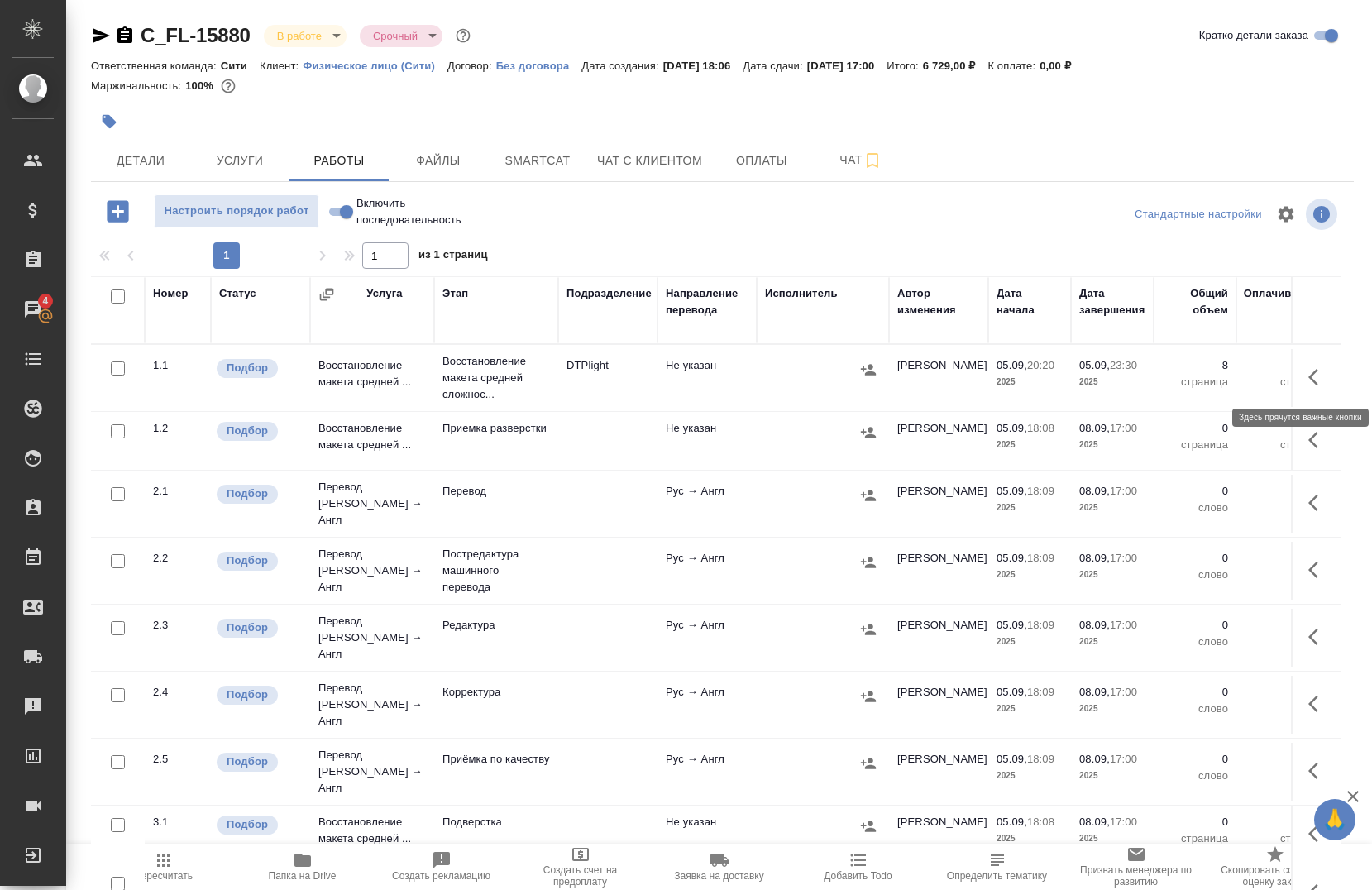
click at [1299, 386] on button "button" at bounding box center [1319, 377] width 39 height 39
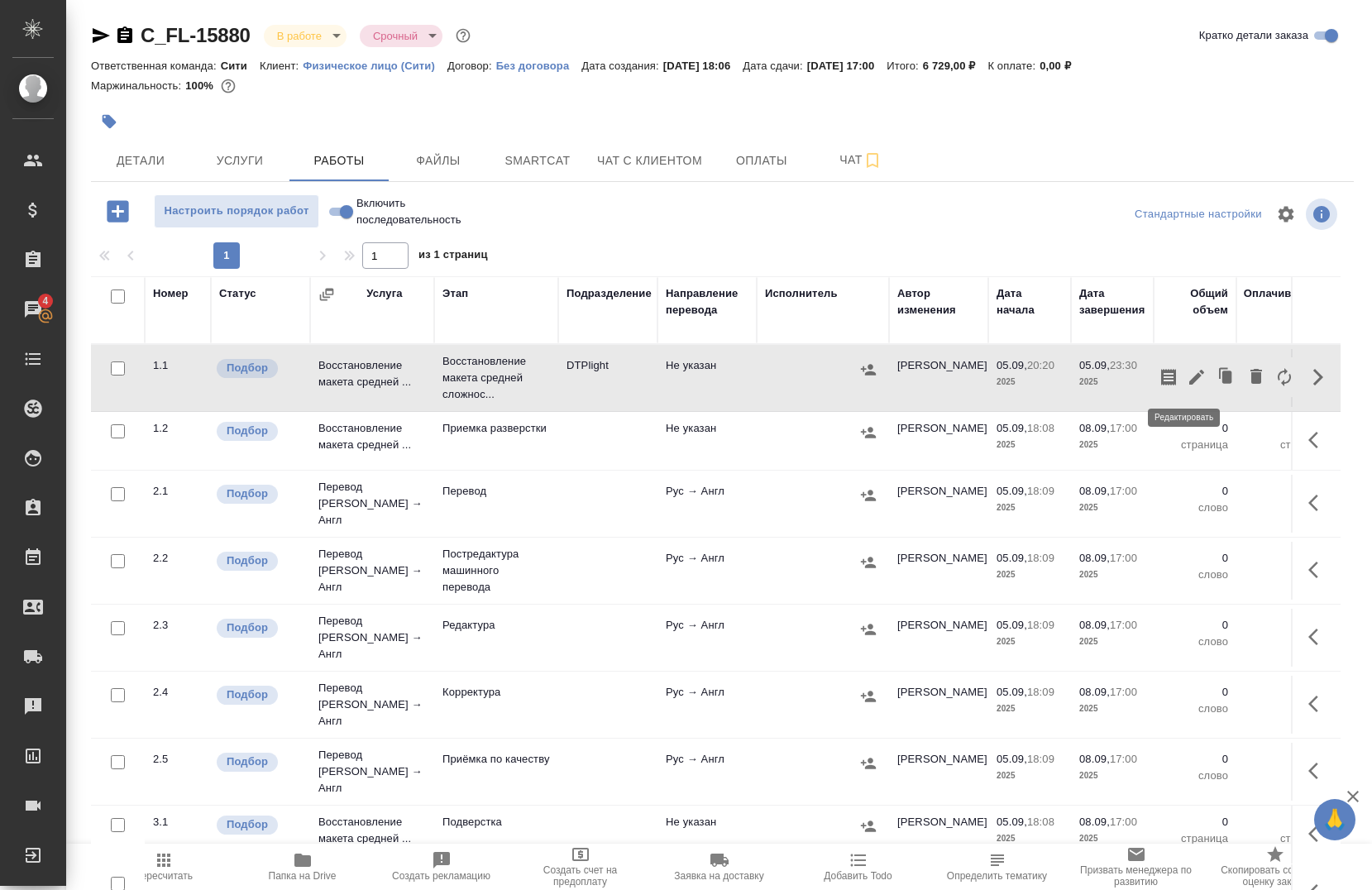
click at [1187, 385] on icon "button" at bounding box center [1196, 377] width 20 height 20
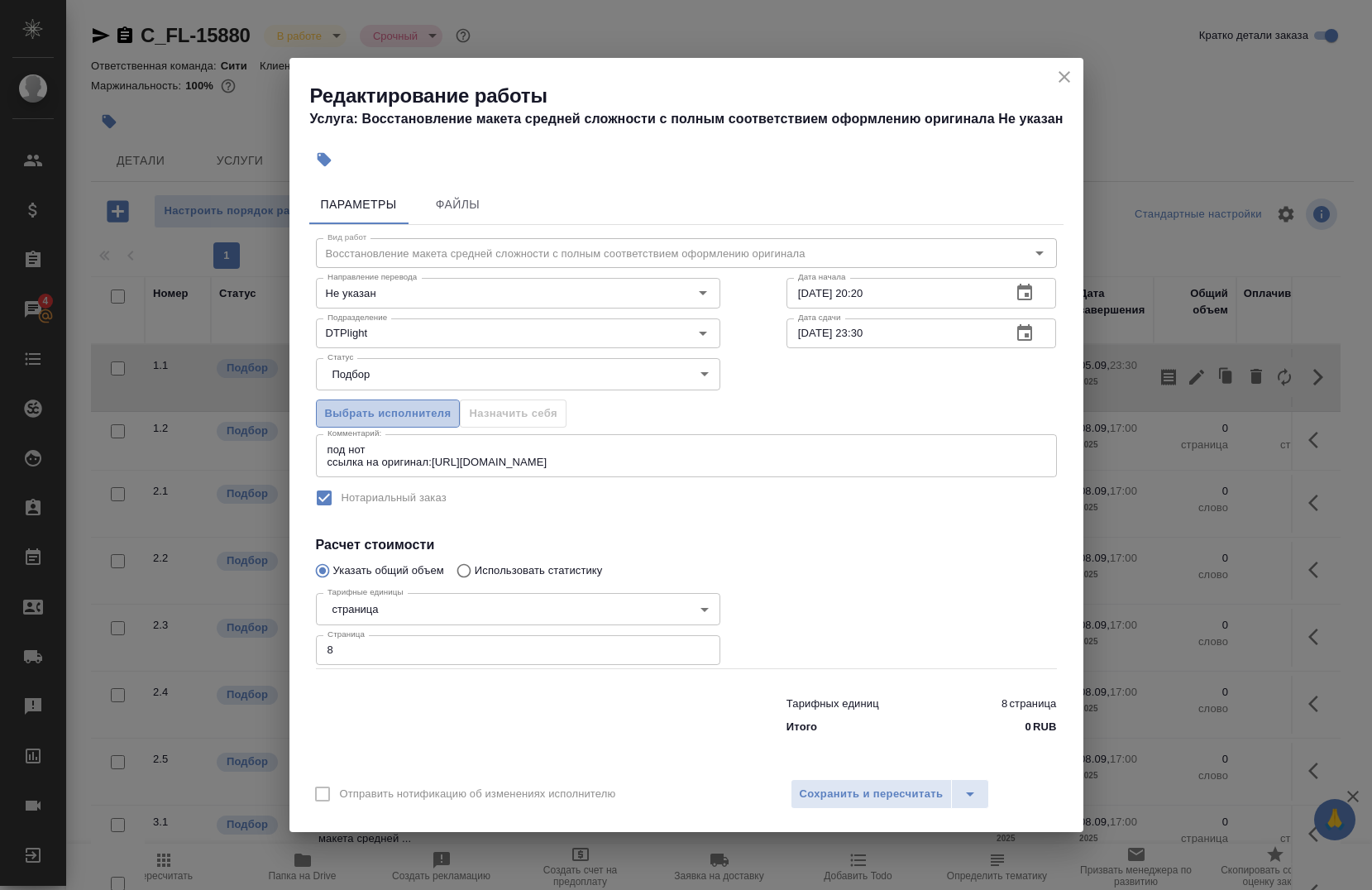
click at [391, 422] on span "Выбрать исполнителя" at bounding box center [389, 414] width 127 height 19
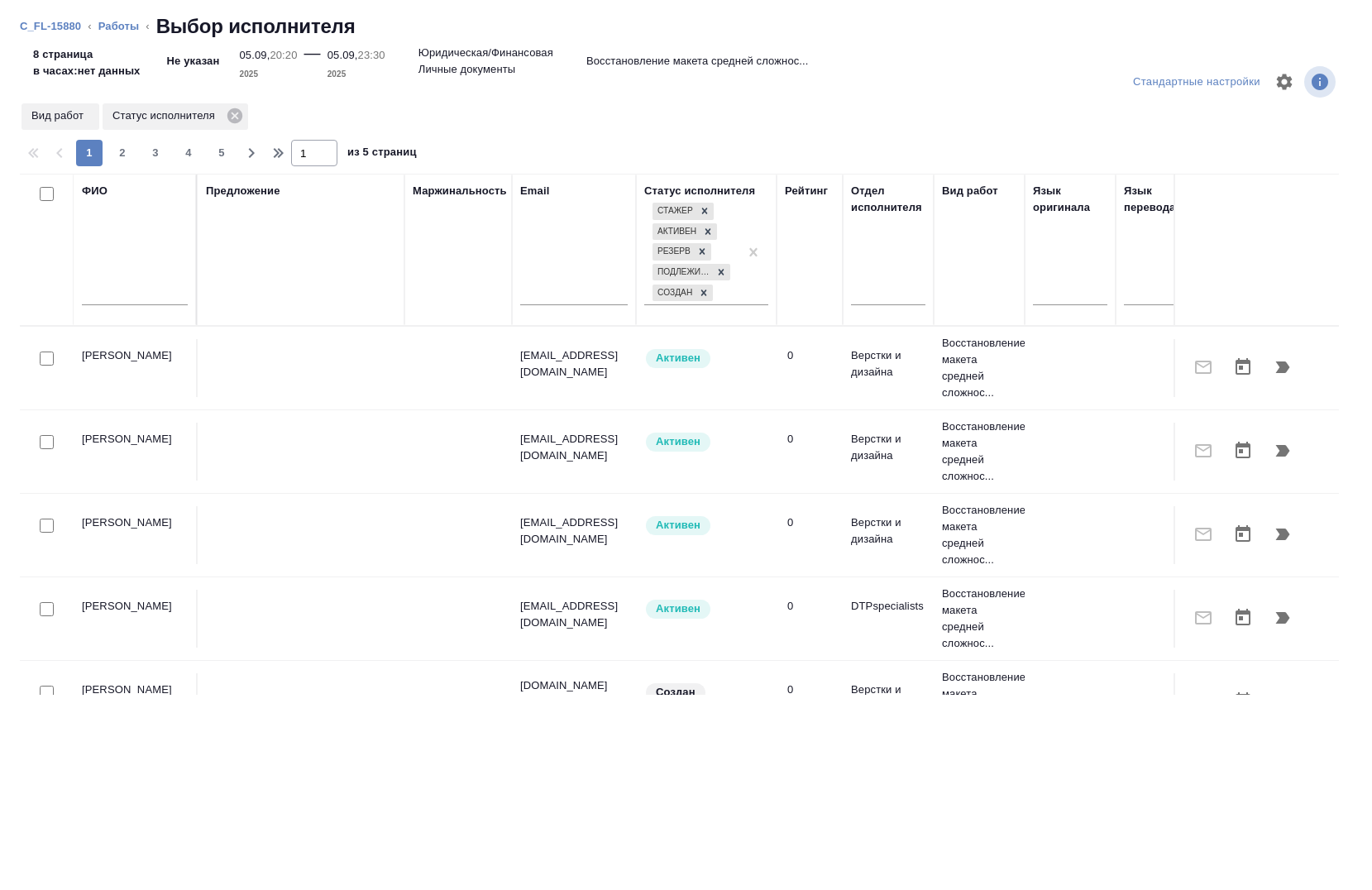
click at [88, 270] on div "ФИО" at bounding box center [134, 250] width 106 height 134
click at [104, 278] on div at bounding box center [134, 296] width 106 height 40
click at [112, 288] on input "text" at bounding box center [134, 295] width 106 height 21
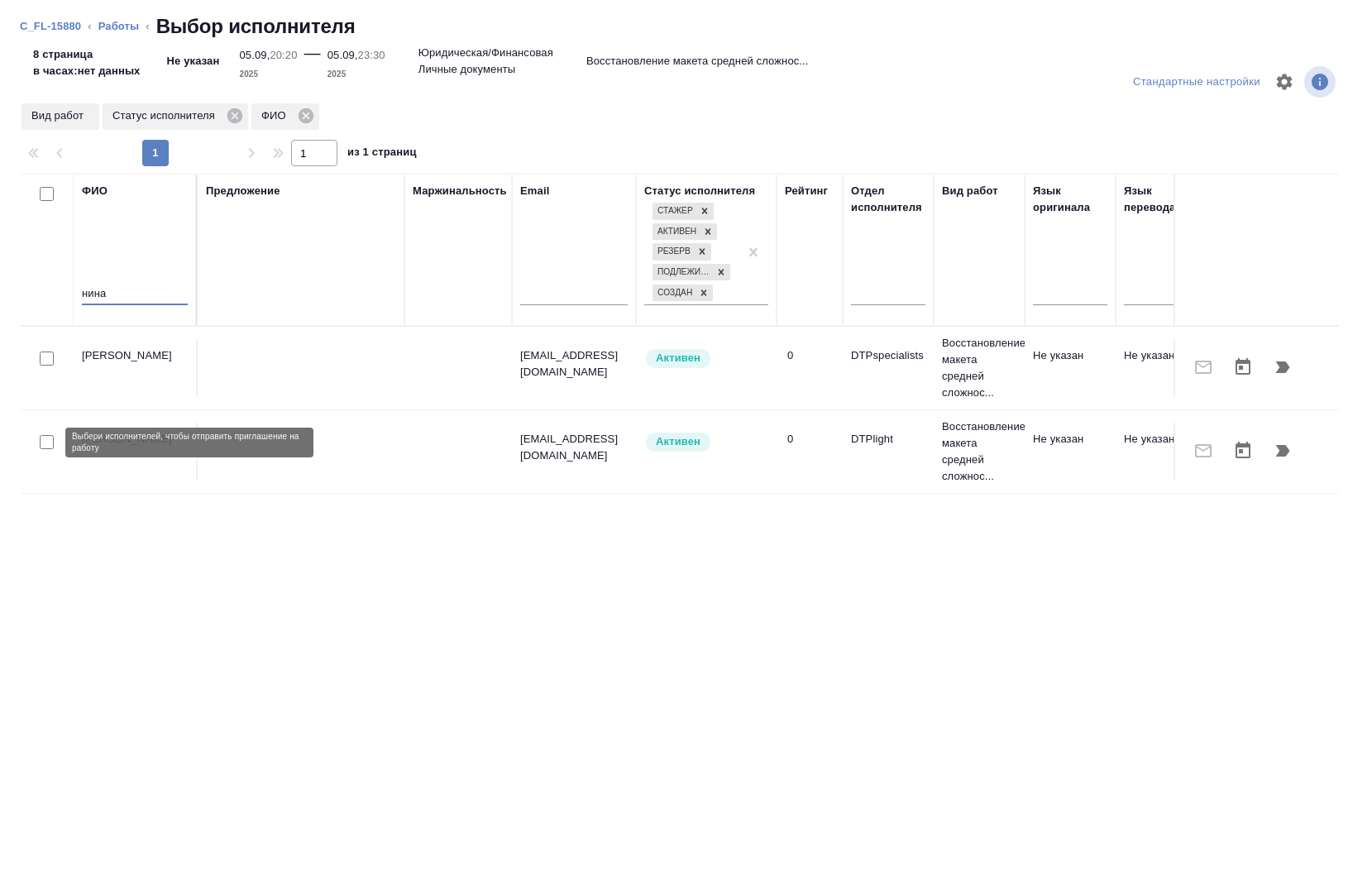
type input "нина"
click at [45, 447] on input "checkbox" at bounding box center [46, 442] width 14 height 14
checkbox input "true"
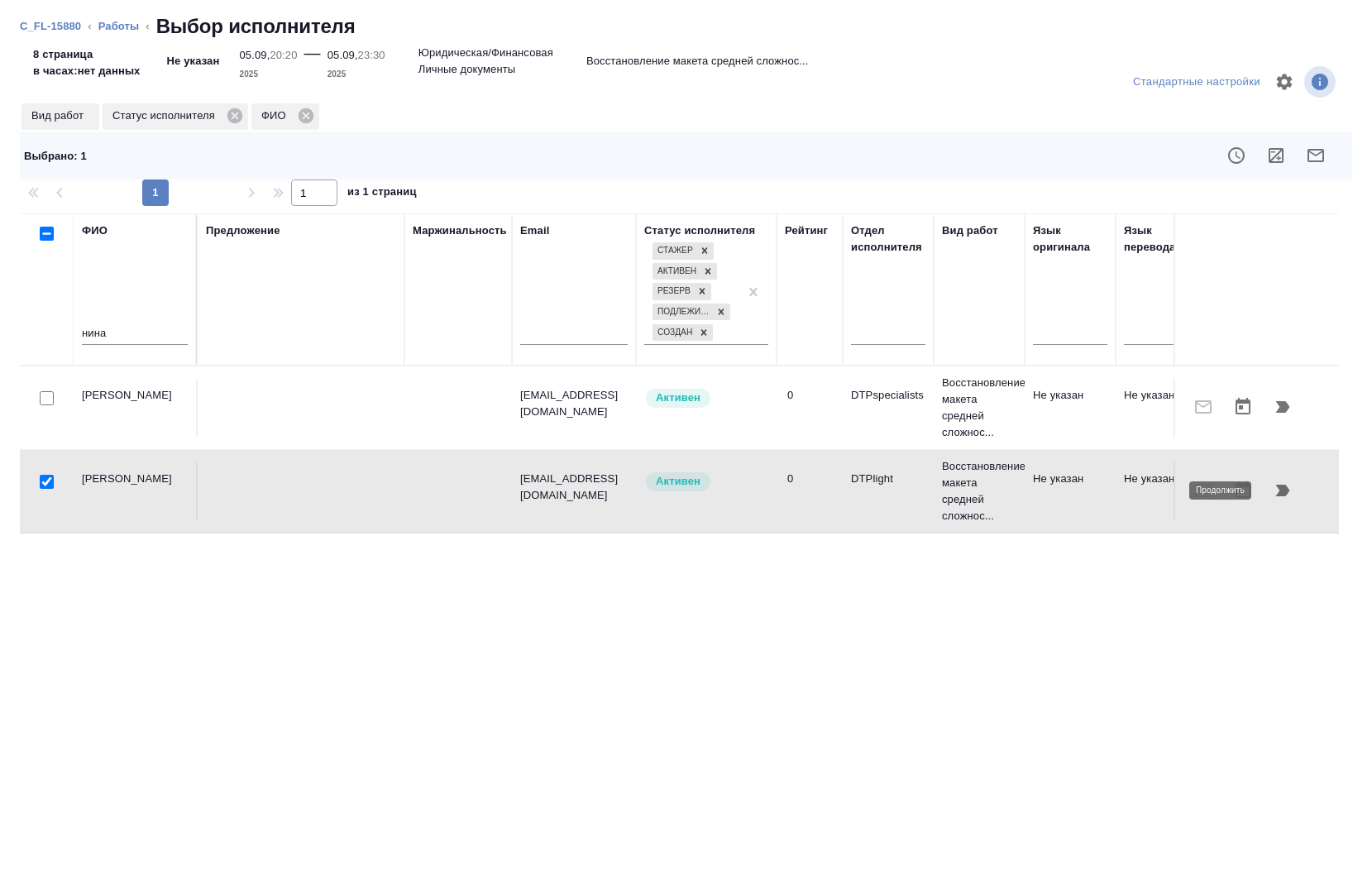
click at [1290, 493] on icon "button" at bounding box center [1283, 490] width 20 height 20
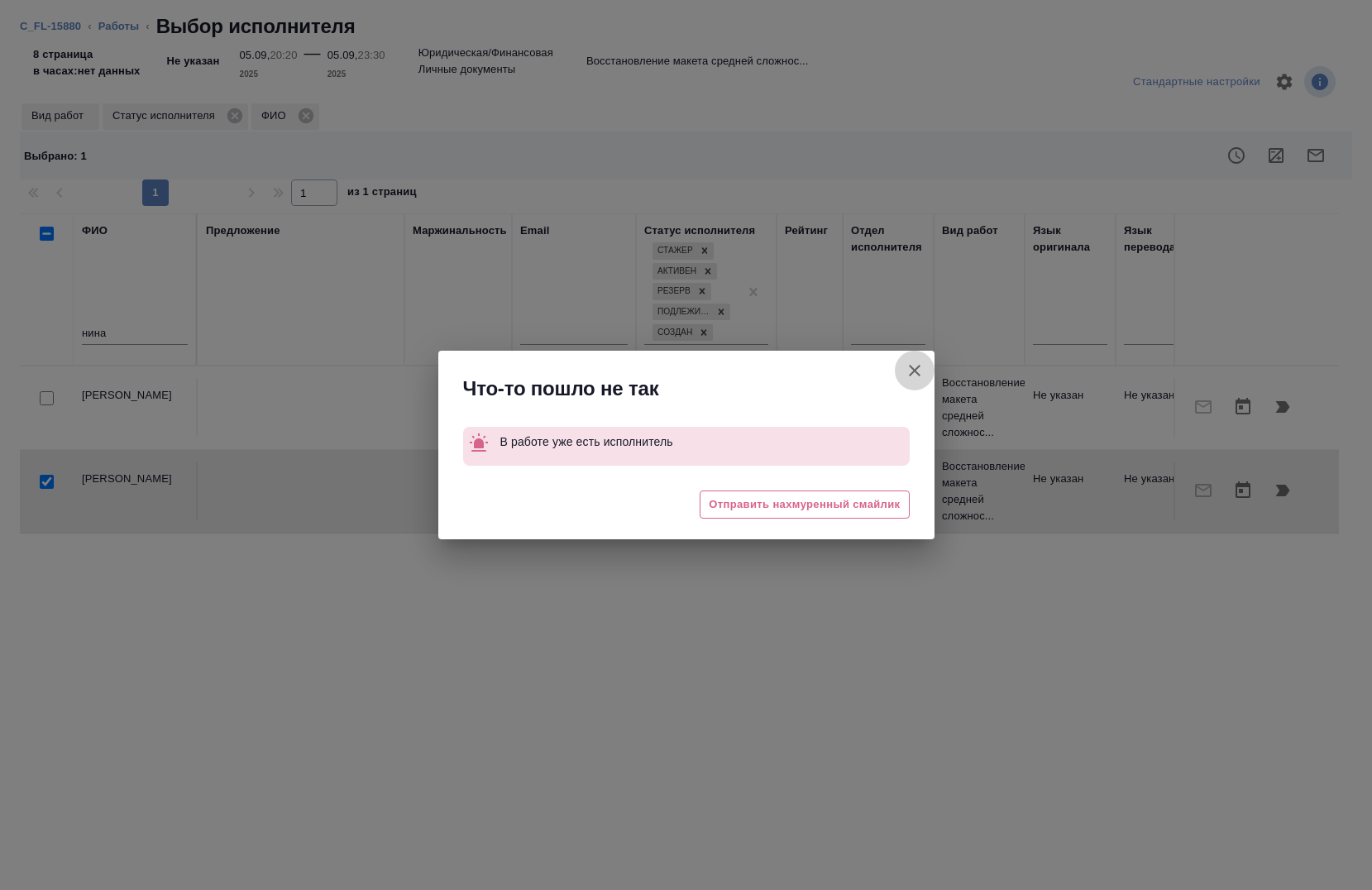
click at [916, 372] on icon "button" at bounding box center [915, 370] width 11 height 11
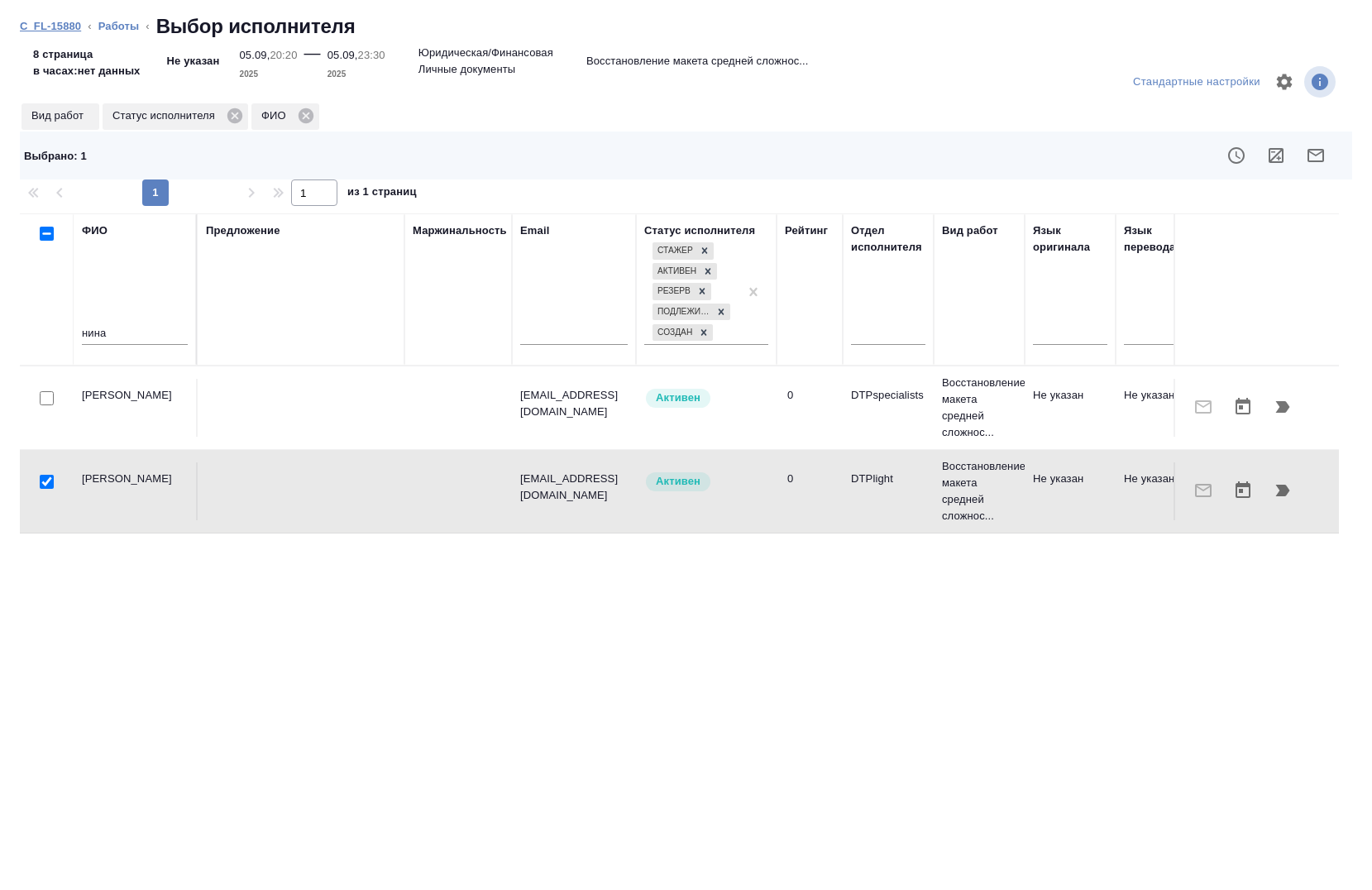
click at [65, 30] on link "C_FL-15880" at bounding box center [50, 26] width 61 height 12
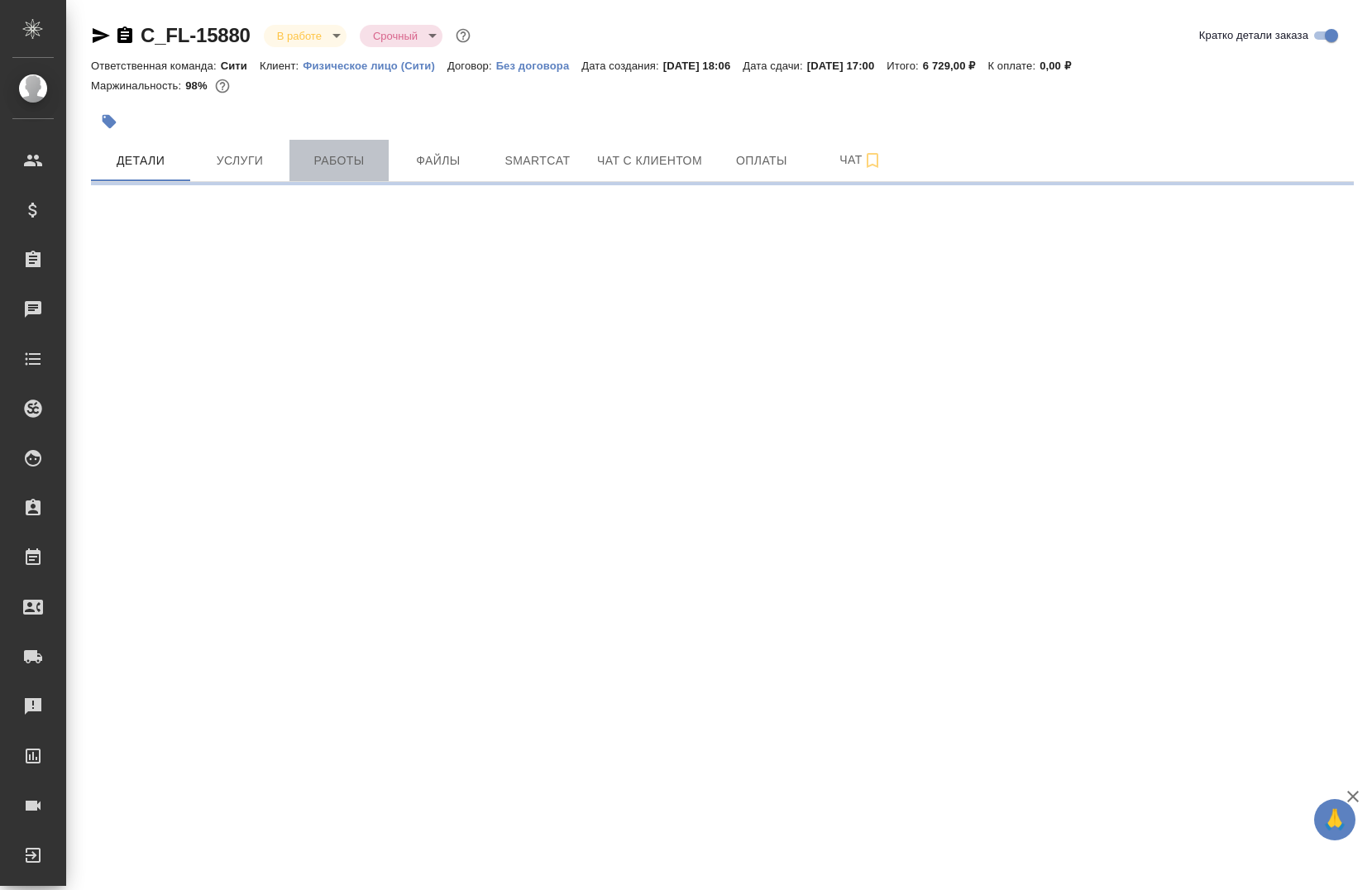
click at [326, 160] on span "Работы" at bounding box center [339, 160] width 80 height 21
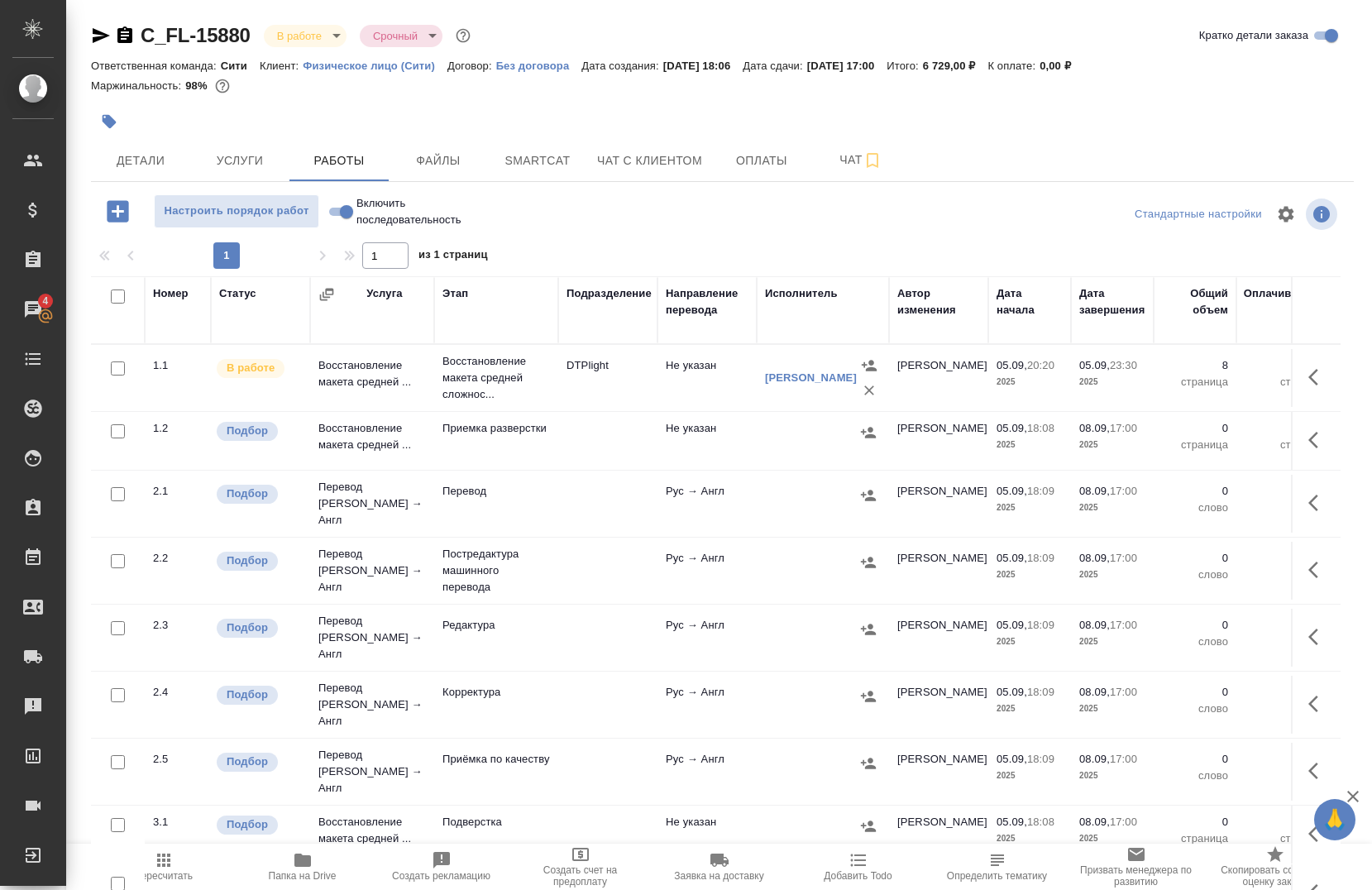
click at [107, 119] on icon "button" at bounding box center [110, 122] width 14 height 14
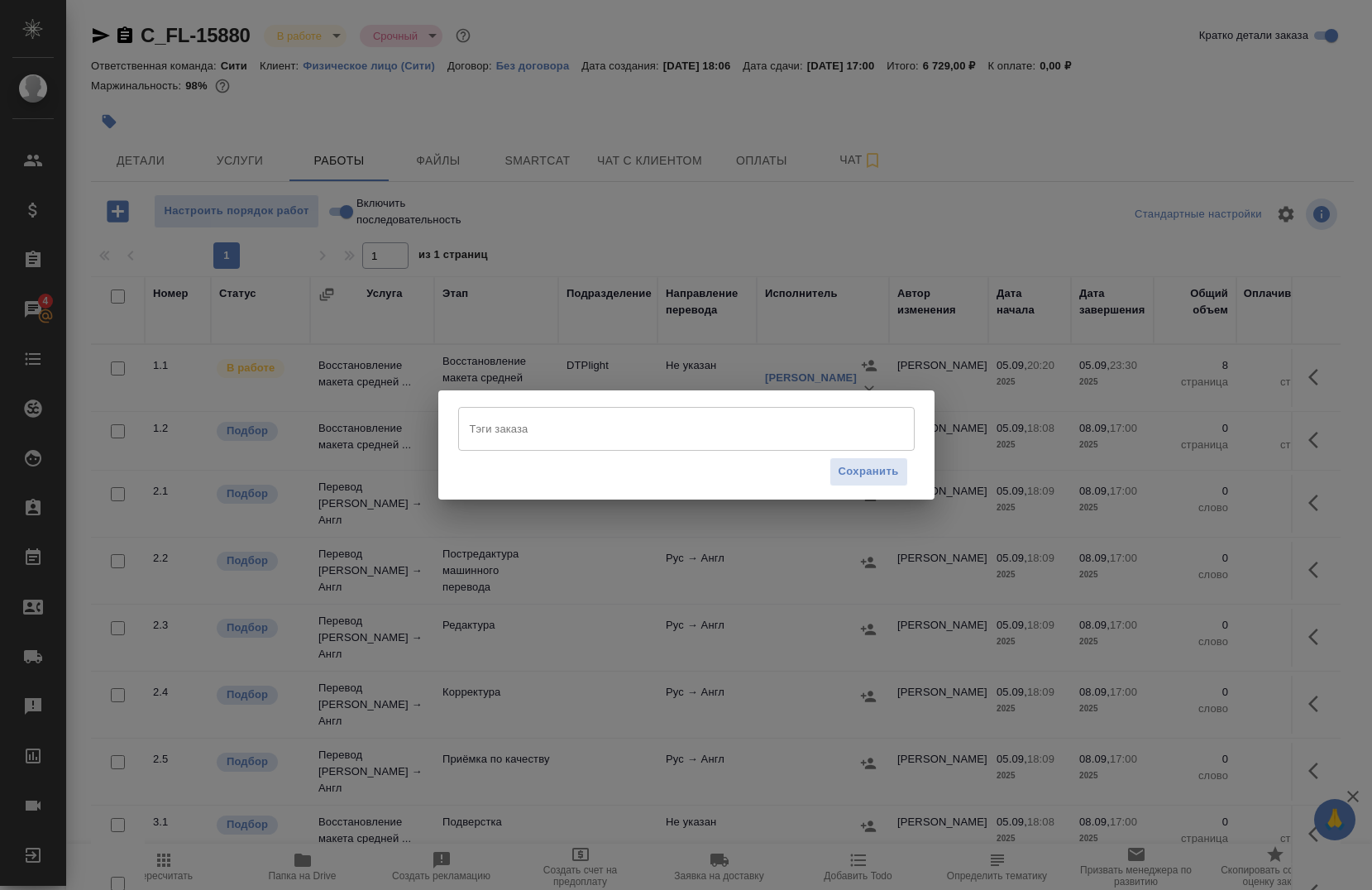
click at [580, 450] on div "Тэги заказа" at bounding box center [686, 428] width 456 height 43
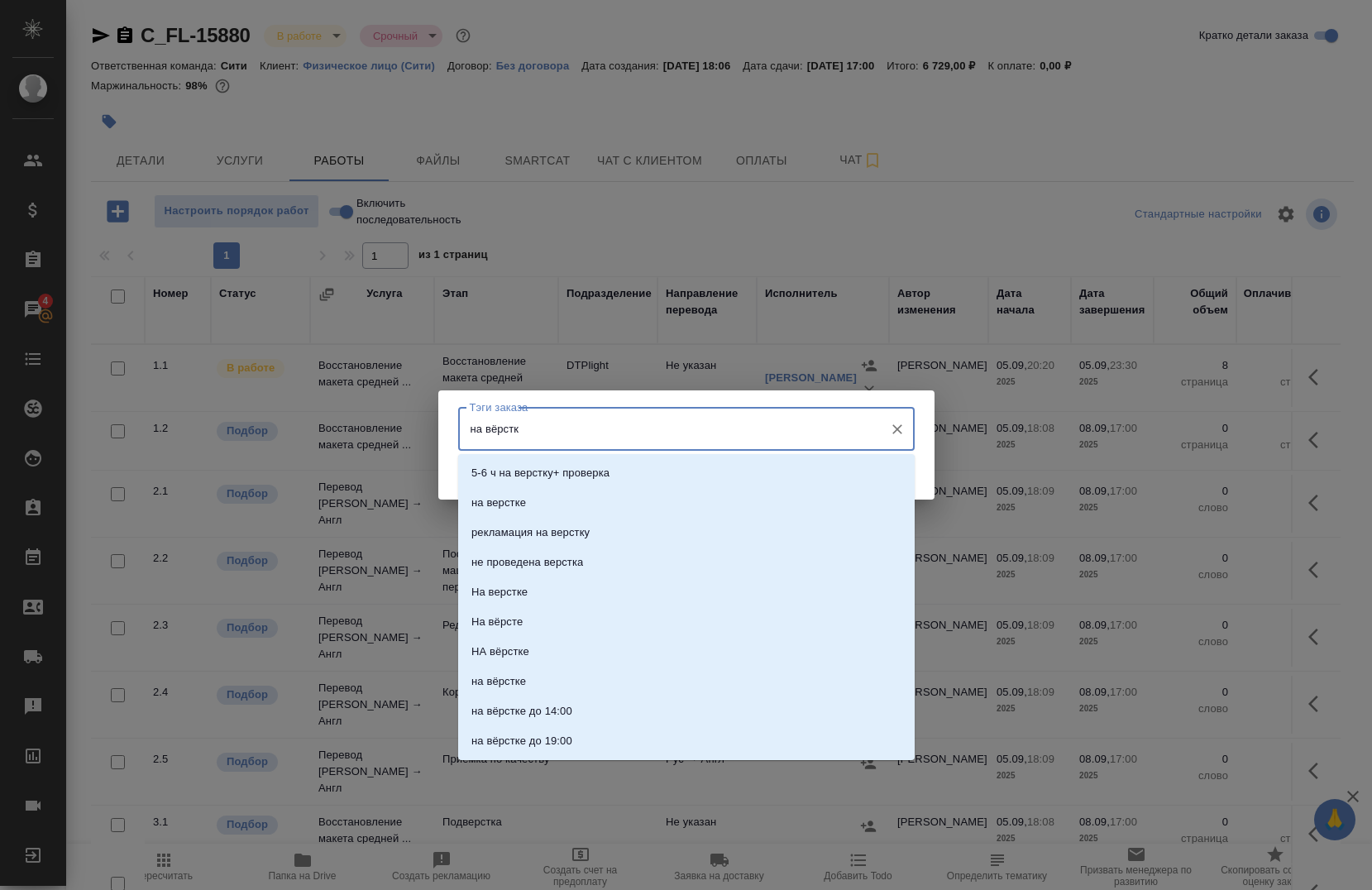
type input "на вёрстке"
click at [561, 478] on li "на верстке" at bounding box center [686, 473] width 456 height 30
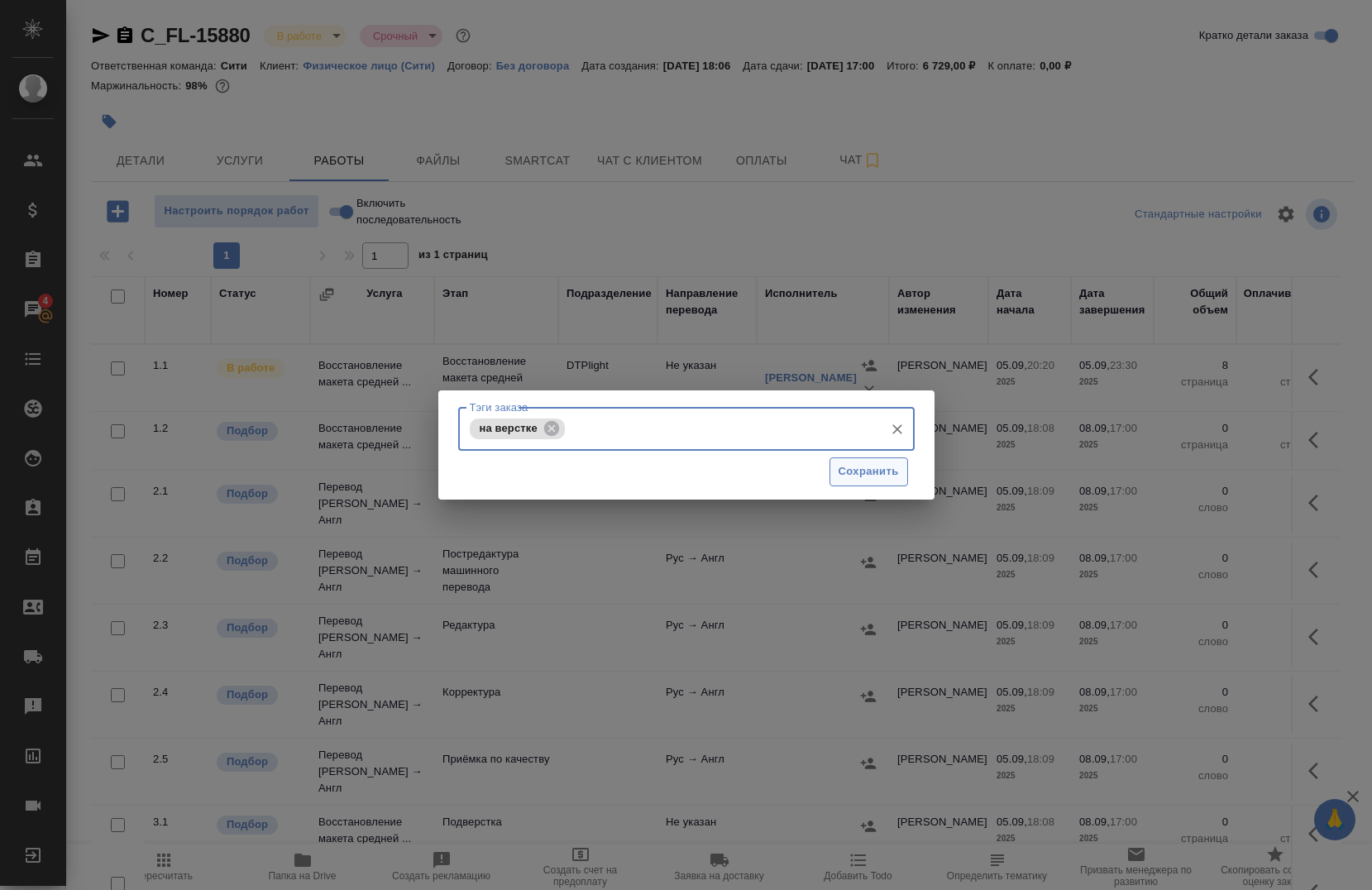
click at [868, 469] on span "Сохранить" at bounding box center [869, 472] width 60 height 19
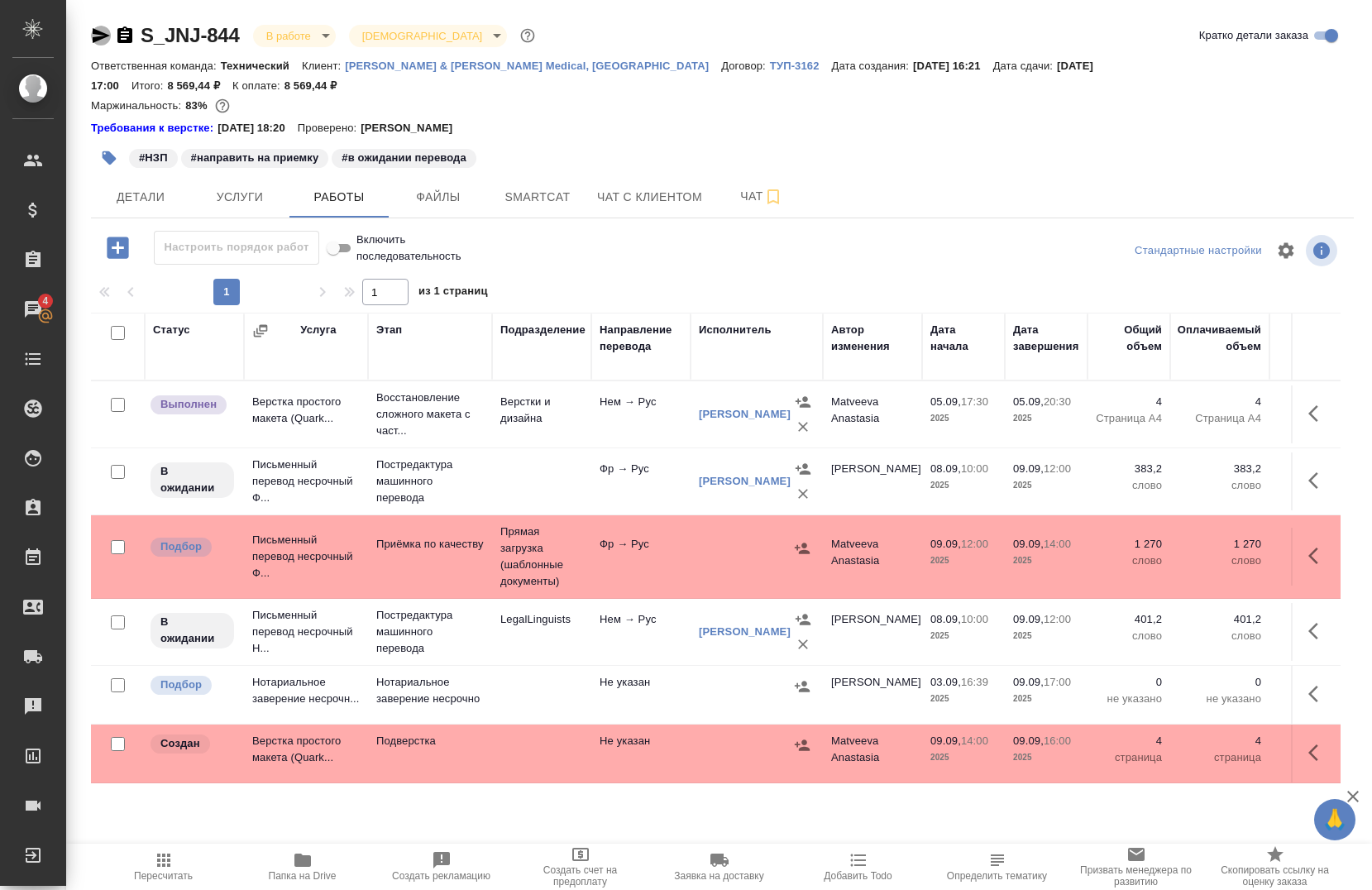
click at [104, 39] on icon "button" at bounding box center [100, 35] width 20 height 20
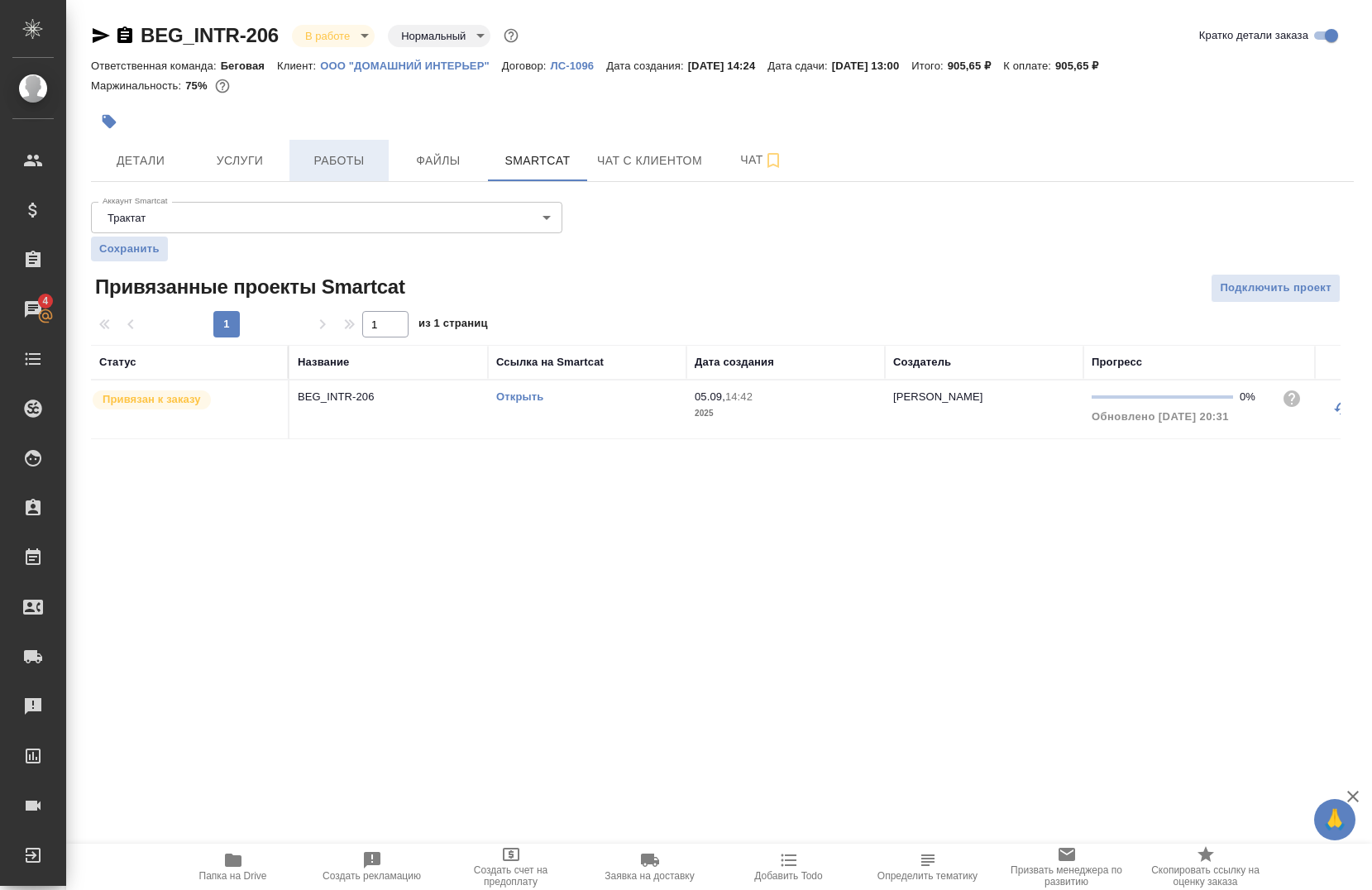
drag, startPoint x: 0, startPoint y: 0, endPoint x: 351, endPoint y: 160, distance: 385.7
click at [351, 160] on span "Работы" at bounding box center [339, 160] width 80 height 21
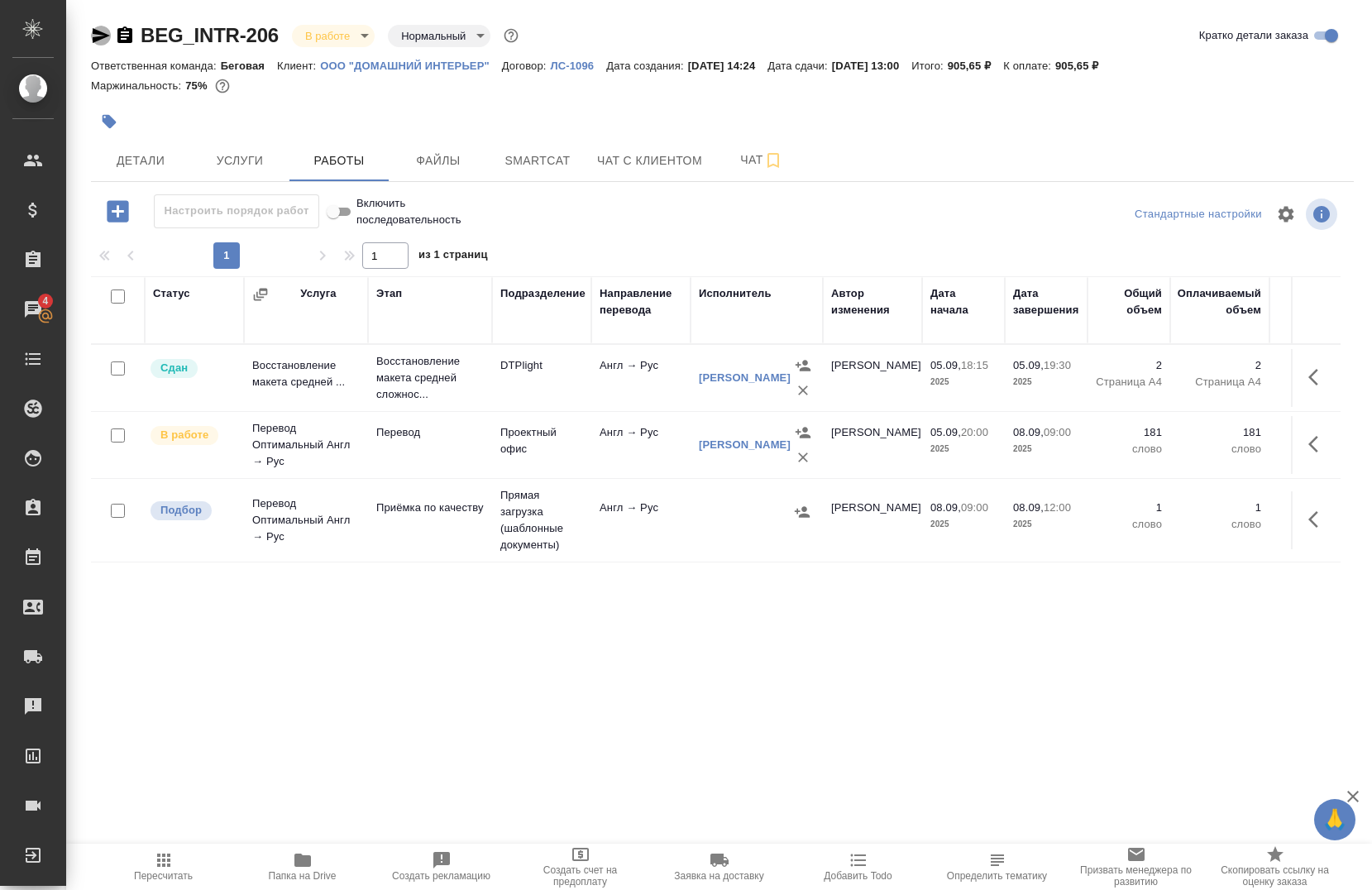
click at [97, 37] on icon "button" at bounding box center [101, 35] width 17 height 15
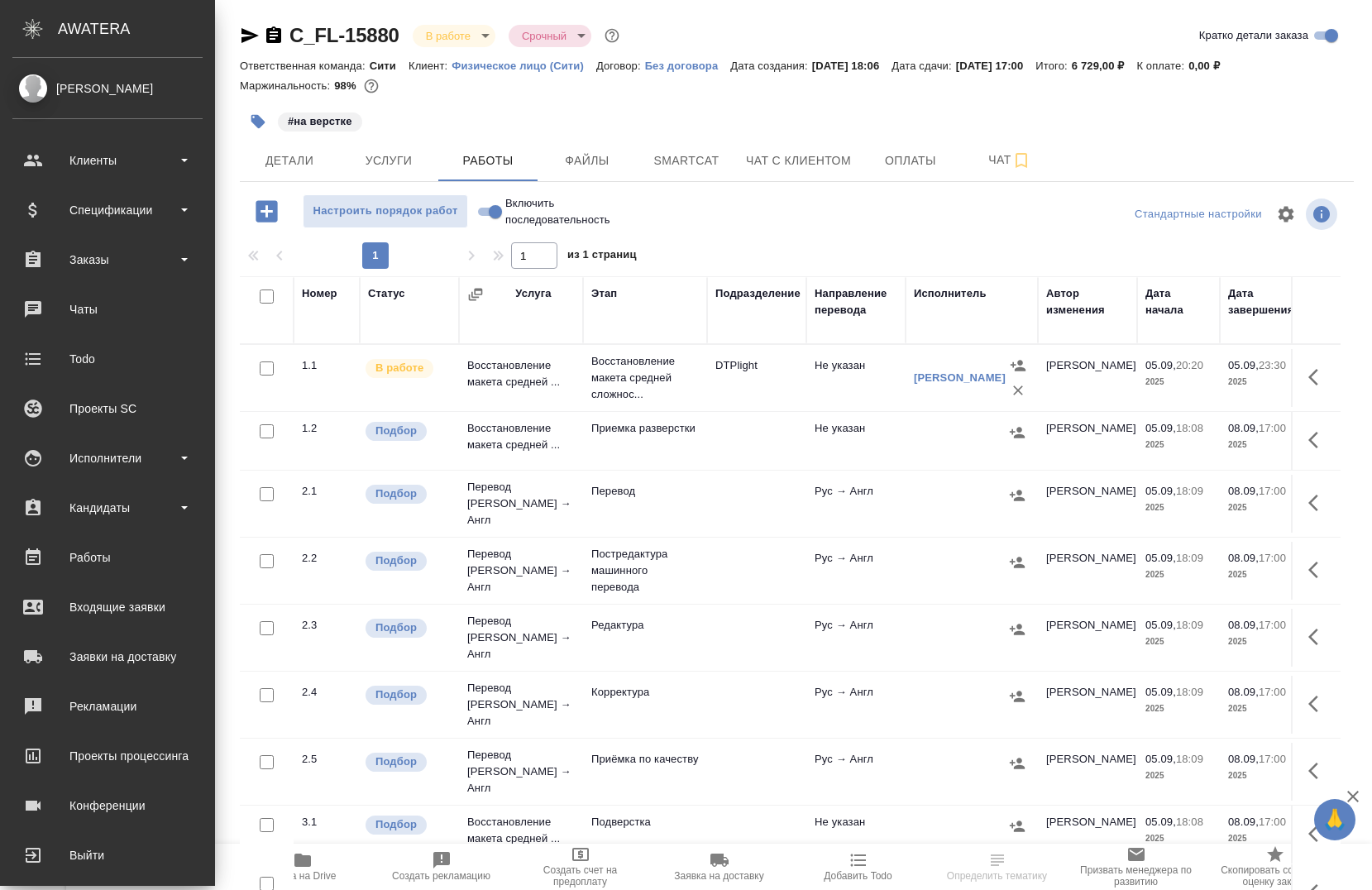
drag, startPoint x: 108, startPoint y: 37, endPoint x: 106, endPoint y: 29, distance: 8.2
click at [108, 36] on div "AWATERA" at bounding box center [136, 28] width 157 height 33
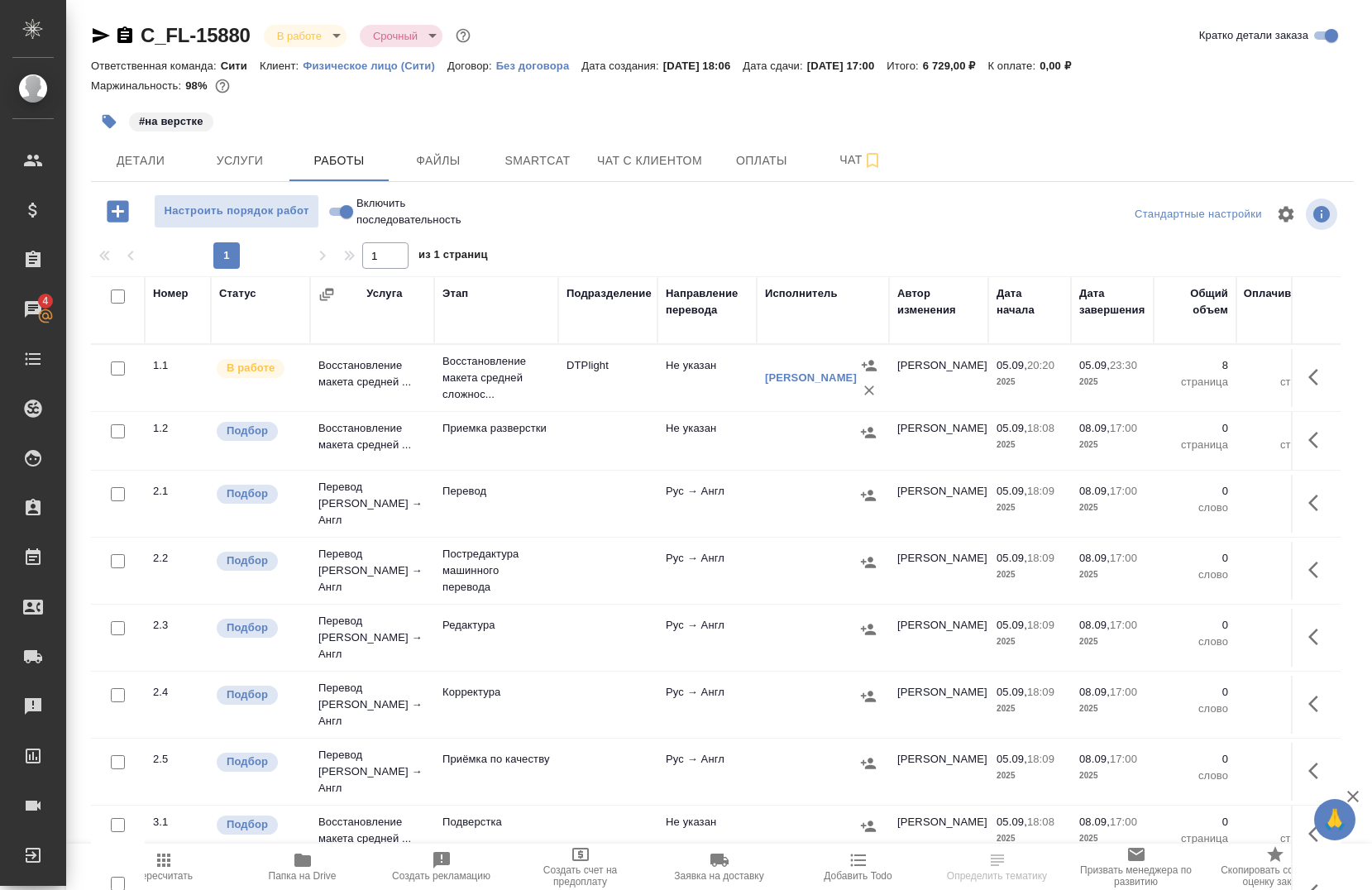
drag, startPoint x: 98, startPoint y: 37, endPoint x: 98, endPoint y: 27, distance: 10.0
click at [98, 35] on icon "button" at bounding box center [100, 35] width 20 height 20
